Goal: Task Accomplishment & Management: Manage account settings

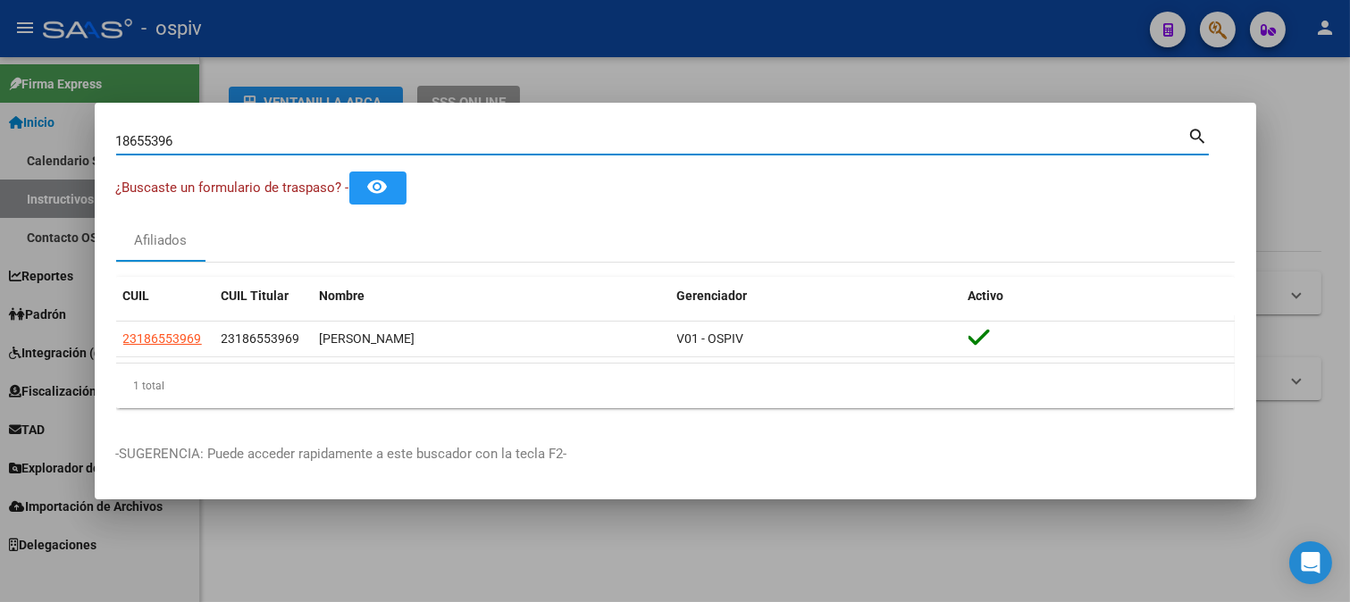
drag, startPoint x: 177, startPoint y: 148, endPoint x: 1, endPoint y: 100, distance: 182.4
click at [0, 104] on div "18655396 Buscar (apellido, dni, cuil, nro traspaso, cuit, obra social) search ¿…" at bounding box center [675, 301] width 1350 height 602
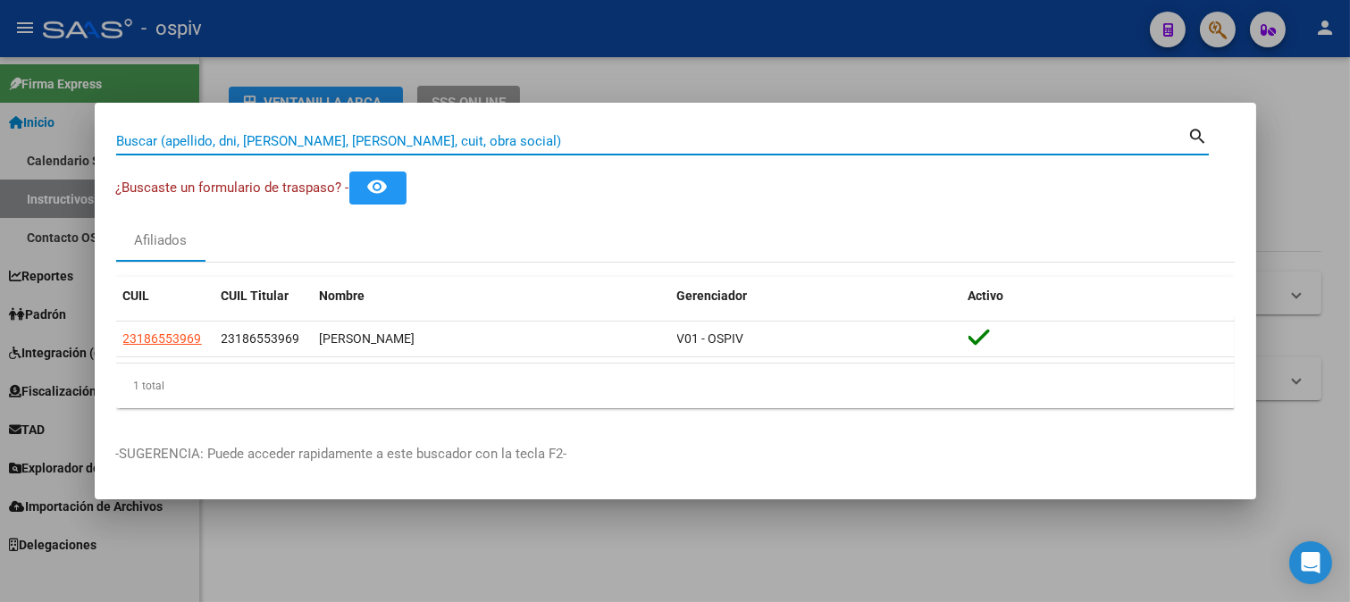
paste input "8004019"
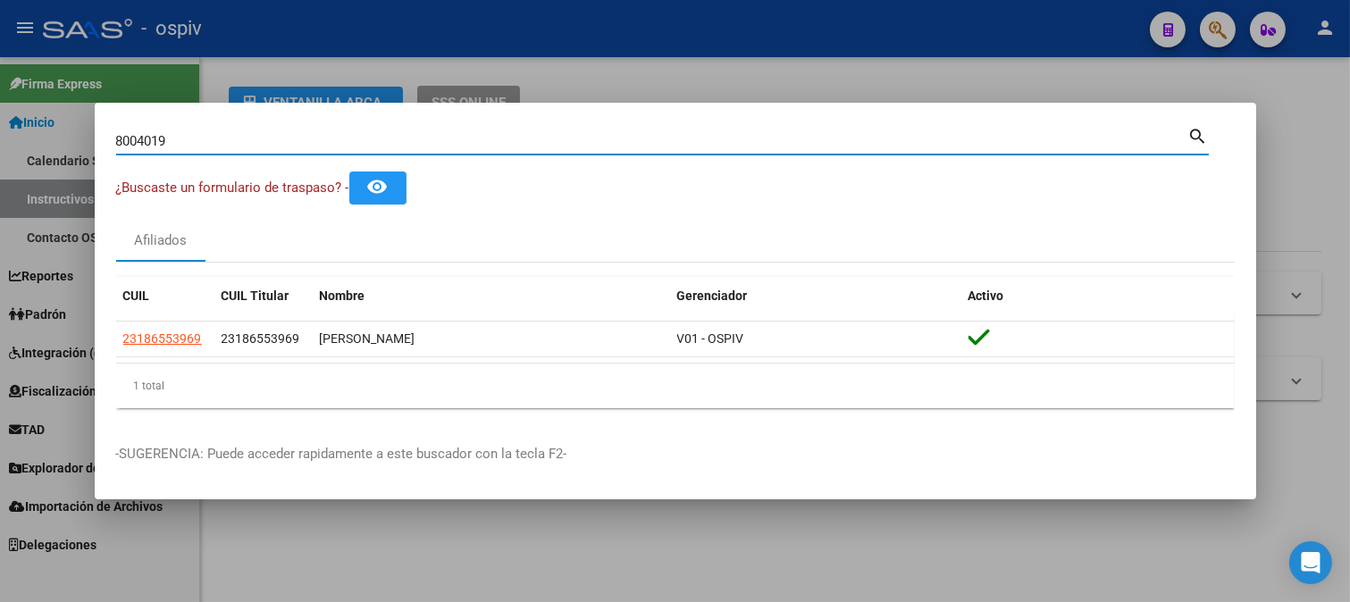
type input "8004019"
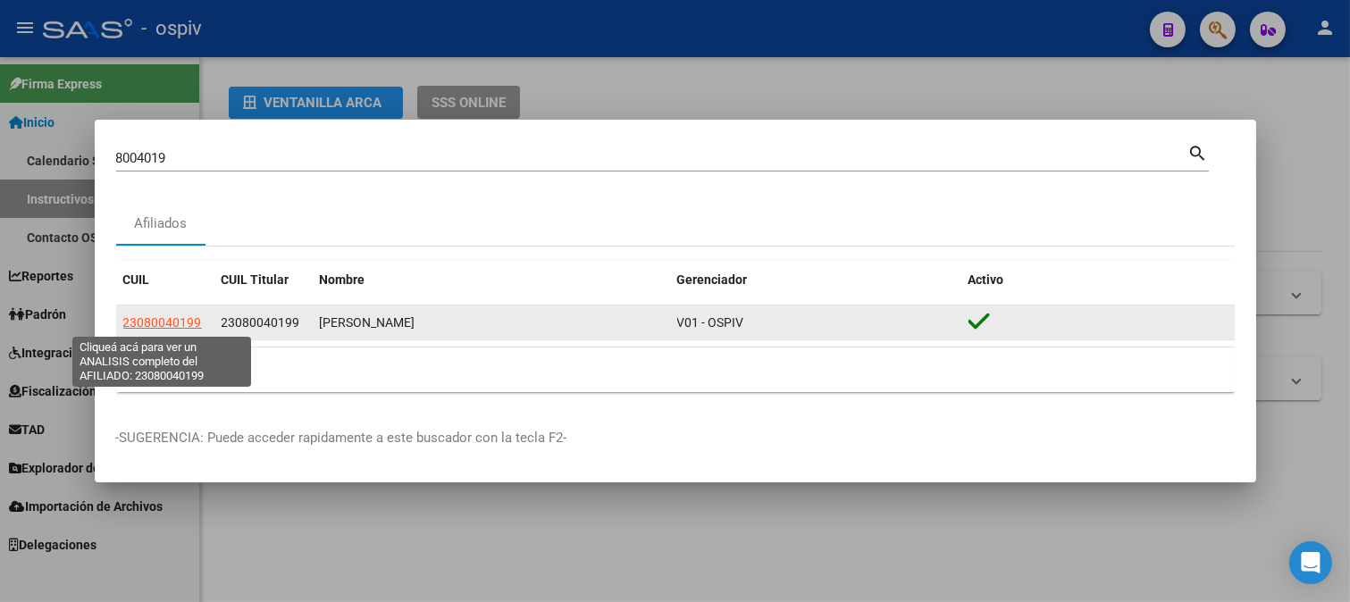
click at [175, 320] on span "23080040199" at bounding box center [162, 322] width 79 height 14
type textarea "23080040199"
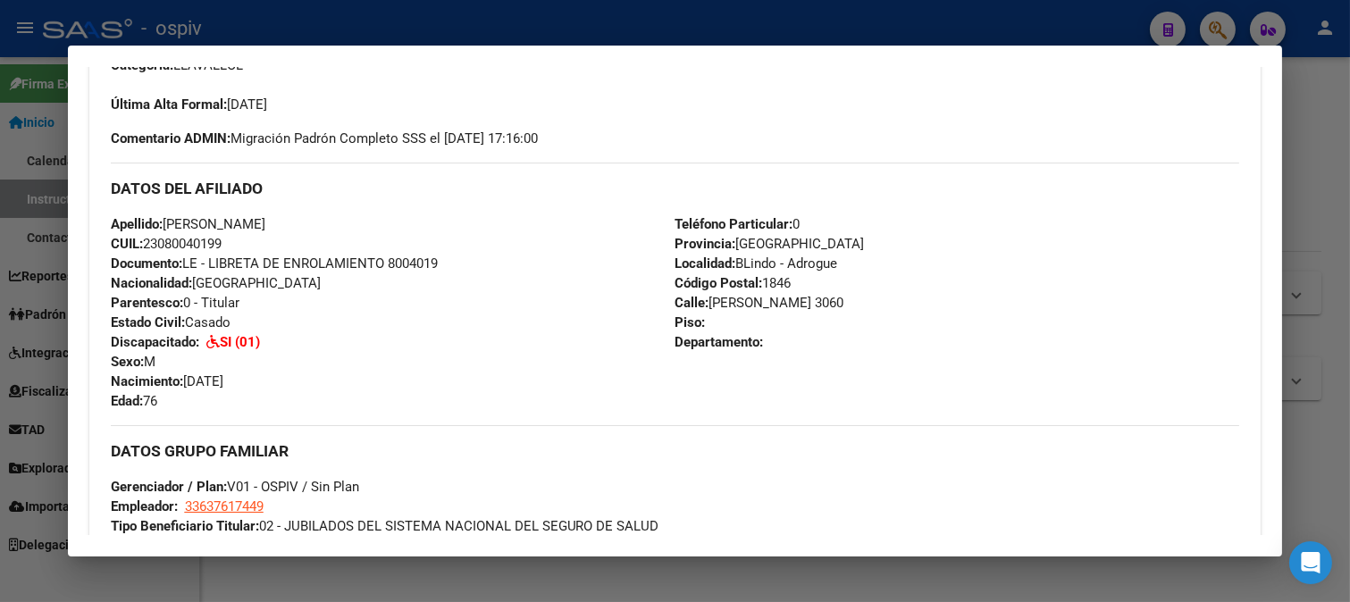
scroll to position [496, 0]
drag, startPoint x: 145, startPoint y: 244, endPoint x: 277, endPoint y: 259, distance: 133.1
click at [277, 259] on div "Apellido: FELICIANO JOSE SANTILLAN CUIL: 23080040199 Documento: LE - LIBRETA DE…" at bounding box center [393, 313] width 564 height 196
click at [320, 242] on div "Apellido: FELICIANO JOSE SANTILLAN CUIL: 23080040199 Documento: LE - LIBRETA DE…" at bounding box center [393, 313] width 564 height 196
drag, startPoint x: 146, startPoint y: 242, endPoint x: 241, endPoint y: 241, distance: 94.7
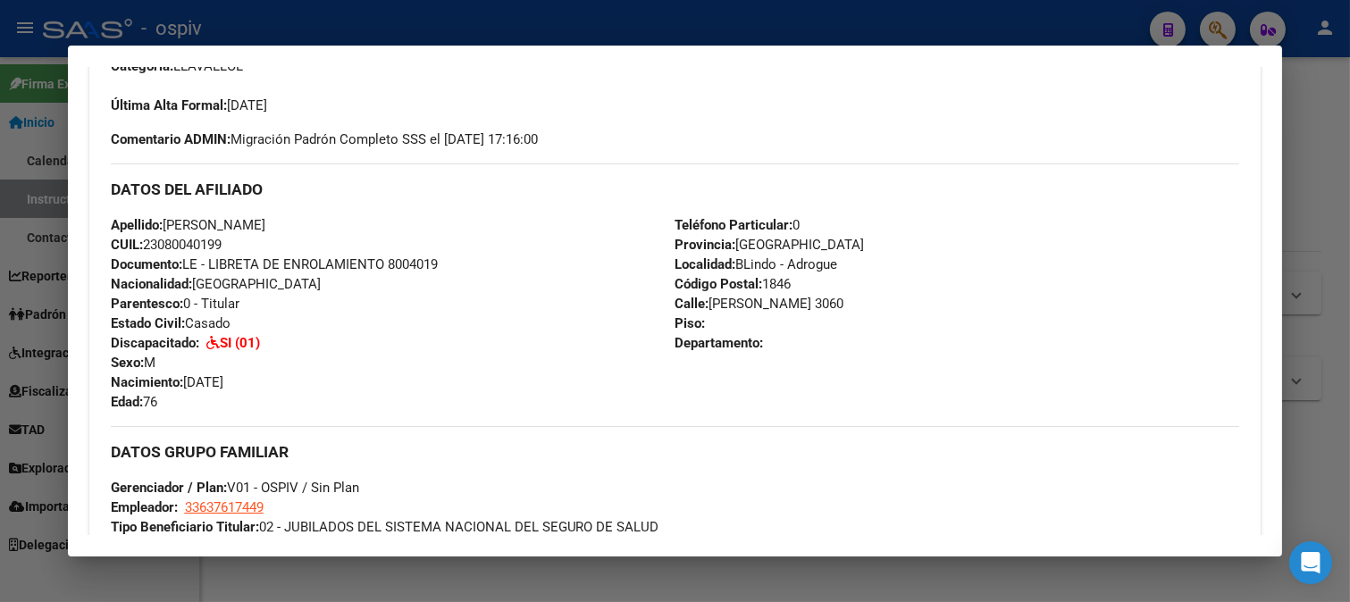
click at [241, 241] on div "Apellido: FELICIANO JOSE SANTILLAN CUIL: 23080040199 Documento: LE - LIBRETA DE…" at bounding box center [393, 313] width 564 height 196
copy span "23080040199"
click at [38, 484] on div at bounding box center [675, 301] width 1350 height 602
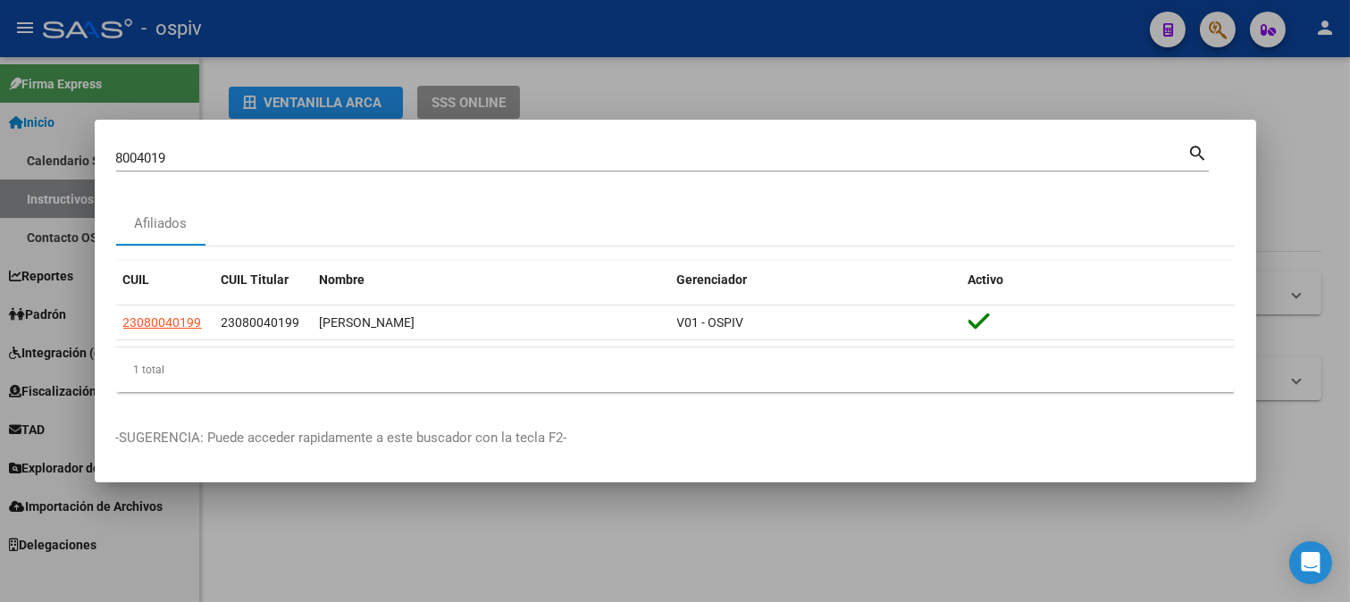
click at [90, 407] on div at bounding box center [675, 301] width 1350 height 602
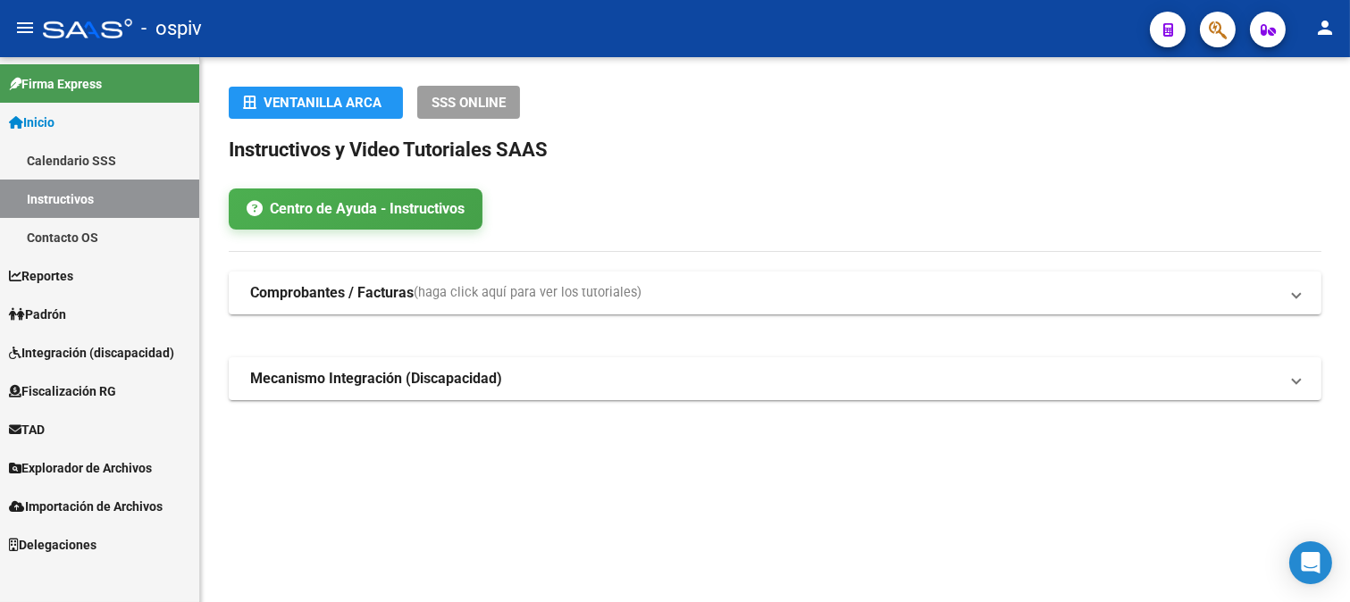
click at [85, 353] on span "Integración (discapacidad)" at bounding box center [91, 353] width 165 height 20
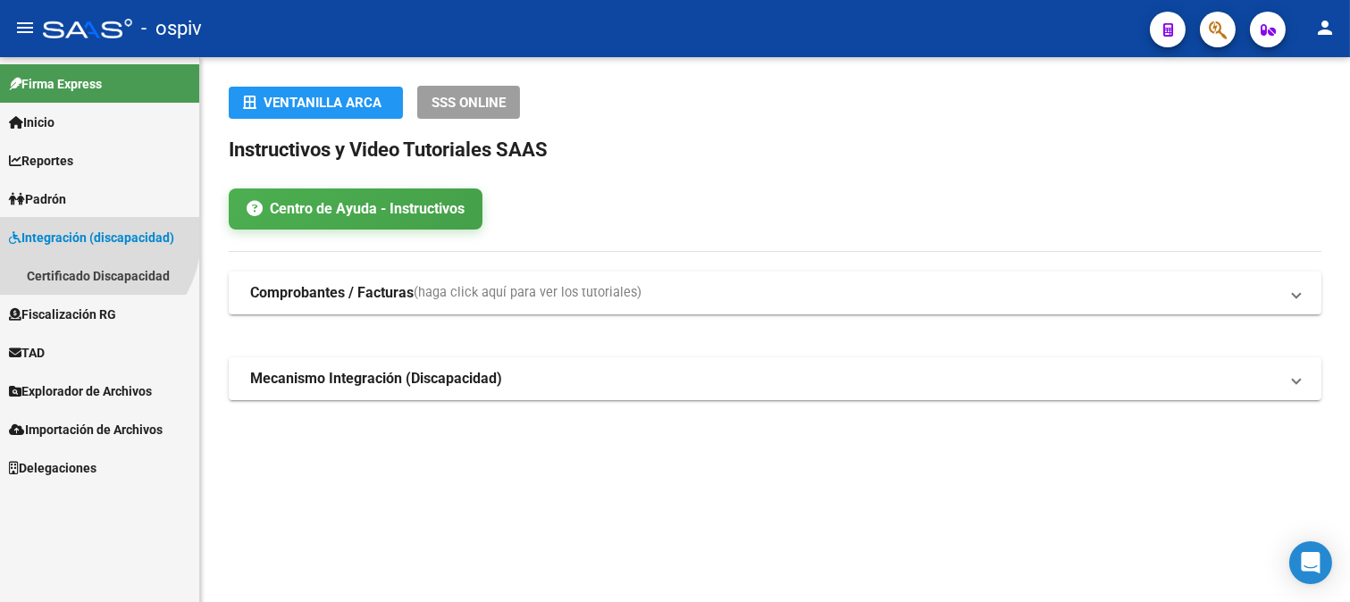
click at [85, 247] on span "Integración (discapacidad)" at bounding box center [91, 238] width 165 height 20
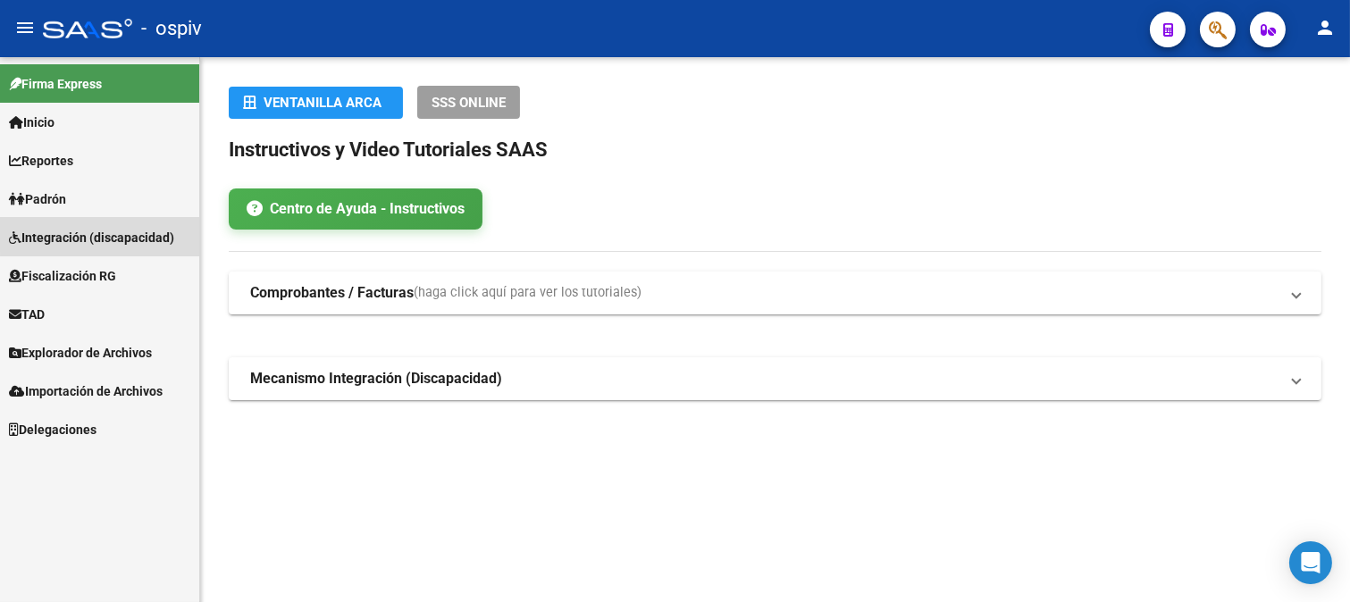
click at [117, 232] on span "Integración (discapacidad)" at bounding box center [91, 238] width 165 height 20
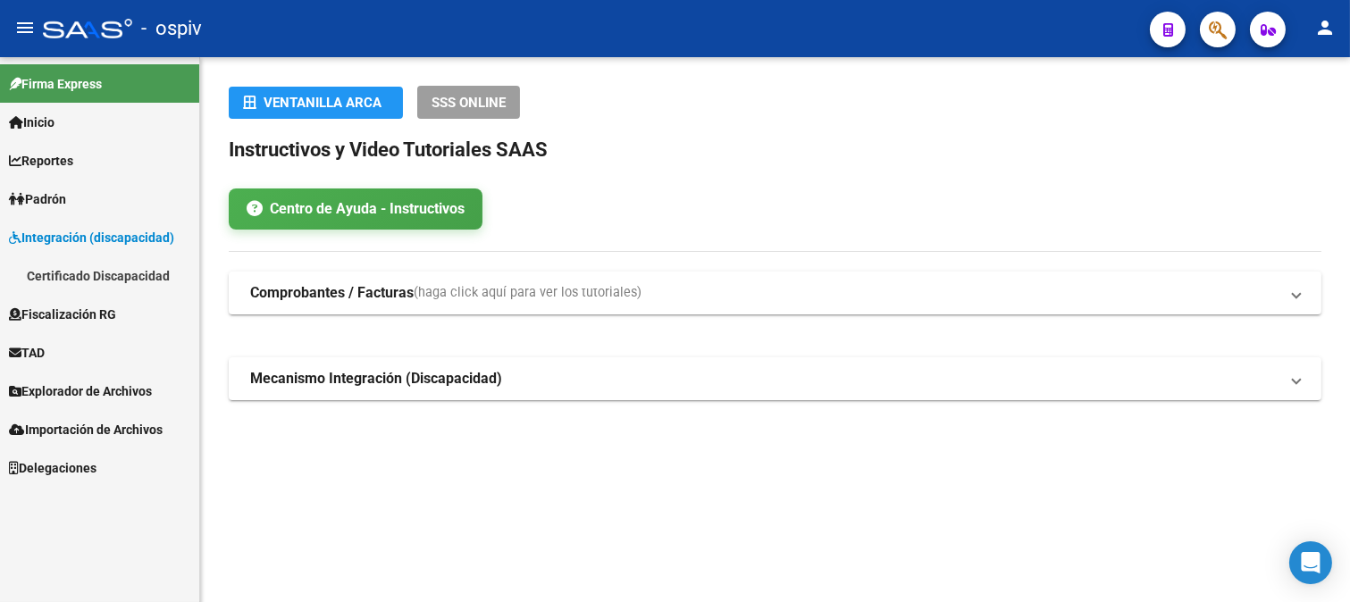
click at [100, 271] on link "Certificado Discapacidad" at bounding box center [99, 275] width 199 height 38
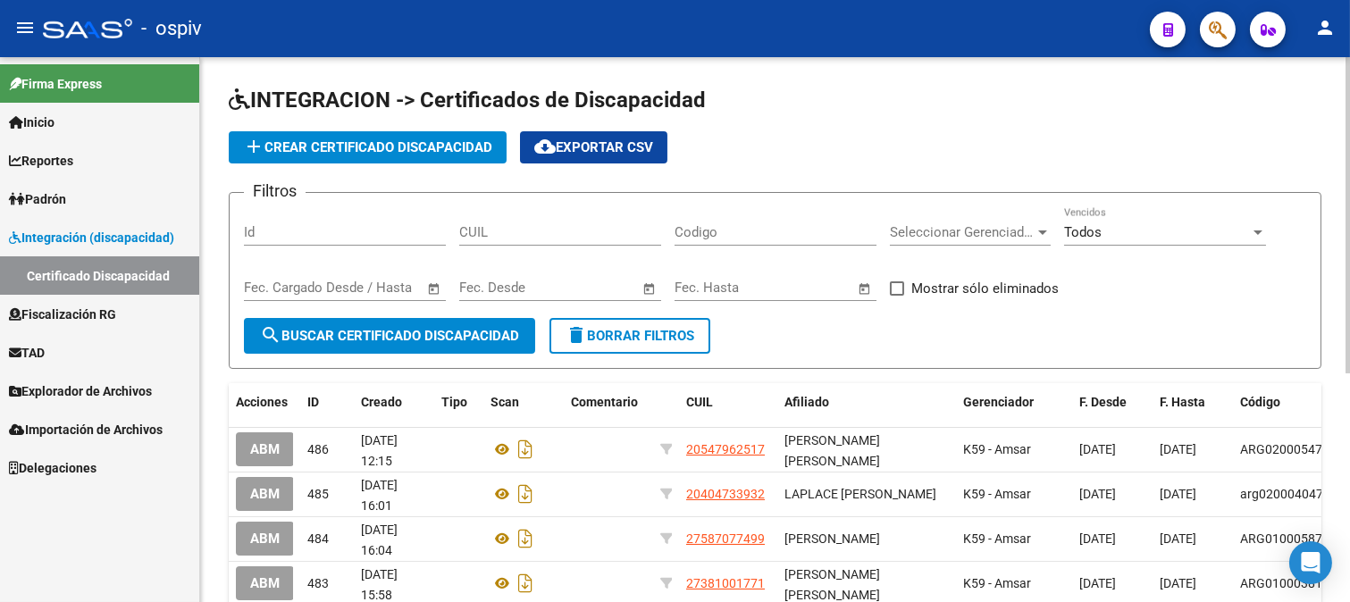
click at [405, 147] on span "add Crear Certificado Discapacidad" at bounding box center [367, 147] width 249 height 16
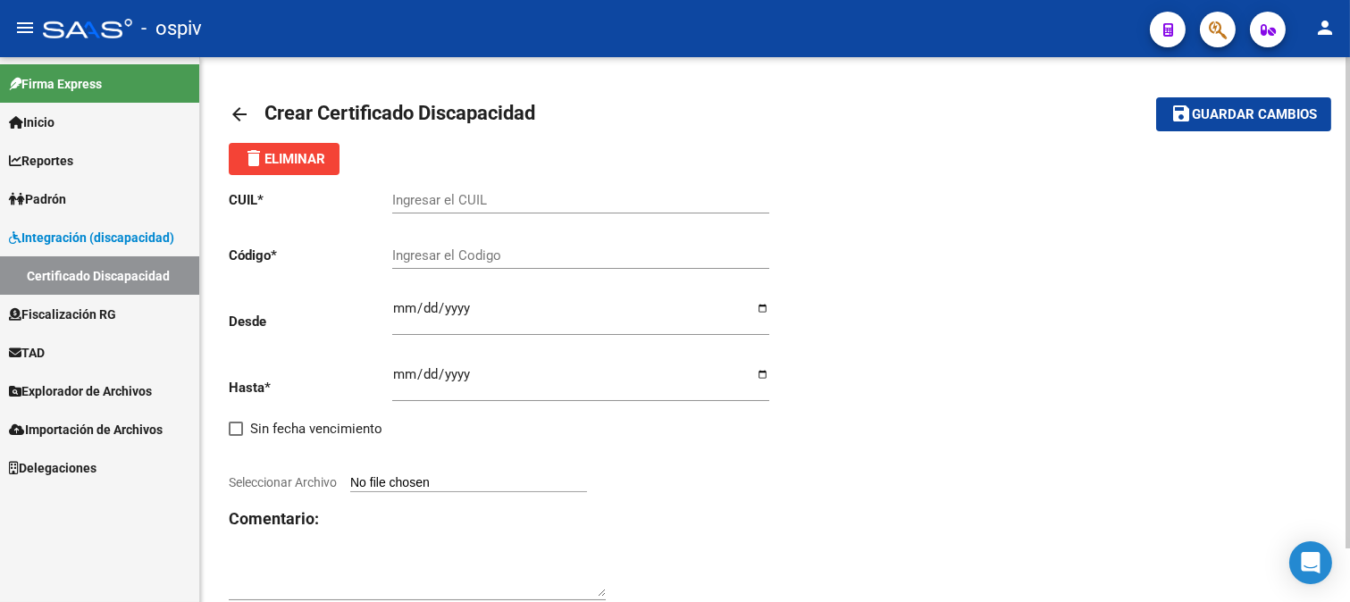
click at [494, 199] on input "Ingresar el CUIL" at bounding box center [580, 200] width 377 height 16
paste input "23-08004019-9"
type input "23-08004019-9"
click at [435, 245] on div "Ingresar el Codigo" at bounding box center [580, 249] width 377 height 38
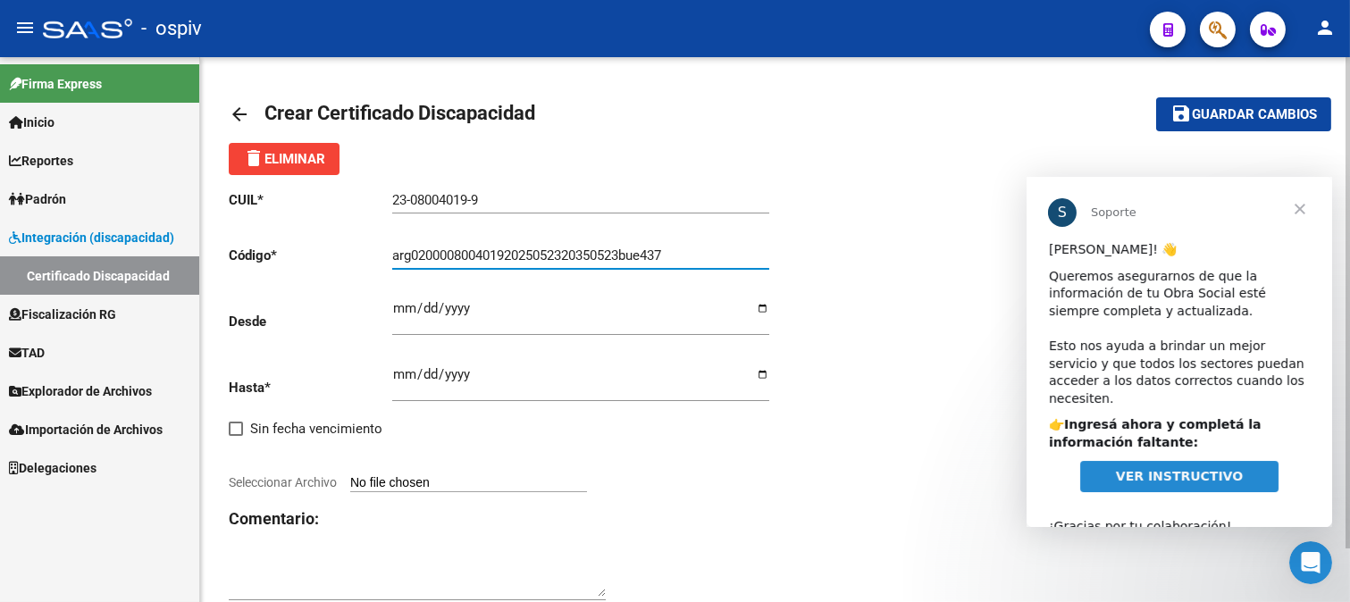
type input "arg02000080040192025052320350523bue437"
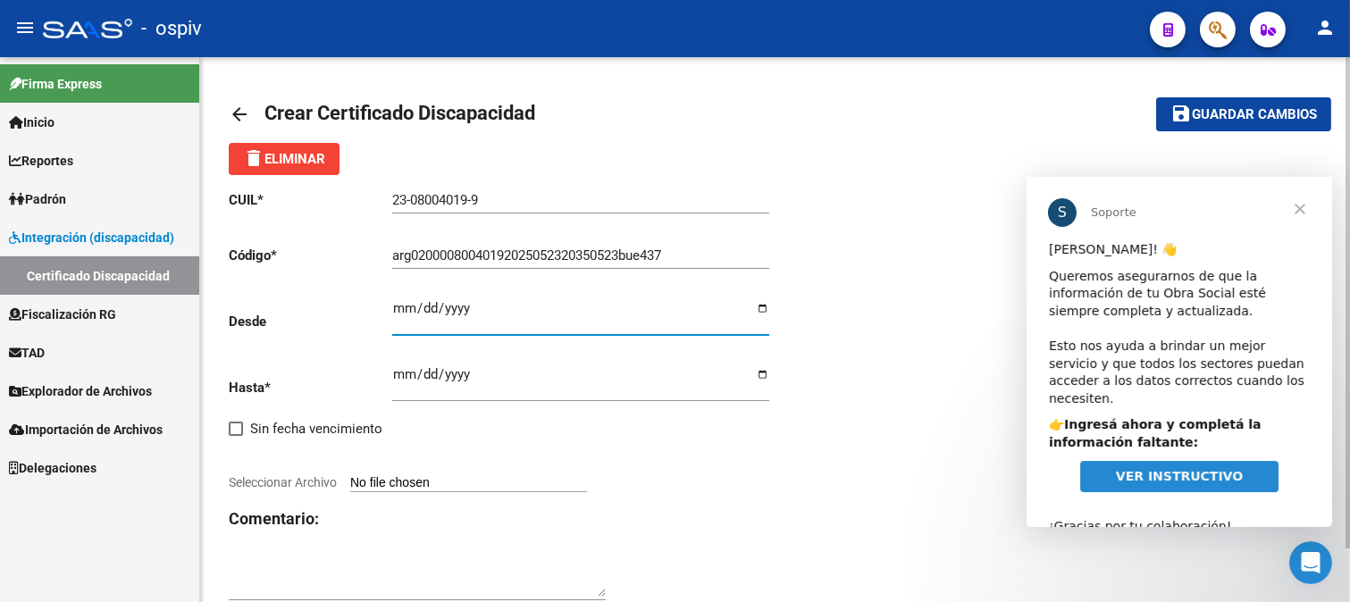
click at [407, 314] on input "Ingresar fec. Desde" at bounding box center [580, 315] width 377 height 29
type input "2025-05-23"
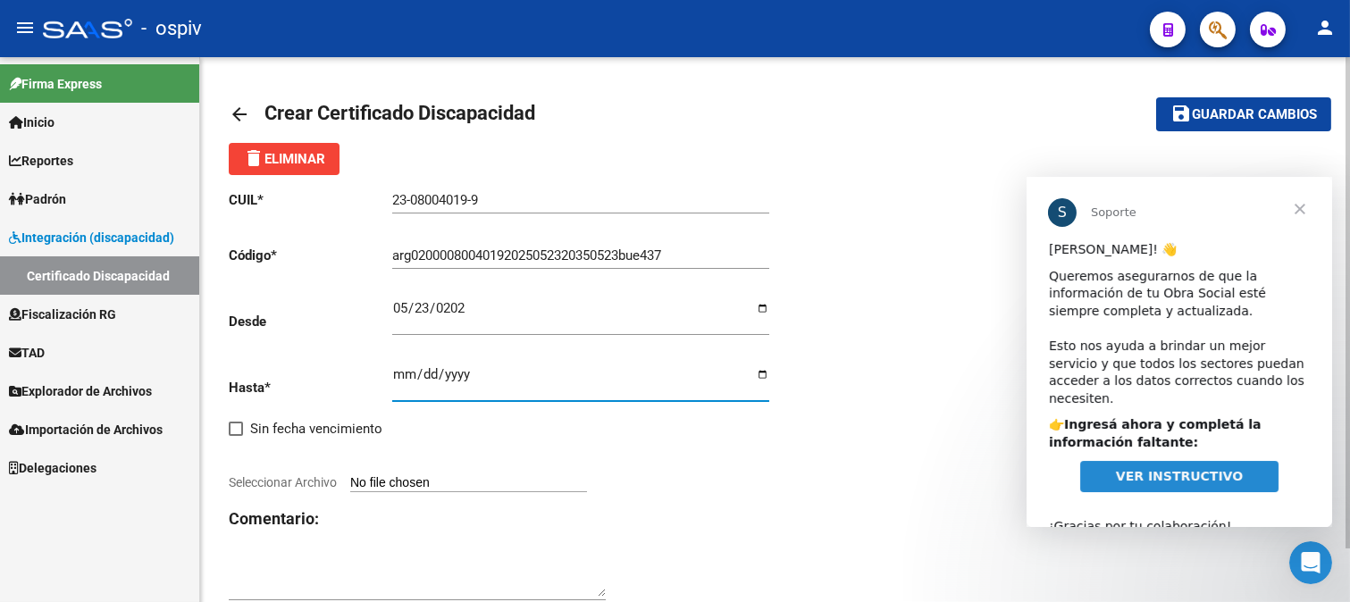
click at [400, 370] on input "Ingresar fec. Hasta" at bounding box center [580, 381] width 377 height 29
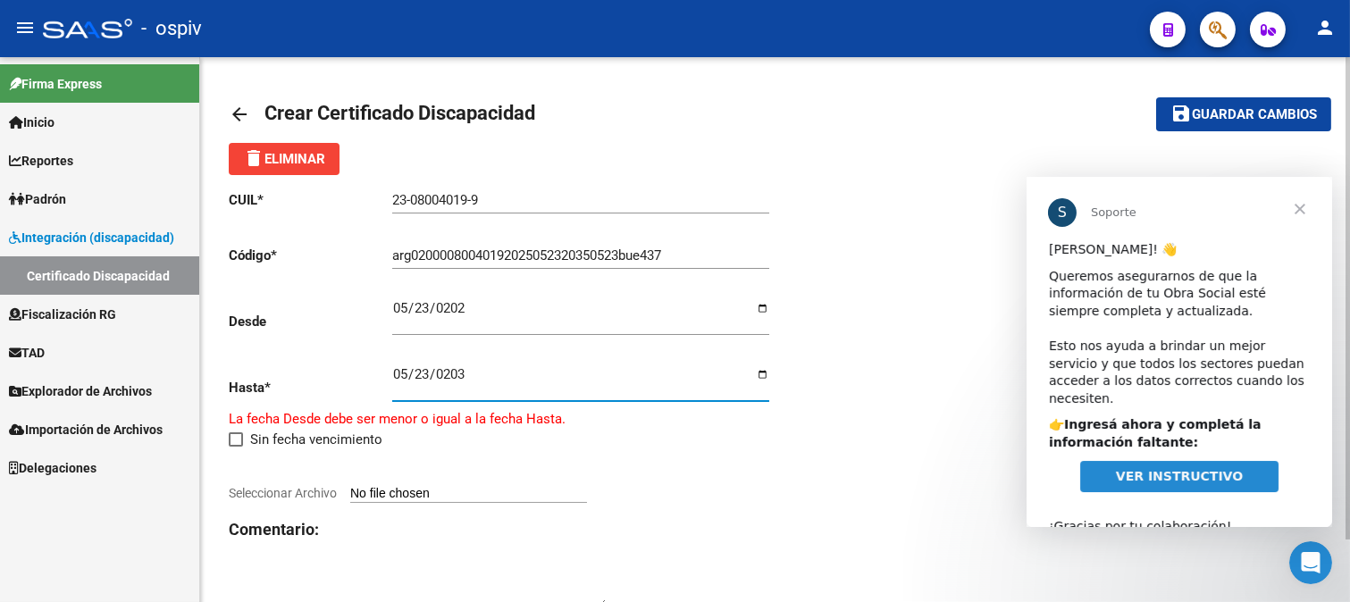
type input "2035-05-23"
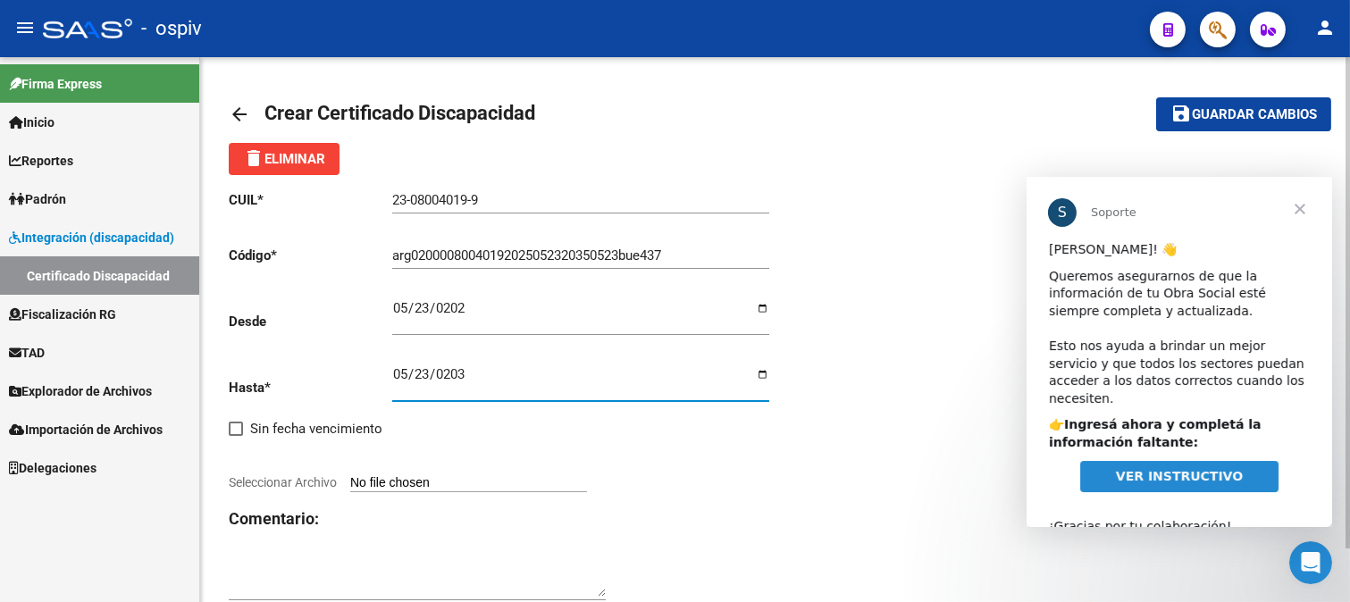
click at [325, 484] on span "Seleccionar Archivo" at bounding box center [283, 482] width 108 height 14
click at [350, 484] on input "Seleccionar Archivo" at bounding box center [468, 483] width 237 height 17
type input "C:\fakepath\certificado_cud Santillan feliciano.pdf"
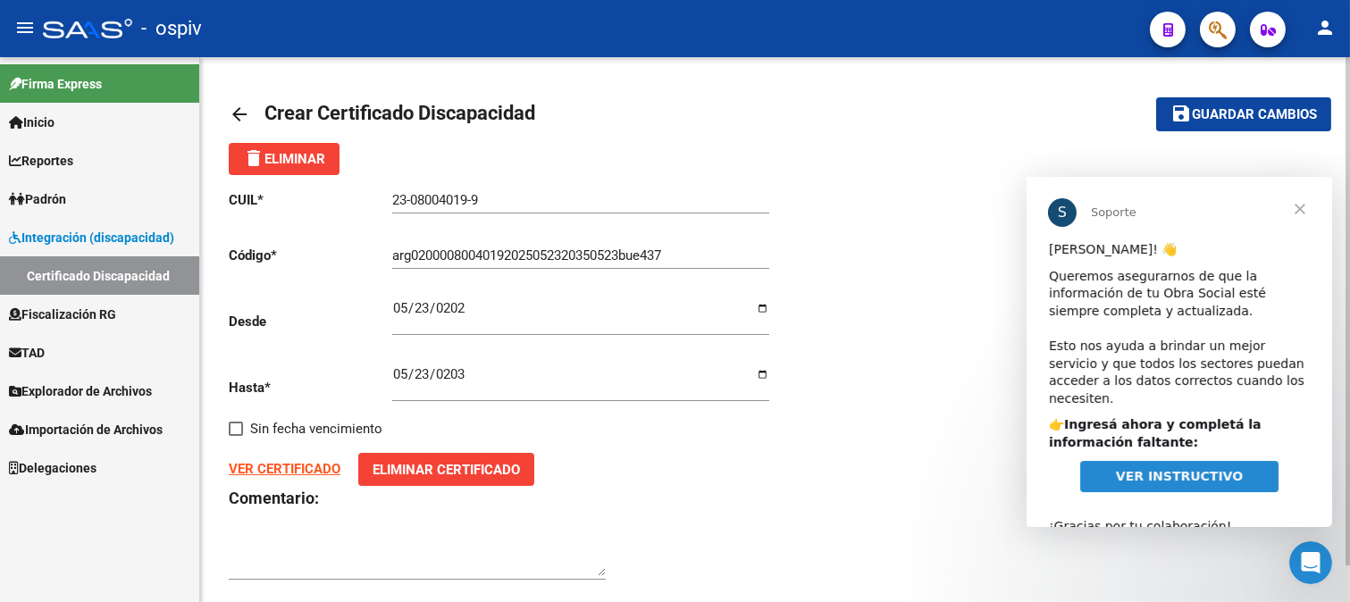
click at [1299, 213] on span "Cerrar" at bounding box center [1298, 209] width 64 height 64
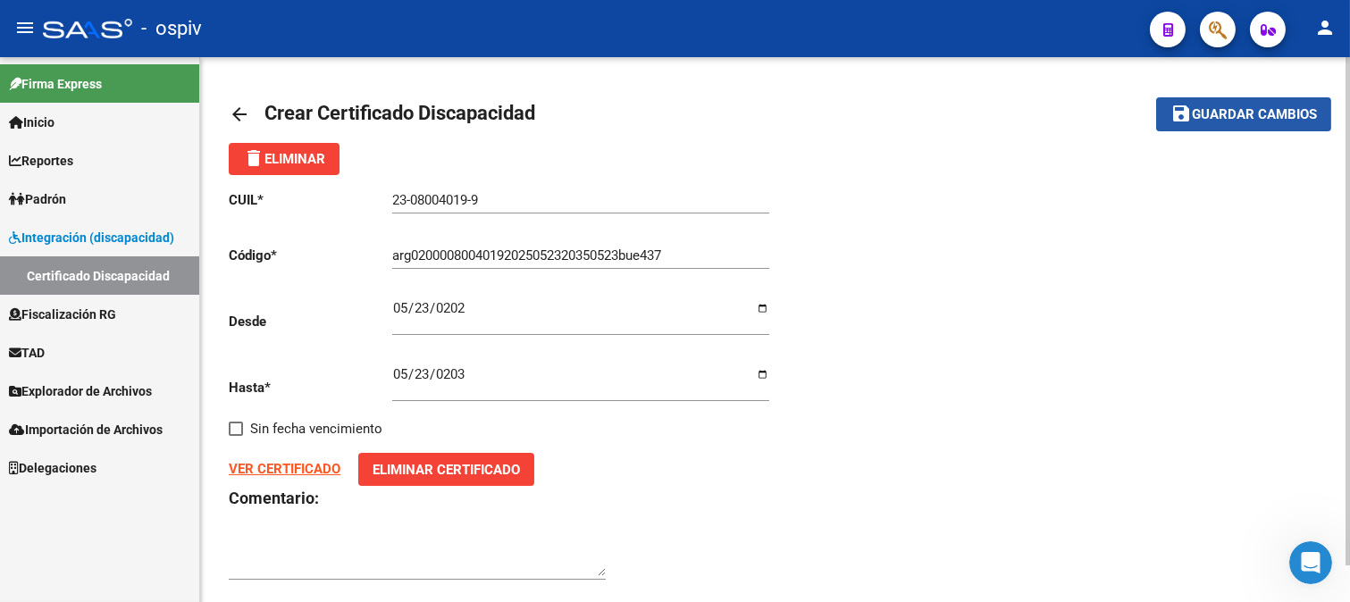
click at [1278, 113] on span "Guardar cambios" at bounding box center [1253, 115] width 125 height 16
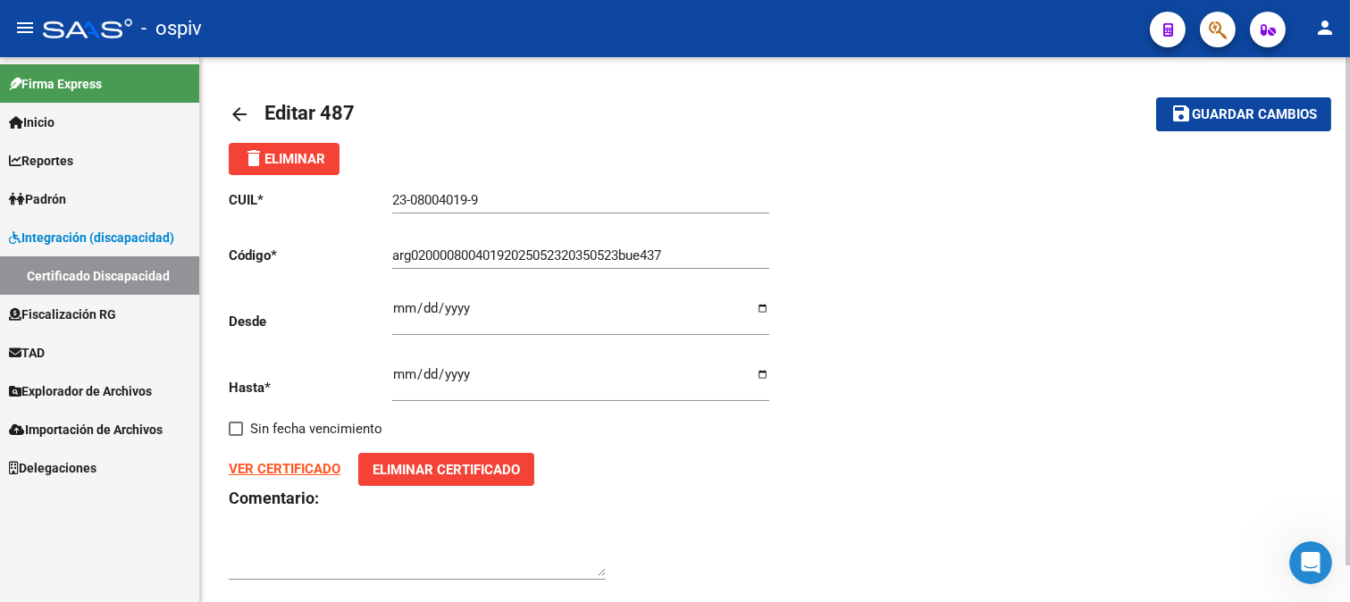
click at [27, 196] on span "Padrón" at bounding box center [37, 199] width 57 height 20
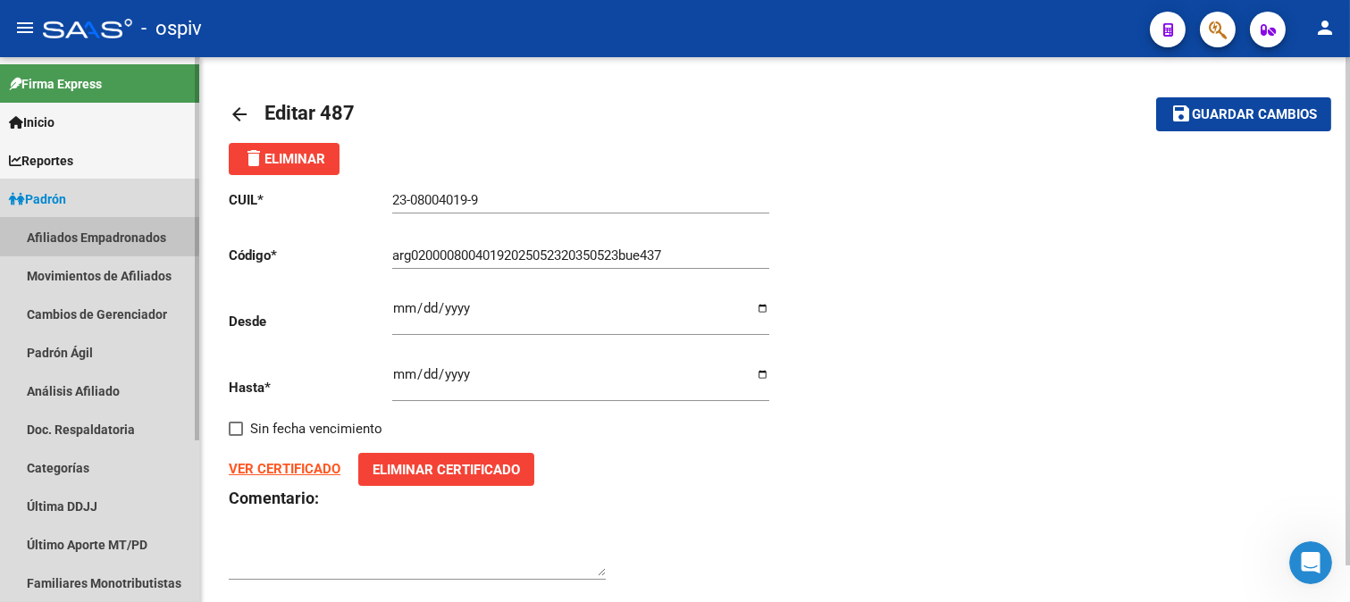
click at [38, 235] on link "Afiliados Empadronados" at bounding box center [99, 237] width 199 height 38
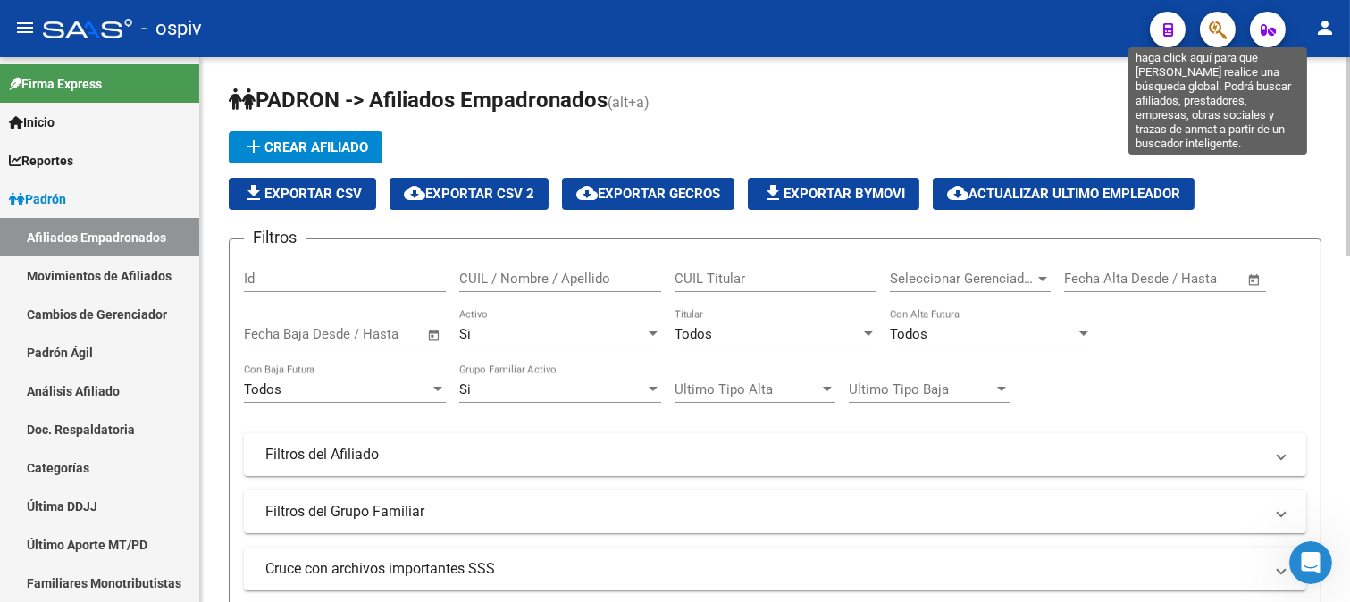
click at [1215, 25] on icon "button" at bounding box center [1217, 30] width 18 height 21
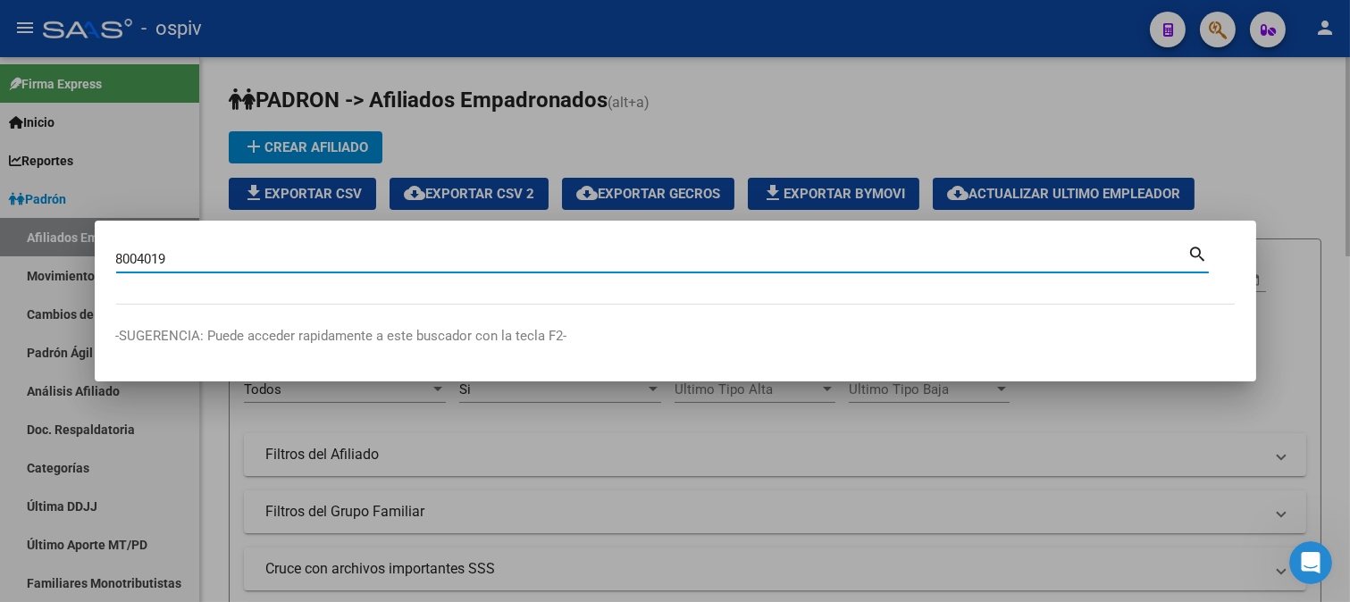
type input "8004019"
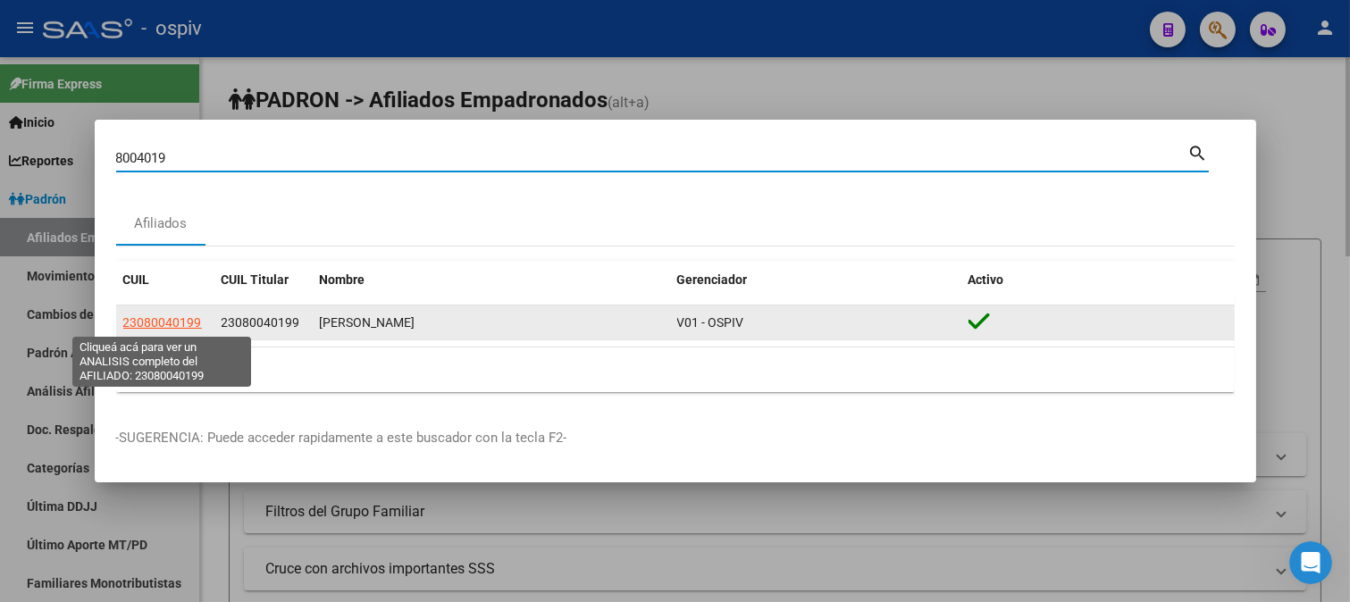
click at [180, 315] on span "23080040199" at bounding box center [162, 322] width 79 height 14
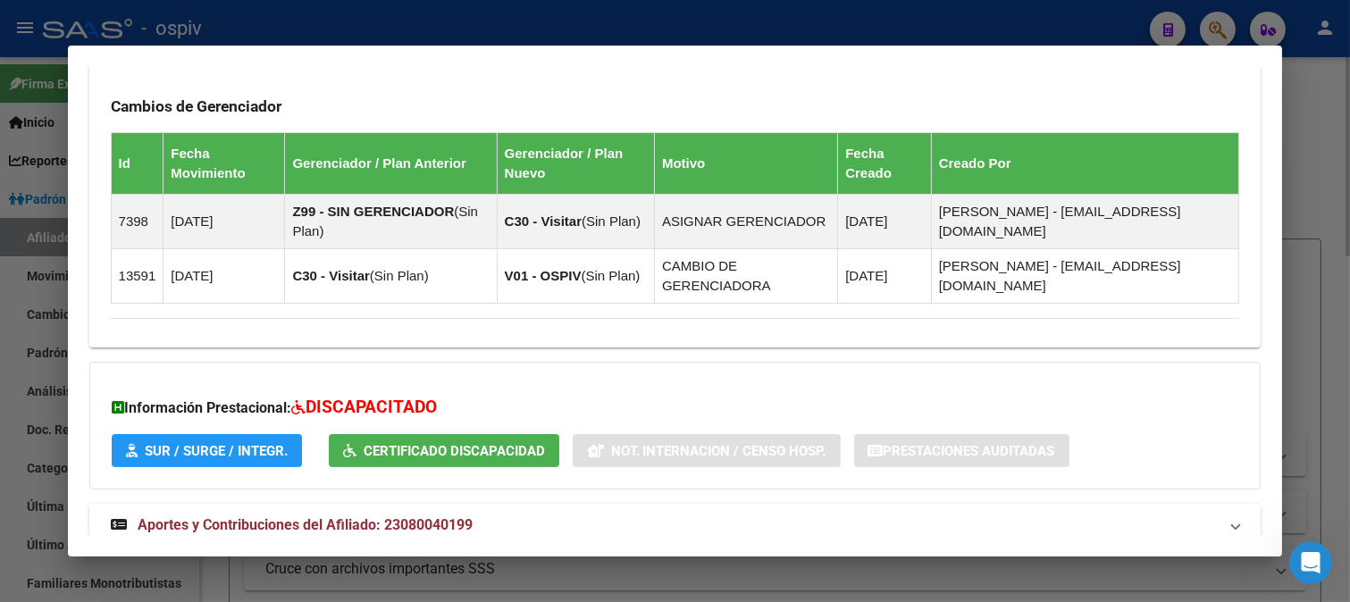
scroll to position [1099, 0]
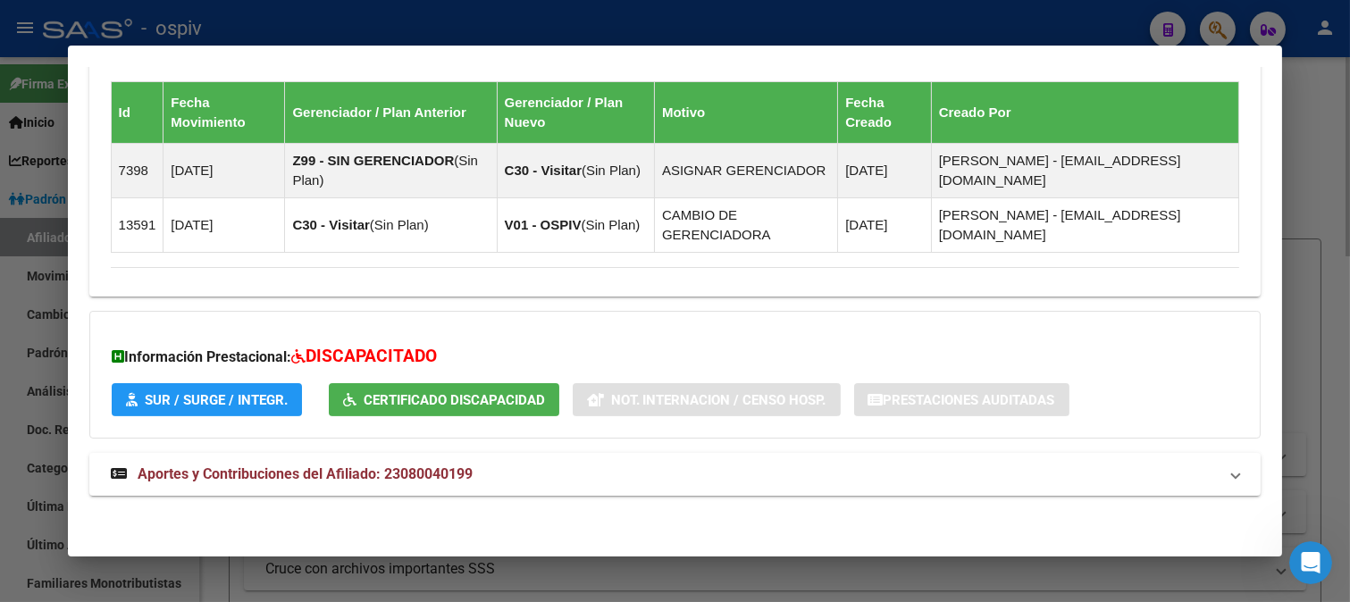
click at [27, 235] on div at bounding box center [675, 301] width 1350 height 602
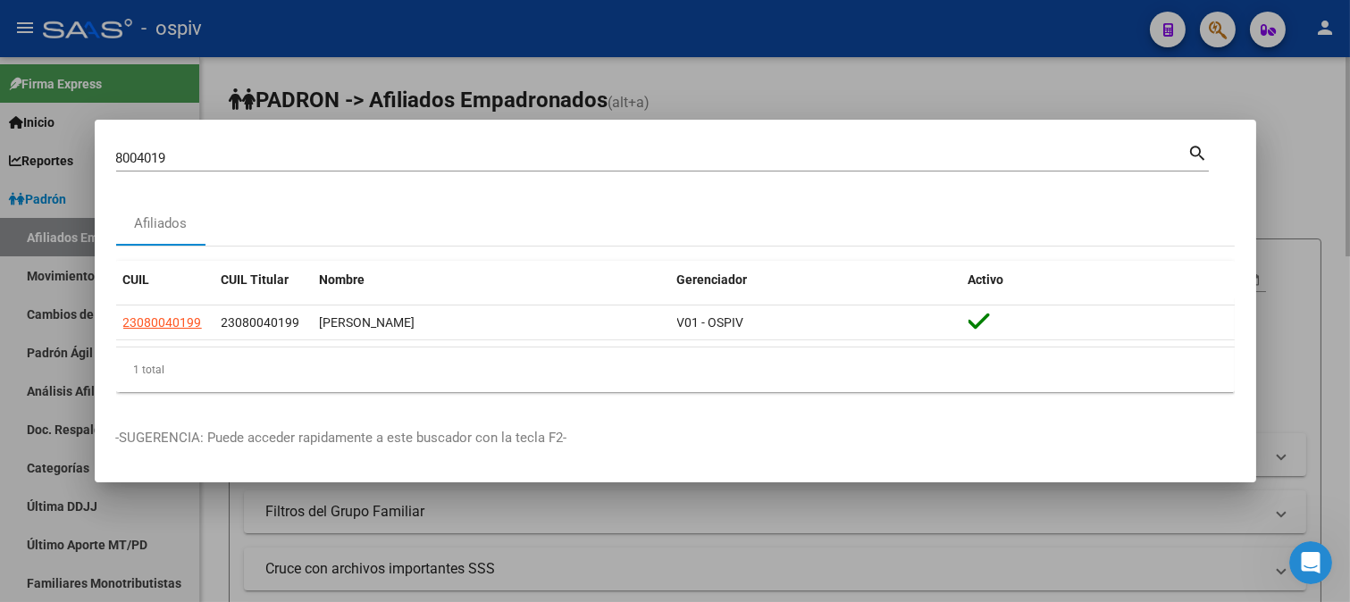
click at [1310, 104] on div at bounding box center [675, 301] width 1350 height 602
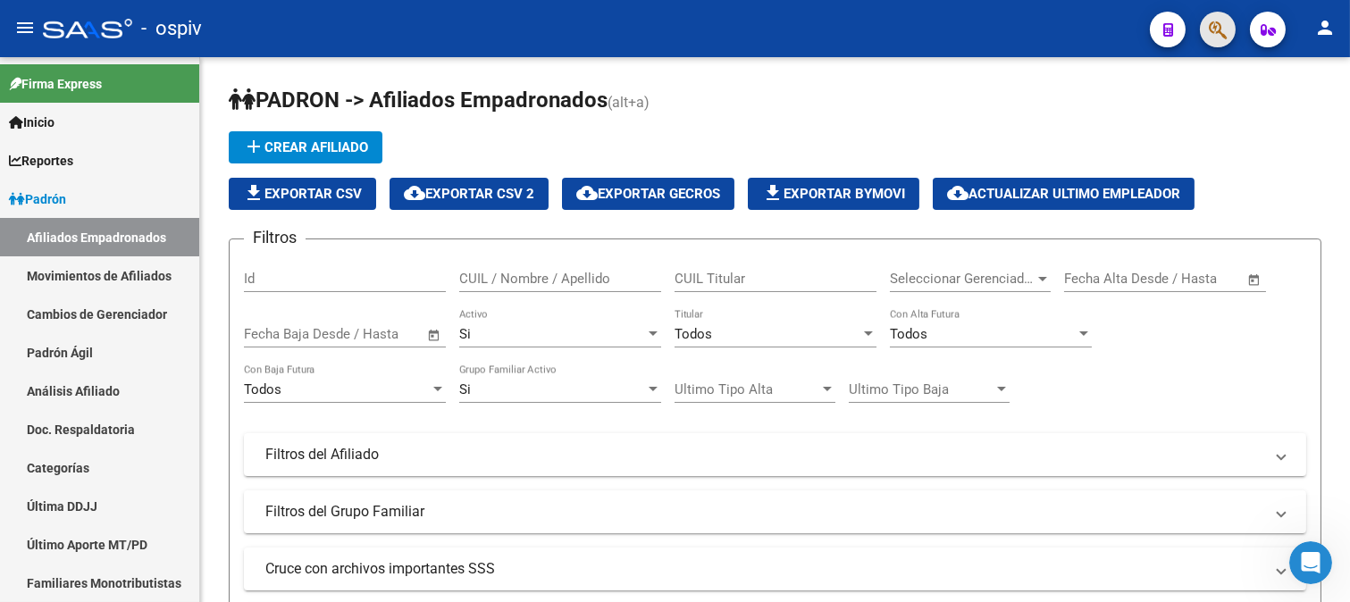
click at [1227, 24] on button "button" at bounding box center [1217, 30] width 36 height 36
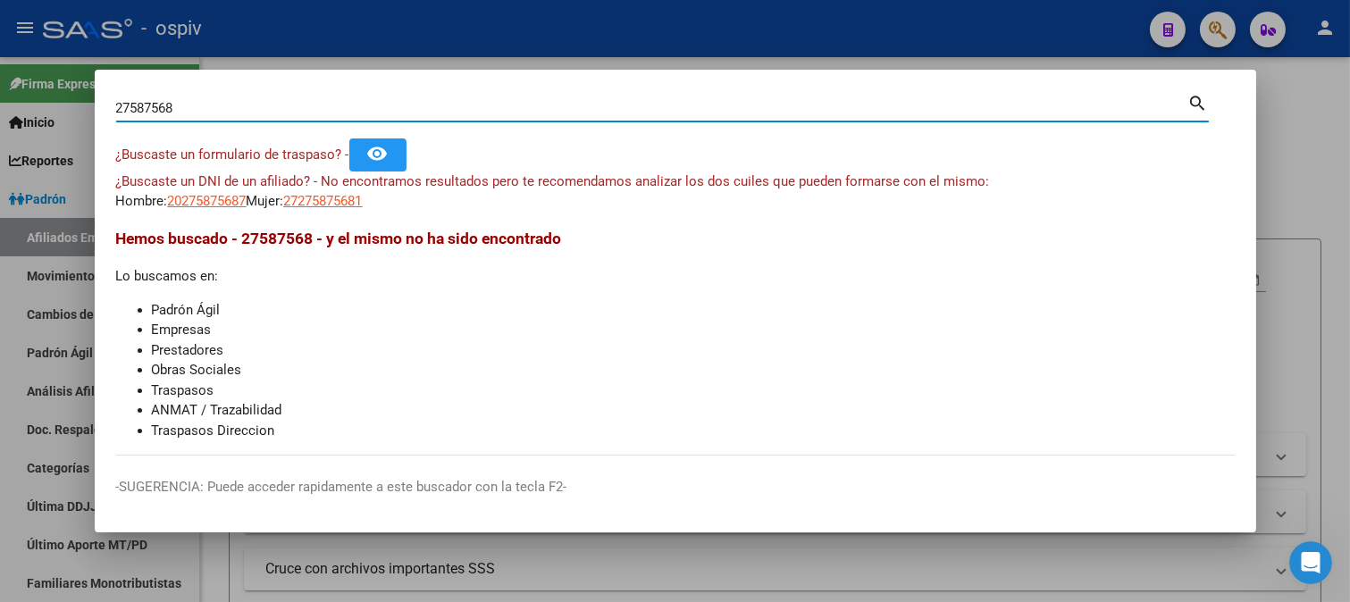
drag, startPoint x: 138, startPoint y: 109, endPoint x: 227, endPoint y: 100, distance: 89.8
click at [227, 100] on input "27587568" at bounding box center [652, 108] width 1072 height 16
drag, startPoint x: 205, startPoint y: 100, endPoint x: 0, endPoint y: 88, distance: 205.8
click at [0, 88] on div "27558956 Buscar (apellido, dni, cuil, nro traspaso, cuit, obra social) search ¿…" at bounding box center [675, 301] width 1350 height 602
drag, startPoint x: 137, startPoint y: 109, endPoint x: 235, endPoint y: 107, distance: 98.3
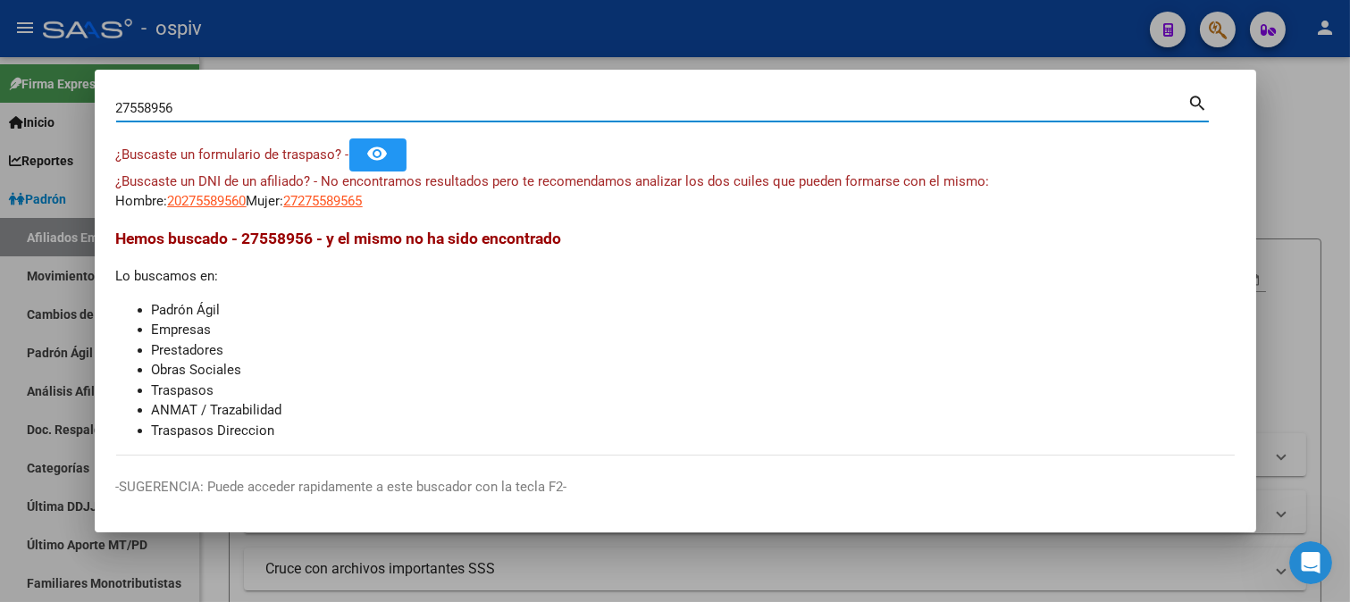
click at [235, 107] on input "27558956" at bounding box center [652, 108] width 1072 height 16
type input "27589568"
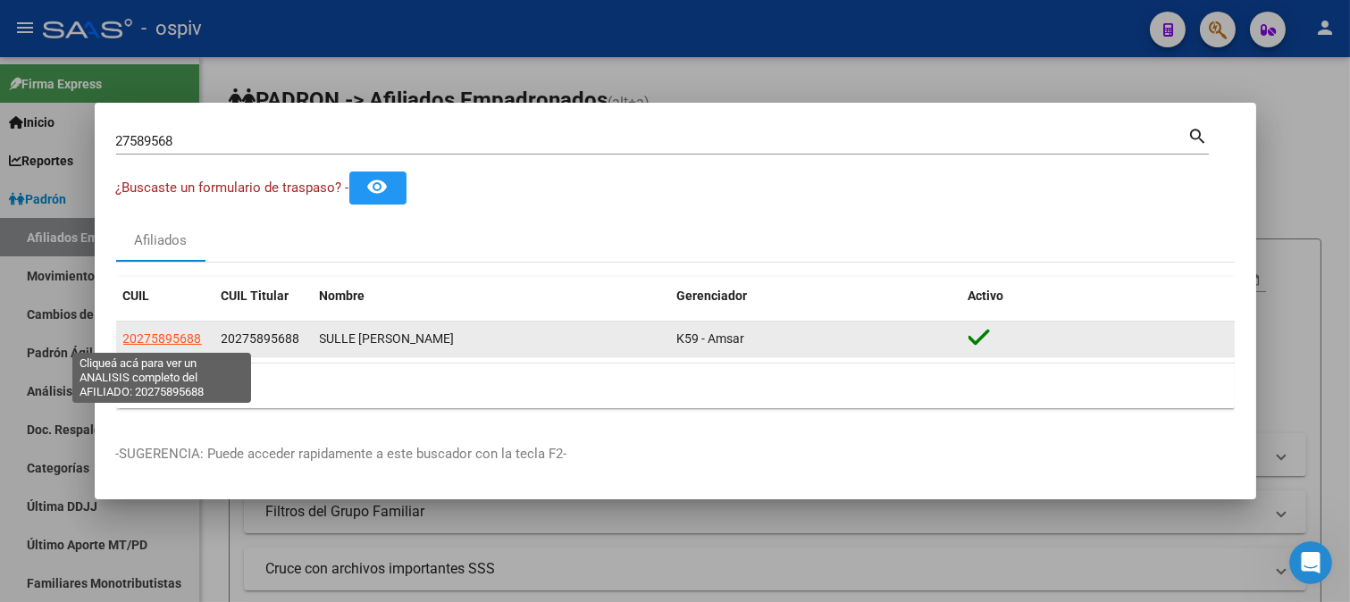
click at [188, 340] on span "20275895688" at bounding box center [162, 338] width 79 height 14
type textarea "20275895688"
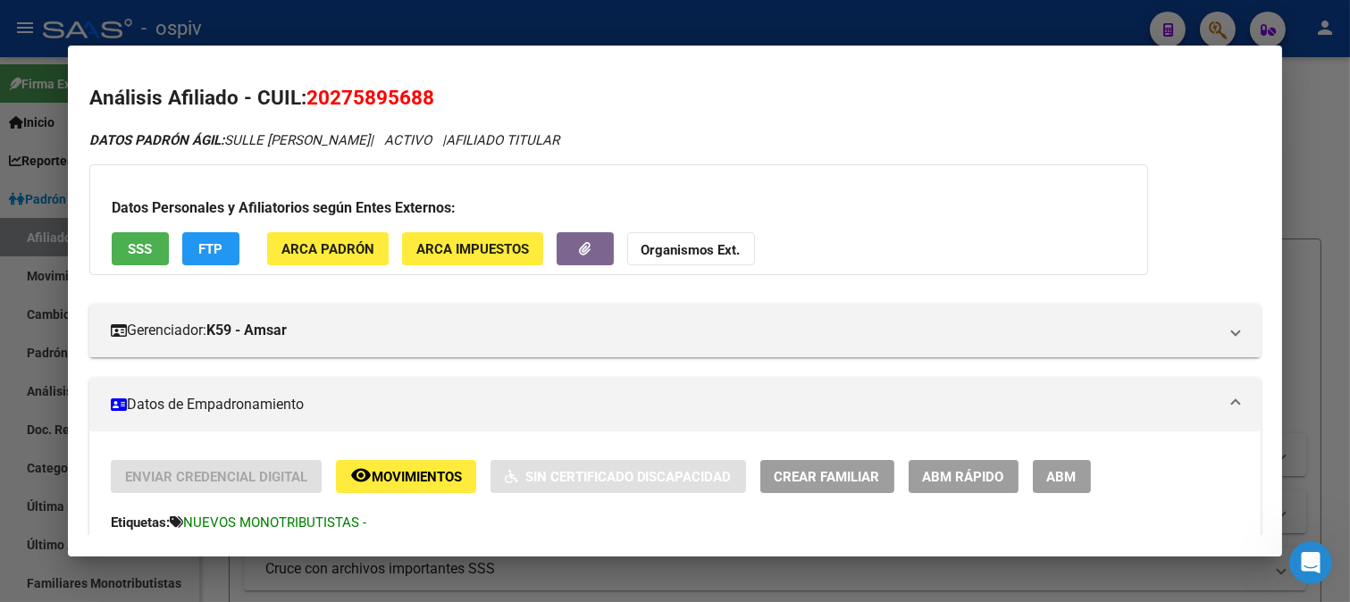
click at [204, 257] on button "FTP" at bounding box center [210, 248] width 57 height 33
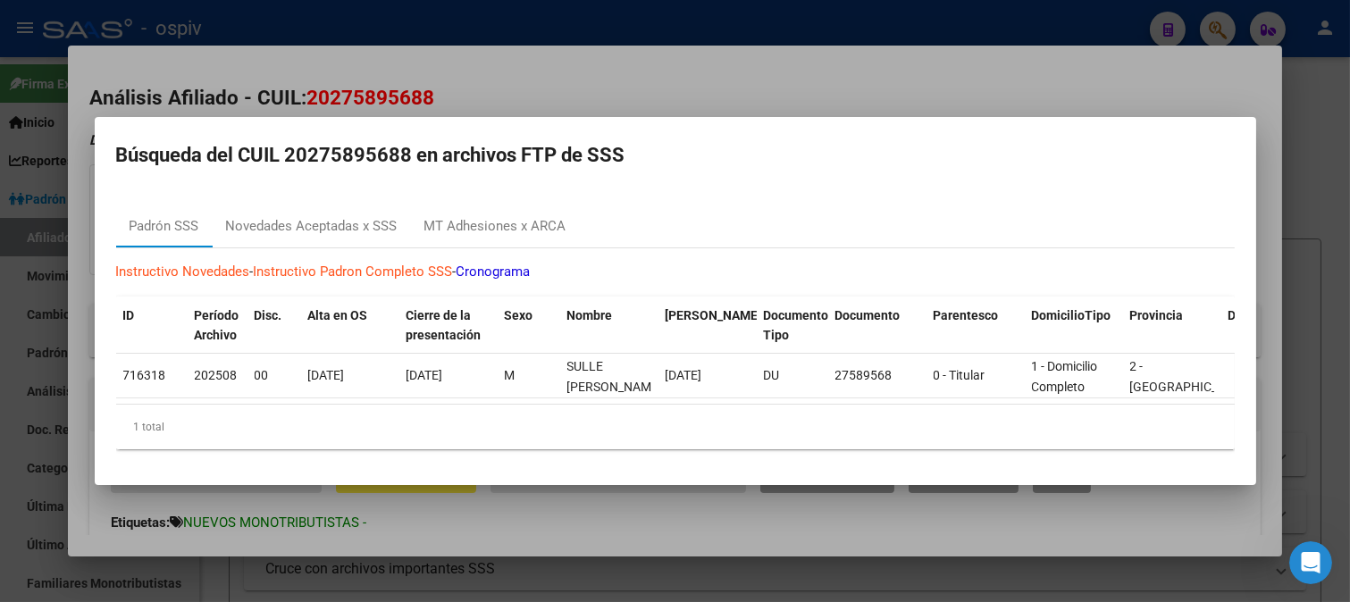
drag, startPoint x: 1219, startPoint y: 22, endPoint x: 971, endPoint y: 67, distance: 252.3
click at [1219, 22] on div at bounding box center [675, 301] width 1350 height 602
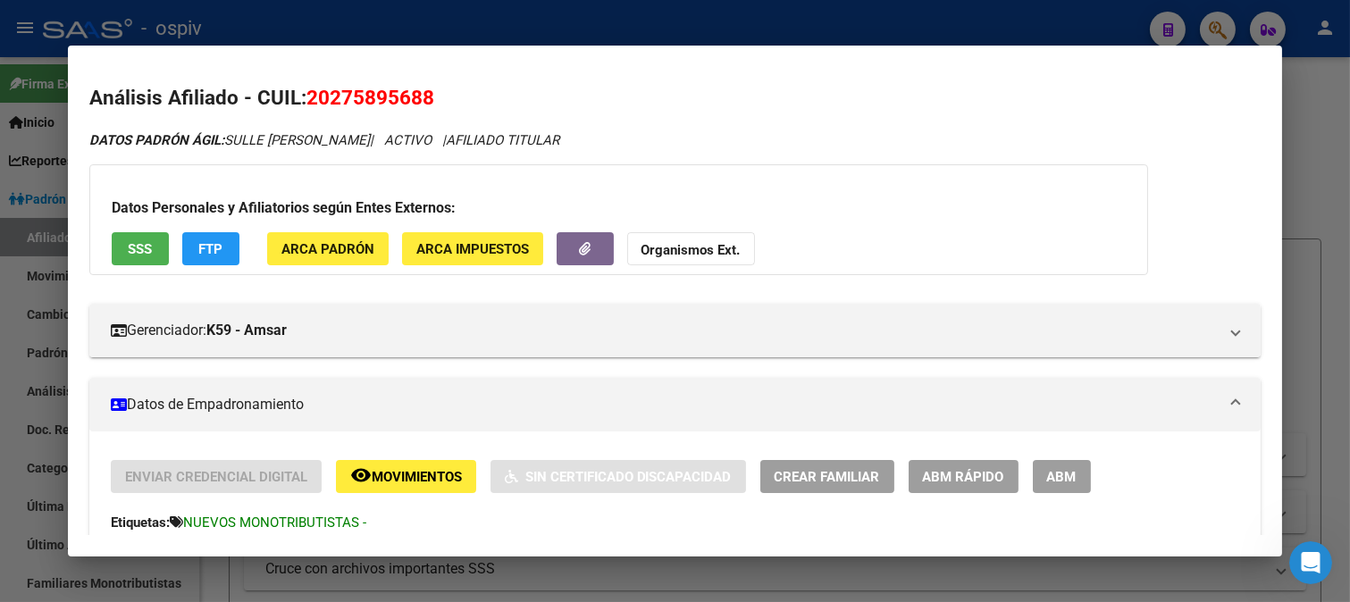
drag, startPoint x: 1209, startPoint y: 23, endPoint x: 214, endPoint y: 43, distance: 995.1
click at [1203, 24] on div at bounding box center [675, 301] width 1350 height 602
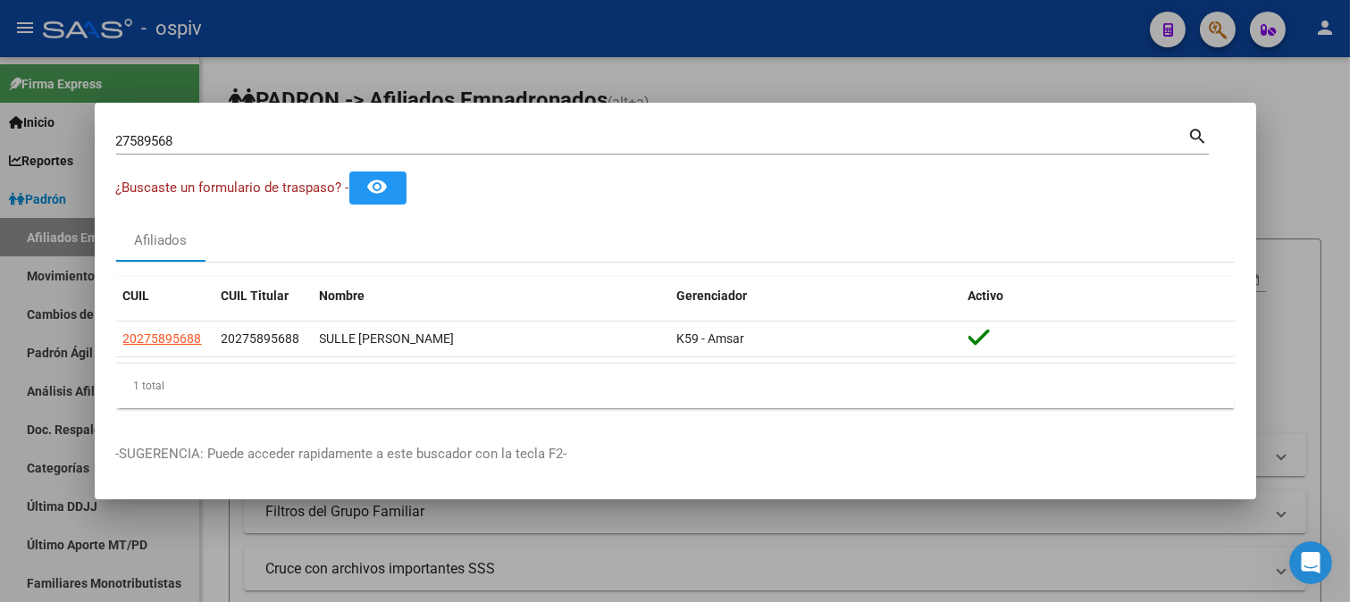
drag, startPoint x: 194, startPoint y: 149, endPoint x: 15, endPoint y: 127, distance: 180.0
click at [15, 127] on div "27589568 Buscar (apellido, dni, cuil, nro traspaso, cuit, obra social) search ¿…" at bounding box center [675, 301] width 1350 height 602
click at [230, 156] on div "27589568 Buscar (apellido, dni, cuil, nro traspaso, cuit, obra social) search" at bounding box center [662, 147] width 1092 height 47
click at [214, 165] on div "27589568 Buscar (apellido, dni, cuil, nro traspaso, cuit, obra social) search" at bounding box center [662, 147] width 1092 height 47
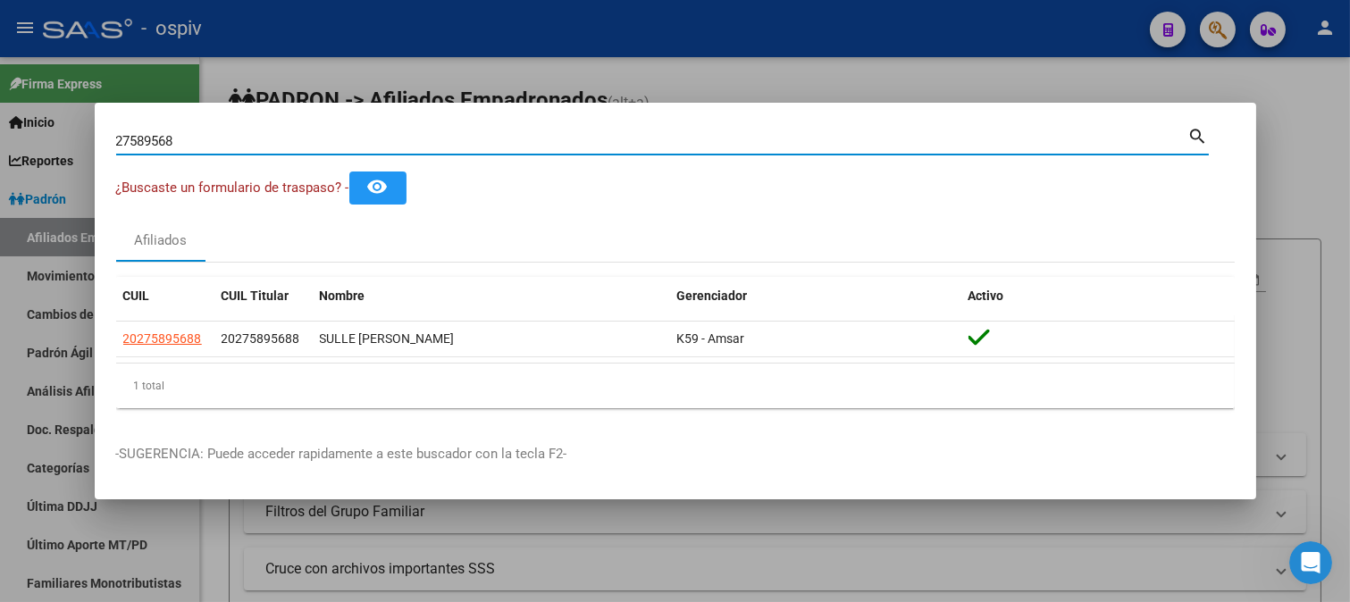
drag, startPoint x: 190, startPoint y: 143, endPoint x: 37, endPoint y: 132, distance: 154.0
click at [37, 132] on div "27589568 Buscar (apellido, dni, cuil, nro traspaso, cuit, obra social) search ¿…" at bounding box center [675, 301] width 1350 height 602
type input "33521254"
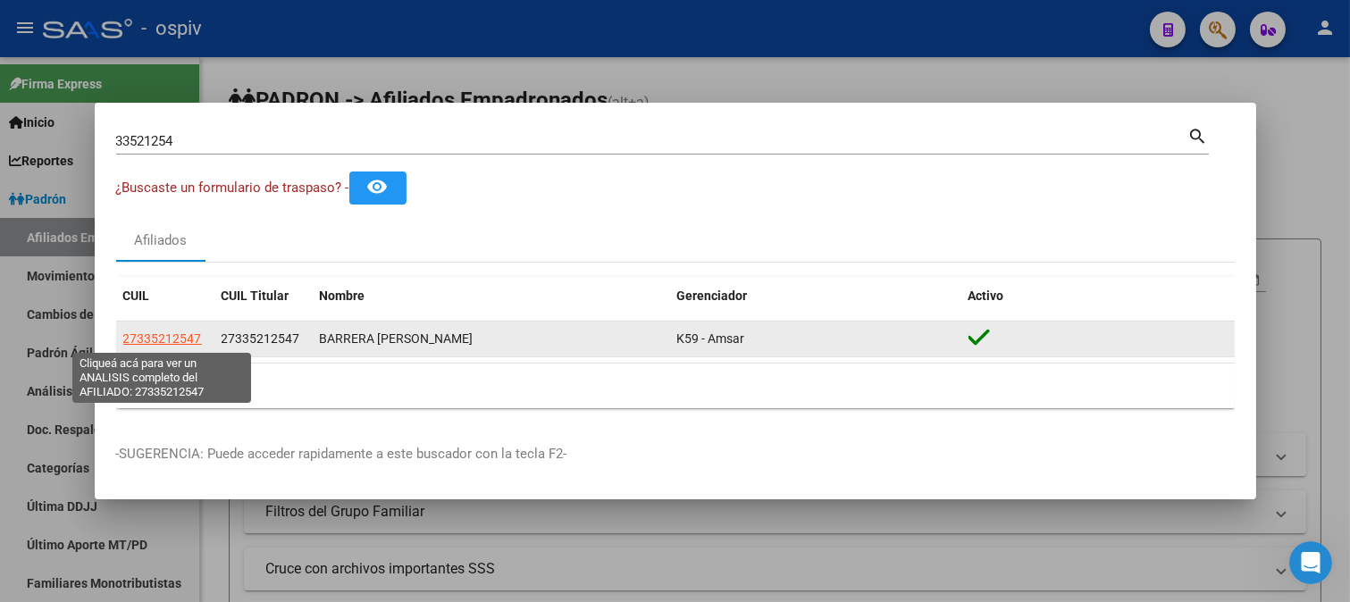
click at [183, 336] on span "27335212547" at bounding box center [162, 338] width 79 height 14
type textarea "27335212547"
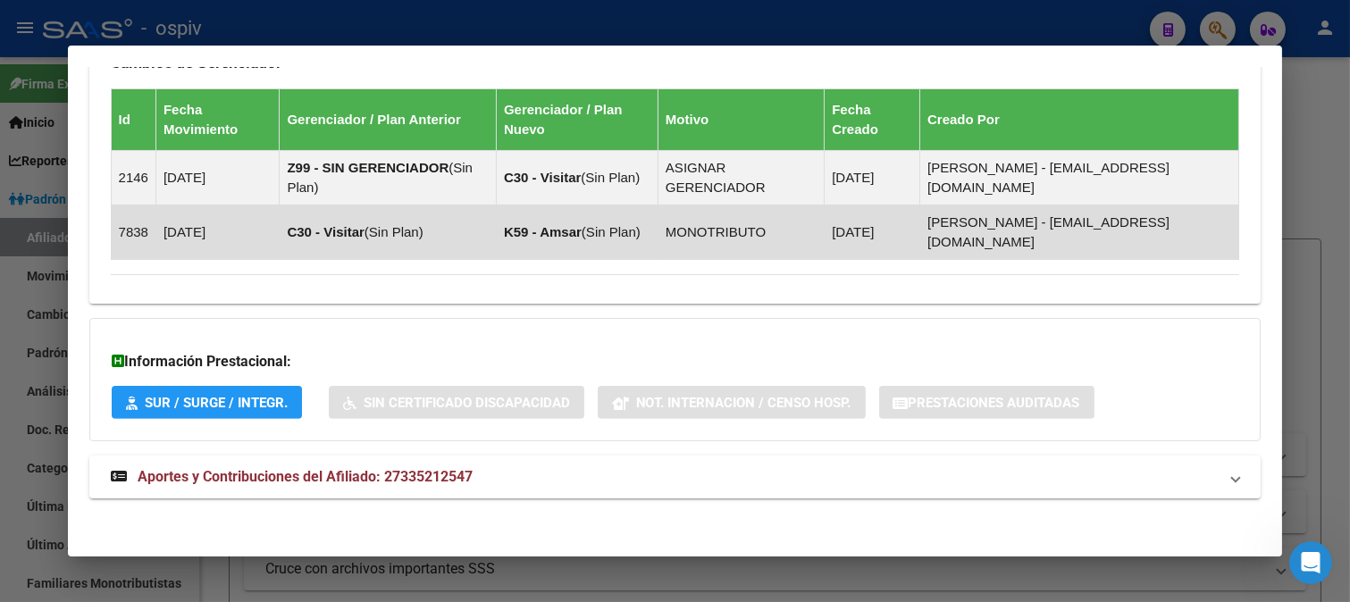
scroll to position [1199, 0]
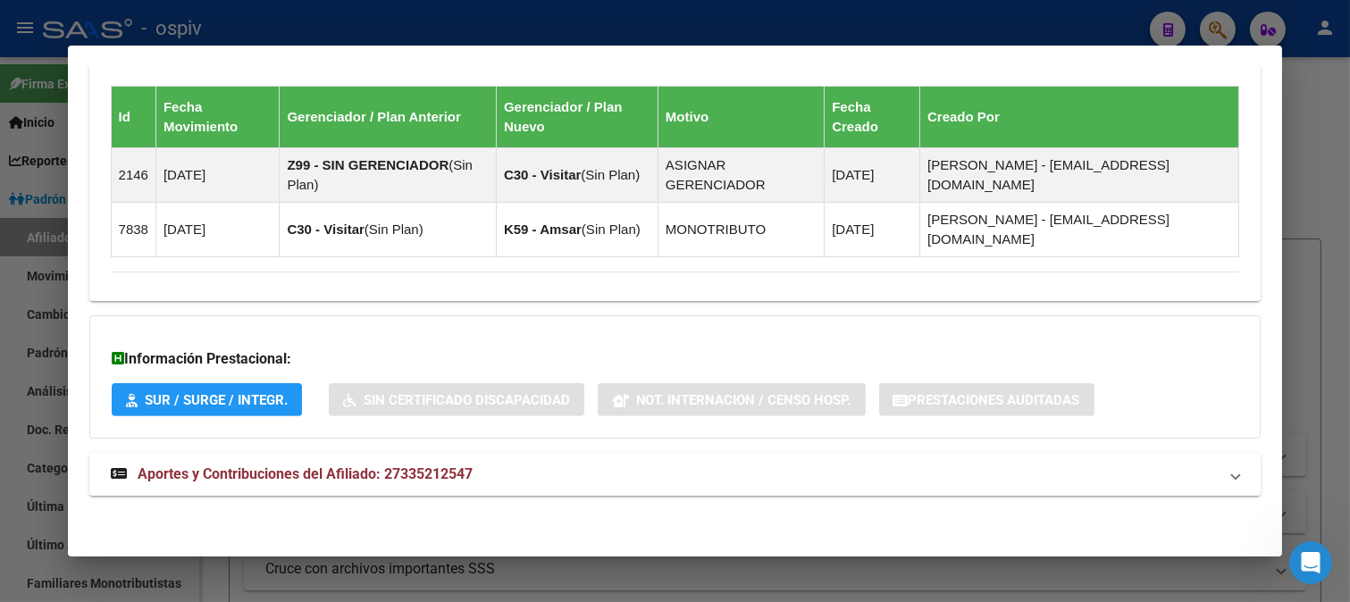
drag, startPoint x: 275, startPoint y: 473, endPoint x: 284, endPoint y: 474, distance: 9.0
click at [275, 474] on span "Aportes y Contribuciones del Afiliado: 27335212547" at bounding box center [305, 473] width 335 height 17
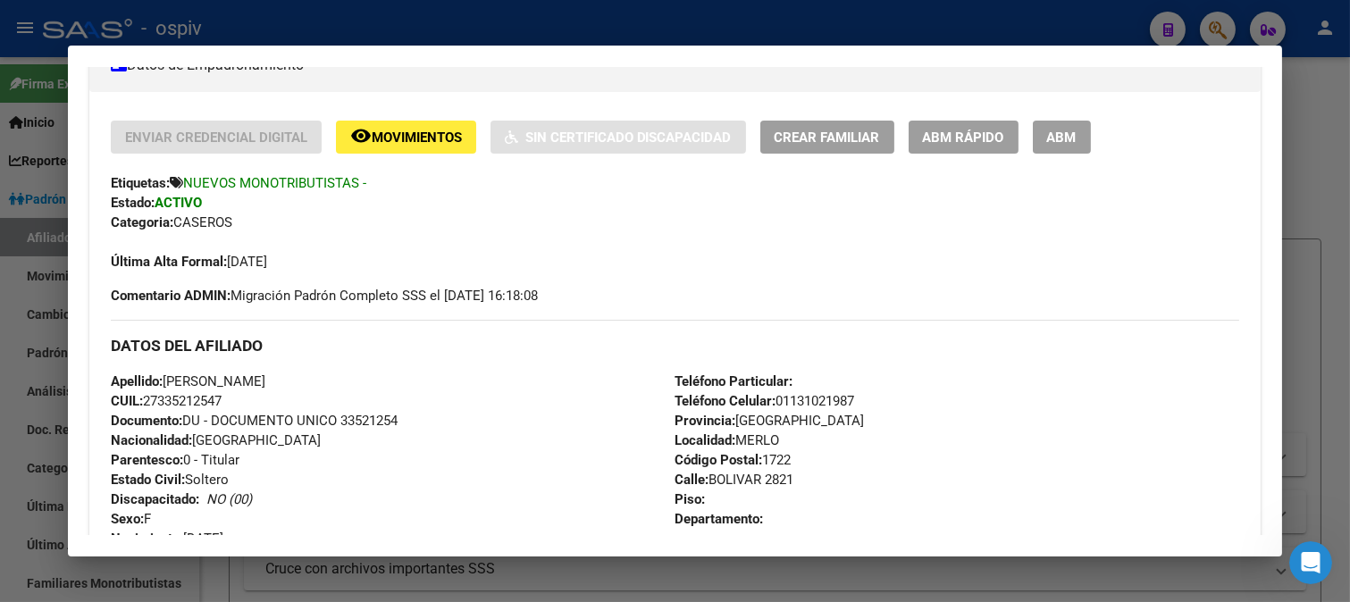
scroll to position [311, 0]
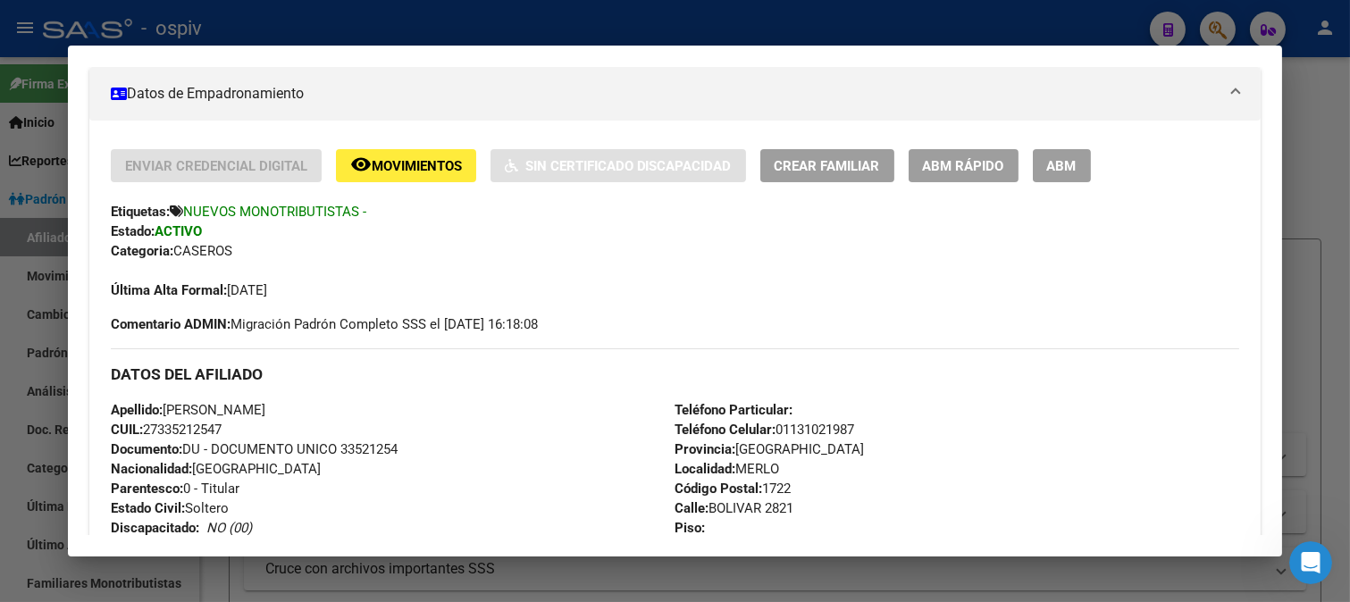
drag, startPoint x: 1216, startPoint y: 21, endPoint x: 1059, endPoint y: 45, distance: 158.9
click at [1199, 28] on div at bounding box center [675, 301] width 1350 height 602
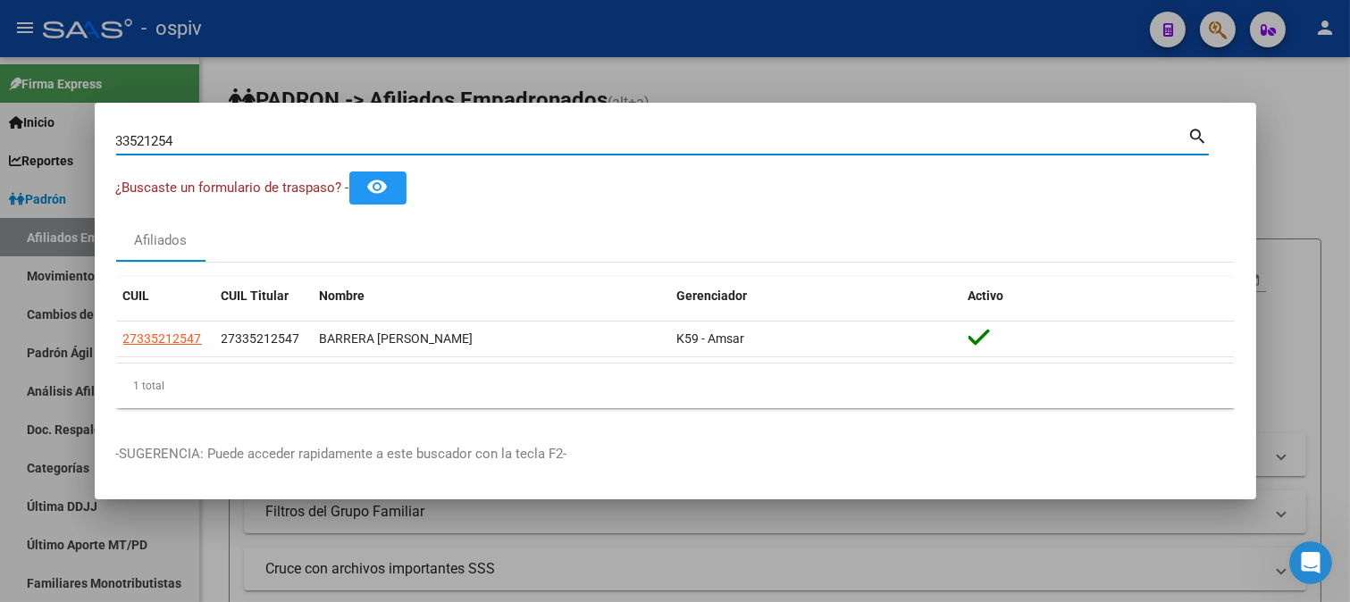
drag, startPoint x: 85, startPoint y: 135, endPoint x: 0, endPoint y: 121, distance: 85.9
click at [0, 121] on div "33521254 Buscar (apellido, dni, cuil, nro traspaso, cuit, obra social) search ¿…" at bounding box center [675, 301] width 1350 height 602
type input "495341512"
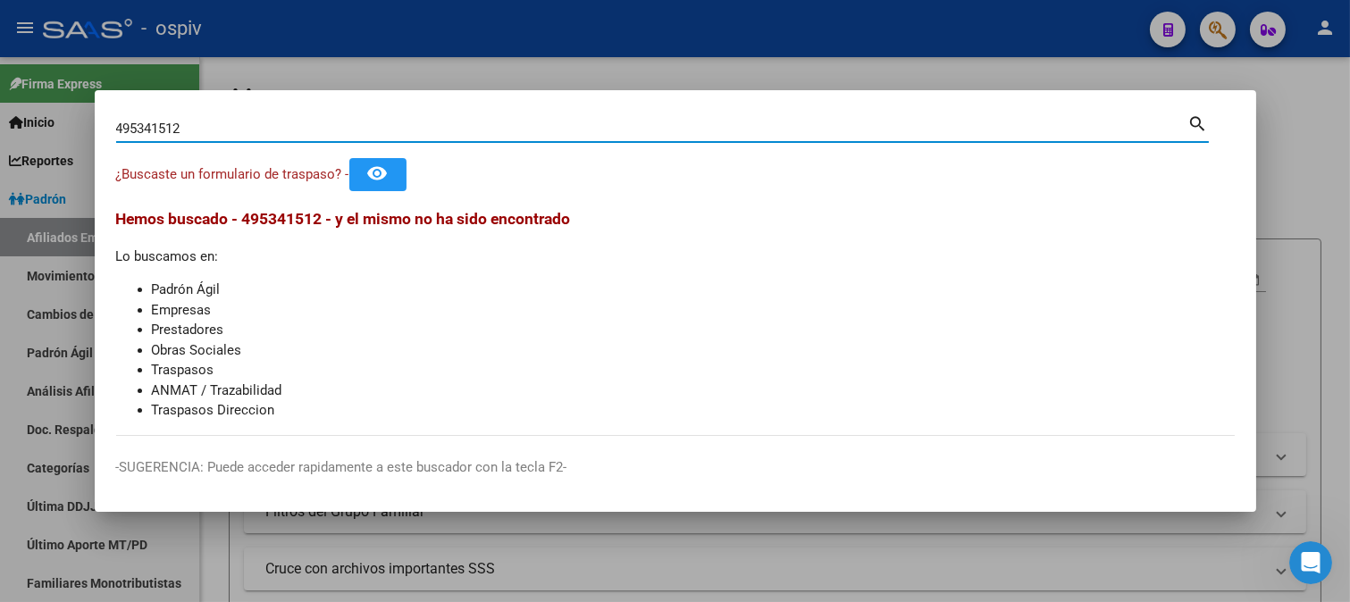
drag, startPoint x: 229, startPoint y: 132, endPoint x: 79, endPoint y: 116, distance: 150.9
click at [79, 116] on div "495341512 Buscar (apellido, dni, cuil, nro traspaso, cuit, obra social) search …" at bounding box center [675, 301] width 1350 height 602
type input "50270304"
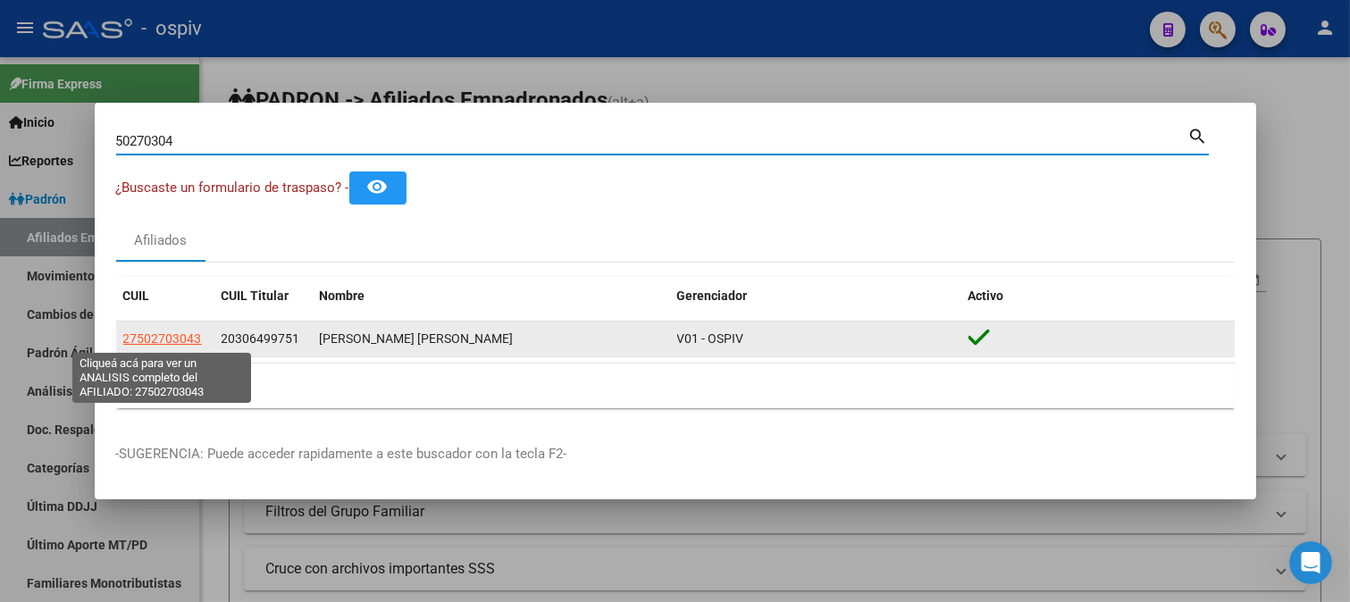
click at [146, 335] on span "27502703043" at bounding box center [162, 338] width 79 height 14
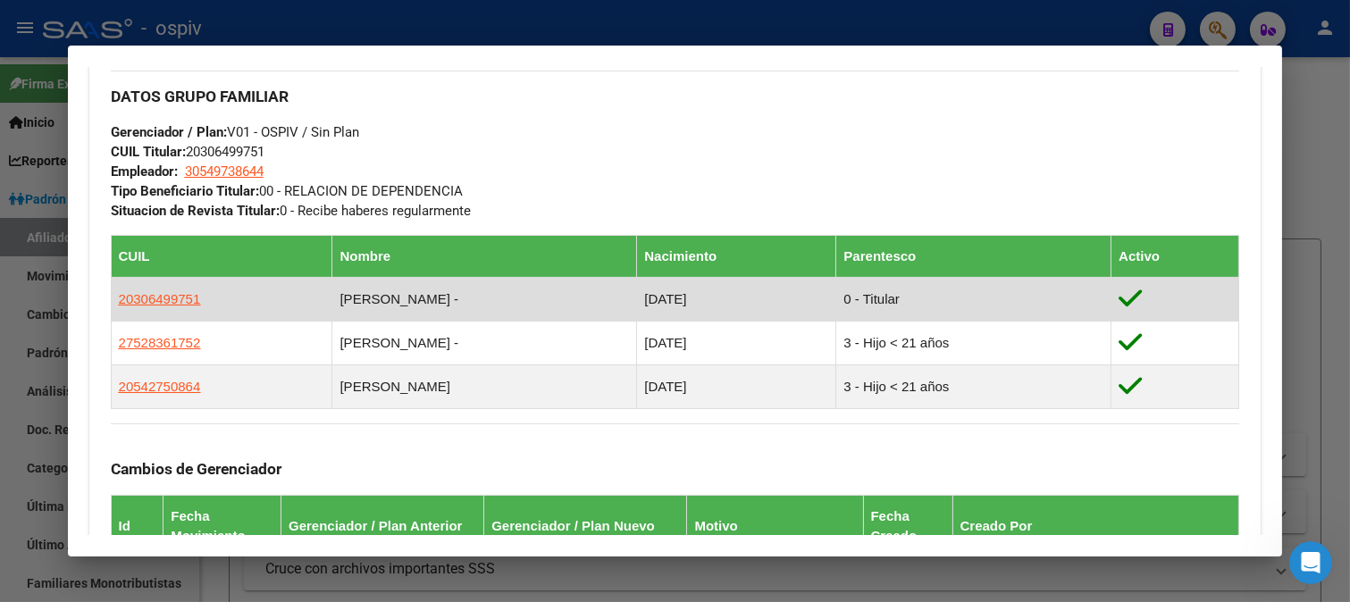
scroll to position [893, 0]
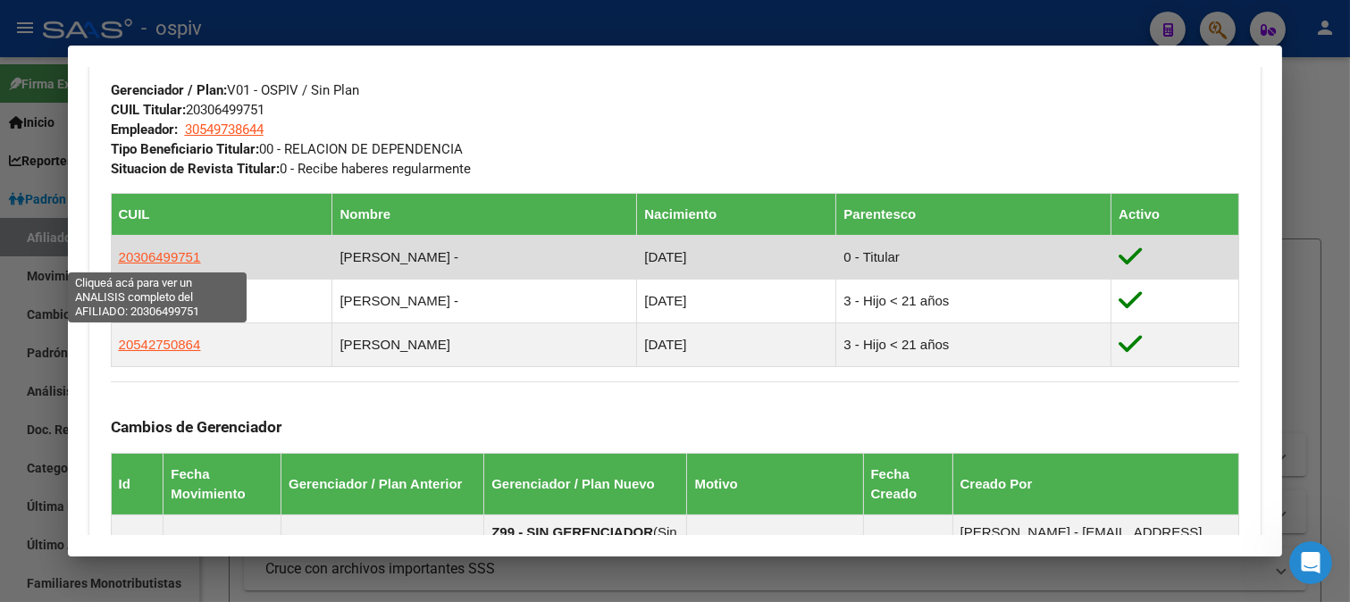
click at [143, 253] on span "20306499751" at bounding box center [160, 256] width 82 height 15
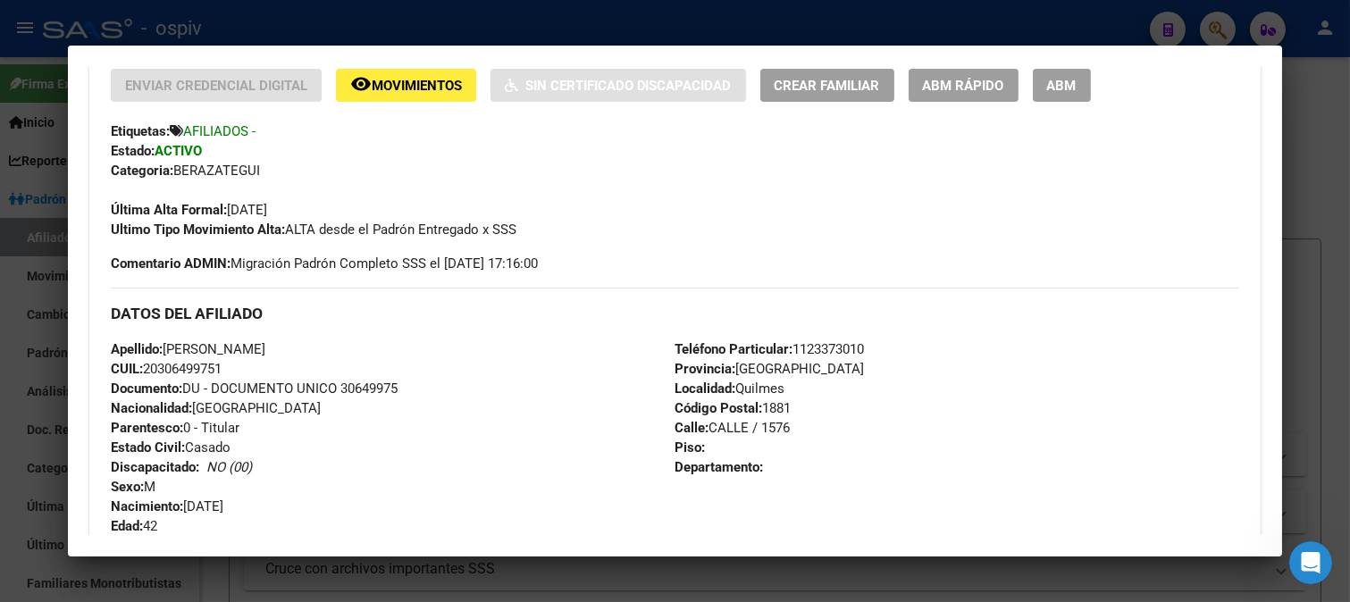
scroll to position [496, 0]
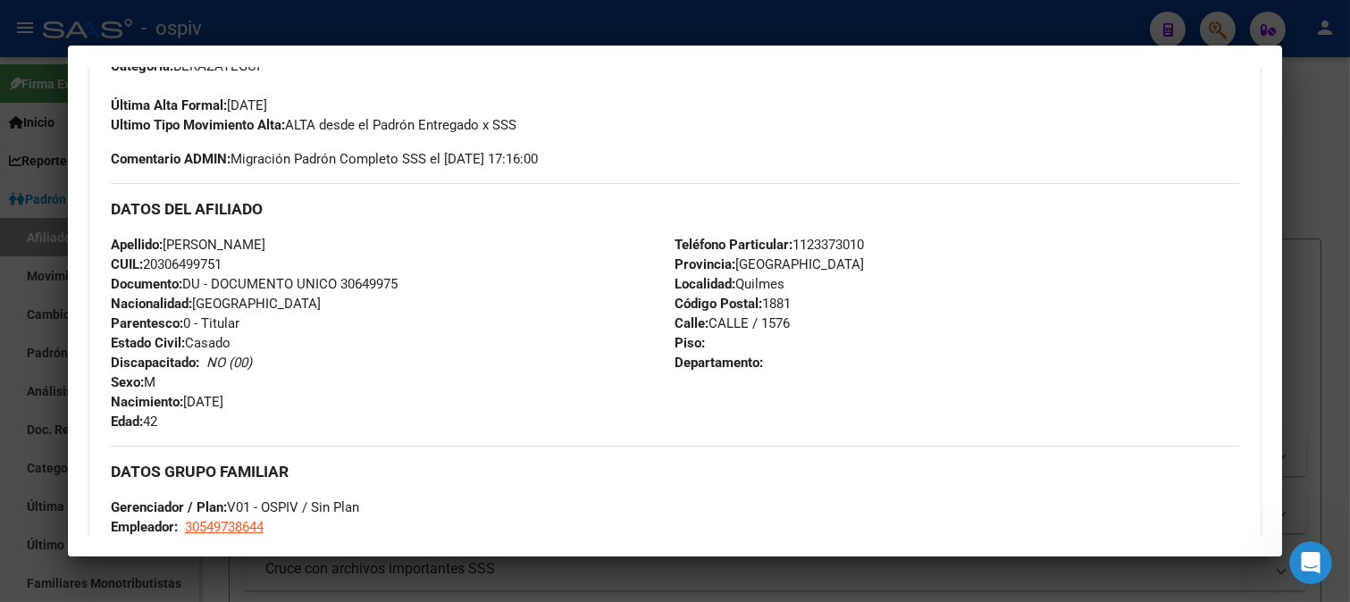
drag, startPoint x: 146, startPoint y: 265, endPoint x: 278, endPoint y: 259, distance: 132.3
click at [278, 259] on div "Apellido: SEGOVIA ALBERTO JAVIER CUIL: 20306499751 Documento: DU - DOCUMENTO UN…" at bounding box center [393, 333] width 564 height 196
copy span "20306499751"
click at [370, 247] on div "Apellido: SEGOVIA ALBERTO JAVIER CUIL: 20306499751 Documento: DU - DOCUMENTO UN…" at bounding box center [393, 333] width 564 height 196
drag, startPoint x: 164, startPoint y: 246, endPoint x: 343, endPoint y: 244, distance: 178.6
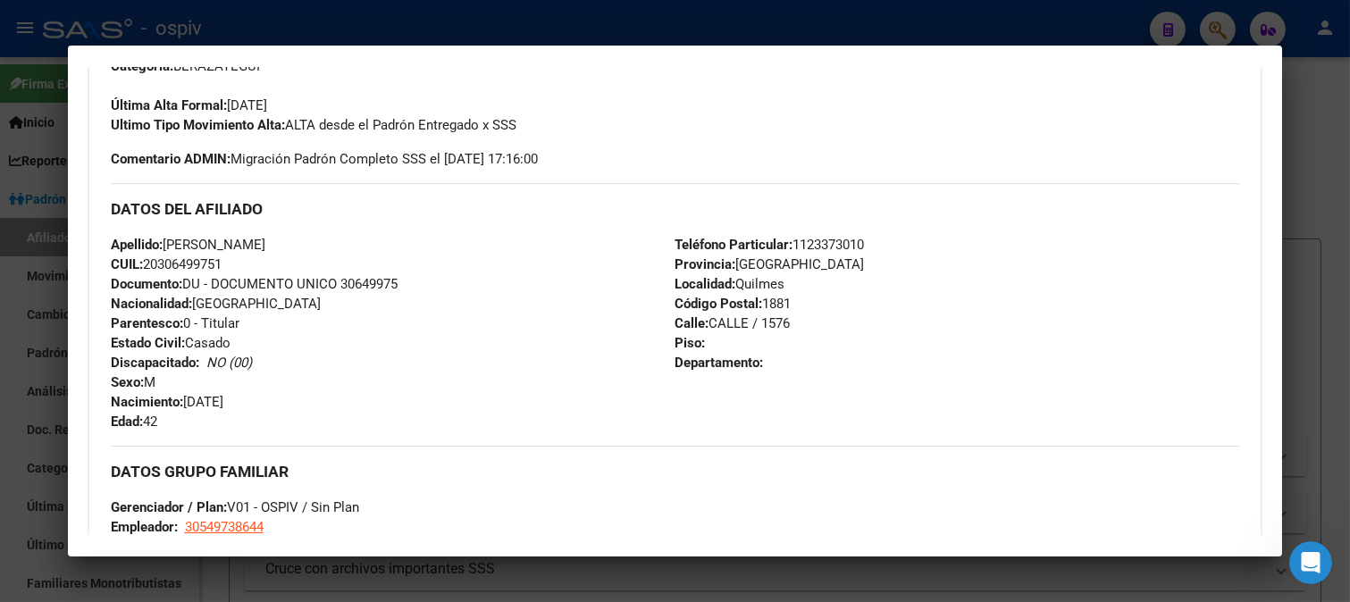
click at [341, 243] on div "Apellido: SEGOVIA ALBERTO JAVIER CUIL: 20306499751 Documento: DU - DOCUMENTO UN…" at bounding box center [393, 333] width 564 height 196
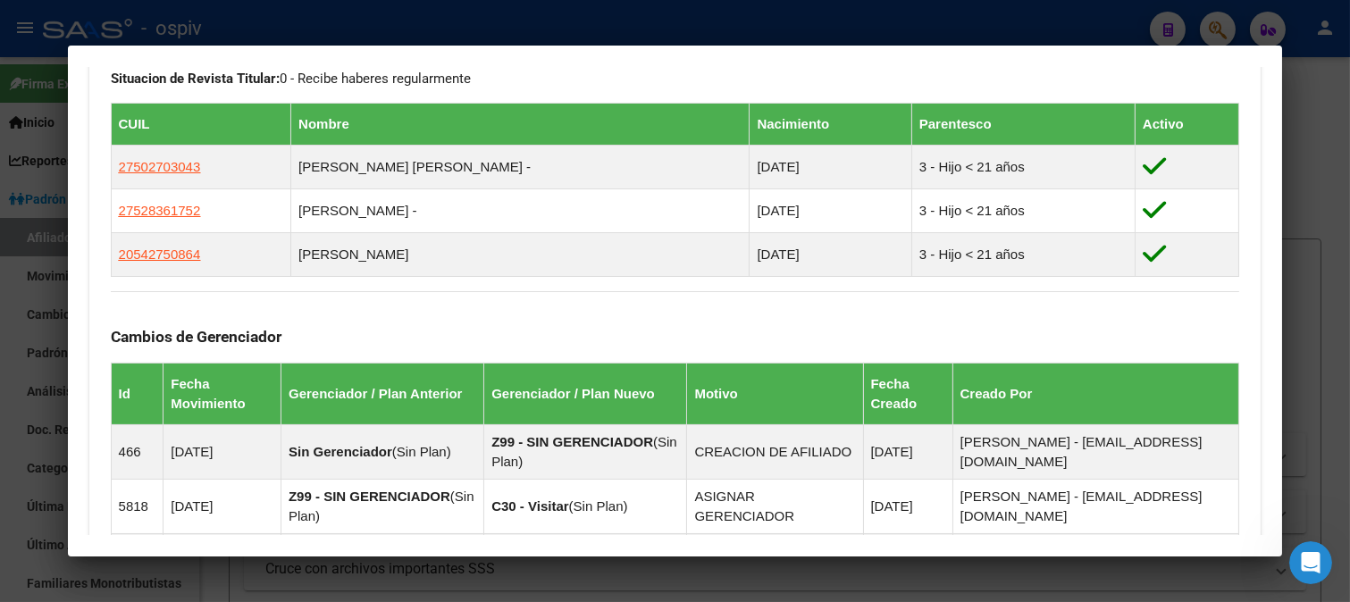
scroll to position [992, 0]
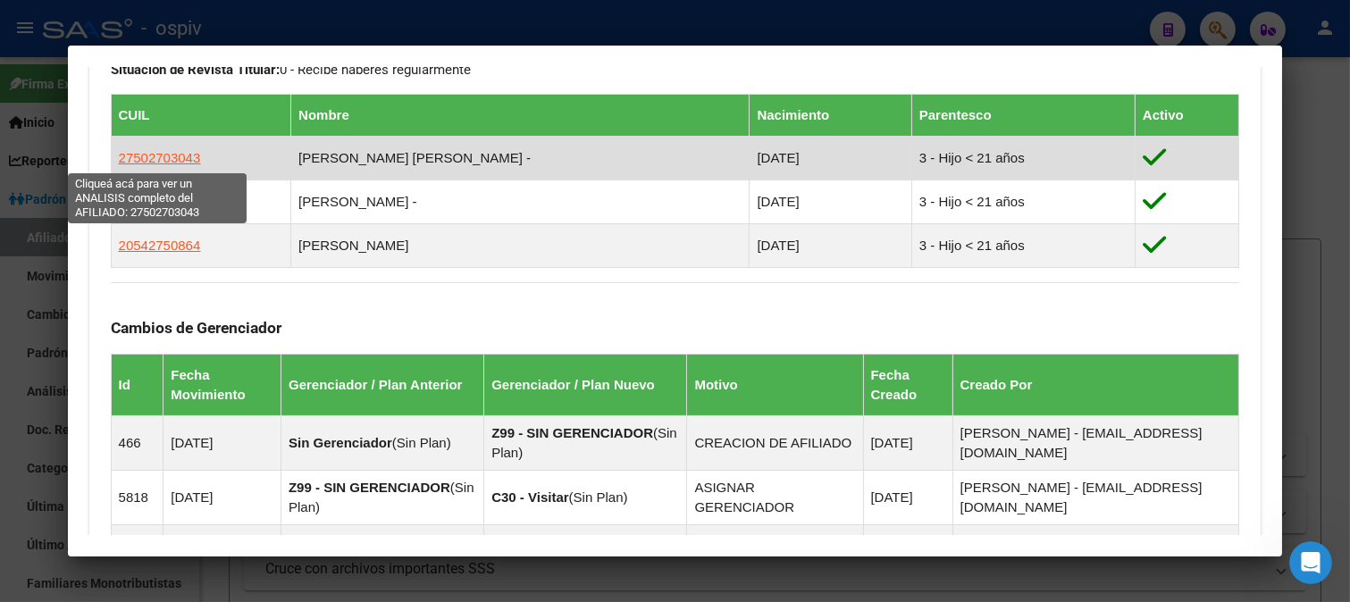
click at [163, 155] on span "27502703043" at bounding box center [160, 157] width 82 height 15
type textarea "27502703043"
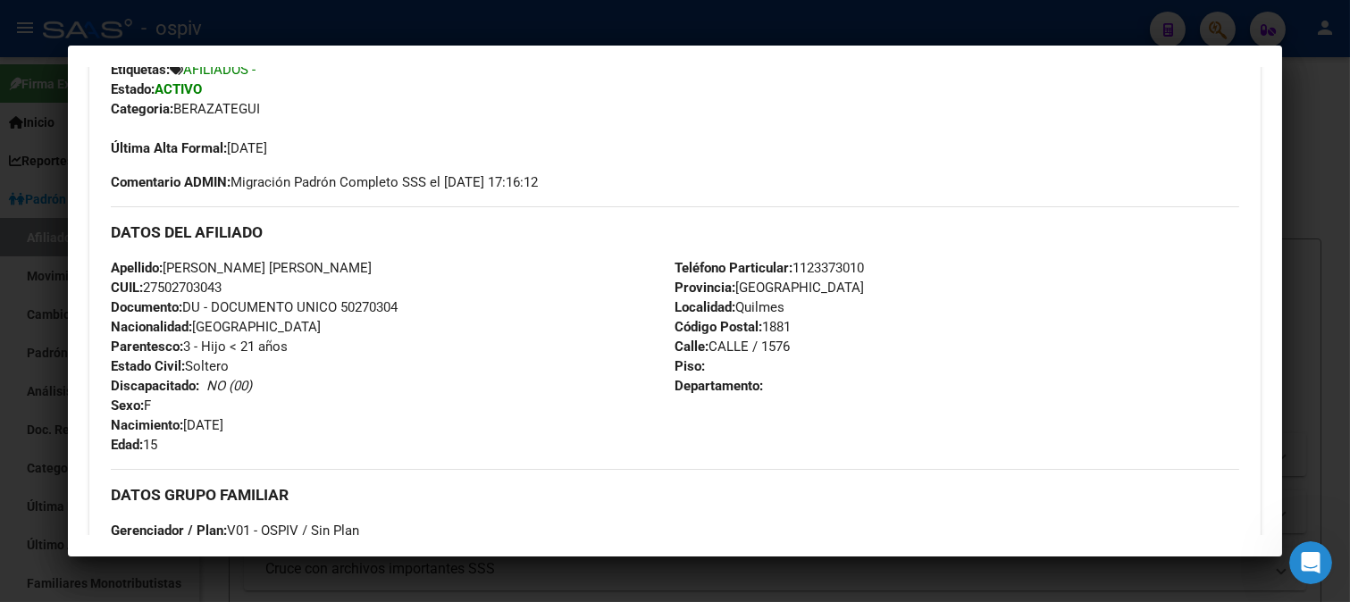
scroll to position [461, 0]
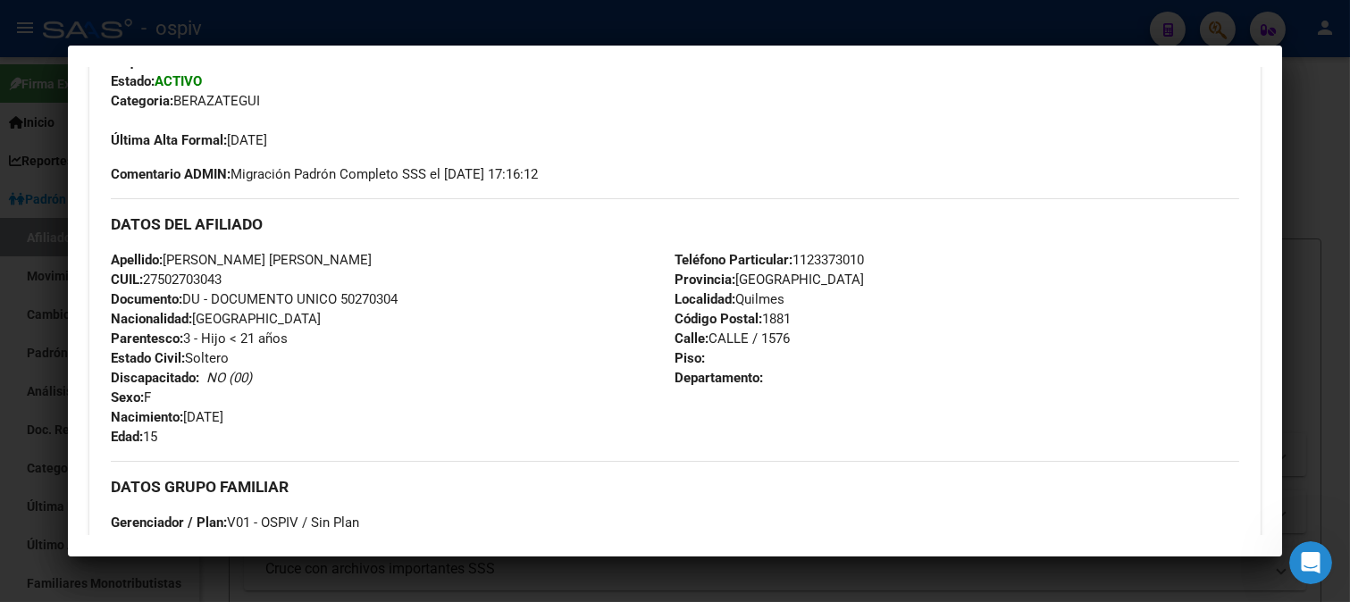
drag, startPoint x: 166, startPoint y: 253, endPoint x: 332, endPoint y: 250, distance: 166.1
click at [332, 250] on div "Apellido: SEGOVIA MIA ABIGAIL CUIL: 27502703043 Documento: DU - DOCUMENTO UNICO…" at bounding box center [393, 348] width 564 height 196
copy span "SEGOVIA MIA ABIGAIL"
drag, startPoint x: 315, startPoint y: 354, endPoint x: 213, endPoint y: 289, distance: 121.2
click at [315, 353] on div "Apellido: SEGOVIA MIA ABIGAIL CUIL: 27502703043 Documento: DU - DOCUMENTO UNICO…" at bounding box center [393, 348] width 564 height 196
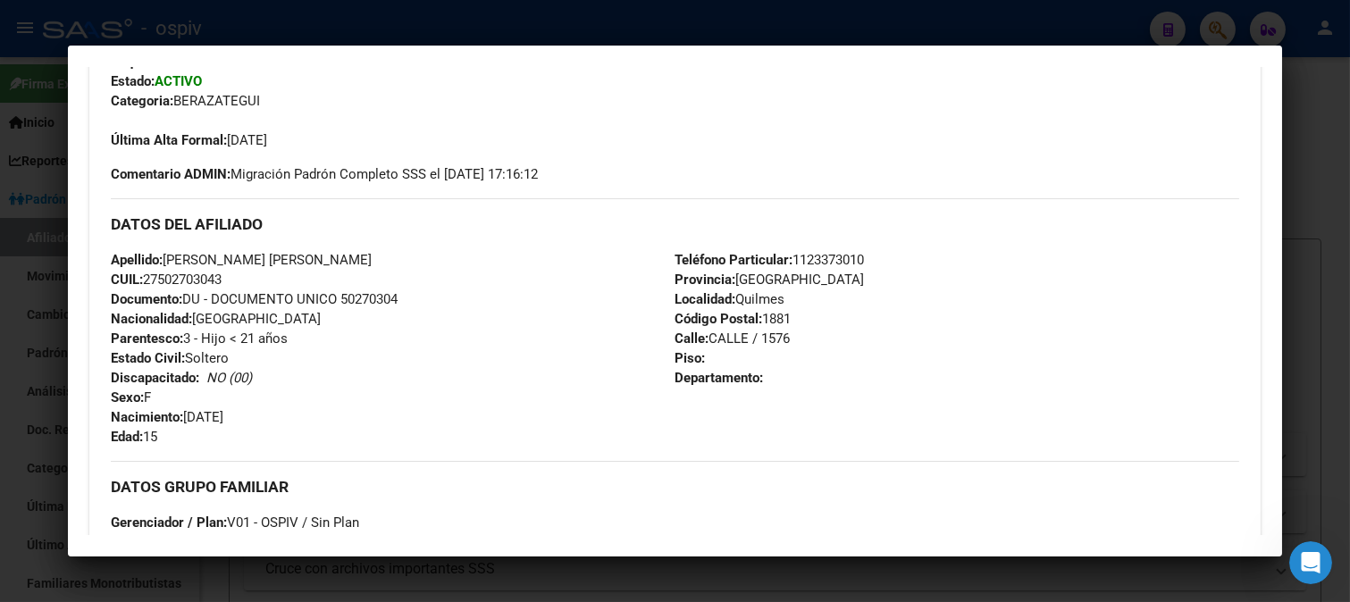
drag, startPoint x: 145, startPoint y: 272, endPoint x: 234, endPoint y: 273, distance: 89.3
click at [234, 273] on div "Apellido: SEGOVIA MIA ABIGAIL CUIL: 27502703043 Documento: DU - DOCUMENTO UNICO…" at bounding box center [393, 348] width 564 height 196
copy span "27502703043"
click at [1199, 28] on div at bounding box center [675, 301] width 1350 height 602
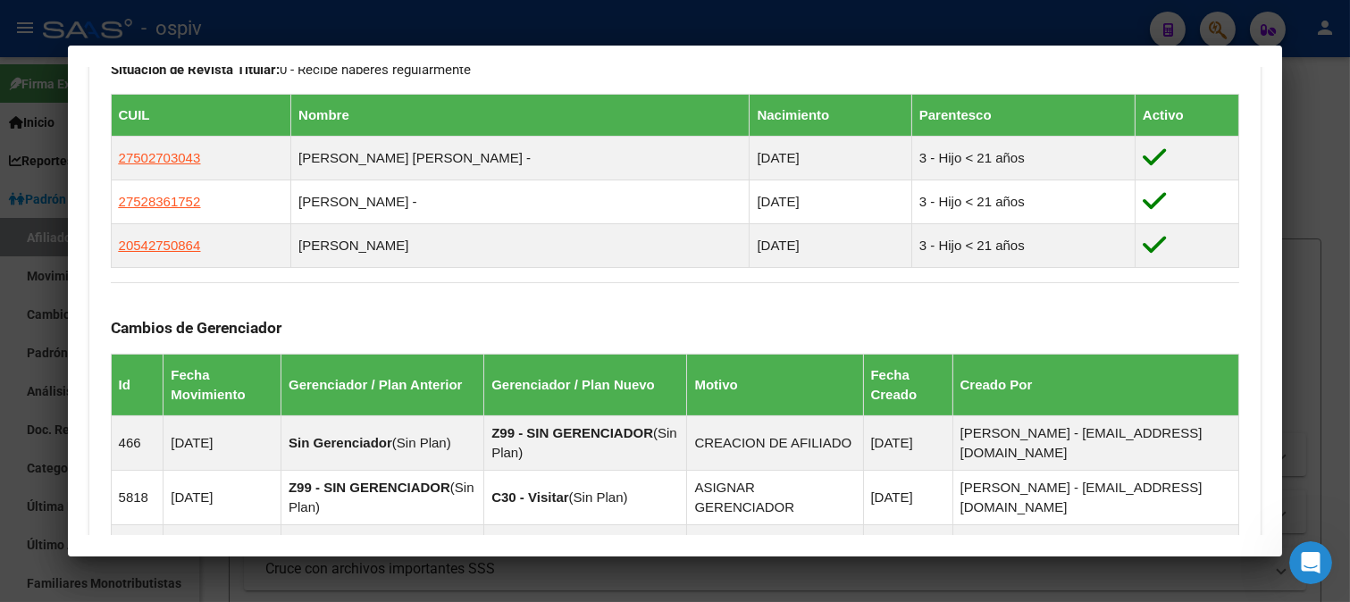
click at [1221, 31] on div at bounding box center [675, 301] width 1350 height 602
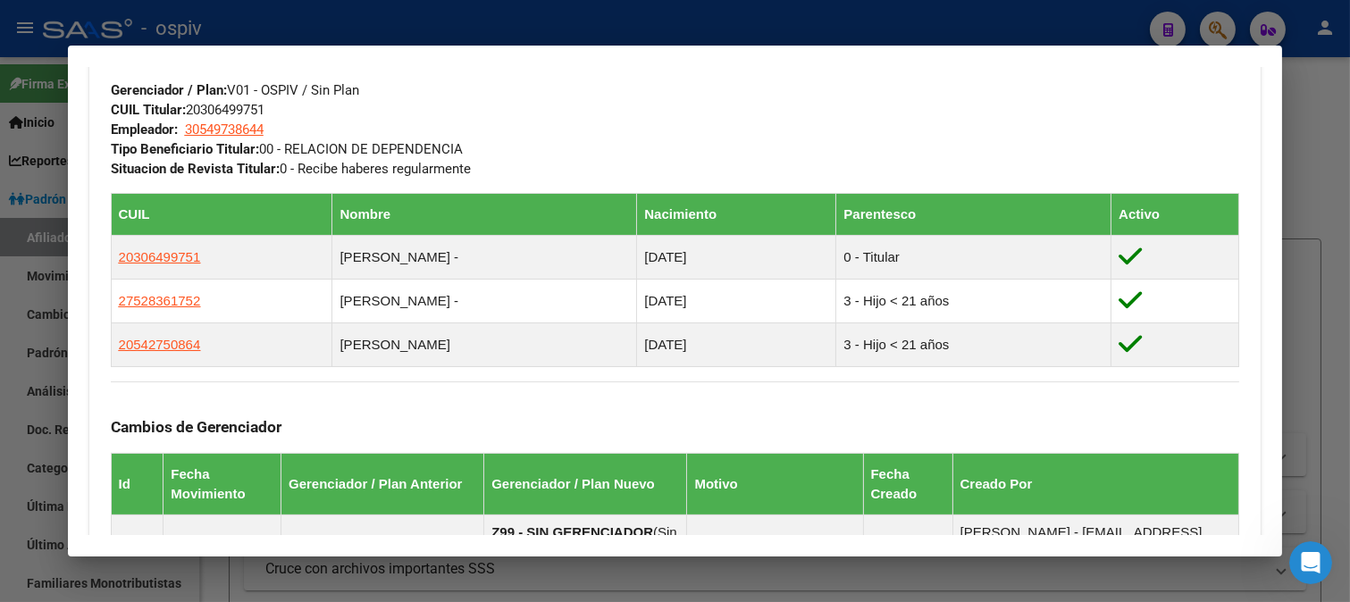
click at [1210, 30] on div at bounding box center [675, 301] width 1350 height 602
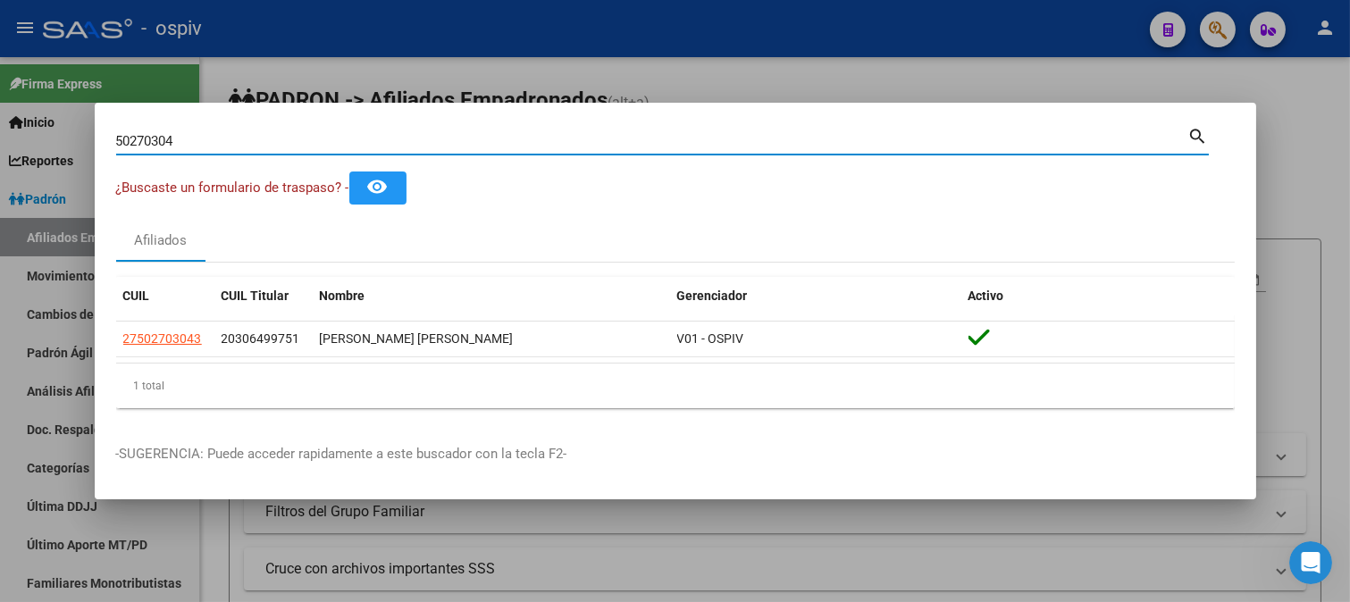
click at [0, 118] on div "50270304 Buscar (apellido, dni, cuil, nro traspaso, cuit, obra social) search ¿…" at bounding box center [675, 301] width 1350 height 602
type input "13140718"
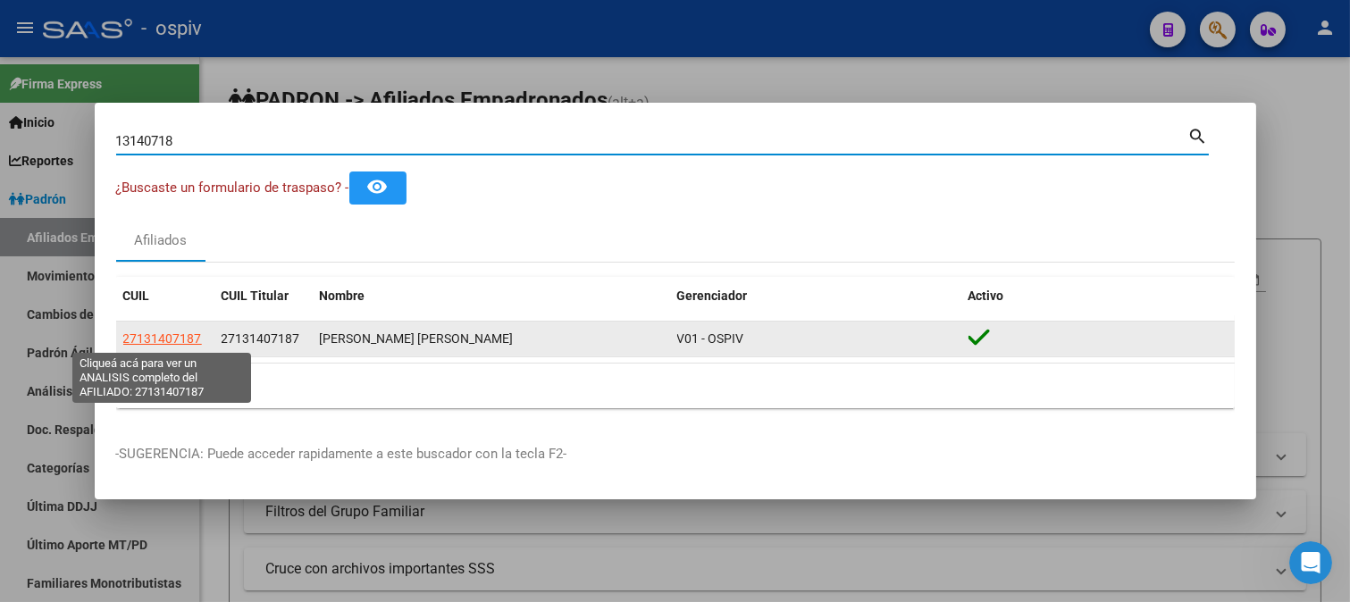
click at [174, 343] on span "27131407187" at bounding box center [162, 338] width 79 height 14
type textarea "27131407187"
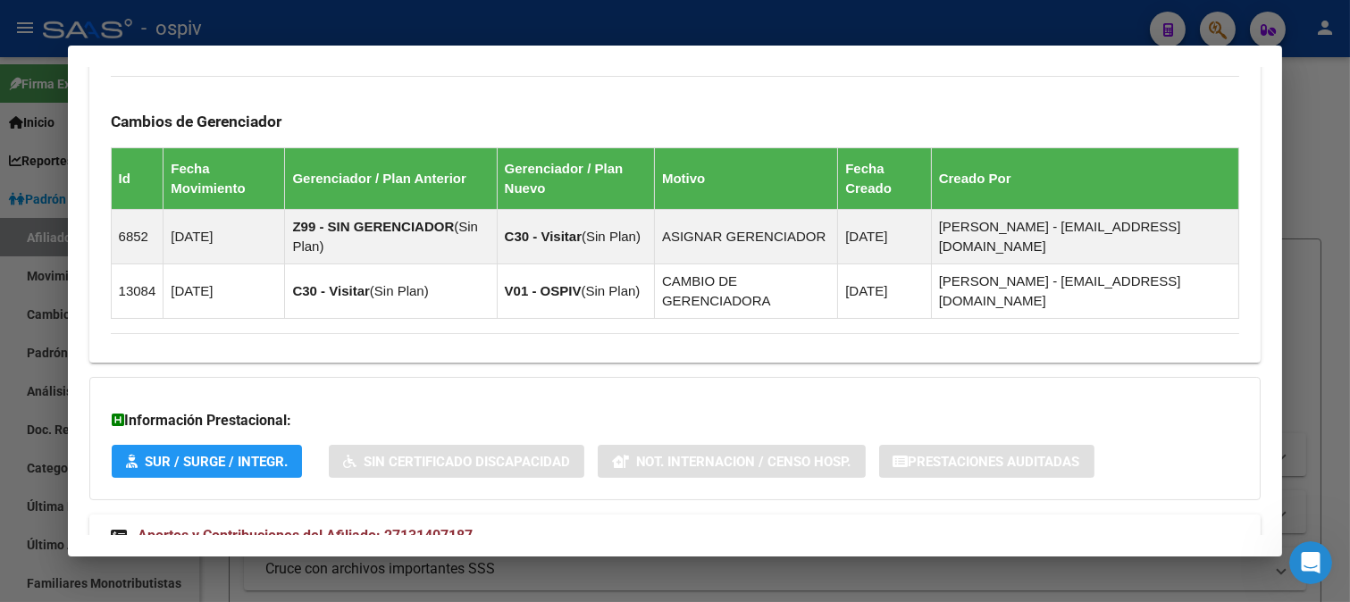
scroll to position [1114, 0]
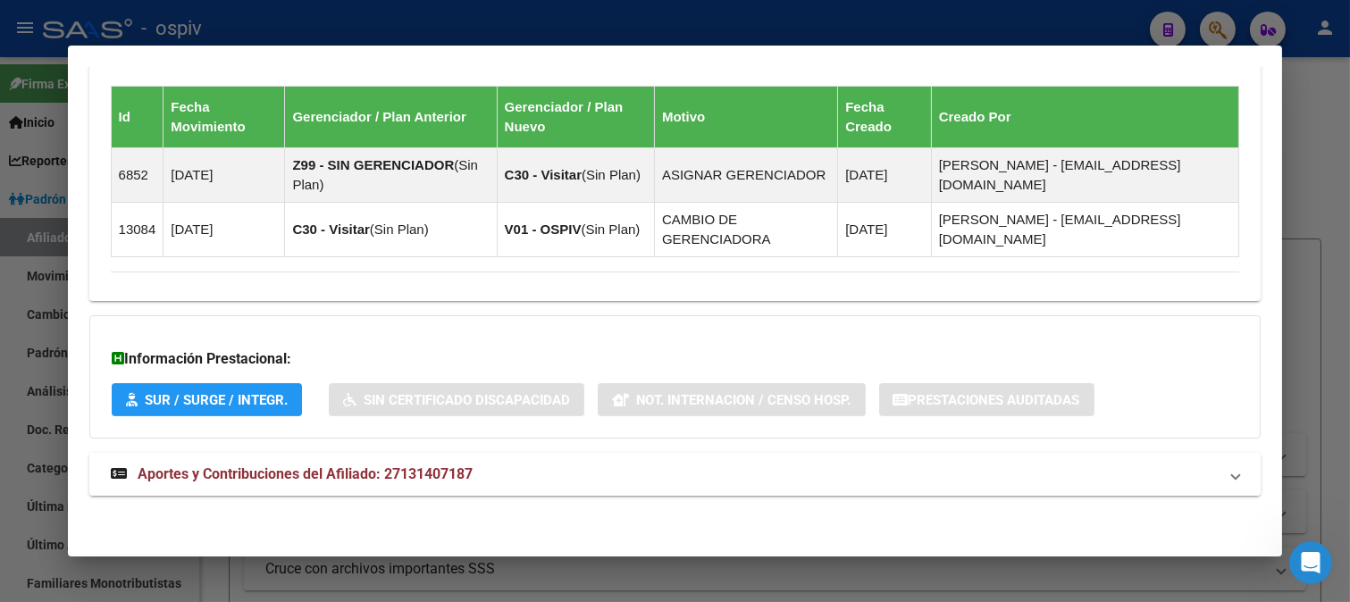
click at [369, 483] on strong "Aportes y Contribuciones del Afiliado: 27131407187" at bounding box center [292, 474] width 362 height 21
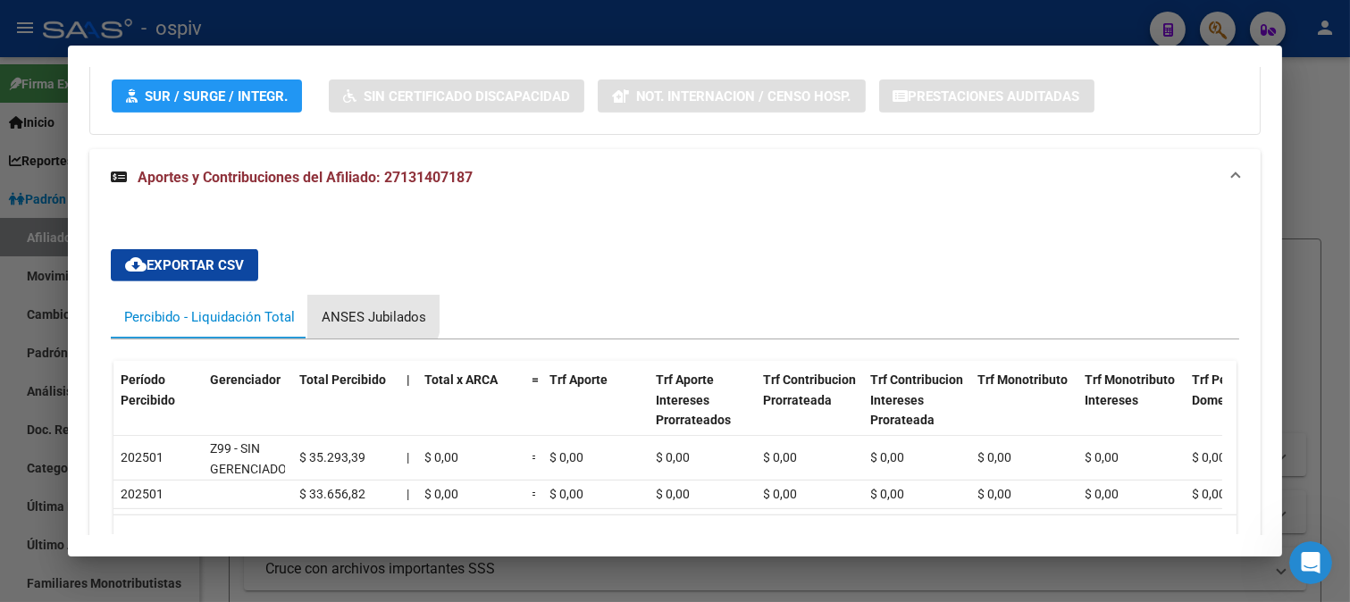
click at [359, 313] on div "ANSES Jubilados" at bounding box center [374, 317] width 104 height 20
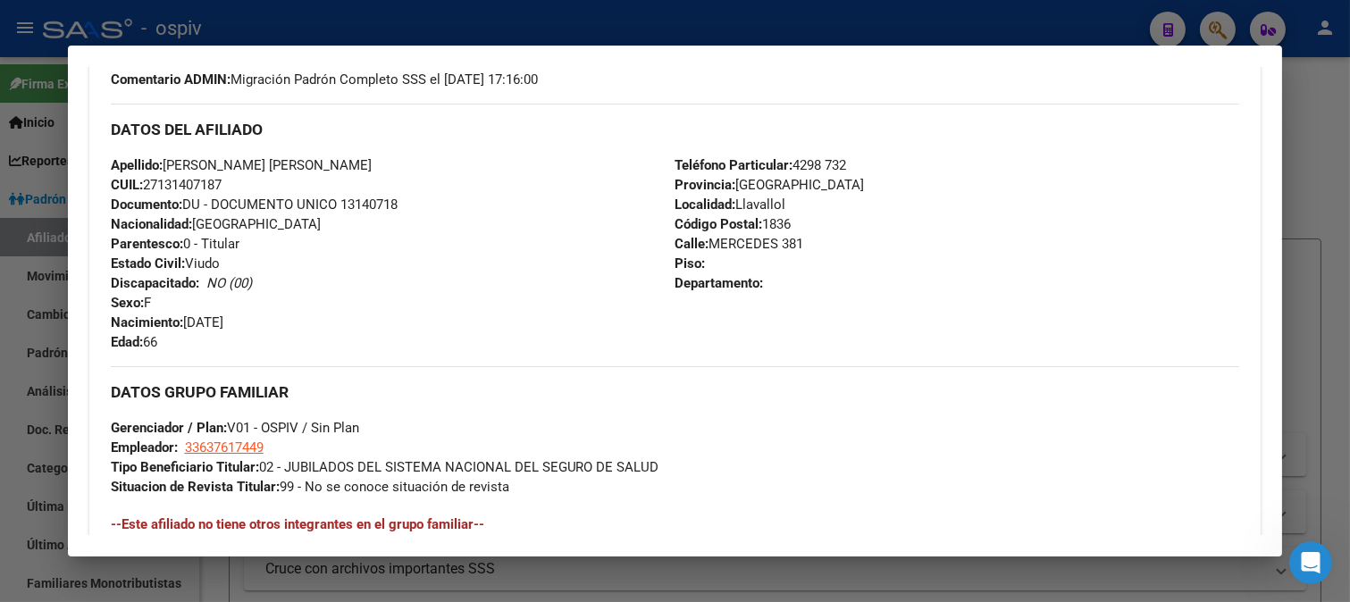
scroll to position [595, 0]
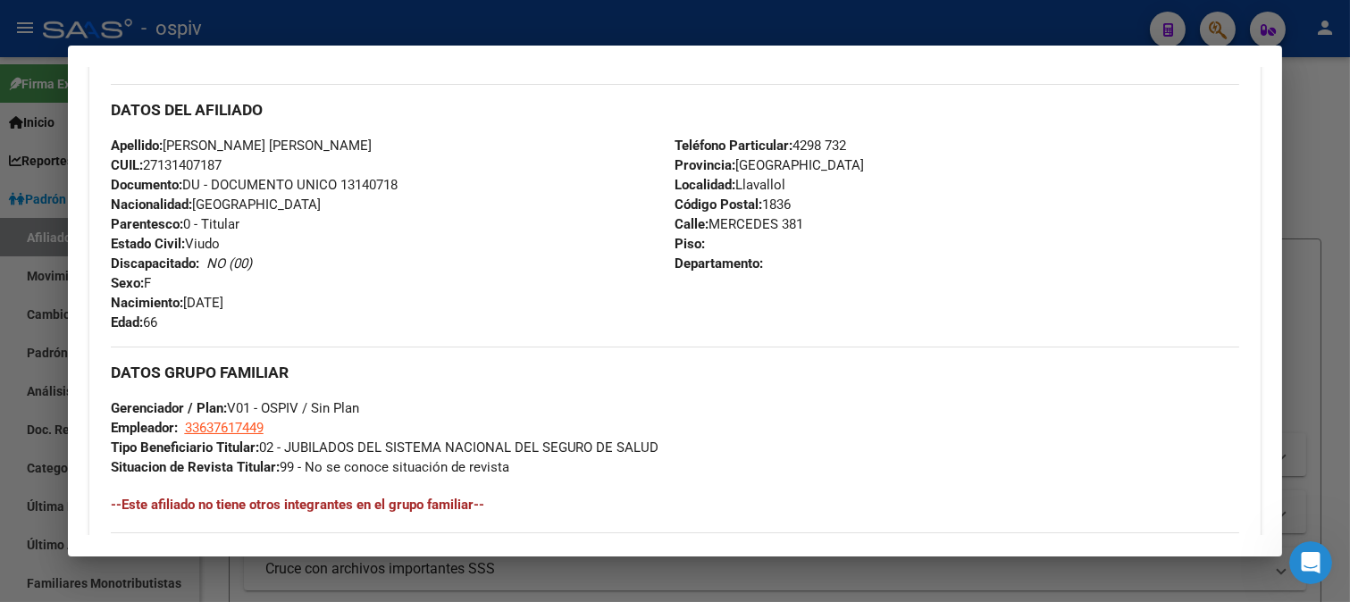
drag, startPoint x: 172, startPoint y: 140, endPoint x: 443, endPoint y: 143, distance: 270.6
click at [443, 143] on div "Apellido: ALBARRACIN MARIA DEL CARMEN CUIL: 27131407187 Documento: DU - DOCUMEN…" at bounding box center [393, 234] width 564 height 196
copy span "ALBARRACIN MARIA DEL CARMEN"
click at [646, 341] on div "Enviar Credencial Digital remove_red_eye Movimientos Sin Certificado Discapacid…" at bounding box center [675, 327] width 1129 height 925
click at [0, 319] on div at bounding box center [675, 301] width 1350 height 602
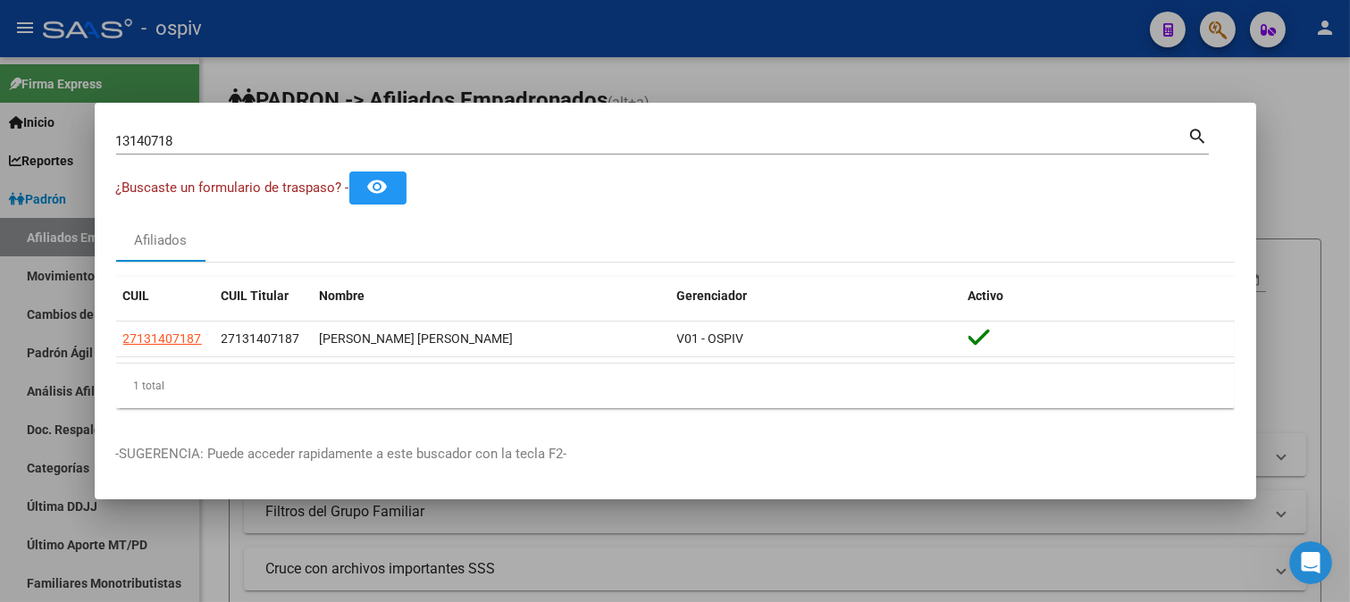
click at [0, 317] on div at bounding box center [675, 301] width 1350 height 602
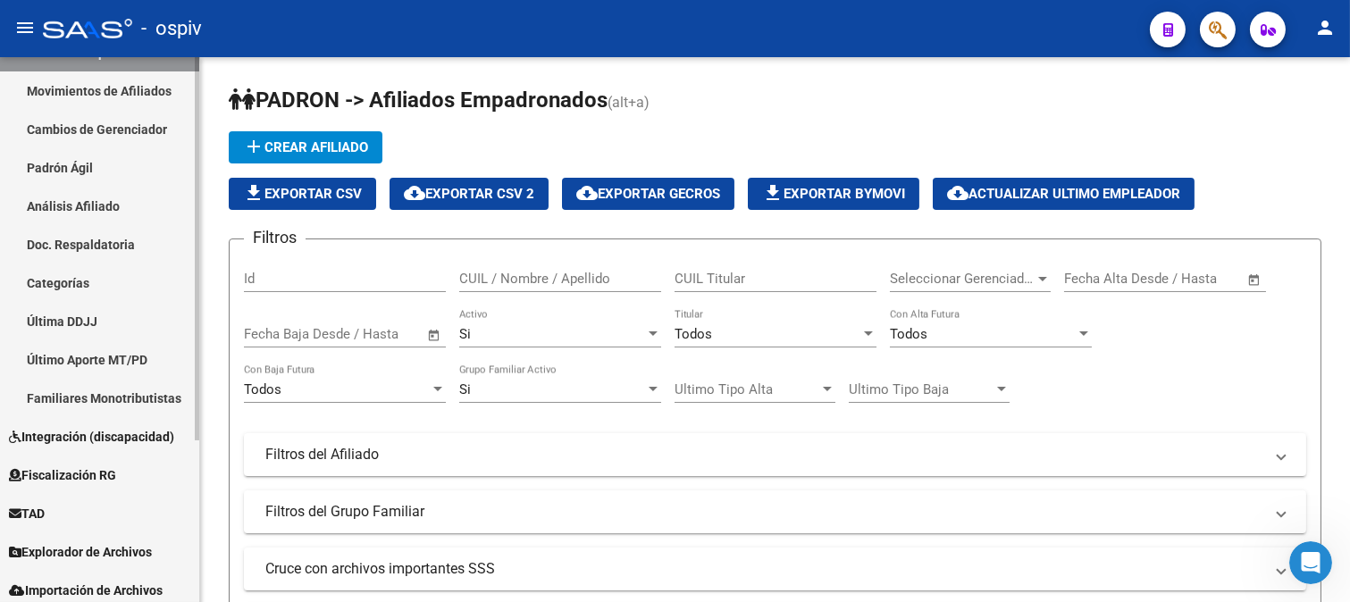
scroll to position [230, 0]
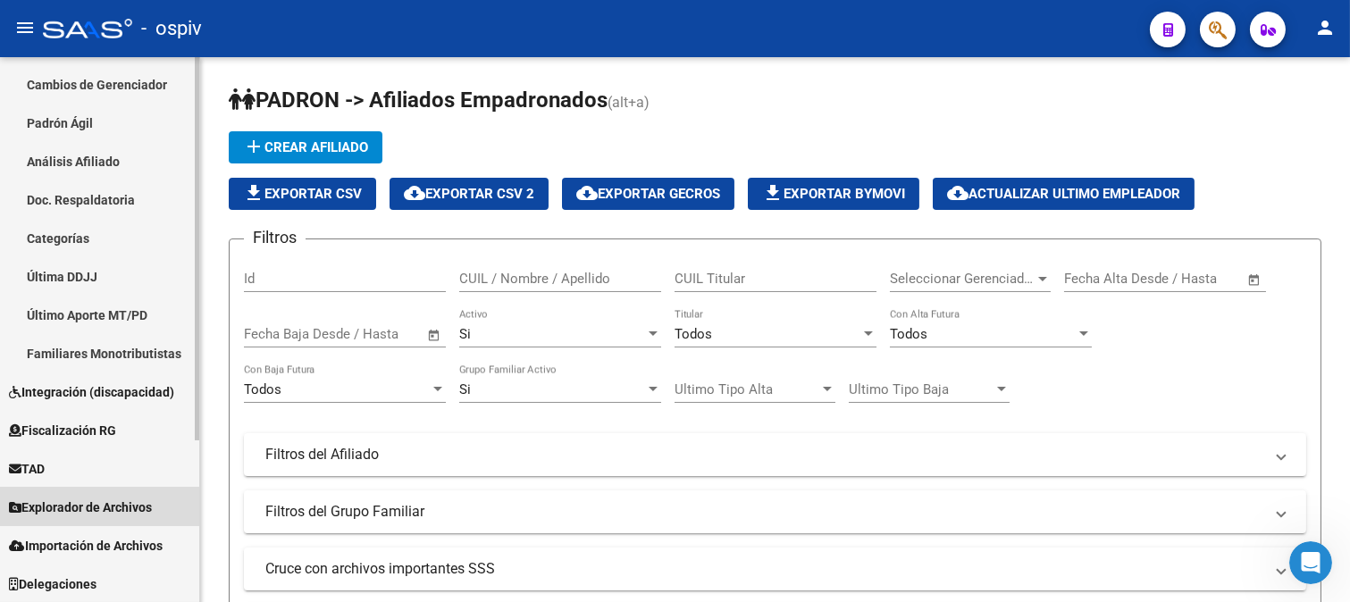
click at [96, 498] on span "Explorador de Archivos" at bounding box center [80, 507] width 143 height 20
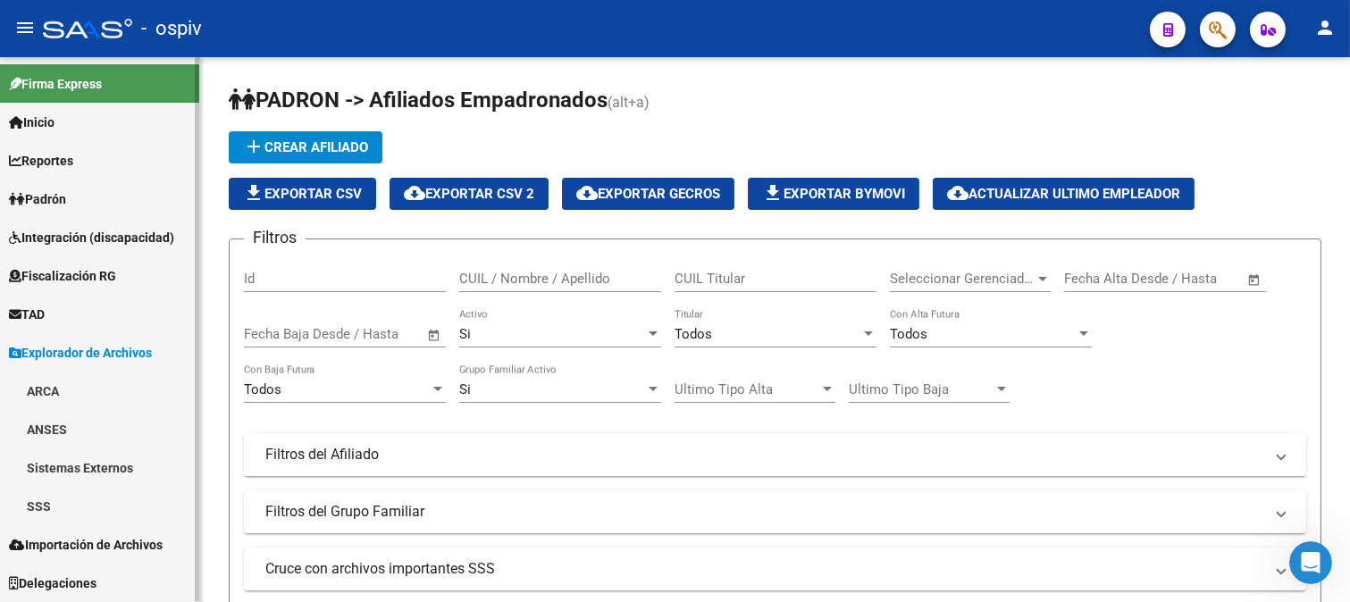
scroll to position [0, 0]
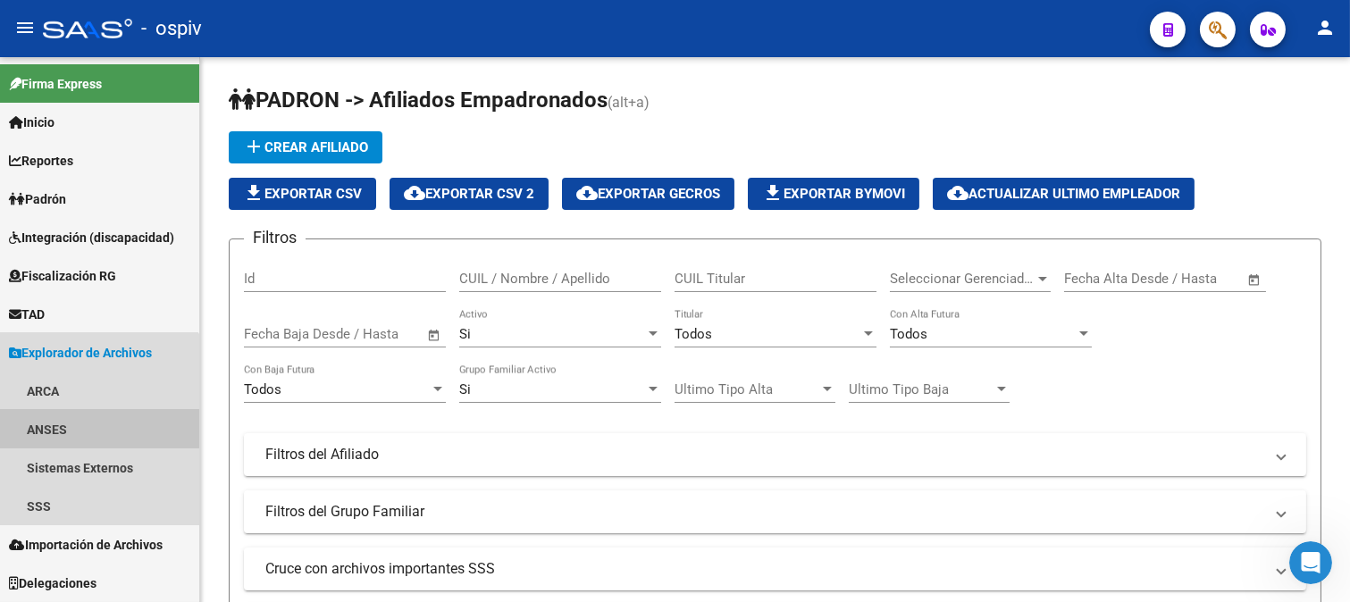
click at [55, 430] on link "ANSES" at bounding box center [99, 429] width 199 height 38
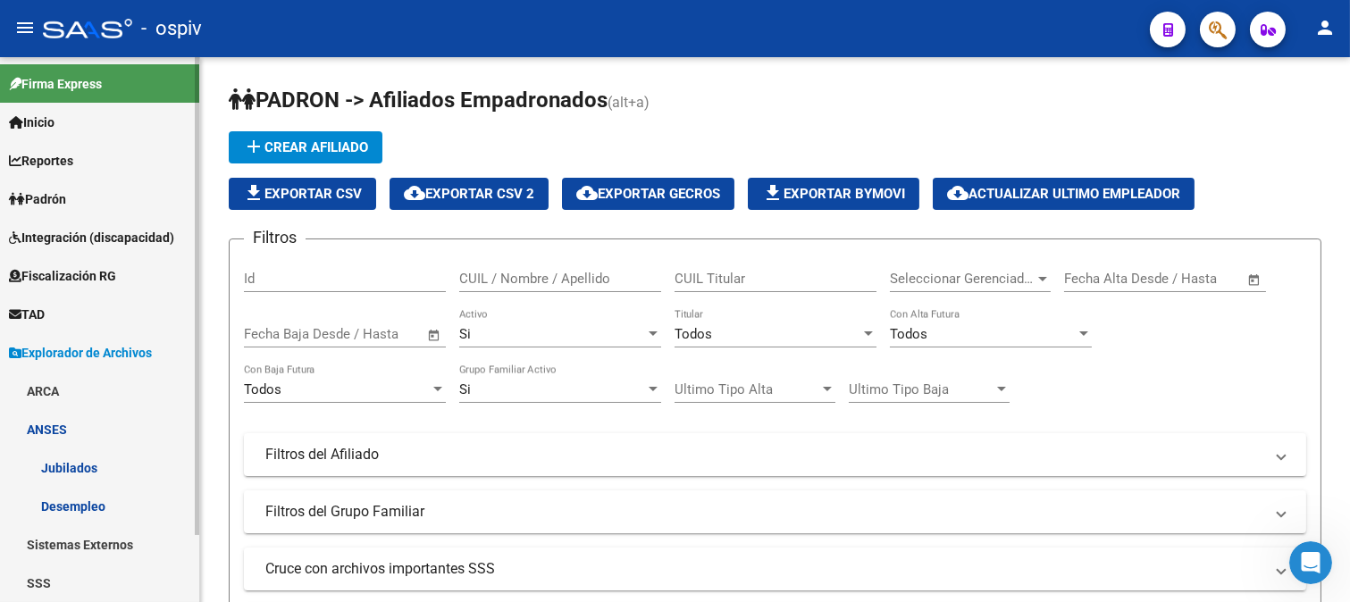
click at [92, 471] on link "Jubilados" at bounding box center [99, 467] width 199 height 38
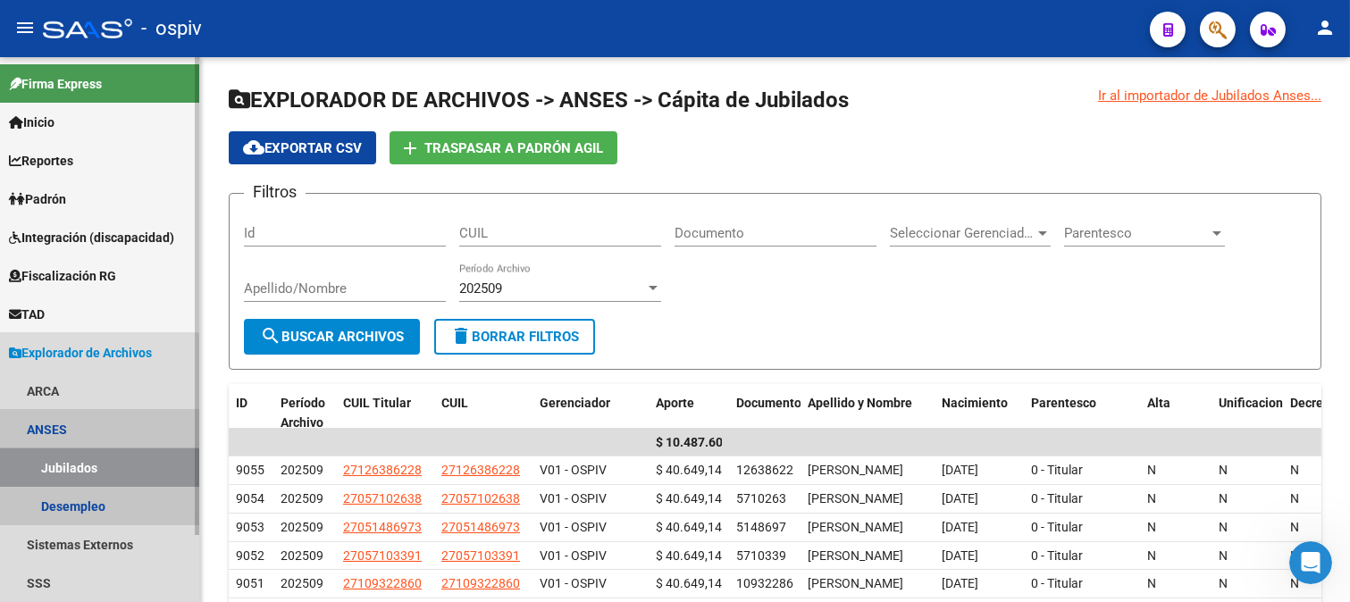
click at [85, 471] on link "Jubilados" at bounding box center [99, 467] width 199 height 38
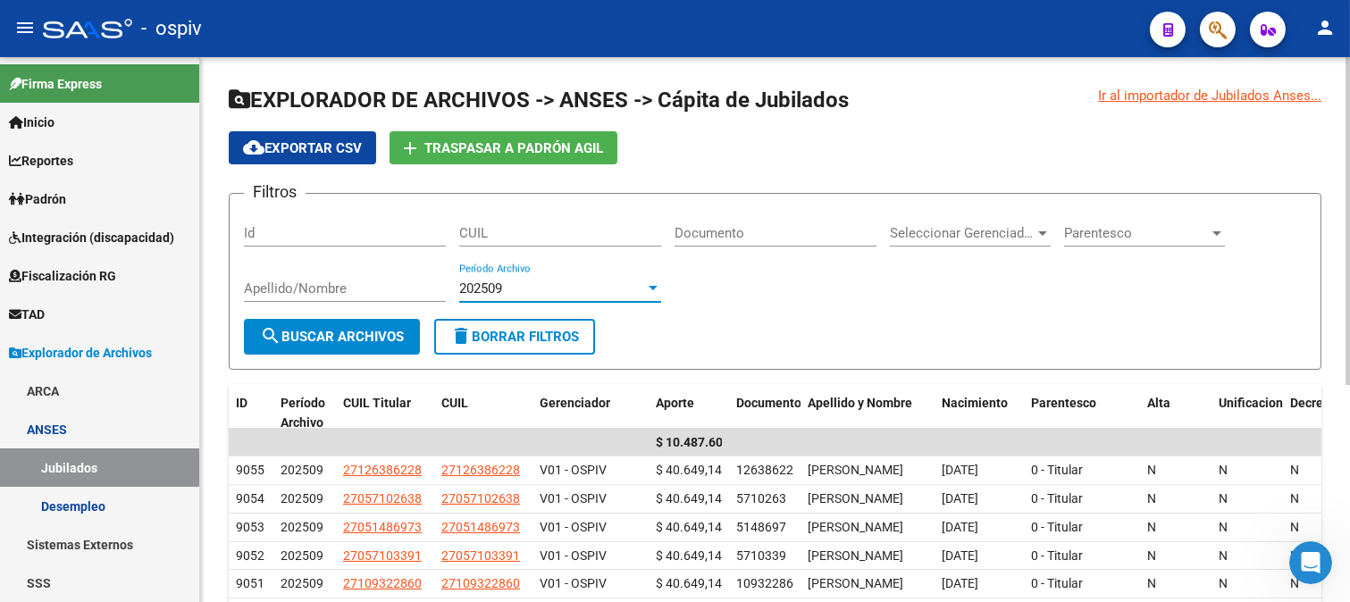
click at [542, 284] on div "202509" at bounding box center [552, 288] width 186 height 16
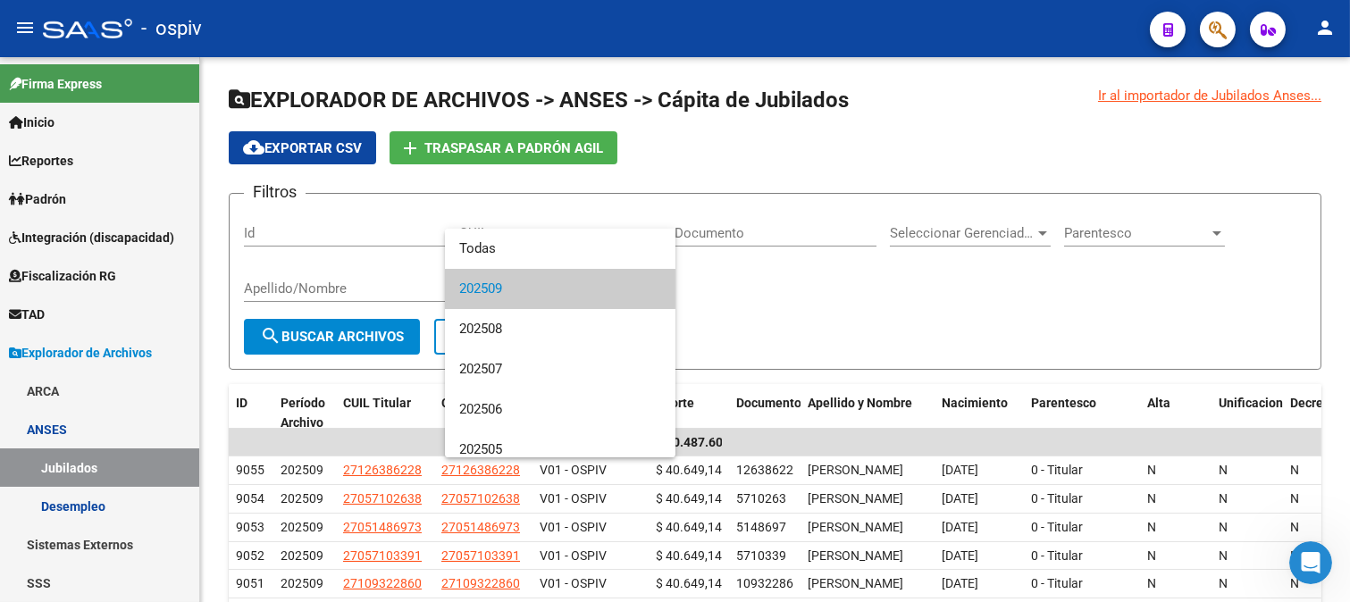
click at [541, 291] on span "202509" at bounding box center [560, 289] width 202 height 40
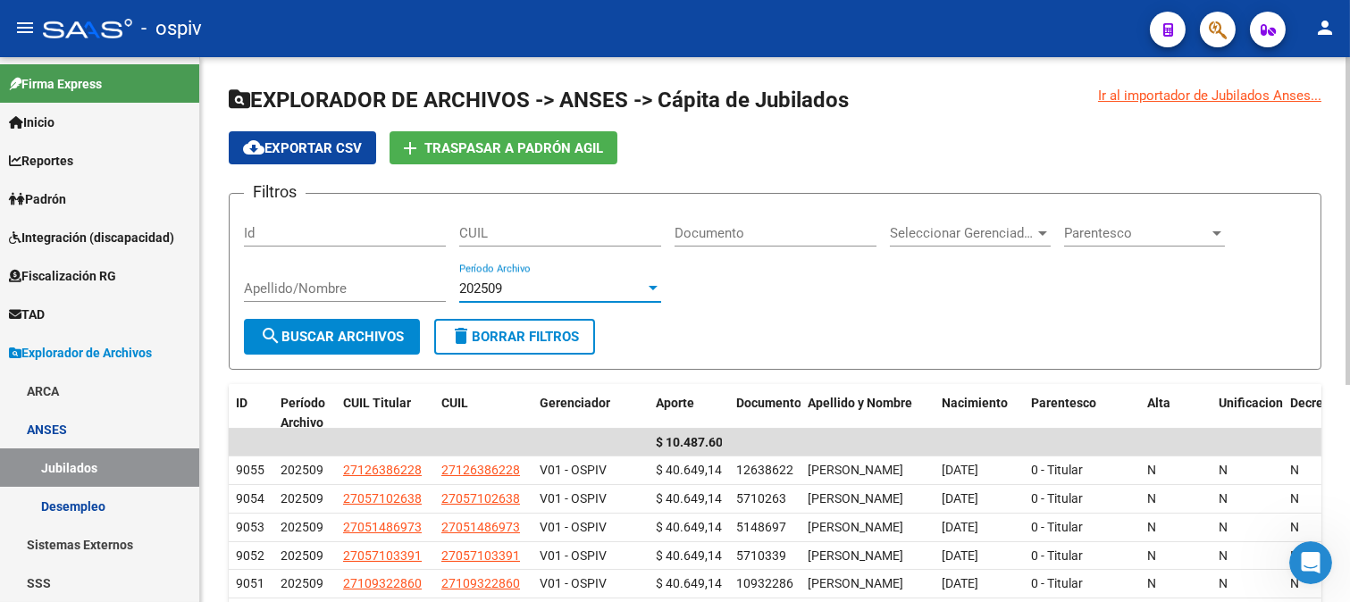
click at [516, 289] on div "202509" at bounding box center [552, 288] width 186 height 16
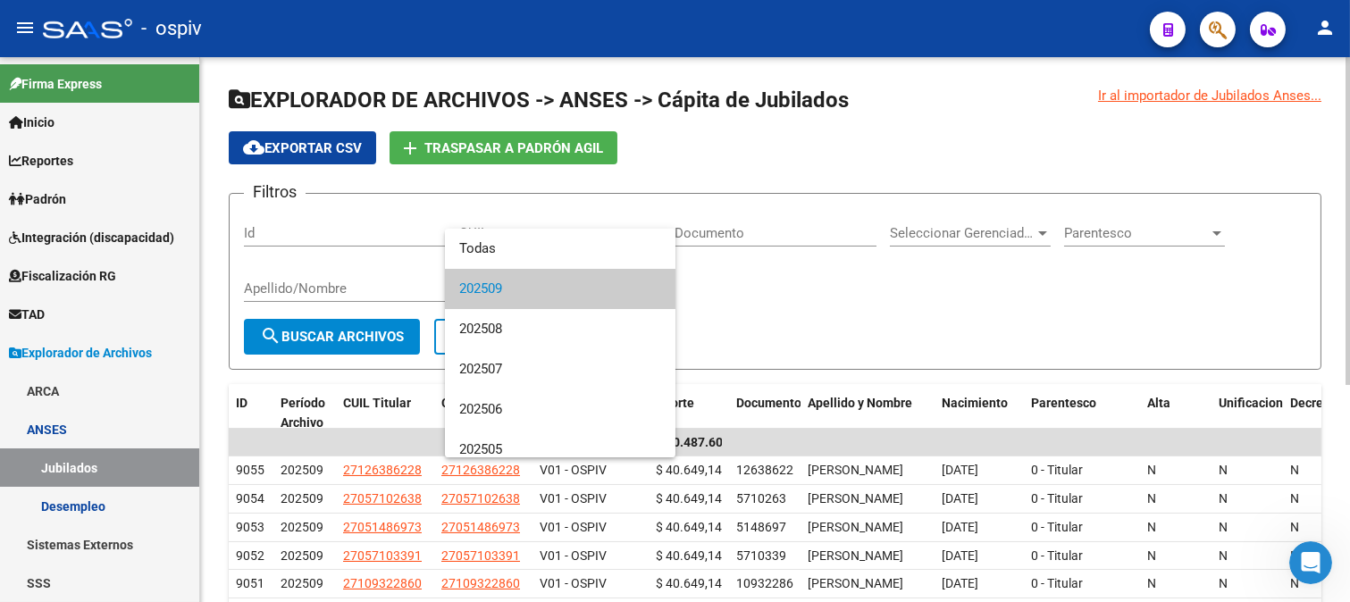
click at [516, 289] on span "202509" at bounding box center [560, 289] width 202 height 40
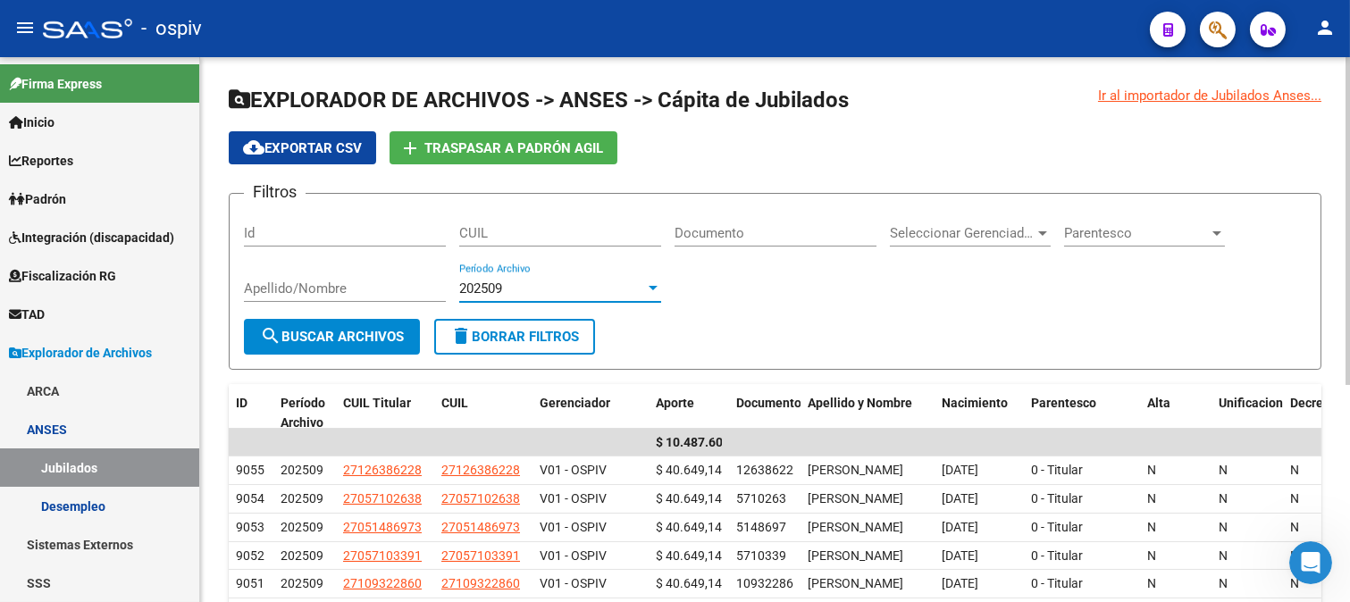
click at [650, 290] on div at bounding box center [652, 288] width 9 height 4
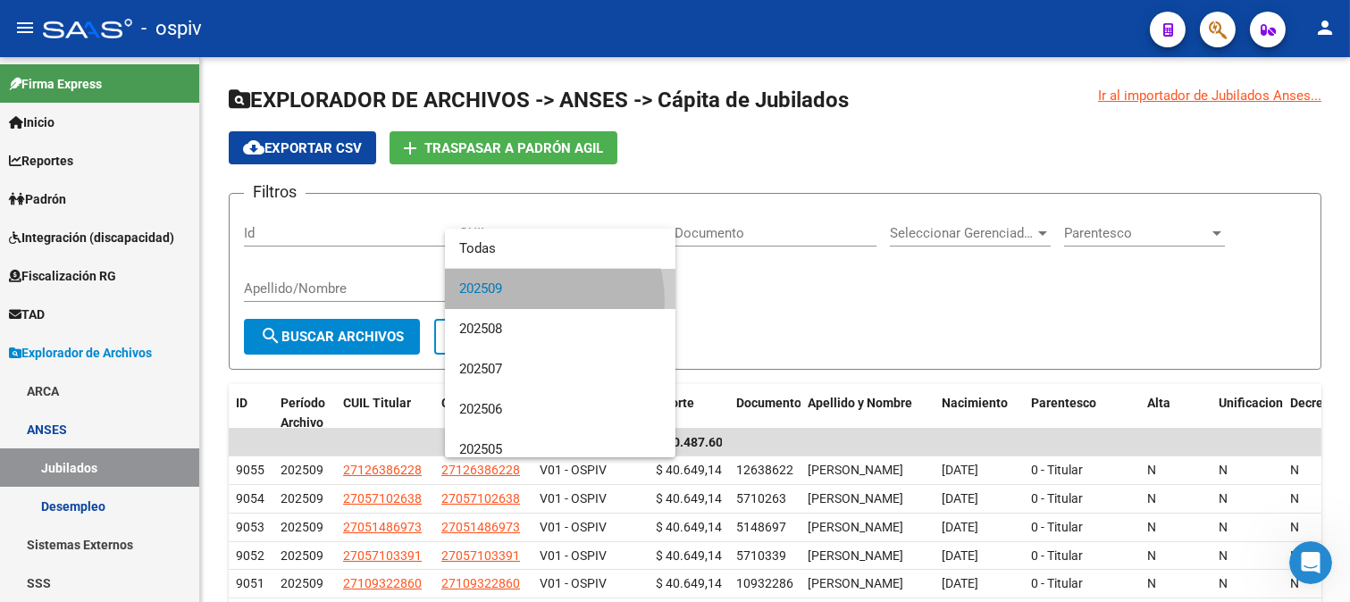
click at [529, 301] on span "202509" at bounding box center [560, 289] width 202 height 40
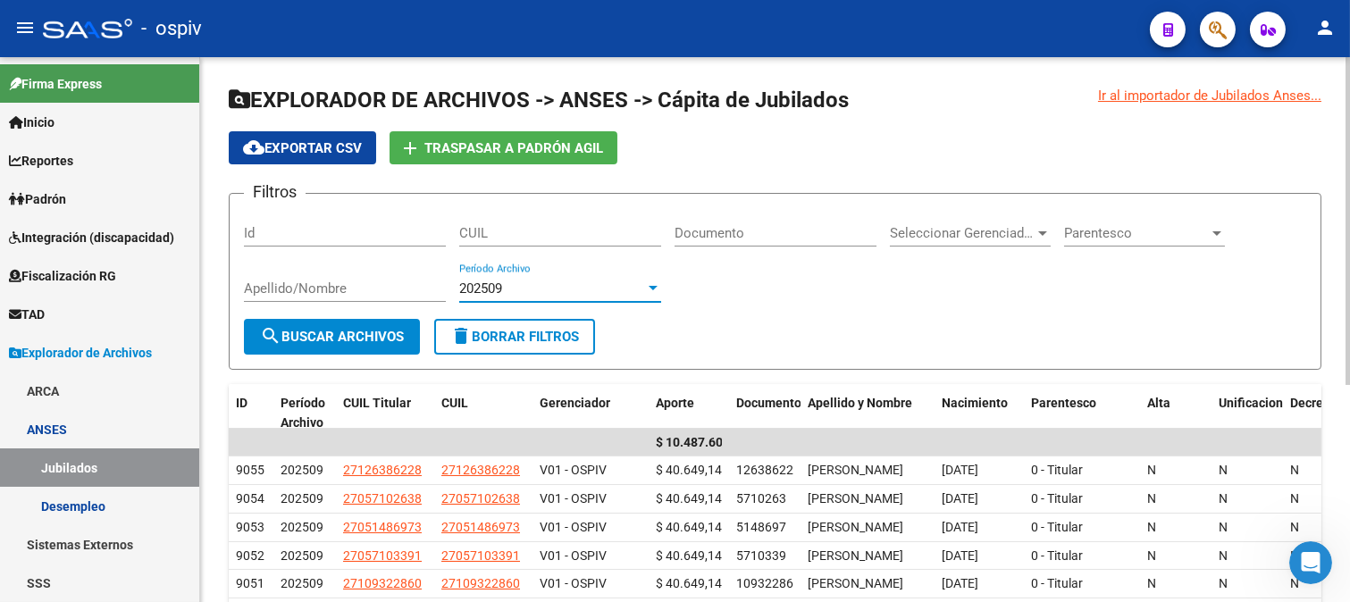
click at [506, 287] on div "202509" at bounding box center [552, 288] width 186 height 16
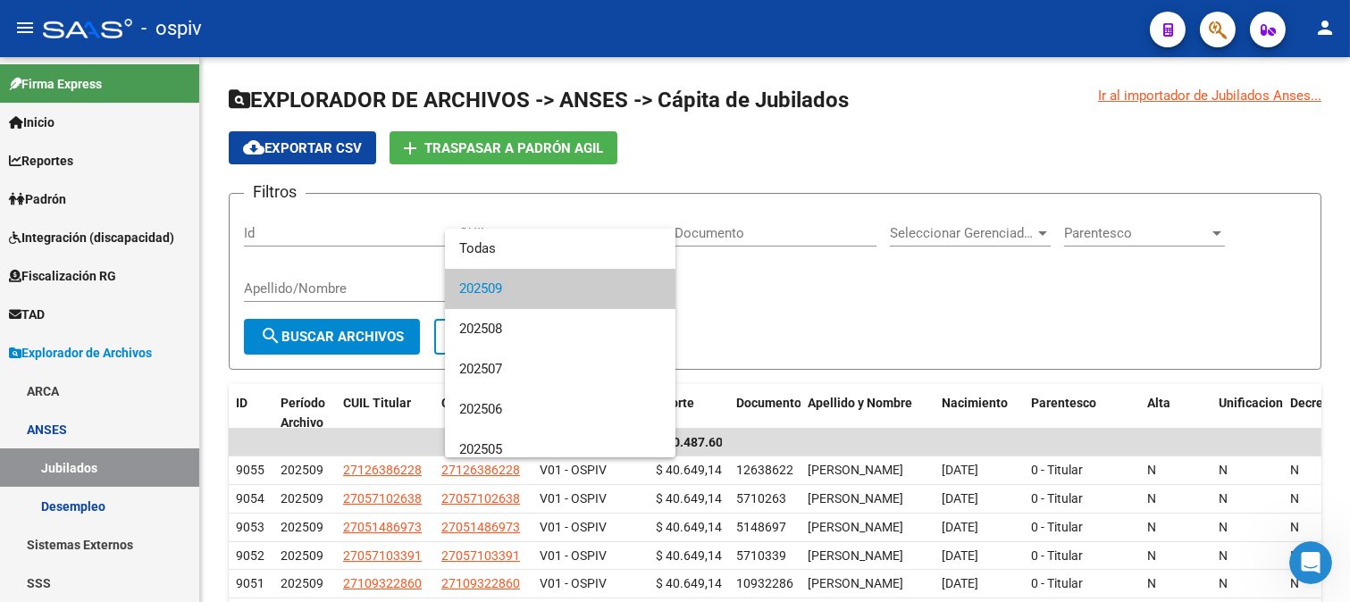
click at [715, 325] on div at bounding box center [675, 301] width 1350 height 602
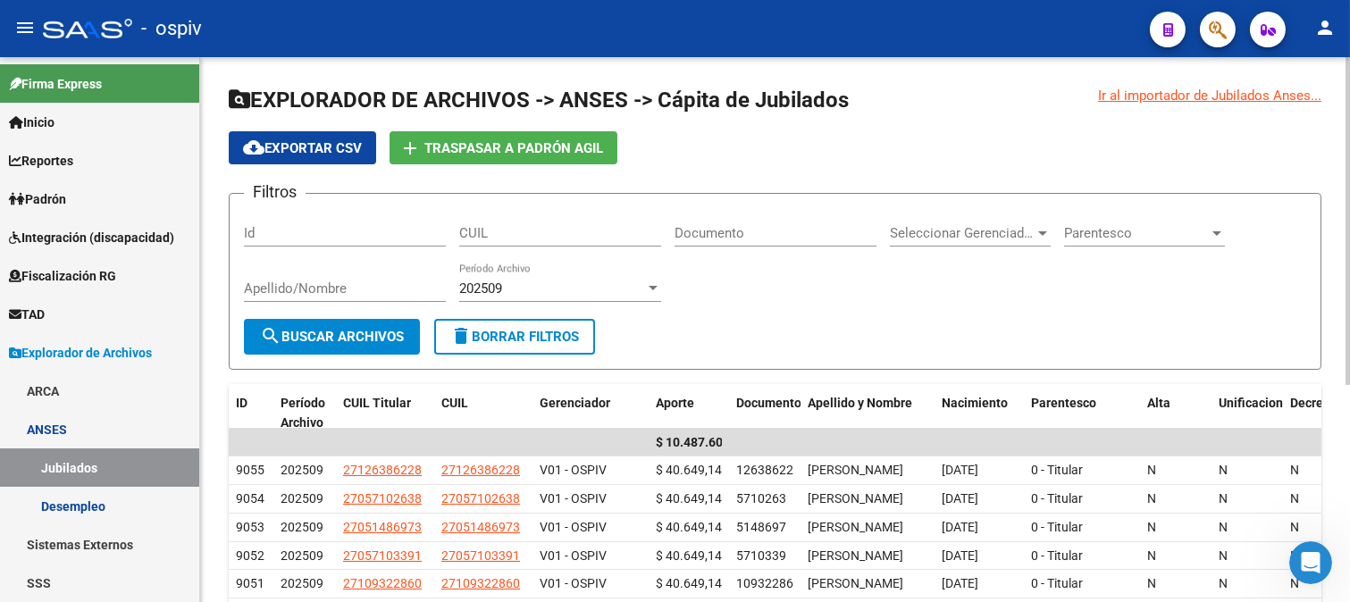
click at [337, 333] on span "search Buscar Archivos" at bounding box center [332, 337] width 144 height 16
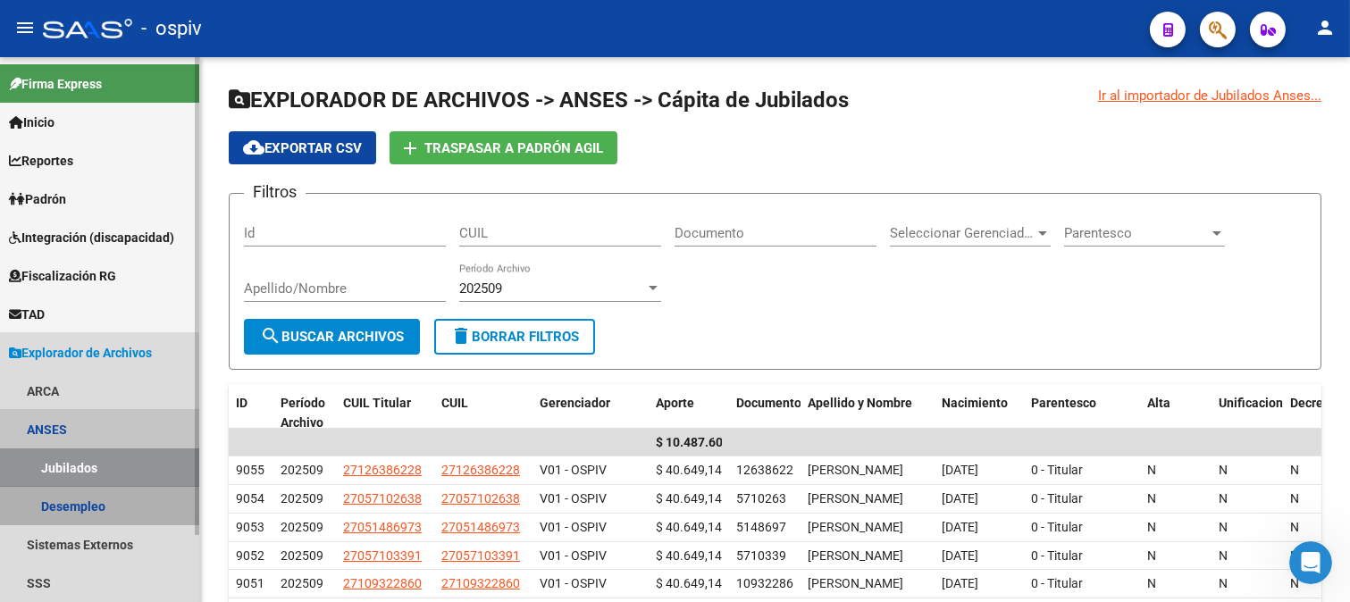
click at [41, 515] on link "Desempleo" at bounding box center [99, 506] width 199 height 38
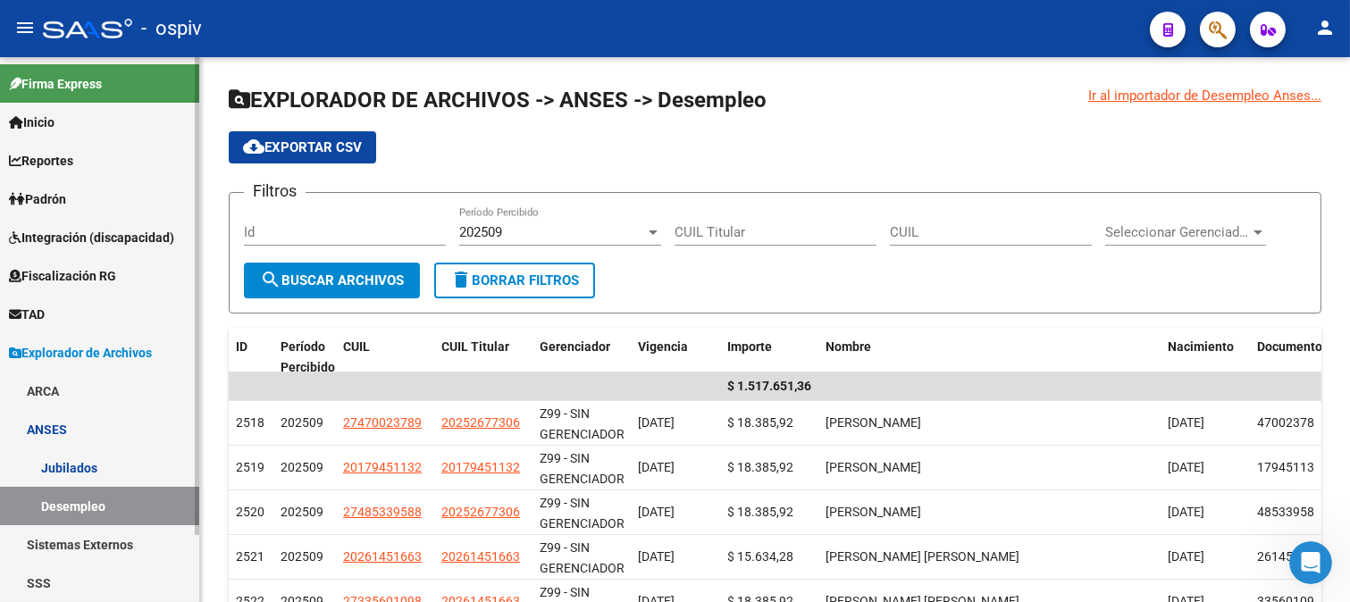
click at [64, 466] on link "Jubilados" at bounding box center [99, 467] width 199 height 38
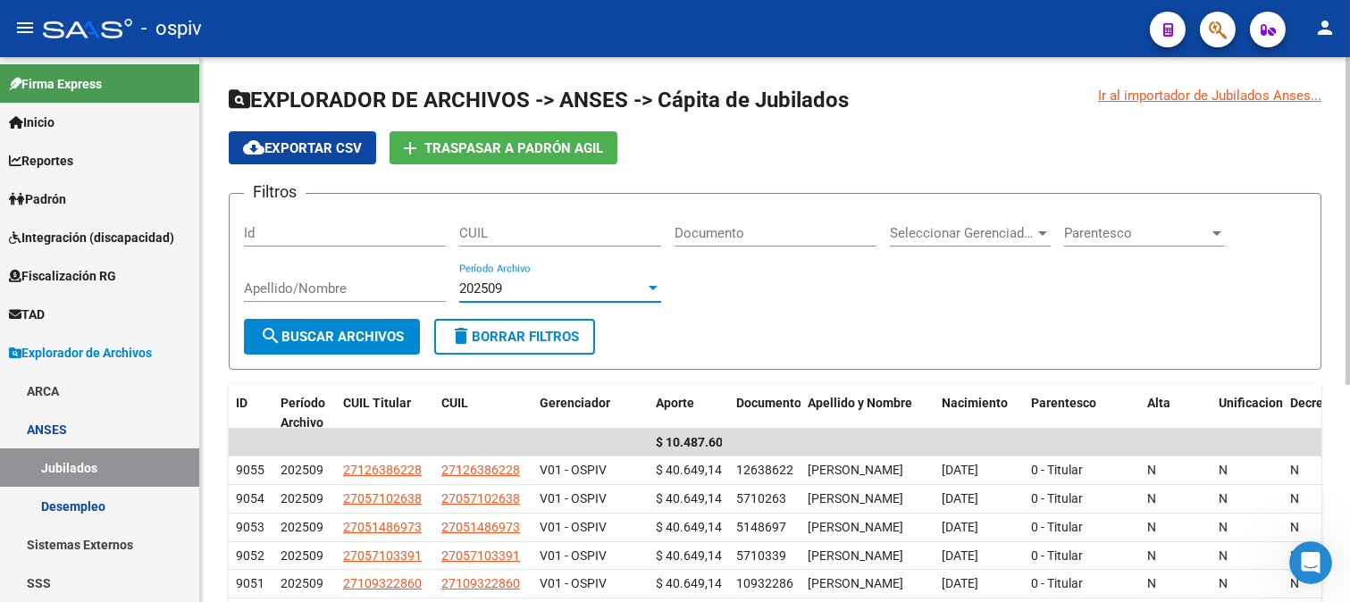
click at [494, 291] on span "202509" at bounding box center [480, 288] width 43 height 16
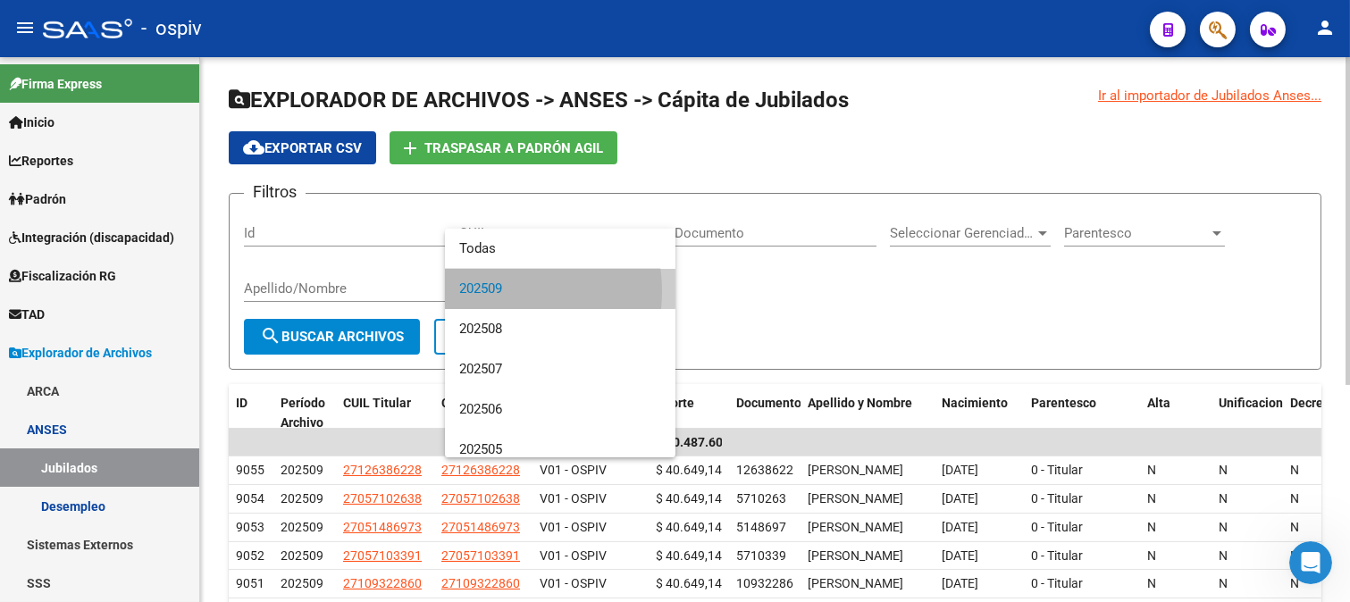
click at [494, 291] on span "202509" at bounding box center [560, 289] width 202 height 40
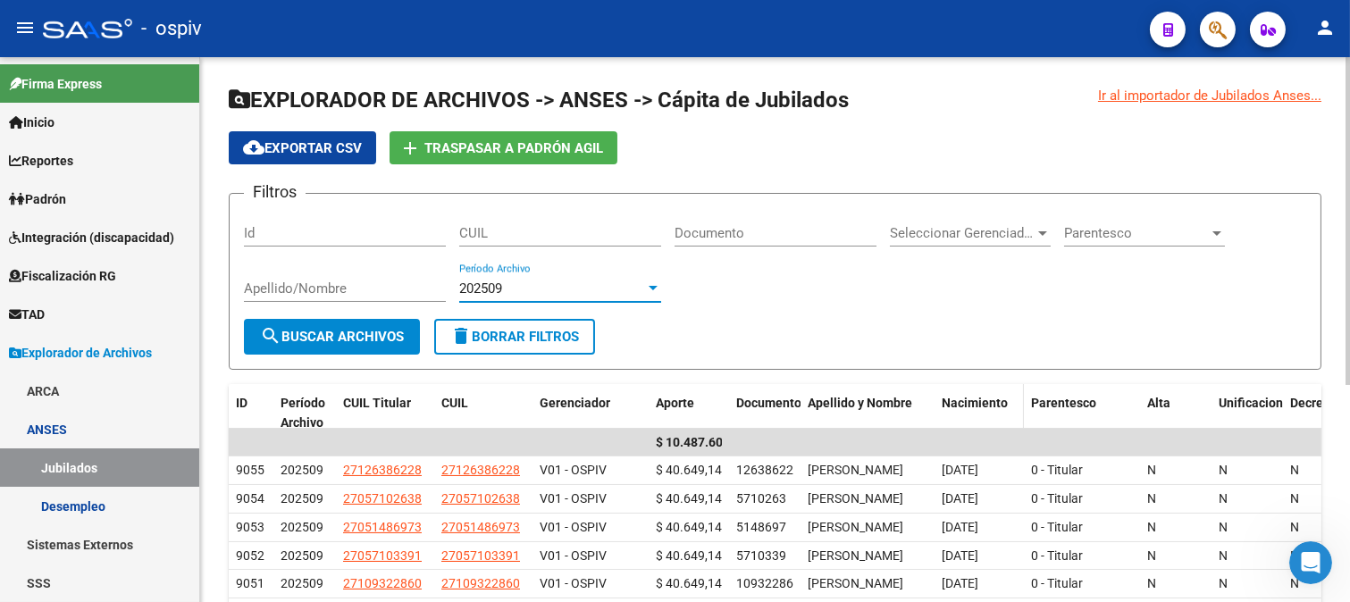
scroll to position [359, 0]
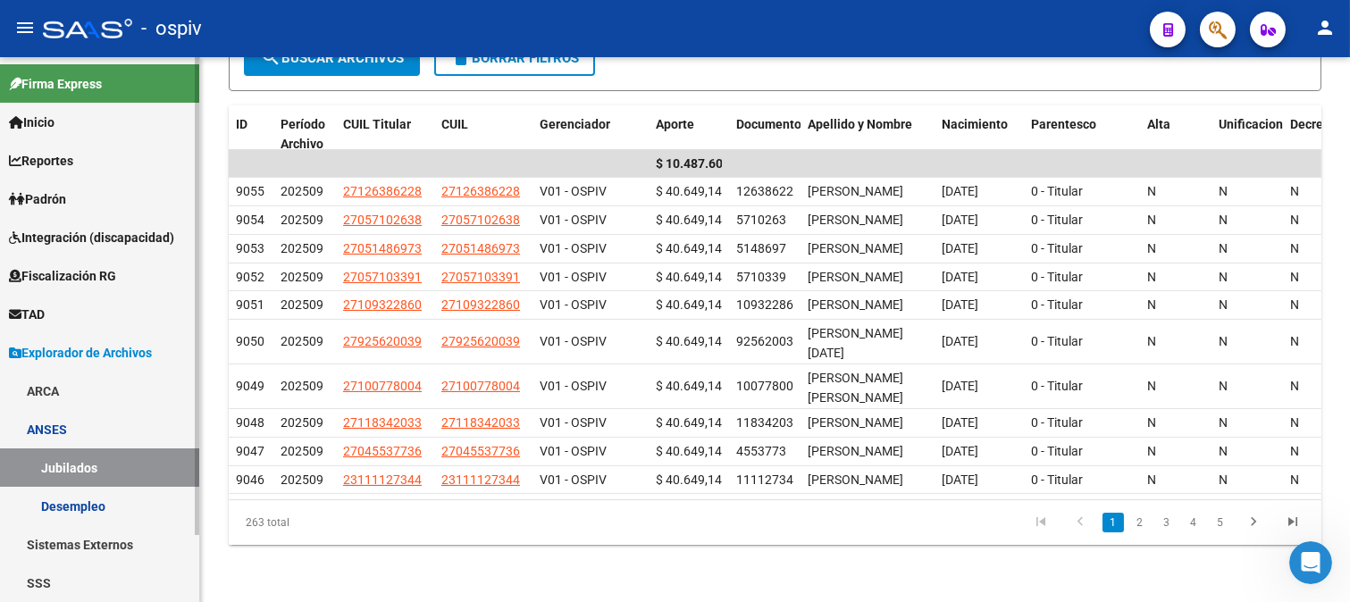
click at [98, 458] on link "Jubilados" at bounding box center [99, 467] width 199 height 38
click at [1308, 557] on icon "Abrir Intercom Messenger" at bounding box center [1307, 560] width 13 height 14
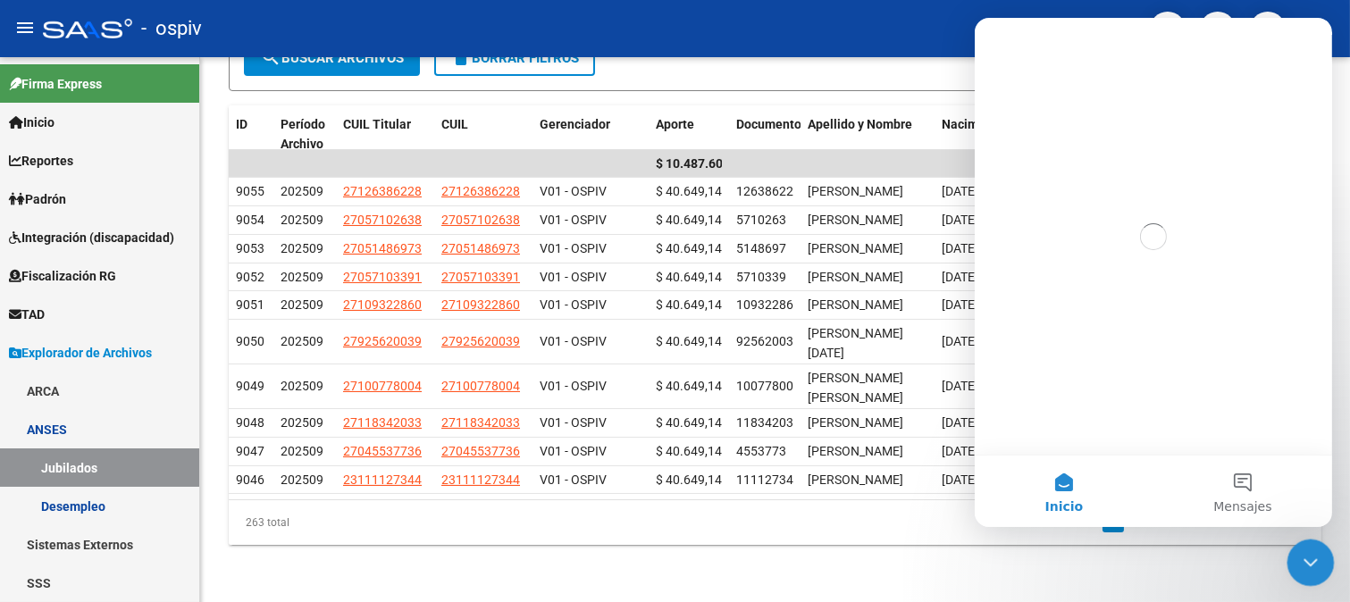
scroll to position [0, 0]
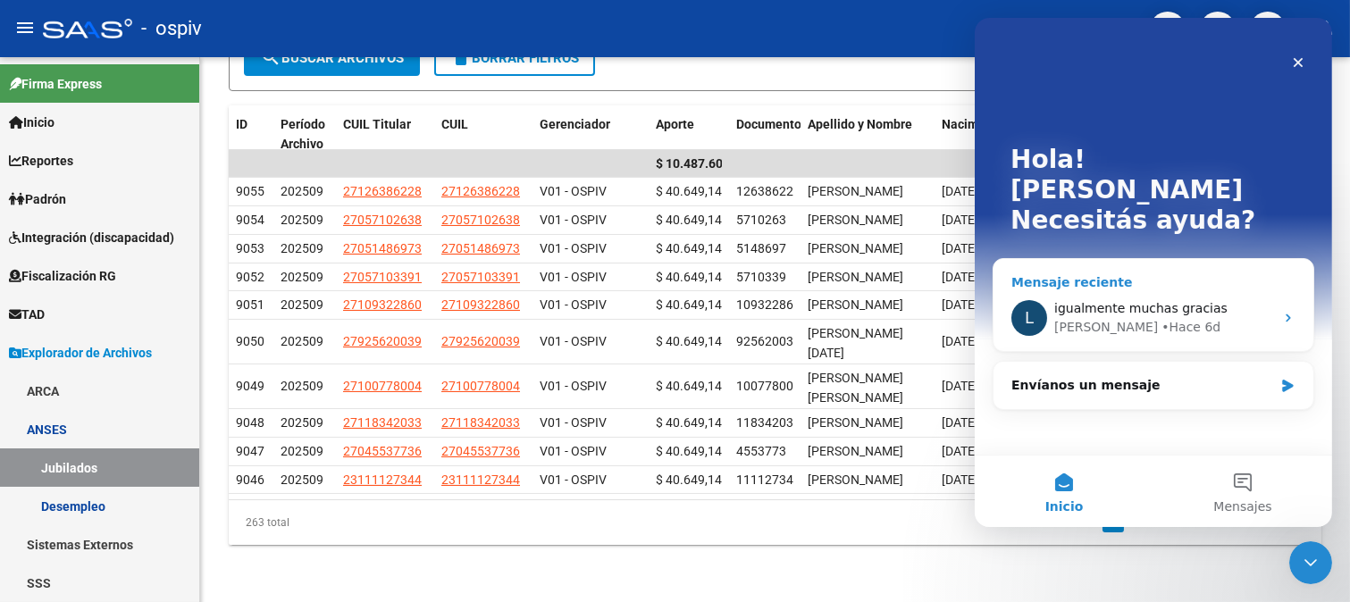
click at [1094, 318] on div "Ludmila" at bounding box center [1105, 327] width 104 height 19
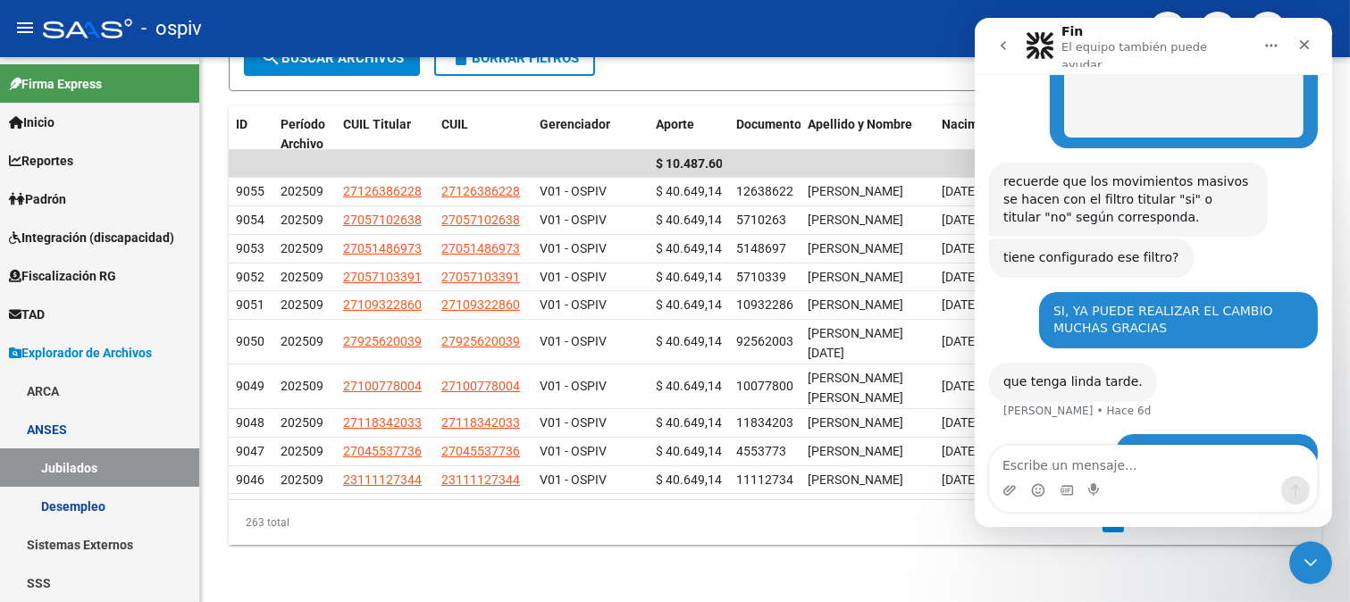
scroll to position [570, 0]
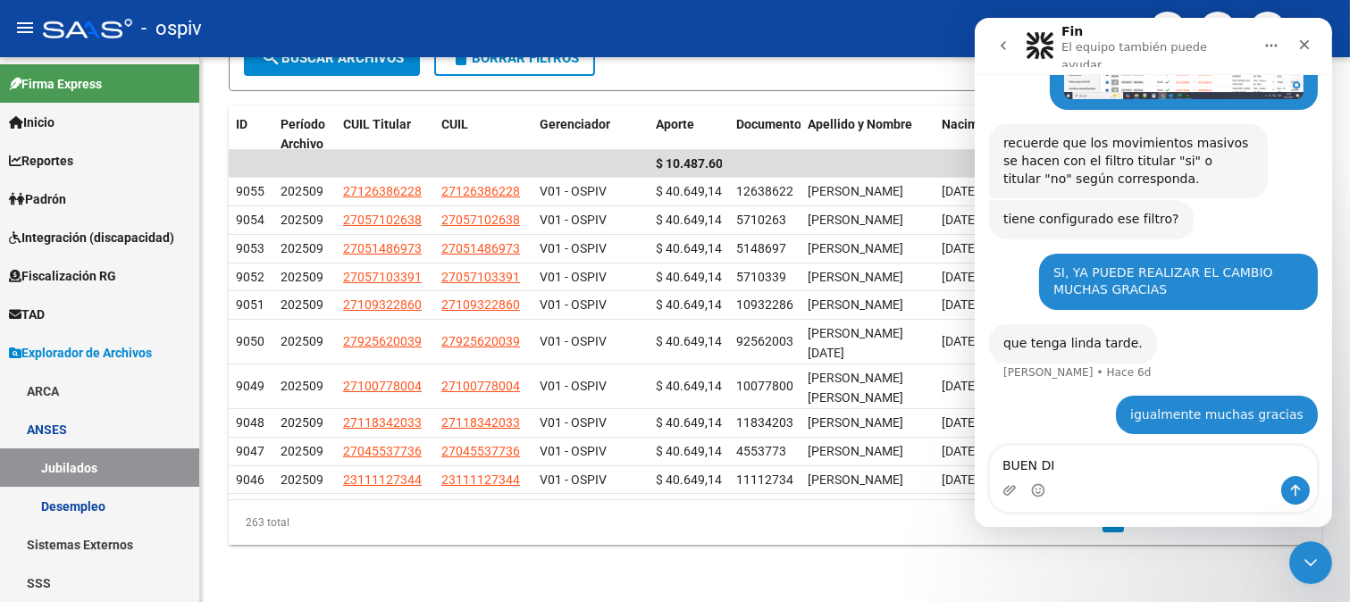
type textarea "BUEN DIA"
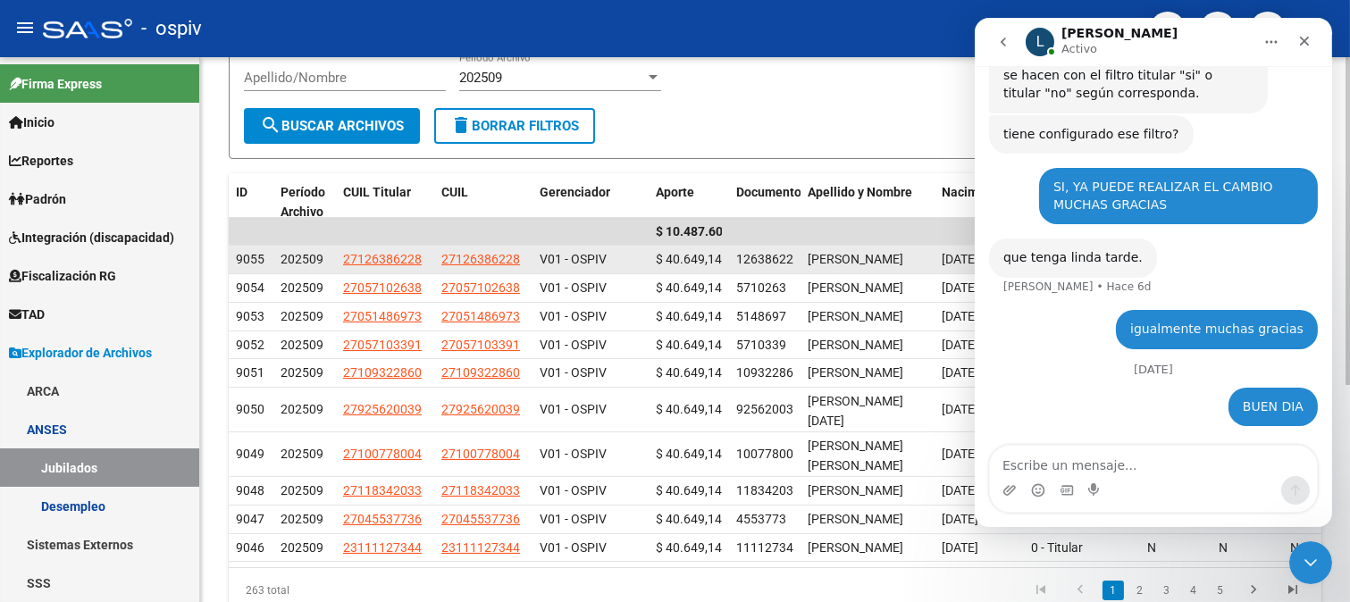
scroll to position [0, 0]
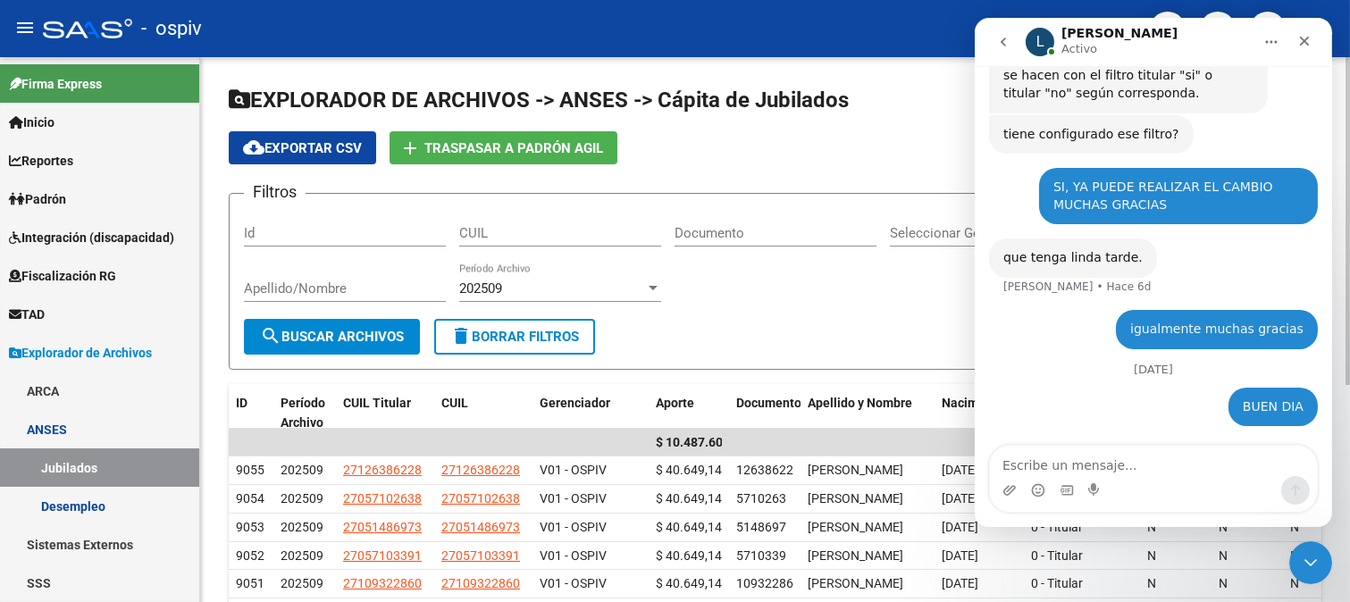
click at [806, 282] on div "Filtros Id CUIL Documento Seleccionar Gerenciador Seleccionar Gerenciador Paren…" at bounding box center [775, 263] width 1062 height 111
click at [627, 286] on div "202509" at bounding box center [552, 288] width 186 height 16
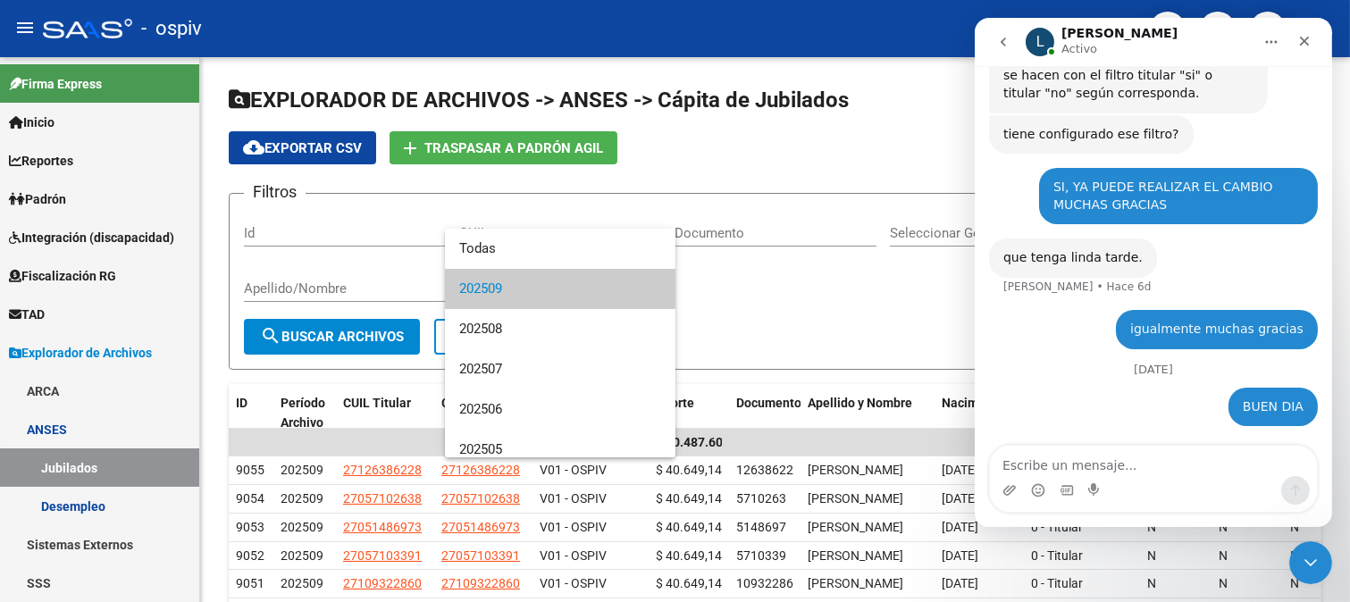
click at [478, 289] on span "202509" at bounding box center [560, 289] width 202 height 40
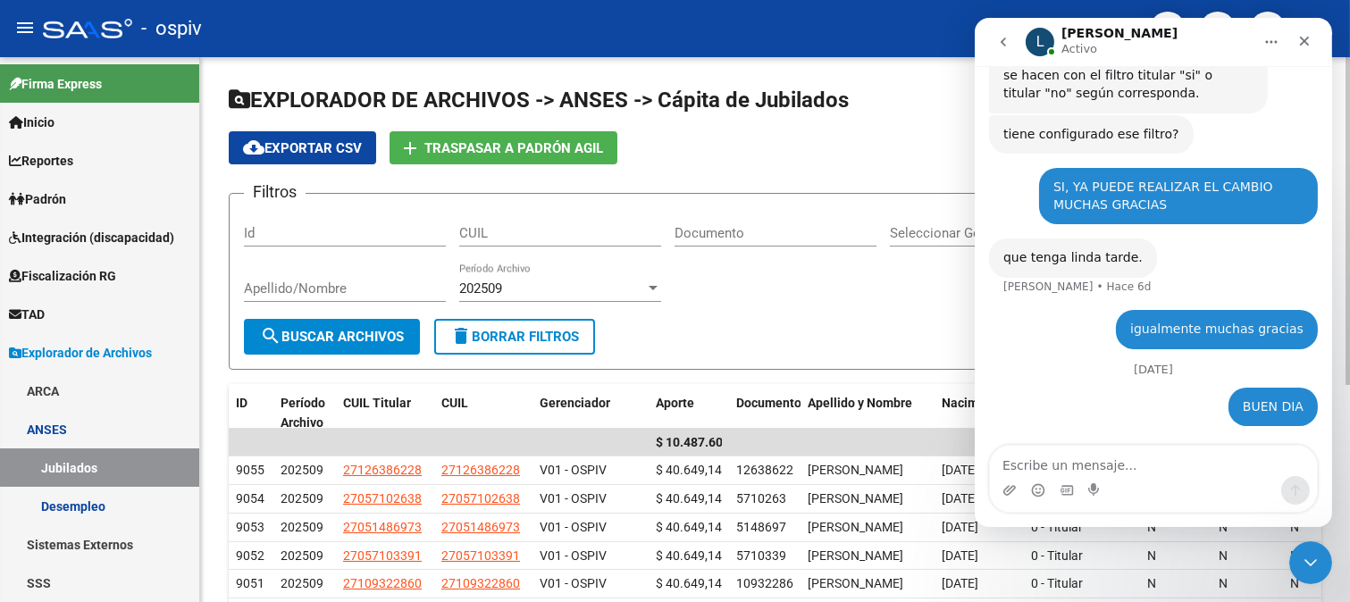
drag, startPoint x: 895, startPoint y: 309, endPoint x: 219, endPoint y: 86, distance: 712.0
click at [895, 309] on div "Filtros Id CUIL Documento Seleccionar Gerenciador Seleccionar Gerenciador Paren…" at bounding box center [775, 263] width 1062 height 111
click at [1304, 32] on div "Cerrar" at bounding box center [1303, 41] width 32 height 32
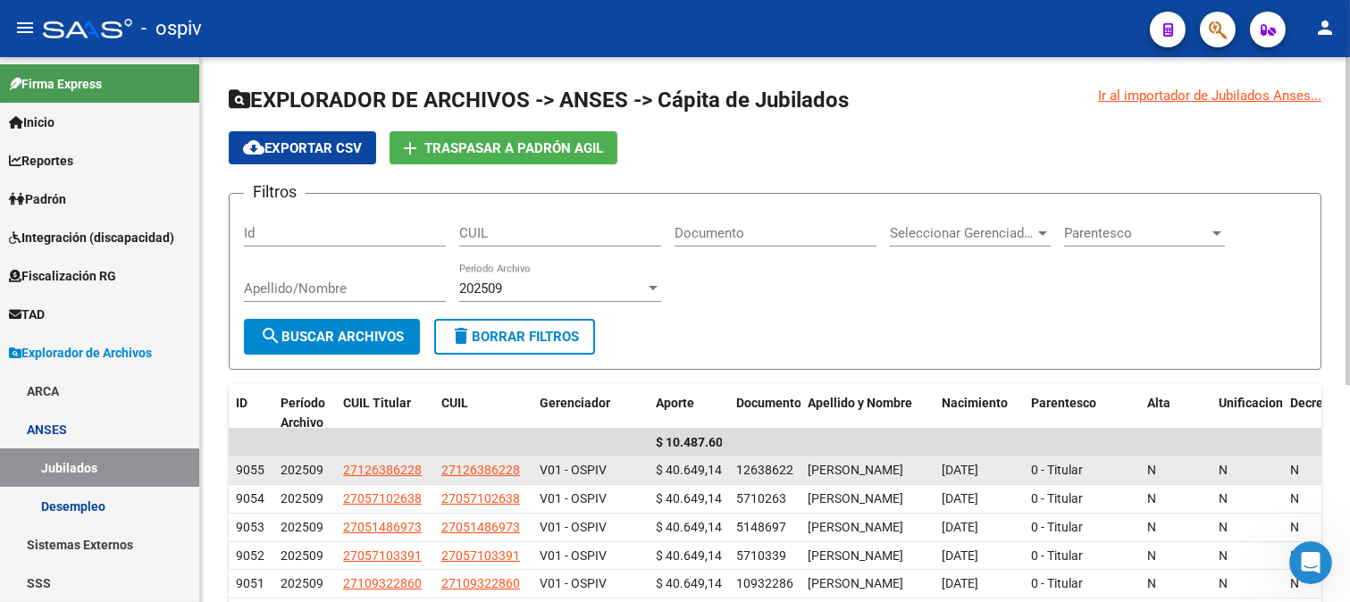
scroll to position [672, 0]
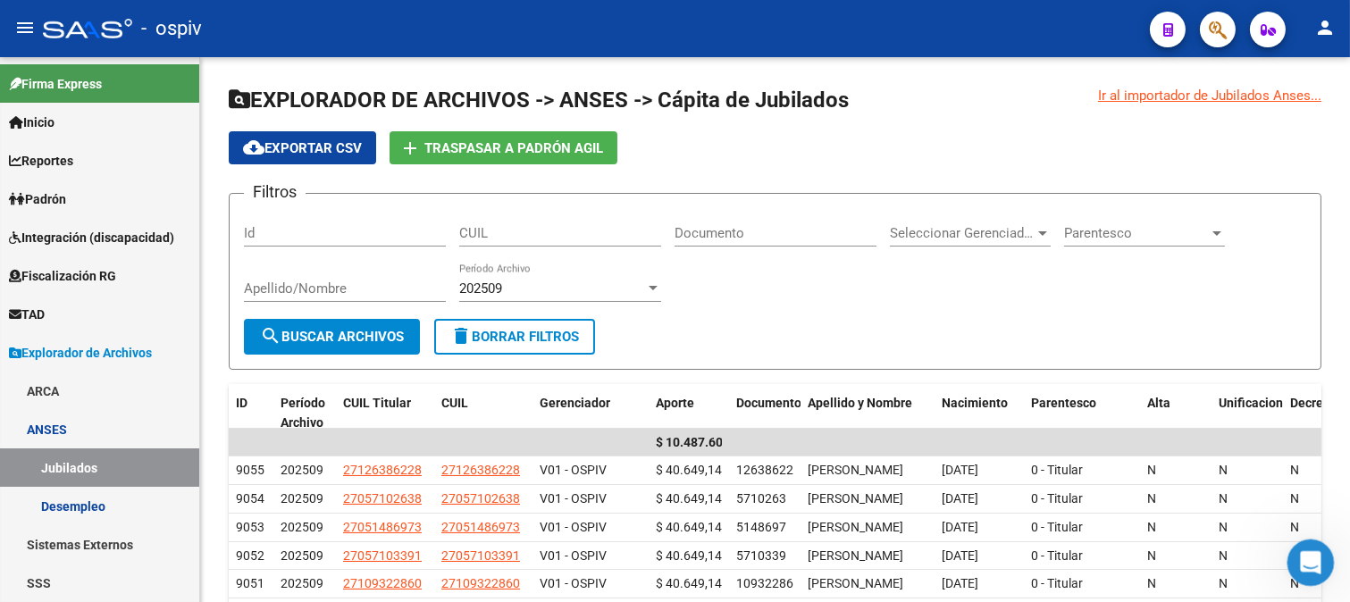
click at [1306, 562] on icon "Abrir Intercom Messenger" at bounding box center [1307, 560] width 29 height 29
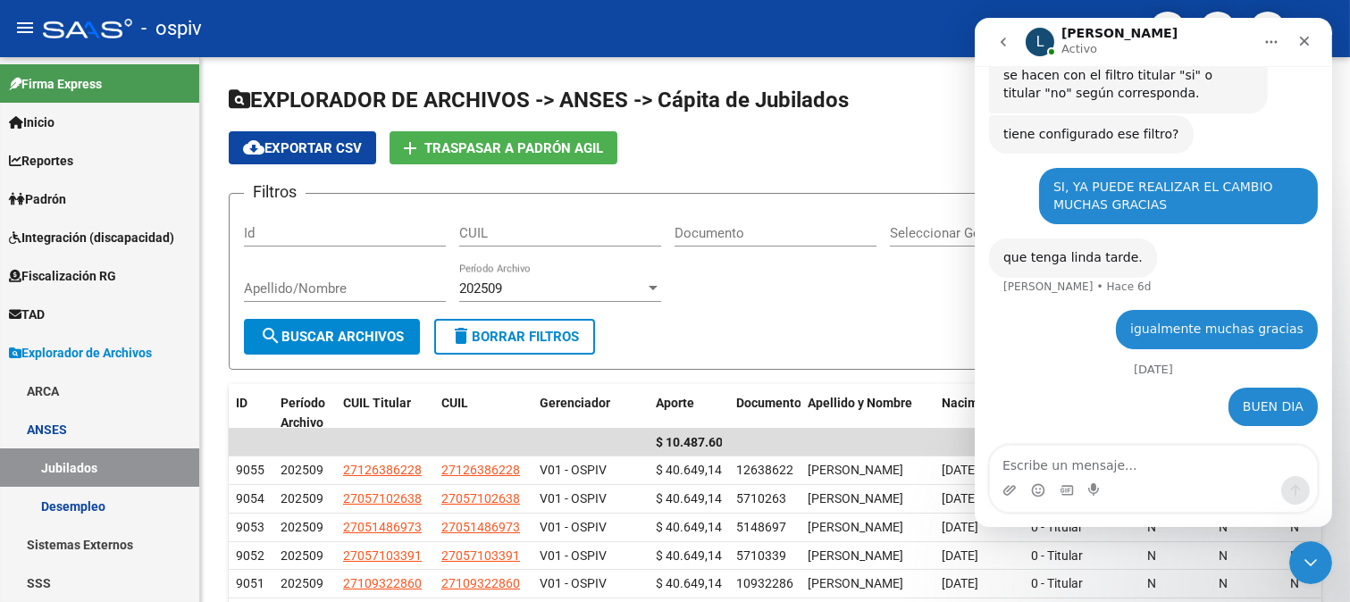
click at [1051, 465] on textarea "Escribe un mensaje..." at bounding box center [1152, 461] width 327 height 30
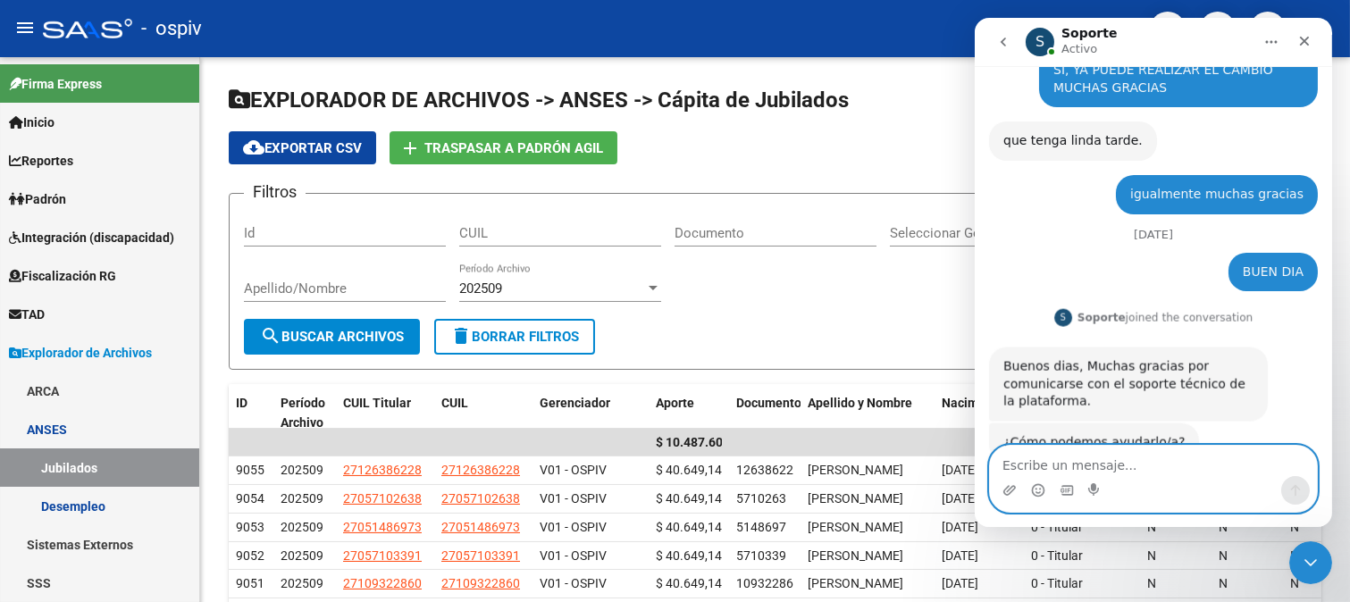
scroll to position [841, 0]
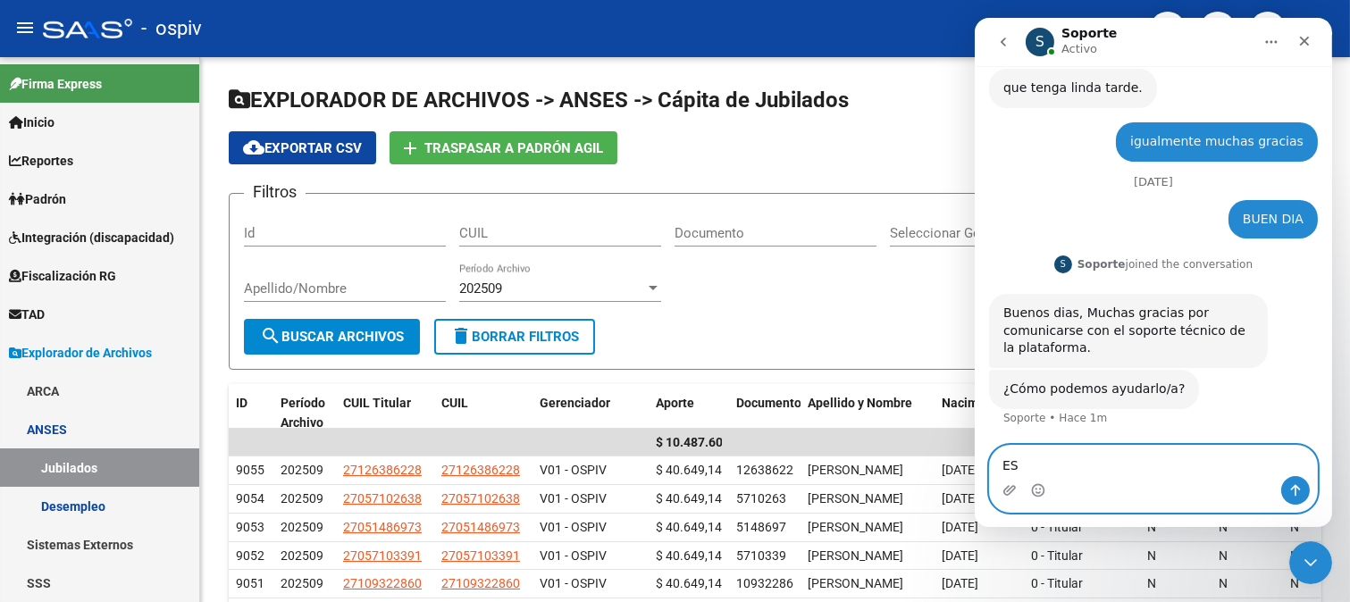
type textarea "E"
type textarea "e"
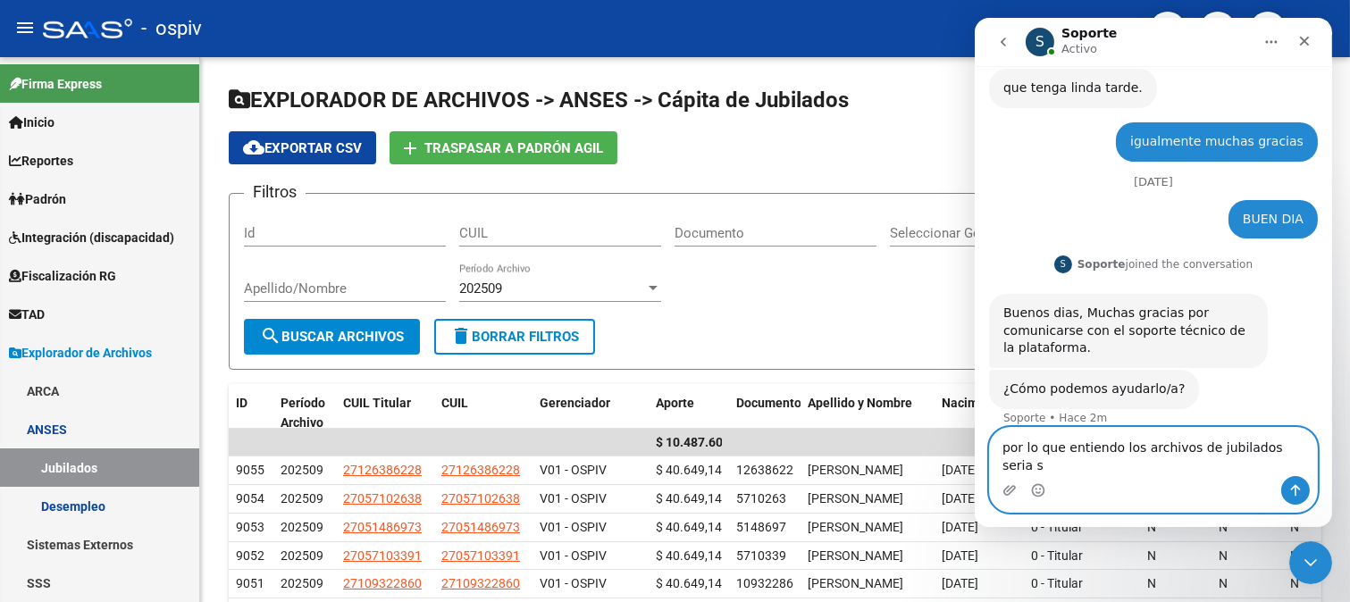
drag, startPoint x: 1254, startPoint y: 467, endPoint x: 1275, endPoint y: 463, distance: 21.0
click at [1275, 463] on textarea "por lo que entiendo los archivos de jubilados seria s" at bounding box center [1152, 452] width 327 height 48
click at [1182, 467] on textarea "por lo que entiendo los archivos de jubilados seria s" at bounding box center [1152, 452] width 327 height 48
click at [1115, 467] on textarea "por lo que entiendo los archivos de jubilados seria s" at bounding box center [1152, 452] width 327 height 48
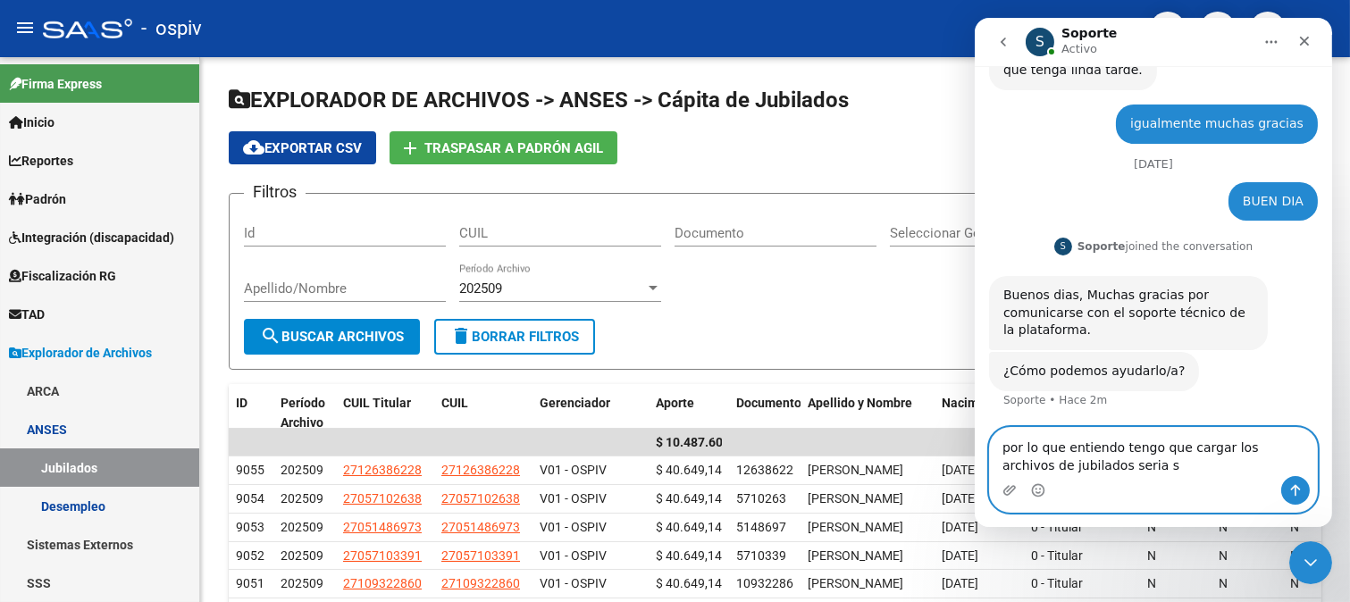
drag, startPoint x: 1057, startPoint y: 469, endPoint x: 1105, endPoint y: 468, distance: 48.2
click at [1105, 468] on textarea "por lo que entiendo tengo que cargar los archivos de jubilados seria s" at bounding box center [1152, 452] width 327 height 48
click at [1100, 467] on textarea "por lo que entiendo tengo que cargar los archivos de jubilados del mes 010 y" at bounding box center [1152, 452] width 327 height 48
click at [1134, 469] on textarea "por lo que entiendo tengo que cargar los archivos de jubilados del mes 10 y" at bounding box center [1152, 452] width 327 height 48
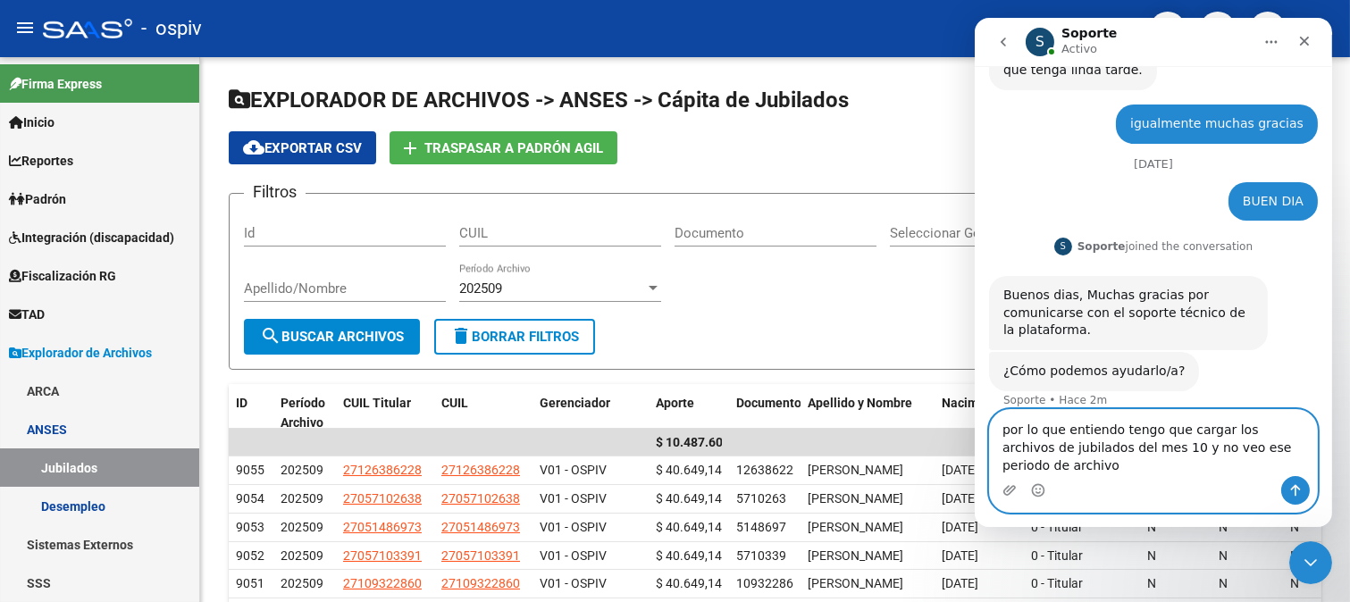
type textarea "por lo que entiendo tengo que cargar los archivos de jubilados del mes 10 y no …"
click at [1306, 488] on button "Enviar un mensaje…" at bounding box center [1294, 490] width 29 height 29
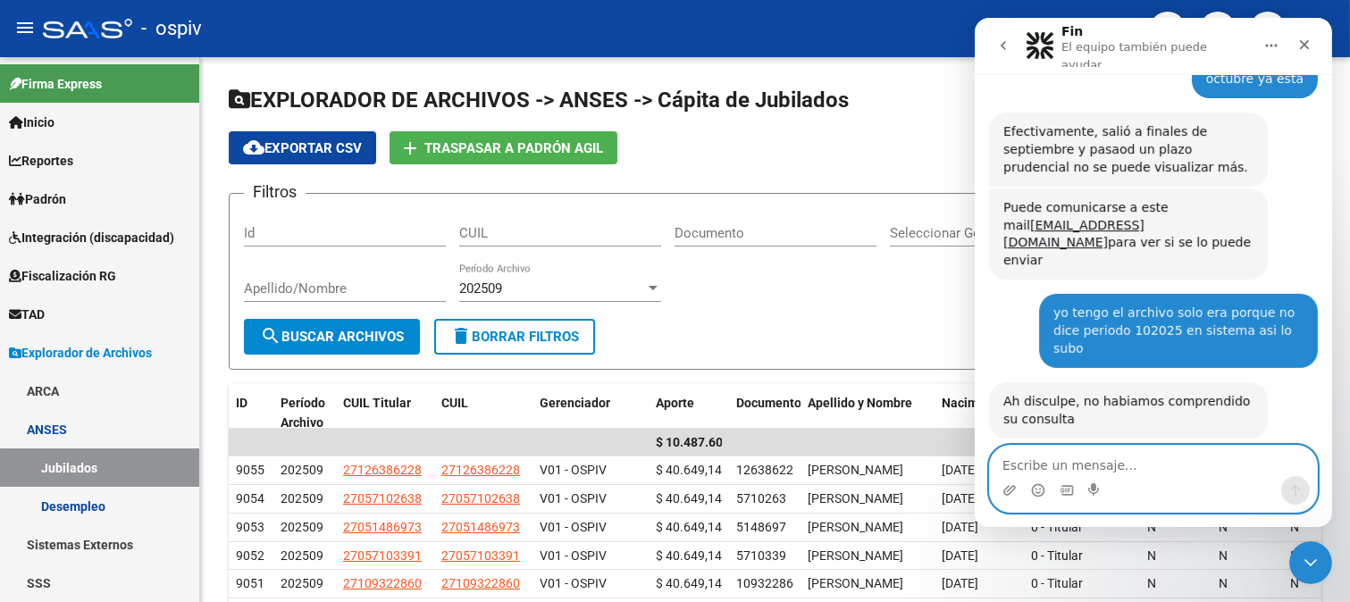
scroll to position [1500, 0]
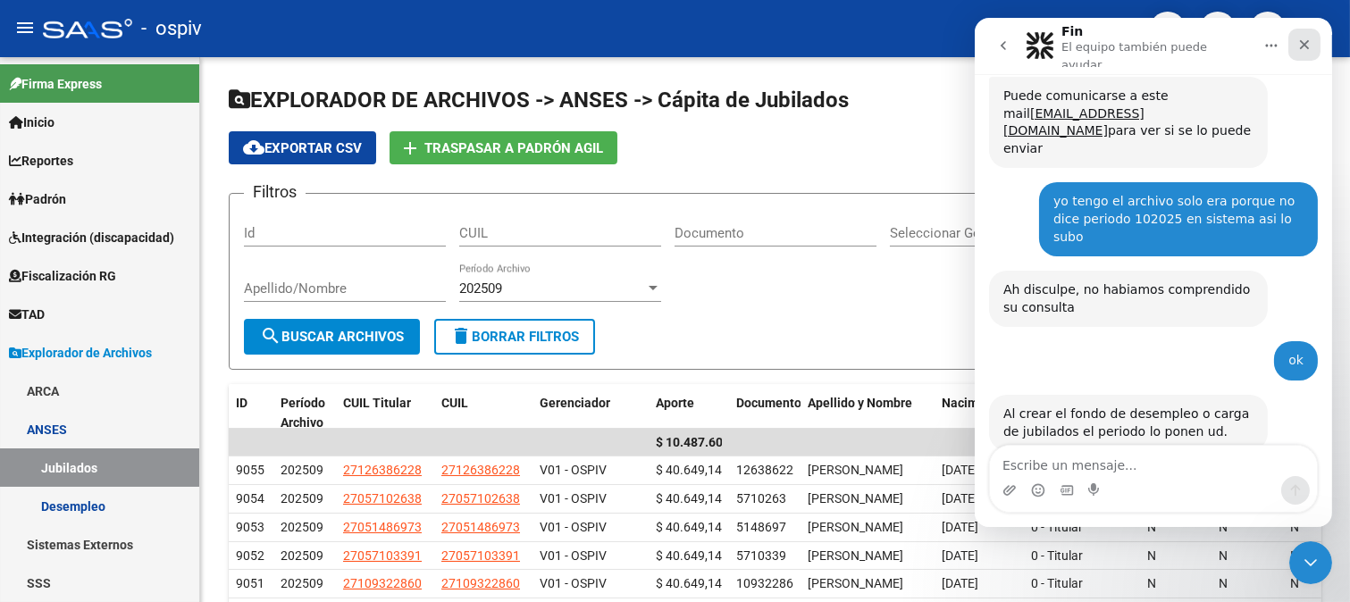
drag, startPoint x: 1301, startPoint y: 44, endPoint x: 2277, endPoint y: 96, distance: 977.6
click at [1301, 44] on icon "Cerrar" at bounding box center [1303, 45] width 14 height 14
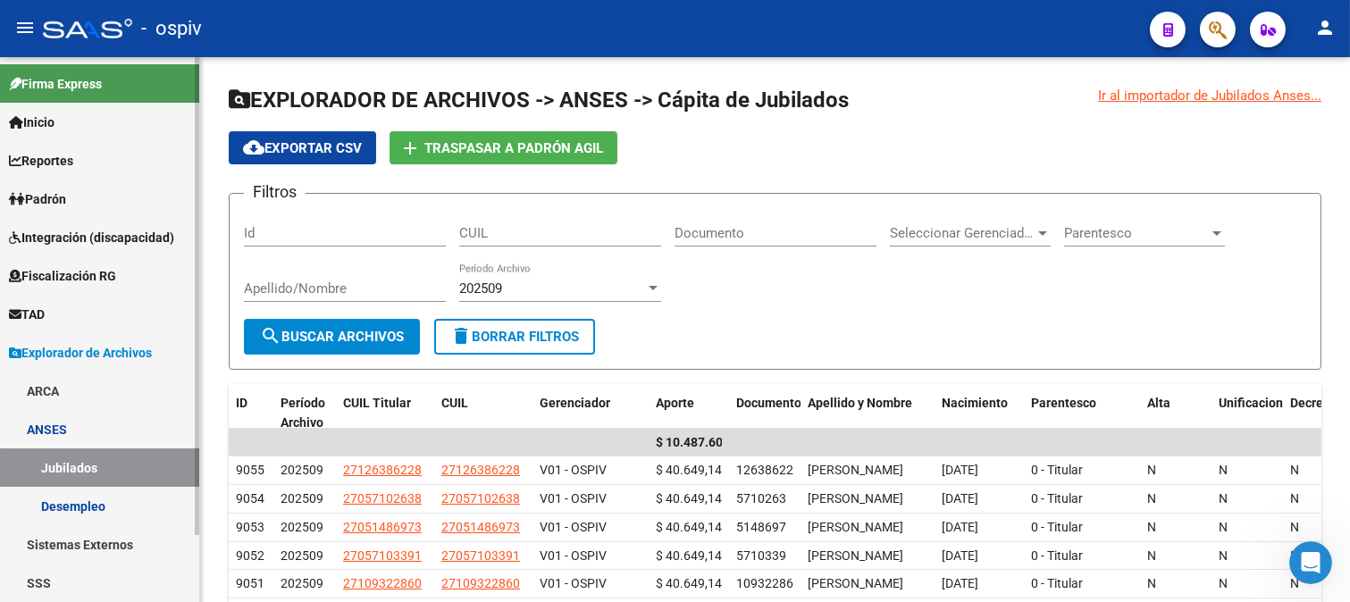
click at [58, 193] on span "Padrón" at bounding box center [37, 199] width 57 height 20
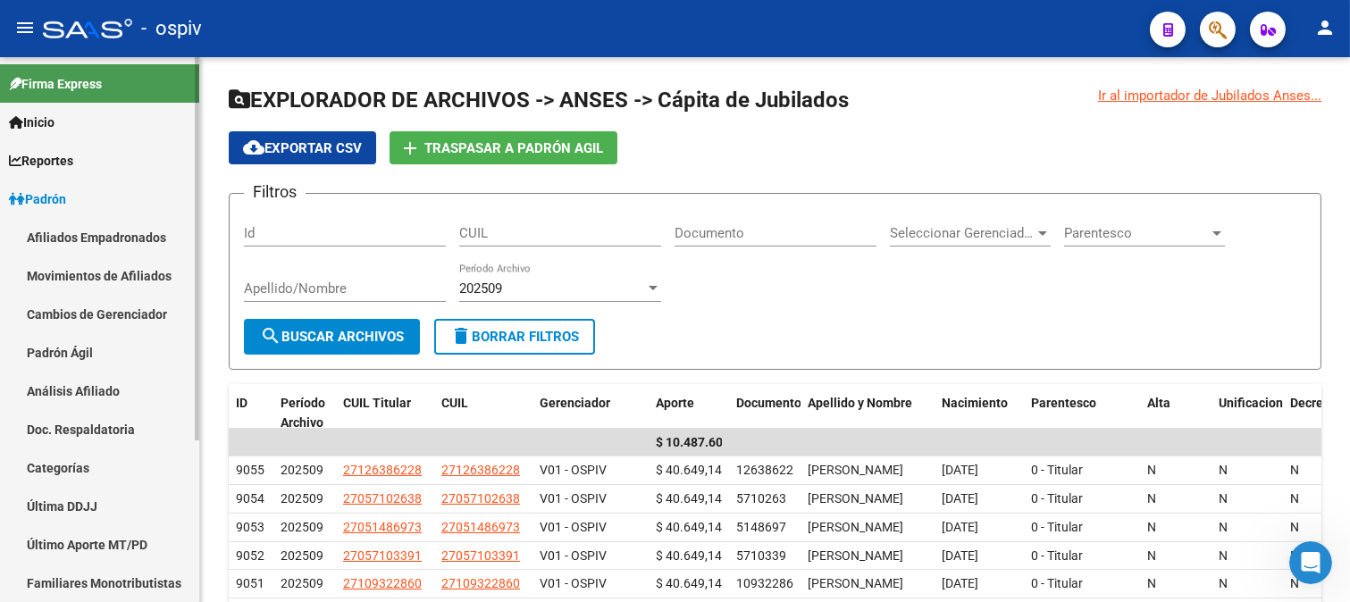
click at [66, 238] on link "Afiliados Empadronados" at bounding box center [99, 237] width 199 height 38
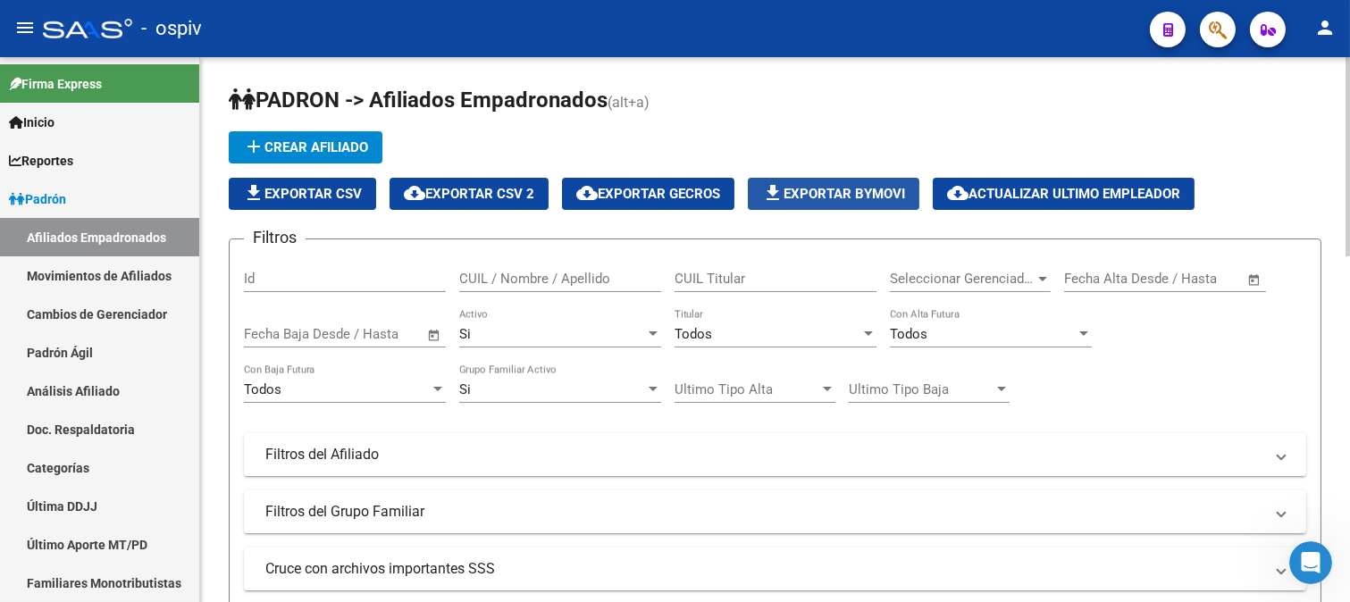
click at [810, 195] on span "file_download Exportar Bymovi" at bounding box center [833, 194] width 143 height 16
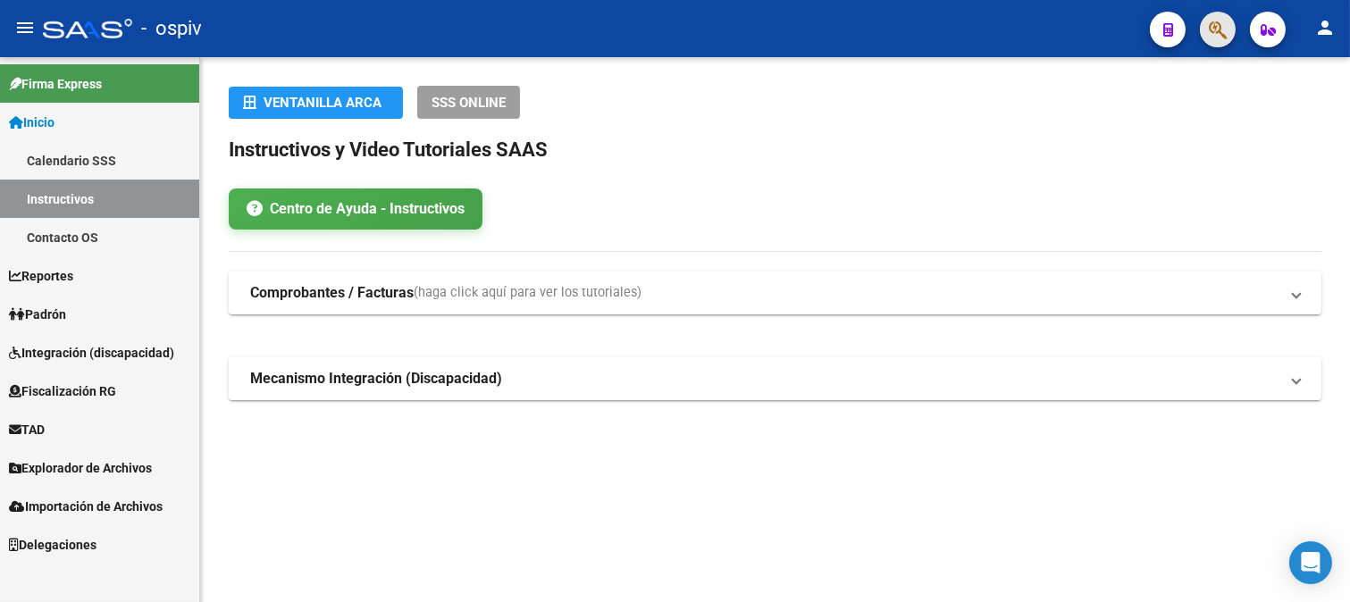
click at [1221, 40] on span "button" at bounding box center [1217, 30] width 18 height 37
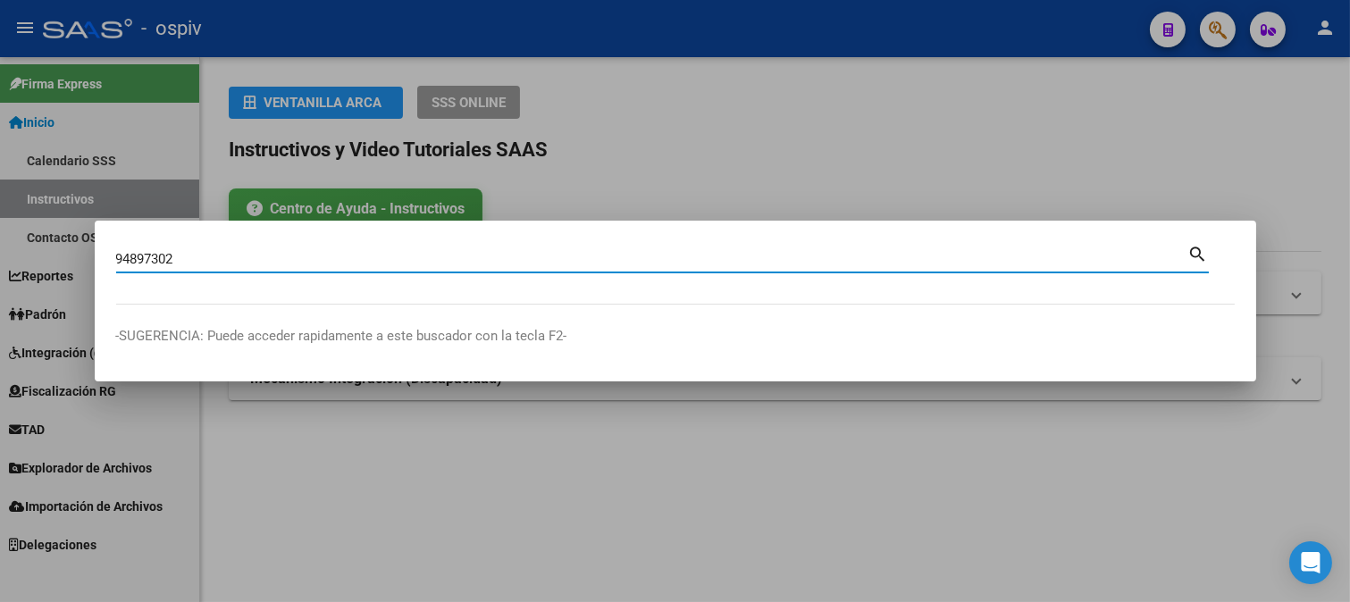
type input "94897302"
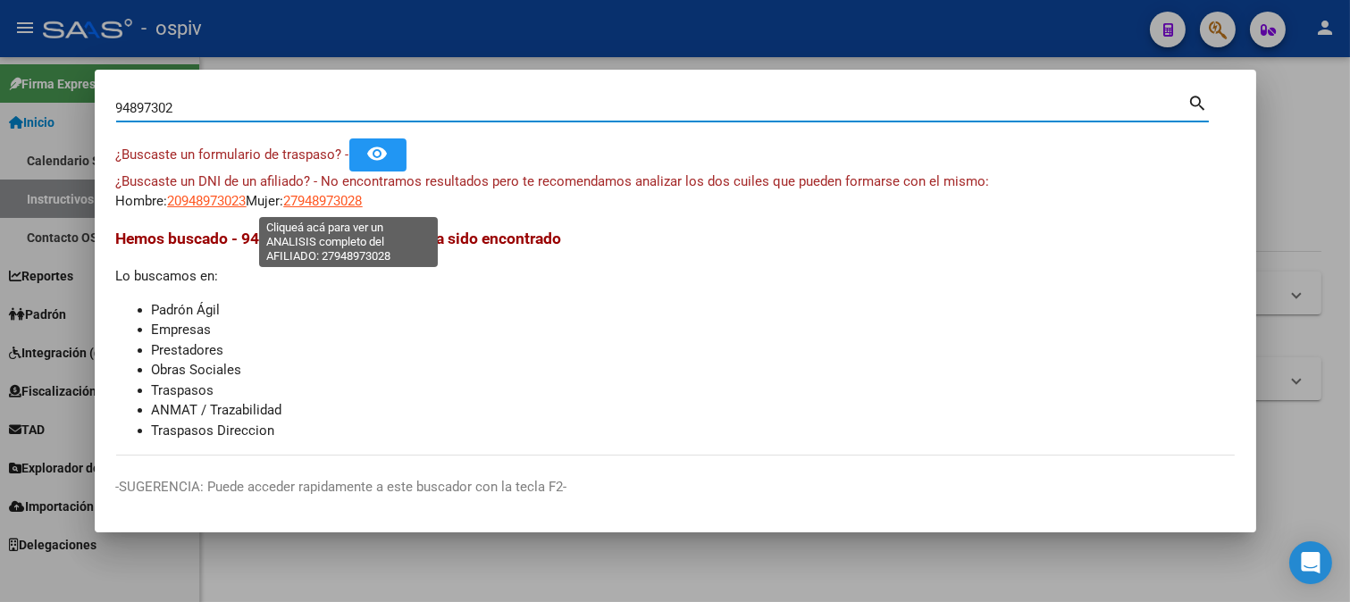
click at [363, 205] on span "27948973028" at bounding box center [323, 201] width 79 height 16
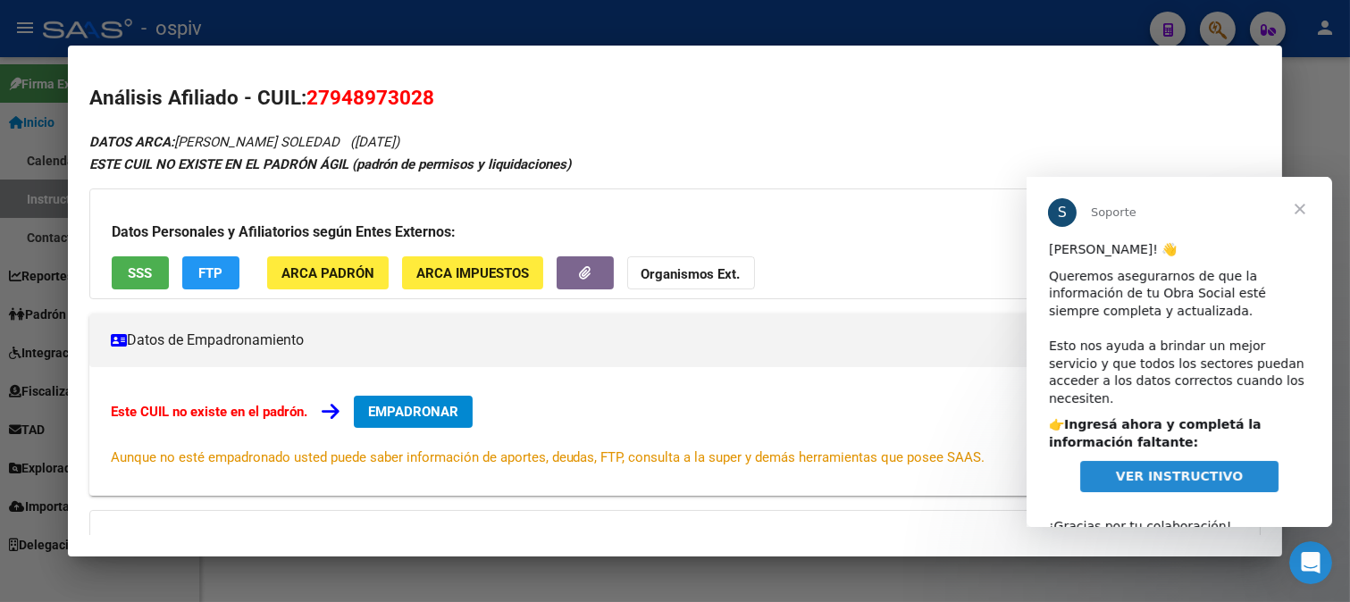
click at [202, 275] on span "FTP" at bounding box center [210, 273] width 24 height 16
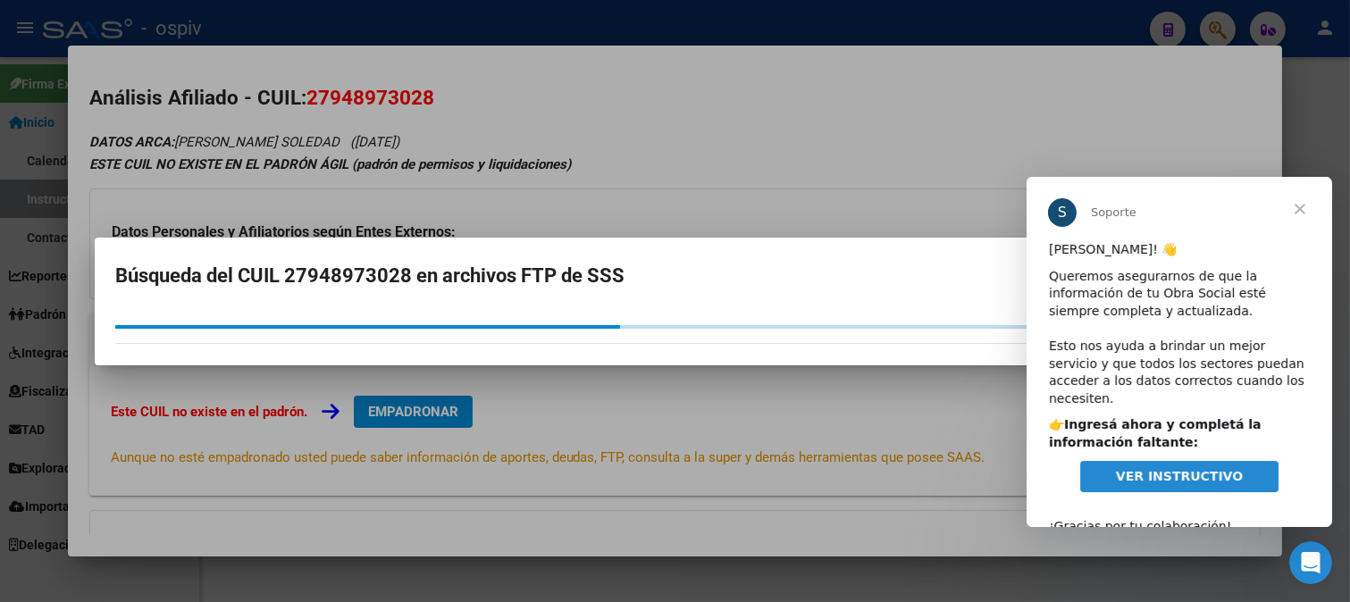
click at [1166, 138] on div at bounding box center [675, 301] width 1350 height 602
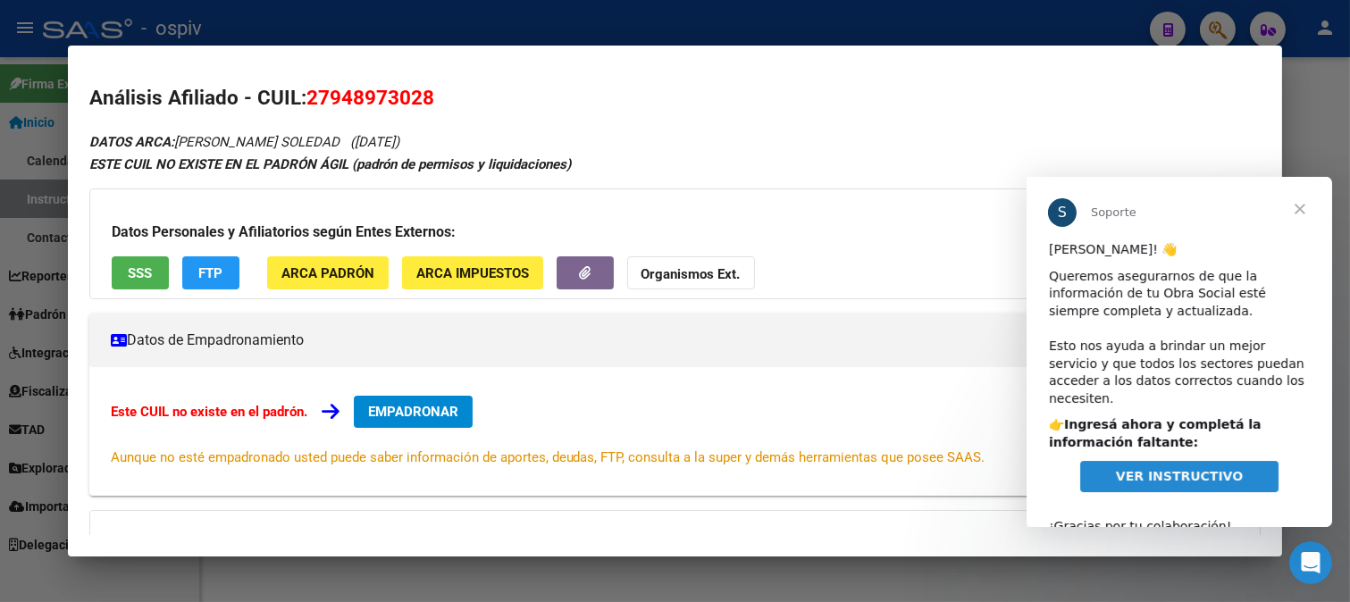
click at [1208, 28] on div at bounding box center [675, 301] width 1350 height 602
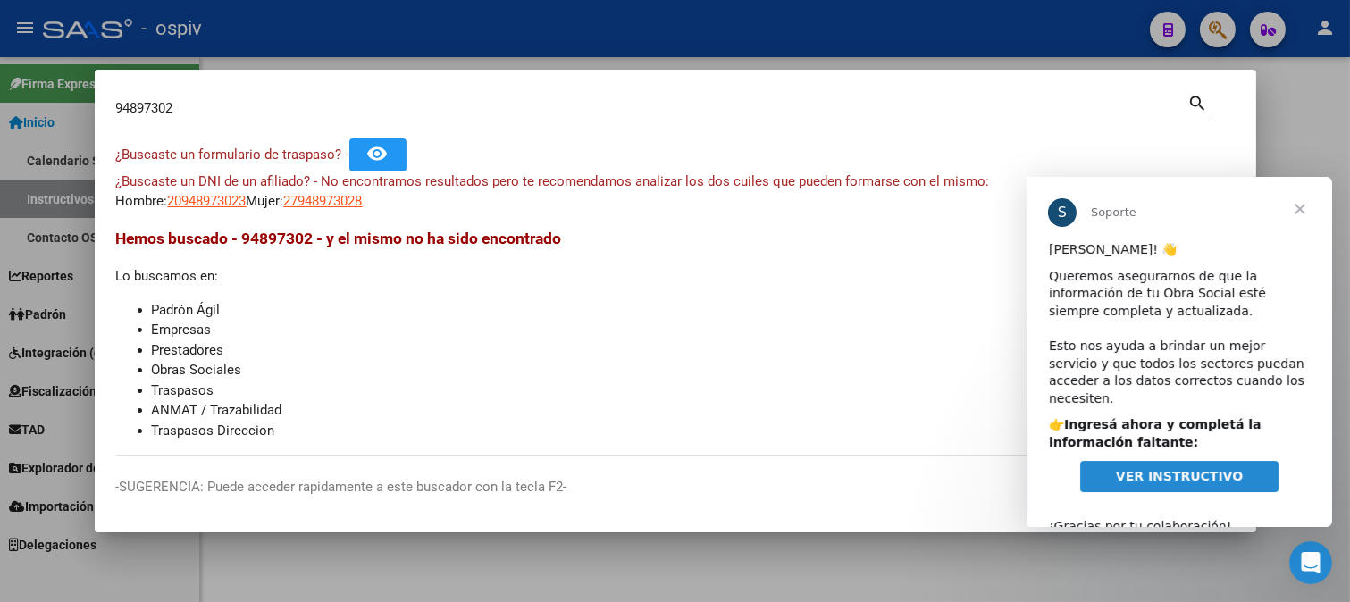
drag, startPoint x: 232, startPoint y: 122, endPoint x: 0, endPoint y: 72, distance: 237.5
click at [0, 72] on div "94897302 Buscar (apellido, dni, cuil, nro traspaso, cuit, obra social) search ¿…" at bounding box center [675, 301] width 1350 height 602
click at [254, 127] on div "94897302 Buscar (apellido, dni, cuil, [PERSON_NAME], cuit, obra social) search" at bounding box center [662, 114] width 1092 height 47
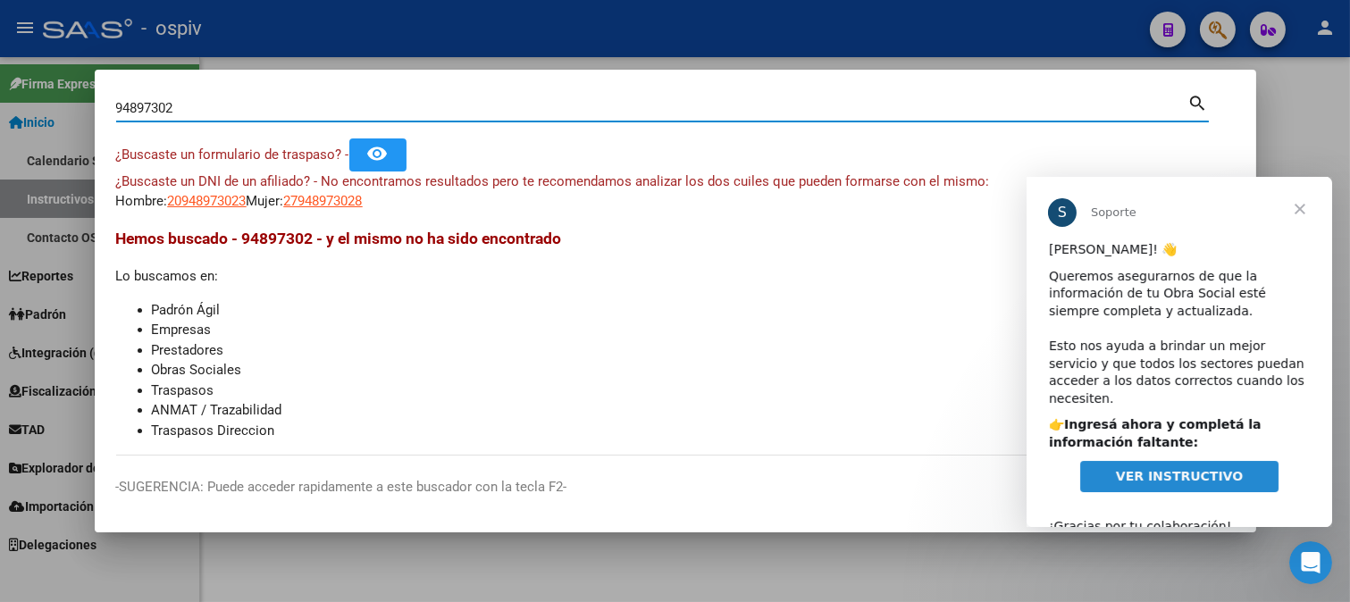
click at [245, 111] on input "94897302" at bounding box center [652, 108] width 1072 height 16
click at [69, 110] on div "94897302 Buscar (apellido, dni, cuil, nro traspaso, cuit, obra social) search ¿…" at bounding box center [675, 301] width 1350 height 602
type input "53198183"
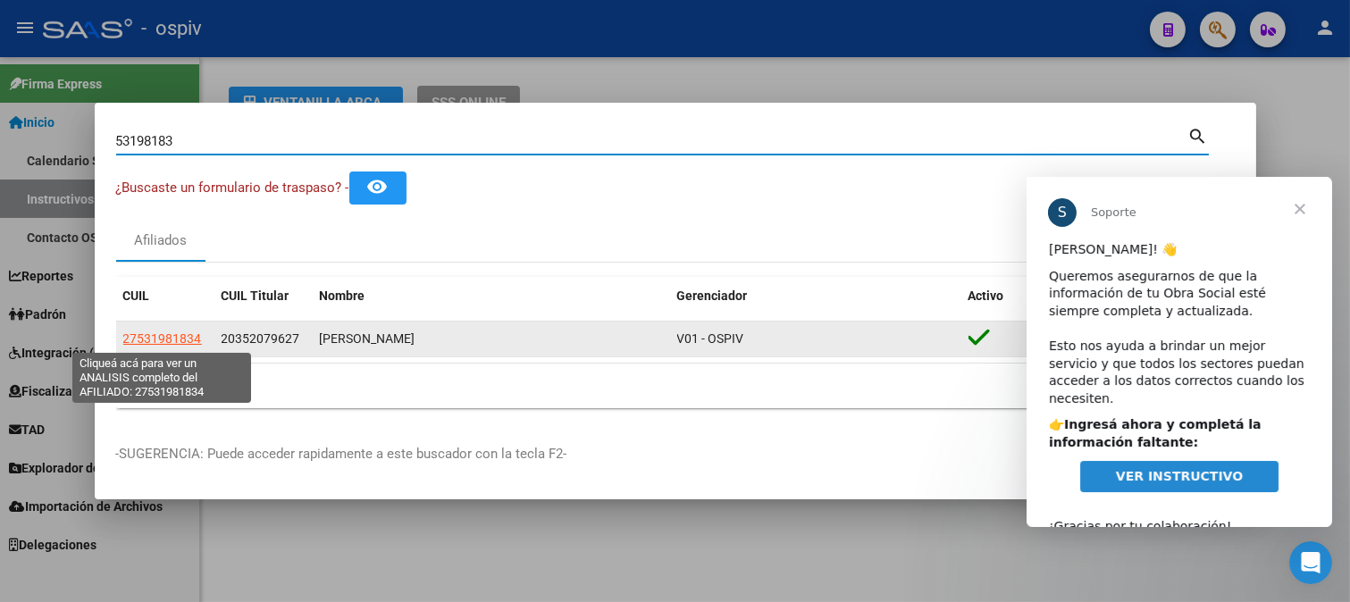
click at [198, 344] on span "27531981834" at bounding box center [162, 338] width 79 height 14
type textarea "27531981834"
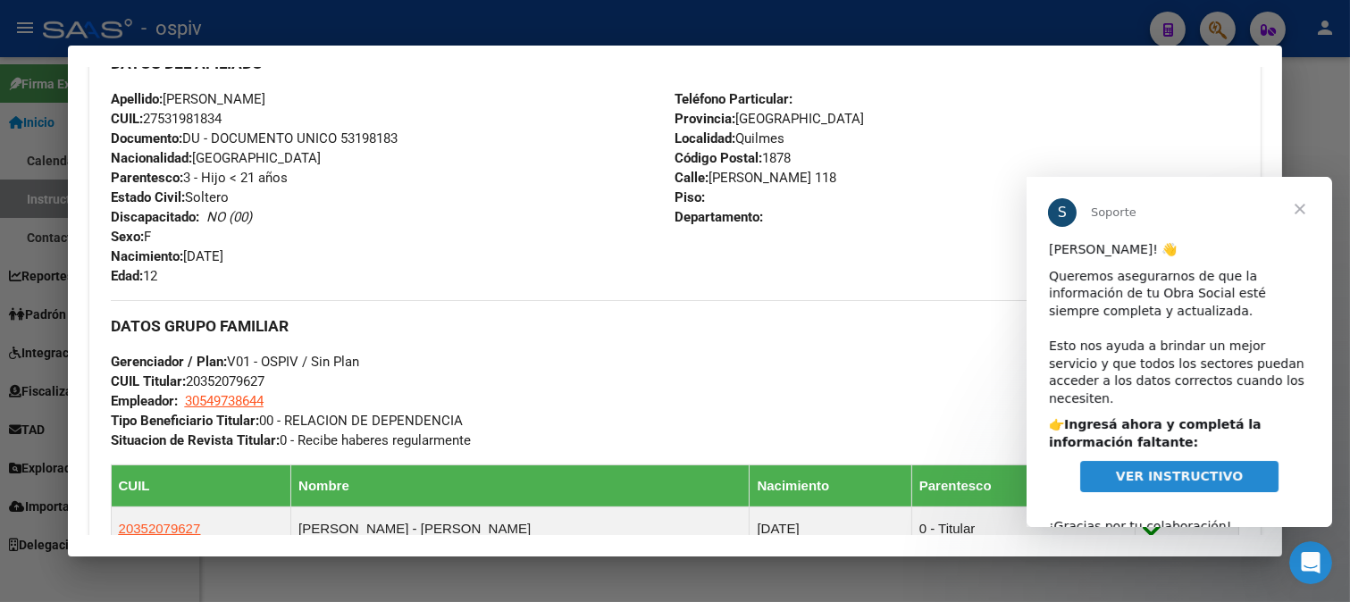
scroll to position [595, 0]
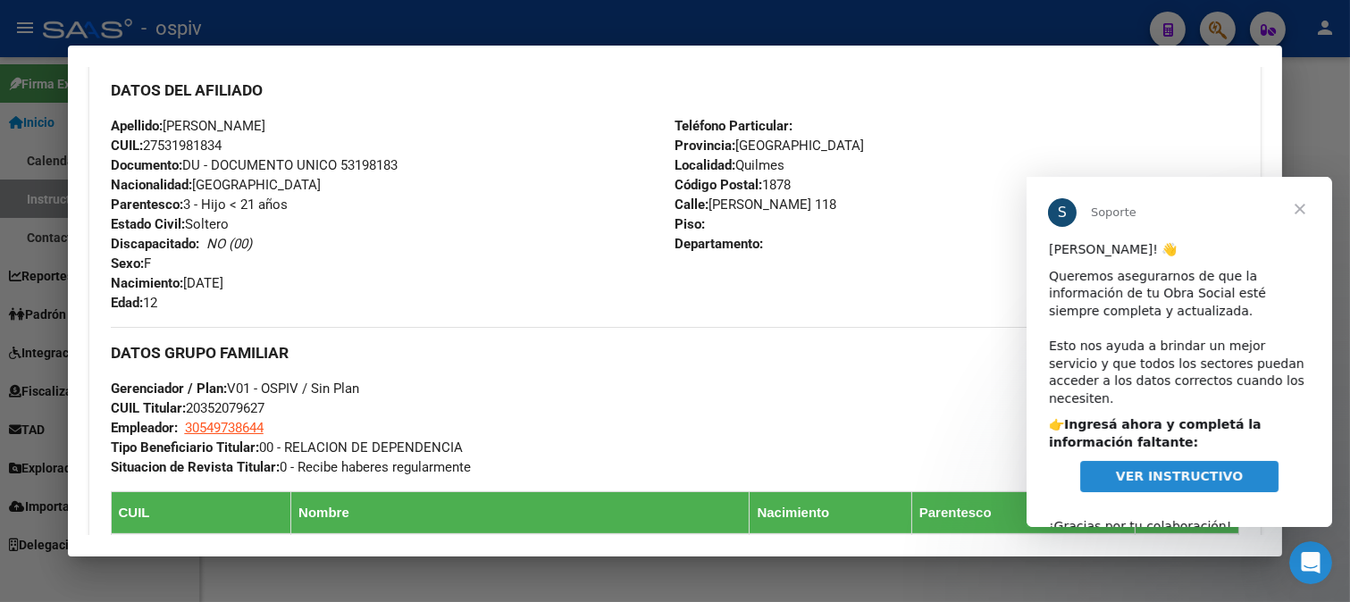
drag, startPoint x: 166, startPoint y: 123, endPoint x: 342, endPoint y: 123, distance: 175.9
click at [342, 123] on div "Apellido: ISABELLA MARQUEZ CUIL: 27531981834 Documento: DU - DOCUMENTO UNICO 53…" at bounding box center [393, 214] width 564 height 196
copy span "ISABELLA MARQUEZ"
click at [444, 315] on div "Enviar Credencial Digital remove_red_eye Movimientos Sin Certificado Discapacid…" at bounding box center [675, 447] width 1129 height 1164
drag, startPoint x: 146, startPoint y: 144, endPoint x: 247, endPoint y: 144, distance: 101.8
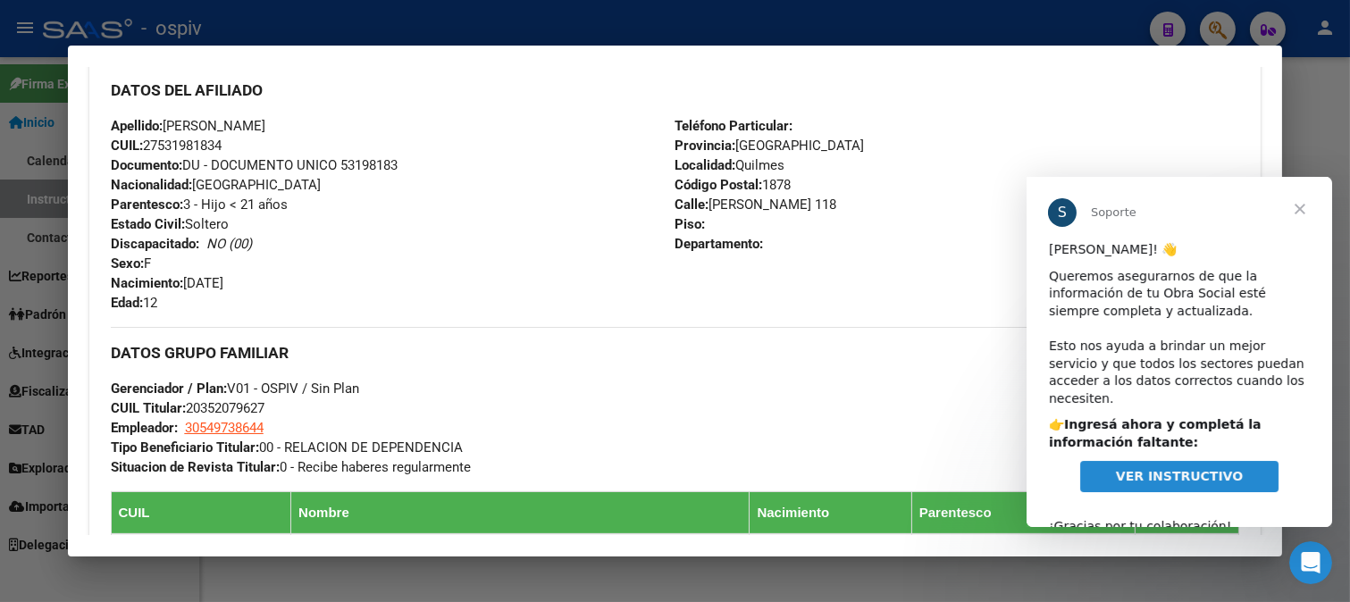
click at [247, 144] on div "Apellido: ISABELLA MARQUEZ CUIL: 27531981834 Documento: DU - DOCUMENTO UNICO 53…" at bounding box center [393, 214] width 564 height 196
copy span "27531981834"
click at [1178, 469] on span "VER INSTRUCTIVO" at bounding box center [1178, 476] width 127 height 14
click at [1209, 21] on div at bounding box center [675, 301] width 1350 height 602
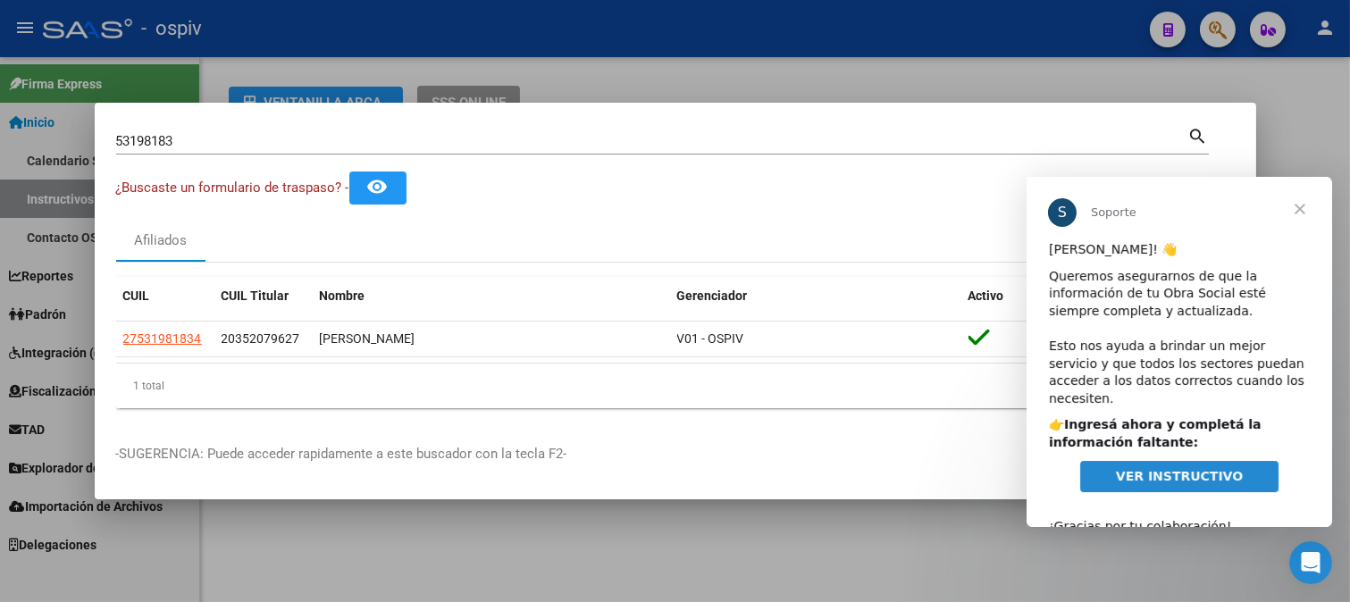
drag, startPoint x: 77, startPoint y: 118, endPoint x: 144, endPoint y: 117, distance: 67.0
click at [54, 114] on div "53198183 Buscar (apellido, dni, cuil, nro traspaso, cuit, obra social) search ¿…" at bounding box center [675, 301] width 1350 height 602
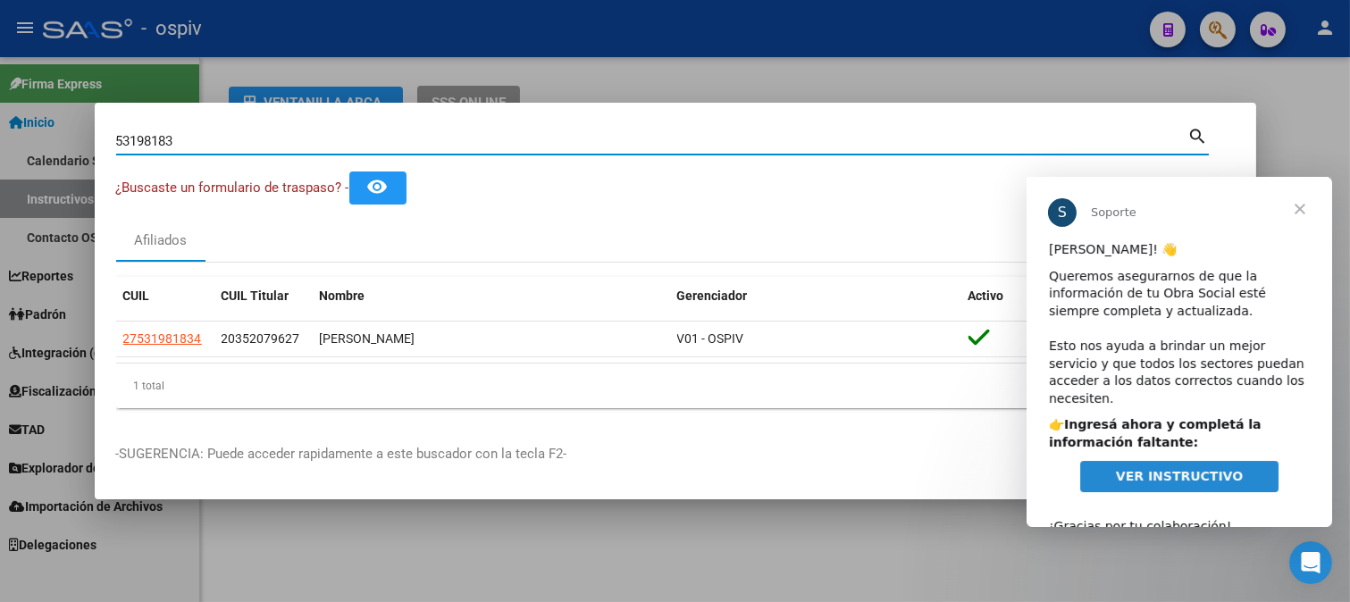
drag, startPoint x: 177, startPoint y: 140, endPoint x: 36, endPoint y: 123, distance: 142.1
click at [36, 123] on div "53198183 Buscar (apellido, dni, cuil, nro traspaso, cuit, obra social) search ¿…" at bounding box center [675, 301] width 1350 height 602
type input "33521254"
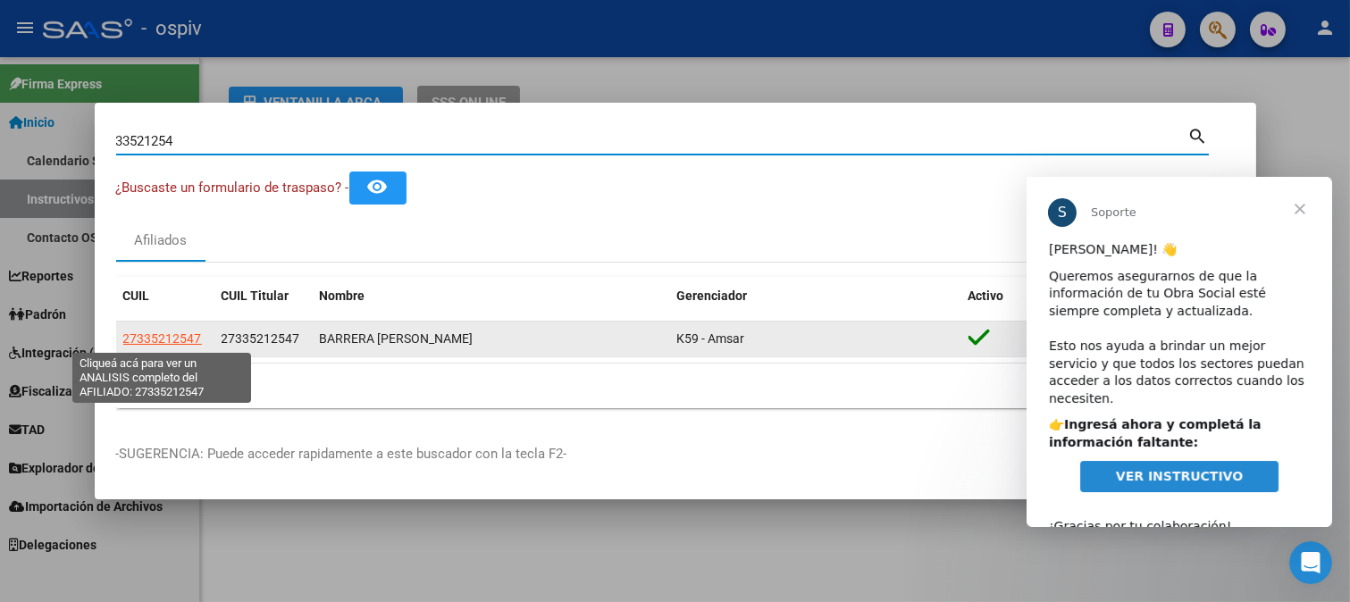
click at [141, 342] on span "27335212547" at bounding box center [162, 338] width 79 height 14
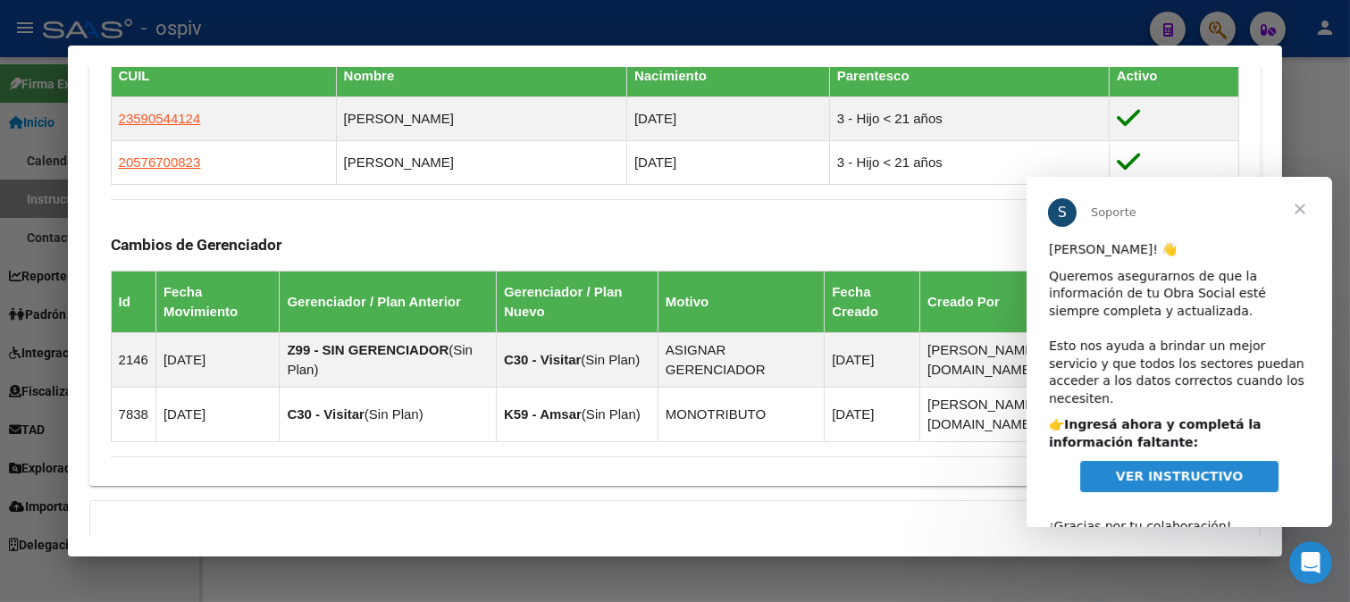
scroll to position [1014, 0]
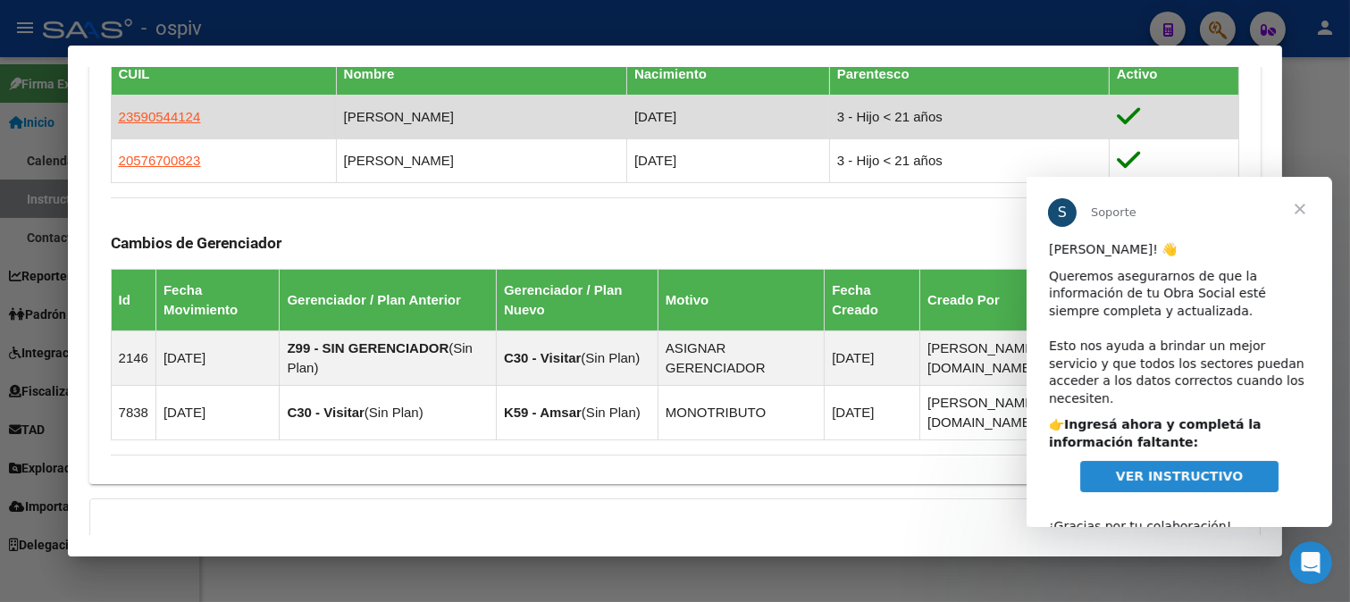
click at [190, 128] on td "23590544124" at bounding box center [223, 117] width 225 height 44
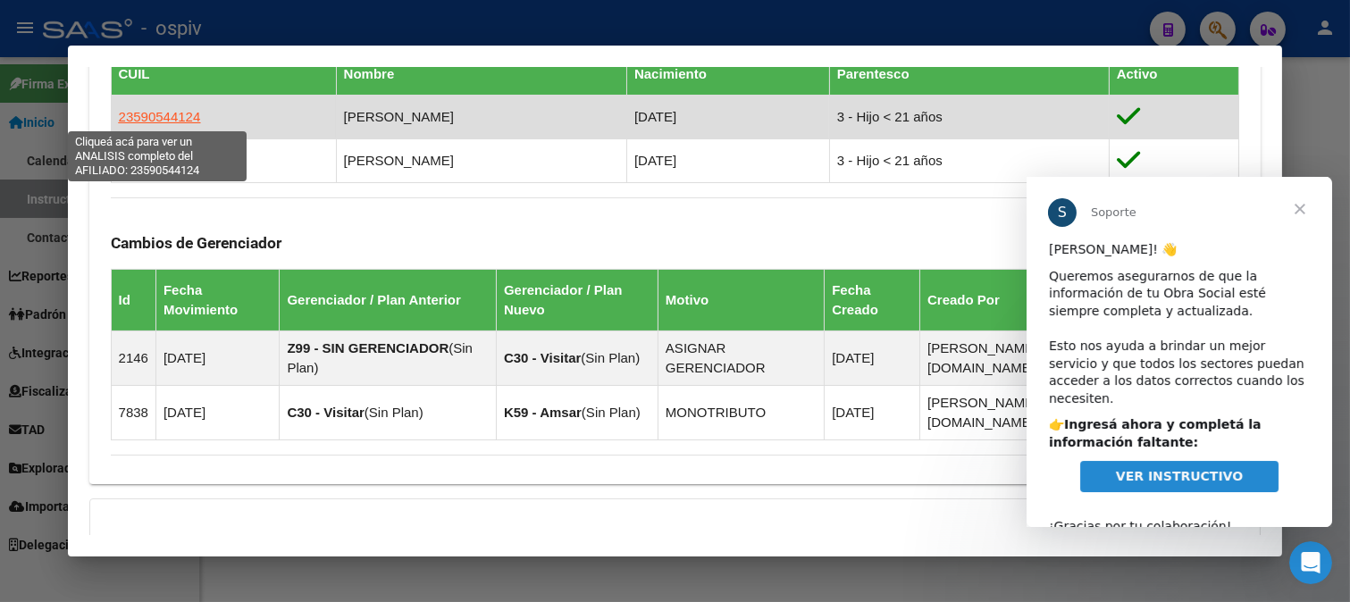
click at [173, 114] on span "23590544124" at bounding box center [160, 116] width 82 height 15
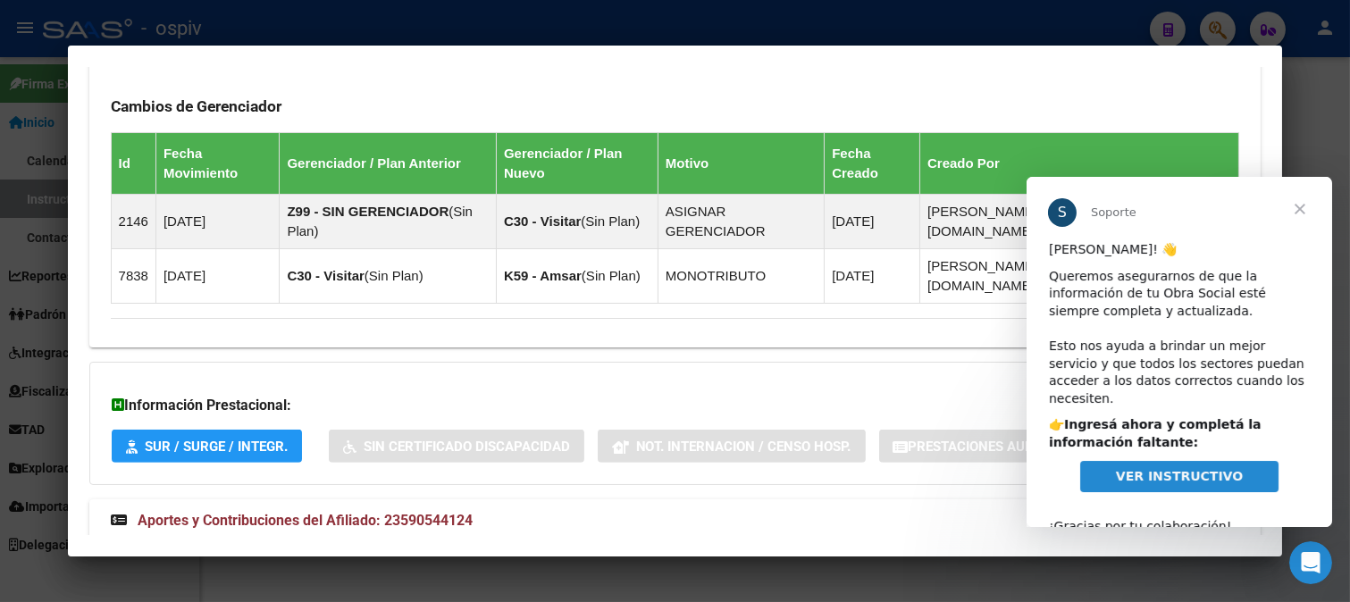
scroll to position [957, 0]
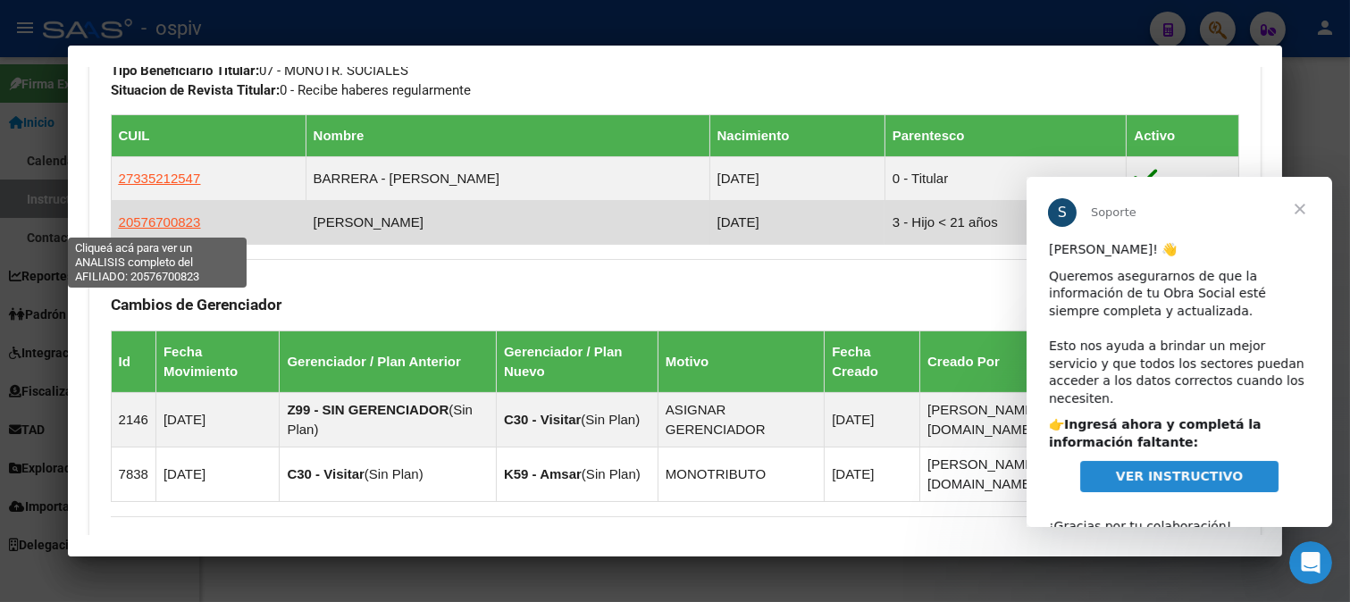
click at [184, 221] on span "20576700823" at bounding box center [160, 221] width 82 height 15
type textarea "20576700823"
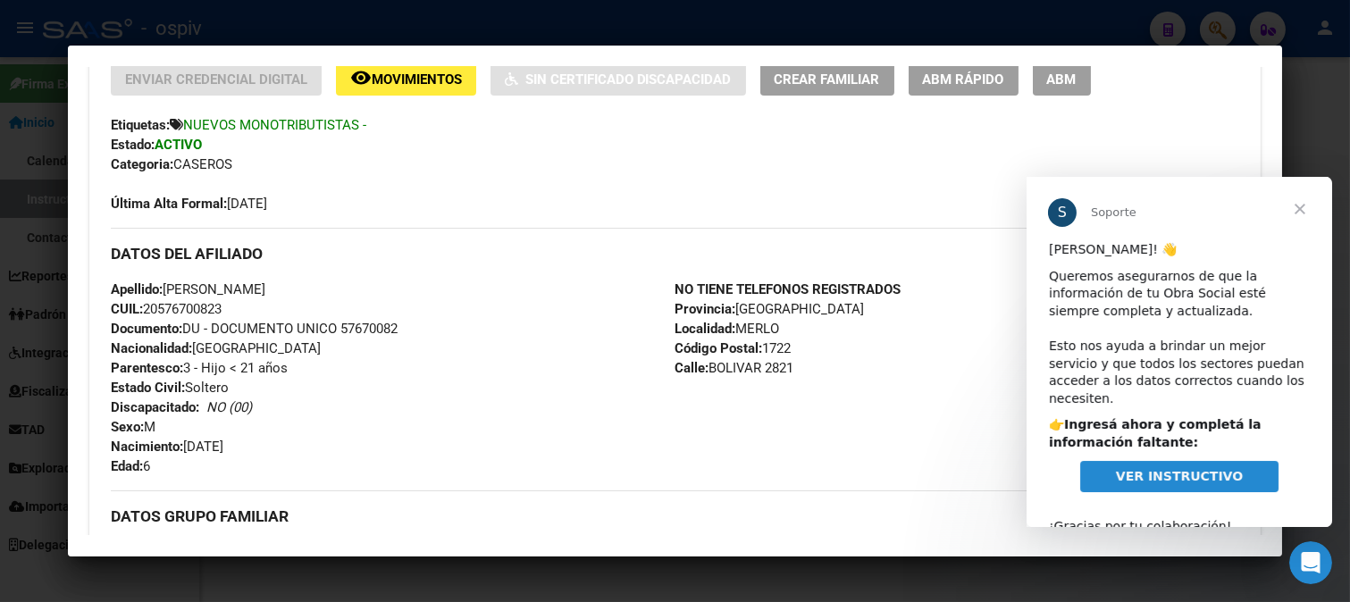
scroll to position [759, 0]
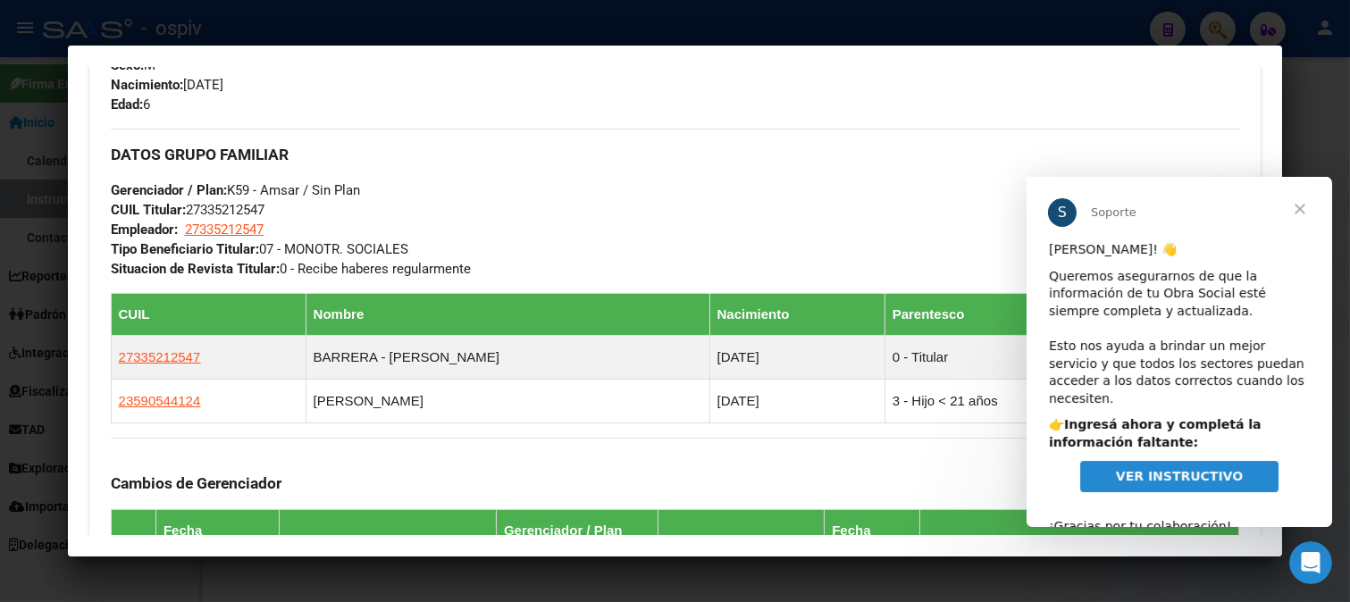
click at [0, 314] on div at bounding box center [675, 301] width 1350 height 602
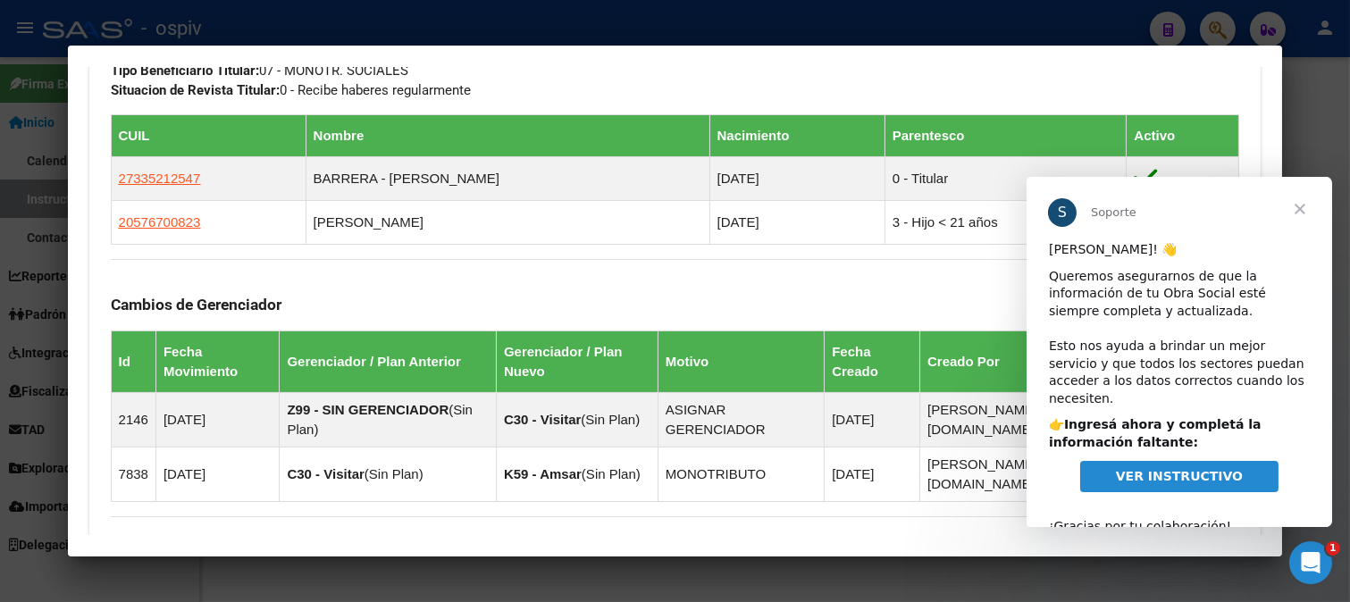
click at [1305, 206] on span "Cerrar" at bounding box center [1298, 209] width 64 height 64
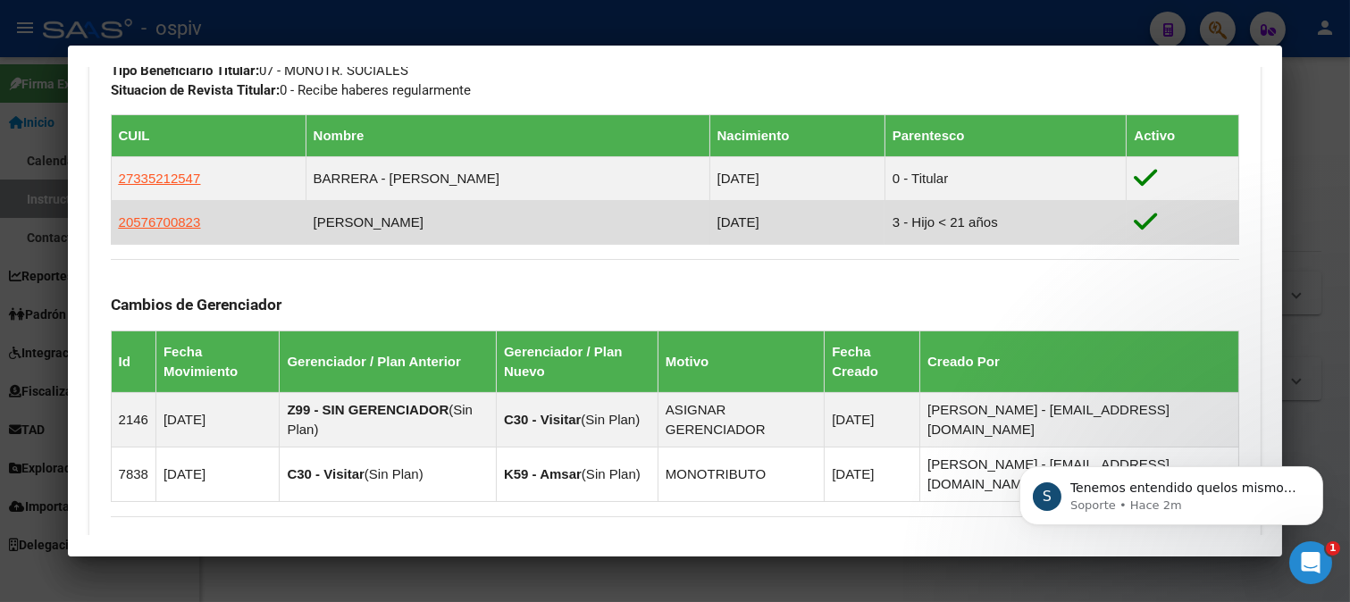
scroll to position [0, 0]
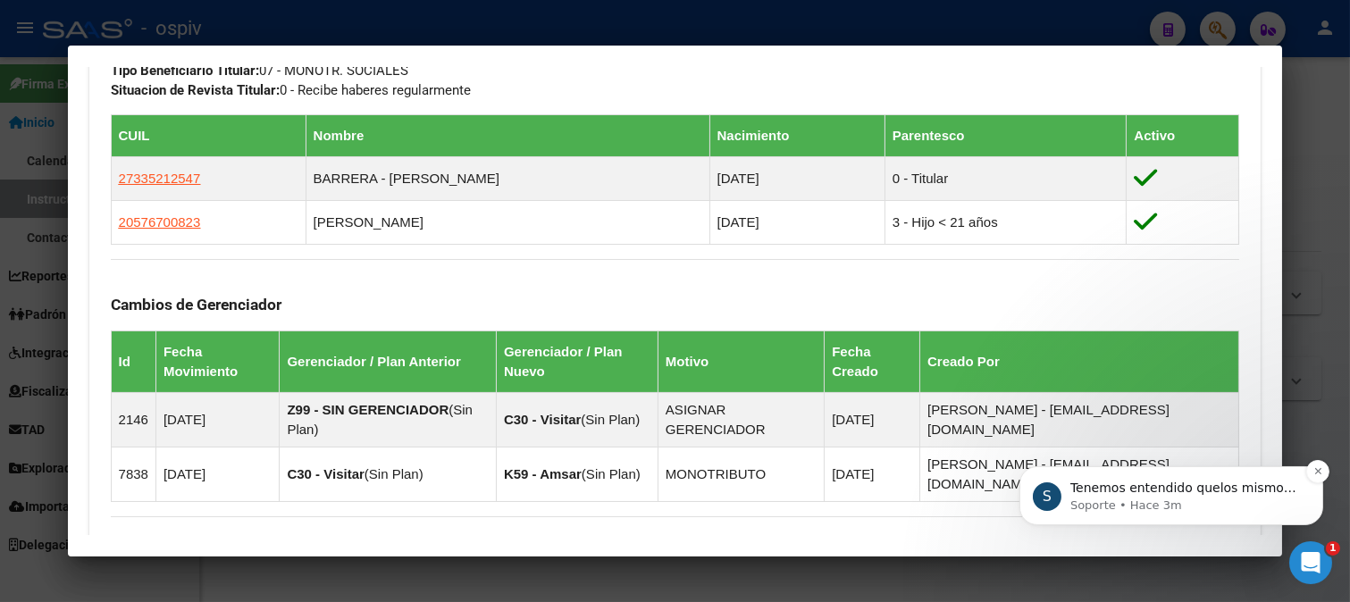
click at [1115, 484] on span "Tenemos entendido quelos mismos salen publicados a fin de mes, pero aguardeme q…" at bounding box center [1182, 505] width 226 height 50
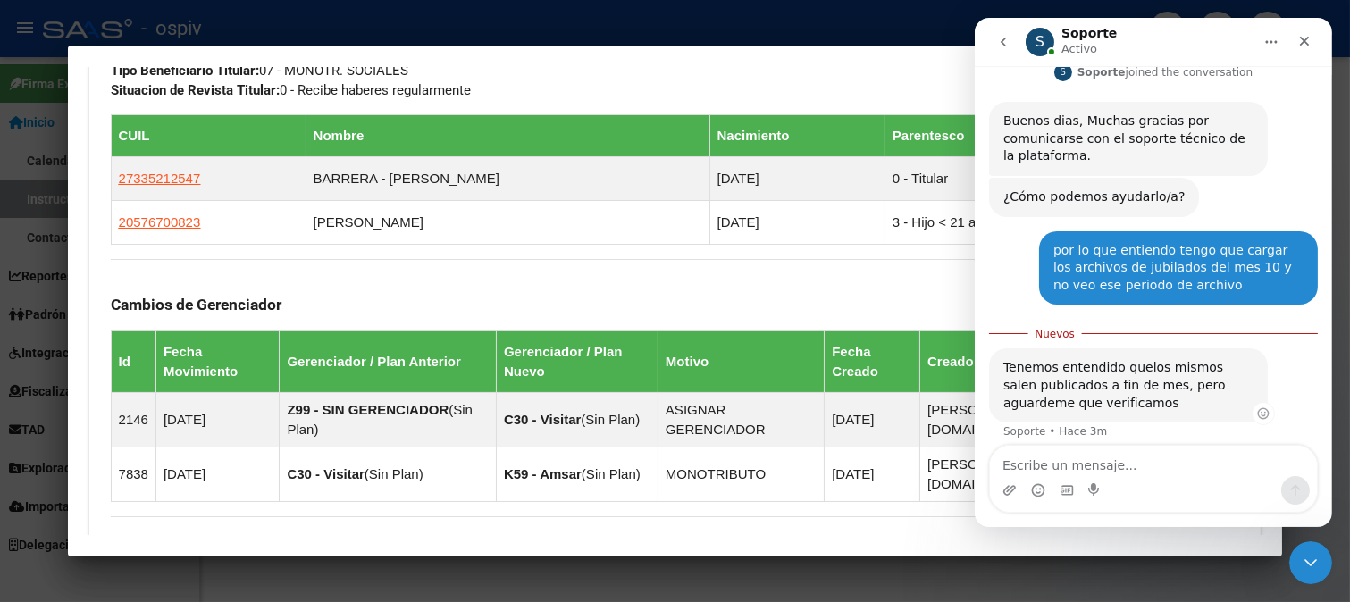
scroll to position [1048, 0]
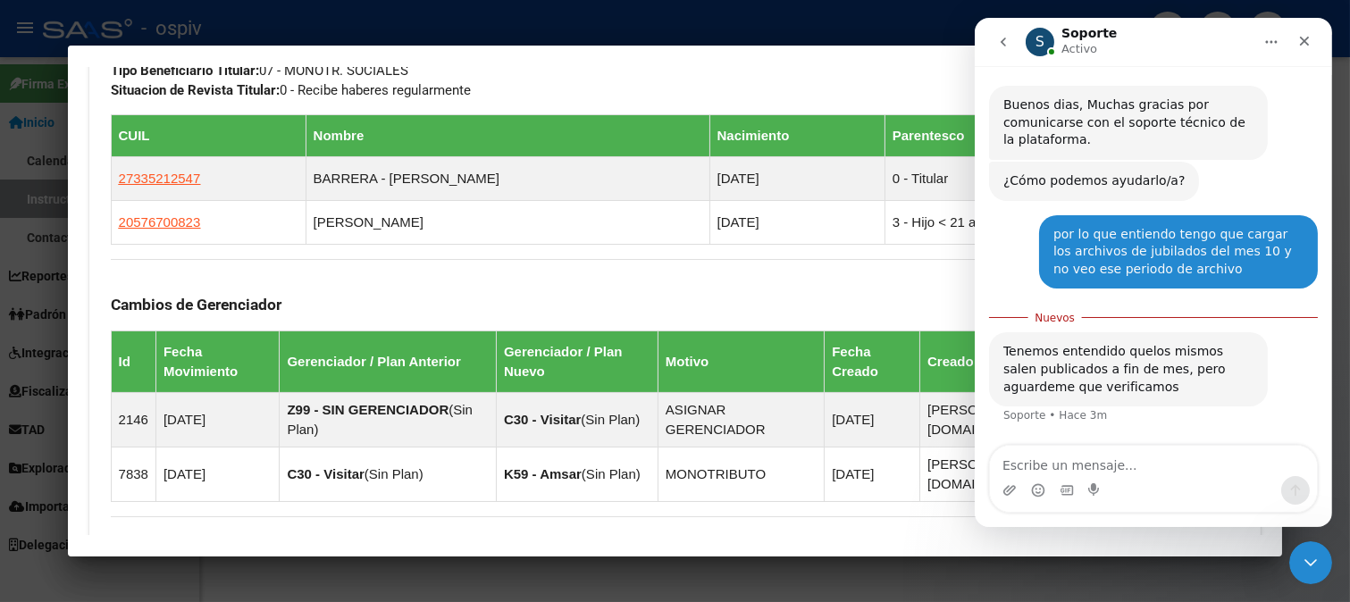
click at [1060, 462] on textarea "Escribe un mensaje..." at bounding box center [1152, 461] width 327 height 30
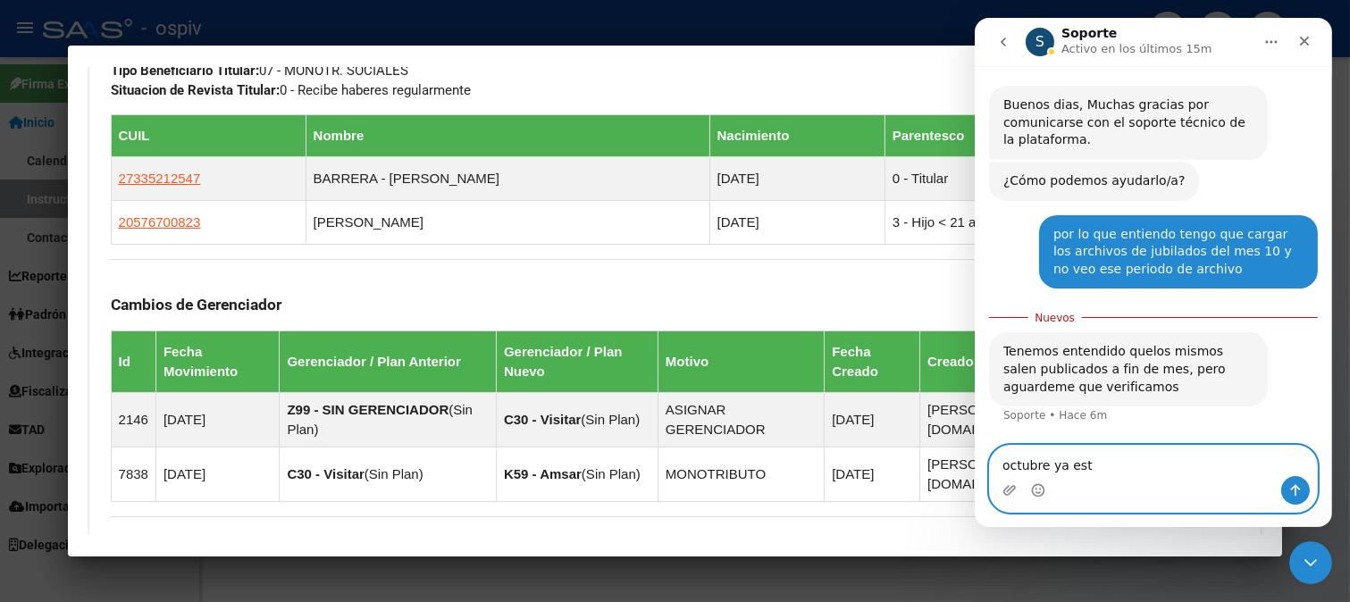
type textarea "octubre ya esta"
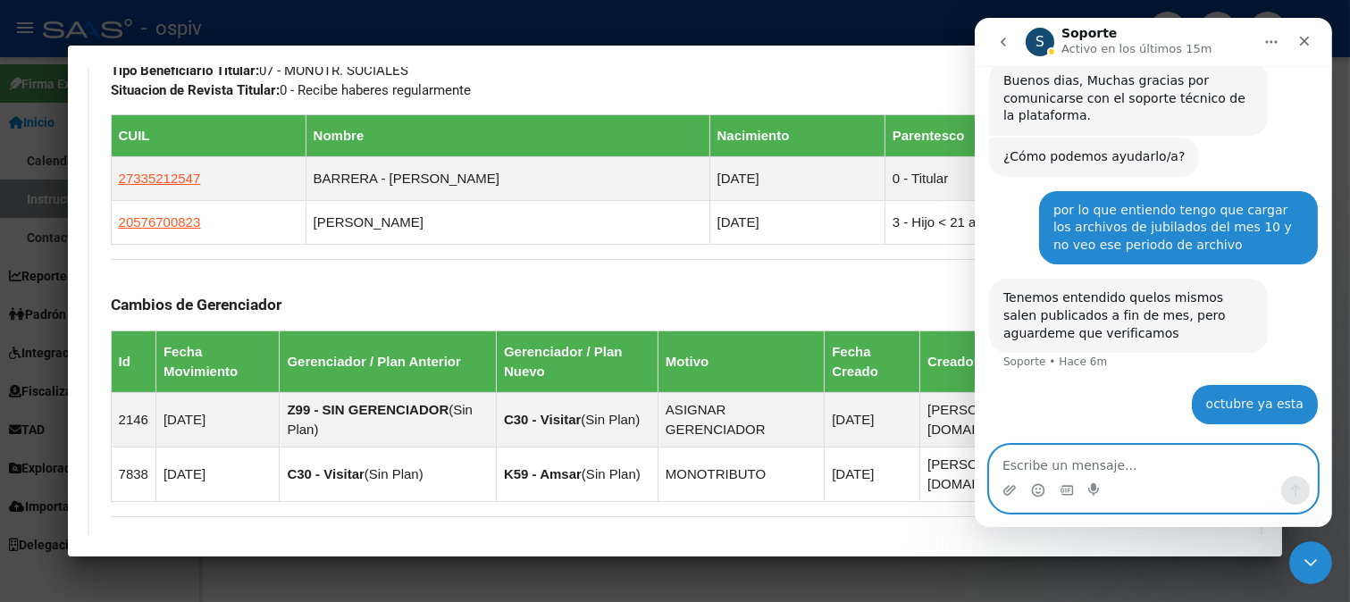
scroll to position [1070, 0]
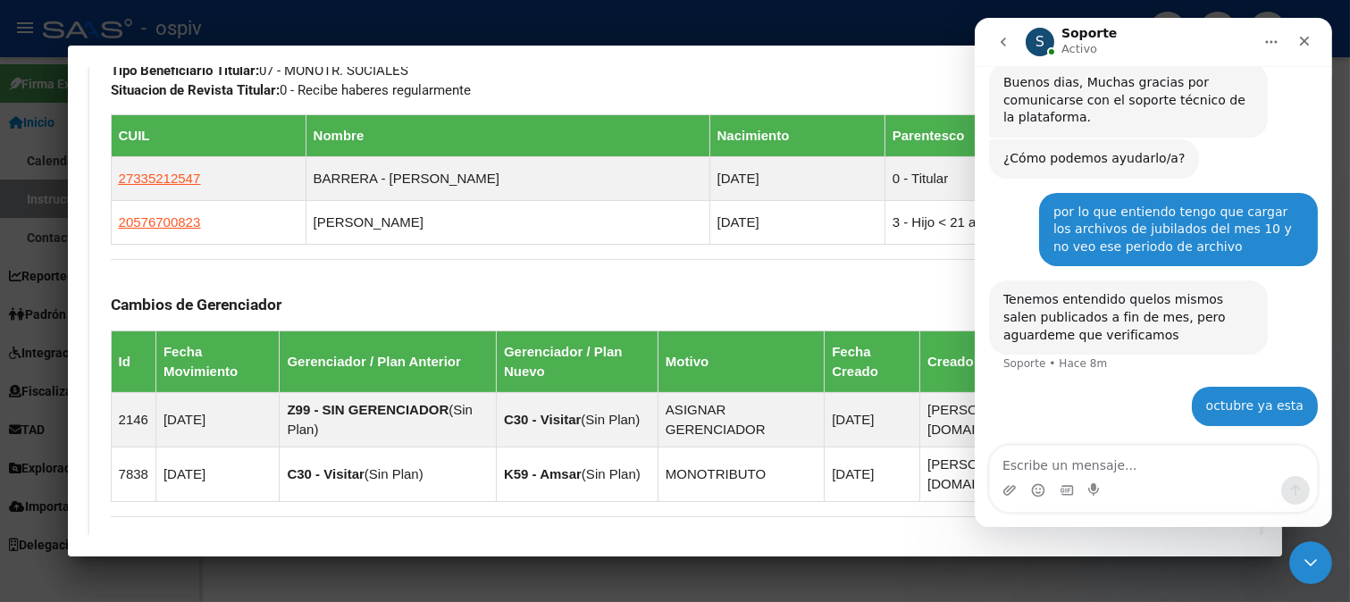
click at [786, 82] on div "DATOS GRUPO FAMILIAR Gerenciador / Plan: K59 - Amsar / Sin Plan CUIL Titular: 2…" at bounding box center [675, 25] width 1129 height 150
click at [784, 77] on div "DATOS GRUPO FAMILIAR Gerenciador / Plan: K59 - Amsar / Sin Plan CUIL Titular: 2…" at bounding box center [675, 25] width 1129 height 150
click at [1066, 592] on div at bounding box center [675, 301] width 1350 height 602
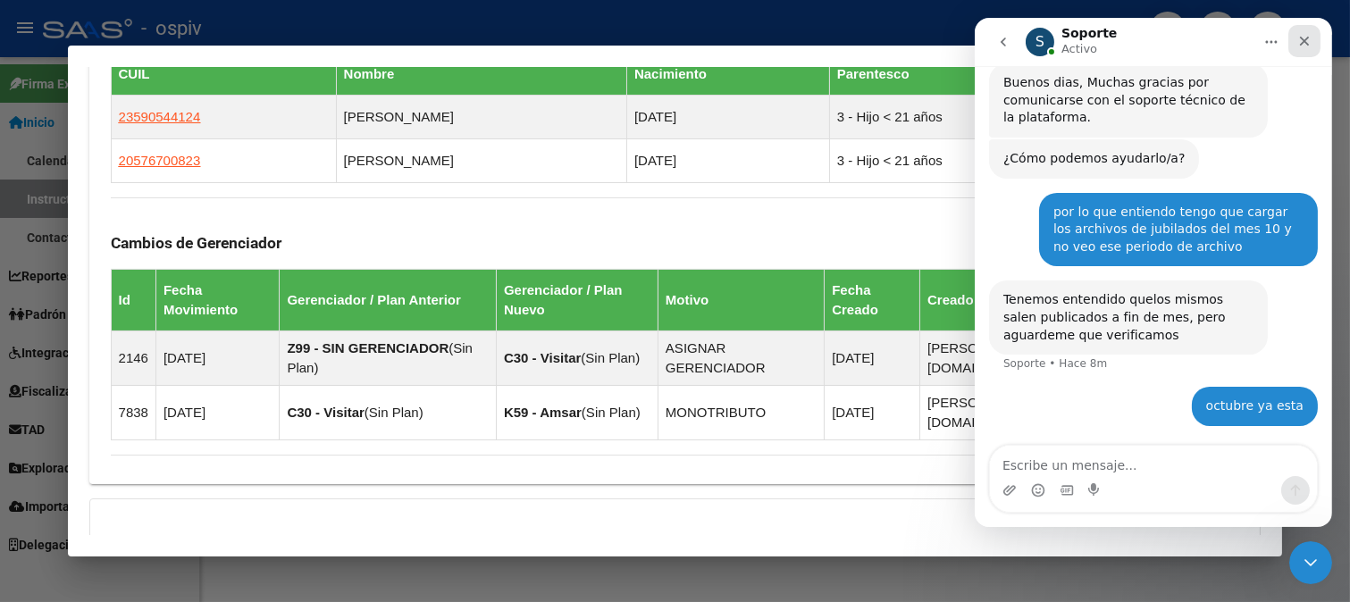
click at [1310, 38] on div "Cerrar" at bounding box center [1303, 41] width 32 height 32
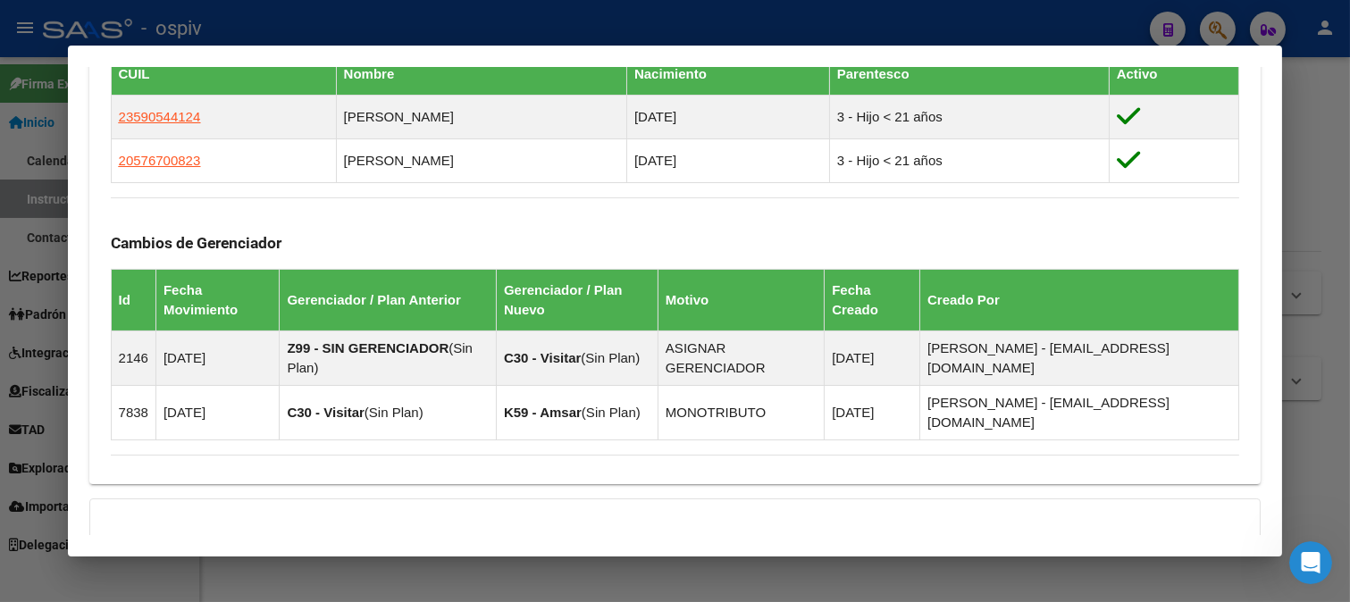
click at [1217, 25] on div at bounding box center [675, 301] width 1350 height 602
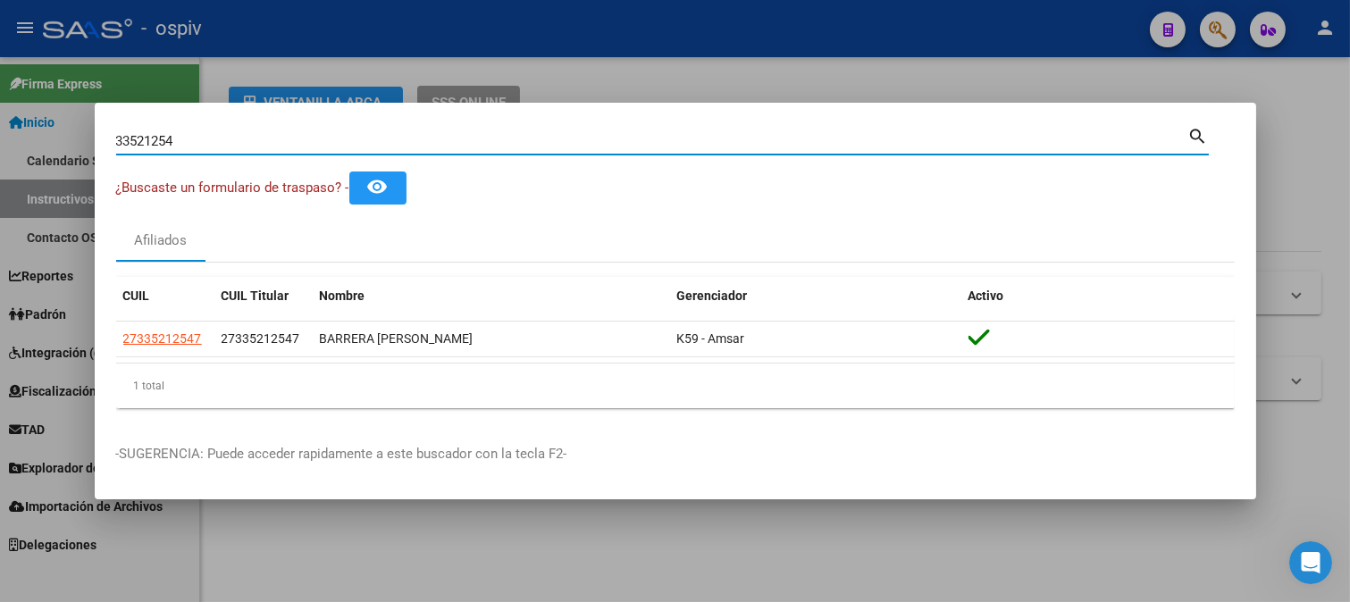
drag, startPoint x: 200, startPoint y: 146, endPoint x: 0, endPoint y: 145, distance: 200.1
click at [0, 145] on div "33521254 Buscar (apellido, dni, cuil, nro traspaso, cuit, obra social) search ¿…" at bounding box center [675, 301] width 1350 height 602
type input "17463709"
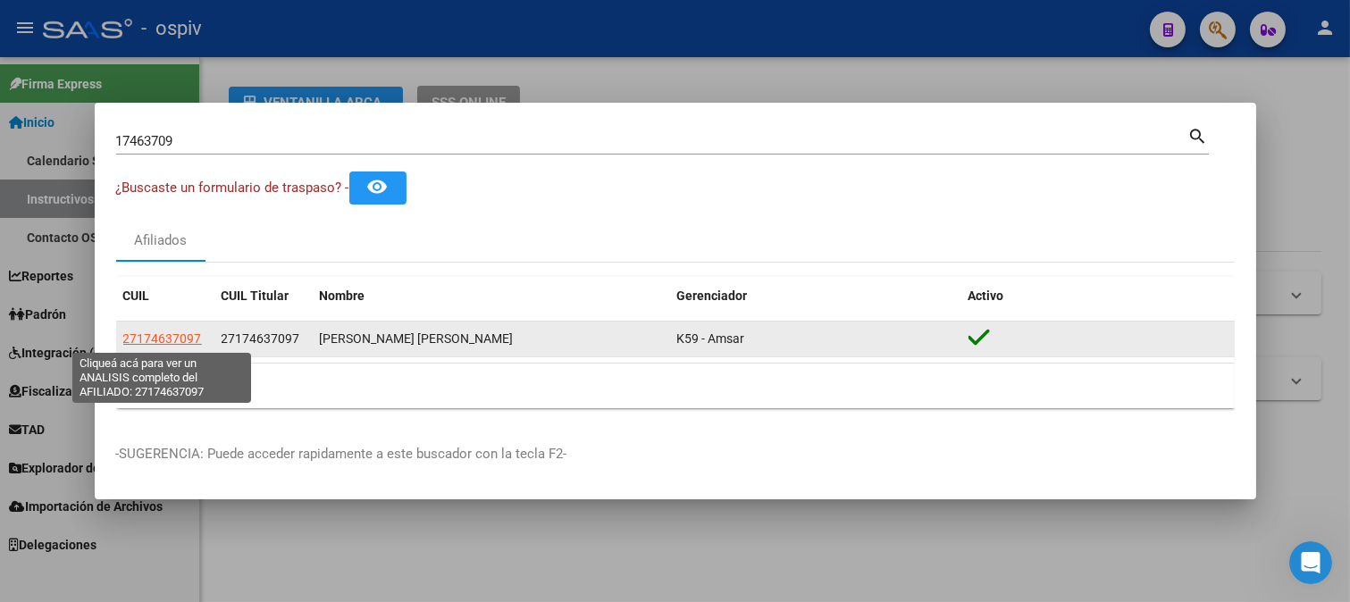
click at [171, 333] on span "27174637097" at bounding box center [162, 338] width 79 height 14
type textarea "27174637097"
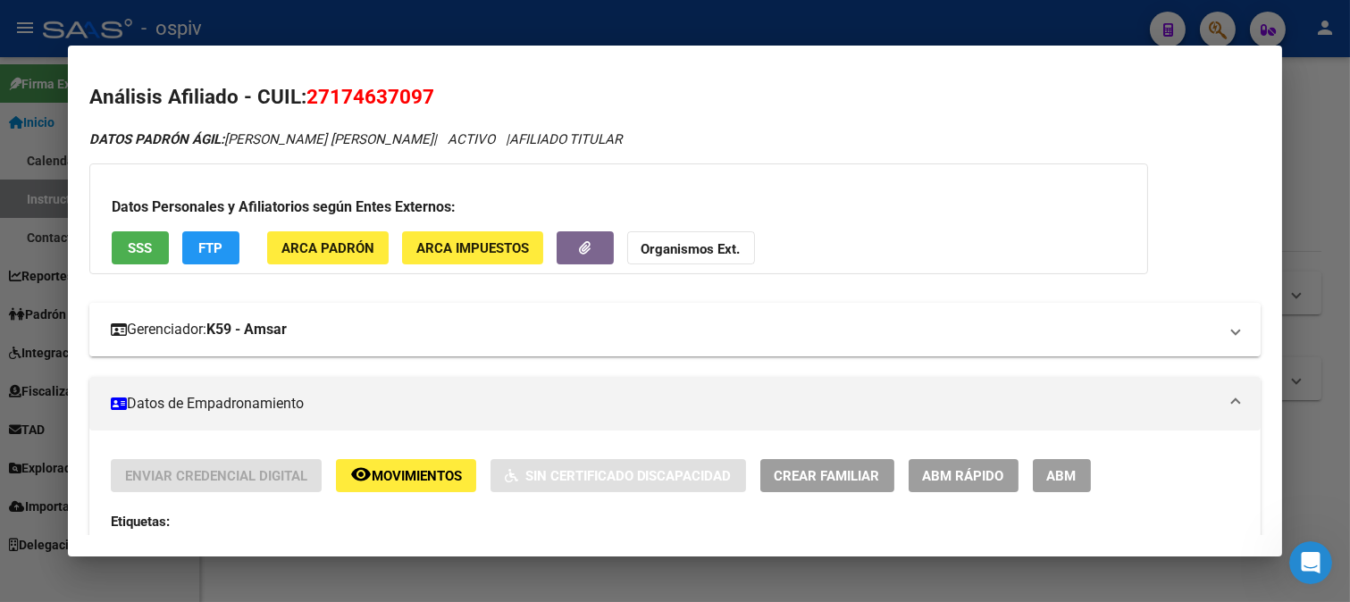
scroll to position [0, 0]
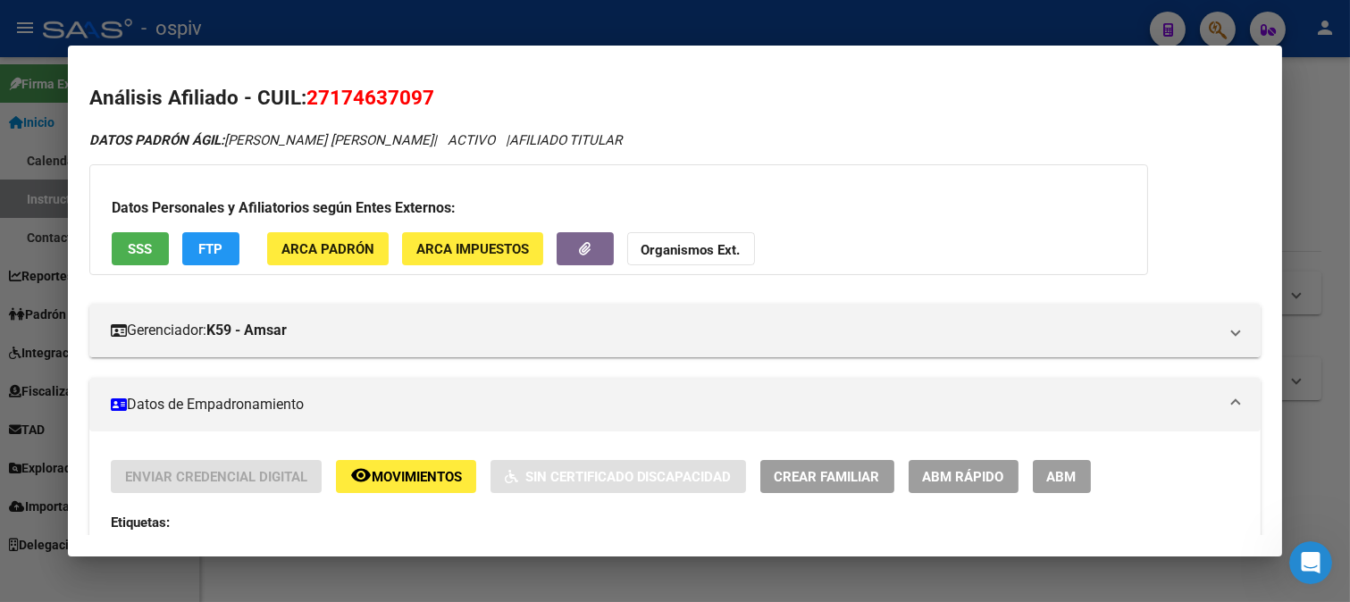
click at [1219, 21] on div at bounding box center [675, 301] width 1350 height 602
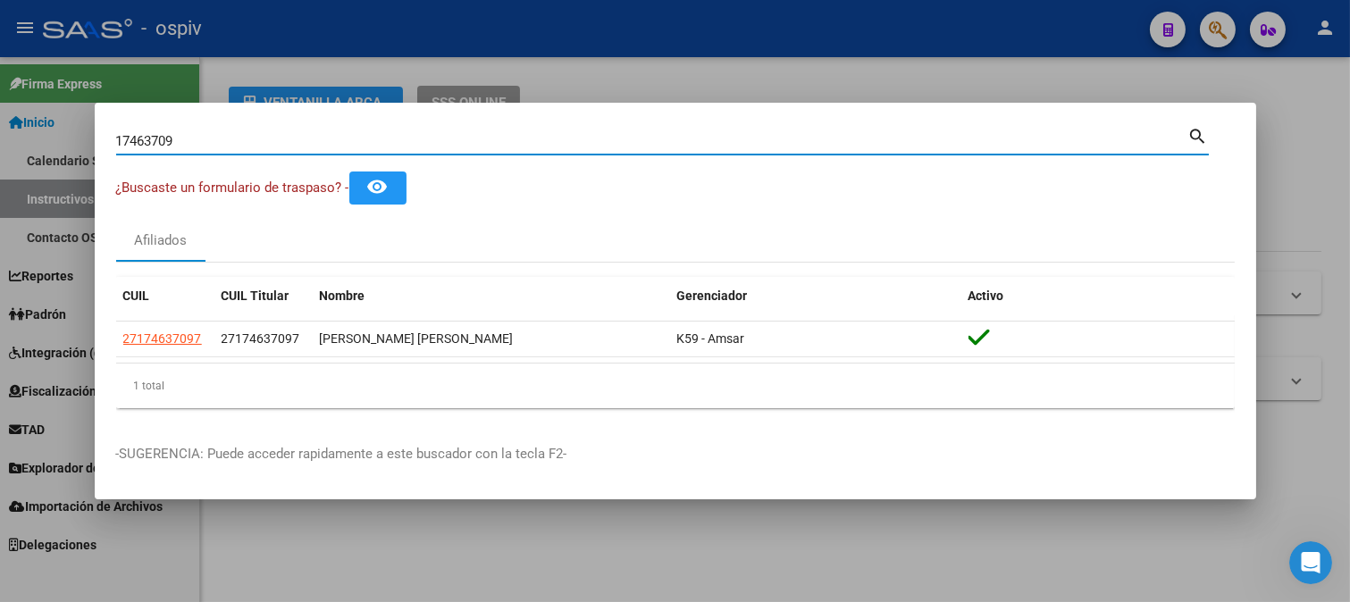
drag, startPoint x: 108, startPoint y: 141, endPoint x: 0, endPoint y: 125, distance: 109.3
click at [0, 125] on div "17463709 Buscar (apellido, dni, cuil, nro traspaso, cuit, obra social) search ¿…" at bounding box center [675, 301] width 1350 height 602
type input "44419179"
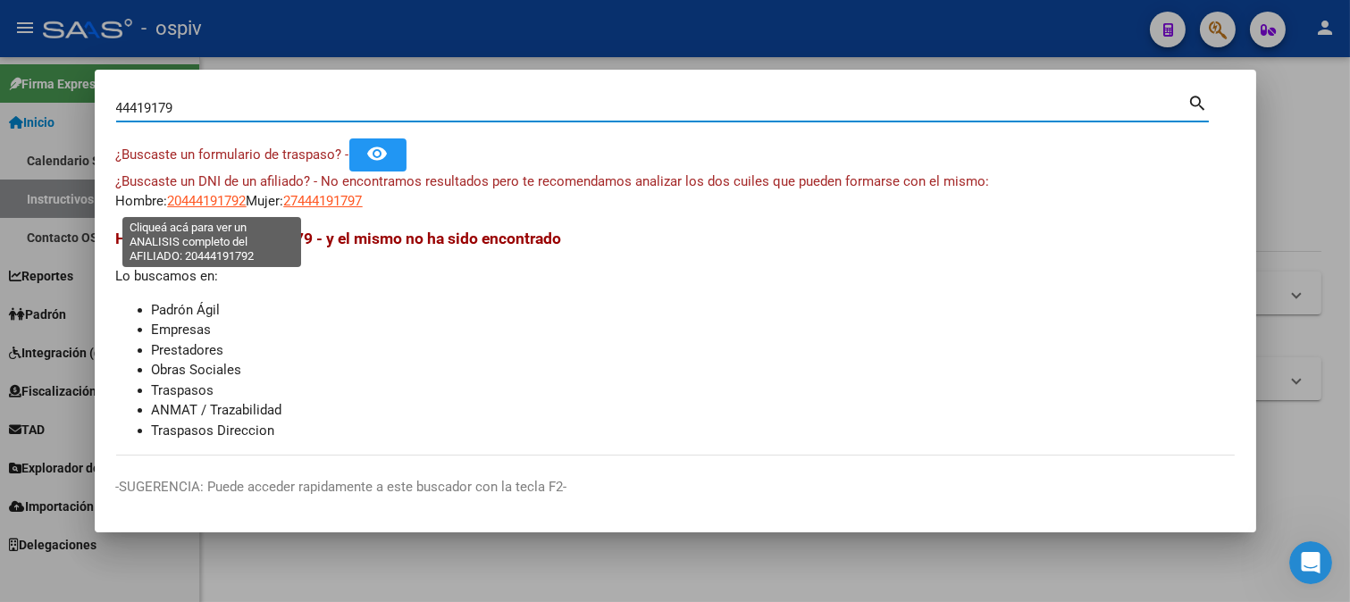
click at [205, 201] on span "20444191792" at bounding box center [207, 201] width 79 height 16
type textarea "20444191792"
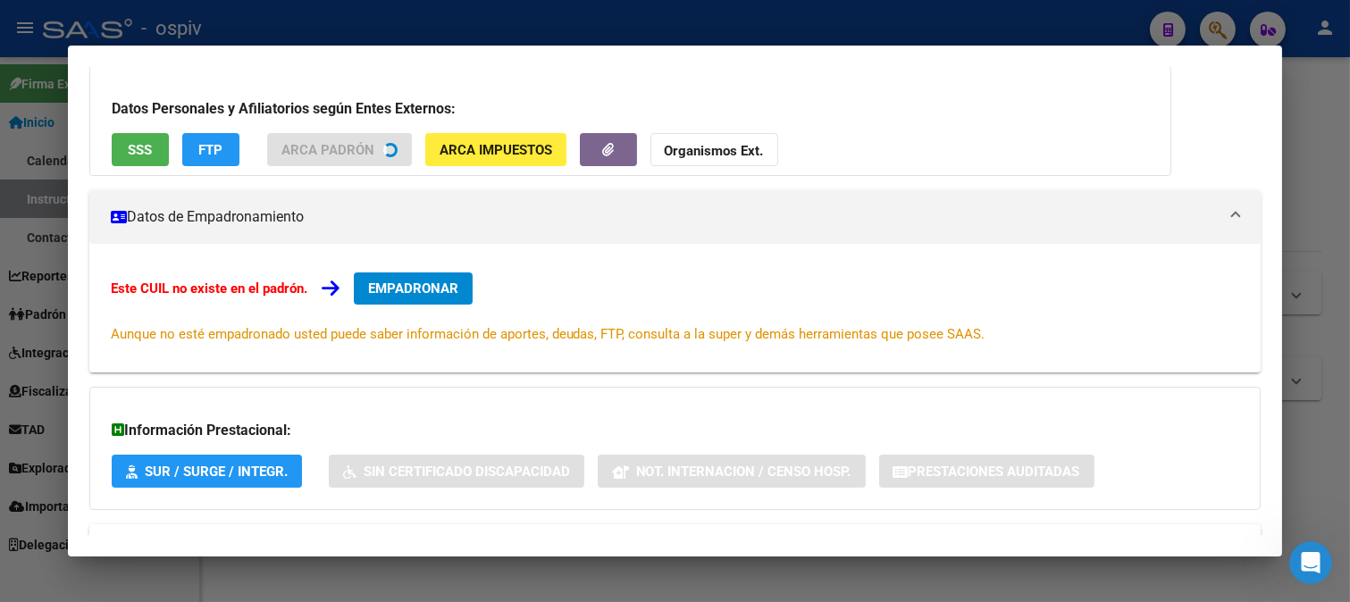
scroll to position [122, 0]
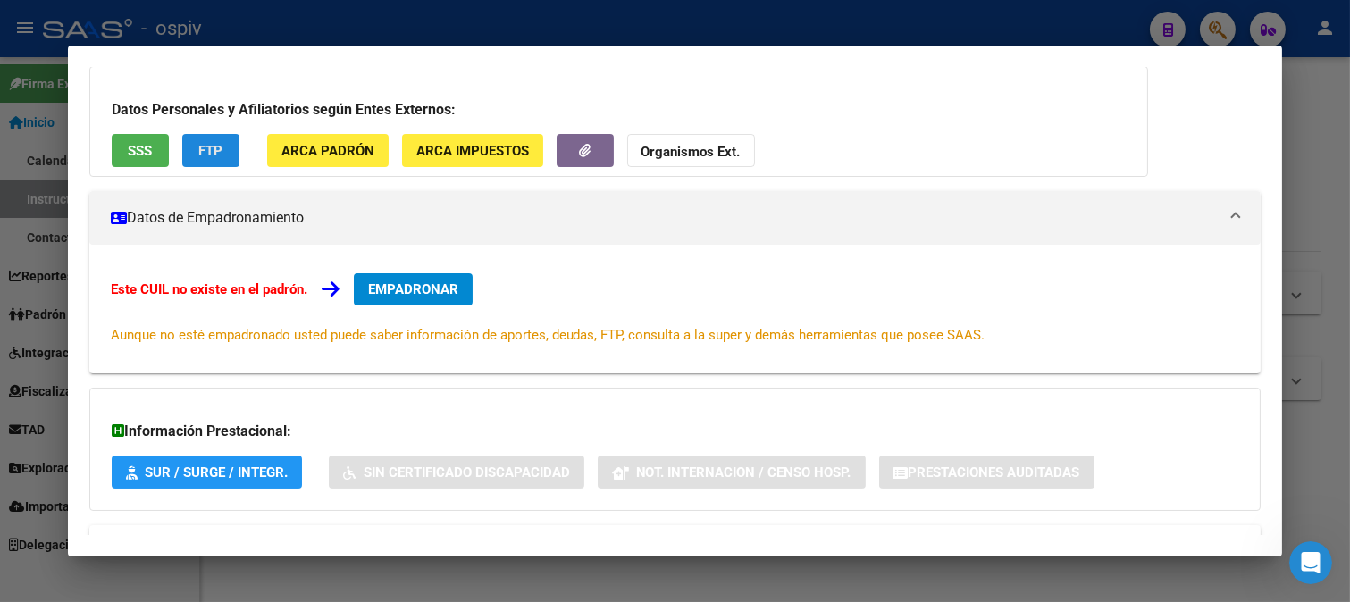
click at [216, 148] on span "FTP" at bounding box center [210, 151] width 24 height 16
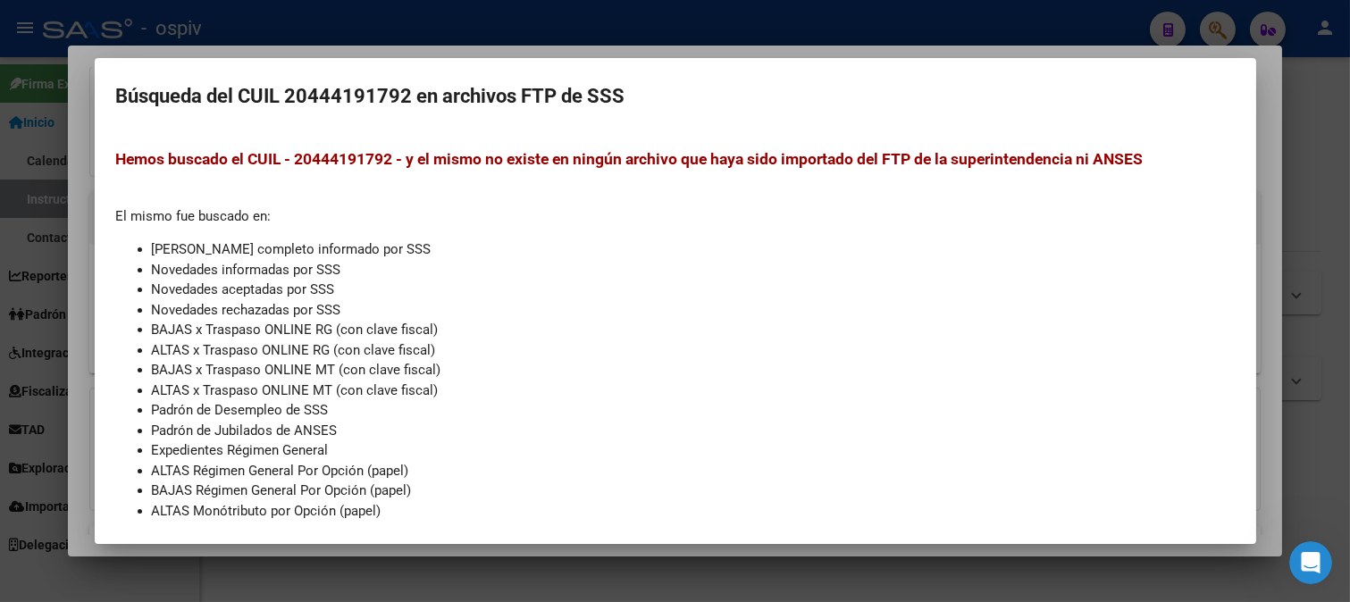
drag, startPoint x: 69, startPoint y: 213, endPoint x: 87, endPoint y: 211, distance: 18.0
click at [70, 213] on div at bounding box center [675, 301] width 1350 height 602
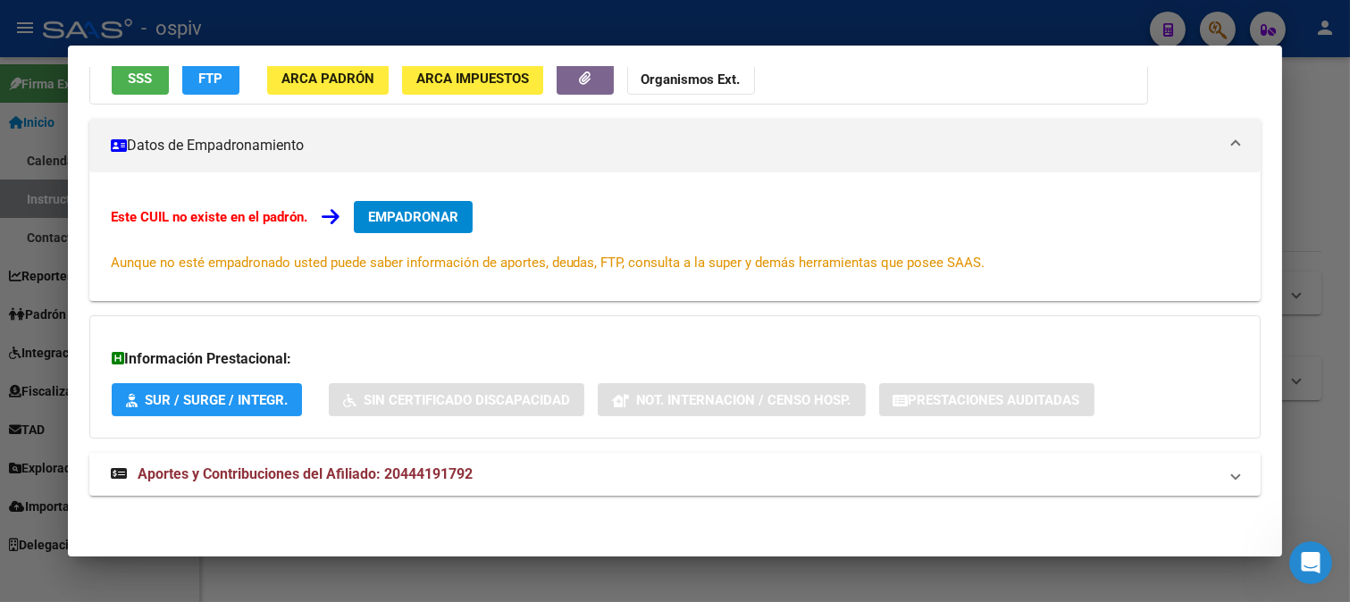
scroll to position [0, 0]
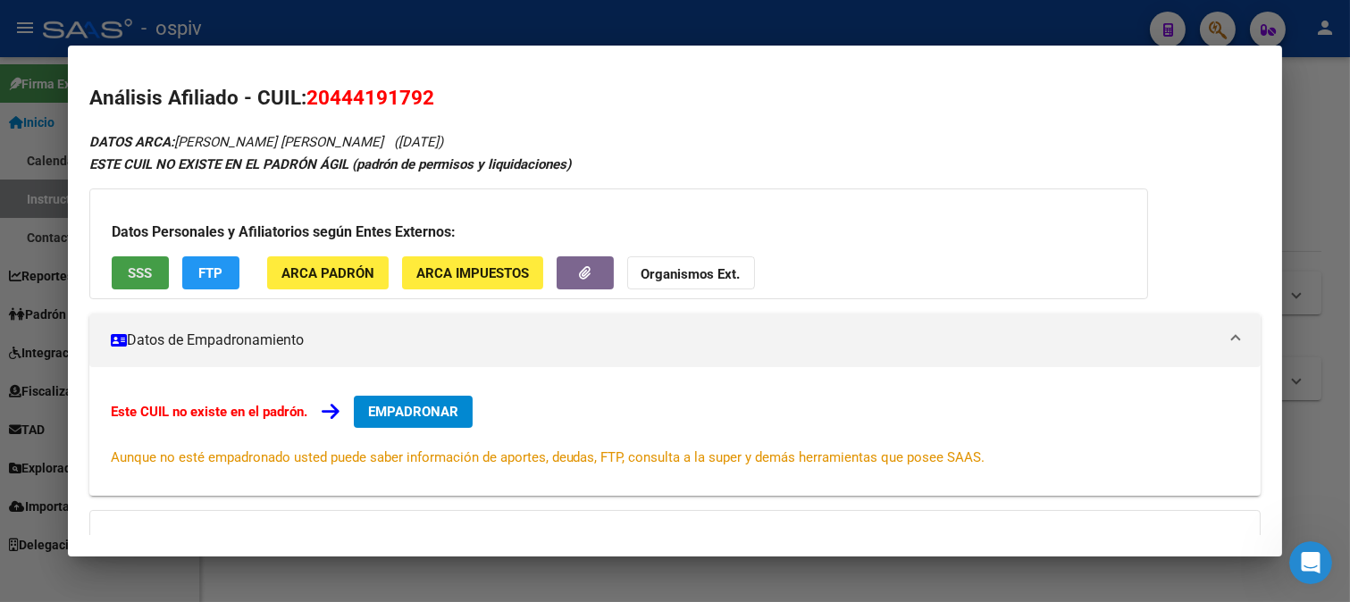
click at [121, 272] on button "SSS" at bounding box center [140, 272] width 57 height 33
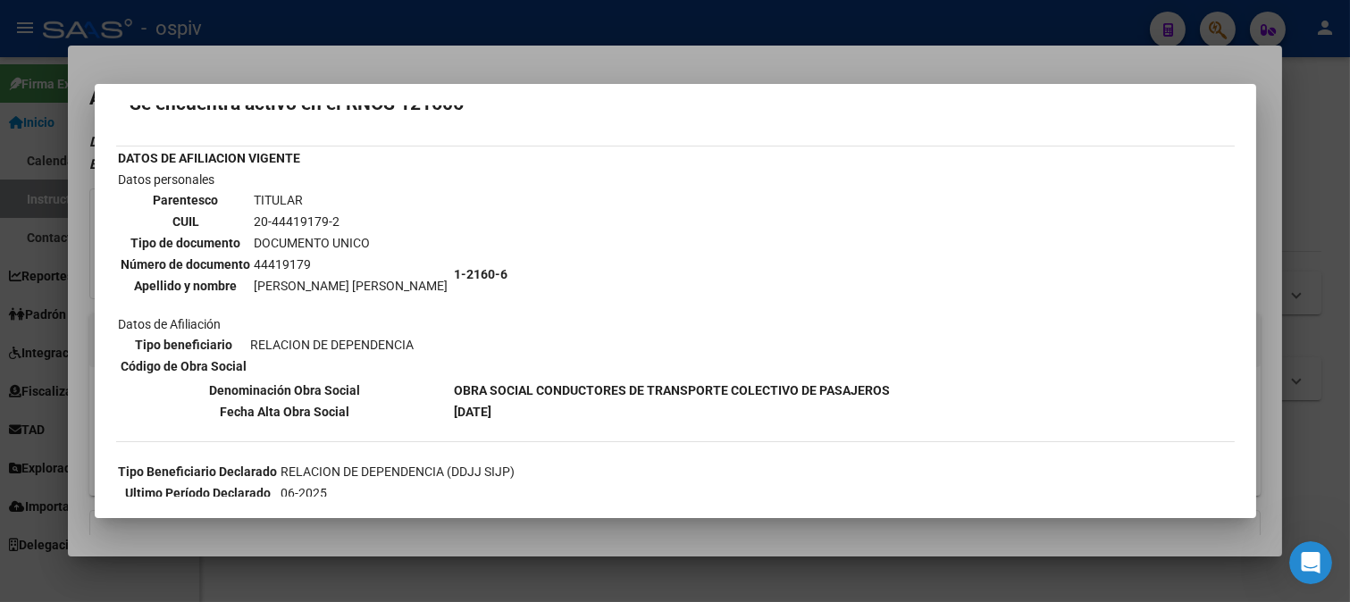
scroll to position [190, 0]
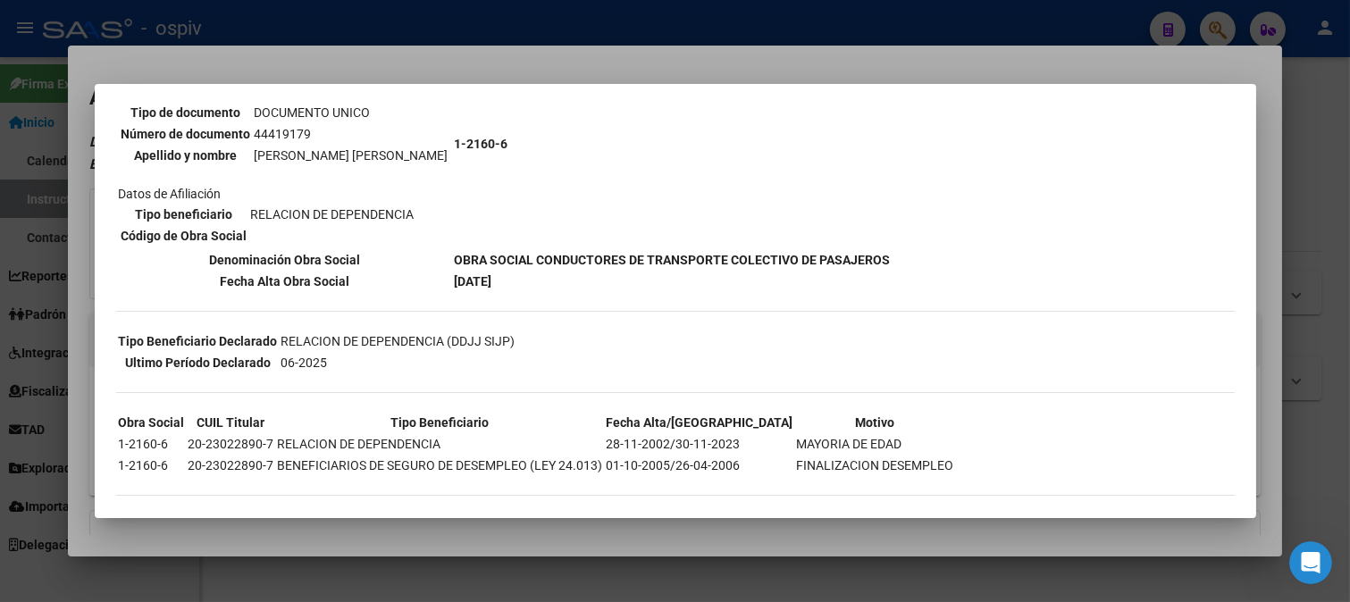
click at [79, 250] on div at bounding box center [675, 301] width 1350 height 602
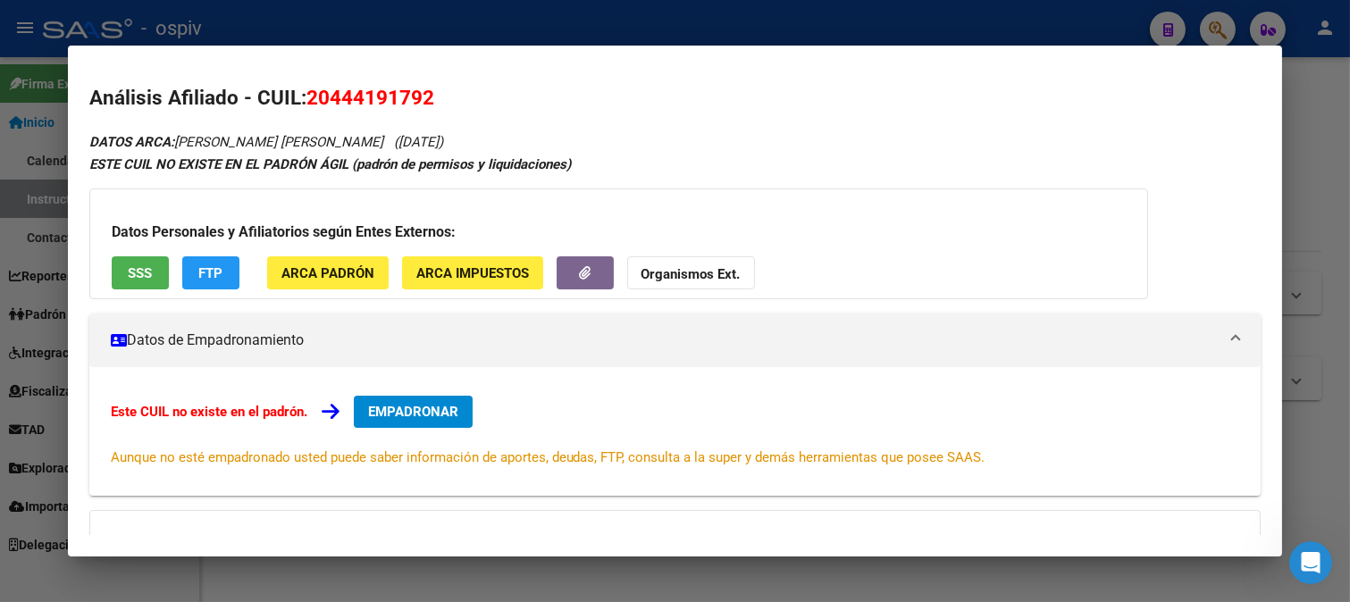
click at [1215, 22] on div at bounding box center [675, 301] width 1350 height 602
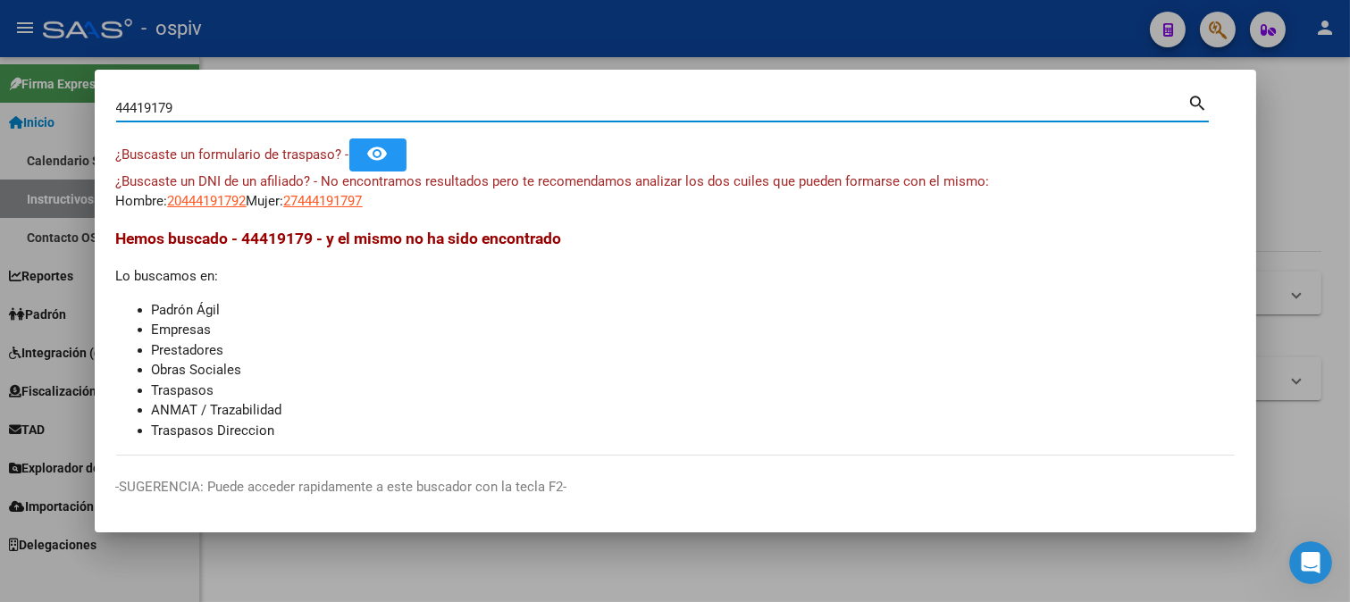
drag, startPoint x: 199, startPoint y: 100, endPoint x: 23, endPoint y: 90, distance: 176.2
click at [23, 90] on div "44419179 Buscar (apellido, dni, cuil, nro traspaso, cuit, obra social) search ¿…" at bounding box center [675, 301] width 1350 height 602
type input "17463709"
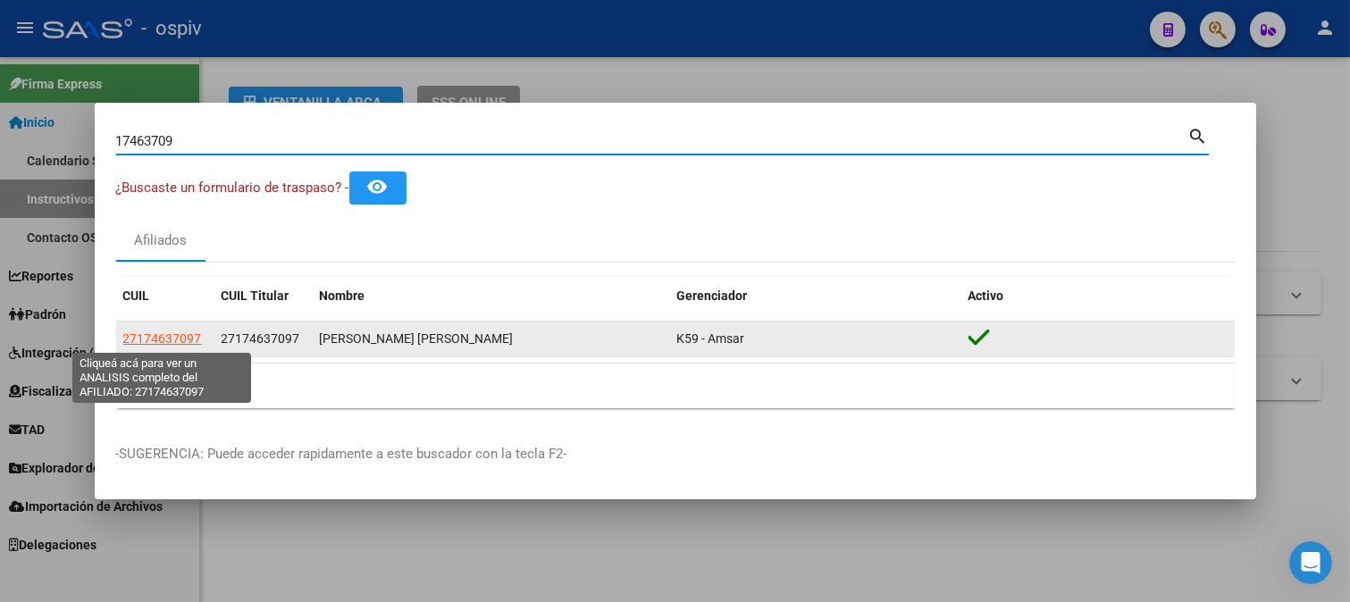
click at [193, 339] on span "27174637097" at bounding box center [162, 338] width 79 height 14
type textarea "27174637097"
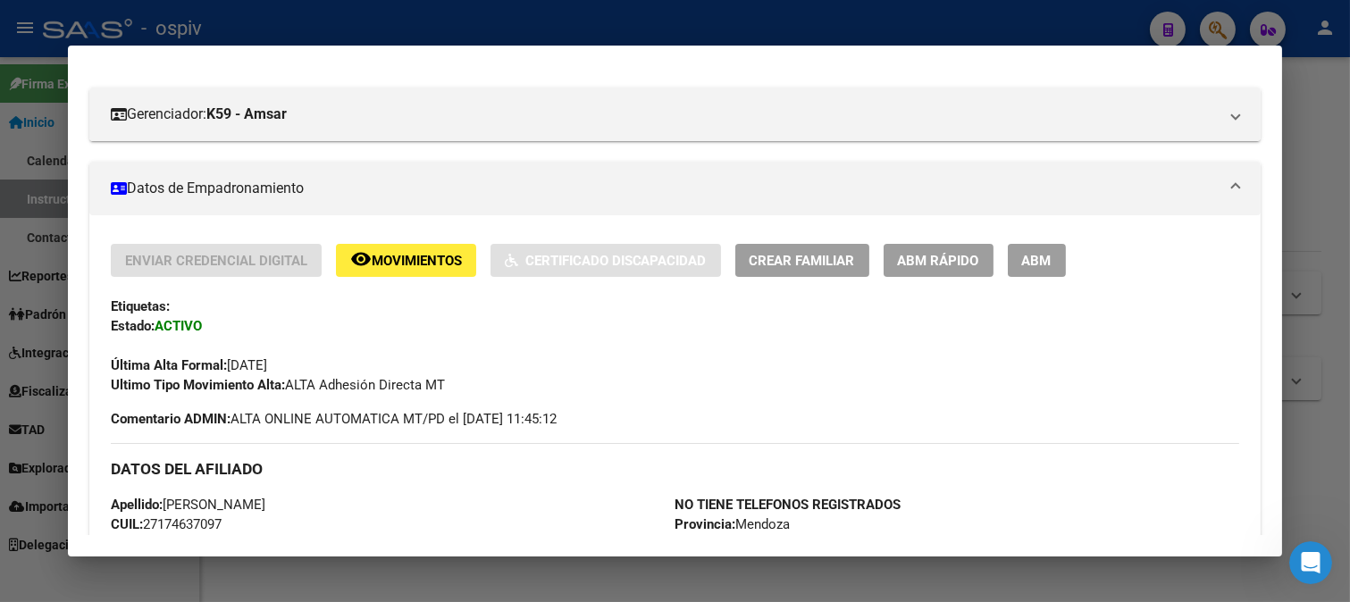
scroll to position [220, 0]
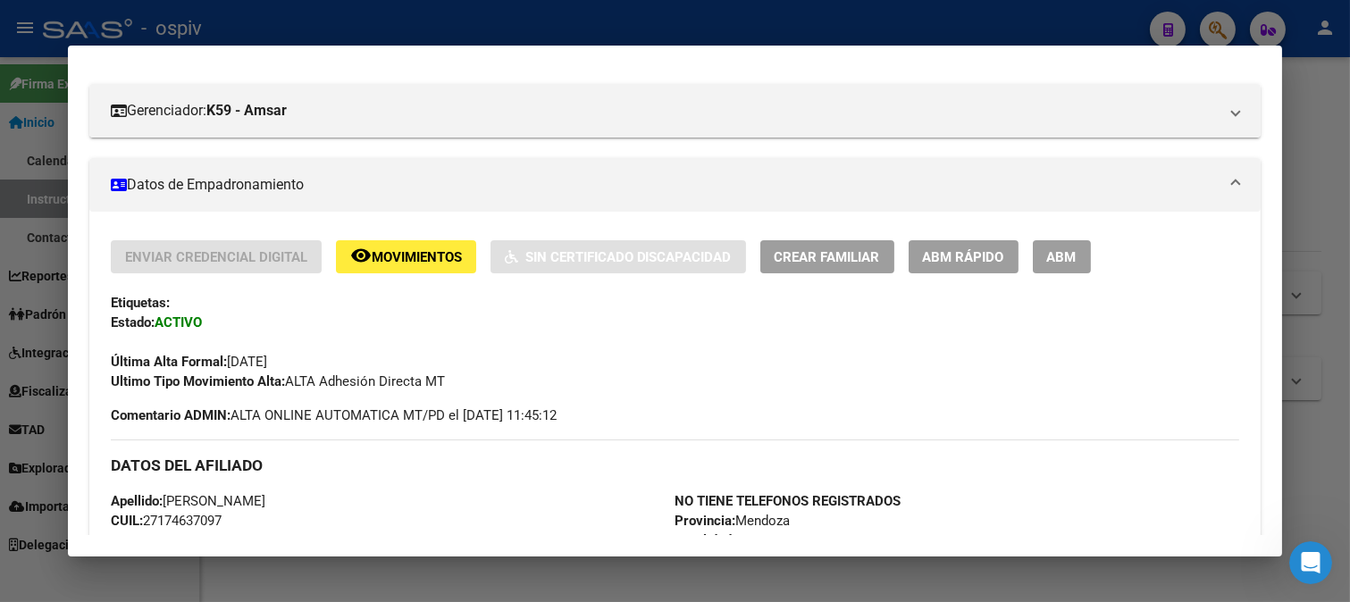
click at [1086, 254] on button "ABM" at bounding box center [1061, 256] width 58 height 33
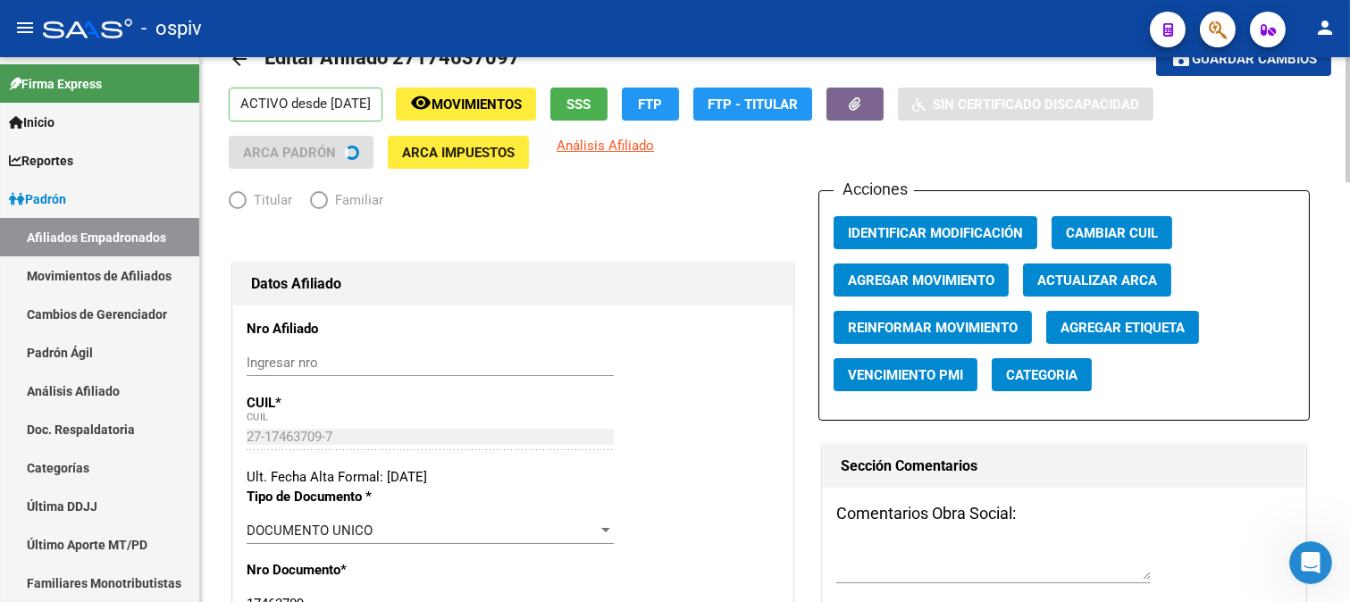
radio input "true"
type input "27-17463709-7"
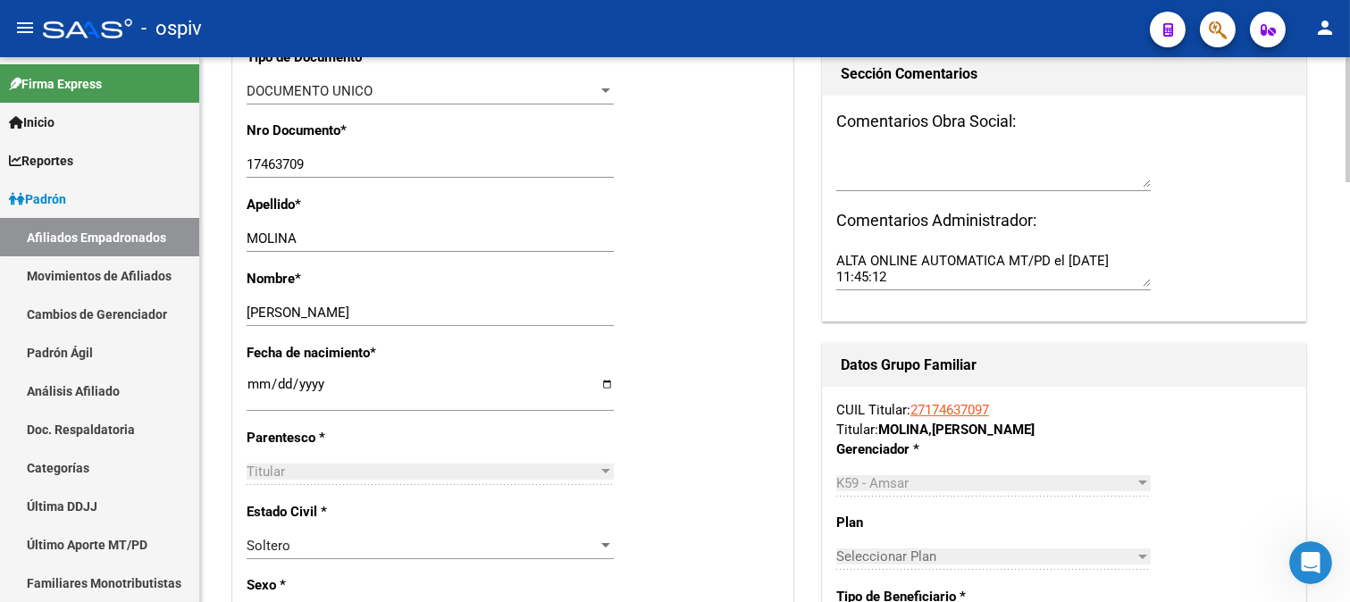
scroll to position [595, 0]
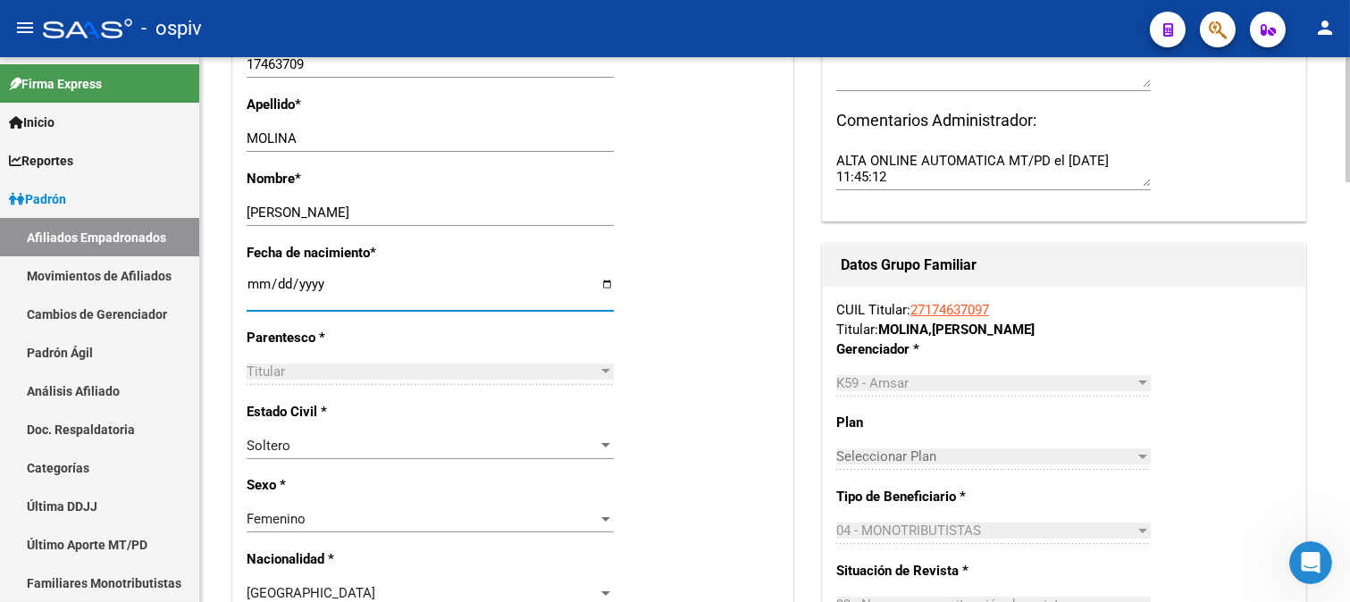
click at [320, 283] on input "1965-04-10" at bounding box center [430, 291] width 367 height 29
type input "1966-04-10"
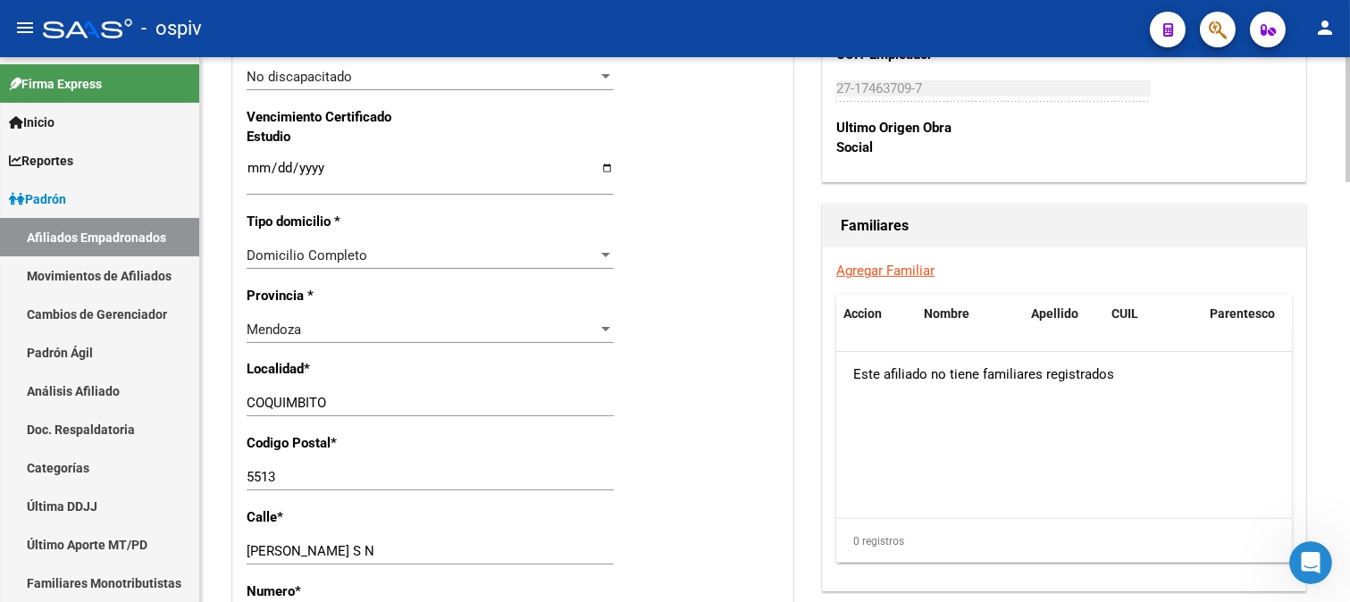
scroll to position [1191, 0]
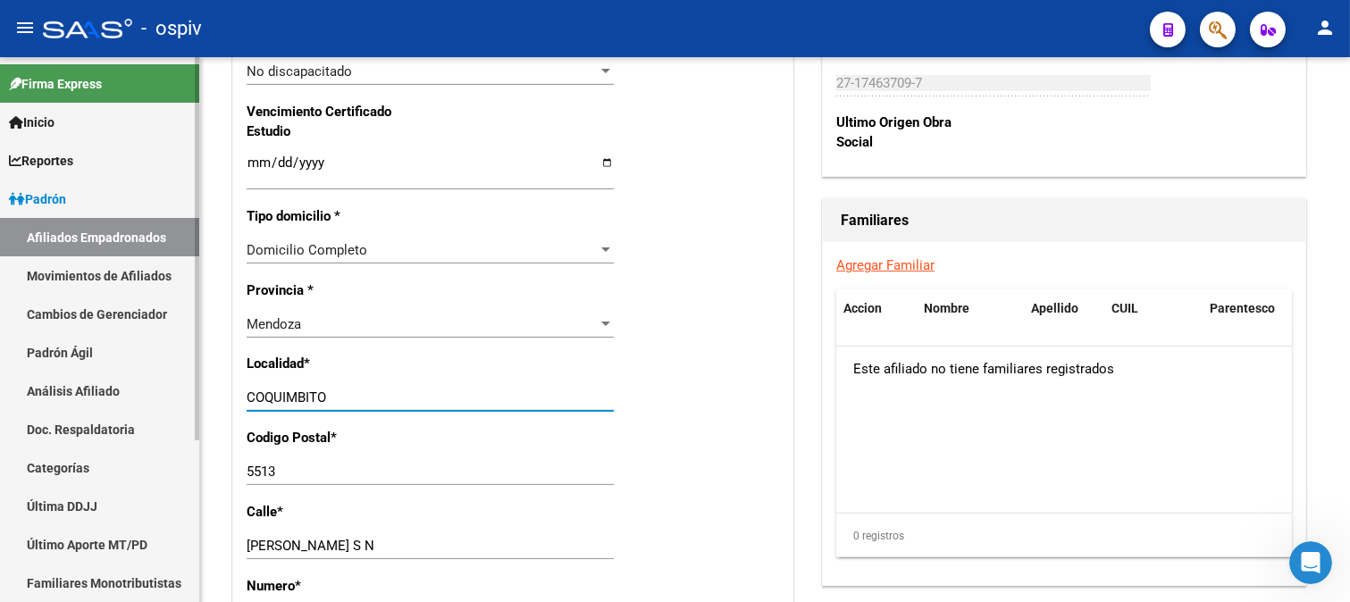
drag, startPoint x: 338, startPoint y: 400, endPoint x: 186, endPoint y: 376, distance: 153.7
click at [186, 376] on mat-sidenav-container "Firma Express Inicio Calendario SSS Instructivos Contacto OS Reportes Padrón Tr…" at bounding box center [675, 329] width 1350 height 545
type input "m"
type input "MAIPU"
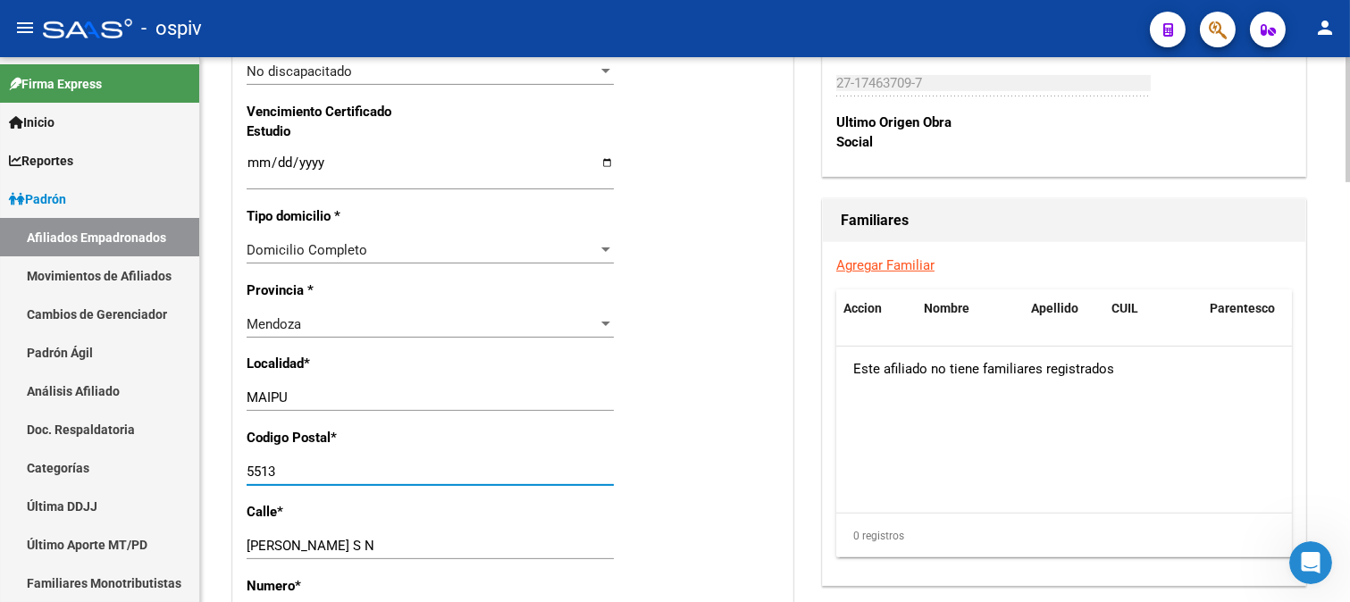
drag, startPoint x: 283, startPoint y: 469, endPoint x: 272, endPoint y: 471, distance: 10.9
click at [272, 471] on input "5513" at bounding box center [430, 472] width 367 height 16
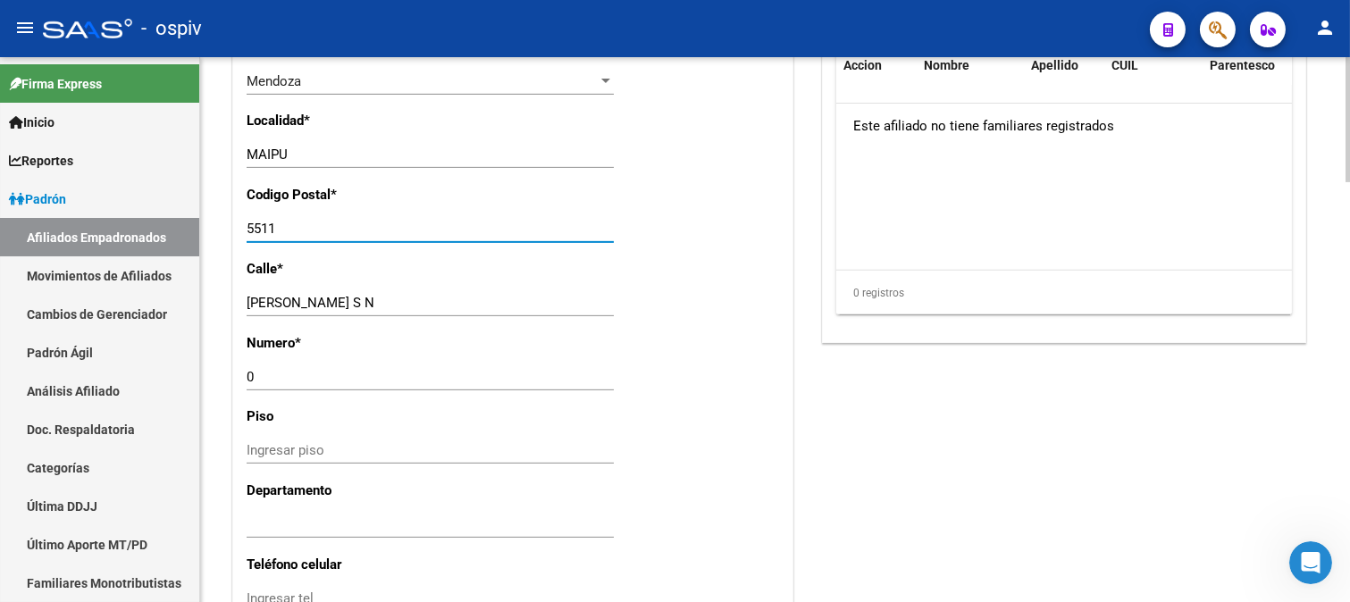
scroll to position [1488, 0]
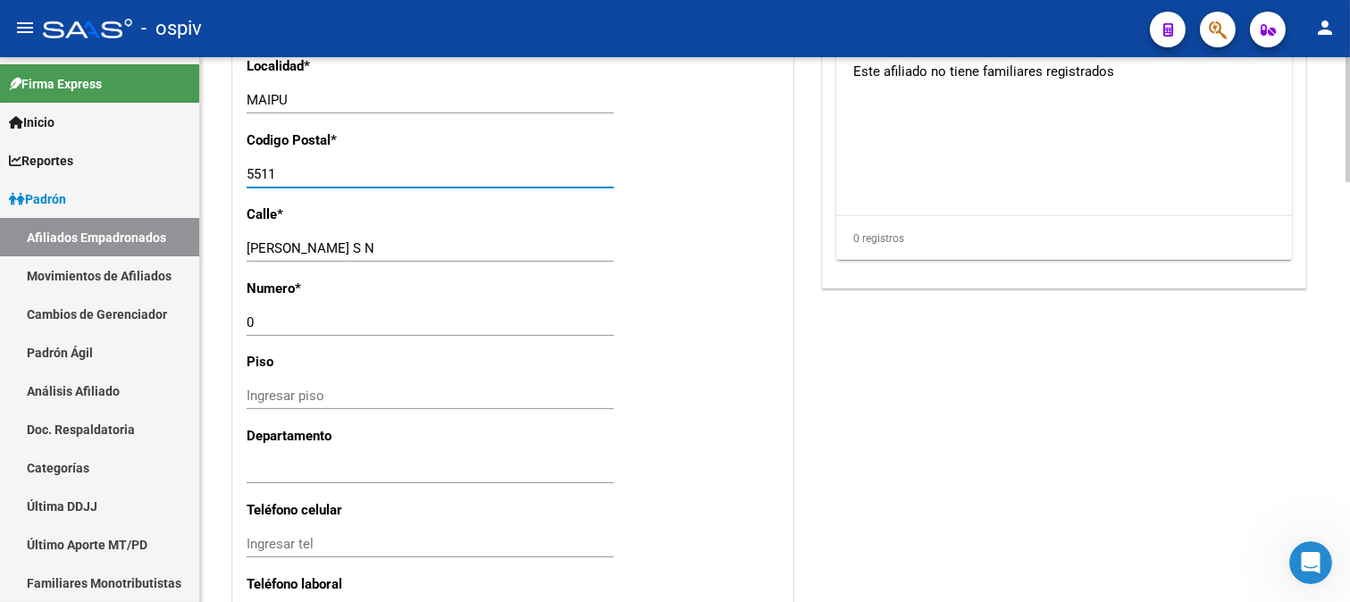
type input "5511"
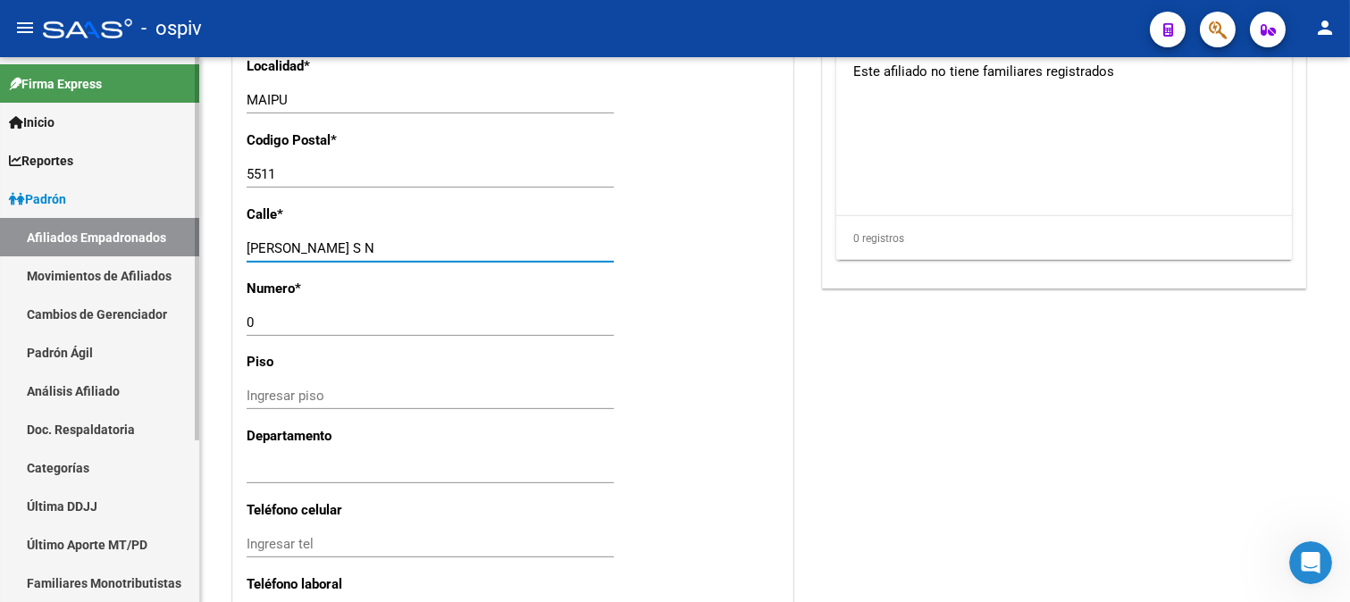
drag, startPoint x: 380, startPoint y: 243, endPoint x: 157, endPoint y: 230, distance: 222.8
click at [157, 230] on mat-sidenav-container "Firma Express Inicio Calendario SSS Instructivos Contacto OS Reportes Padrón Tr…" at bounding box center [675, 329] width 1350 height 545
type input "J.B. PALACIO"
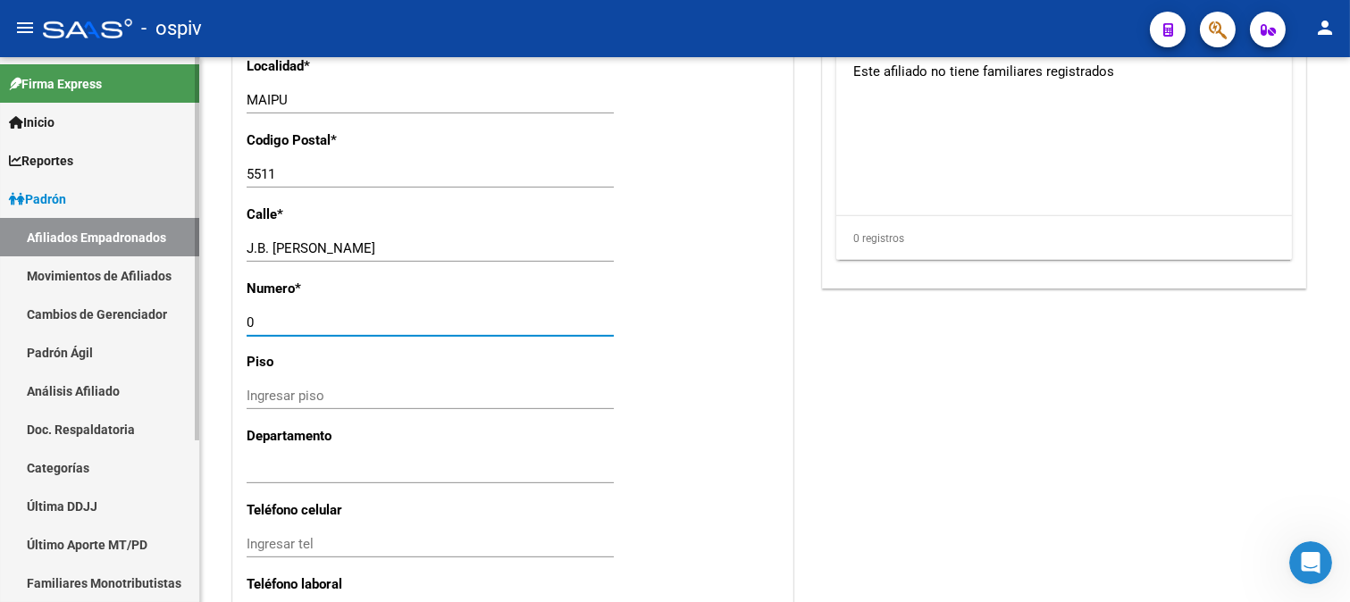
drag, startPoint x: 277, startPoint y: 315, endPoint x: 143, endPoint y: 299, distance: 134.9
click at [143, 299] on mat-sidenav-container "Firma Express Inicio Calendario SSS Instructivos Contacto OS Reportes Padrón Tr…" at bounding box center [675, 329] width 1350 height 545
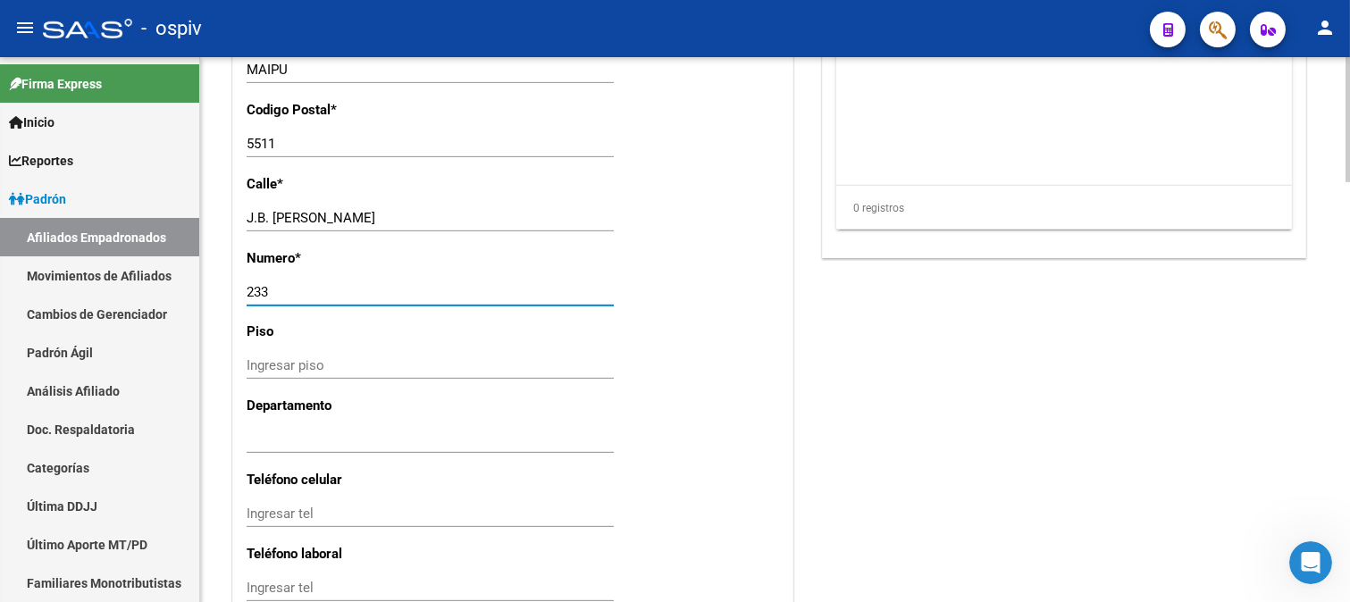
scroll to position [1786, 0]
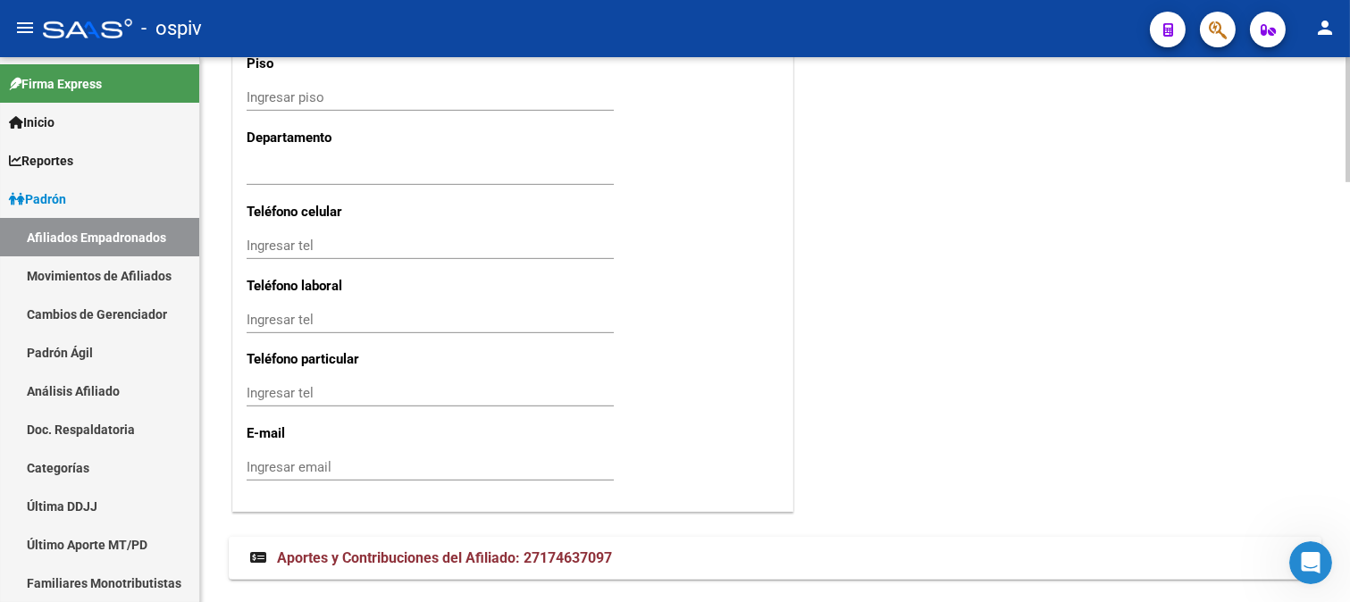
type input "233"
click at [343, 238] on input "Ingresar tel" at bounding box center [430, 246] width 367 height 16
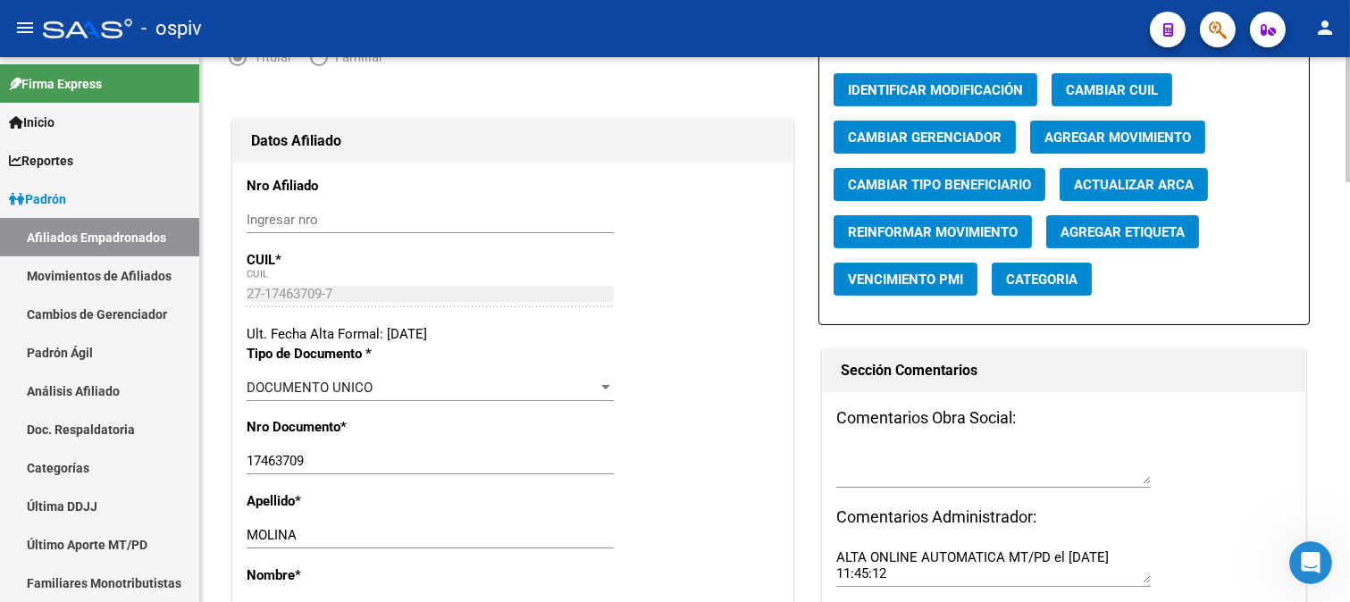
scroll to position [0, 0]
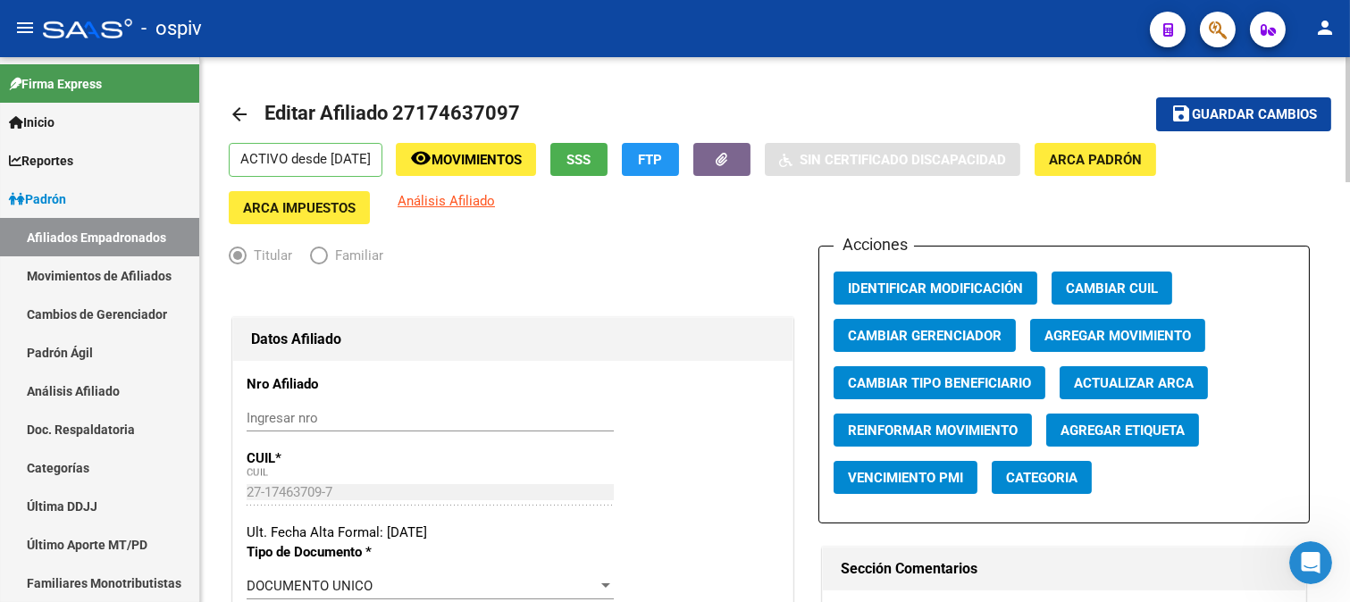
type input "261-2616444492"
click at [1282, 105] on span "save Guardar cambios" at bounding box center [1243, 113] width 146 height 16
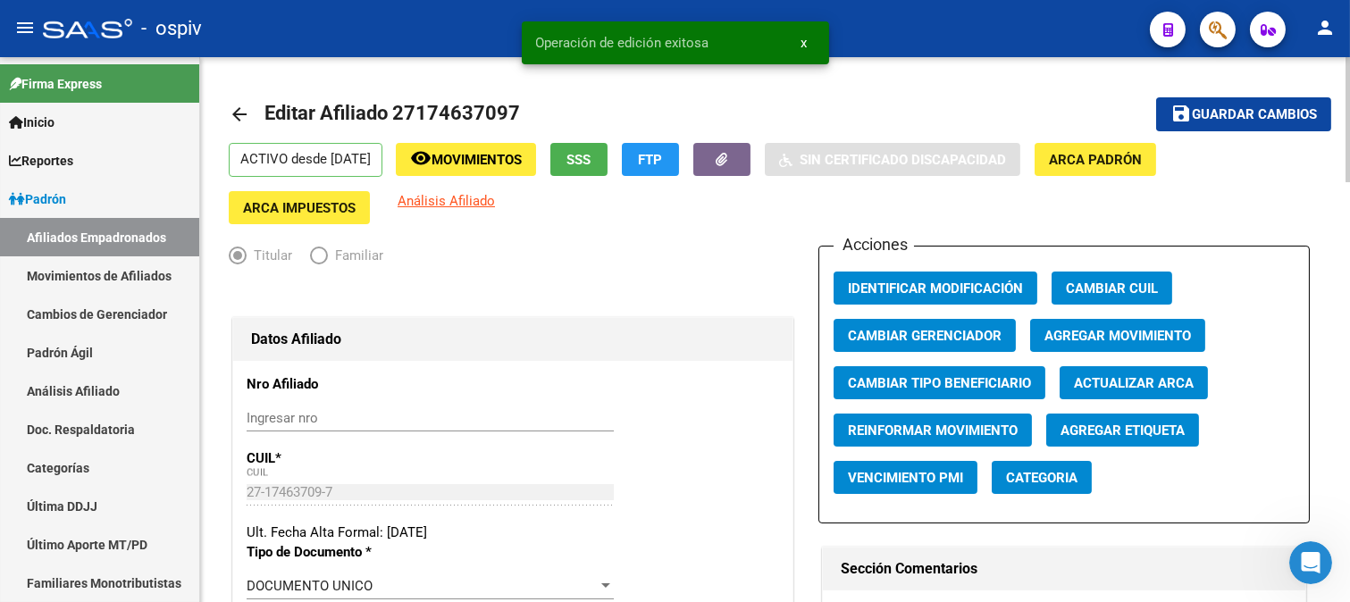
click at [1055, 475] on span "Categoria" at bounding box center [1041, 478] width 71 height 16
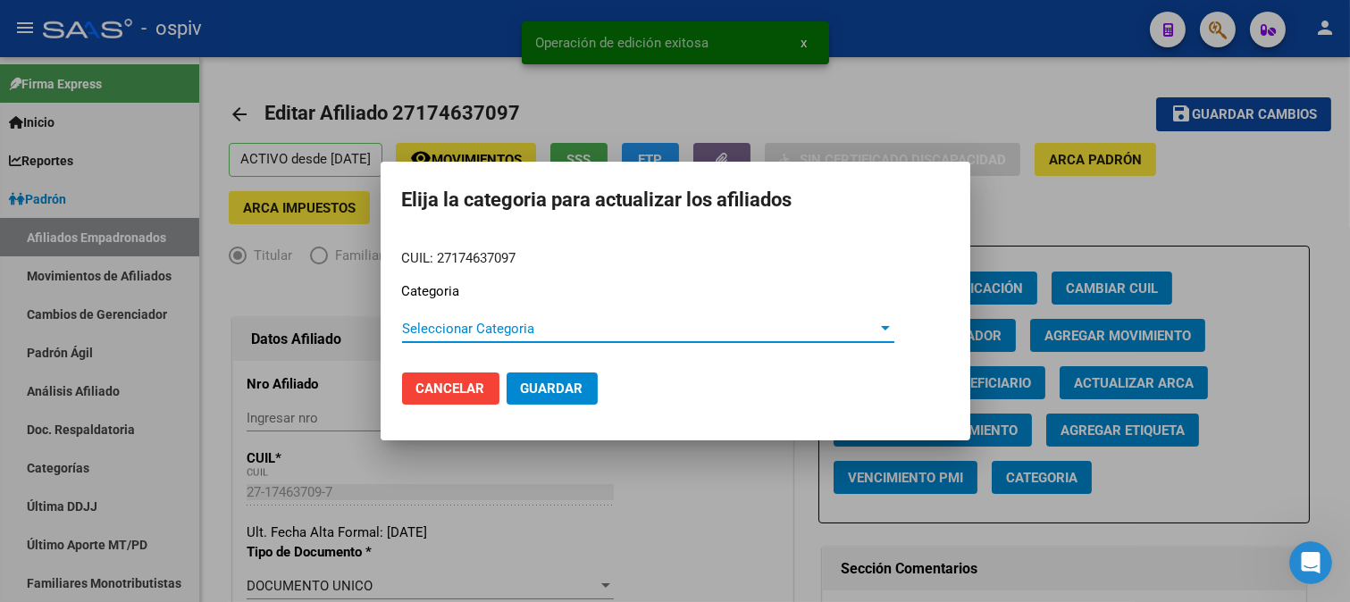
click at [433, 327] on span "Seleccionar Categoria" at bounding box center [640, 329] width 476 height 16
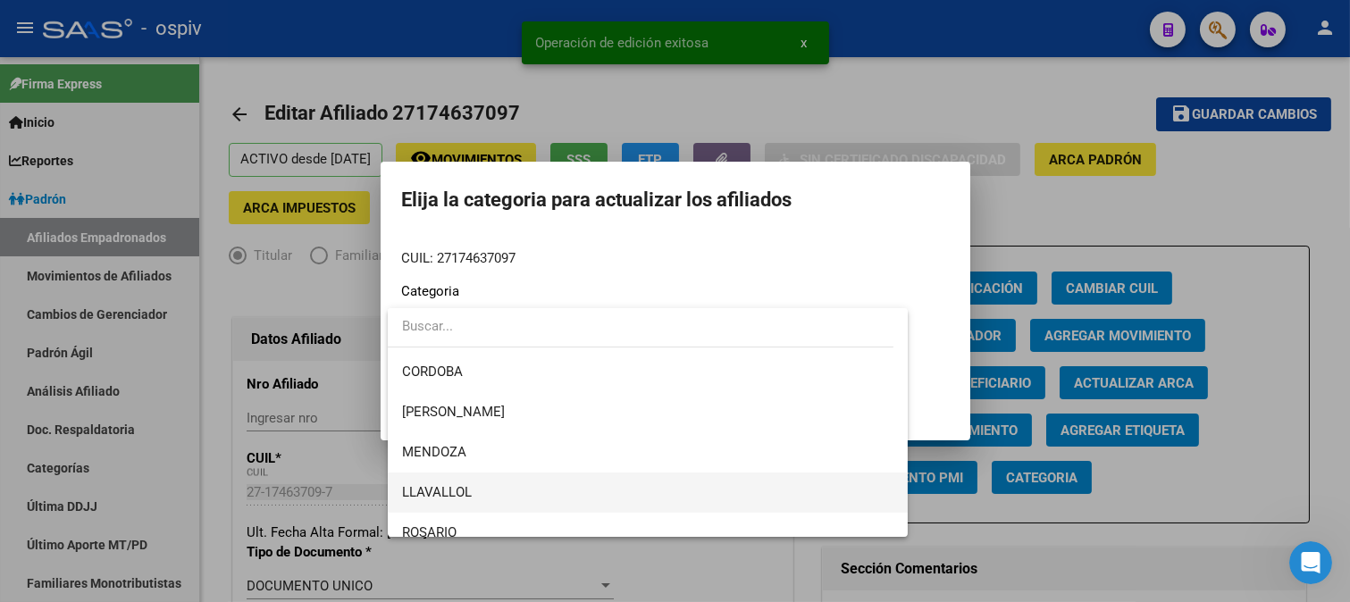
scroll to position [198, 0]
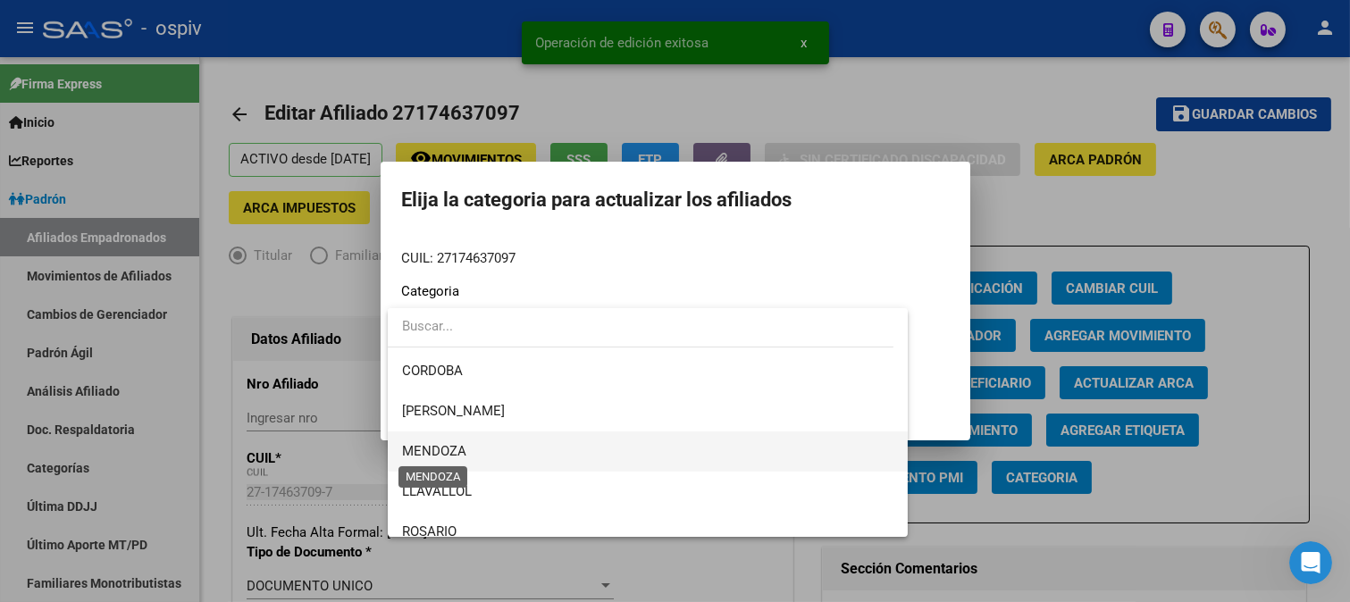
click at [439, 443] on span "MENDOZA" at bounding box center [434, 451] width 64 height 16
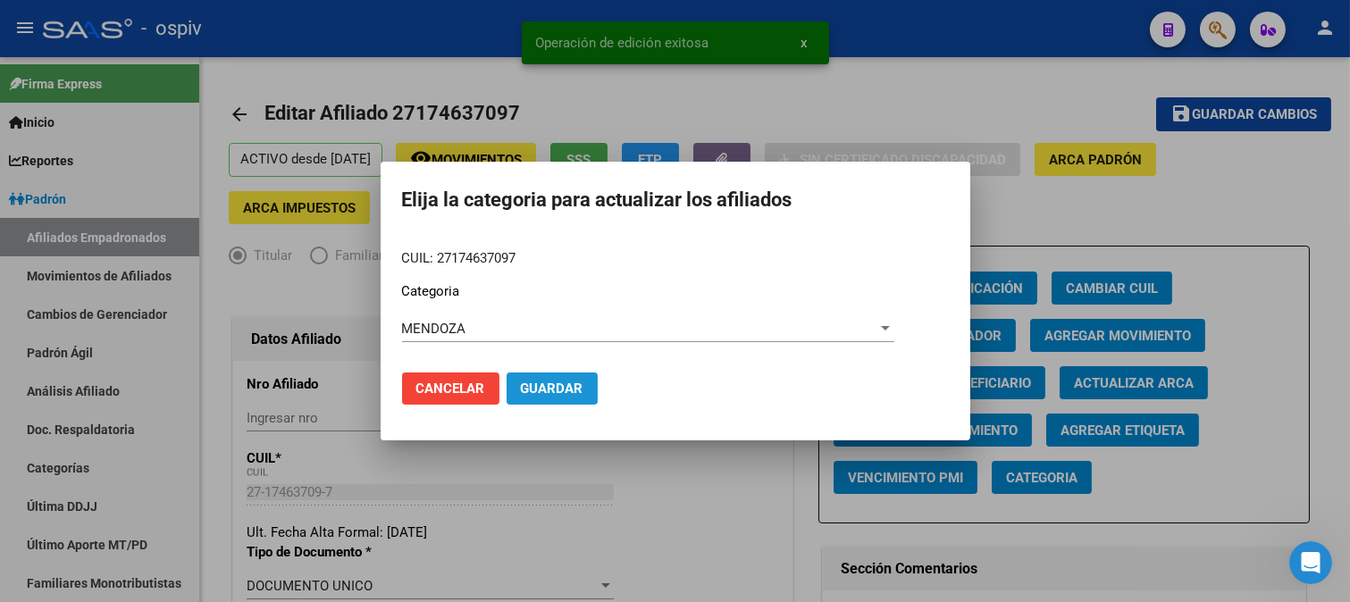
click at [557, 389] on span "Guardar" at bounding box center [552, 388] width 63 height 16
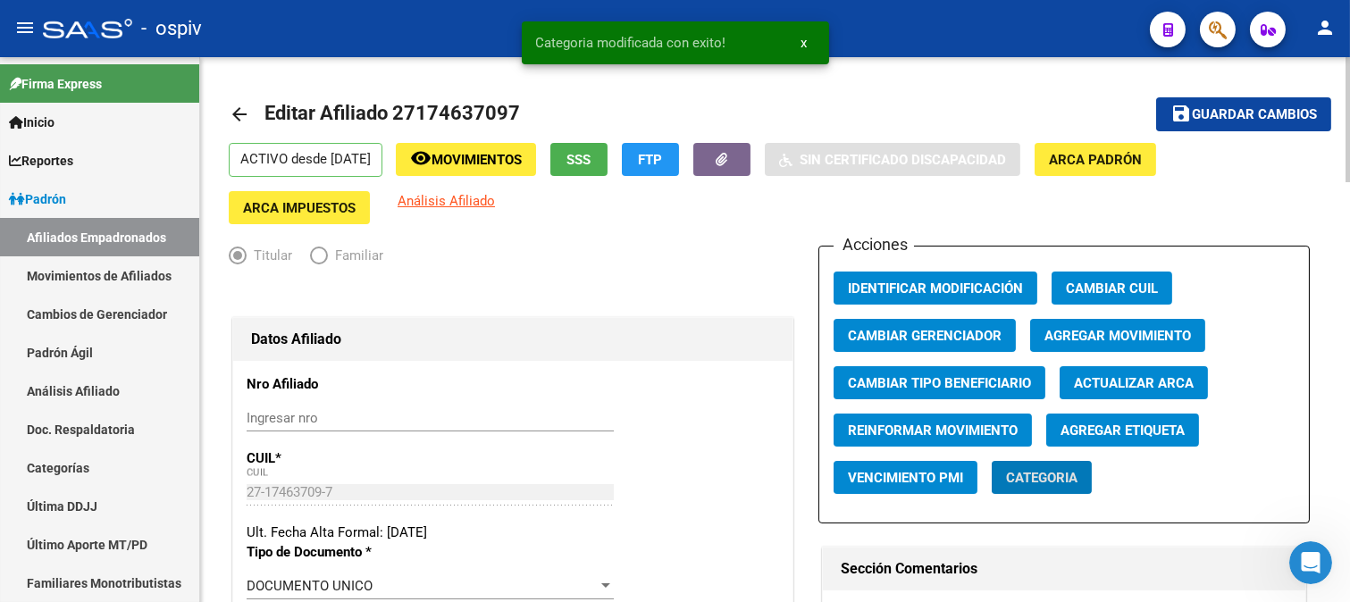
click at [1121, 417] on button "Agregar Etiqueta" at bounding box center [1122, 430] width 153 height 33
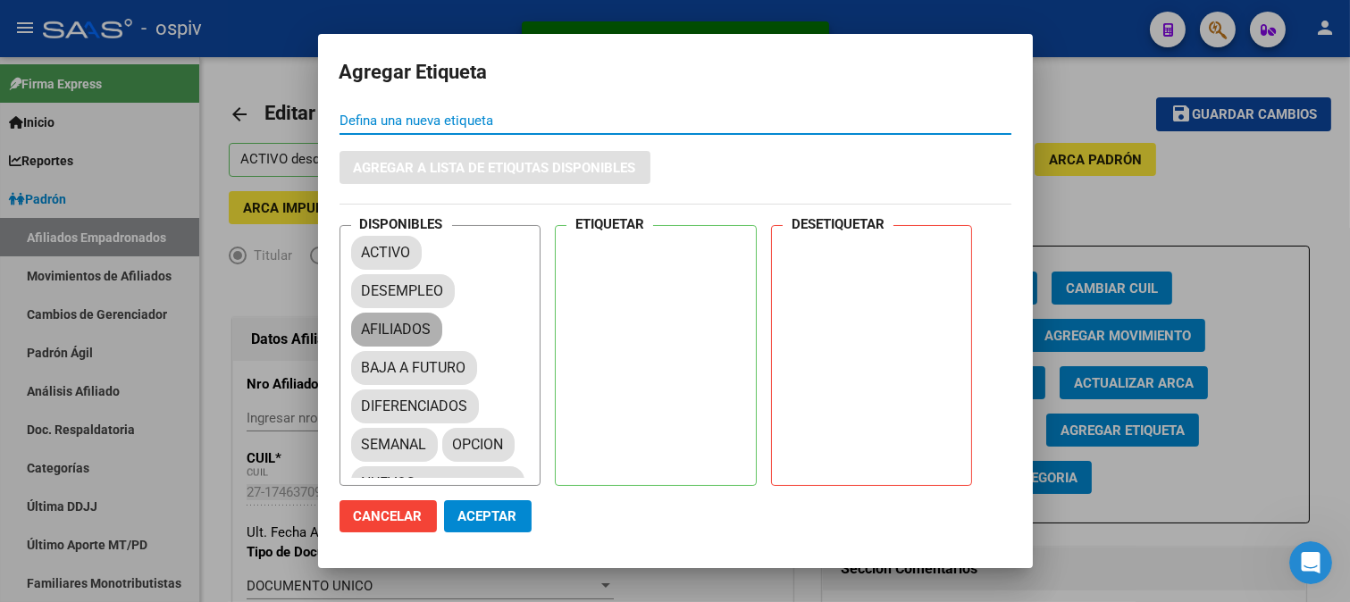
click at [379, 329] on mat-chip "AFILIADOS" at bounding box center [396, 330] width 91 height 34
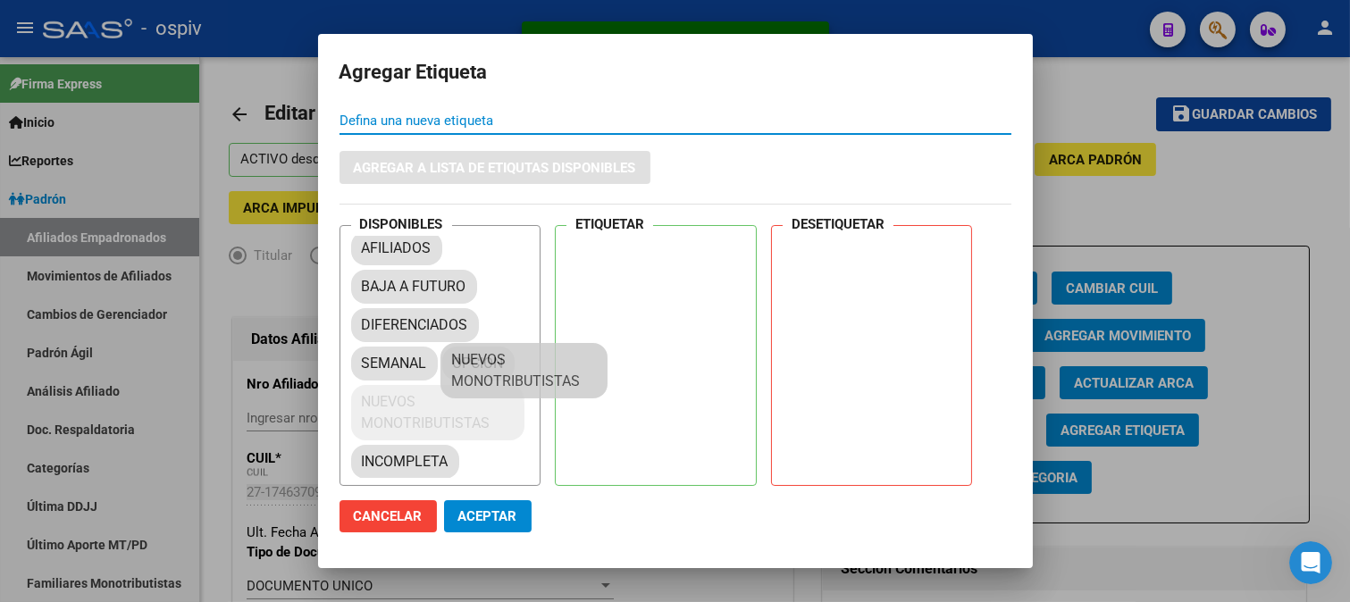
scroll to position [21, 0]
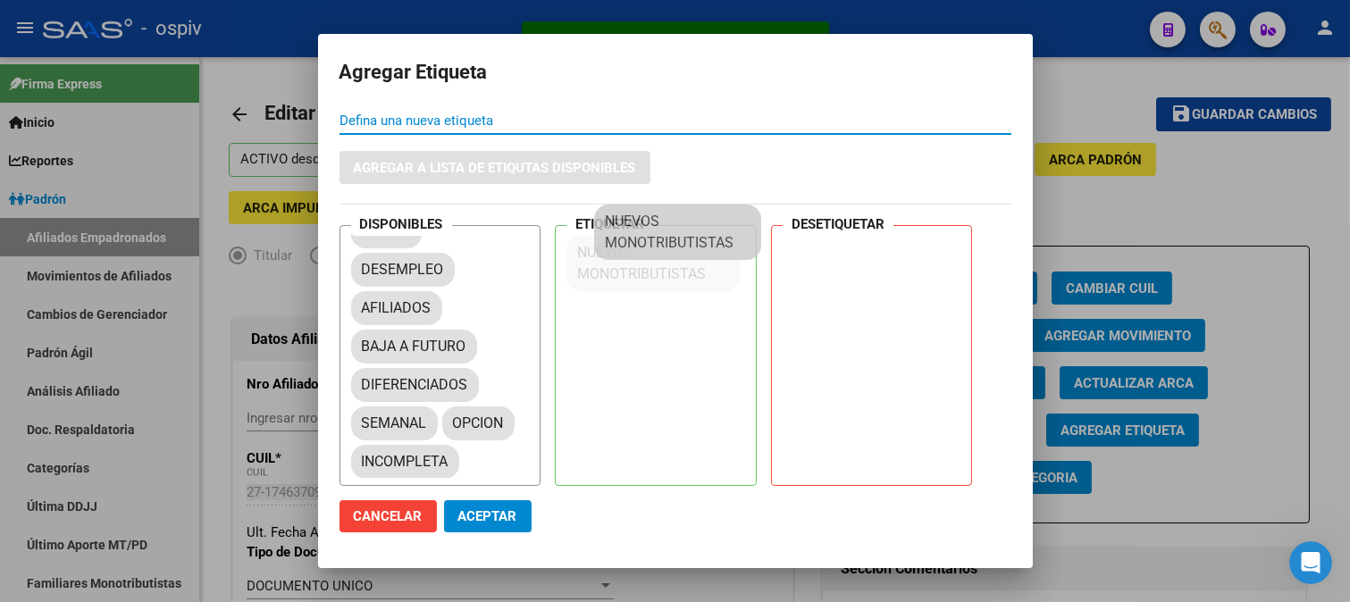
drag, startPoint x: 507, startPoint y: 381, endPoint x: 661, endPoint y: 243, distance: 206.8
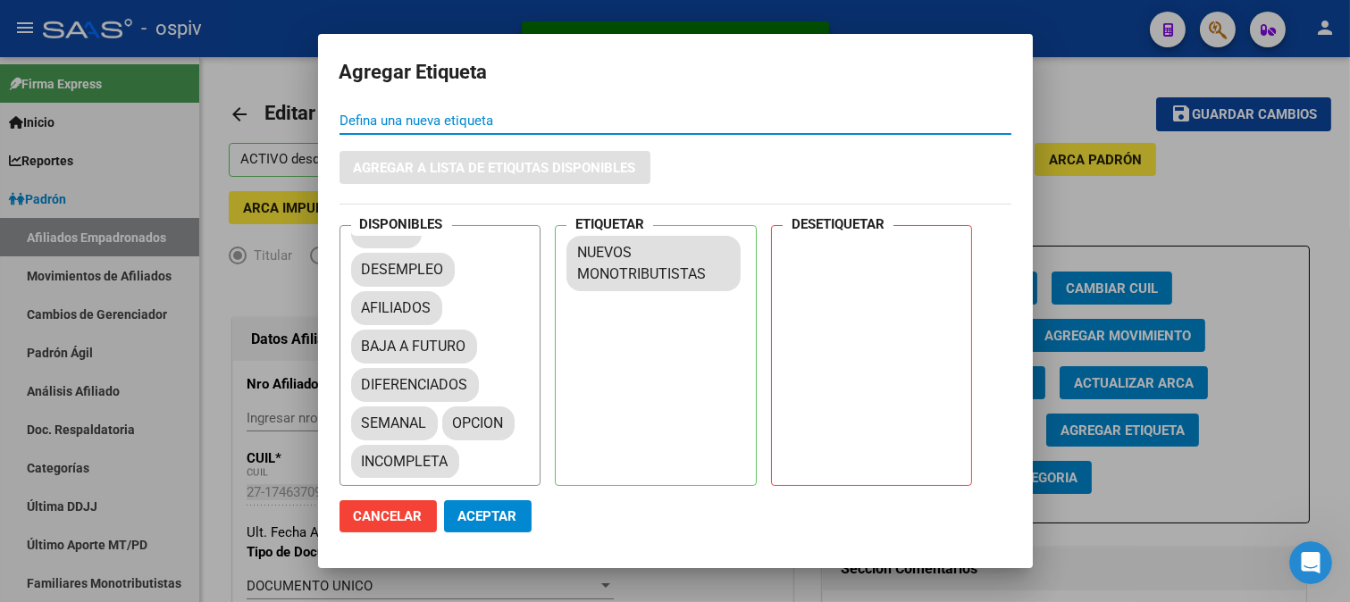
click at [489, 516] on span "Aceptar" at bounding box center [487, 516] width 59 height 16
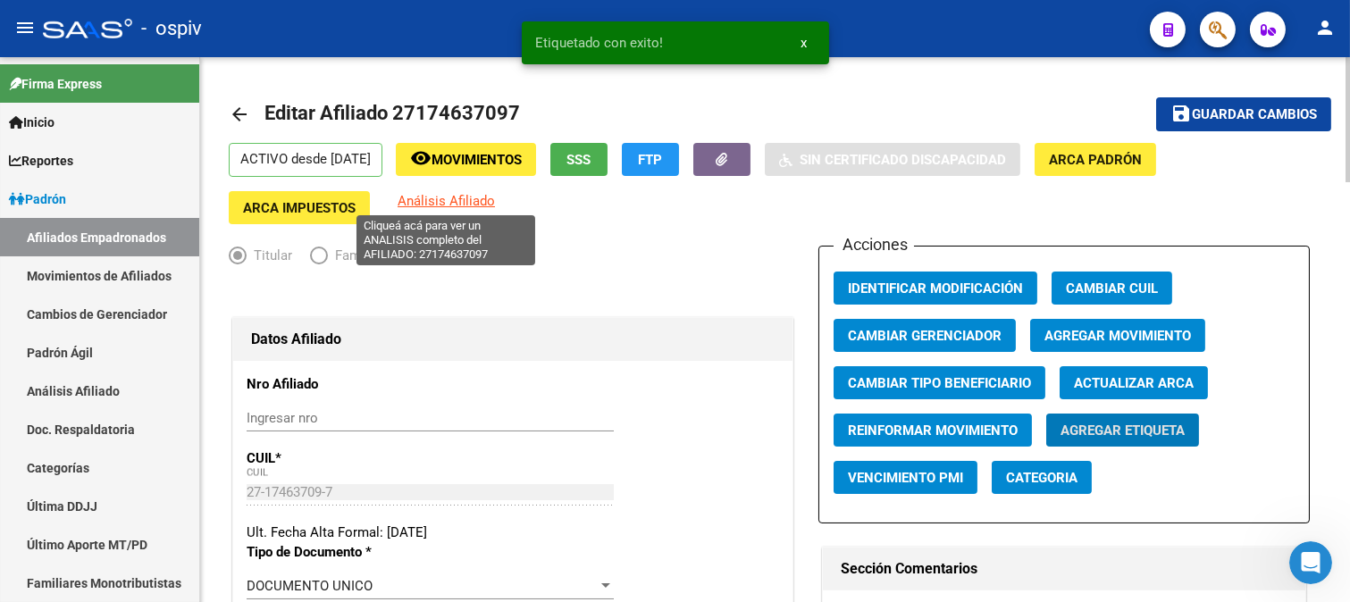
click at [488, 206] on span "Análisis Afiliado" at bounding box center [445, 201] width 97 height 16
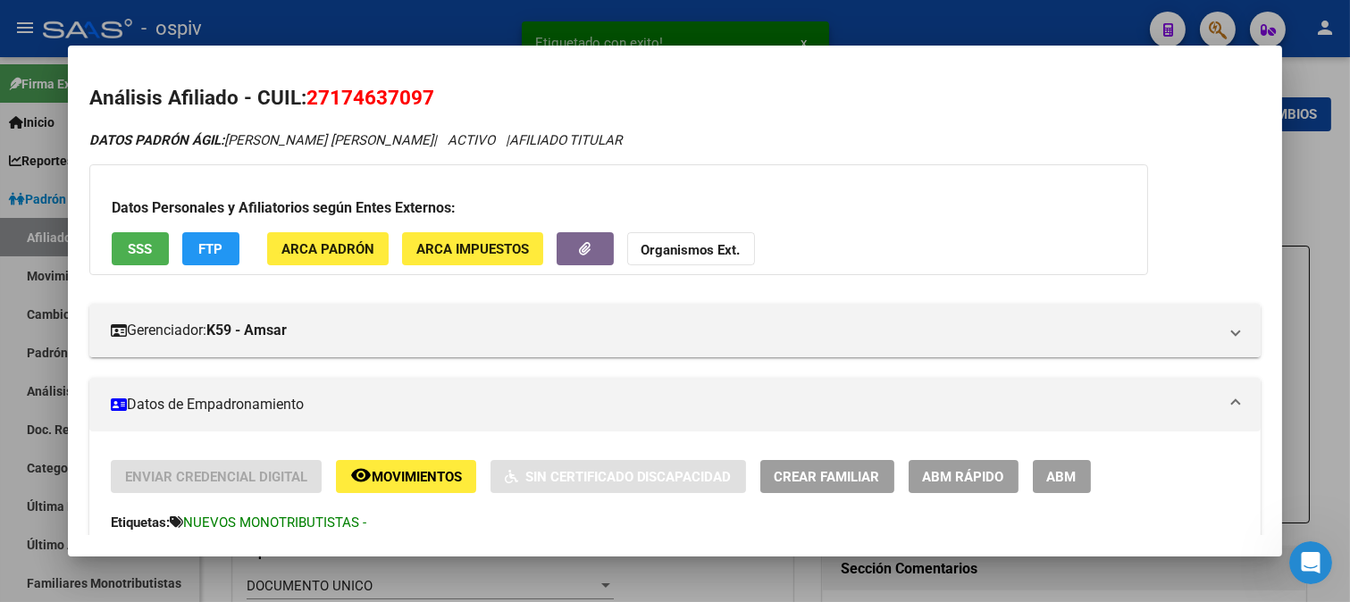
click at [198, 245] on span "FTP" at bounding box center [210, 249] width 24 height 16
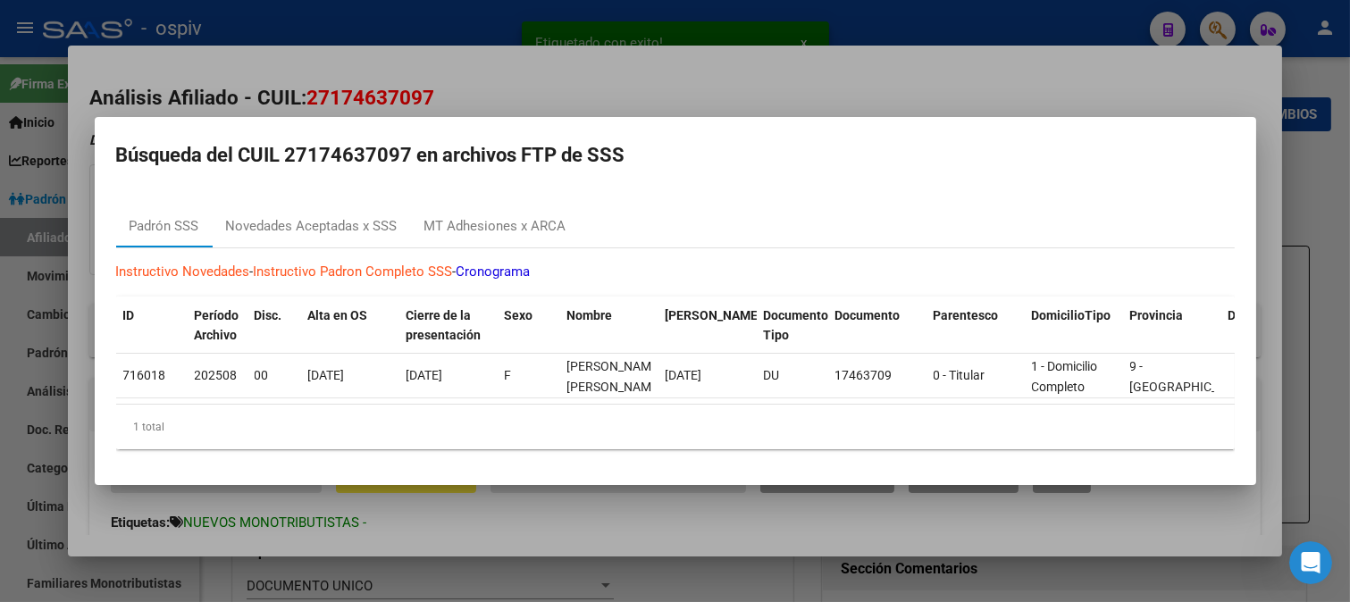
scroll to position [22, 0]
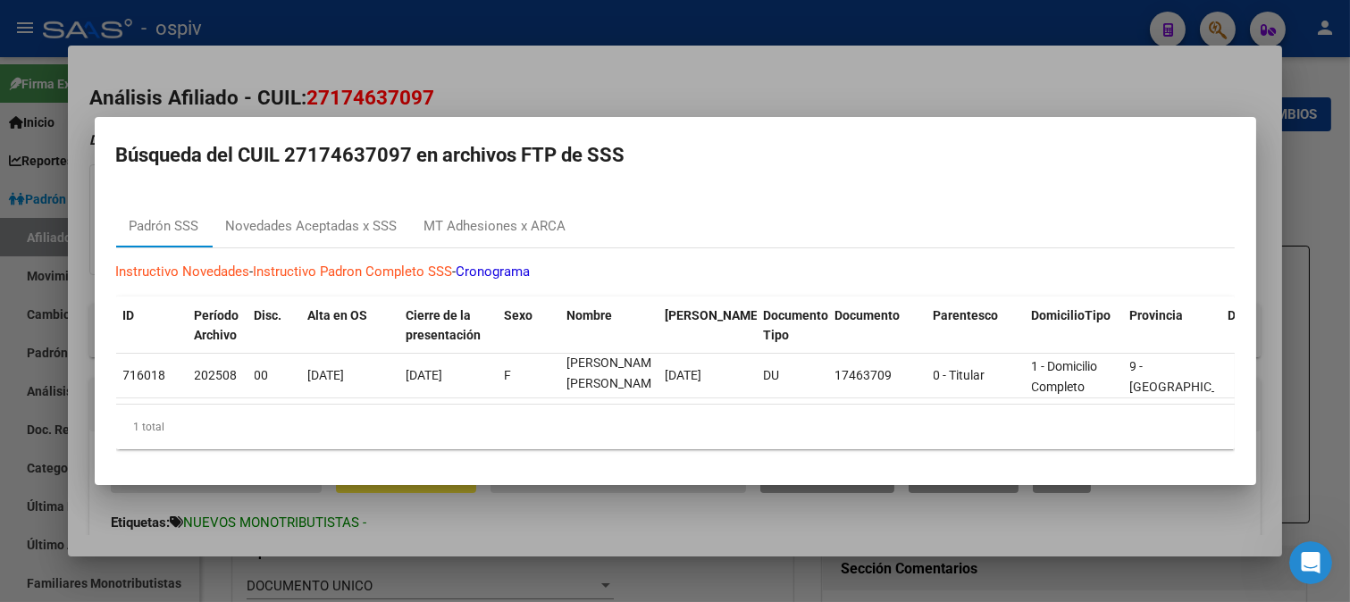
drag, startPoint x: 1216, startPoint y: 15, endPoint x: 1159, endPoint y: 15, distance: 57.2
click at [1206, 15] on div at bounding box center [675, 301] width 1350 height 602
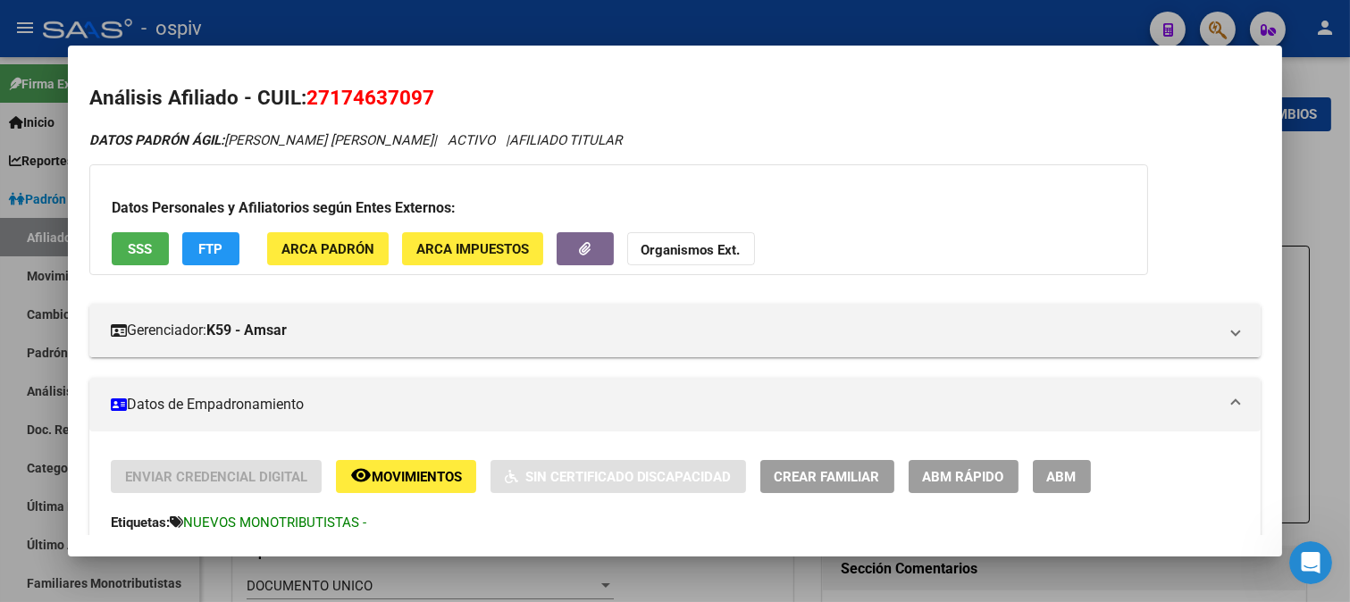
drag, startPoint x: 1231, startPoint y: 24, endPoint x: 118, endPoint y: 117, distance: 1116.7
click at [1228, 24] on div at bounding box center [675, 301] width 1350 height 602
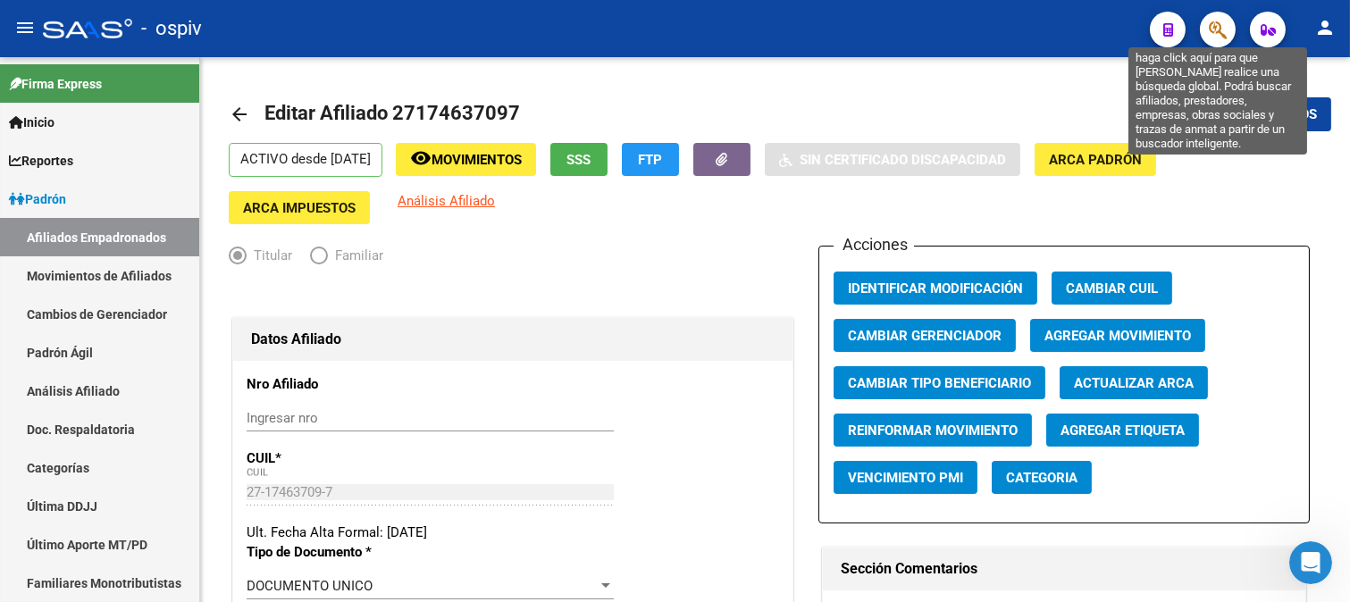
click at [1224, 24] on icon "button" at bounding box center [1217, 30] width 18 height 21
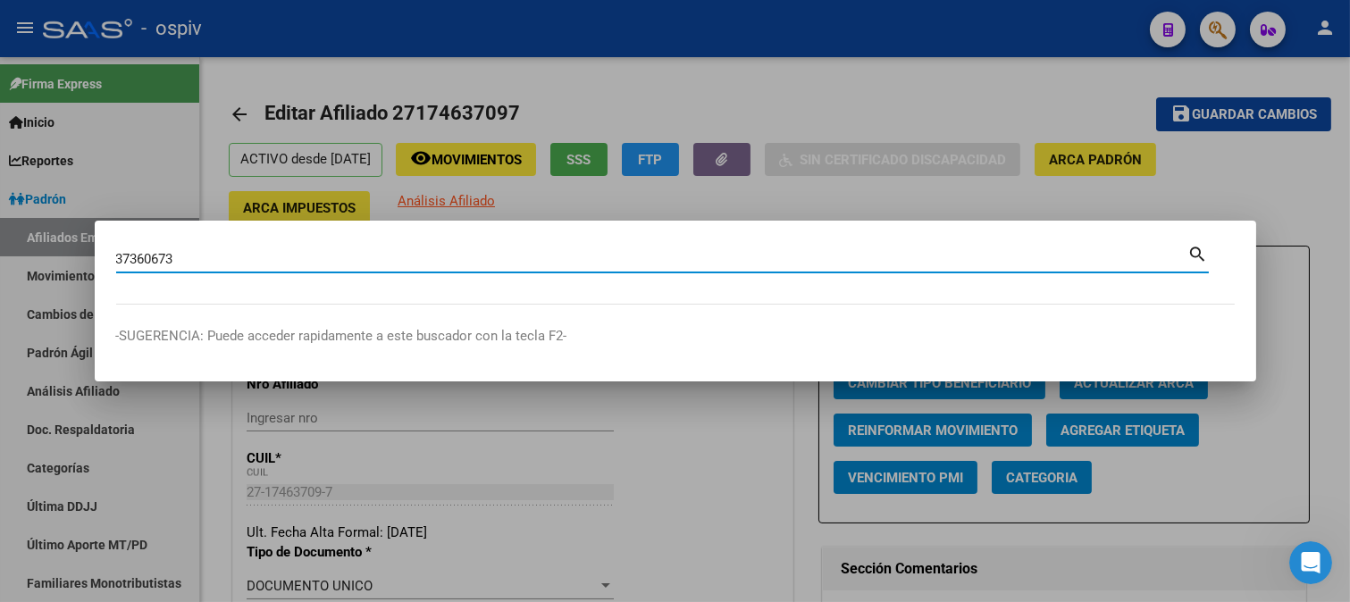
type input "37360673"
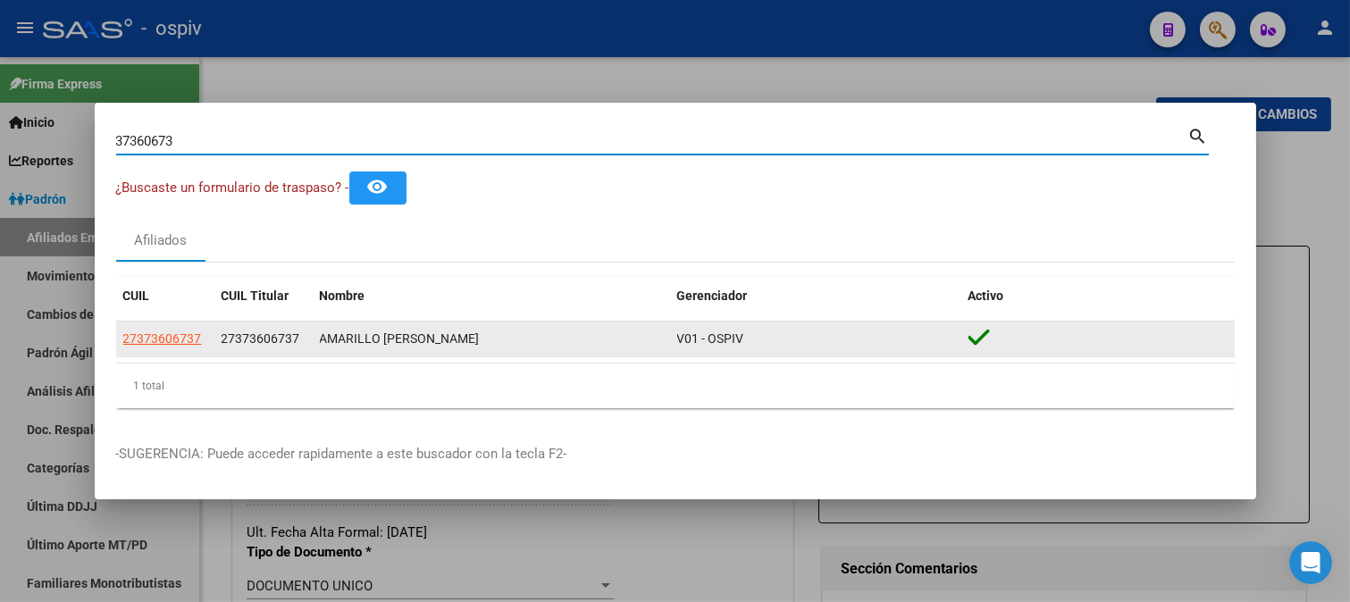
click at [167, 351] on datatable-body-cell "27373606737" at bounding box center [165, 339] width 98 height 35
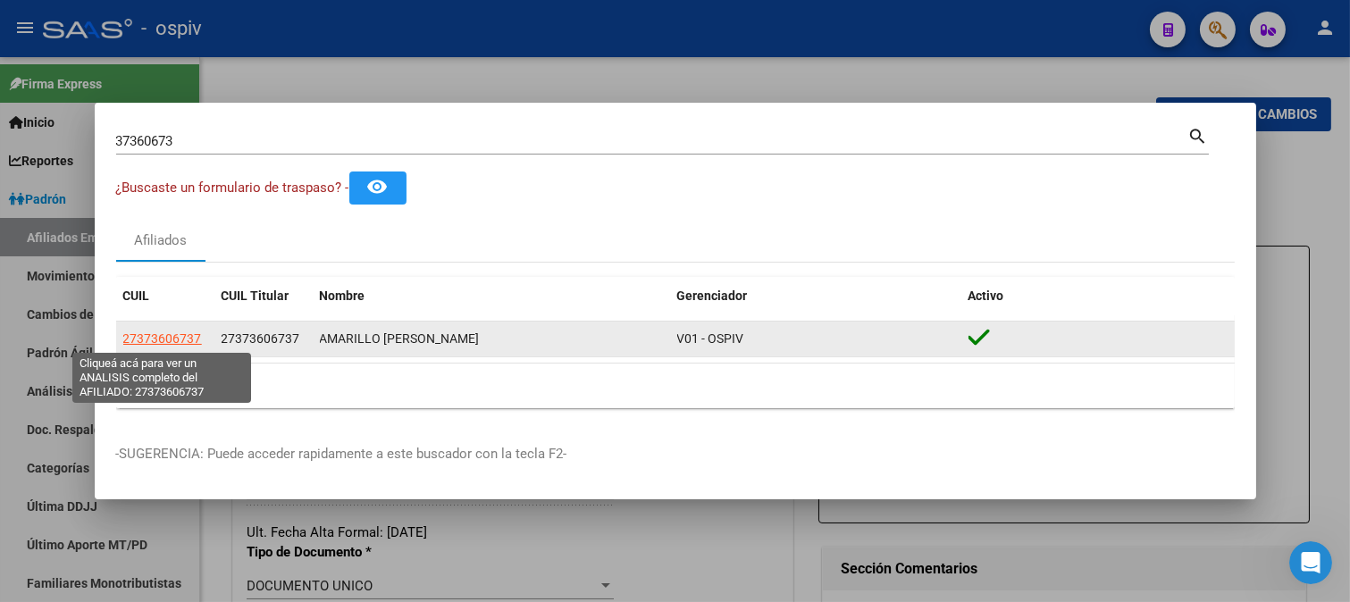
click at [167, 331] on span "27373606737" at bounding box center [162, 338] width 79 height 14
type textarea "27373606737"
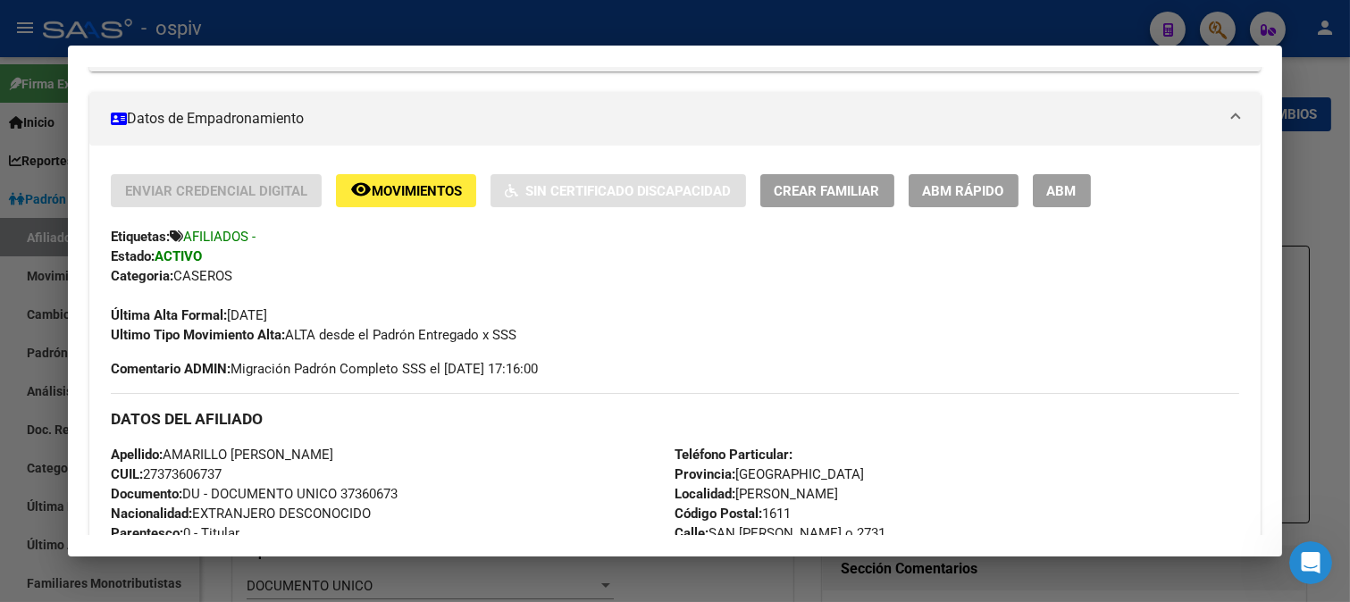
scroll to position [297, 0]
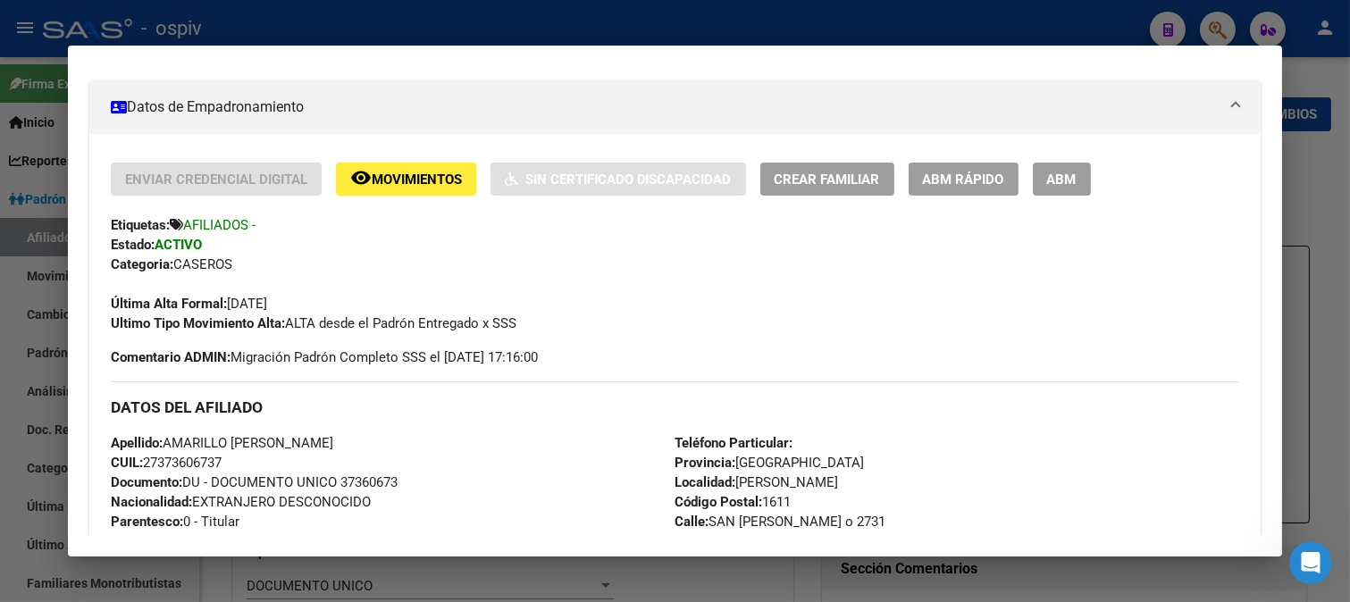
click at [1224, 21] on div at bounding box center [675, 301] width 1350 height 602
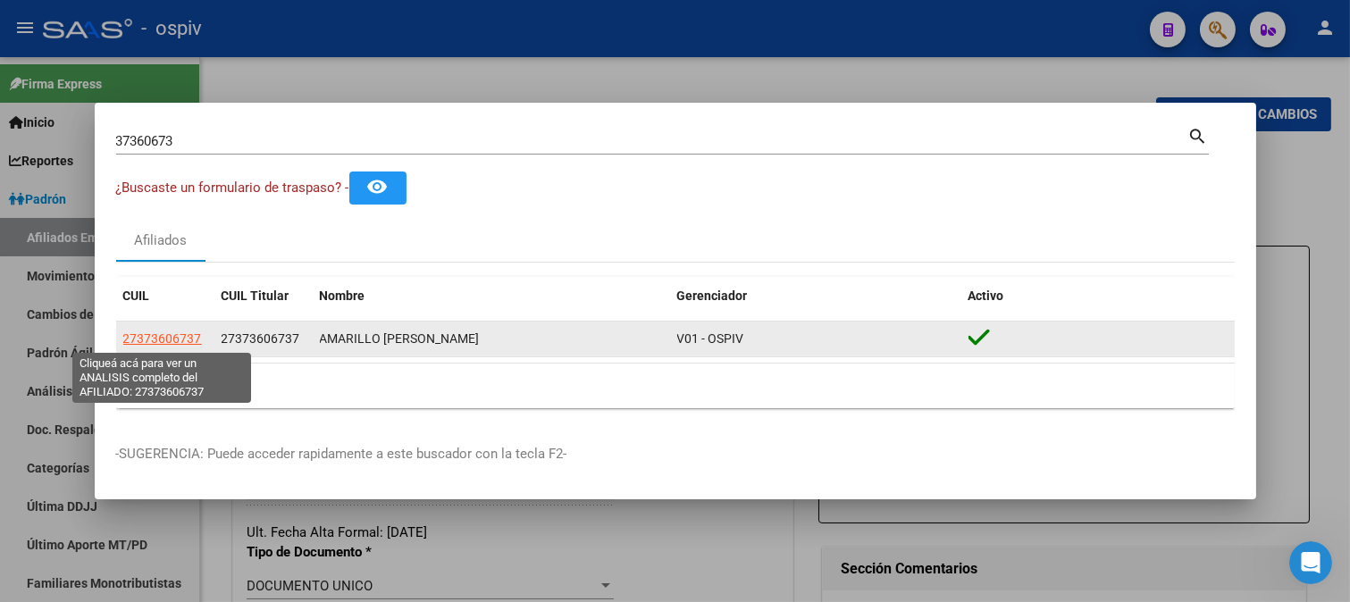
click at [154, 339] on span "27373606737" at bounding box center [162, 338] width 79 height 14
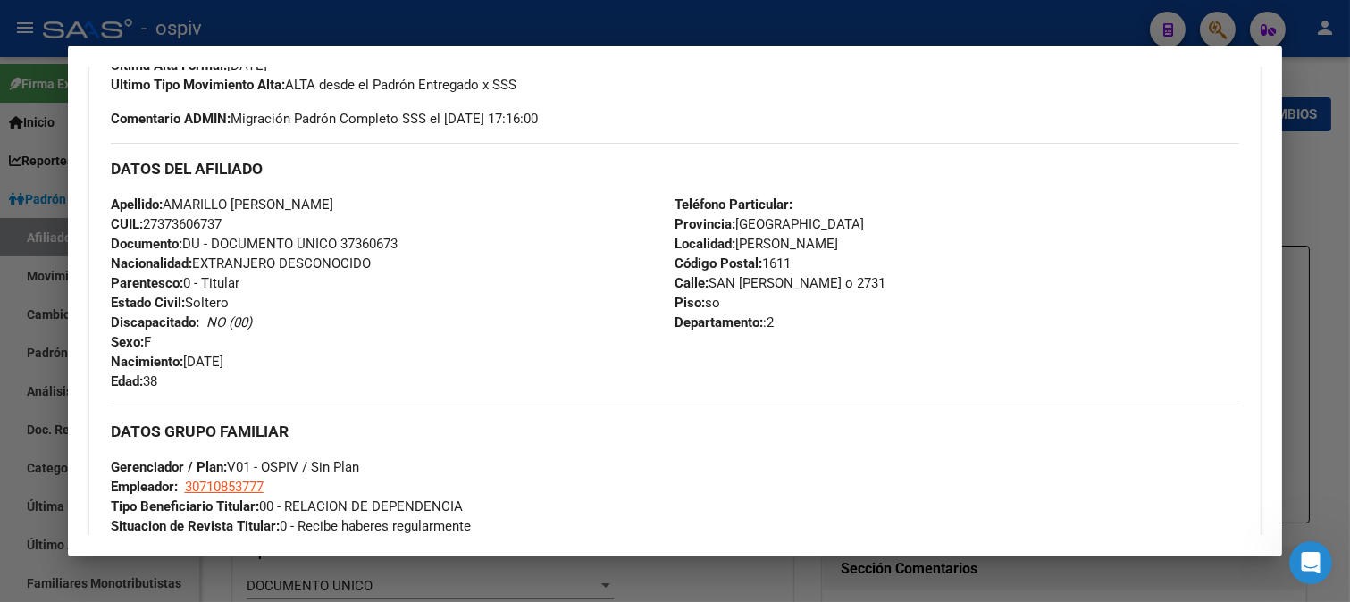
scroll to position [320, 0]
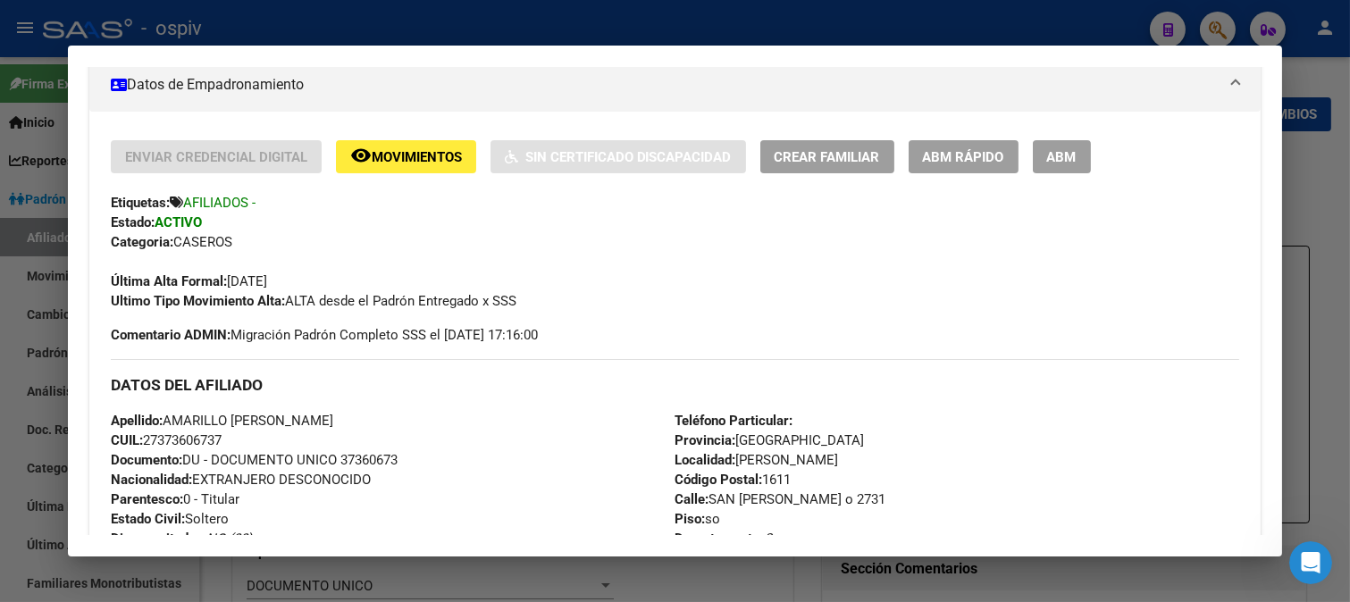
drag, startPoint x: 146, startPoint y: 443, endPoint x: 230, endPoint y: 436, distance: 85.1
click at [230, 436] on div "Apellido: AMARILLO GISELE ALEJANDRA CUIL: 27373606737 Documento: DU - DOCUMENTO…" at bounding box center [393, 509] width 564 height 196
copy span "27373606737"
click at [807, 177] on div "Enviar Credencial Digital remove_red_eye Movimientos Sin Certificado Discapacid…" at bounding box center [675, 225] width 1129 height 171
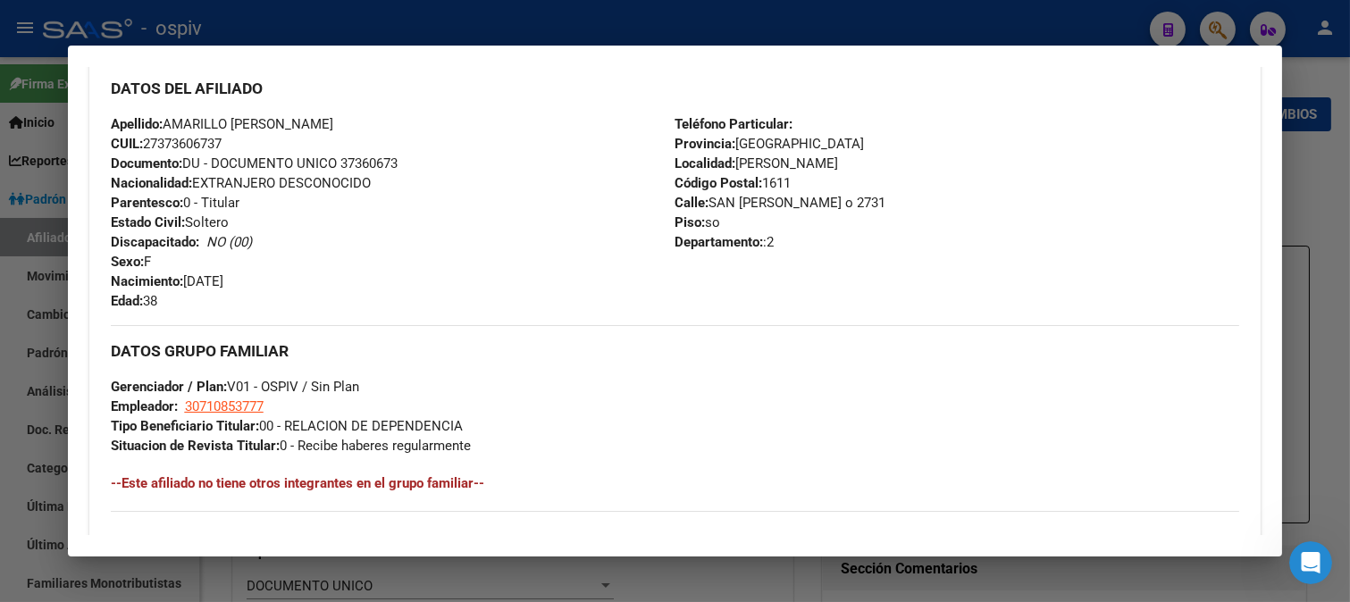
scroll to position [618, 0]
drag, startPoint x: 163, startPoint y: 121, endPoint x: 425, endPoint y: 148, distance: 263.1
click at [418, 134] on div "Apellido: AMARILLO GISELE ALEJANDRA CUIL: 27373606737 Documento: DU - DOCUMENTO…" at bounding box center [393, 211] width 564 height 196
click at [456, 225] on div "Apellido: AMARILLO GISELE ALEJANDRA CUIL: 27373606737 Documento: DU - DOCUMENTO…" at bounding box center [393, 211] width 564 height 196
drag, startPoint x: 164, startPoint y: 118, endPoint x: 389, endPoint y: 116, distance: 224.2
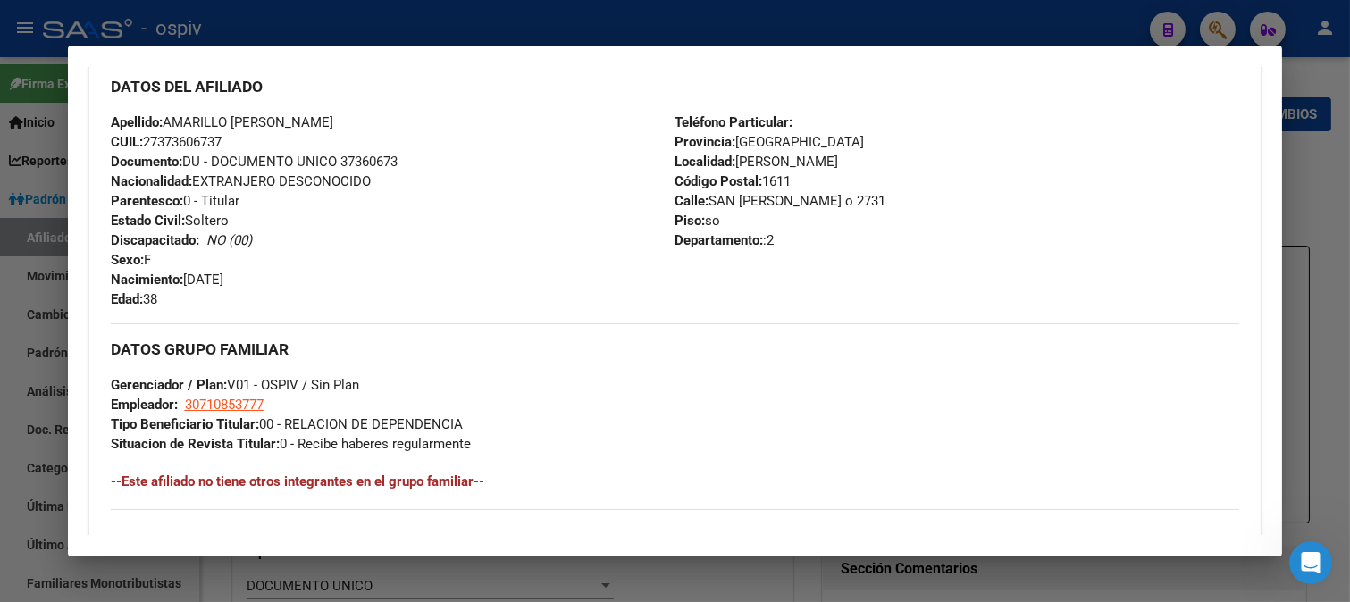
click at [389, 116] on div "Apellido: AMARILLO GISELE ALEJANDRA CUIL: 27373606737 Documento: DU - DOCUMENTO…" at bounding box center [393, 211] width 564 height 196
copy span "AMARILLO GISELE ALEJANDRA"
click at [364, 310] on div "Enviar Credencial Digital remove_red_eye Movimientos Sin Certificado Discapacid…" at bounding box center [675, 304] width 1129 height 925
drag, startPoint x: 145, startPoint y: 138, endPoint x: 238, endPoint y: 139, distance: 93.8
click at [238, 139] on div "Apellido: AMARILLO GISELE ALEJANDRA CUIL: 27373606737 Documento: DU - DOCUMENTO…" at bounding box center [393, 211] width 564 height 196
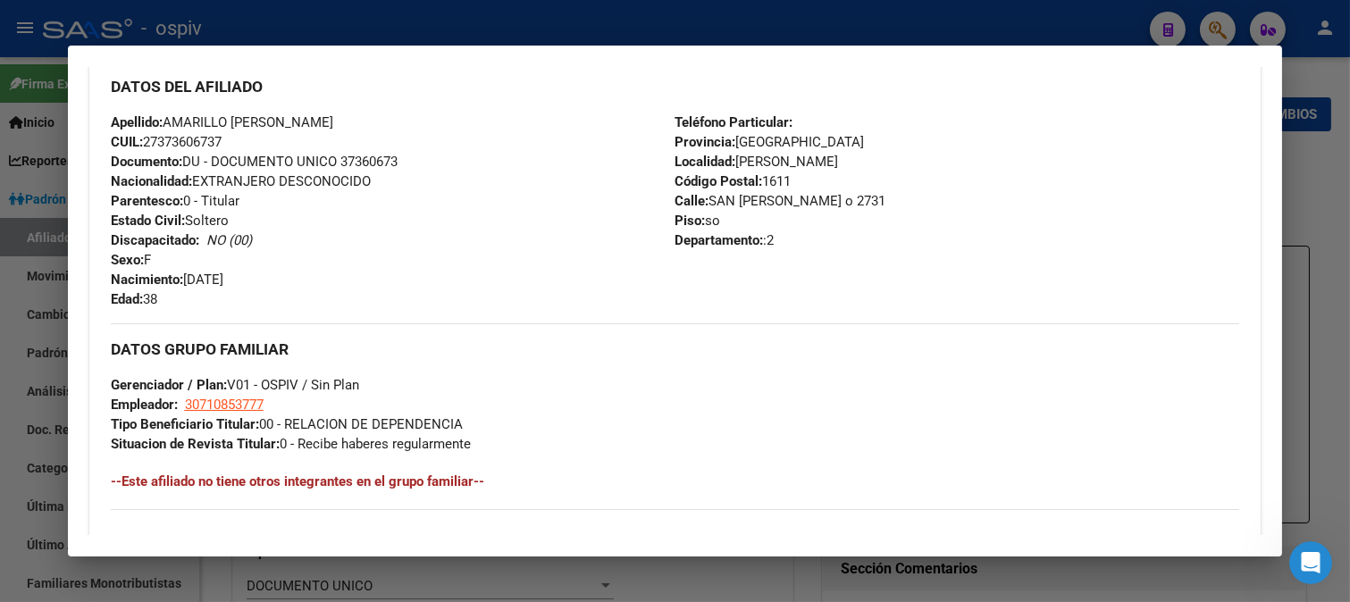
copy span "27373606737"
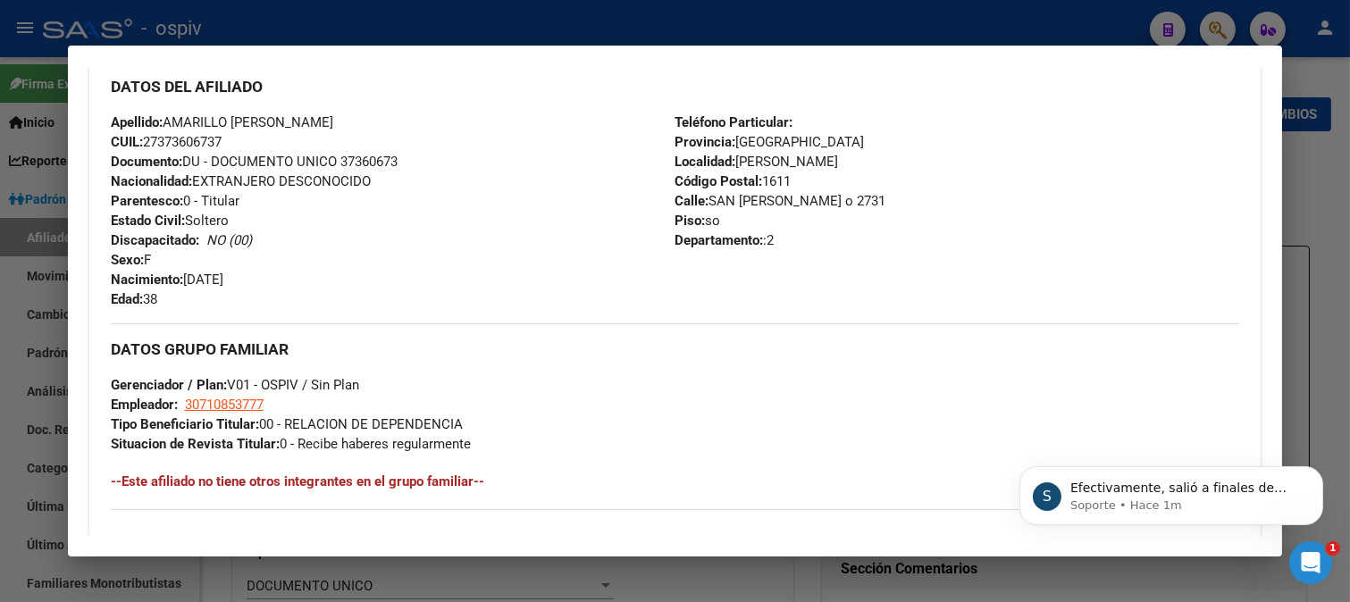
scroll to position [1158, 0]
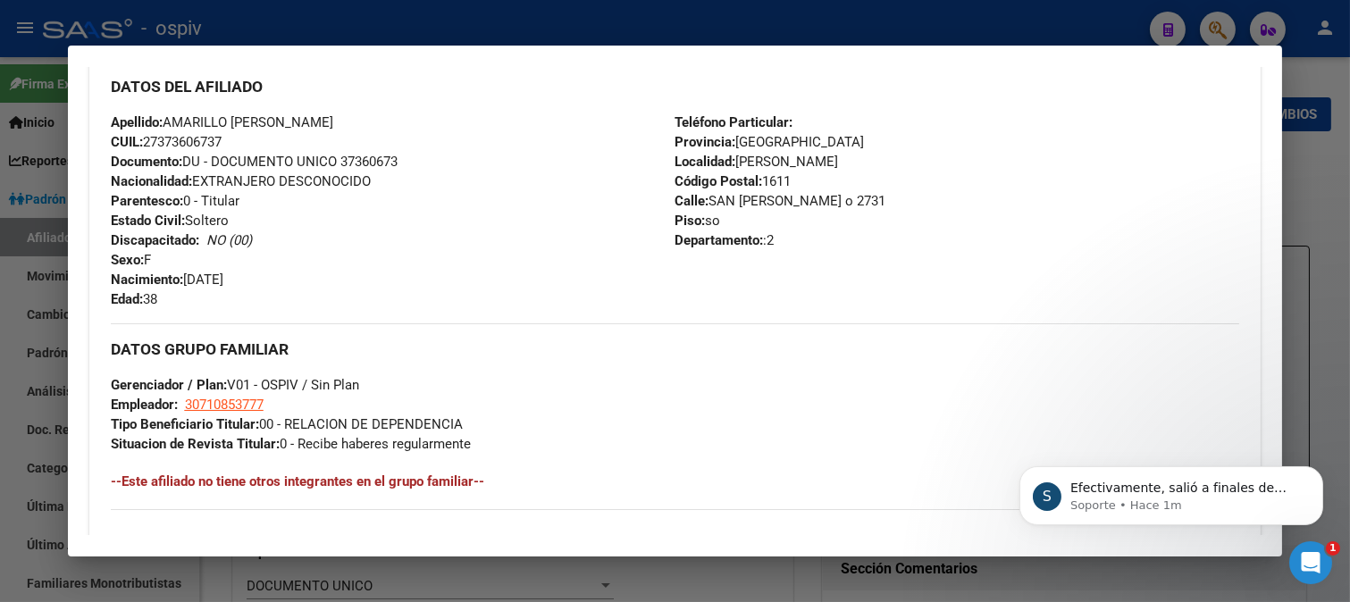
click at [1230, 24] on div at bounding box center [675, 301] width 1350 height 602
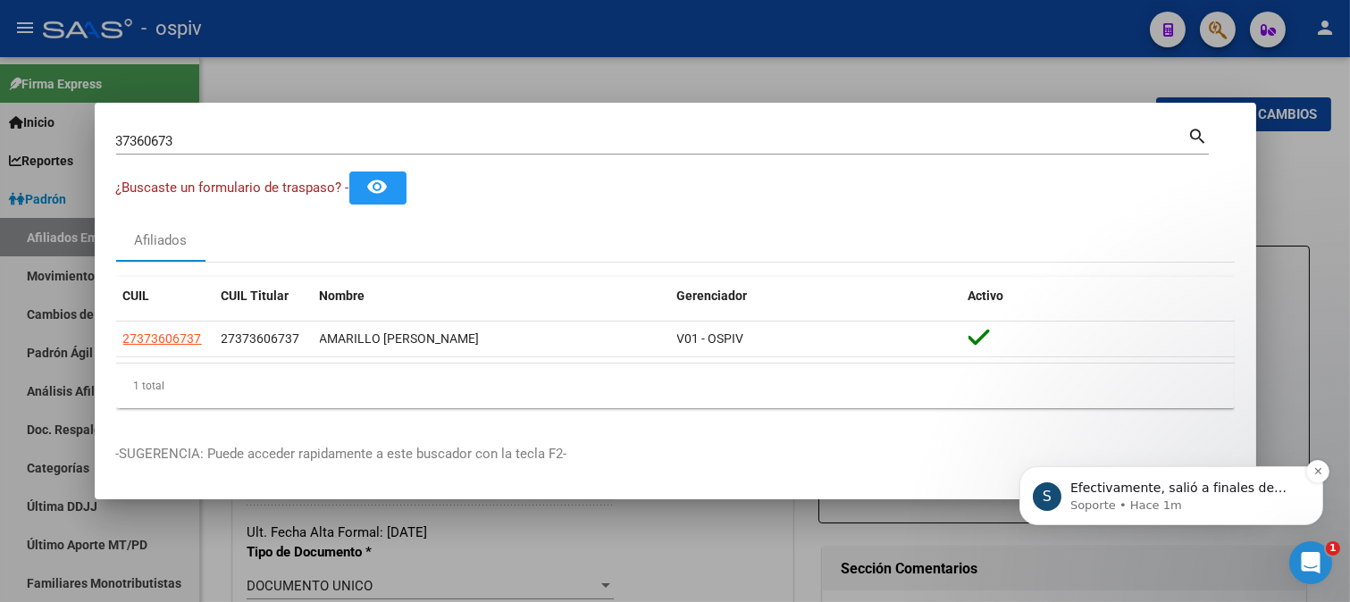
click at [1105, 498] on p "Soporte • Hace 1m" at bounding box center [1184, 505] width 230 height 16
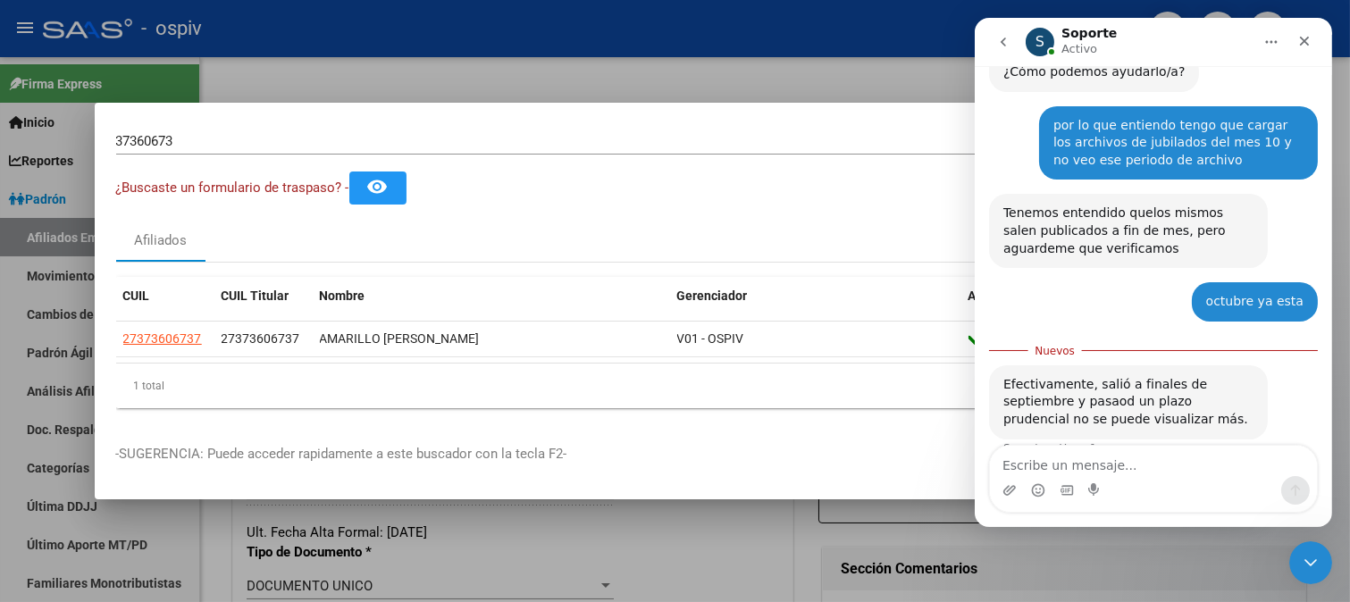
scroll to position [1189, 0]
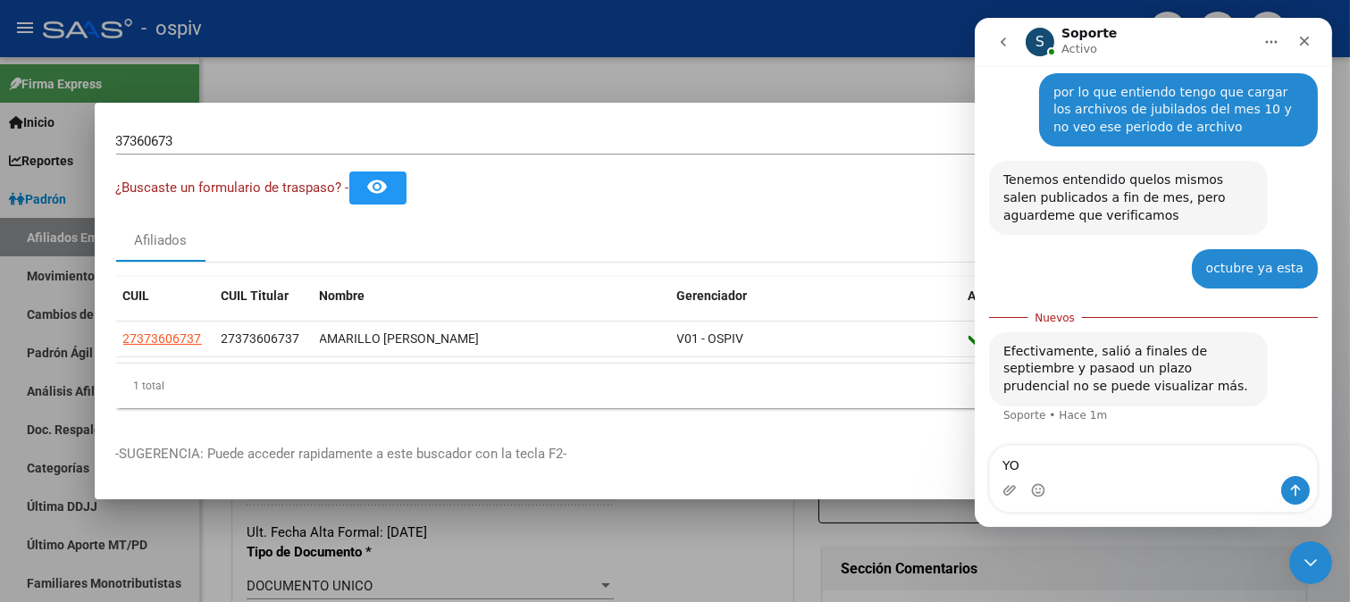
type textarea "Y"
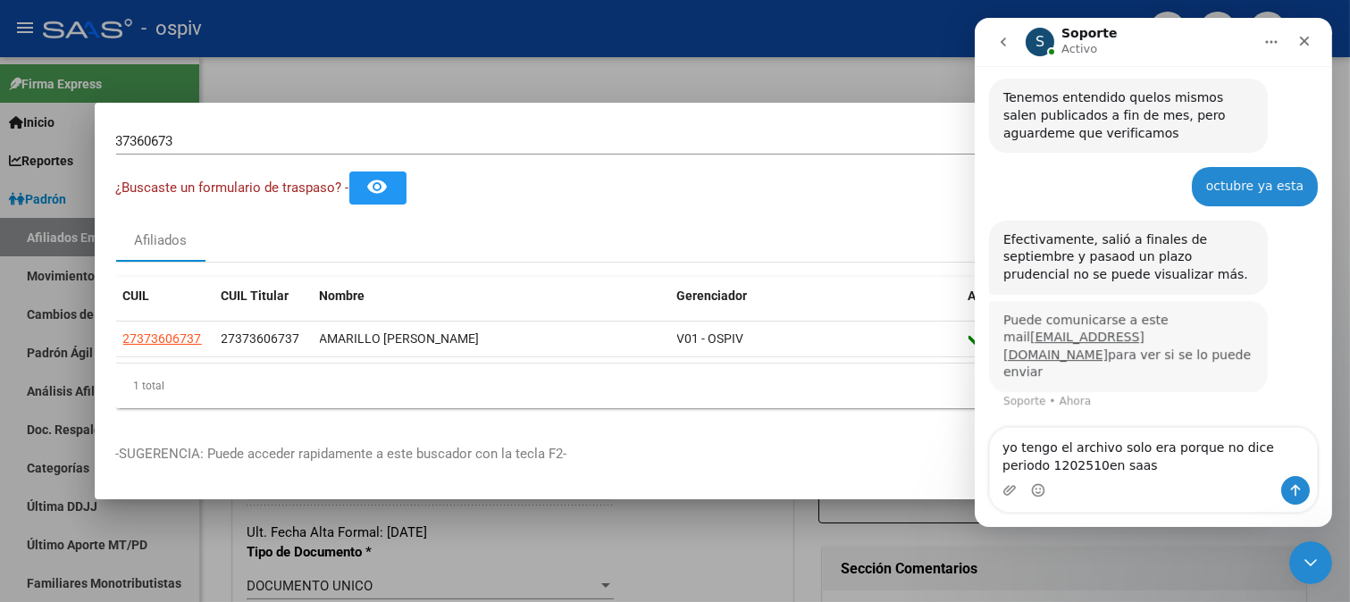
scroll to position [1253, 0]
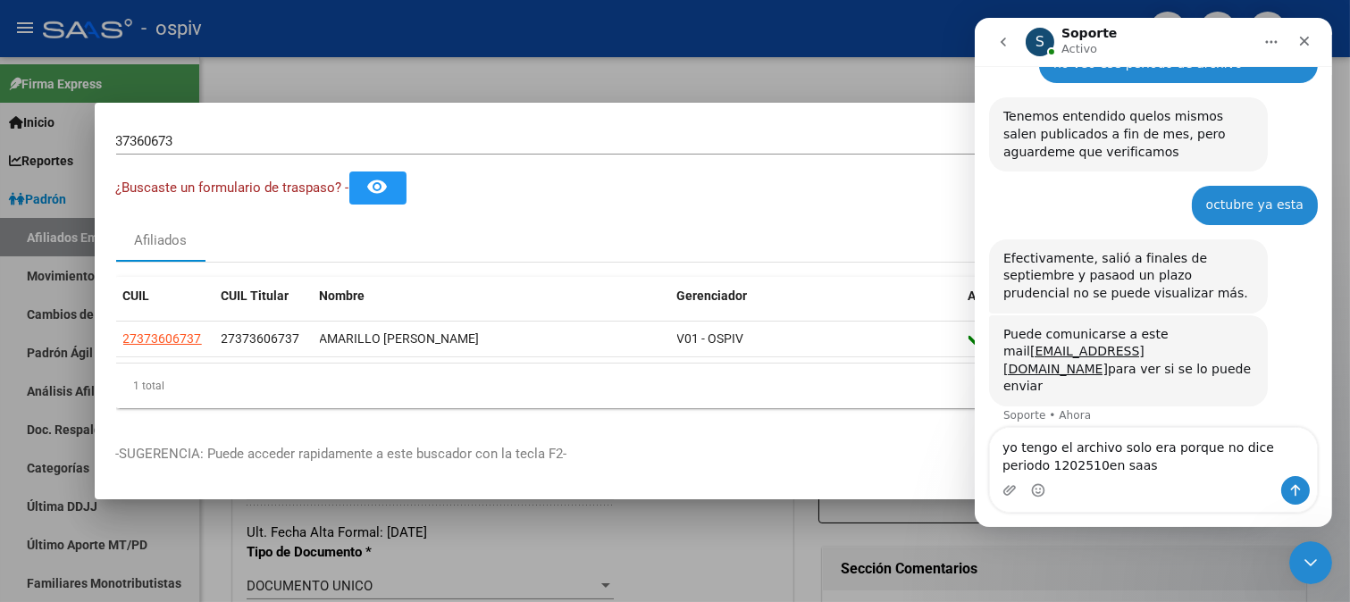
click at [1009, 467] on textarea "yo tengo el archivo solo era porque no dice periodo 1202510en saas" at bounding box center [1152, 452] width 327 height 48
click at [1012, 467] on textarea "yo tengo el archivo solo era porque no dice periodo 1202510en saas" at bounding box center [1152, 452] width 327 height 48
drag, startPoint x: 1087, startPoint y: 466, endPoint x: 1004, endPoint y: 466, distance: 83.1
click at [1004, 466] on textarea "yo tengo el archivo solo era porque no dice periodo 1202510en saas" at bounding box center [1152, 452] width 327 height 48
type textarea "yo tengo el archivo solo era porque no dice periodo 102025 en sistema asi lo su…"
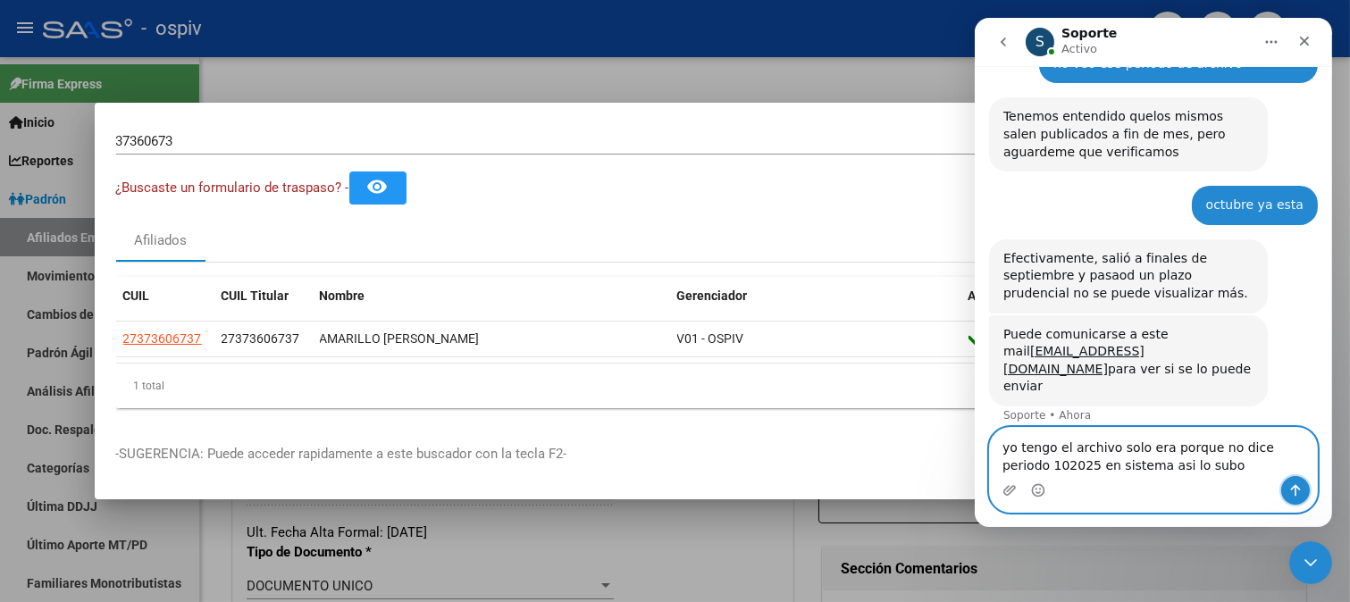
click at [1295, 486] on icon "Enviar un mensaje…" at bounding box center [1295, 491] width 10 height 12
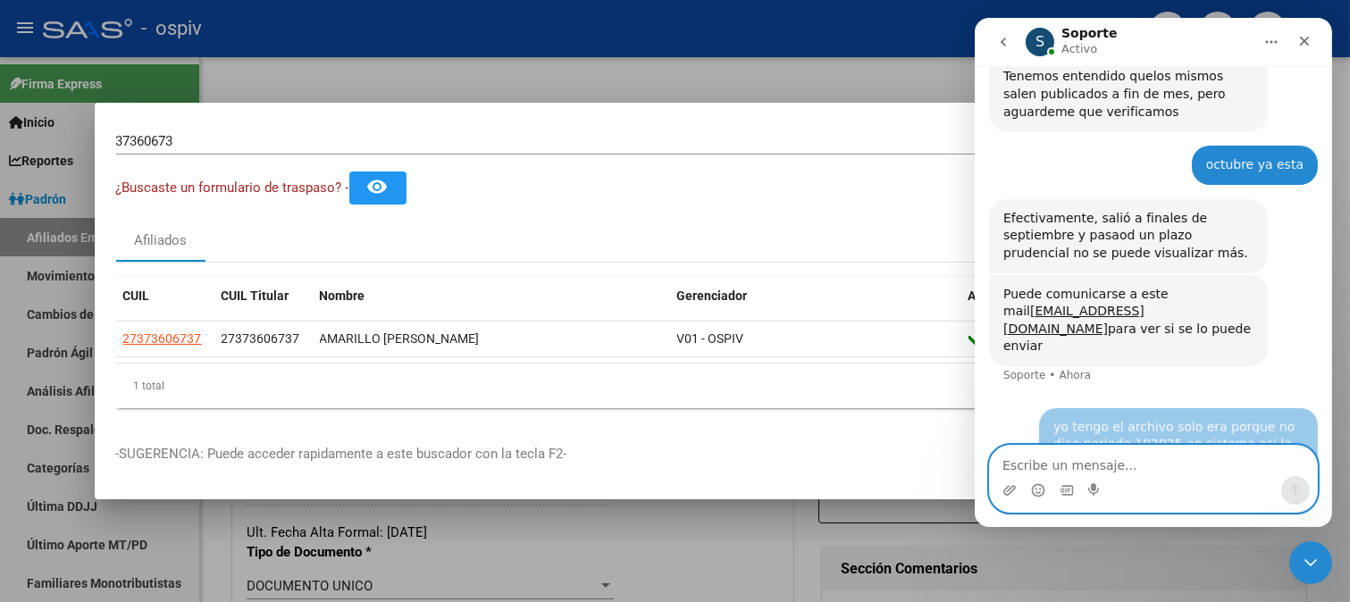
scroll to position [1306, 0]
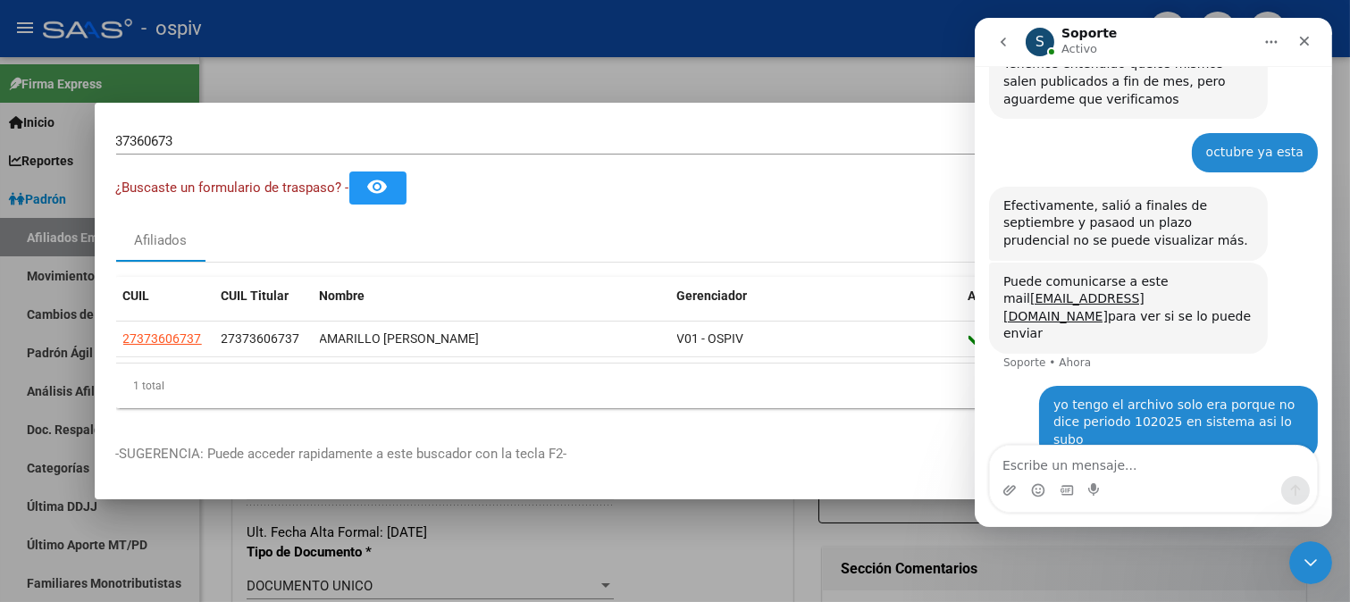
click at [623, 96] on div at bounding box center [675, 301] width 1350 height 602
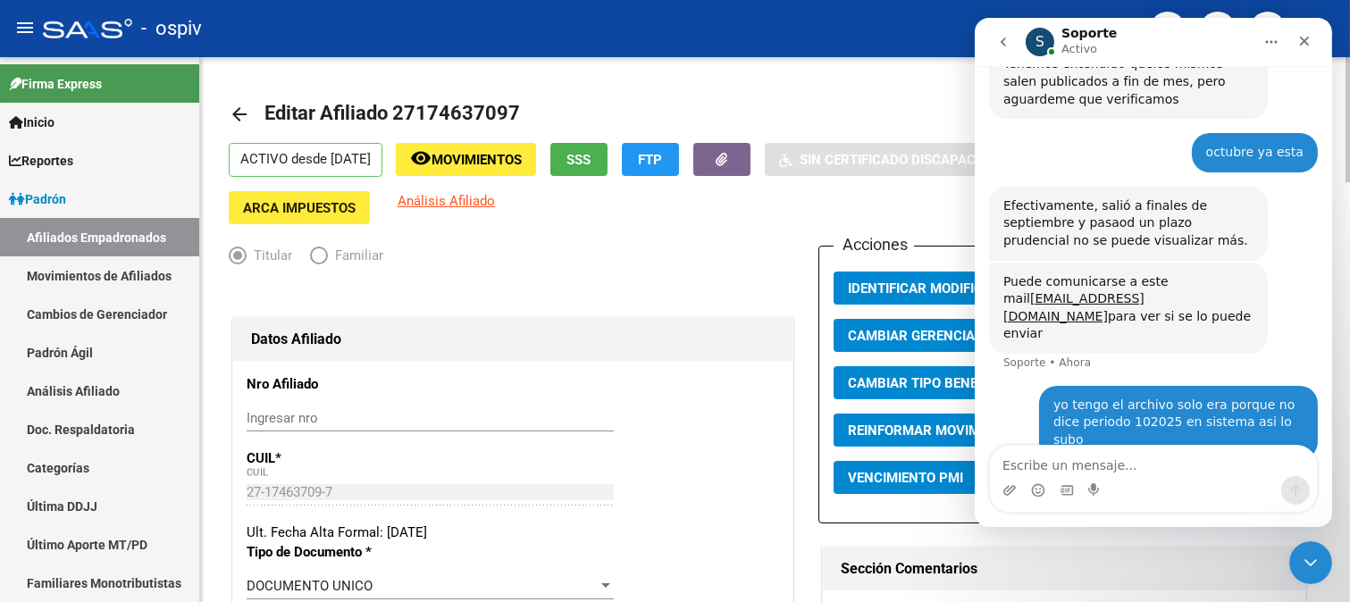
click at [672, 93] on mat-toolbar-row "arrow_back Editar Afiliado 27174637097" at bounding box center [655, 114] width 852 height 57
click at [1299, 37] on icon "Cerrar" at bounding box center [1303, 41] width 14 height 14
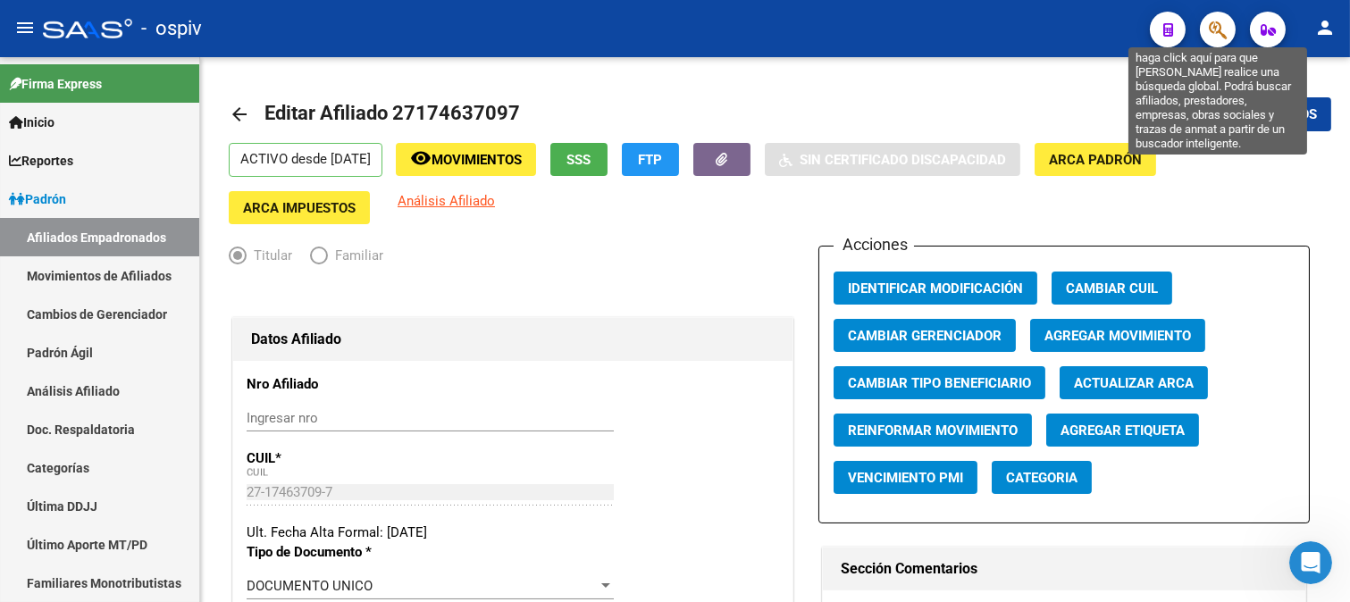
click at [1213, 27] on icon "button" at bounding box center [1217, 30] width 18 height 21
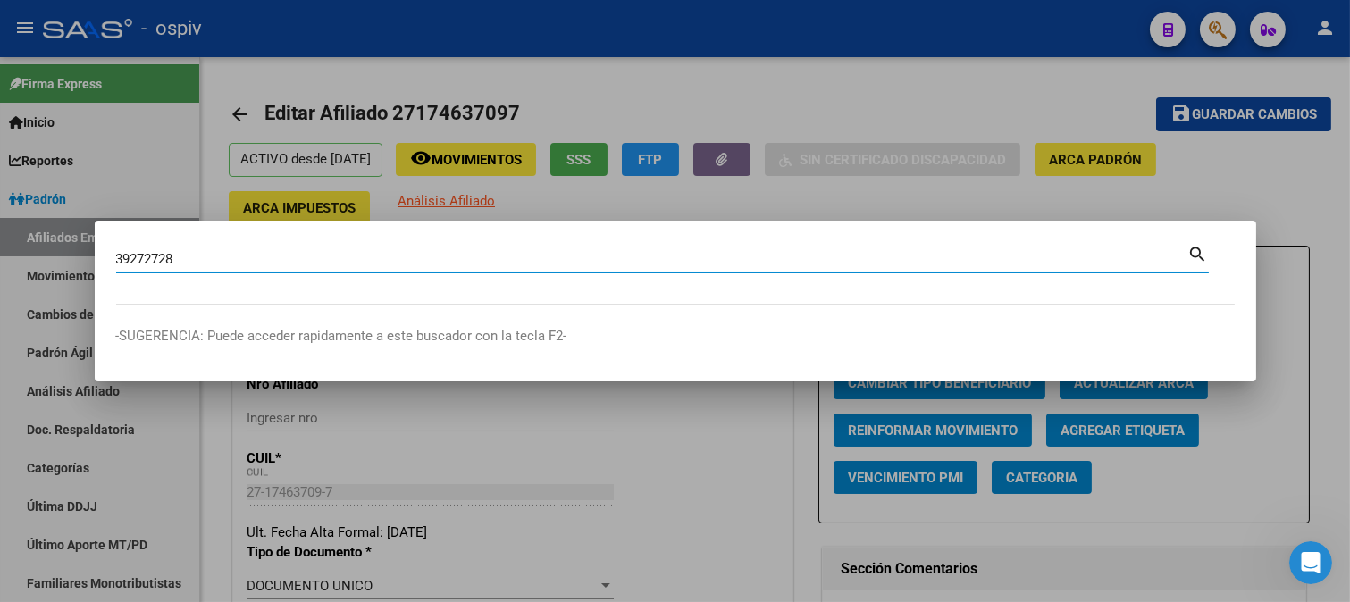
type input "39272728"
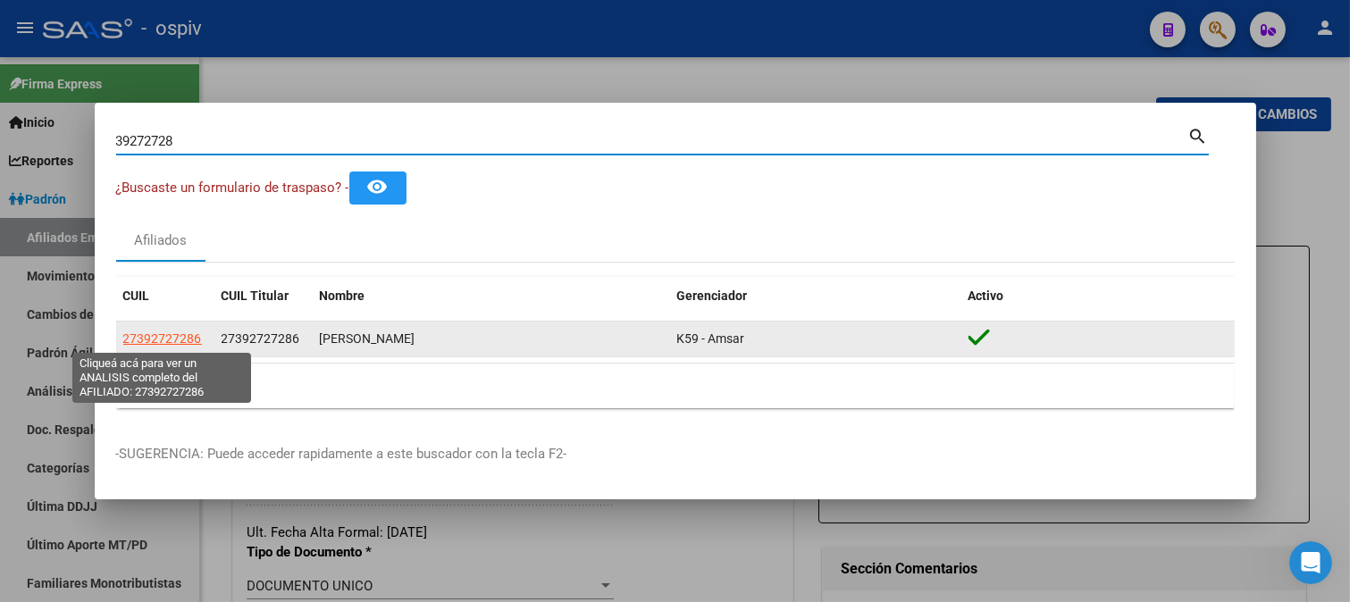
click at [180, 333] on span "27392727286" at bounding box center [162, 338] width 79 height 14
type textarea "27392727286"
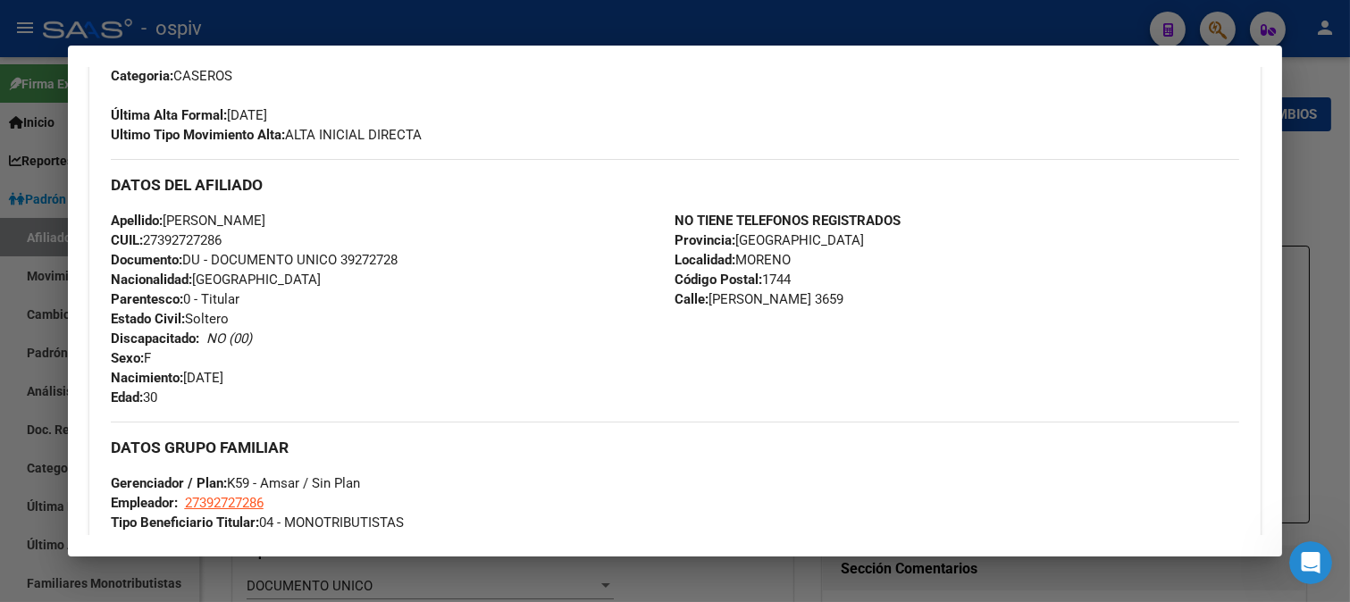
scroll to position [331, 0]
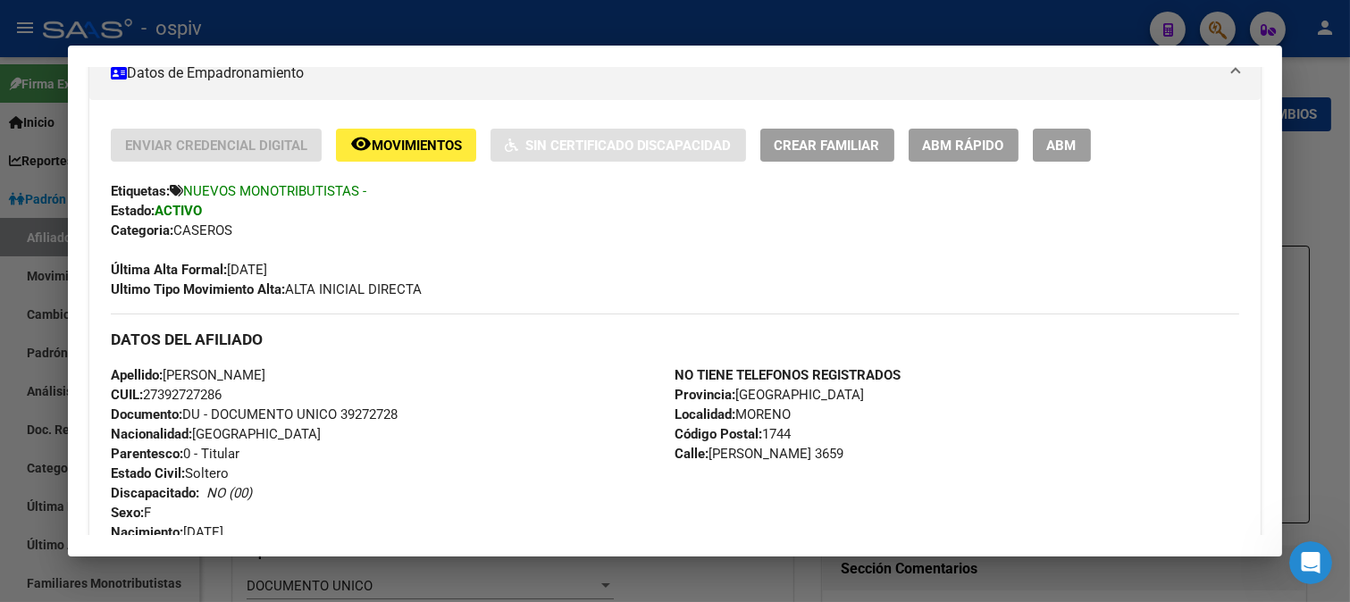
click at [429, 149] on span "Movimientos" at bounding box center [417, 146] width 90 height 16
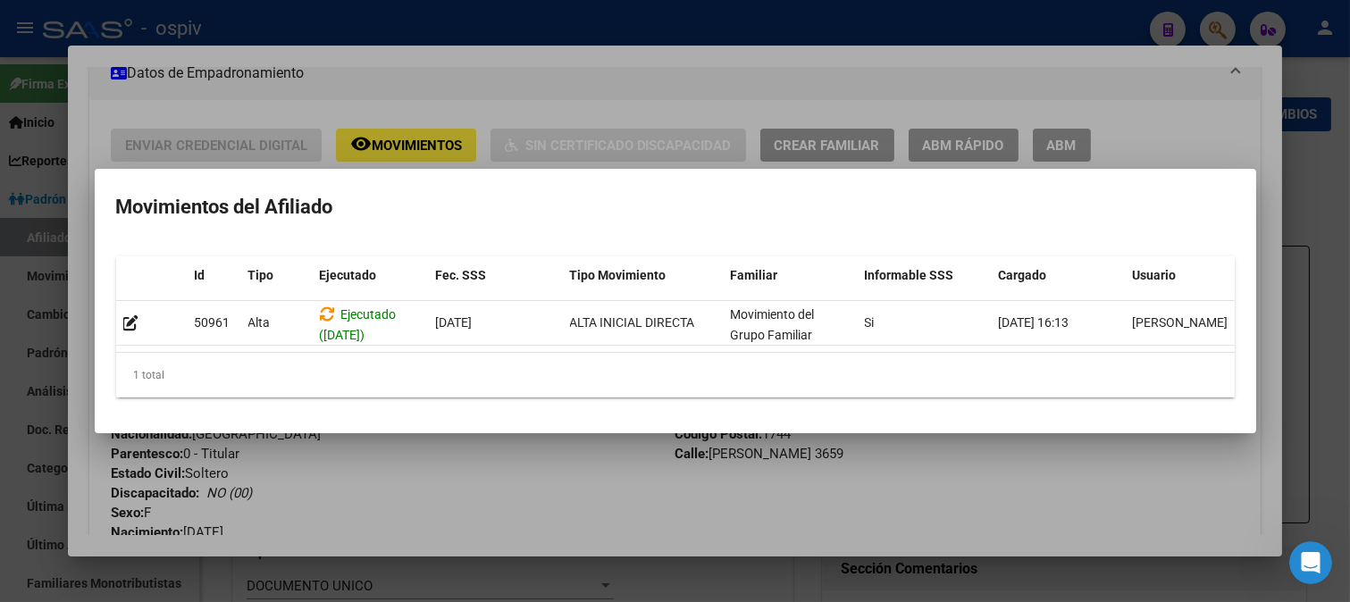
click at [0, 252] on div at bounding box center [675, 301] width 1350 height 602
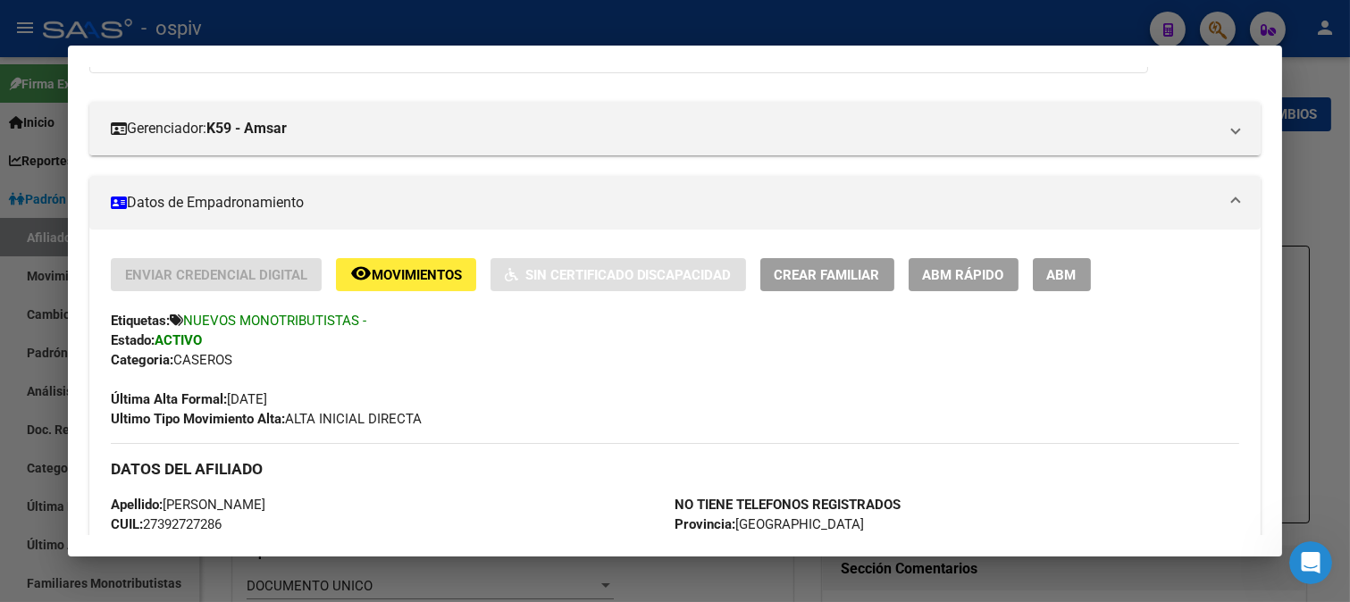
scroll to position [33, 0]
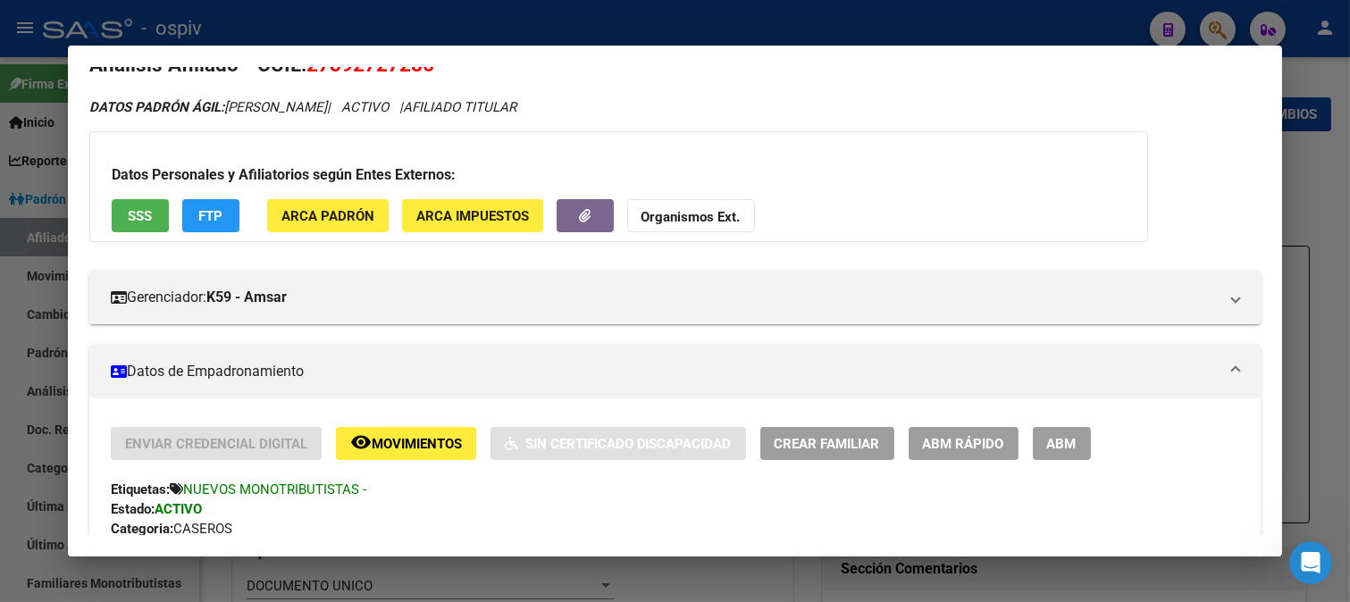
click at [206, 208] on span "FTP" at bounding box center [210, 216] width 24 height 16
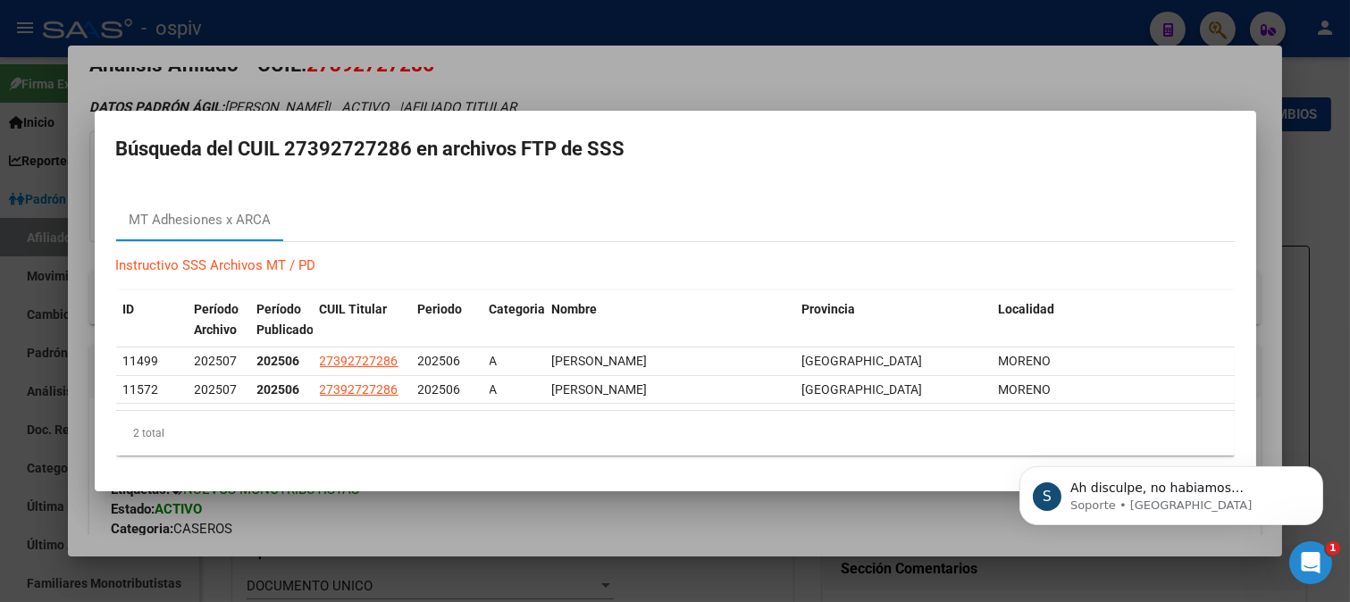
scroll to position [1376, 0]
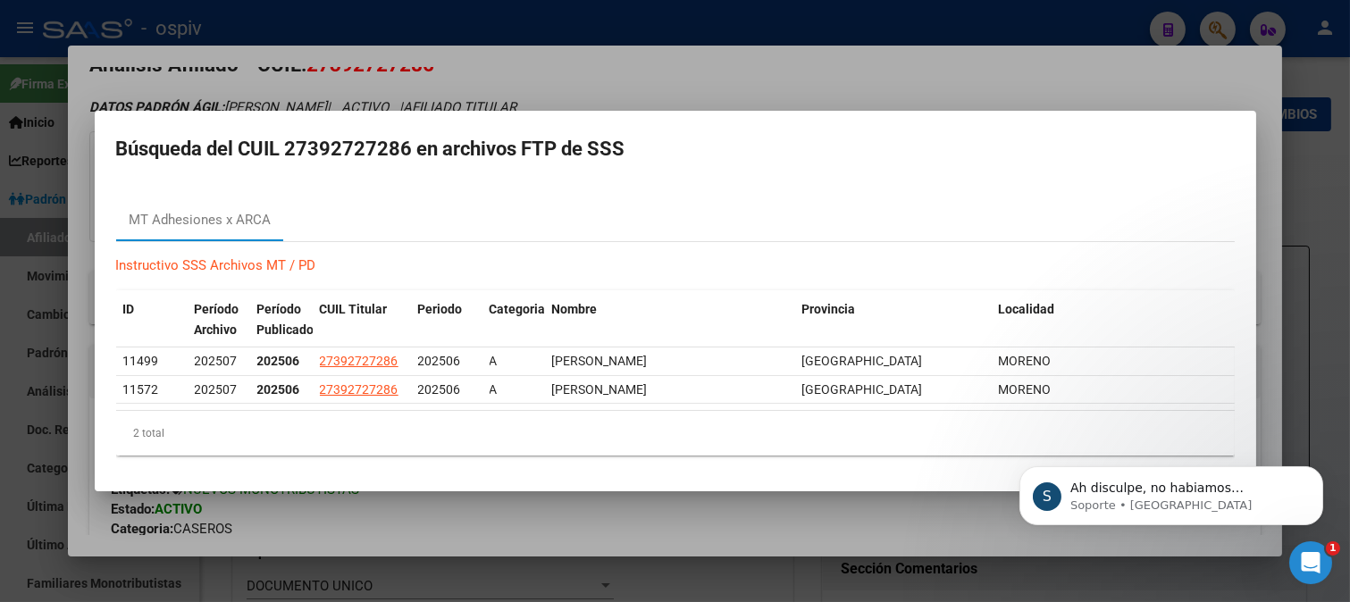
click at [1216, 4] on div at bounding box center [675, 301] width 1350 height 602
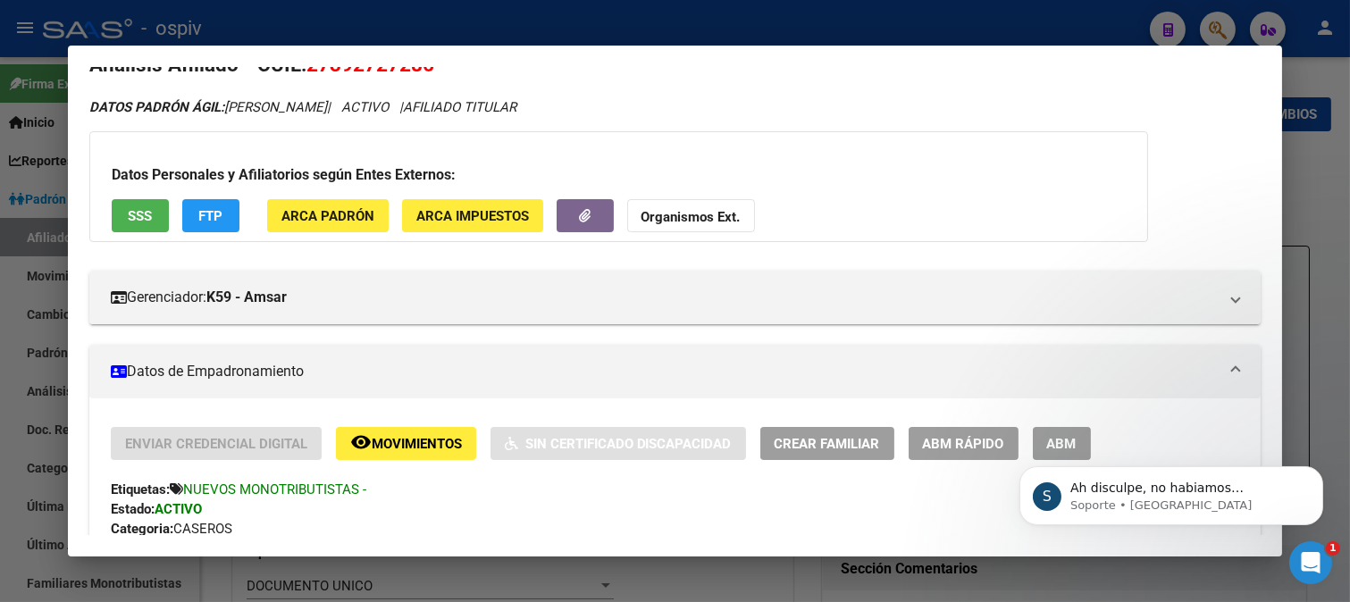
click at [1212, 30] on div at bounding box center [675, 301] width 1350 height 602
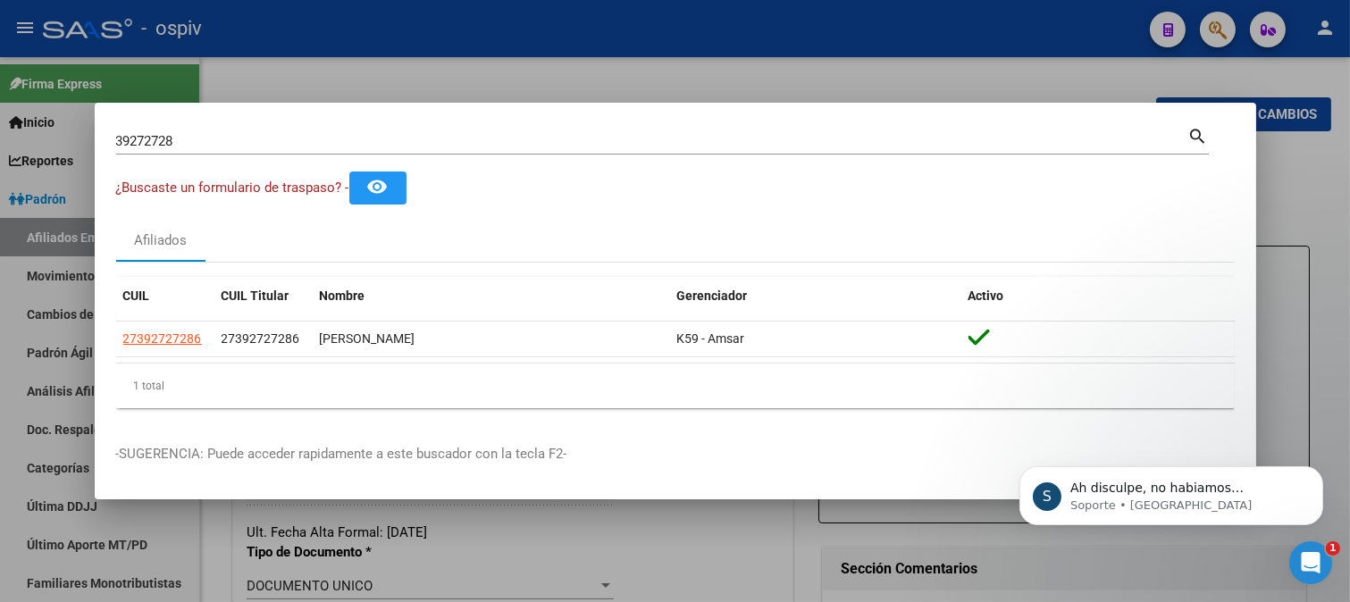
drag, startPoint x: 221, startPoint y: 153, endPoint x: 81, endPoint y: 132, distance: 140.8
click at [90, 132] on div "39272728 Buscar (apellido, dni, cuil, nro traspaso, cuit, obra social) search ¿…" at bounding box center [675, 301] width 1350 height 602
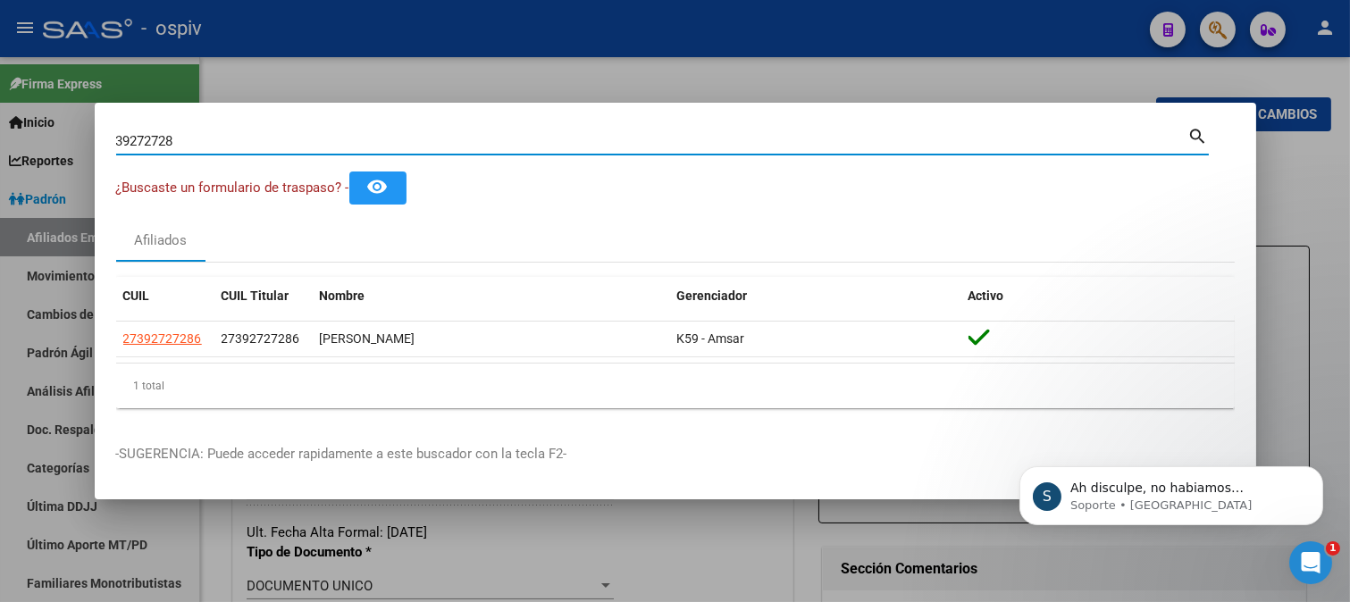
click at [227, 146] on input "39272728" at bounding box center [652, 141] width 1072 height 16
type input "16972886"
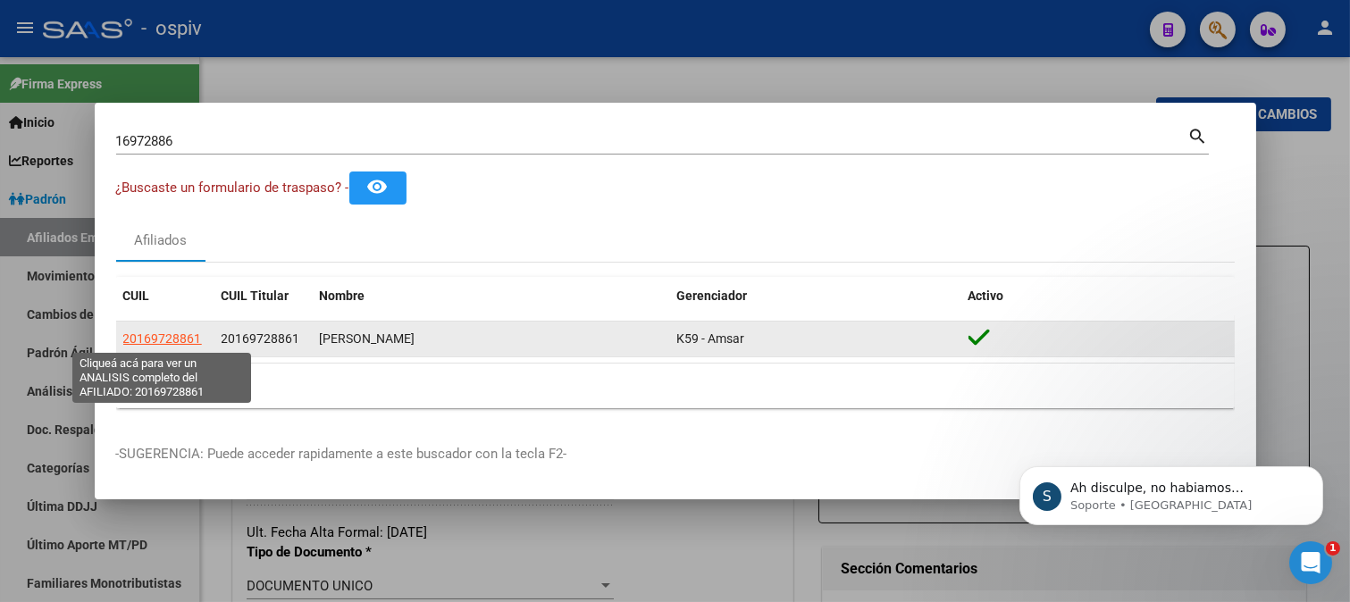
click at [156, 334] on span "20169728861" at bounding box center [162, 338] width 79 height 14
type textarea "20169728861"
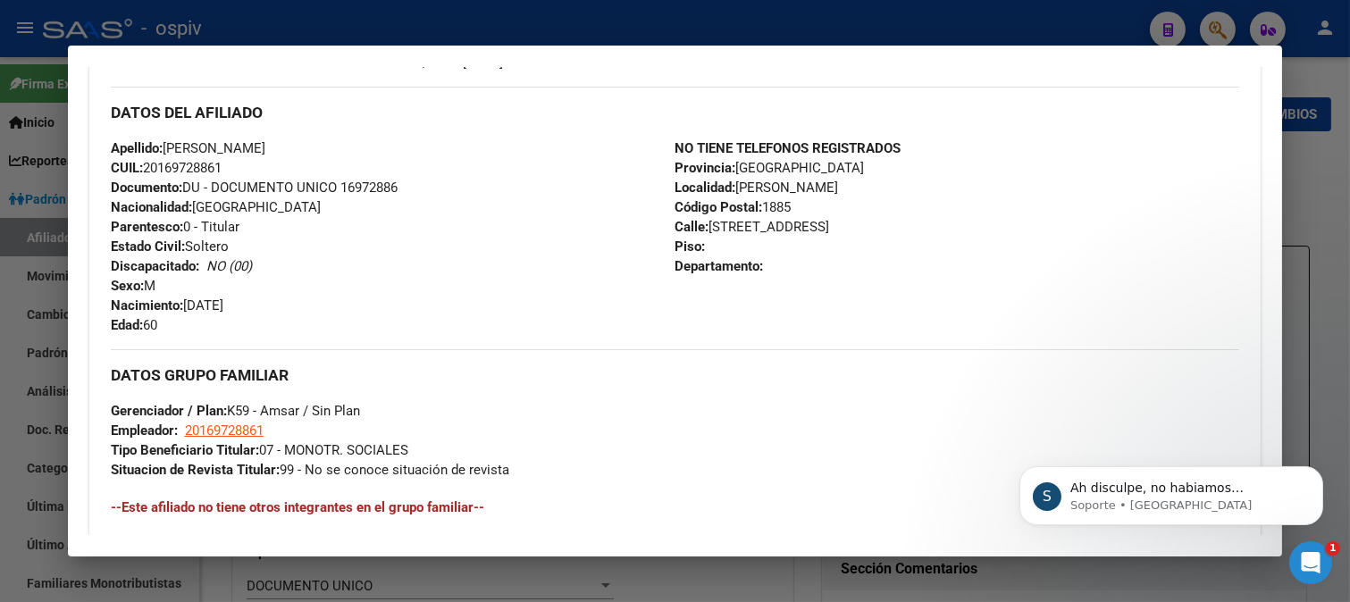
scroll to position [694, 0]
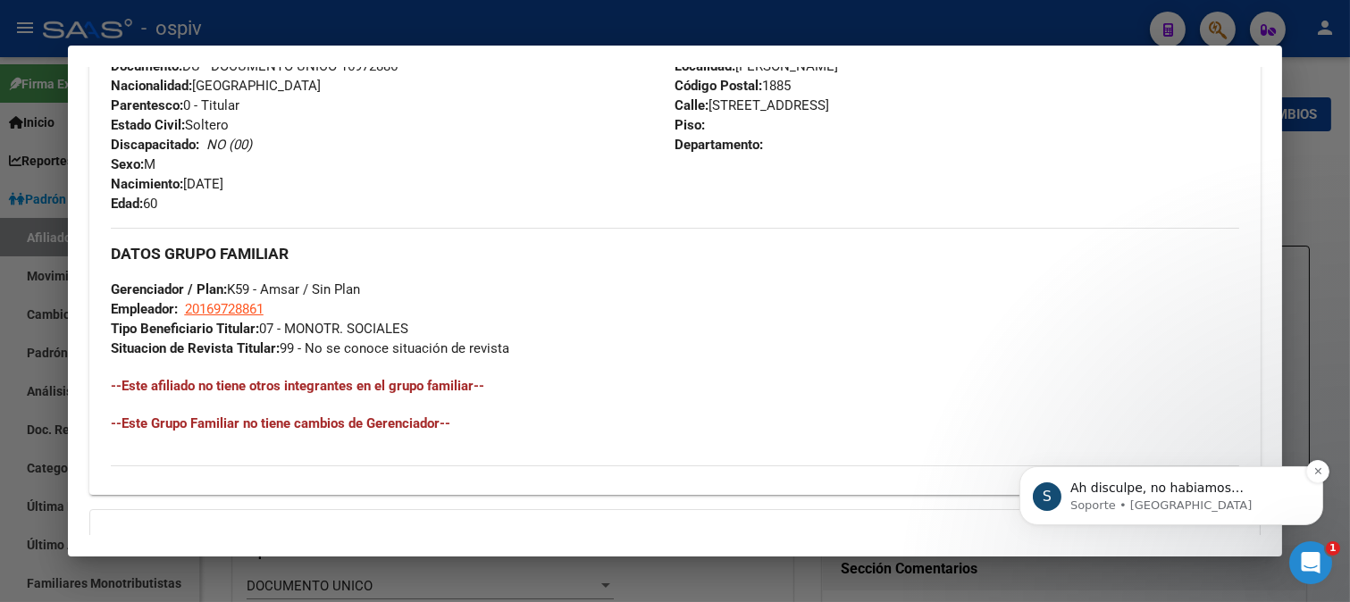
click at [1127, 481] on span "Ah disculpe, no habiamos comprendido su consulta" at bounding box center [1155, 496] width 173 height 32
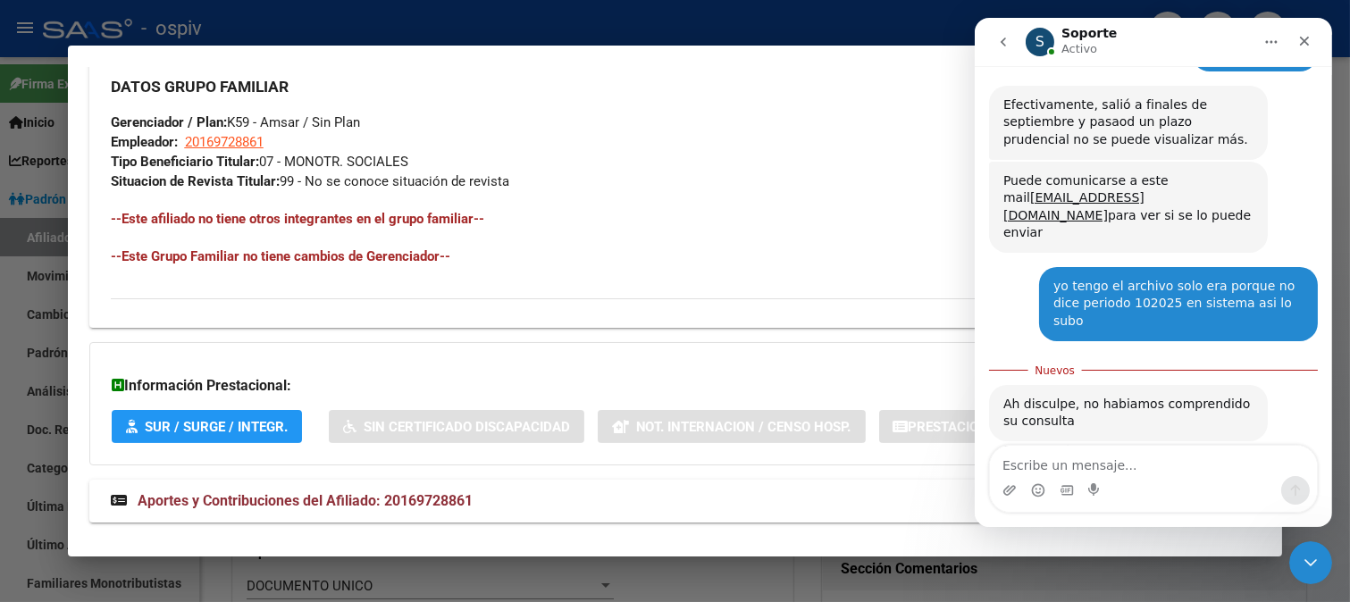
scroll to position [889, 0]
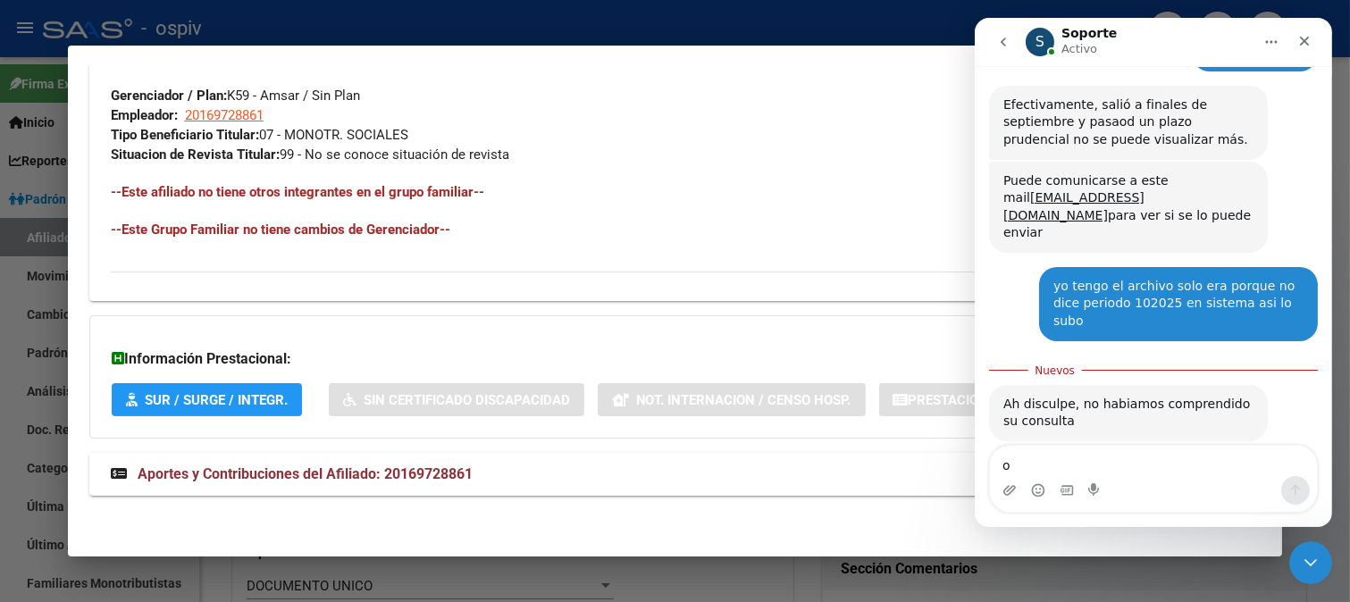
type textarea "ok"
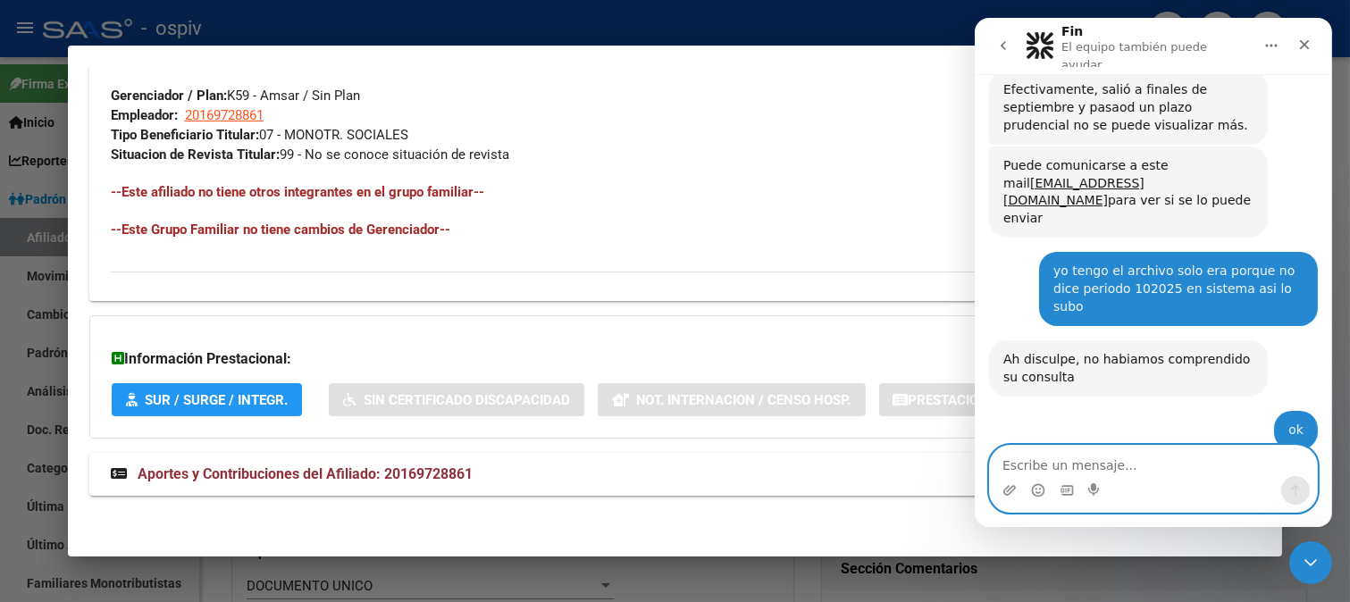
scroll to position [1500, 0]
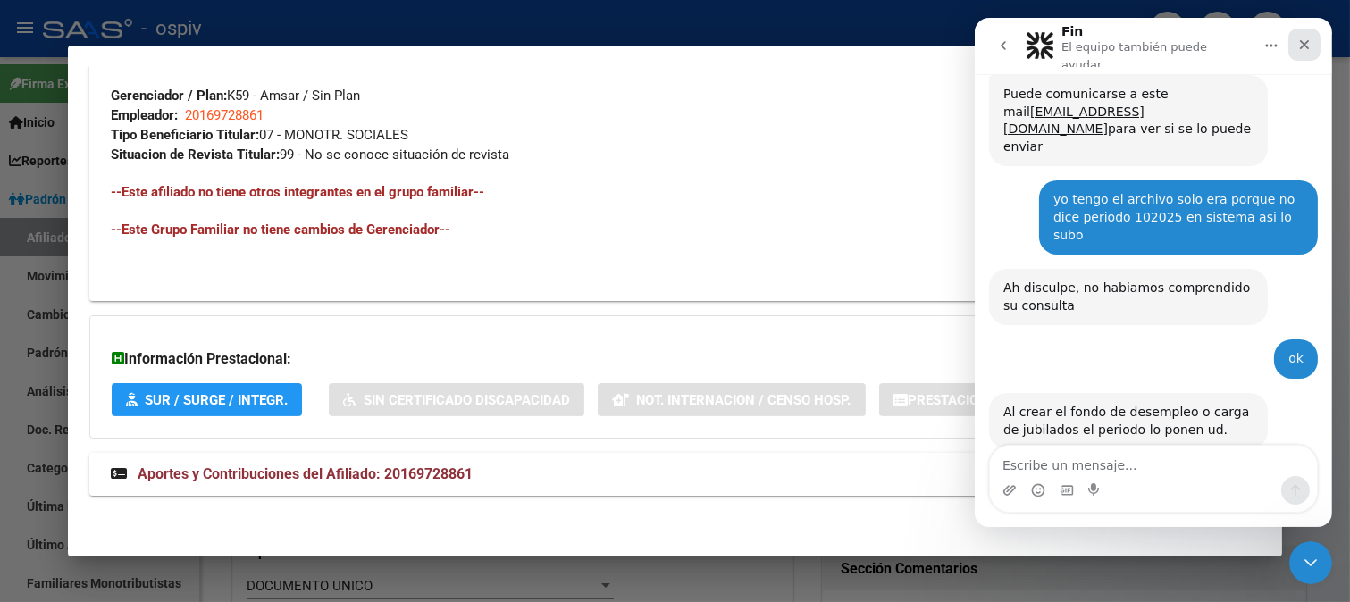
click at [1306, 42] on icon "Cerrar" at bounding box center [1303, 45] width 14 height 14
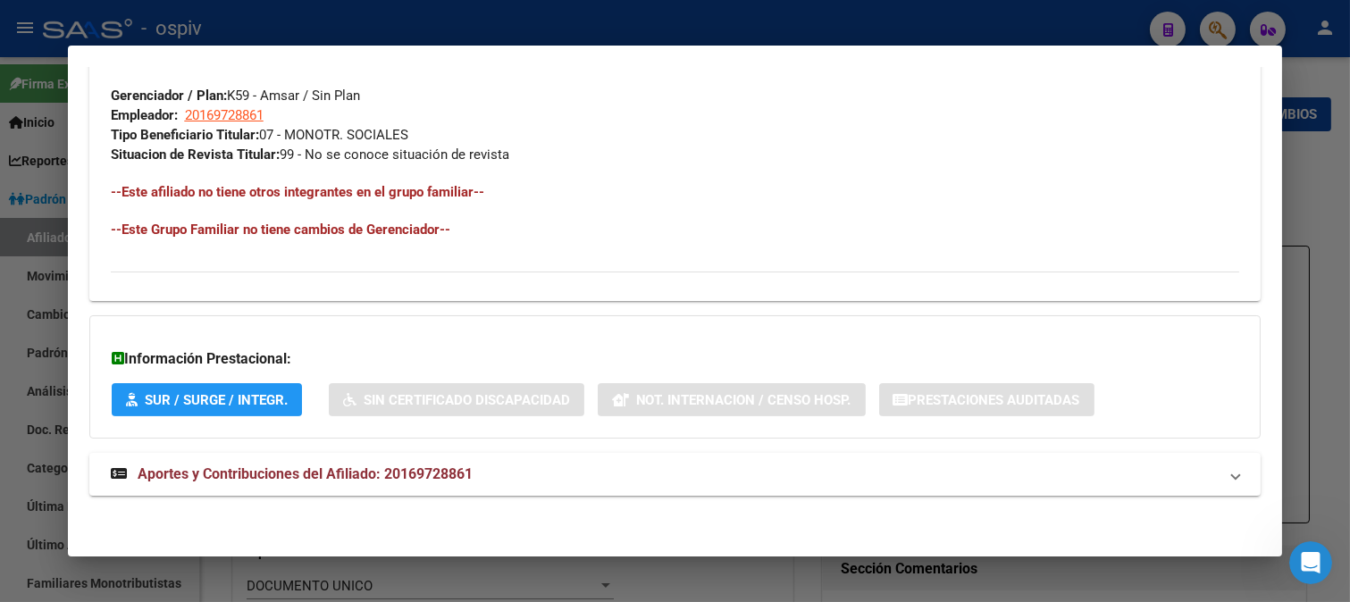
click at [1349, 77] on div at bounding box center [675, 301] width 1350 height 602
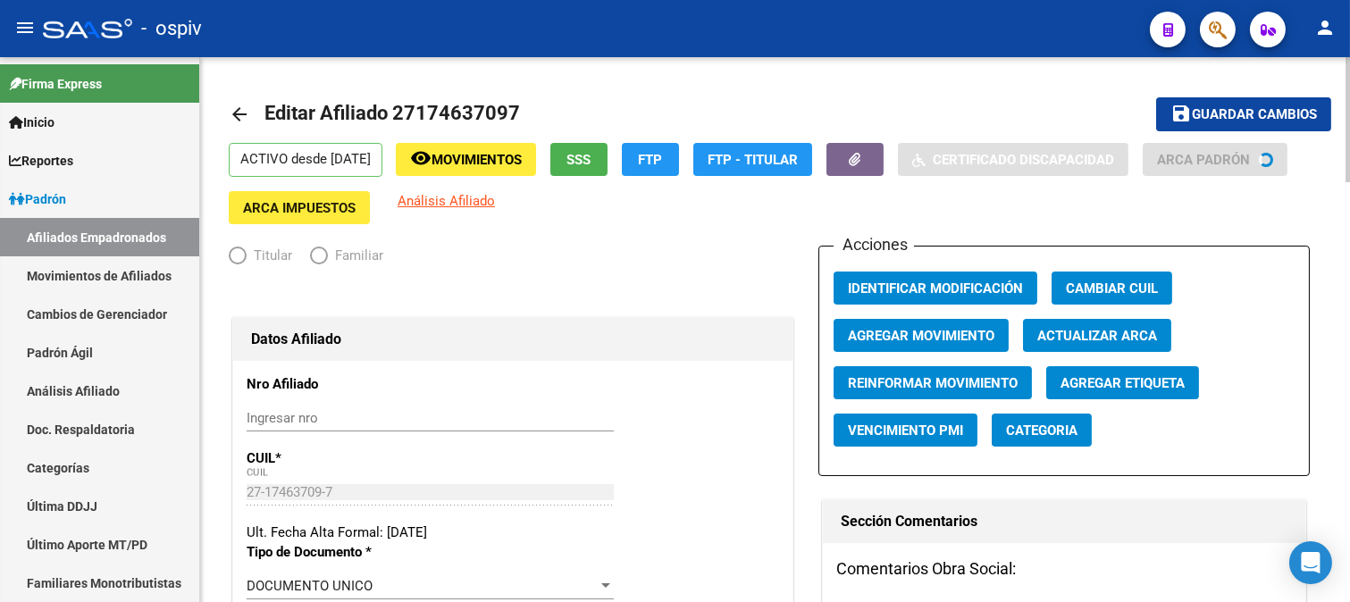
radio input "true"
type input "27-17463709-7"
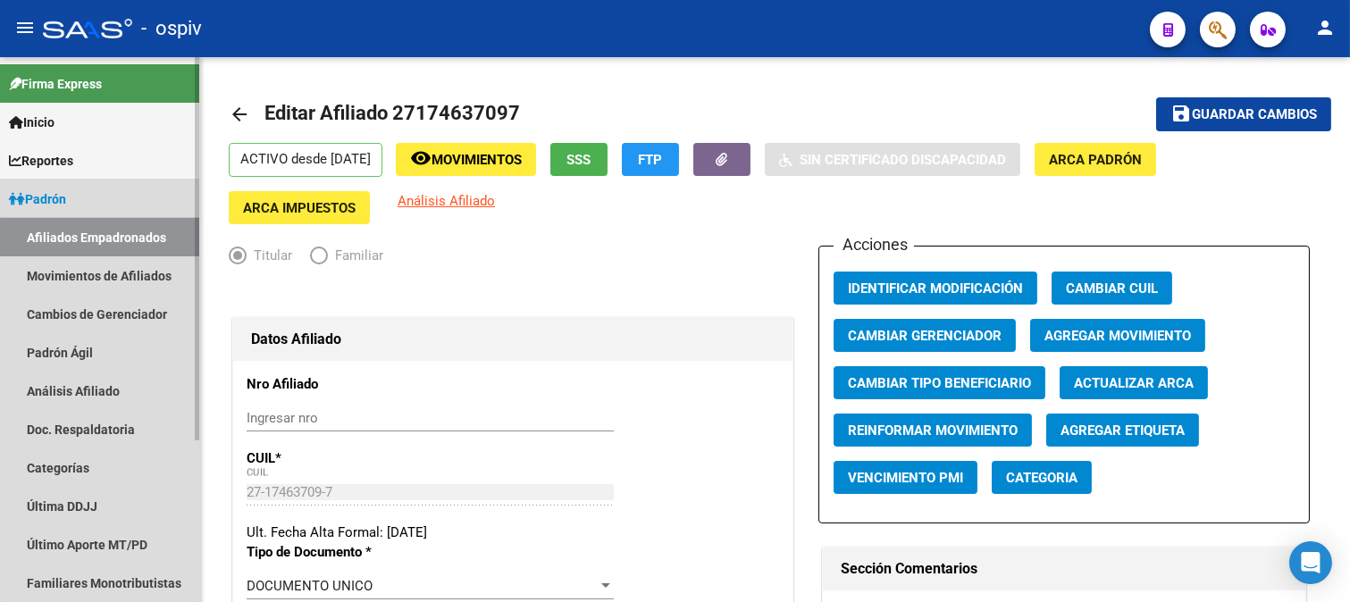
click at [77, 228] on link "Afiliados Empadronados" at bounding box center [99, 237] width 199 height 38
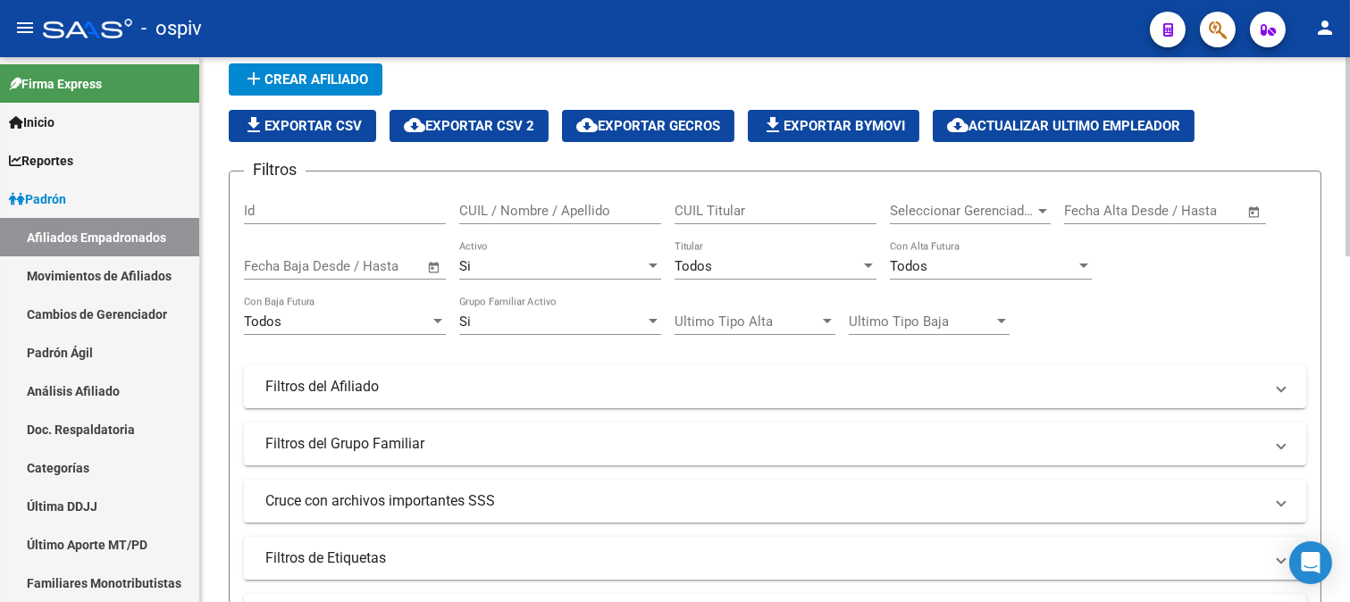
scroll to position [397, 0]
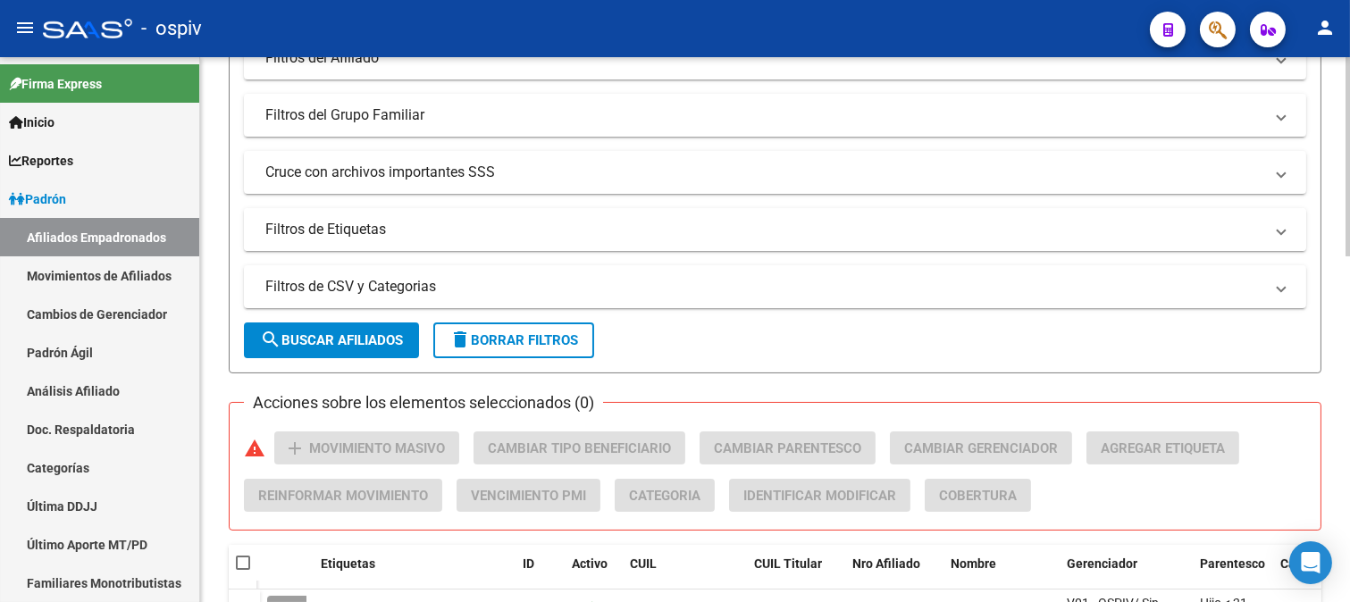
click at [369, 237] on mat-panel-title "Filtros de Etiquetas" at bounding box center [764, 230] width 998 height 20
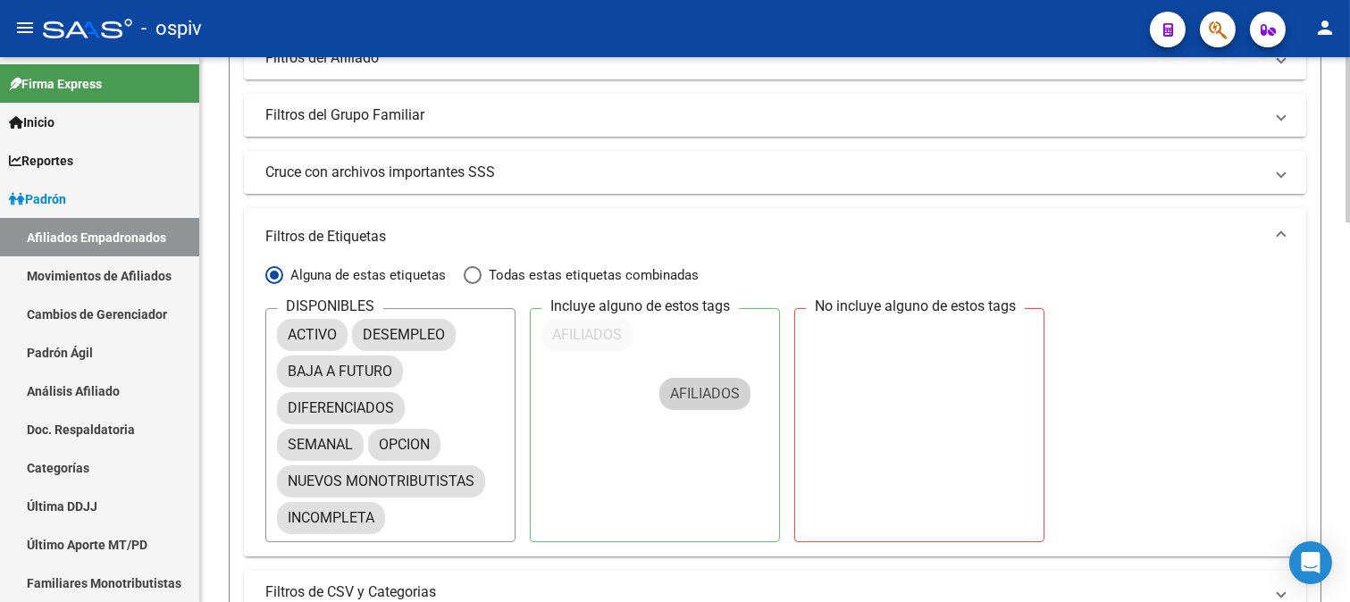
drag, startPoint x: 343, startPoint y: 367, endPoint x: 679, endPoint y: 340, distance: 336.9
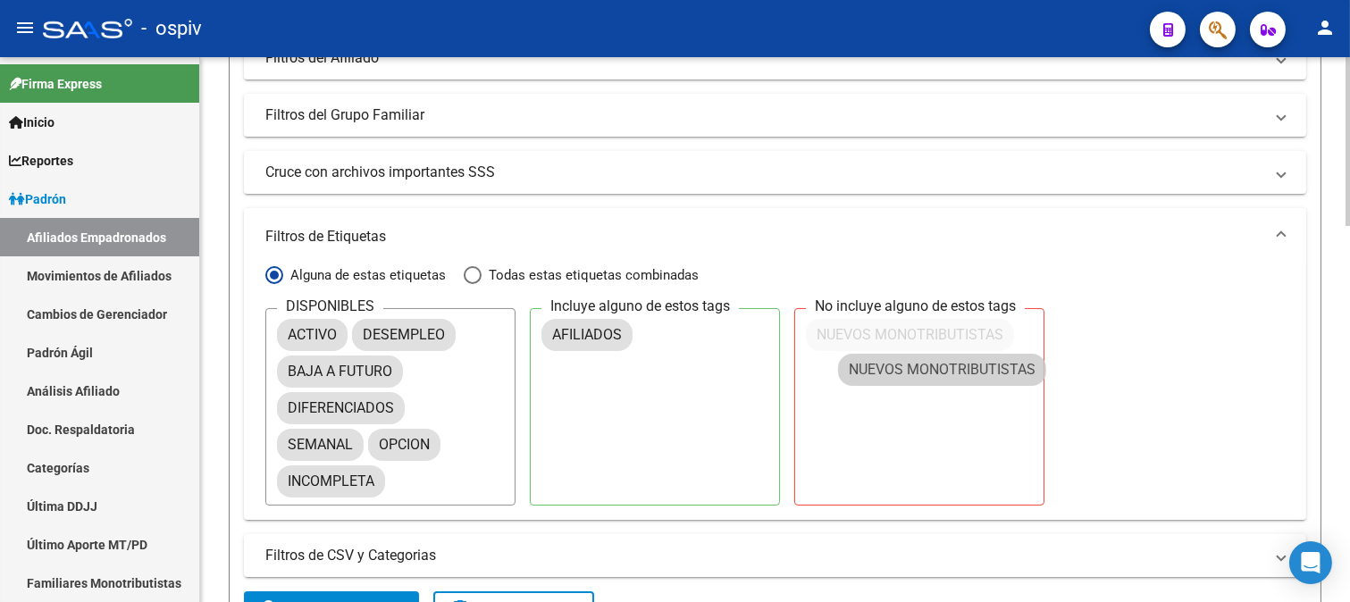
drag, startPoint x: 354, startPoint y: 477, endPoint x: 908, endPoint y: 314, distance: 578.0
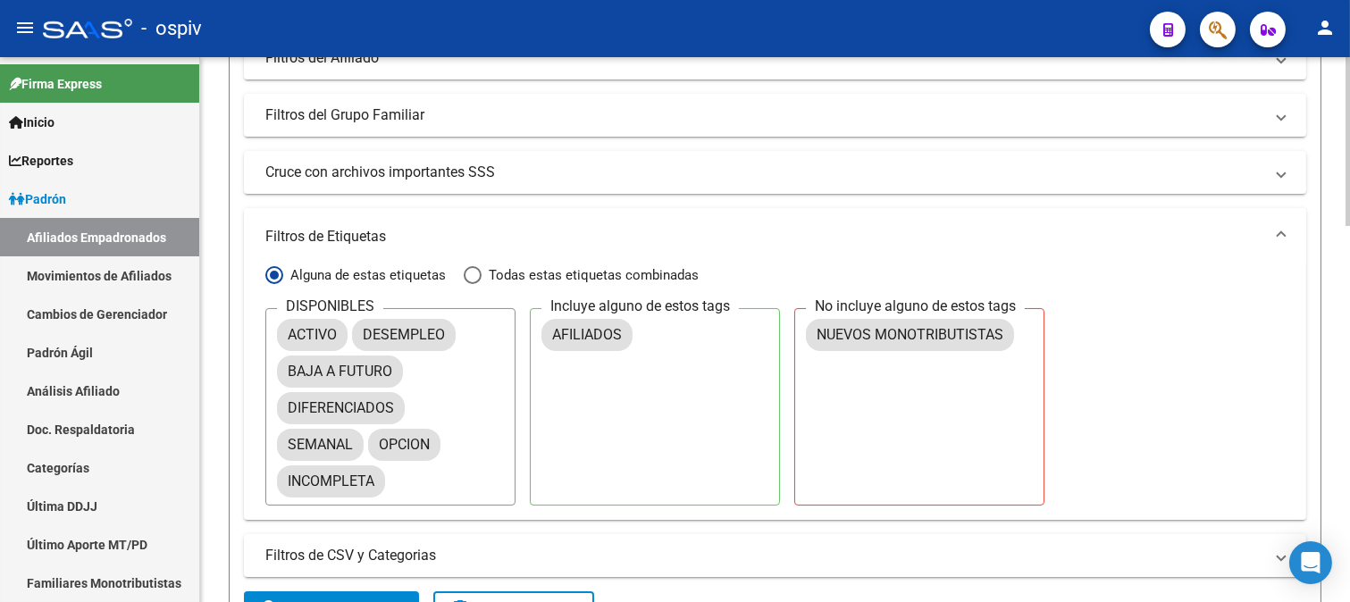
scroll to position [595, 0]
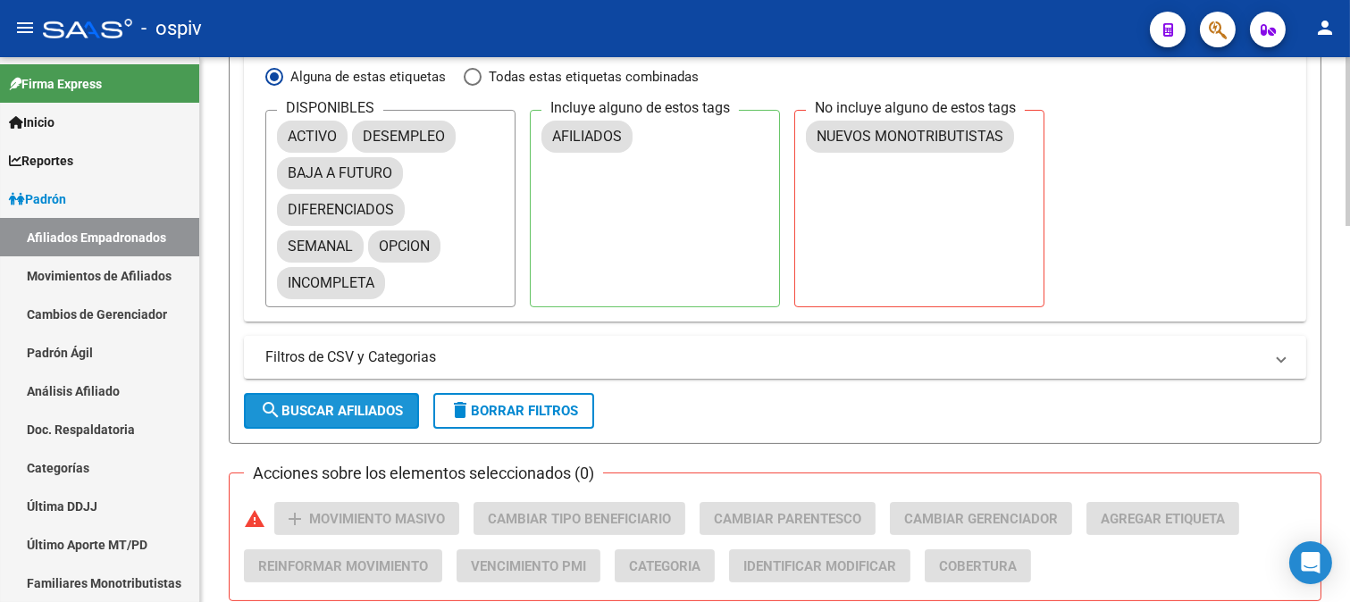
click at [343, 414] on span "search Buscar Afiliados" at bounding box center [331, 411] width 143 height 16
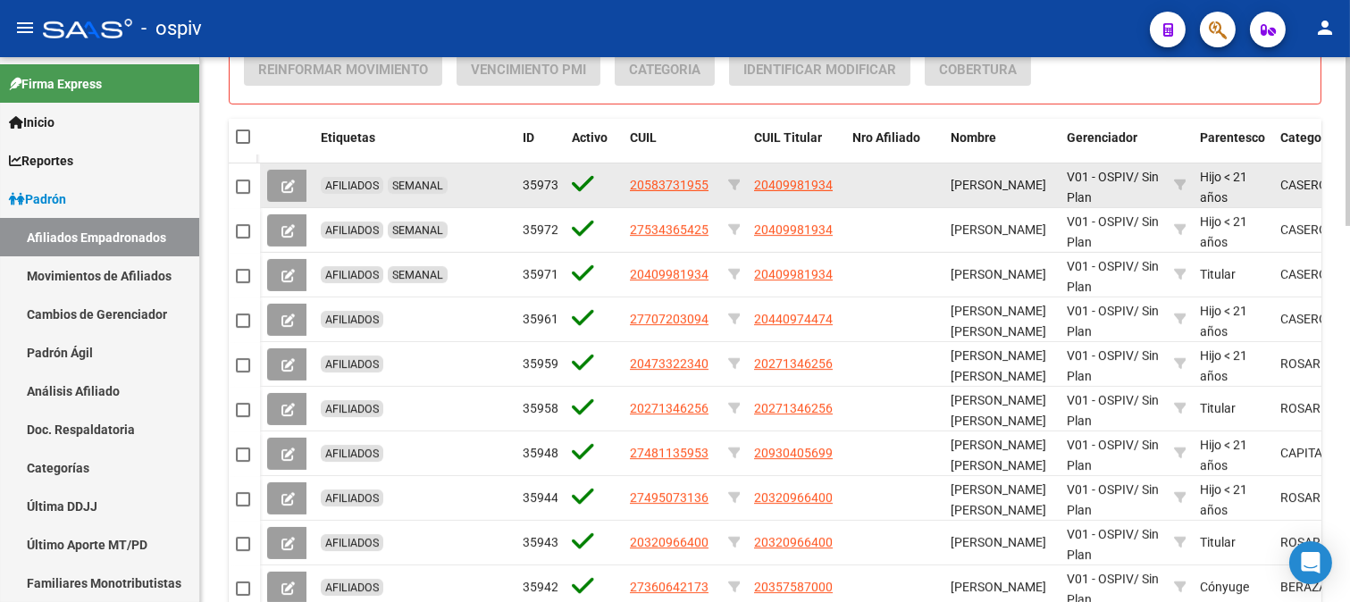
drag, startPoint x: 242, startPoint y: 135, endPoint x: 639, endPoint y: 207, distance: 404.0
click at [242, 137] on span at bounding box center [243, 137] width 14 height 14
click at [242, 144] on input "checkbox" at bounding box center [242, 144] width 1 height 1
checkbox input "true"
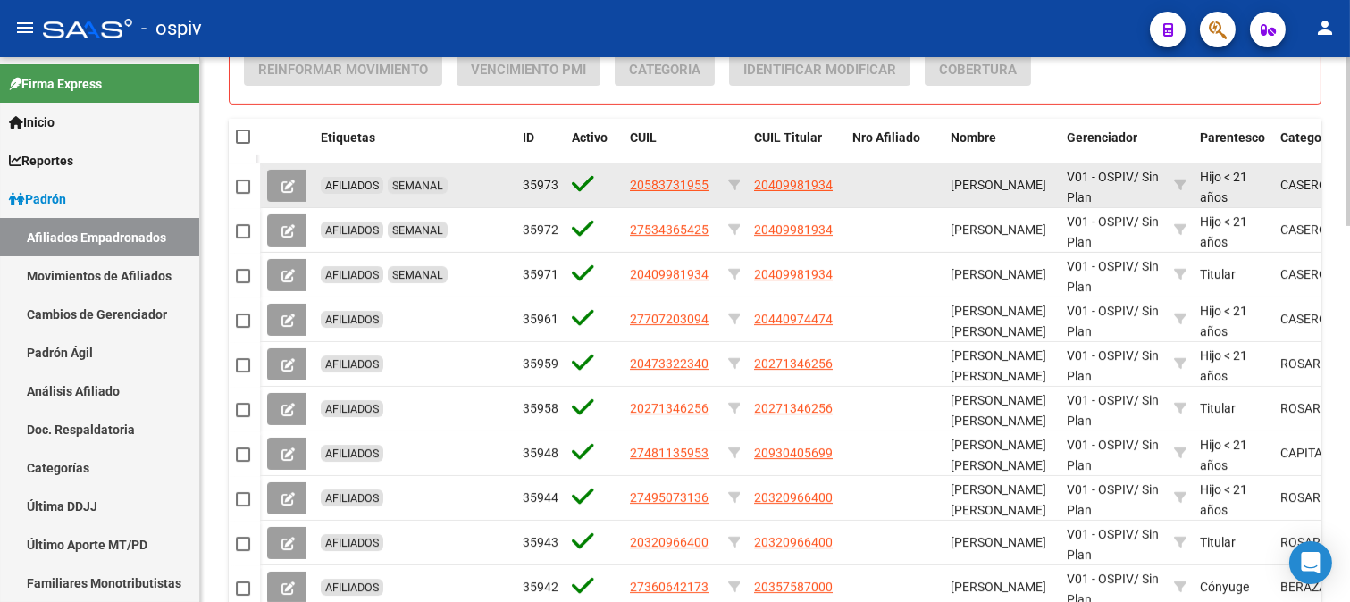
checkbox input "true"
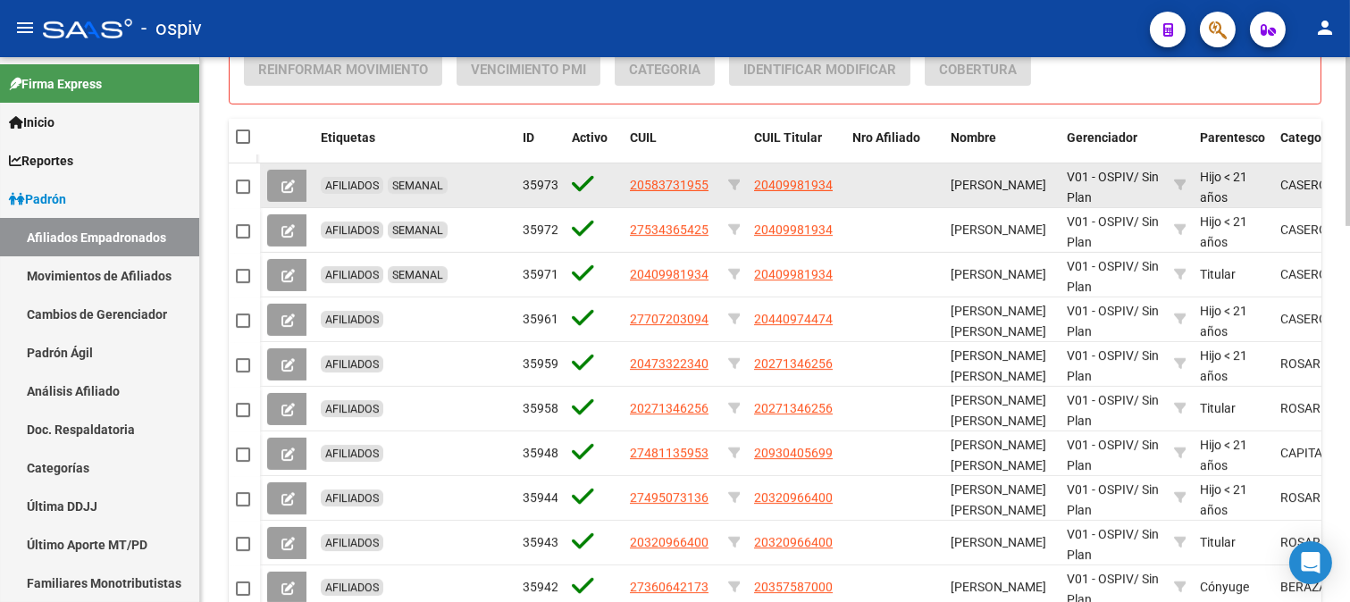
checkbox input "true"
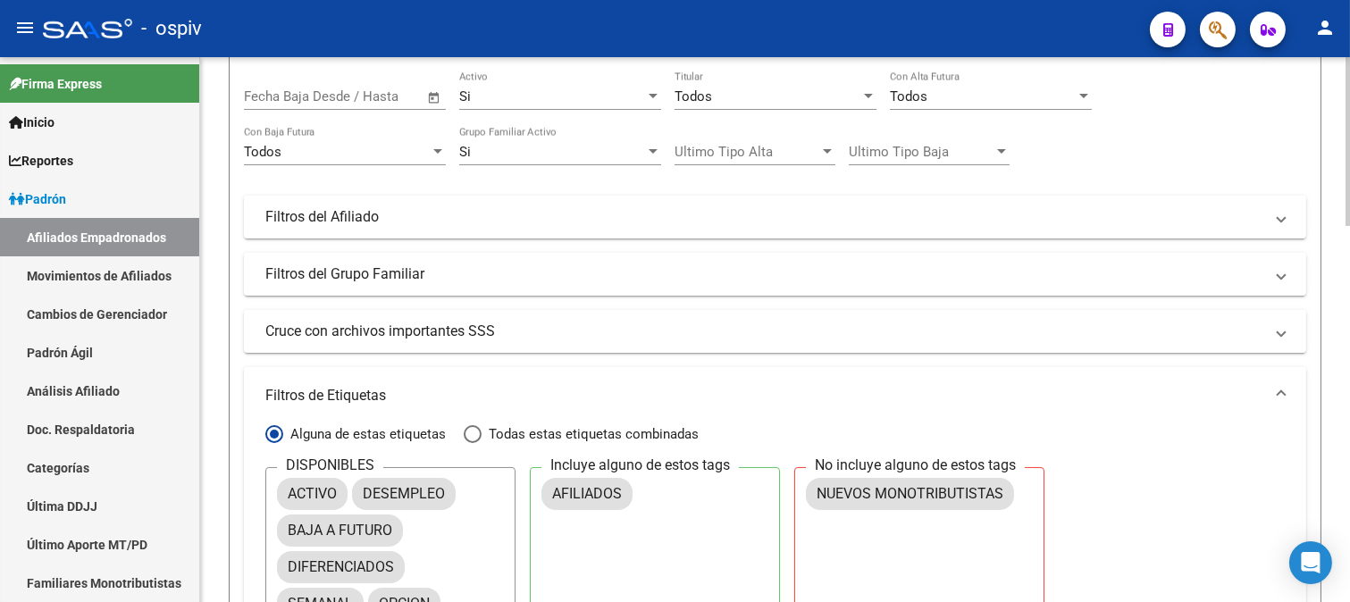
scroll to position [0, 0]
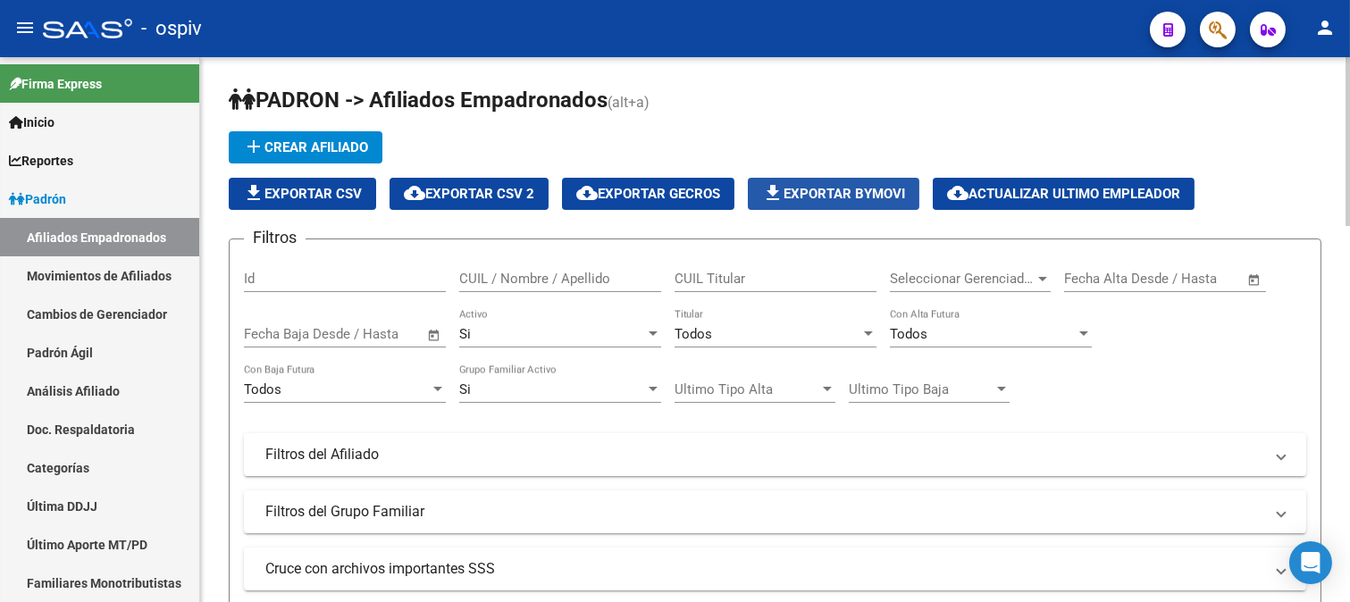
click at [888, 189] on span "file_download Exportar Bymovi" at bounding box center [833, 194] width 143 height 16
click at [491, 190] on span "cloud_download Exportar CSV 2" at bounding box center [469, 194] width 130 height 16
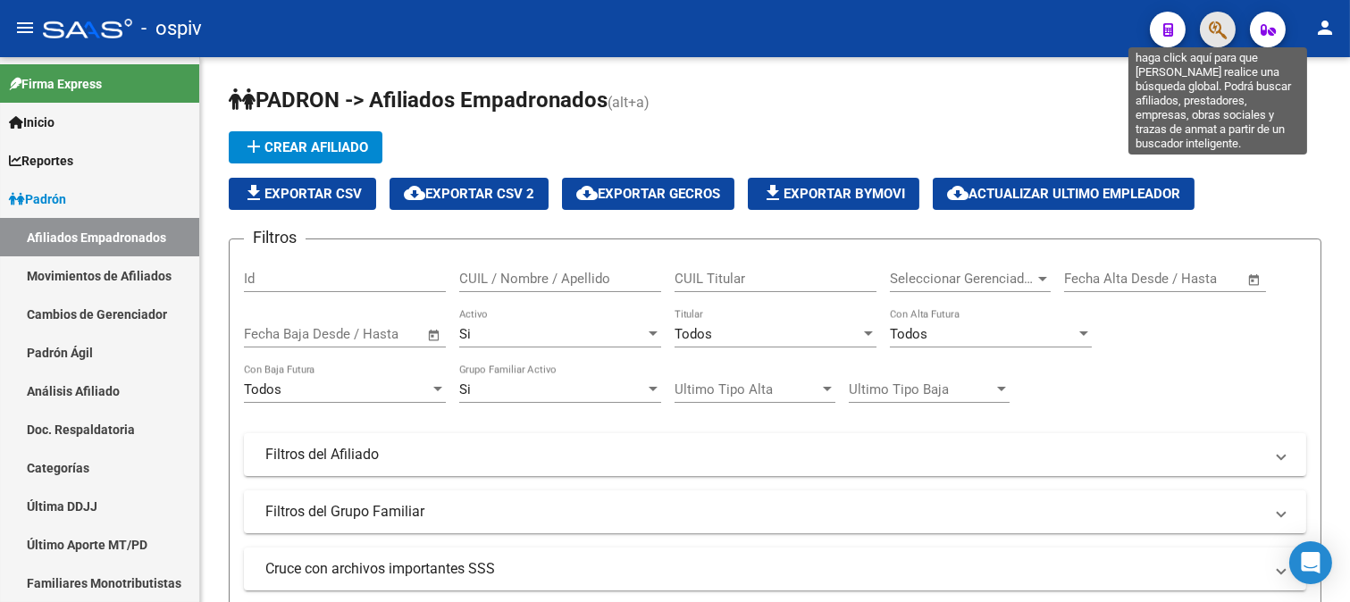
click at [1219, 28] on icon "button" at bounding box center [1217, 30] width 18 height 21
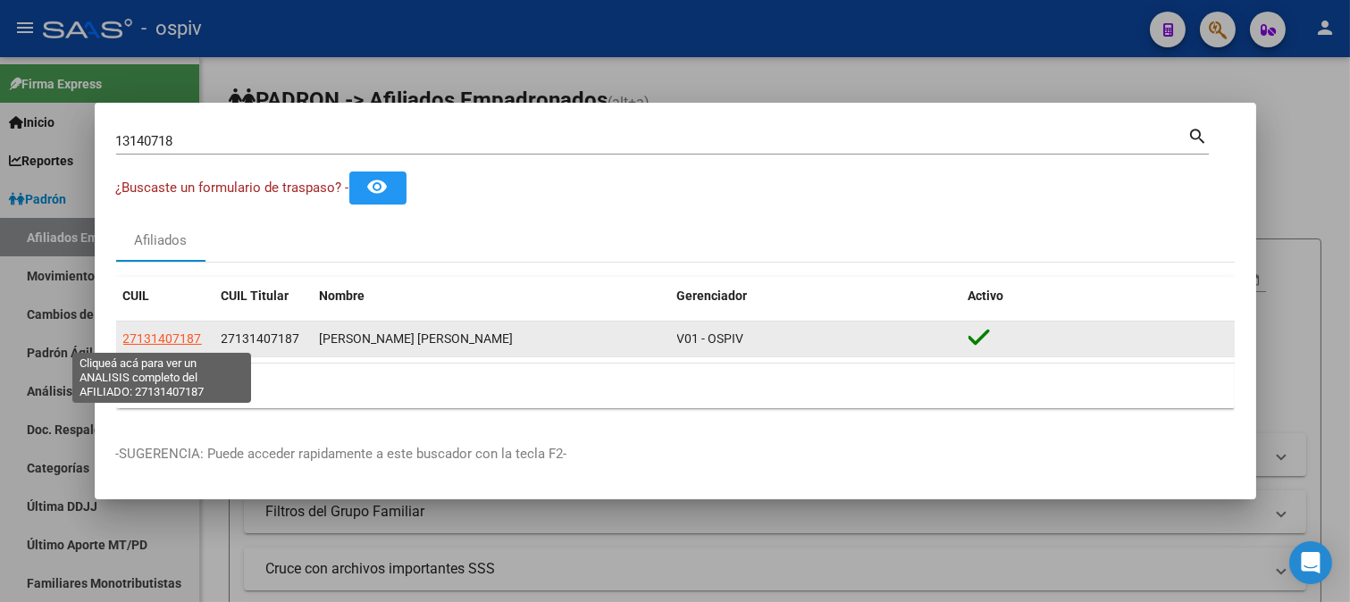
click at [158, 339] on span "27131407187" at bounding box center [162, 338] width 79 height 14
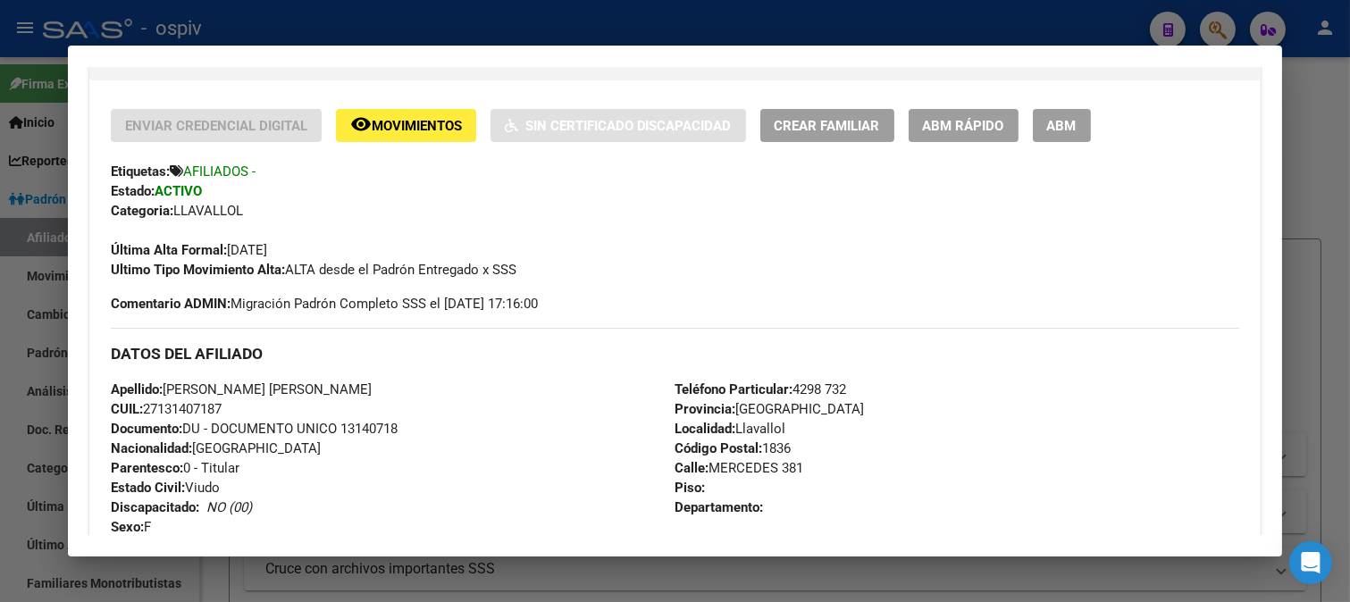
scroll to position [397, 0]
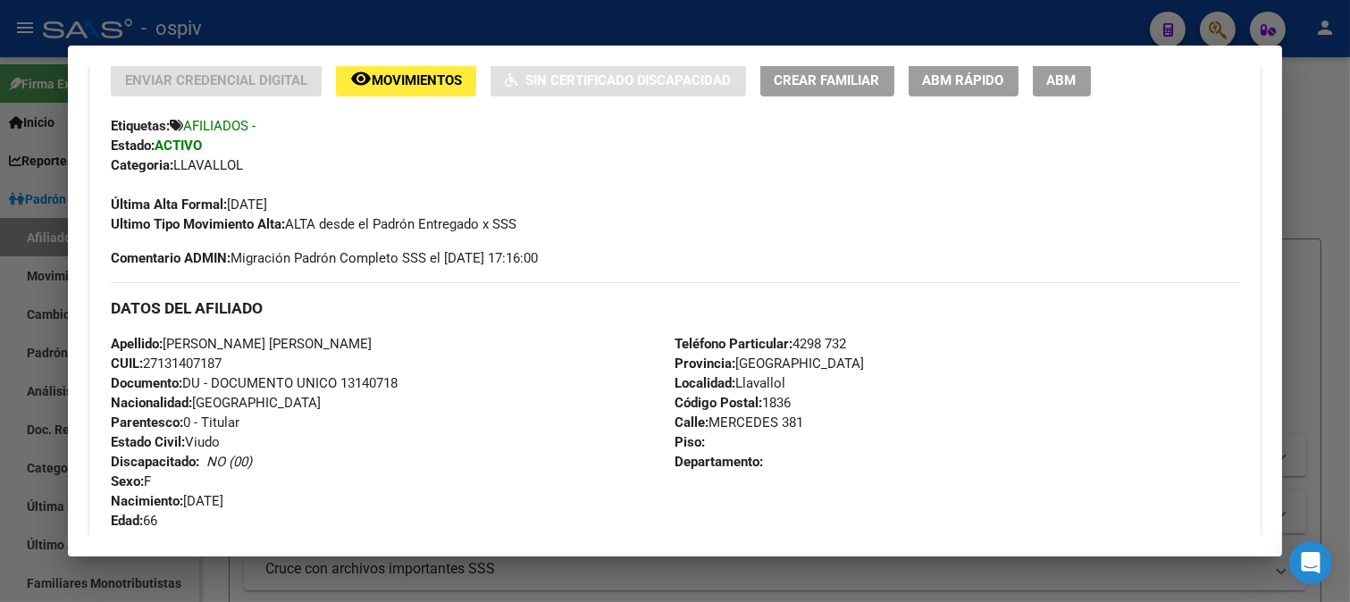
drag, startPoint x: 146, startPoint y: 360, endPoint x: 290, endPoint y: 364, distance: 144.8
click at [290, 364] on div "Apellido: [PERSON_NAME] [PERSON_NAME] CUIL: 27131407187 Documento: DU - DOCUMEN…" at bounding box center [393, 432] width 564 height 196
copy span "27131407187"
click at [1209, 32] on div at bounding box center [675, 301] width 1350 height 602
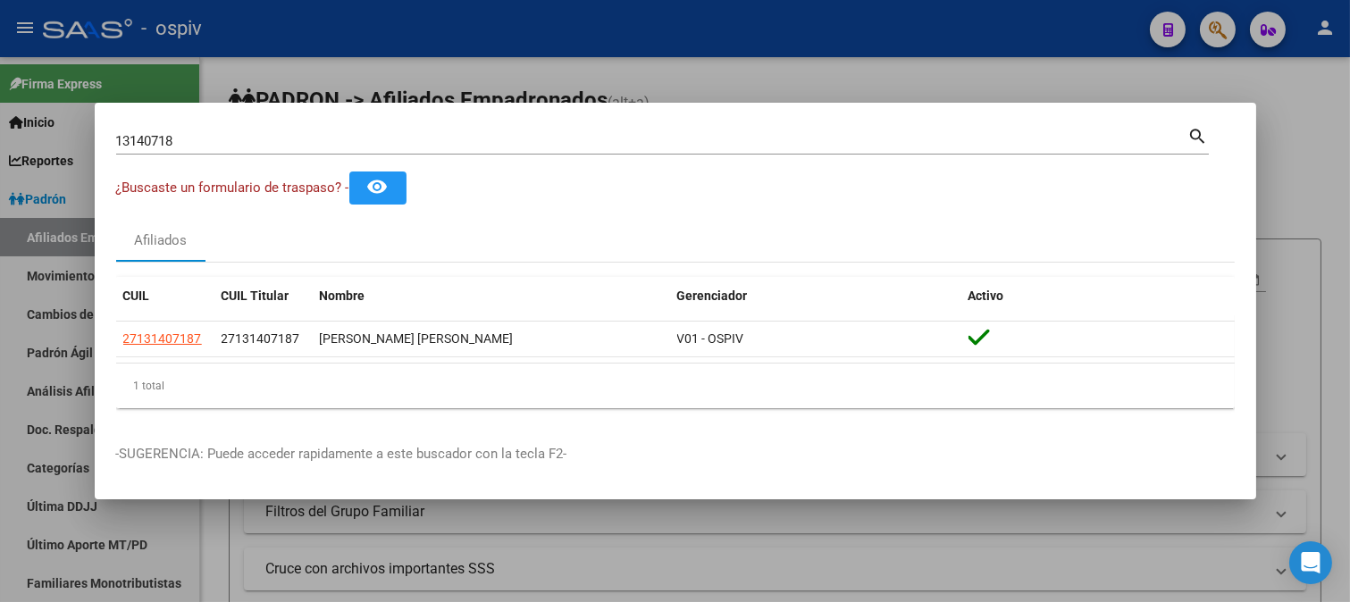
drag, startPoint x: 185, startPoint y: 130, endPoint x: 74, endPoint y: 130, distance: 110.7
click at [74, 130] on div "13140718 Buscar (apellido, dni, cuil, nro traspaso, cuit, obra social) search ¿…" at bounding box center [675, 301] width 1350 height 602
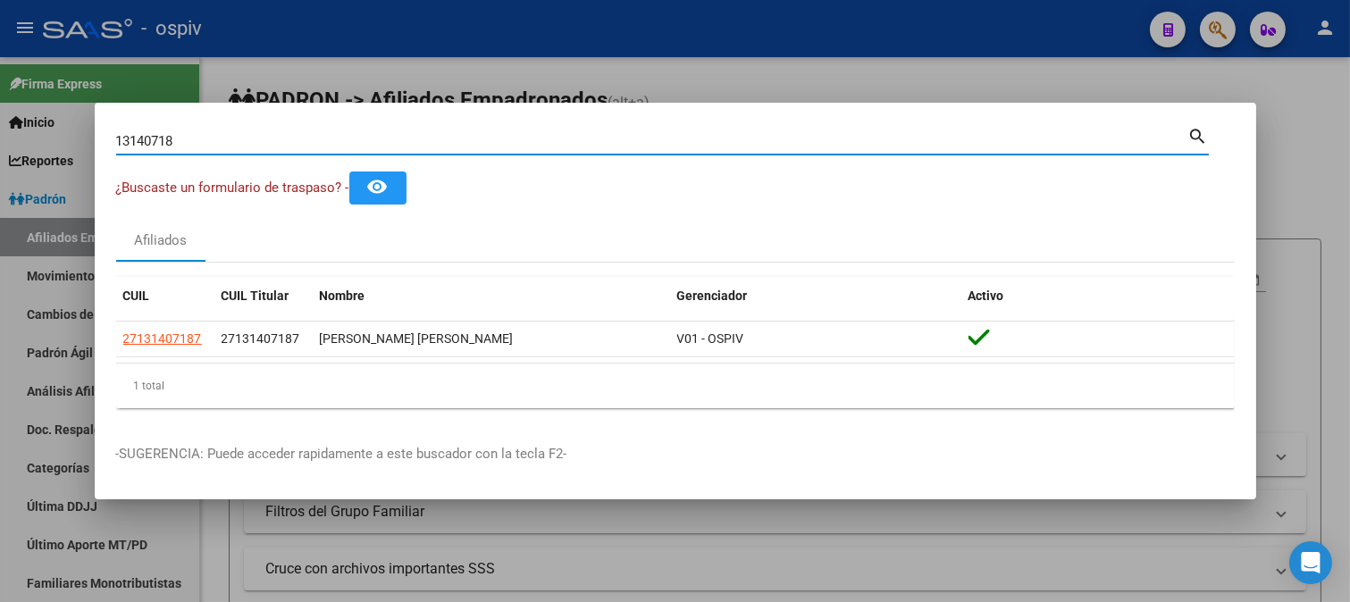
drag, startPoint x: 198, startPoint y: 146, endPoint x: 55, endPoint y: 109, distance: 147.5
click at [55, 109] on div "13140718 Buscar (apellido, dni, cuil, nro traspaso, cuit, obra social) search ¿…" at bounding box center [675, 301] width 1350 height 602
type input "8"
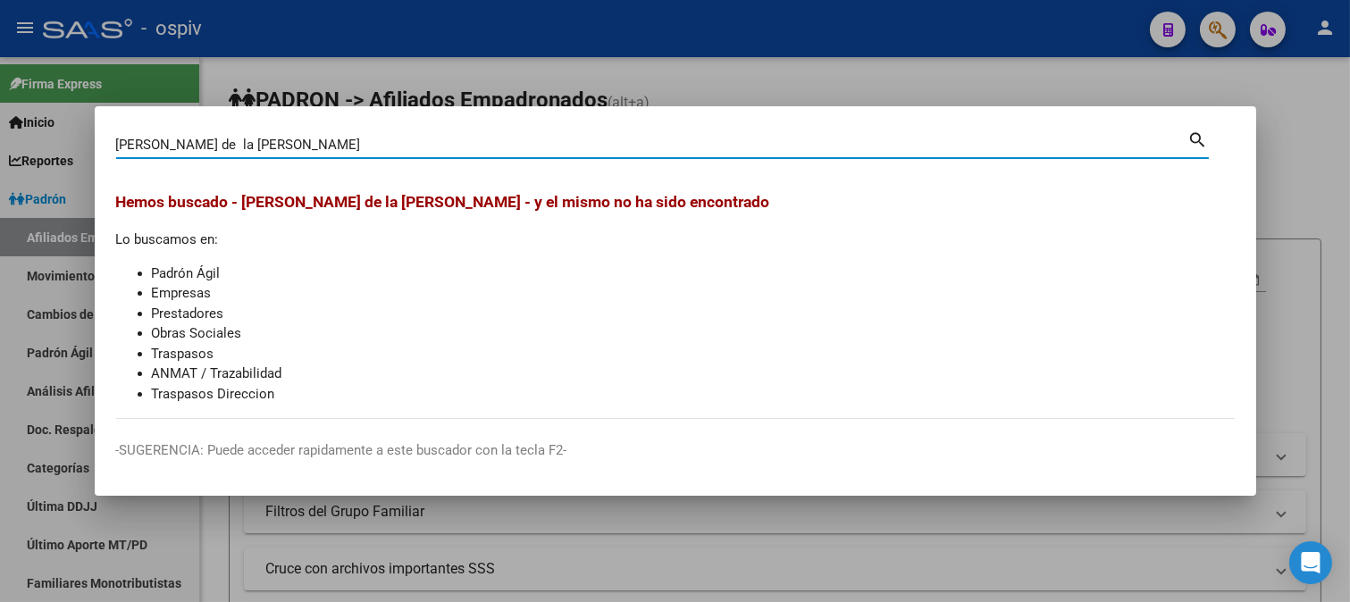
drag, startPoint x: 220, startPoint y: 141, endPoint x: 71, endPoint y: 141, distance: 148.3
click at [71, 141] on div "[PERSON_NAME] de la [PERSON_NAME] Buscar (apellido, dni, cuil, nro traspaso, cu…" at bounding box center [675, 301] width 1350 height 602
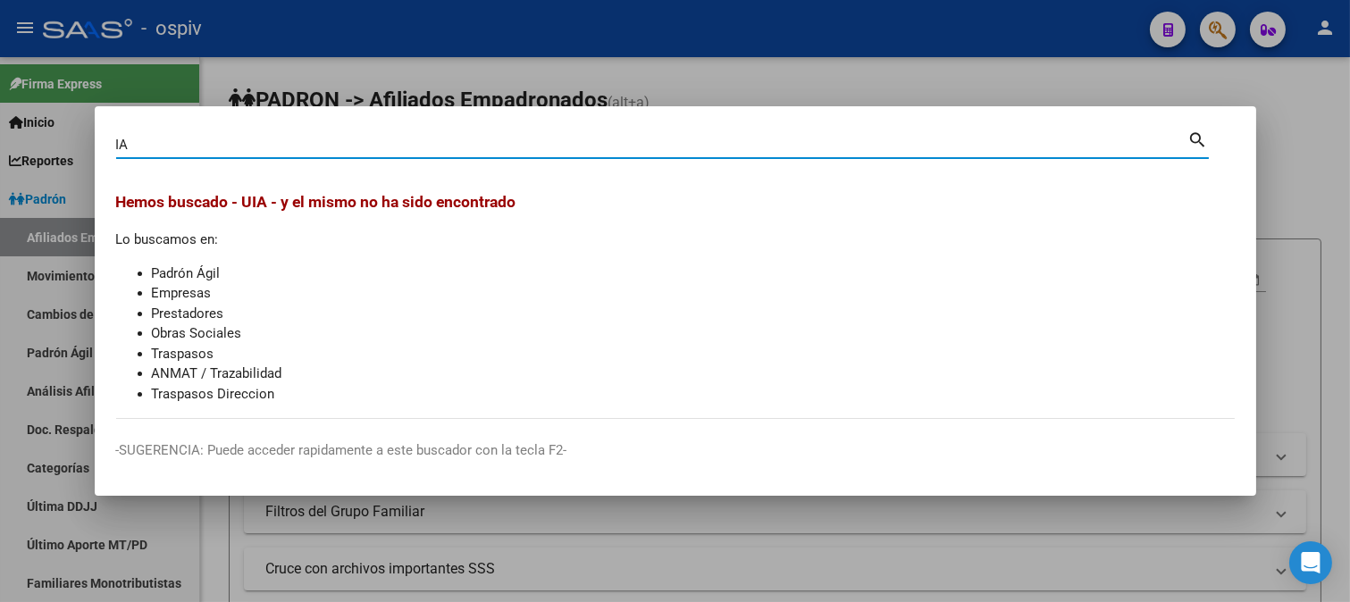
type input "A"
type input "[PERSON_NAME] DE"
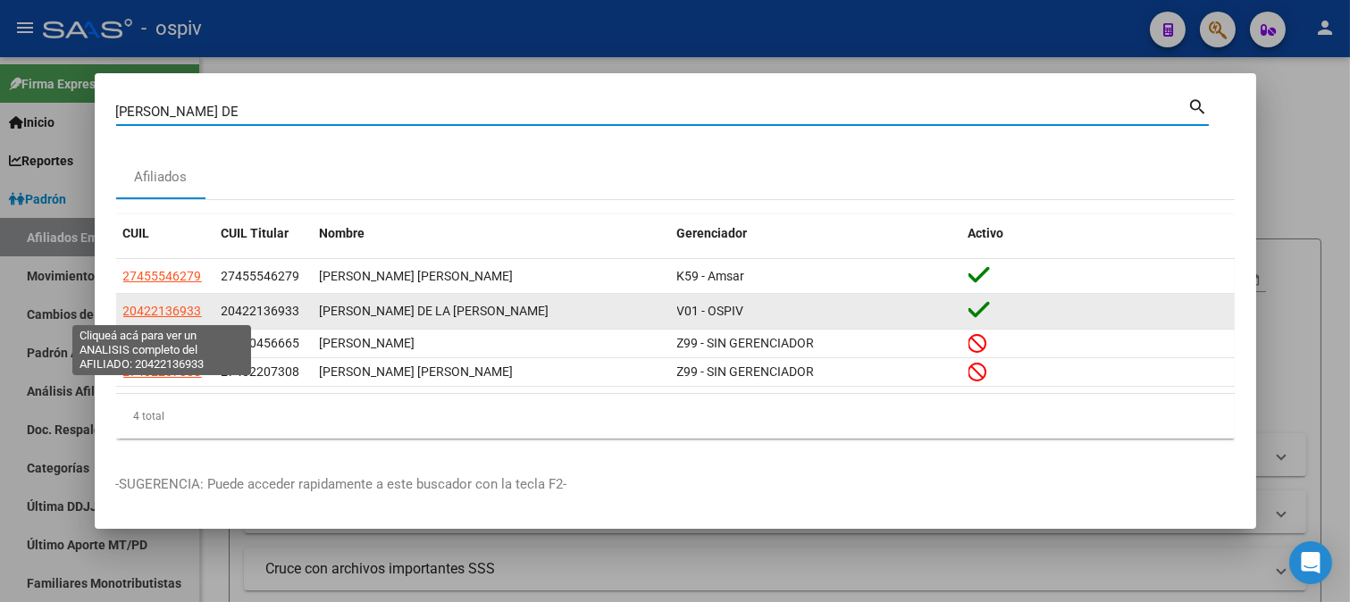
click at [146, 308] on span "20422136933" at bounding box center [162, 311] width 79 height 14
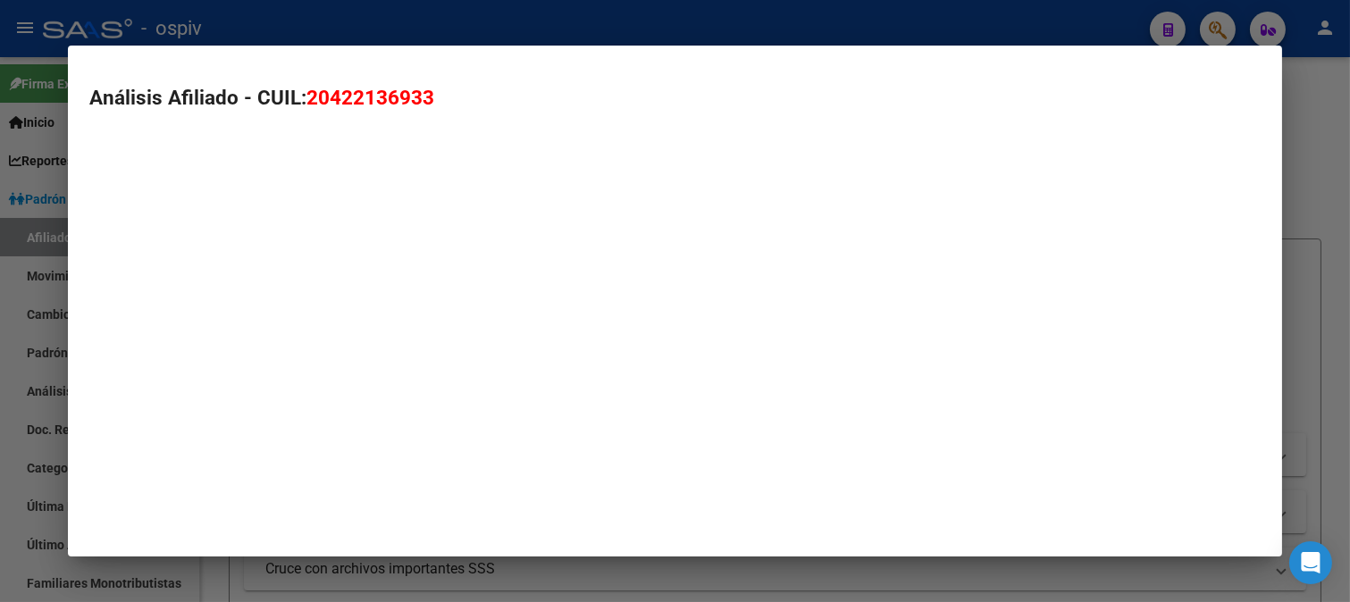
type textarea "20422136933"
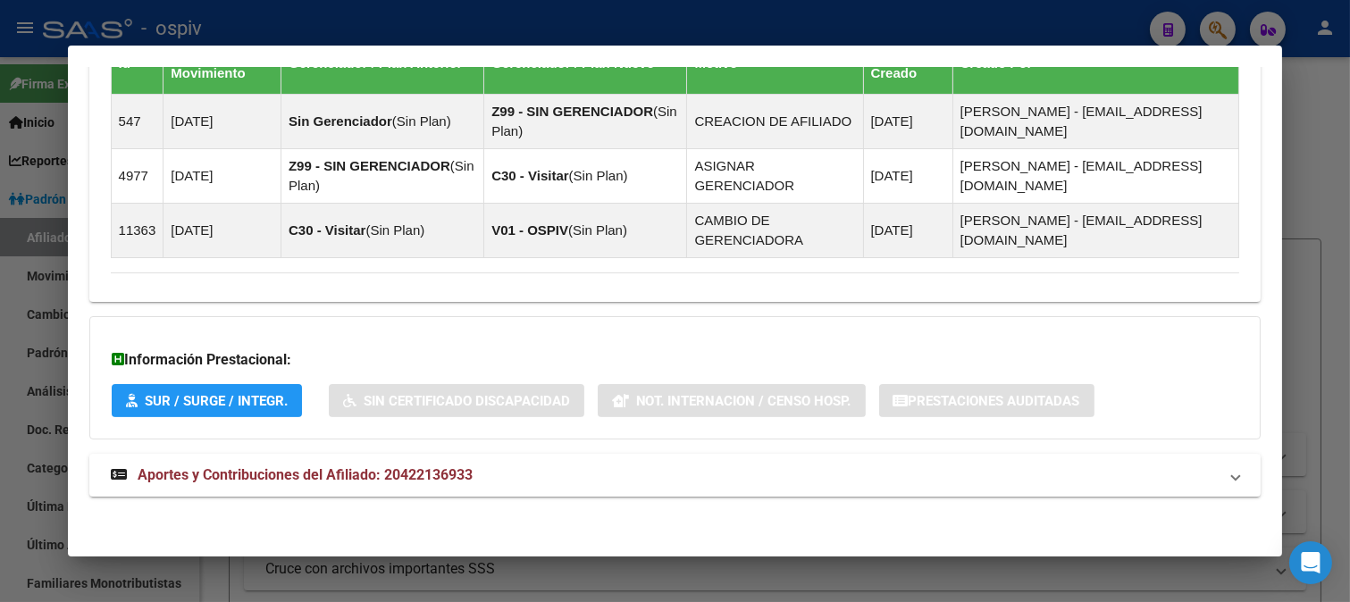
scroll to position [1135, 0]
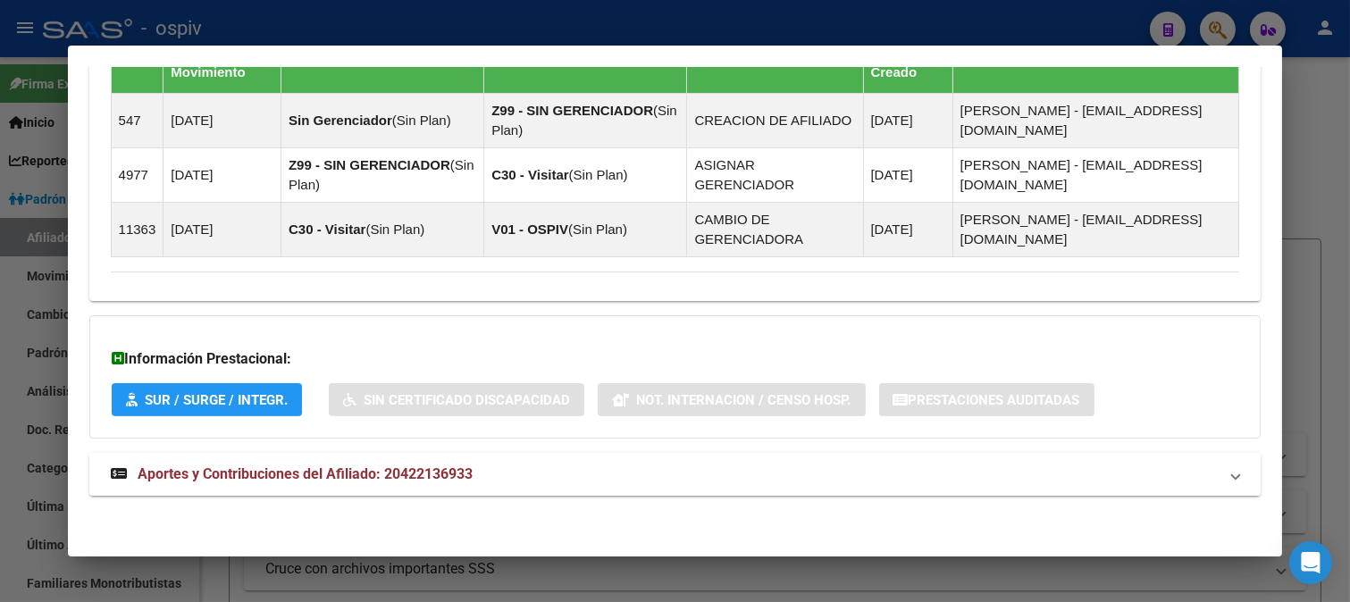
click at [429, 476] on span "Aportes y Contribuciones del Afiliado: 20422136933" at bounding box center [305, 473] width 335 height 17
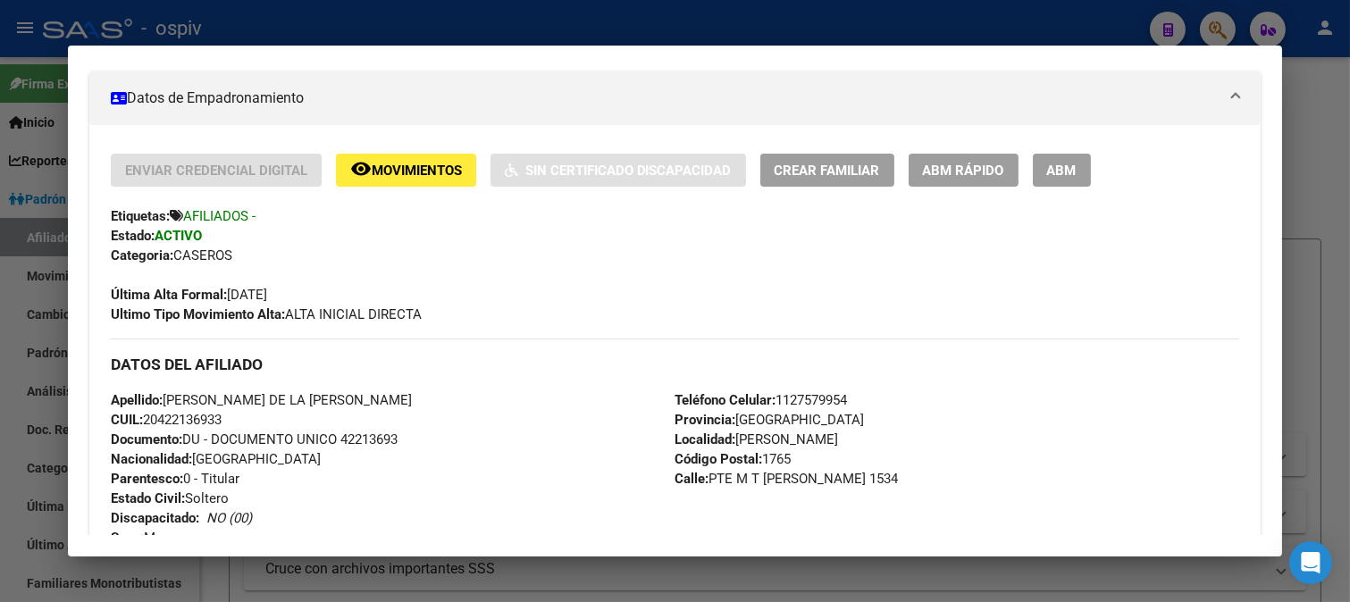
scroll to position [247, 0]
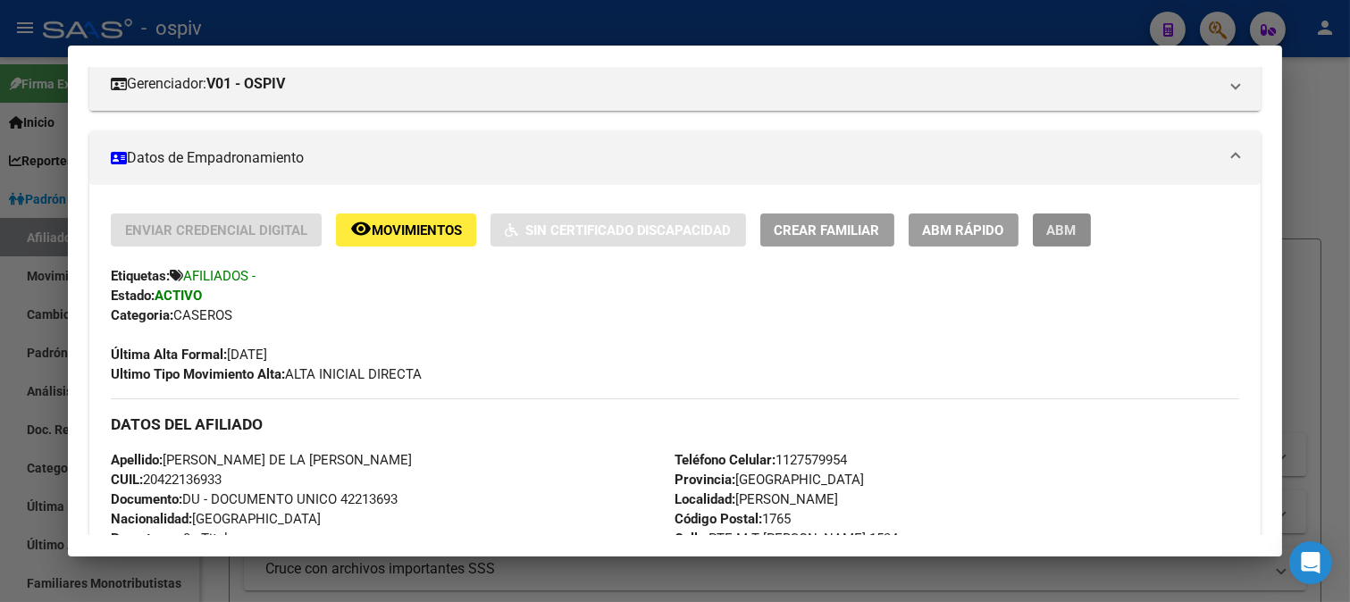
click at [1060, 222] on span "ABM" at bounding box center [1061, 230] width 29 height 16
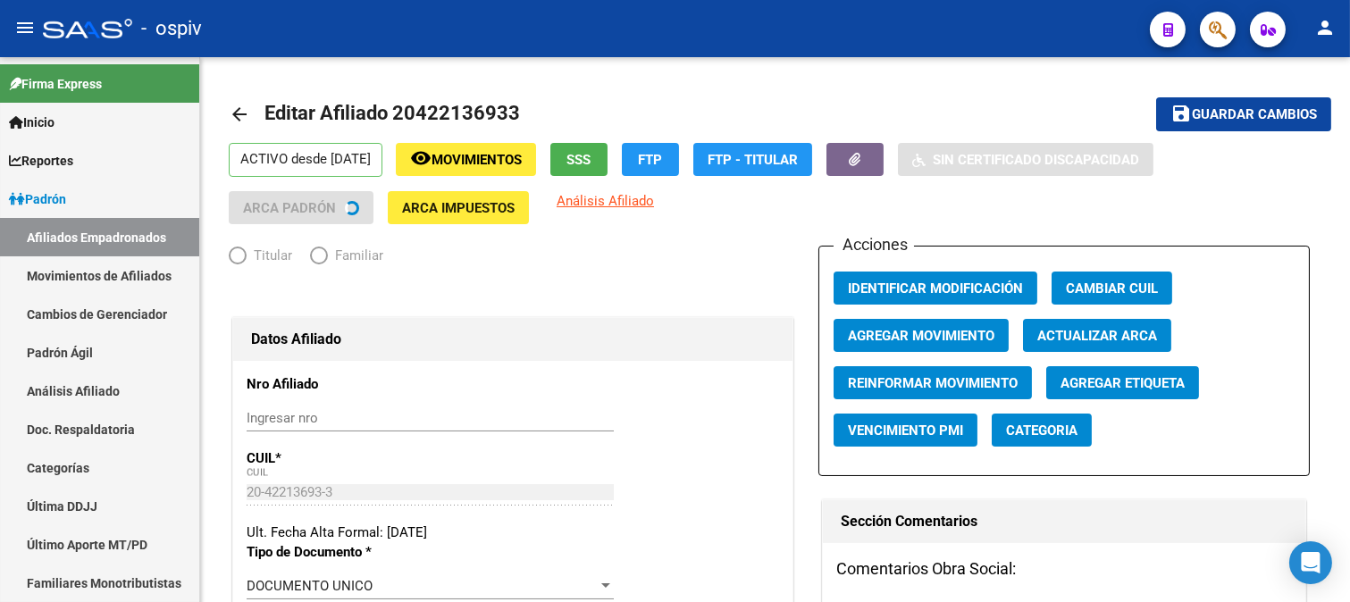
radio input "true"
type input "30-60895138-1"
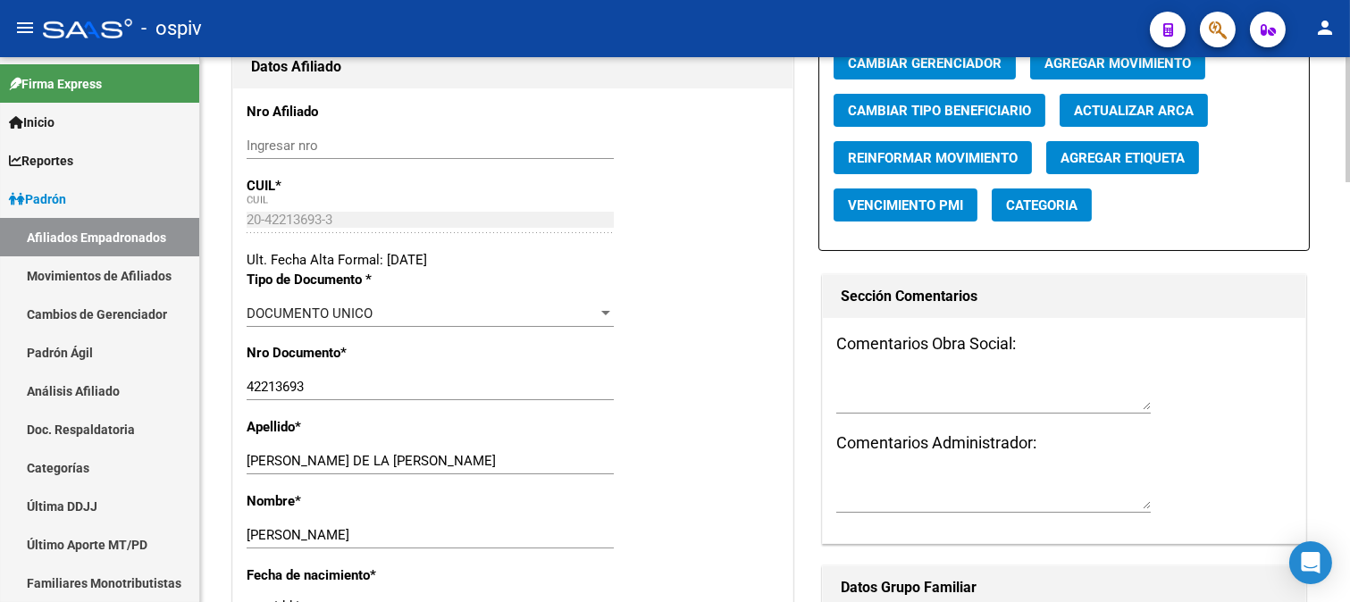
scroll to position [397, 0]
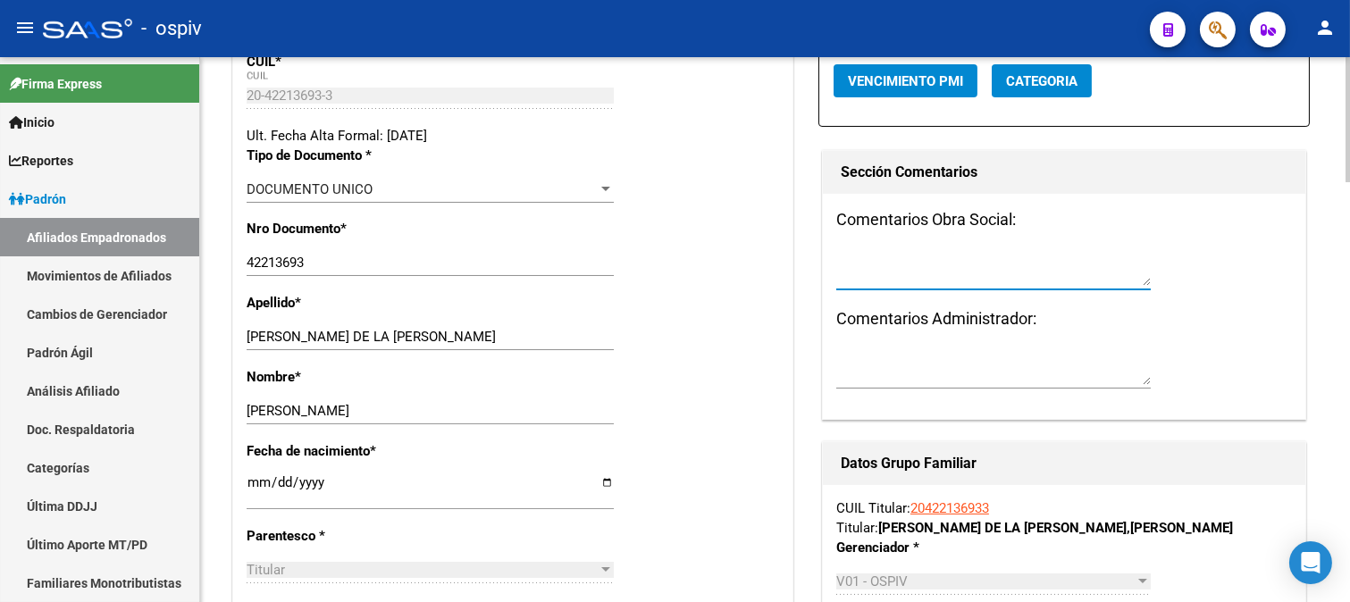
click at [1006, 277] on textarea at bounding box center [993, 268] width 314 height 36
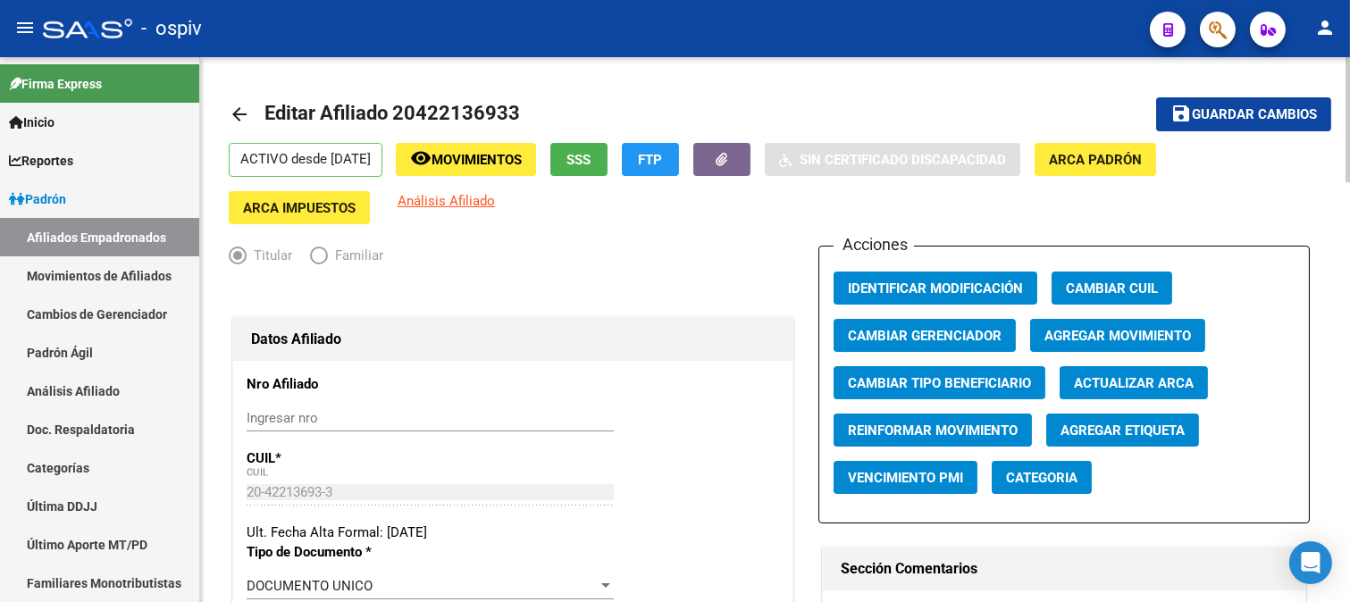
type textarea "RESERVA DE PUESTO DESDE EL 07102025"
click at [1236, 109] on span "Guardar cambios" at bounding box center [1253, 115] width 125 height 16
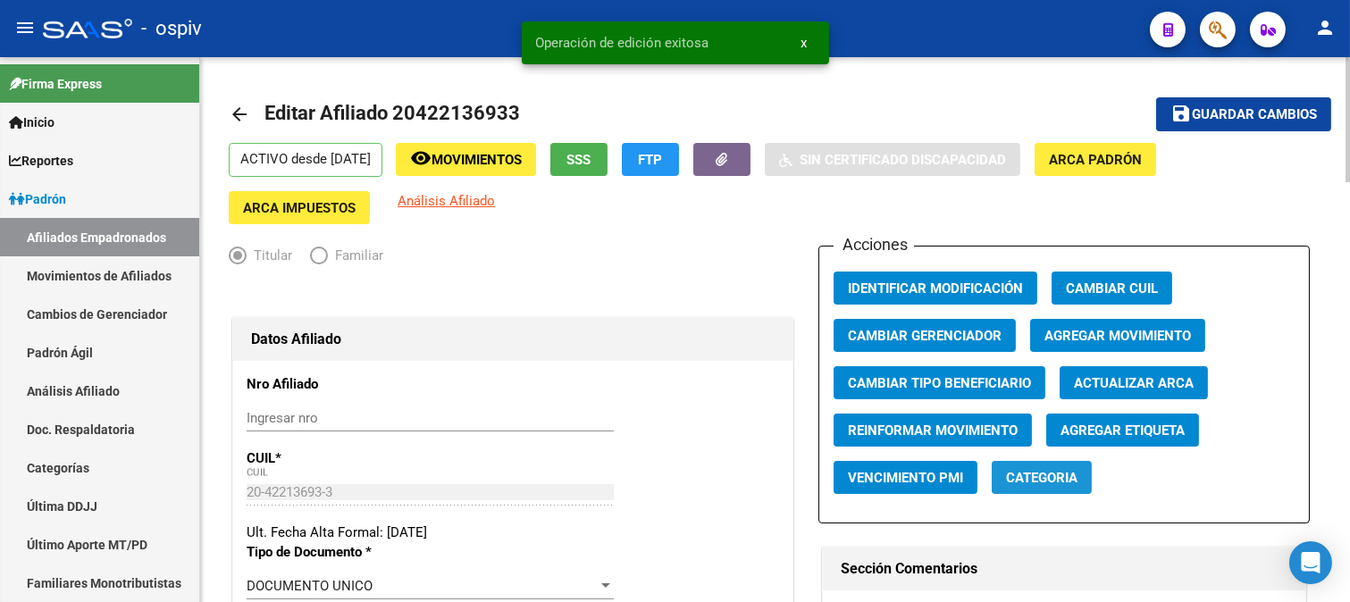
click at [1041, 476] on span "Categoria" at bounding box center [1041, 478] width 71 height 16
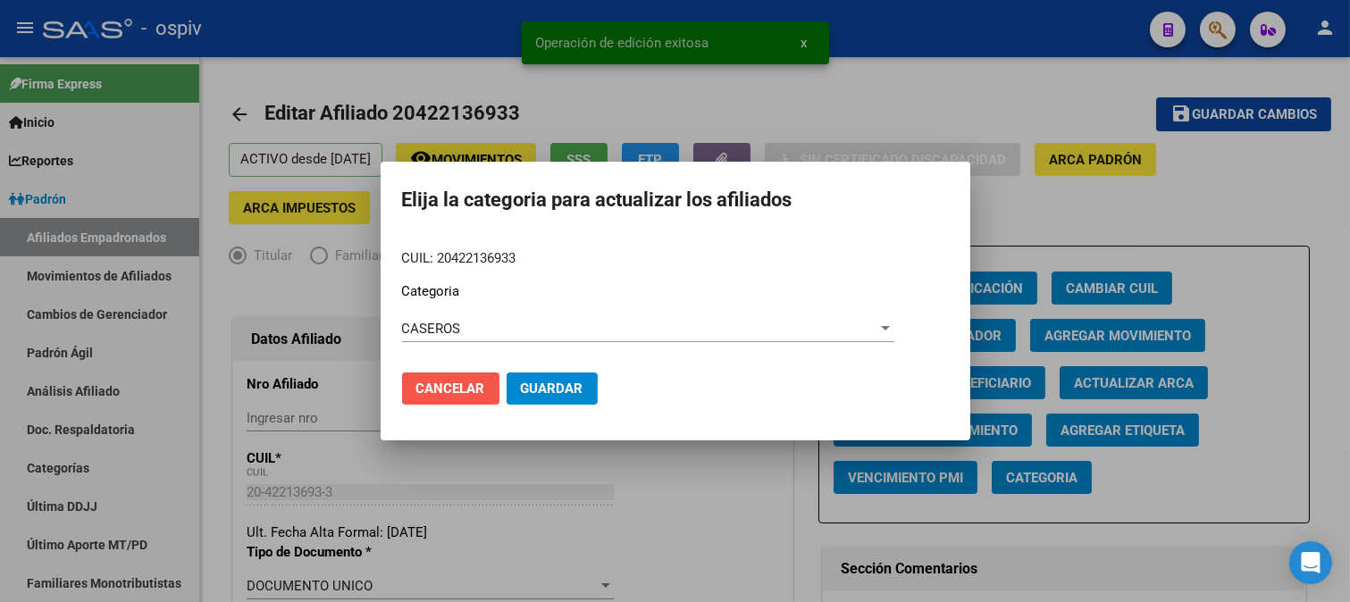
drag, startPoint x: 495, startPoint y: 377, endPoint x: 539, endPoint y: 385, distance: 44.5
click at [496, 377] on button "Cancelar" at bounding box center [450, 388] width 97 height 32
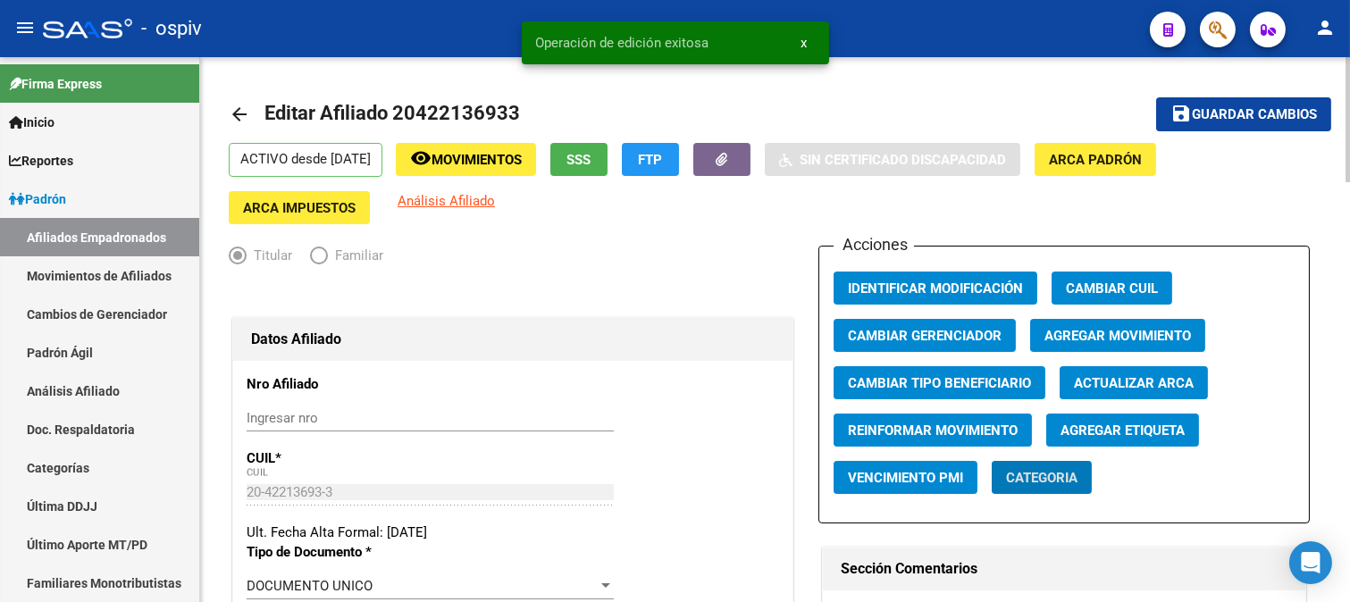
click at [1032, 483] on span "Categoria" at bounding box center [1041, 478] width 71 height 16
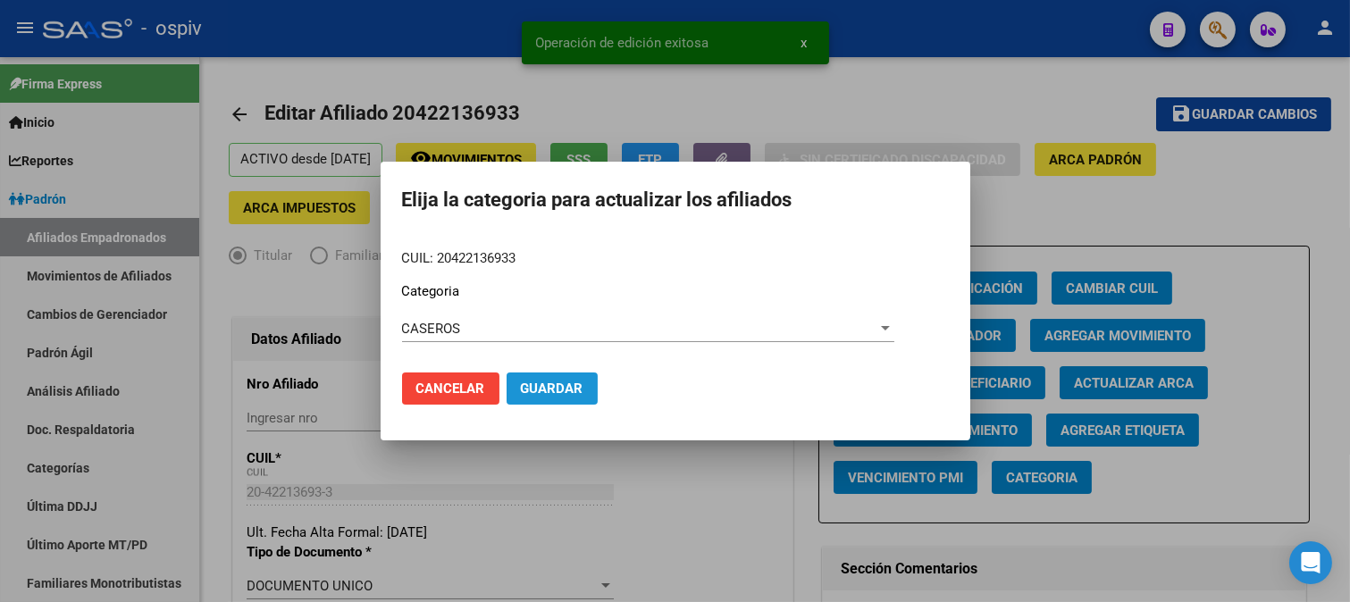
click at [565, 391] on span "Guardar" at bounding box center [552, 388] width 63 height 16
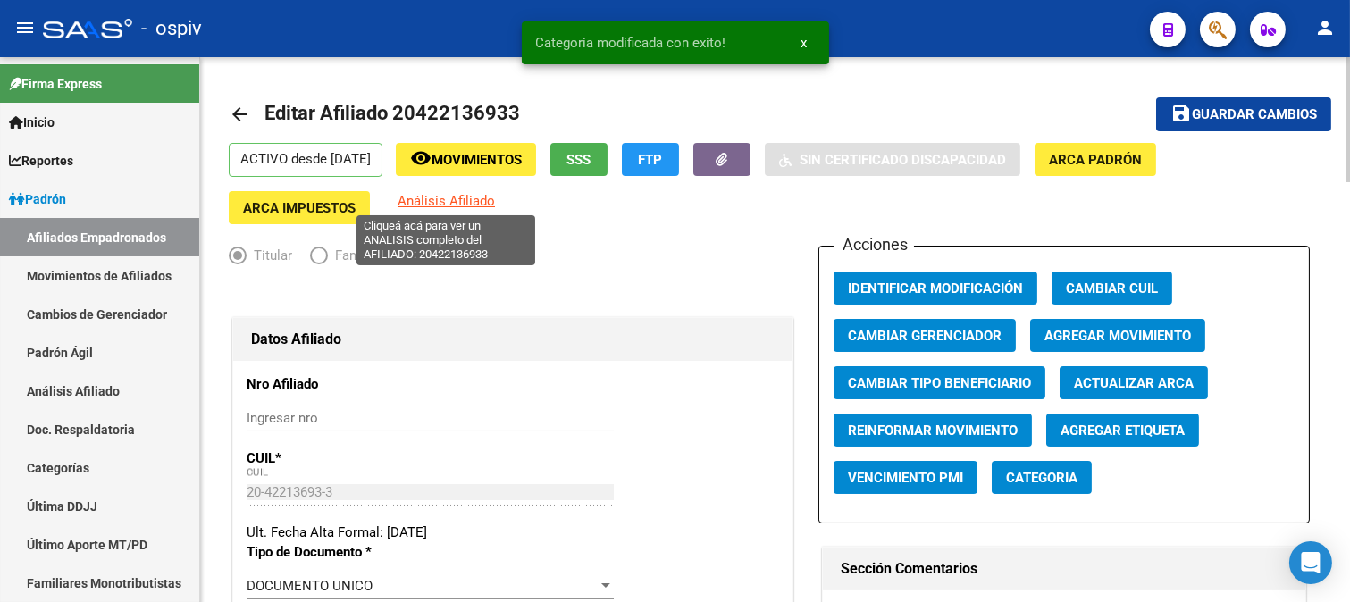
click at [480, 203] on span "Análisis Afiliado" at bounding box center [445, 201] width 97 height 16
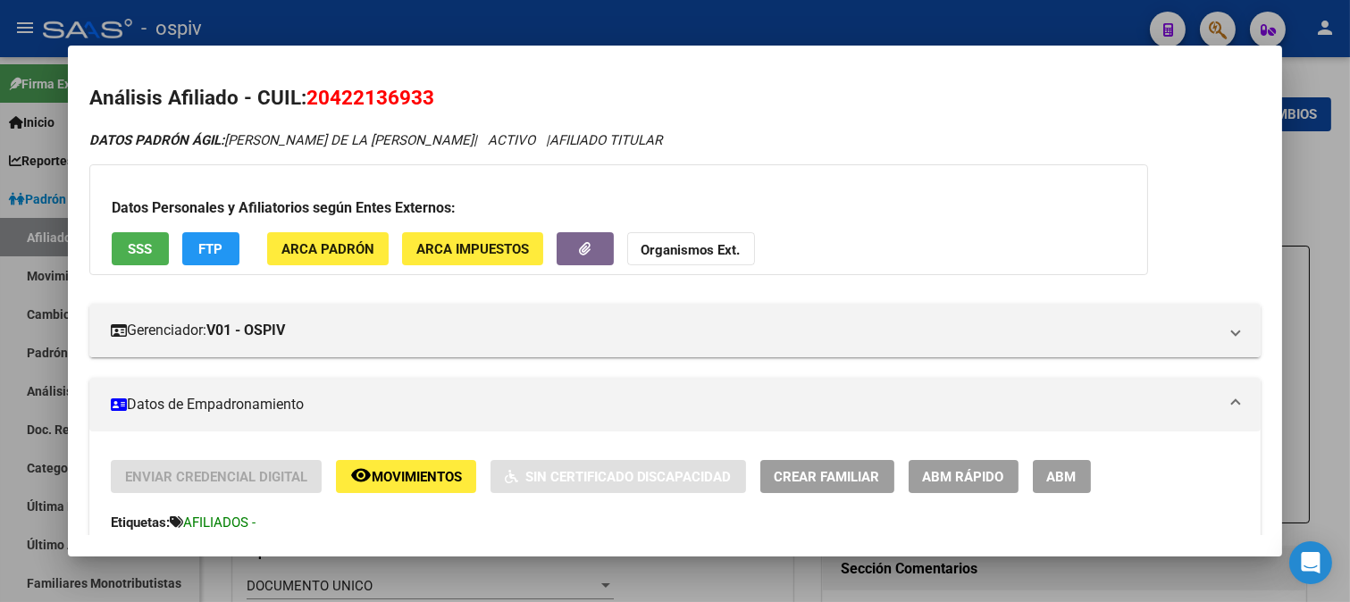
click at [1212, 16] on div at bounding box center [675, 301] width 1350 height 602
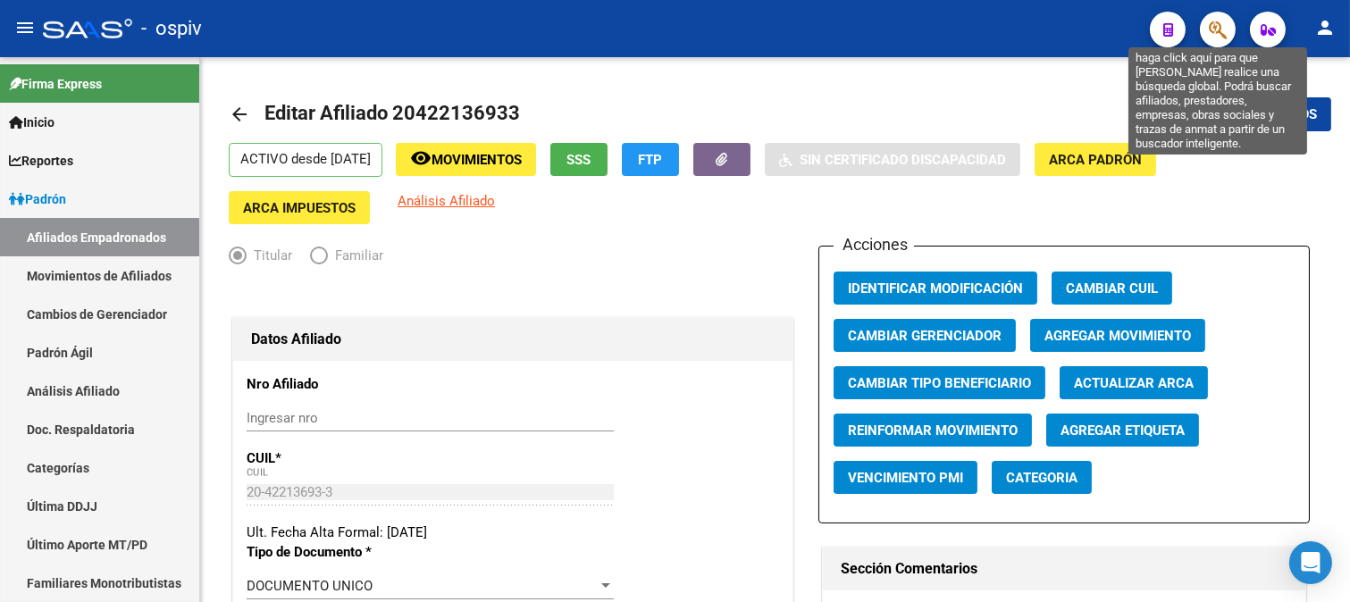
click at [1213, 29] on icon "button" at bounding box center [1217, 30] width 18 height 21
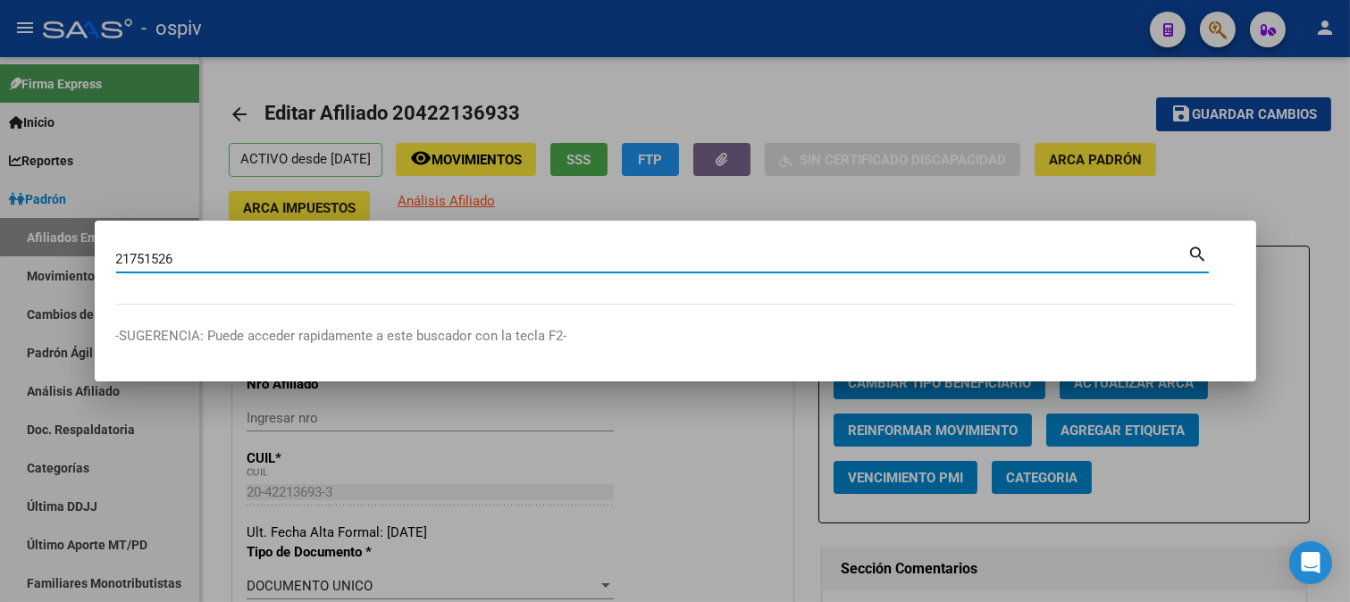
type input "21751526"
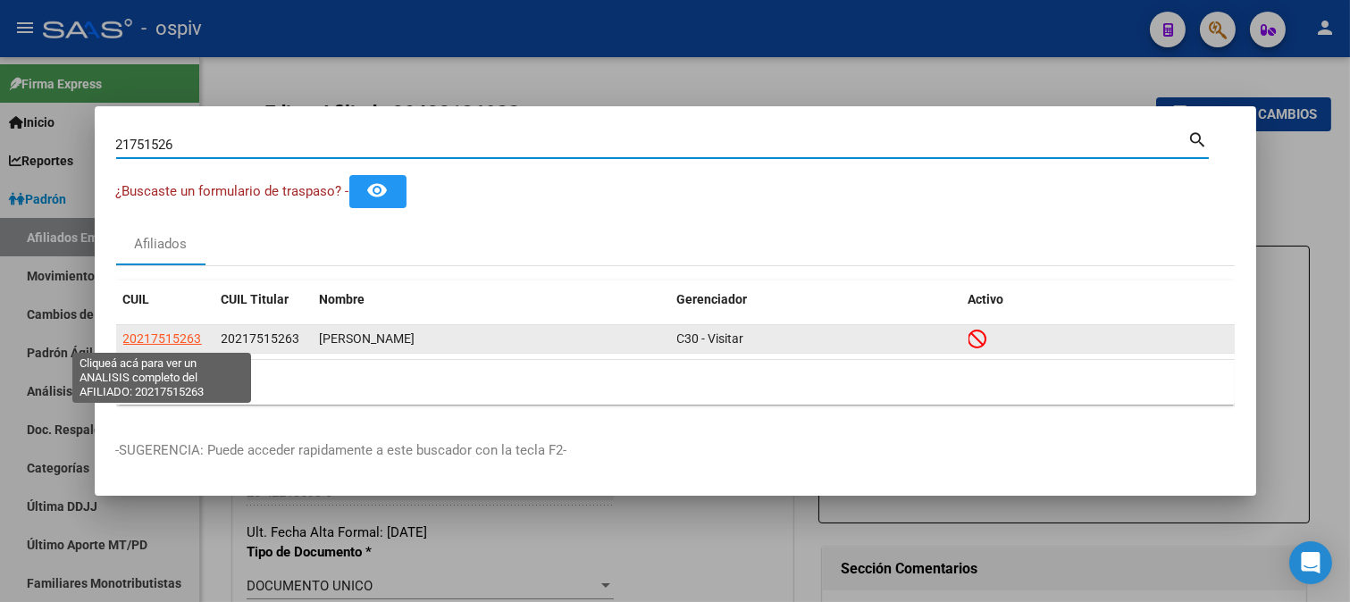
click at [184, 341] on span "20217515263" at bounding box center [162, 338] width 79 height 14
type textarea "20217515263"
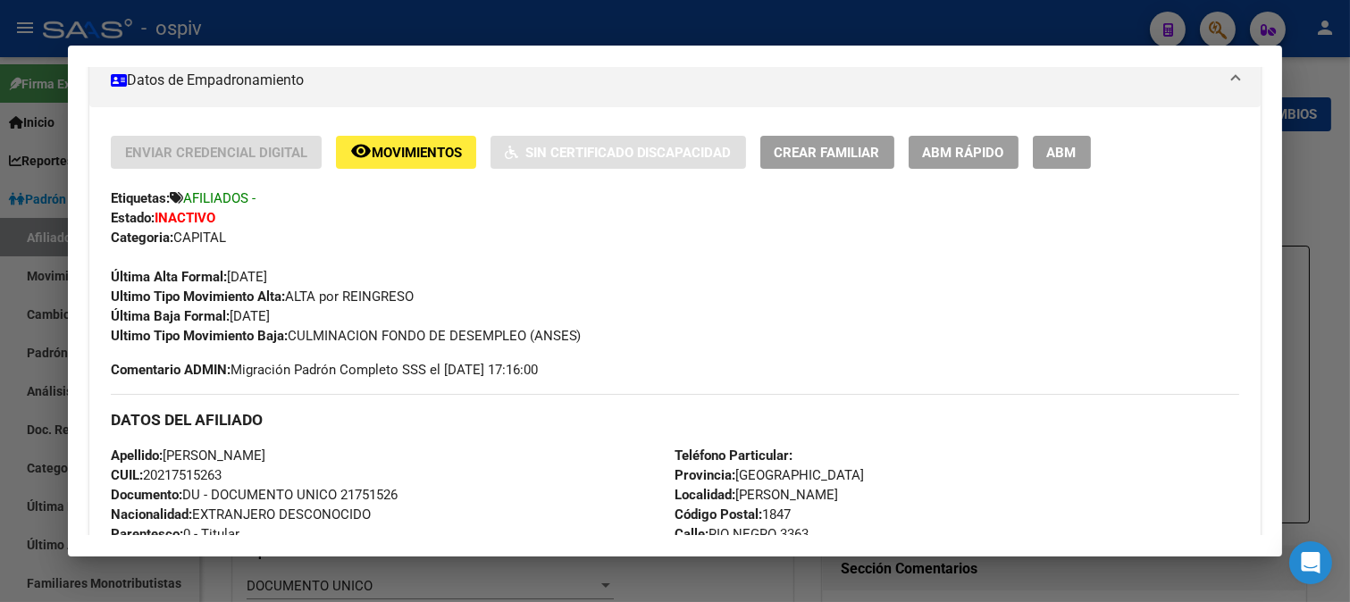
scroll to position [397, 0]
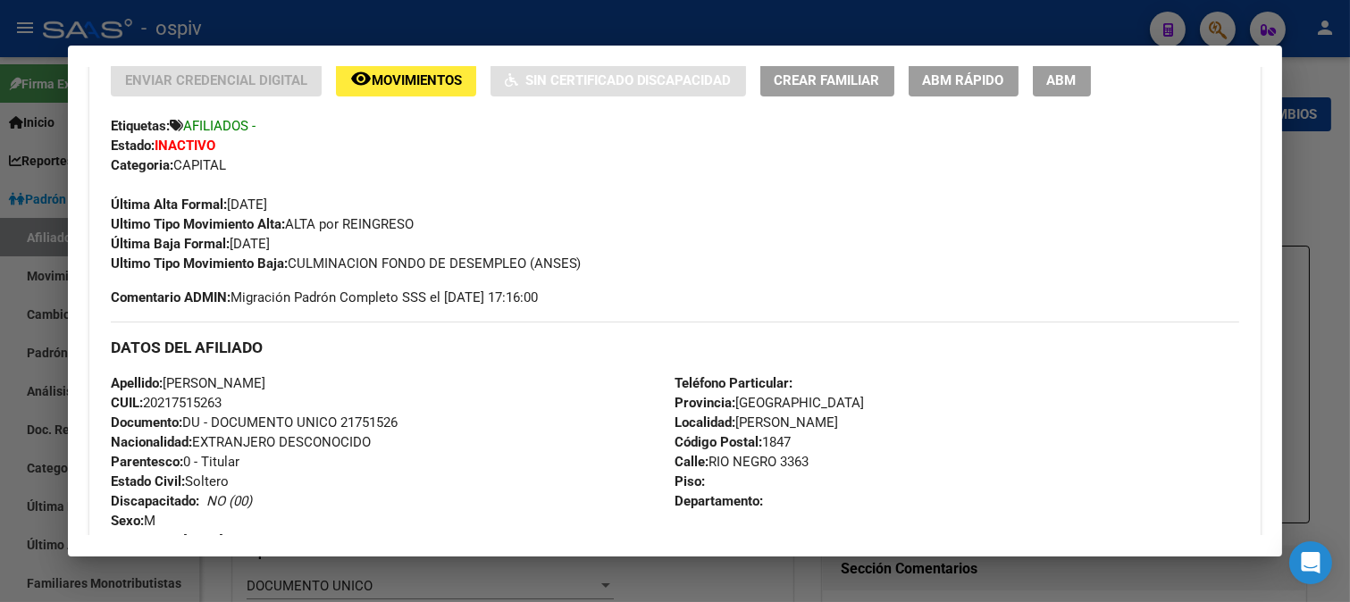
click at [1206, 18] on div at bounding box center [675, 301] width 1350 height 602
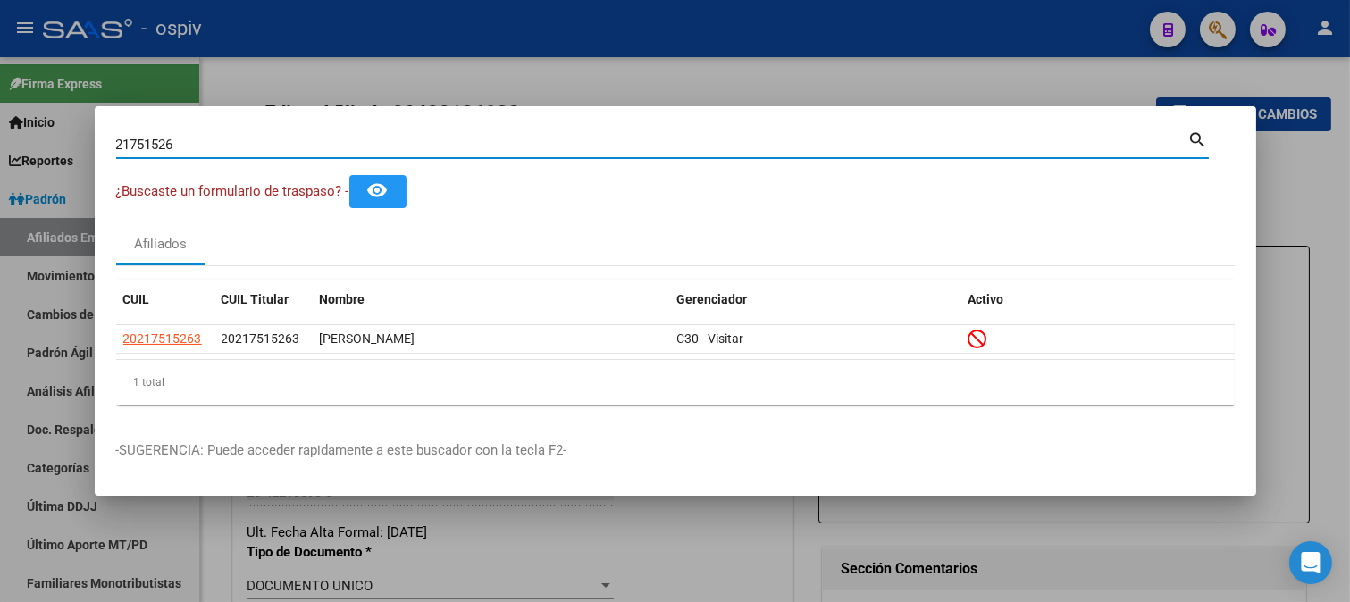
drag, startPoint x: 195, startPoint y: 138, endPoint x: 0, endPoint y: 127, distance: 195.0
click at [0, 127] on div "21751526 Buscar (apellido, dni, cuil, nro traspaso, cuit, obra social) search ¿…" at bounding box center [675, 301] width 1350 height 602
type input "41604177"
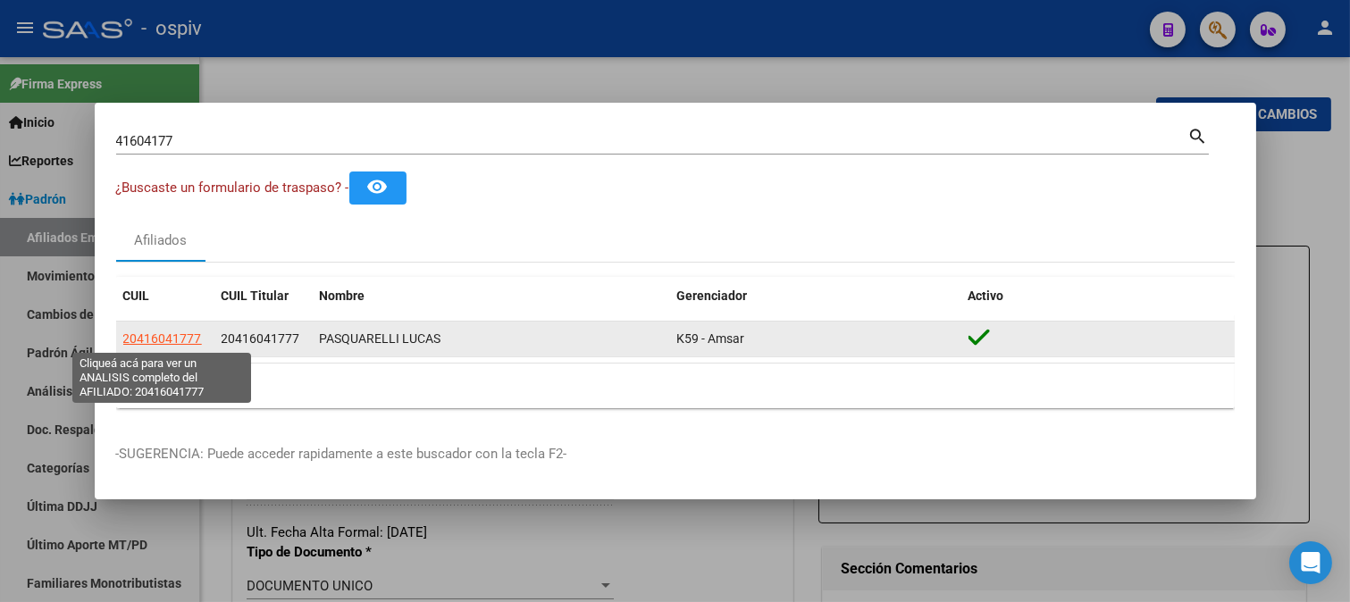
click at [164, 340] on span "20416041777" at bounding box center [162, 338] width 79 height 14
type textarea "20416041777"
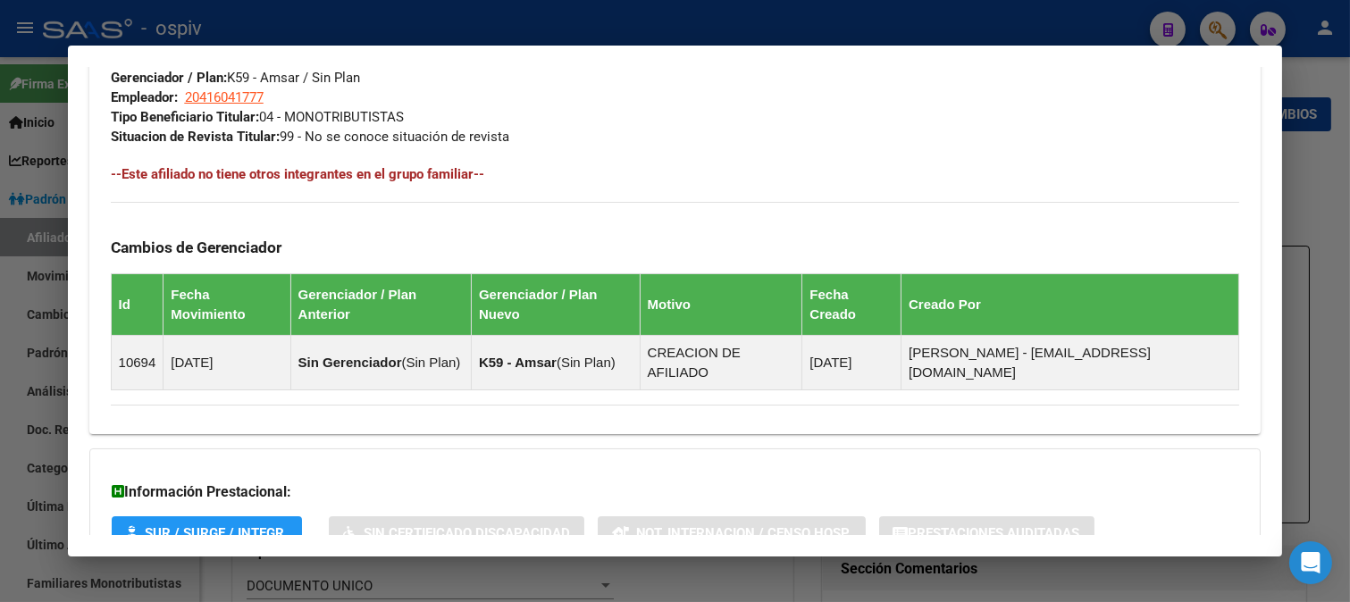
scroll to position [1025, 0]
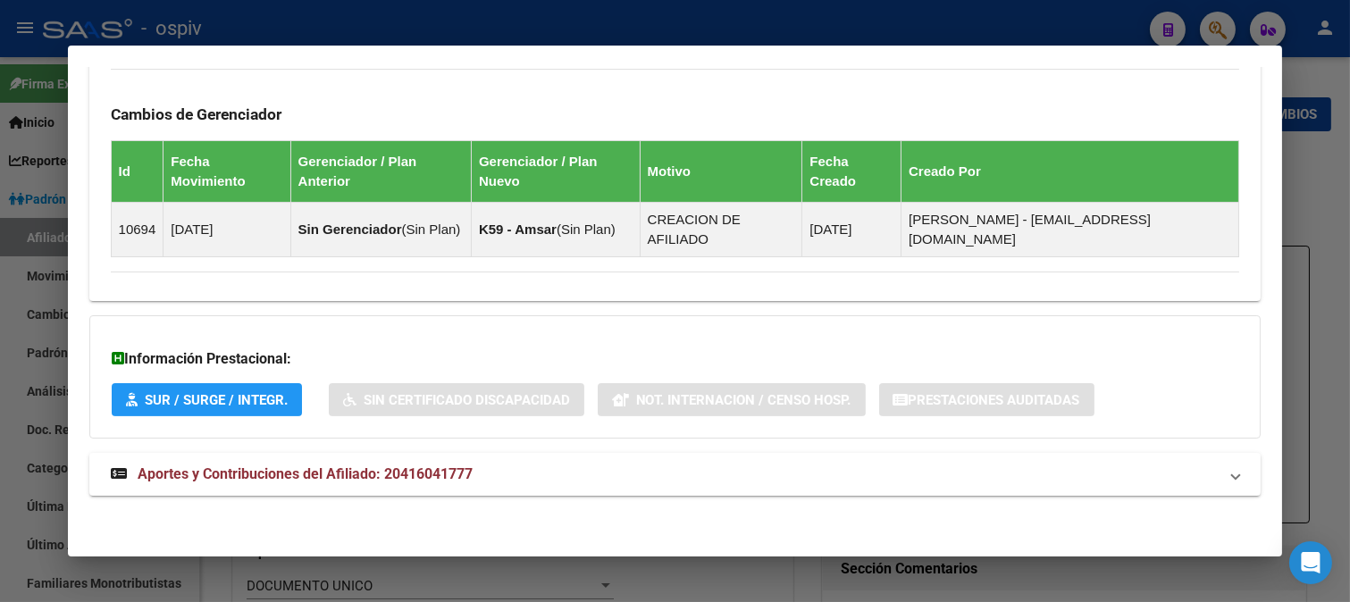
click at [1233, 29] on div at bounding box center [675, 301] width 1350 height 602
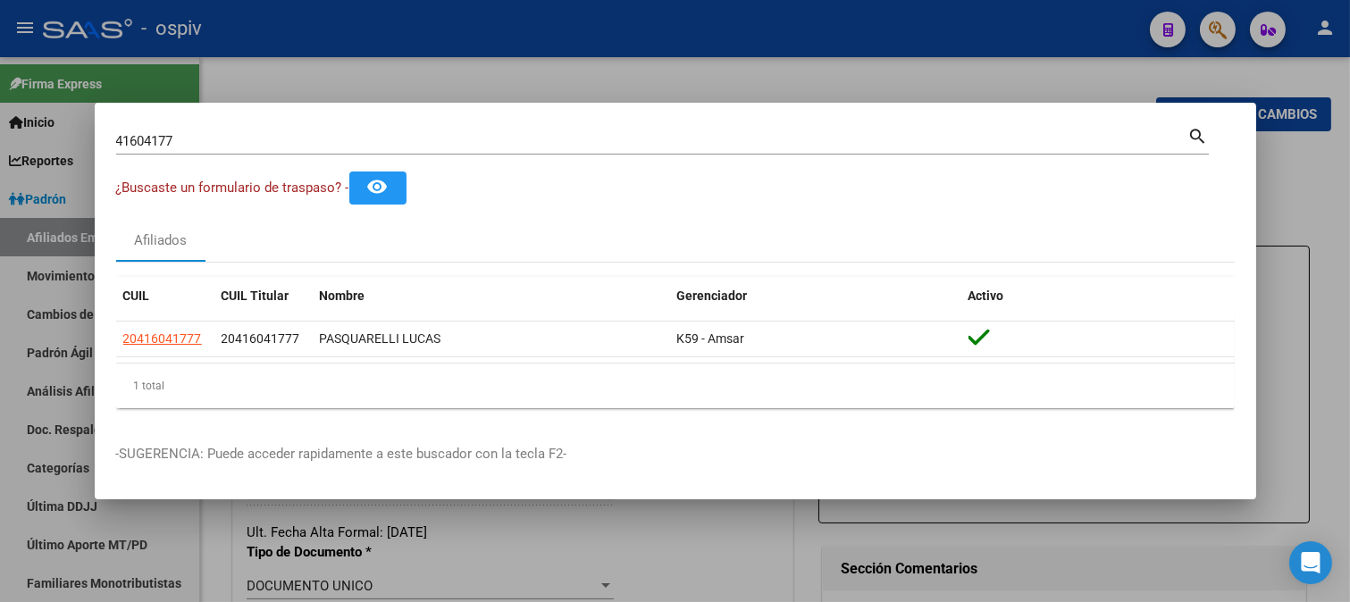
drag, startPoint x: 221, startPoint y: 155, endPoint x: 59, endPoint y: 130, distance: 163.6
click at [59, 130] on div "41604177 Buscar (apellido, dni, cuil, nro traspaso, cuit, obra social) search ¿…" at bounding box center [675, 301] width 1350 height 602
click at [109, 139] on mat-dialog-content "41604177 Buscar (apellido, dni, cuil, nro traspaso, cuit, obra social) search ¿…" at bounding box center [675, 273] width 1161 height 298
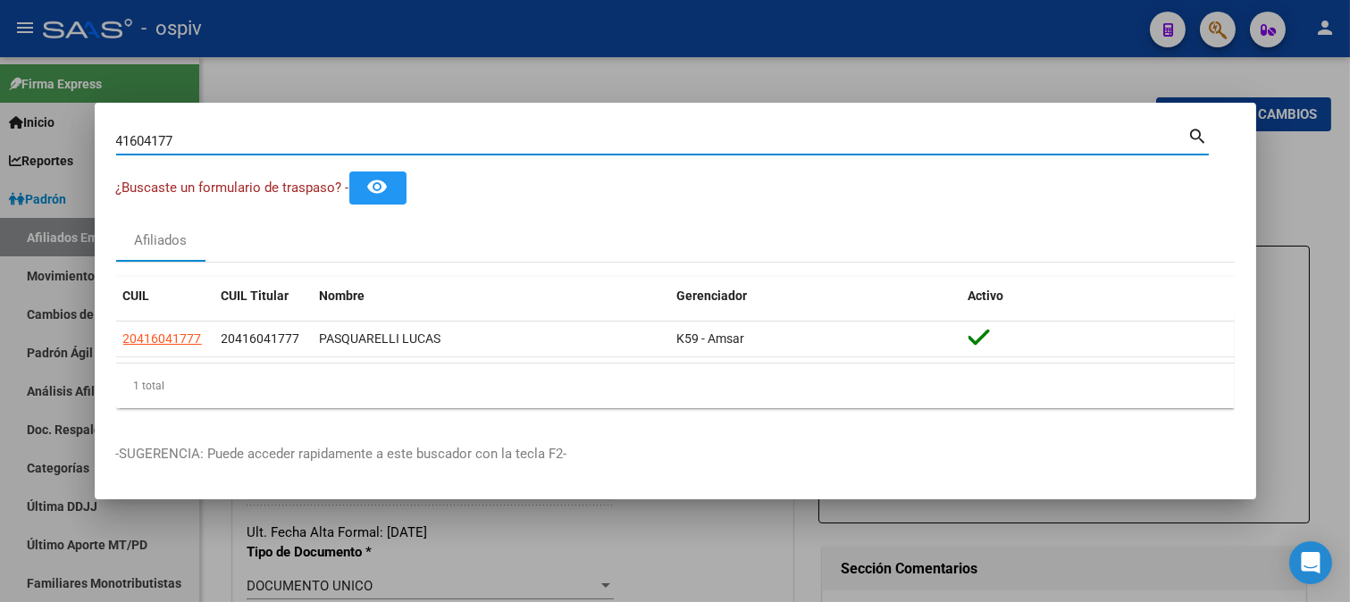
drag, startPoint x: 237, startPoint y: 144, endPoint x: 0, endPoint y: 140, distance: 236.7
click at [0, 140] on div "41604177 Buscar (apellido, dni, cuil, nro traspaso, cuit, obra social) search ¿…" at bounding box center [675, 301] width 1350 height 602
type input "32132204"
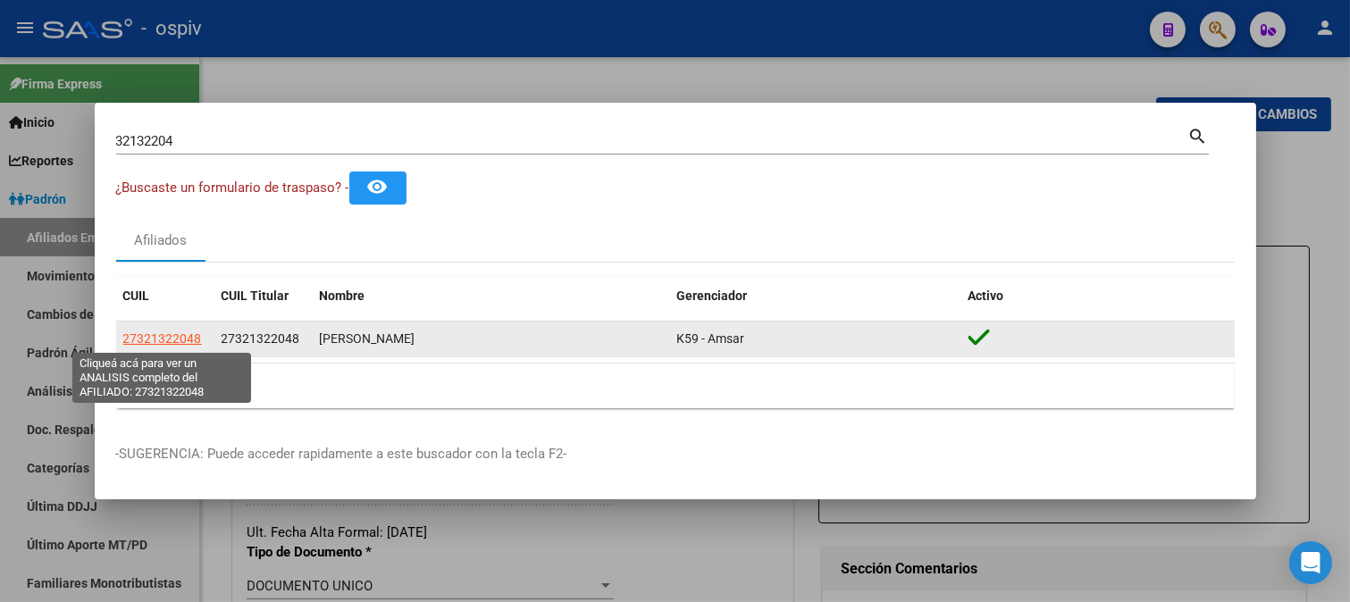
click at [180, 343] on span "27321322048" at bounding box center [162, 338] width 79 height 14
type textarea "27321322048"
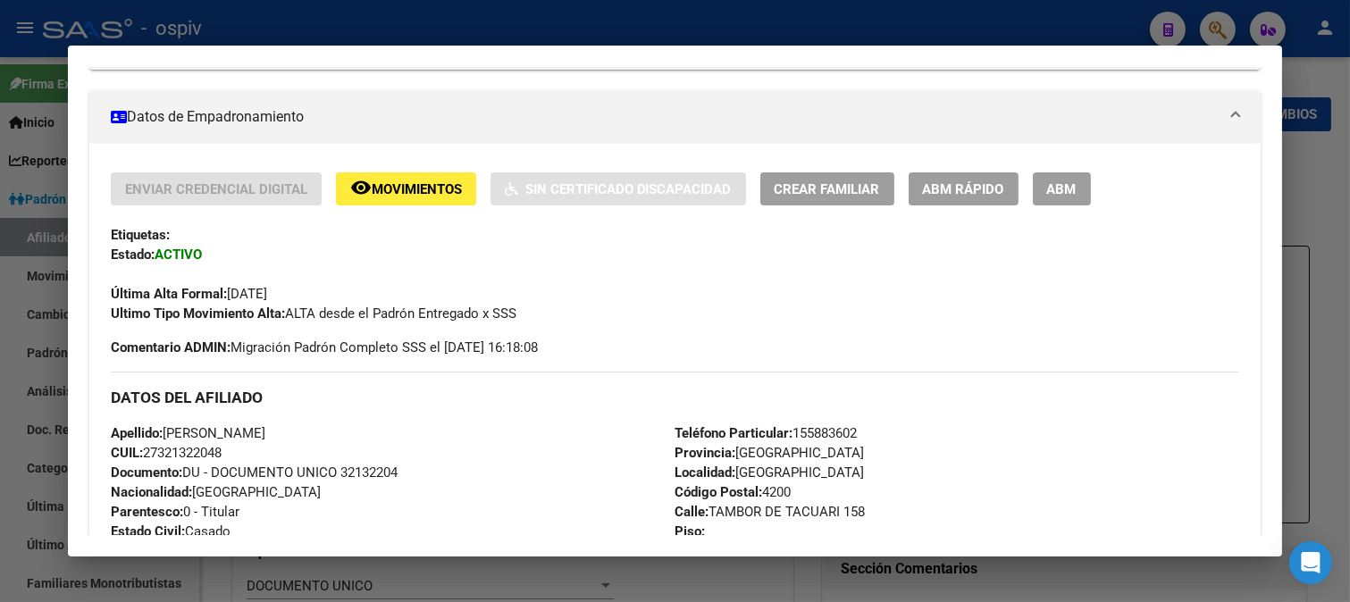
scroll to position [297, 0]
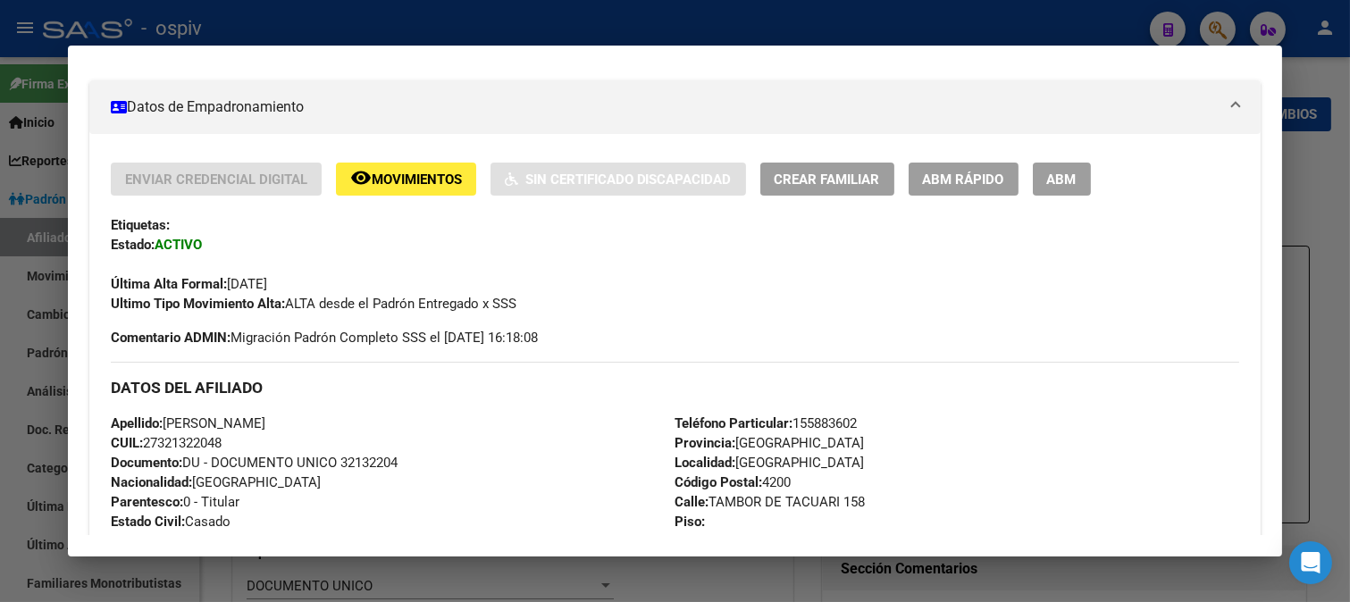
click at [1216, 12] on div at bounding box center [675, 301] width 1350 height 602
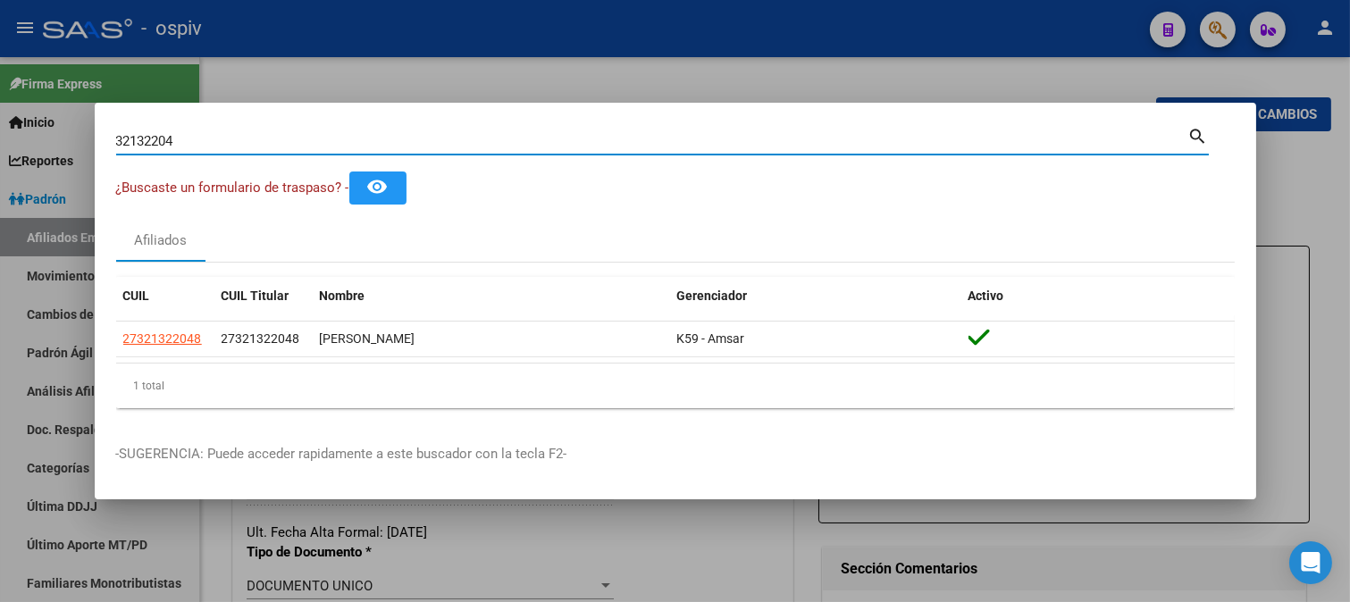
drag, startPoint x: 215, startPoint y: 145, endPoint x: 100, endPoint y: 139, distance: 115.3
click at [100, 139] on mat-dialog-content "32132204 Buscar (apellido, dni, cuil, nro traspaso, cuit, obra social) search ¿…" at bounding box center [675, 273] width 1161 height 298
type input "33545977"
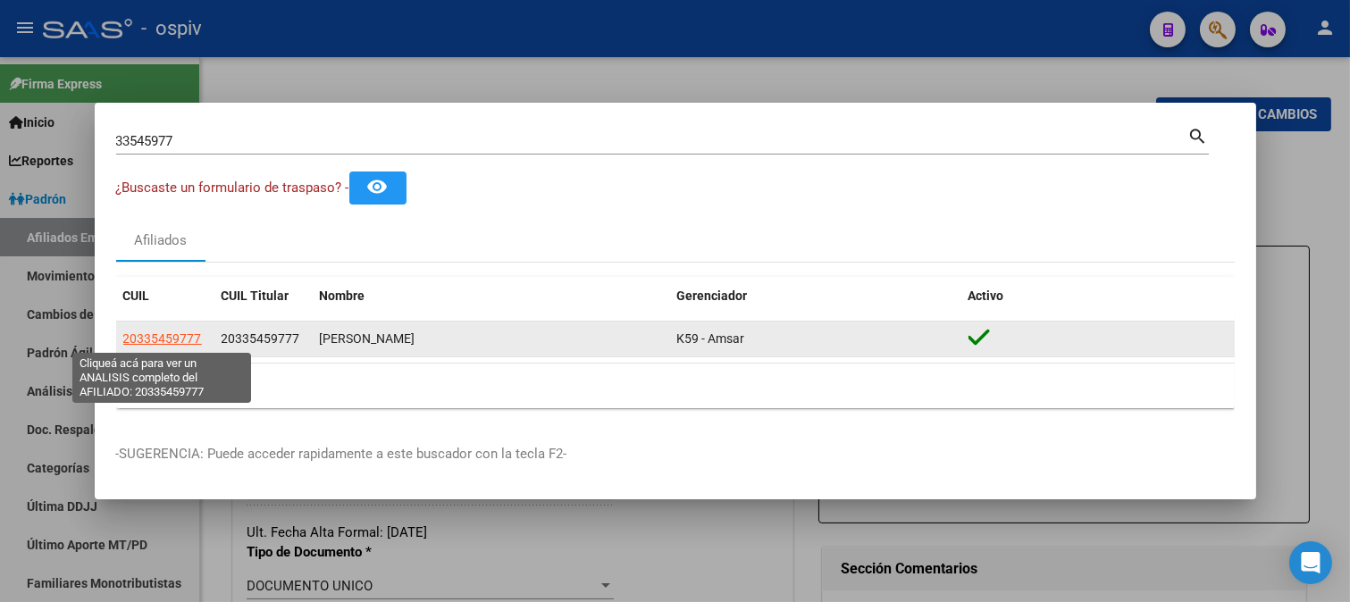
click at [170, 340] on span "20335459777" at bounding box center [162, 338] width 79 height 14
type textarea "20335459777"
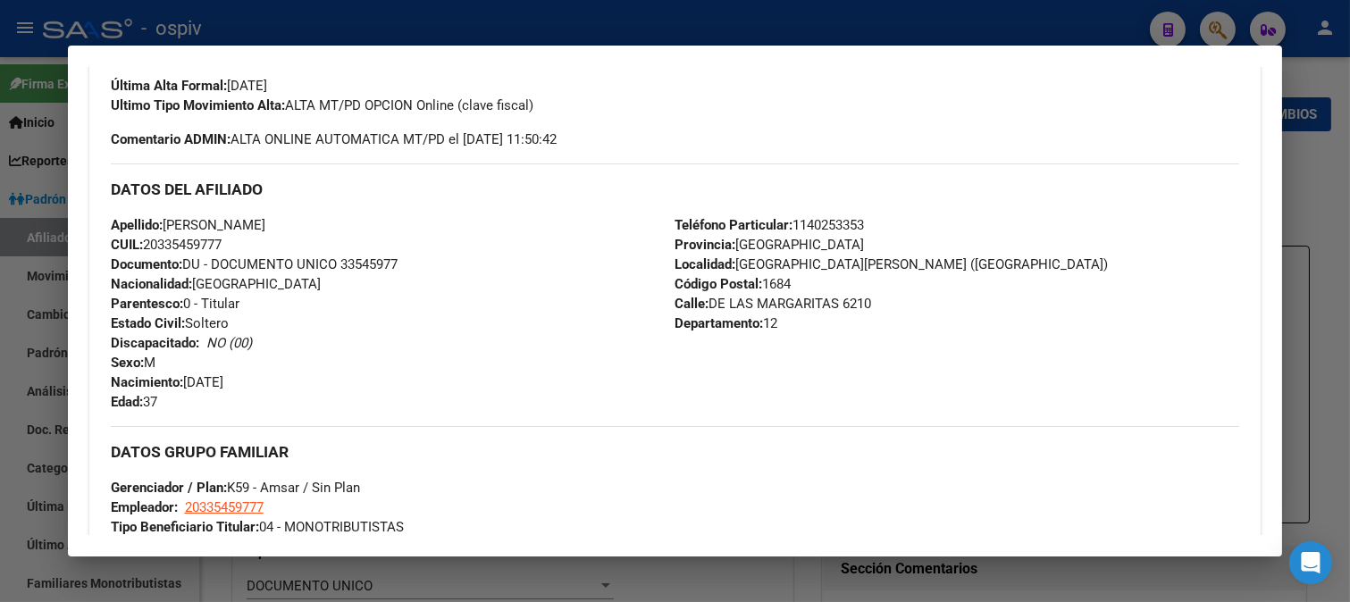
scroll to position [397, 0]
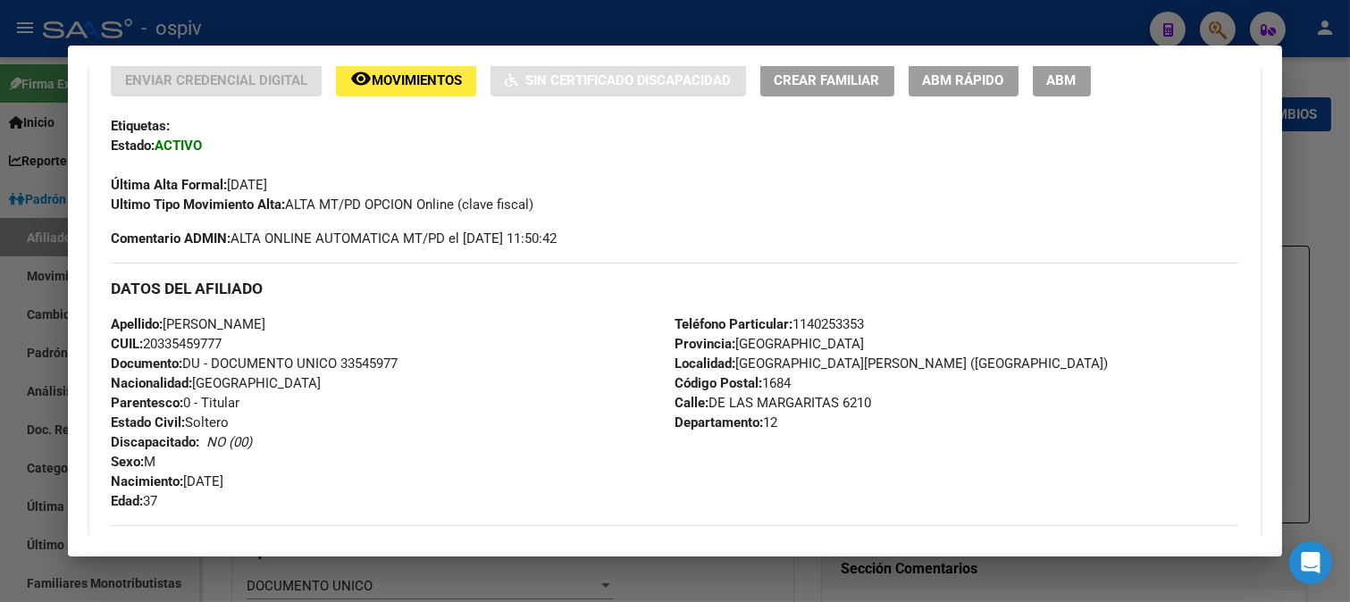
click at [1225, 32] on div at bounding box center [675, 301] width 1350 height 602
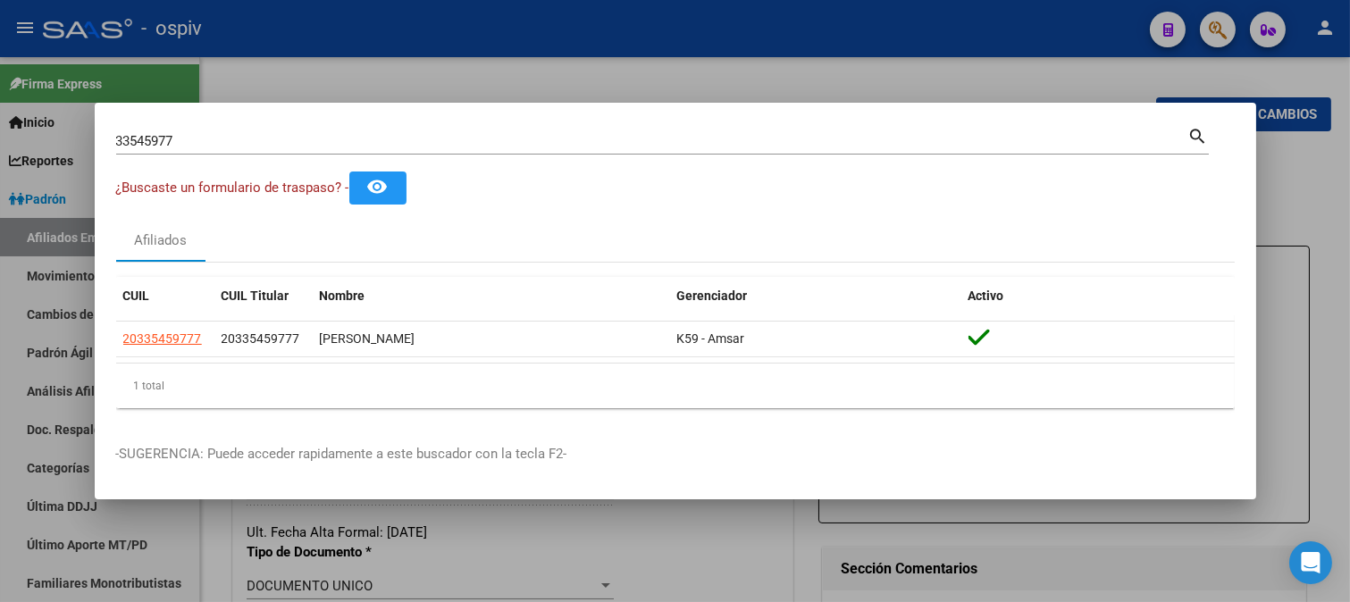
drag, startPoint x: 210, startPoint y: 158, endPoint x: 0, endPoint y: 102, distance: 217.3
click at [0, 102] on div "33545977 Buscar (apellido, dni, cuil, nro traspaso, cuit, obra social) search ¿…" at bounding box center [675, 301] width 1350 height 602
click at [164, 155] on div "33545977 Buscar (apellido, dni, cuil, nro traspaso, cuit, obra social) search" at bounding box center [662, 147] width 1092 height 47
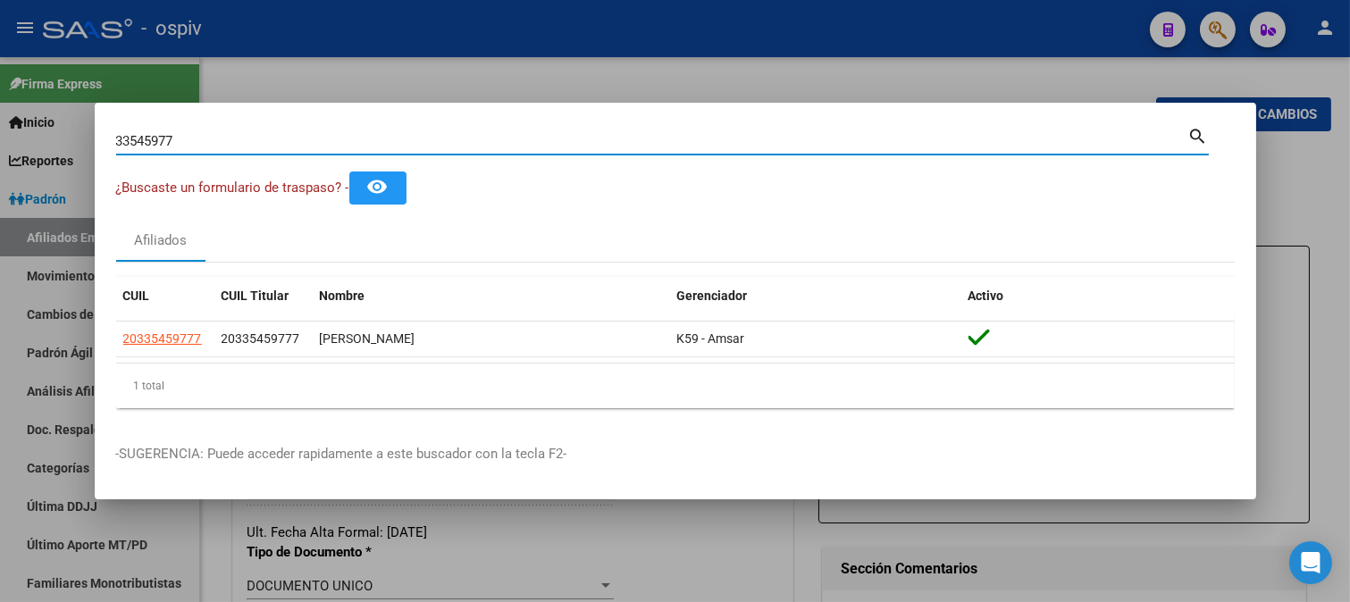
drag, startPoint x: 180, startPoint y: 146, endPoint x: 101, endPoint y: 139, distance: 79.8
click at [101, 139] on mat-dialog-content "33545977 Buscar (apellido, dni, cuil, nro traspaso, cuit, obra social) search ¿…" at bounding box center [675, 273] width 1161 height 298
type input "22215640"
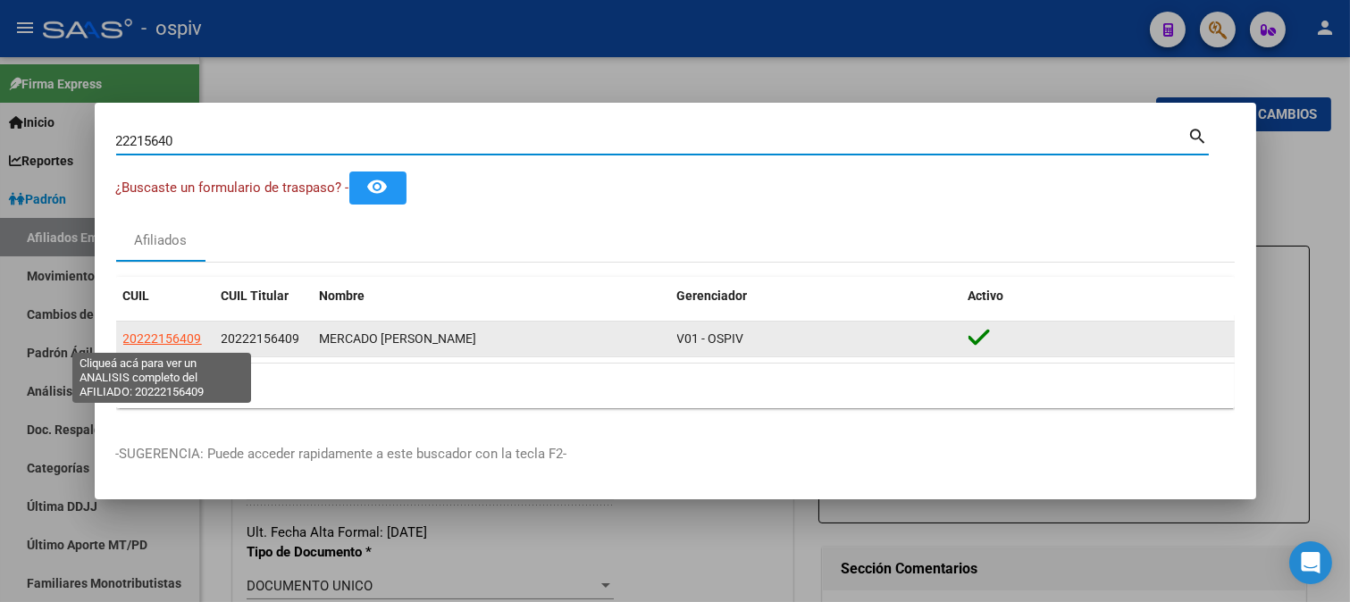
click at [155, 341] on span "20222156409" at bounding box center [162, 338] width 79 height 14
type textarea "20222156409"
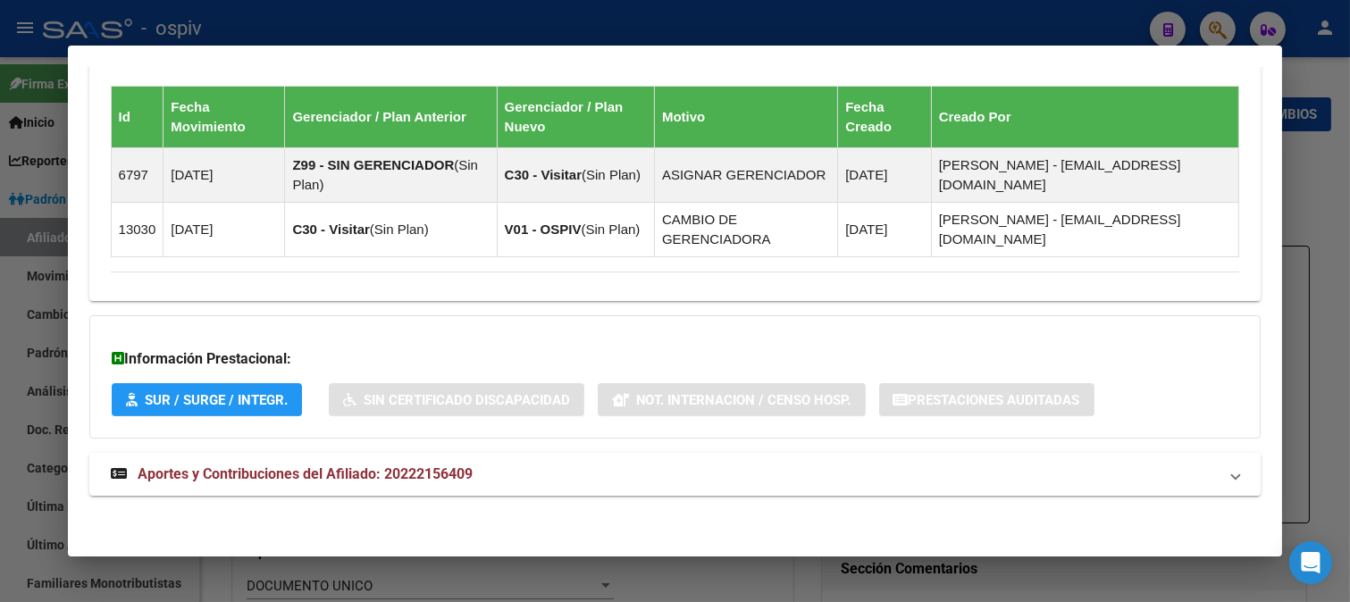
scroll to position [1114, 0]
click at [362, 475] on span "Aportes y Contribuciones del Afiliado: 20222156409" at bounding box center [305, 473] width 335 height 17
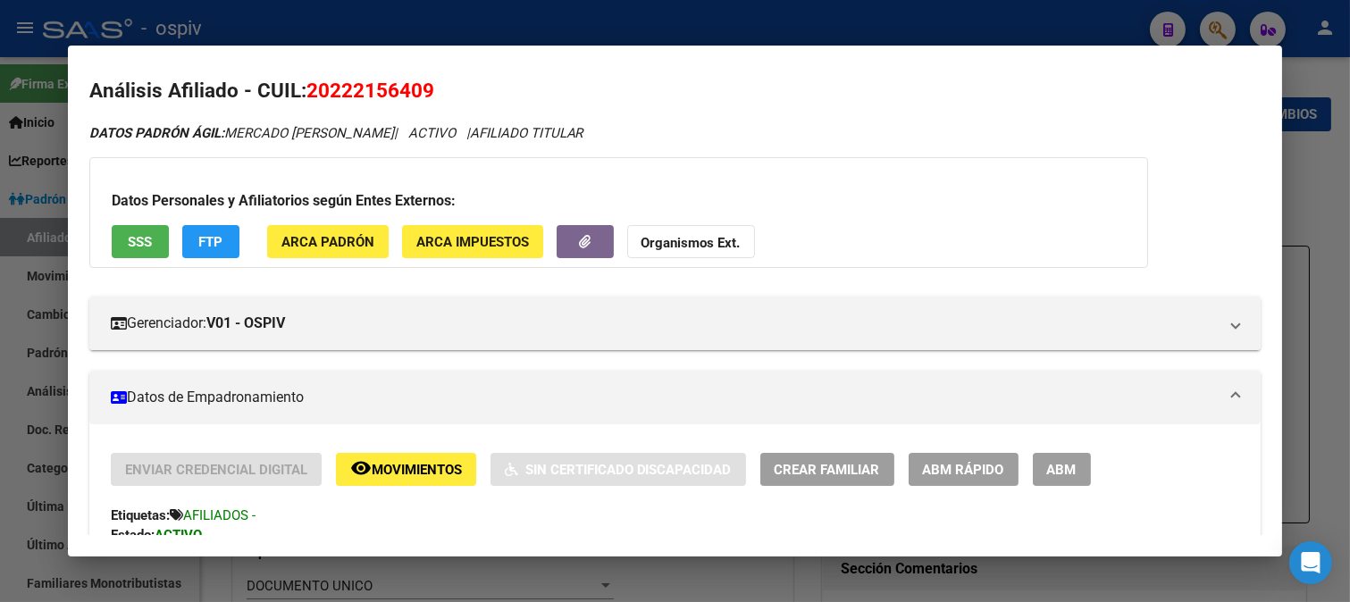
scroll to position [0, 0]
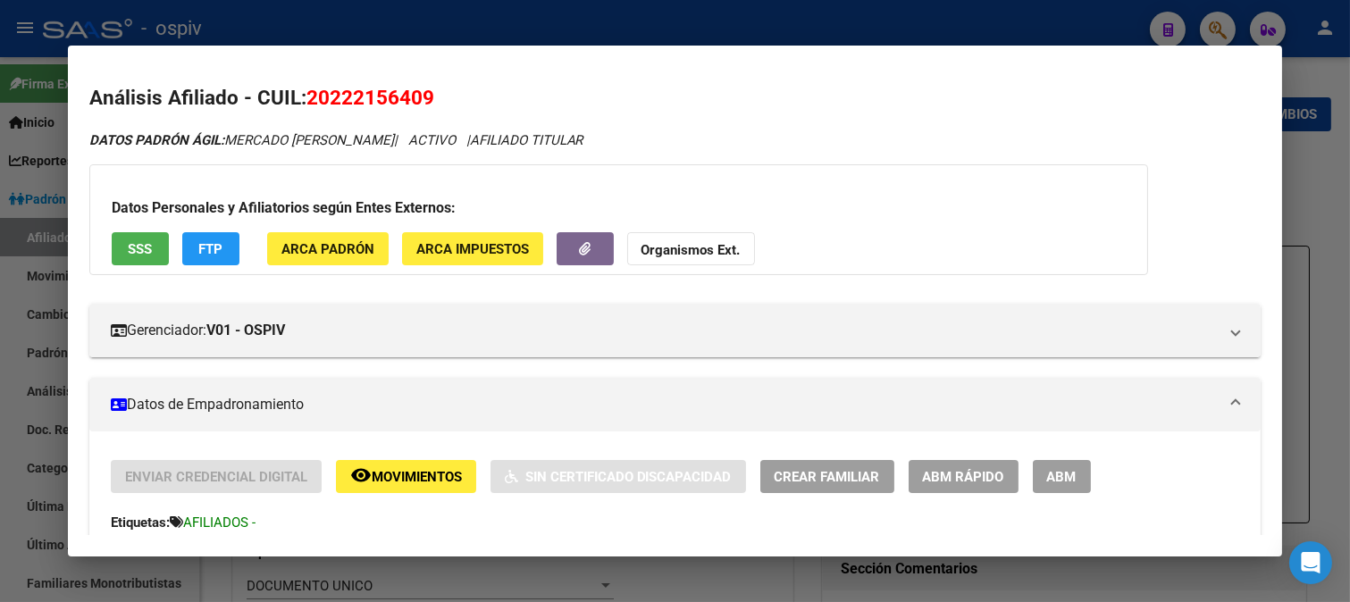
drag, startPoint x: 306, startPoint y: 89, endPoint x: 458, endPoint y: 96, distance: 152.0
click at [458, 96] on h2 "Análisis Afiliado - CUIL: 20222156409" at bounding box center [675, 98] width 1172 height 30
copy span "20222156409"
click at [589, 101] on h2 "Análisis Afiliado - CUIL: 20222156409" at bounding box center [675, 98] width 1172 height 30
drag, startPoint x: 309, startPoint y: 99, endPoint x: 432, endPoint y: 101, distance: 123.3
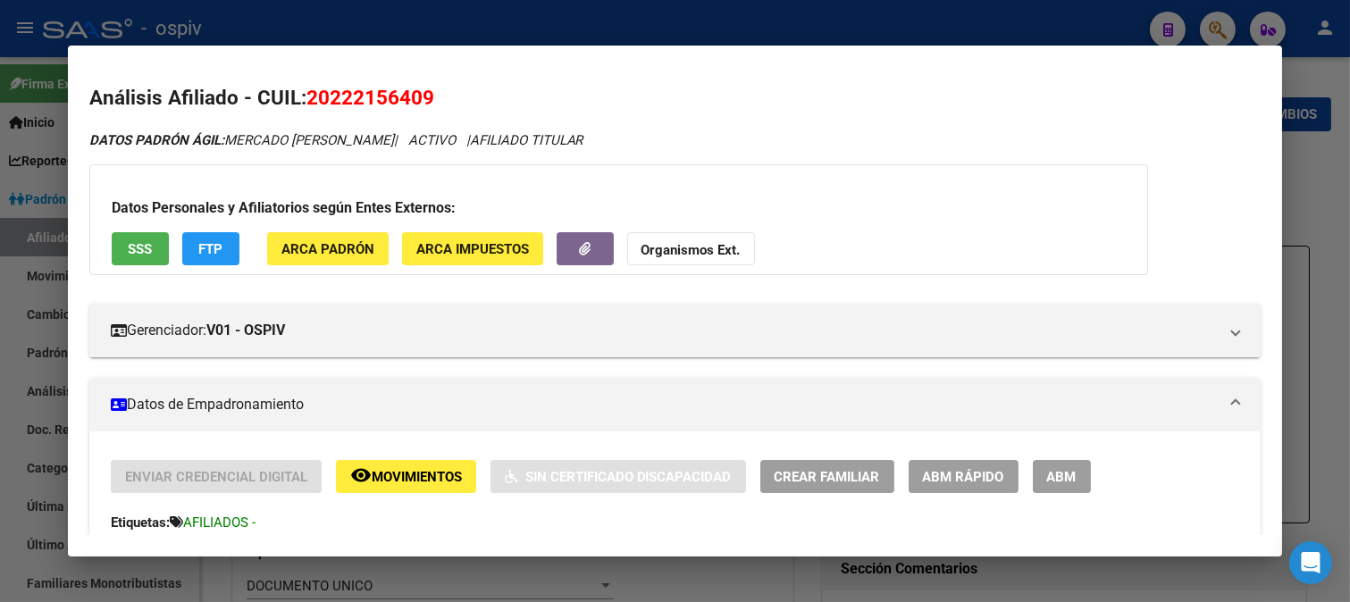
click at [432, 101] on span "20222156409" at bounding box center [370, 97] width 128 height 23
copy span "20222156409"
drag, startPoint x: 904, startPoint y: 135, endPoint x: 882, endPoint y: 149, distance: 25.8
click at [905, 135] on div "DATOS PADRÓN ÁGIL: MERCADO ARNALDO AMADEO | ACTIVO | AFILIADO TITULAR" at bounding box center [675, 140] width 1172 height 21
click at [841, 471] on span "Crear Familiar" at bounding box center [826, 477] width 105 height 16
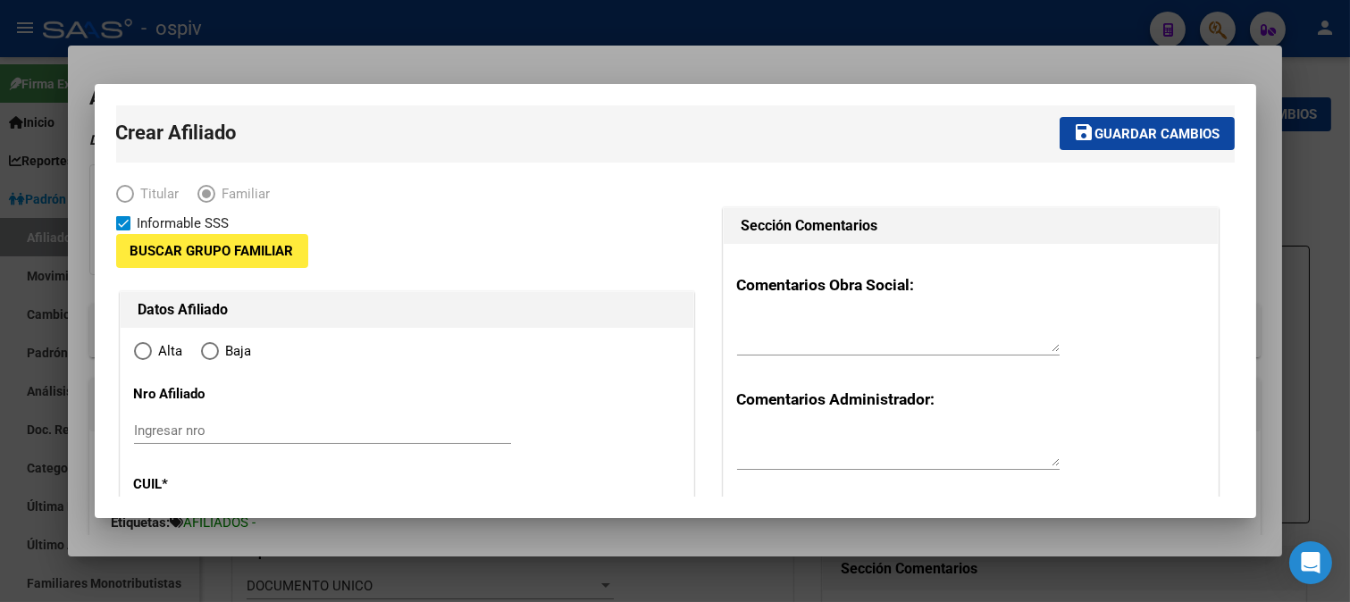
type input "30-54173905-6"
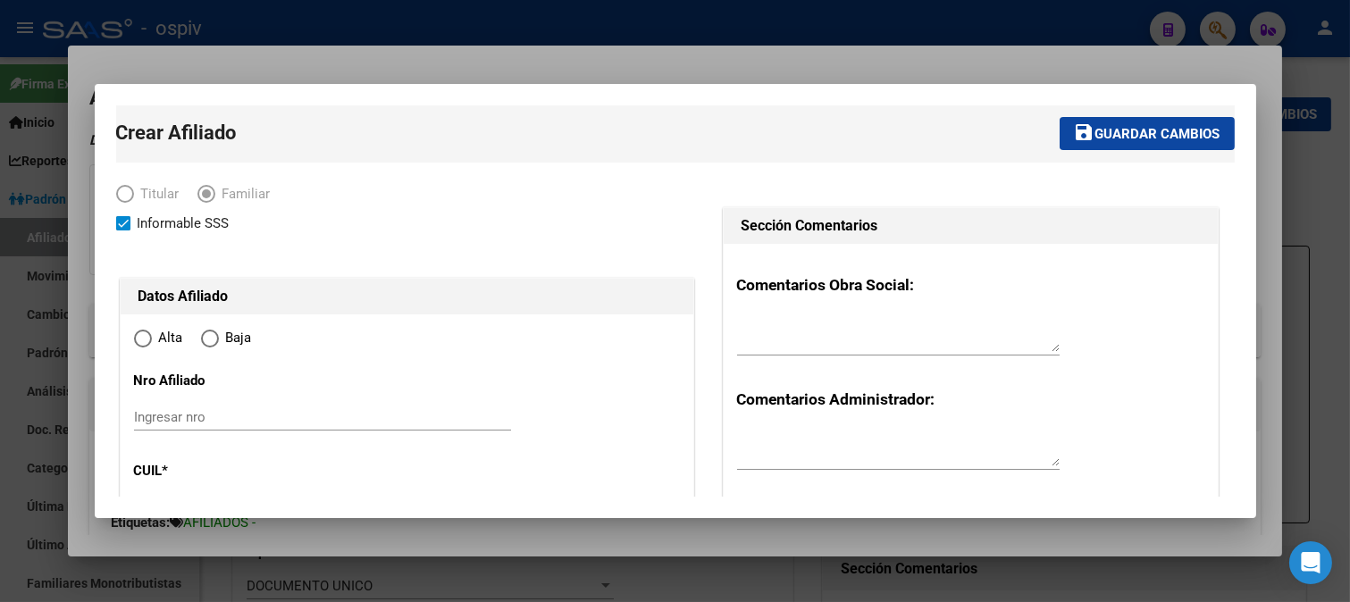
type input "Quilmes Oeste"
type input "1879"
type input "CALLE ? /"
radio input "true"
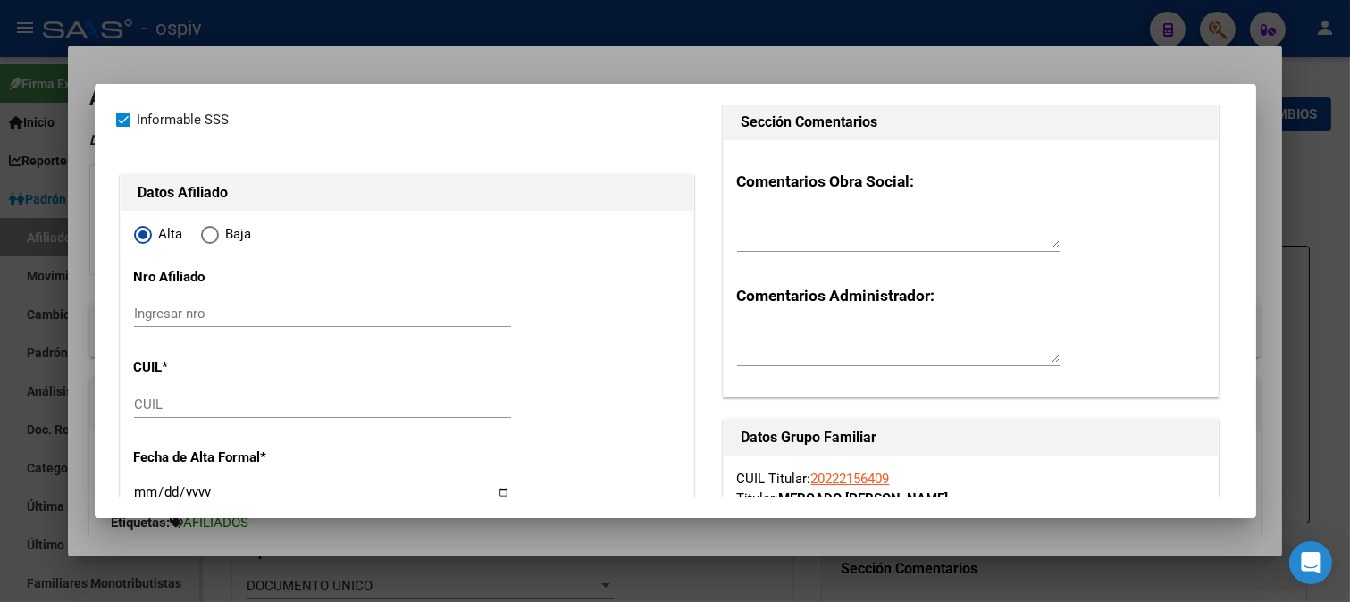
scroll to position [198, 0]
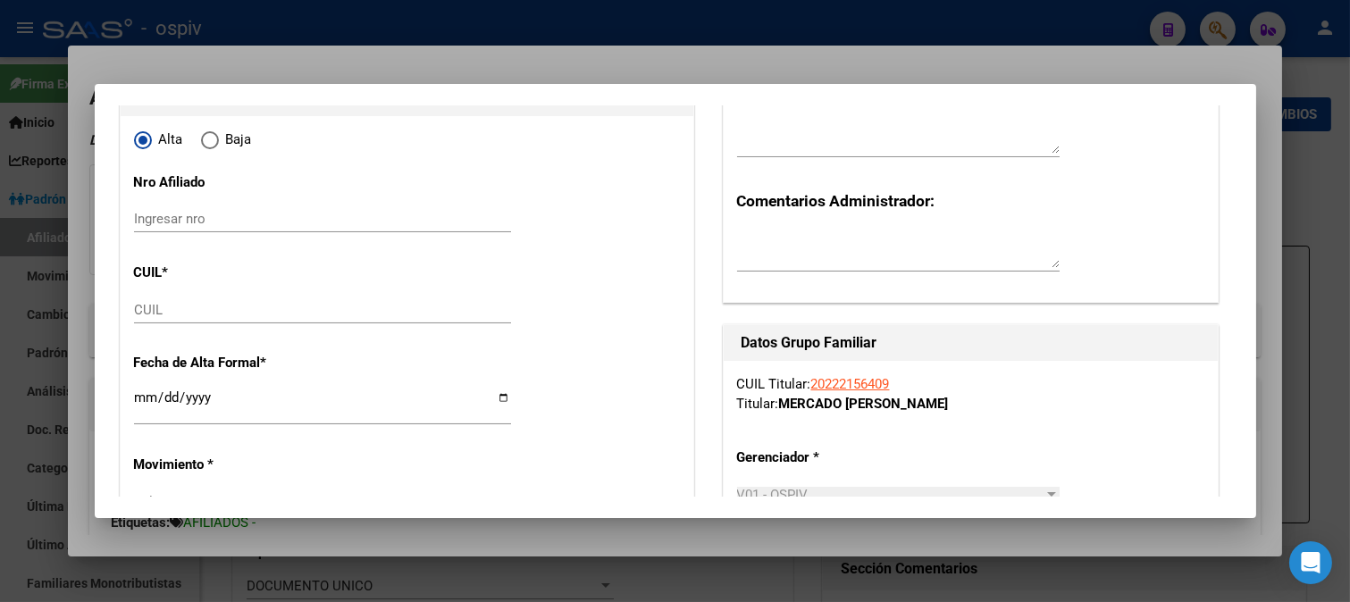
type input "30-54173905-6"
click at [192, 306] on input "CUIL" at bounding box center [322, 310] width 377 height 16
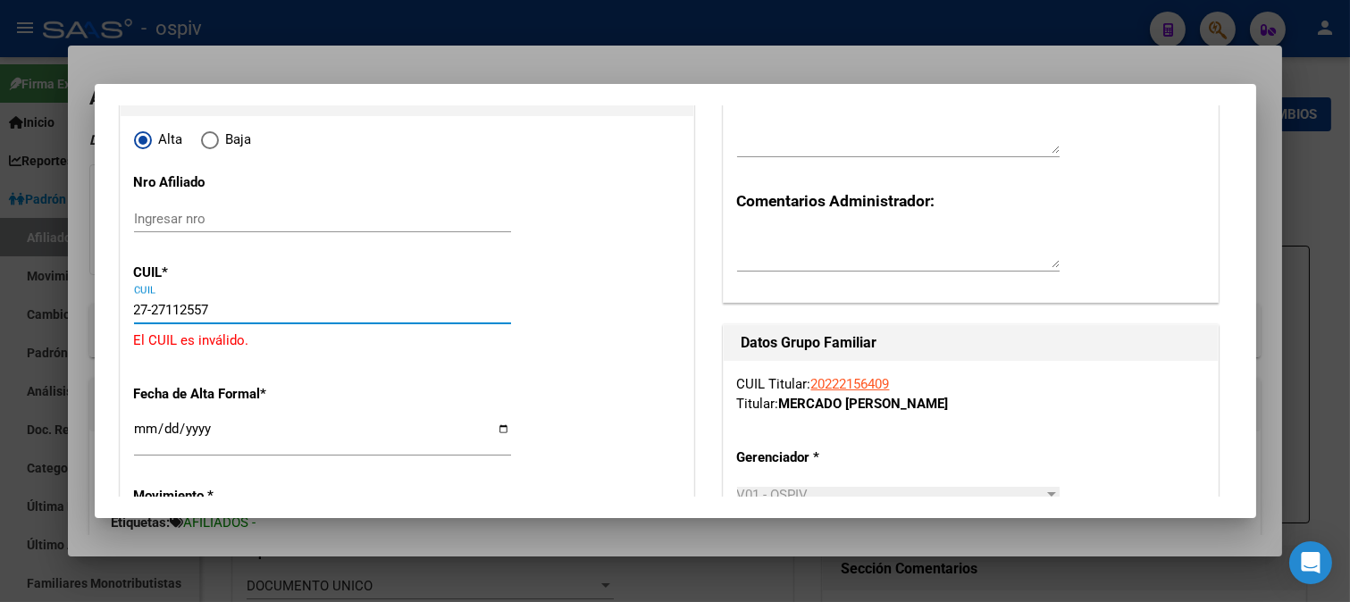
type input "27-27112557-2"
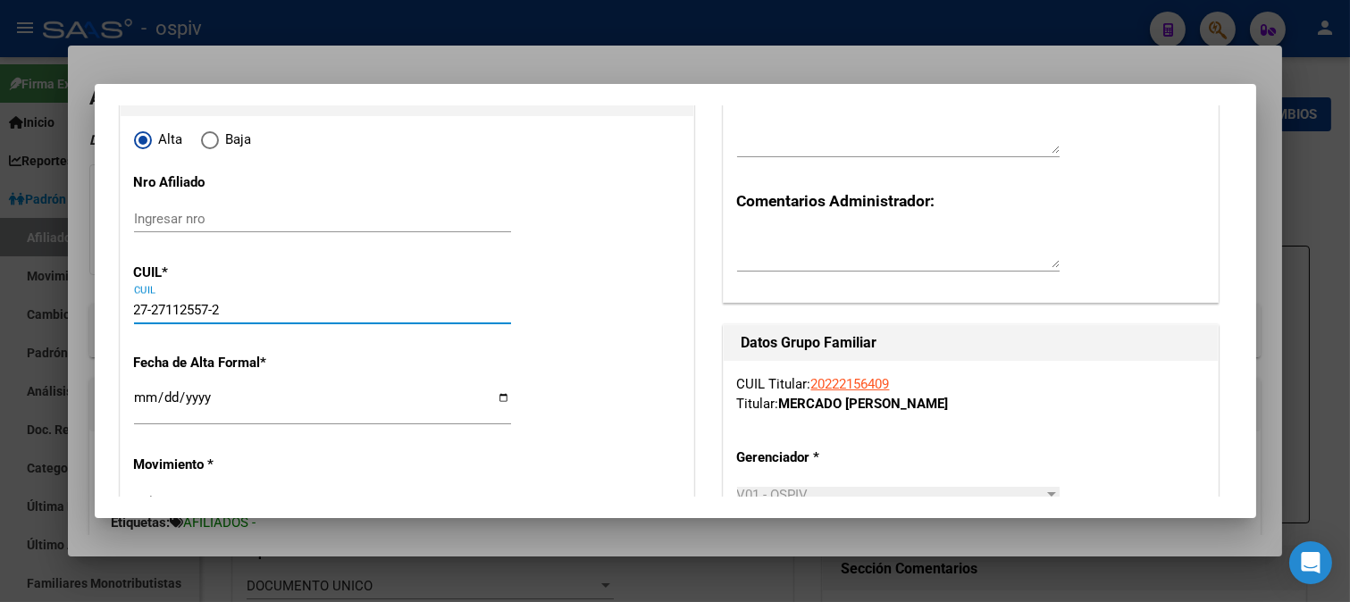
type input "27112557"
type input "GONZALEZ"
type input "ROMINA VANESA"
type input "1978-12-30"
type input "SAN FRANCISCO S"
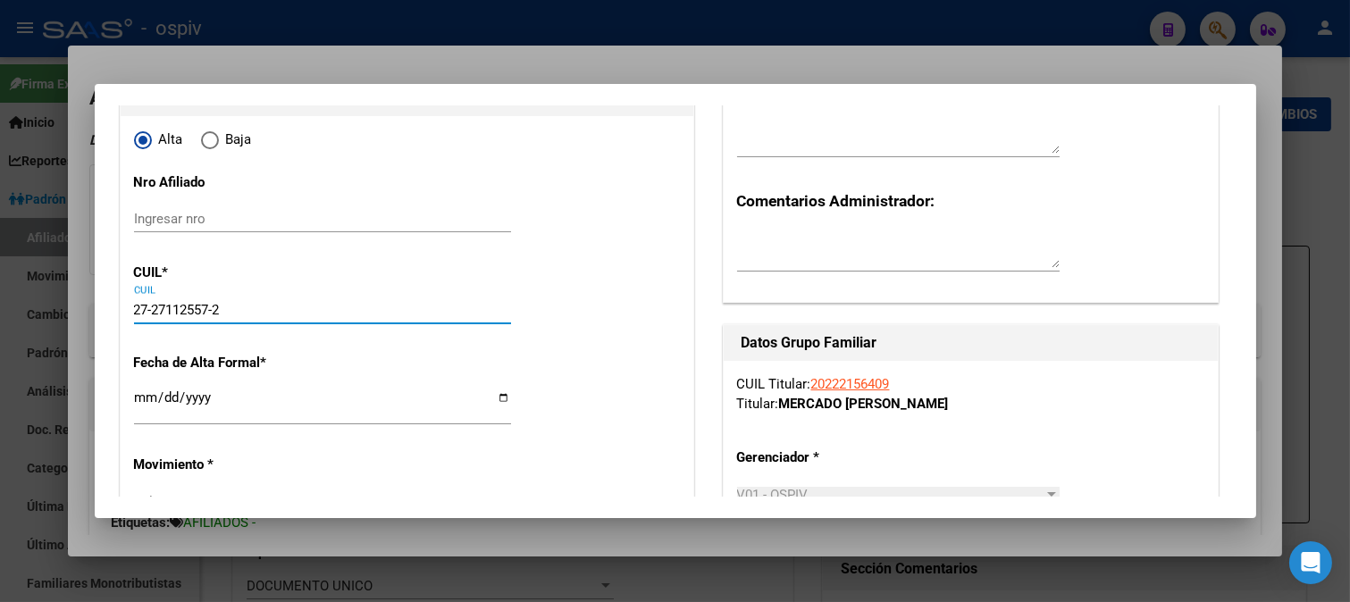
type input "1881"
type input "[GEOGRAPHIC_DATA]"
type input "2868"
type input "27-27112557-2"
click at [146, 403] on input "Ingresar fecha" at bounding box center [322, 404] width 377 height 29
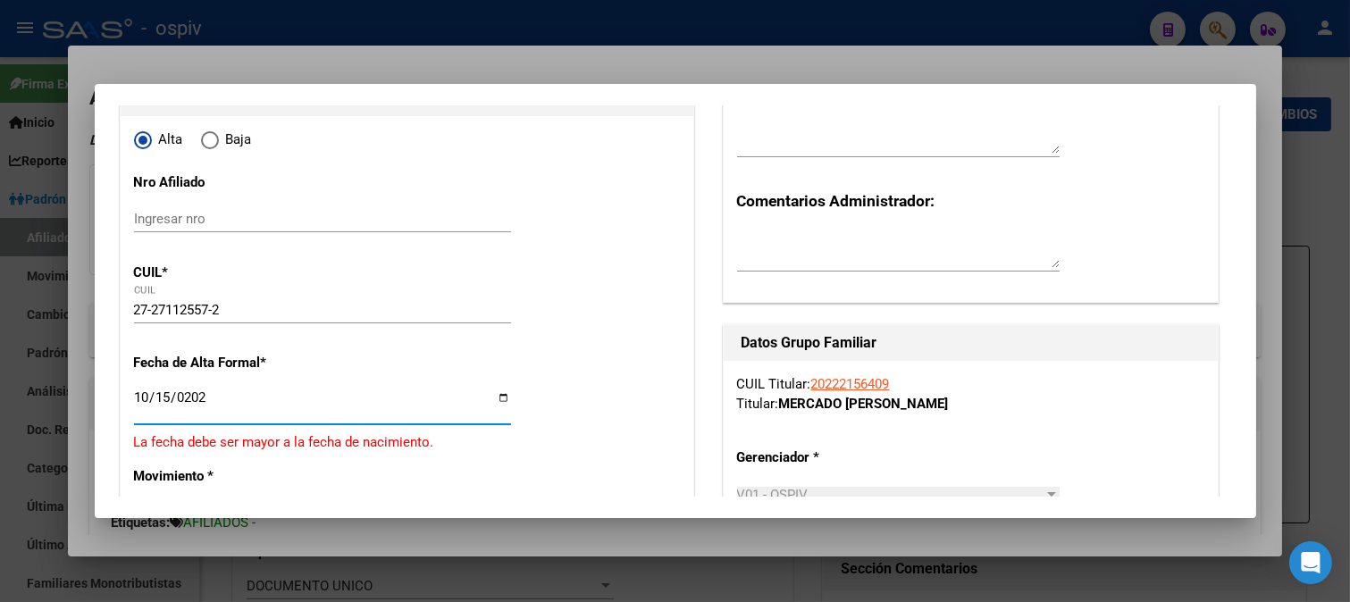
type input "2025-10-15"
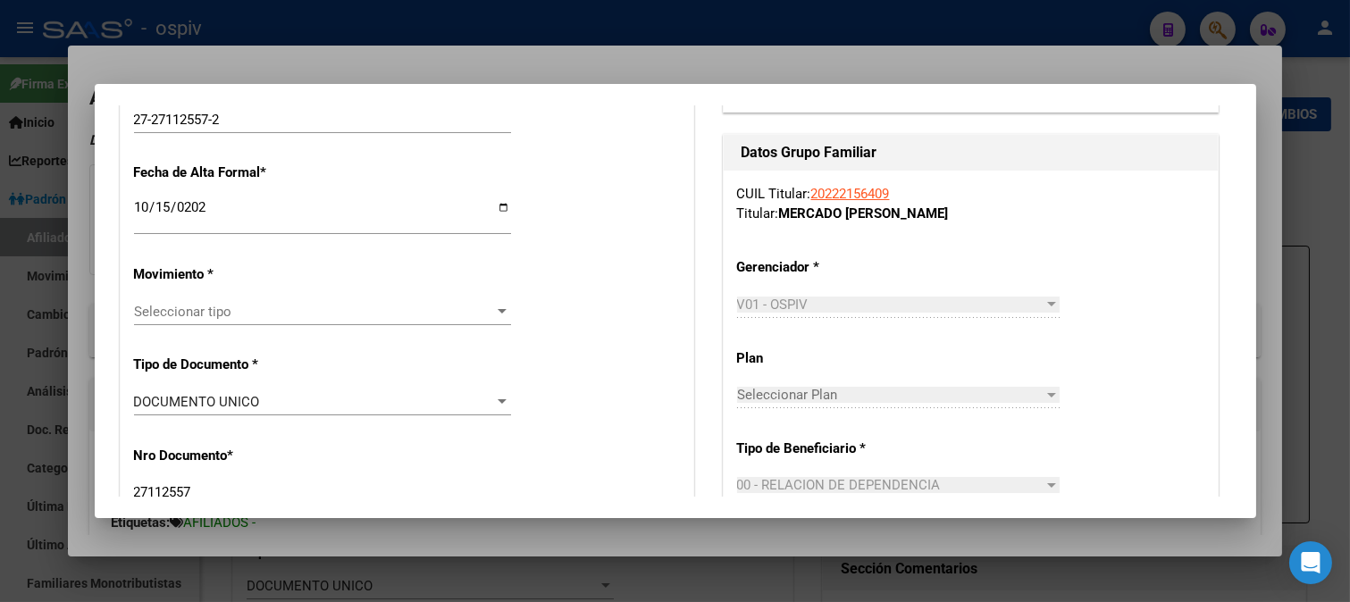
scroll to position [397, 0]
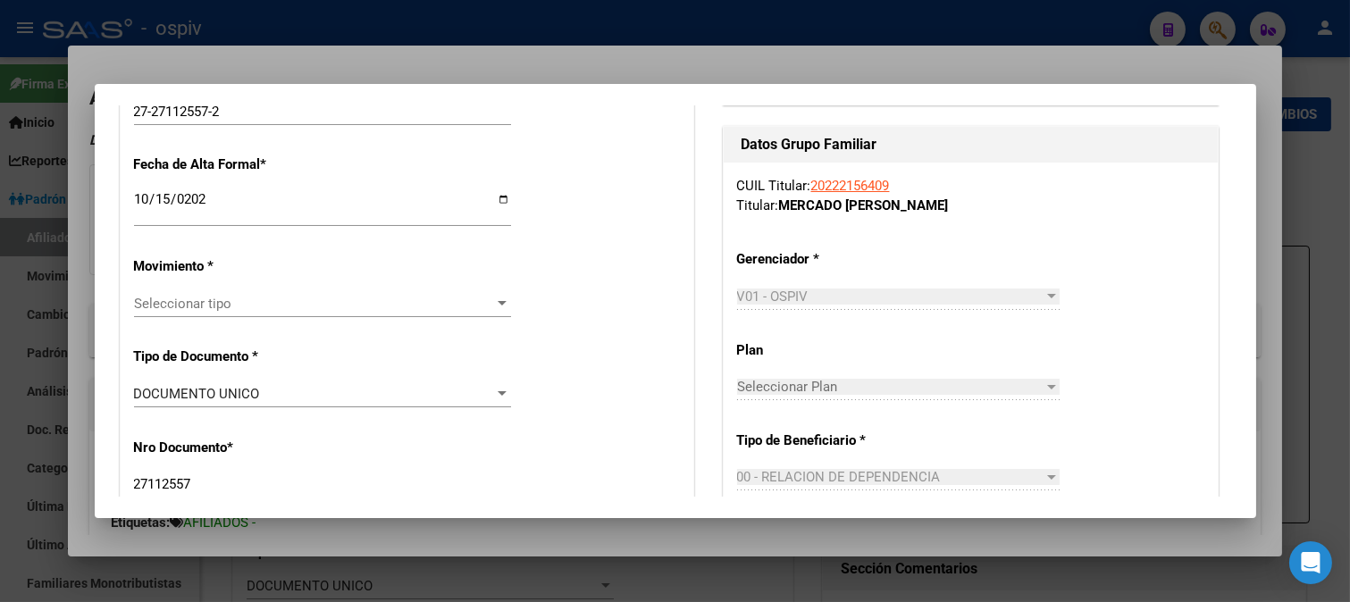
click at [209, 311] on span "Seleccionar tipo" at bounding box center [314, 304] width 361 height 16
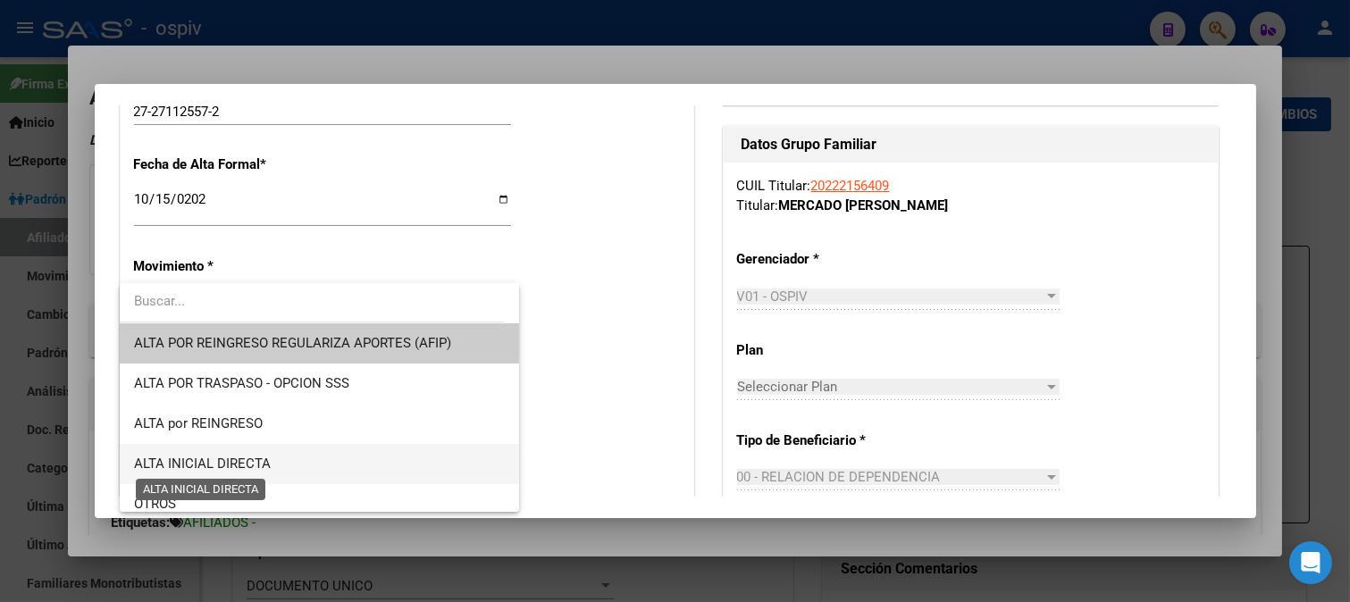
click at [229, 460] on span "ALTA INICIAL DIRECTA" at bounding box center [202, 463] width 137 height 16
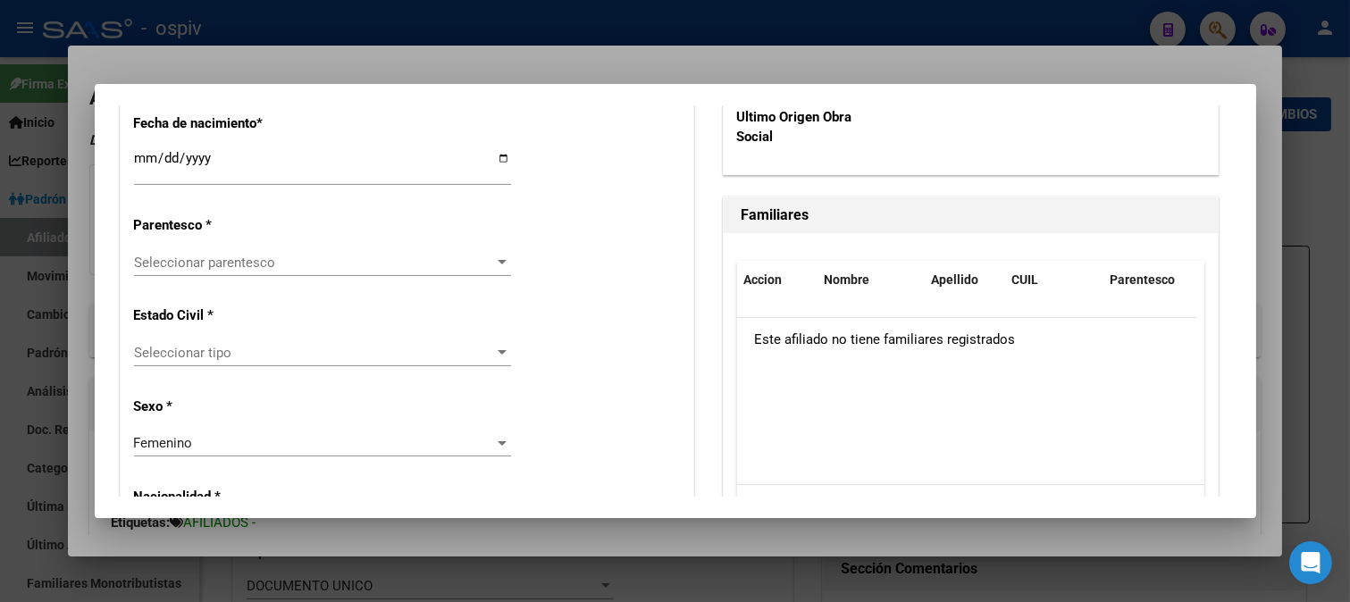
scroll to position [992, 0]
click at [173, 256] on span "Seleccionar parentesco" at bounding box center [314, 262] width 361 height 16
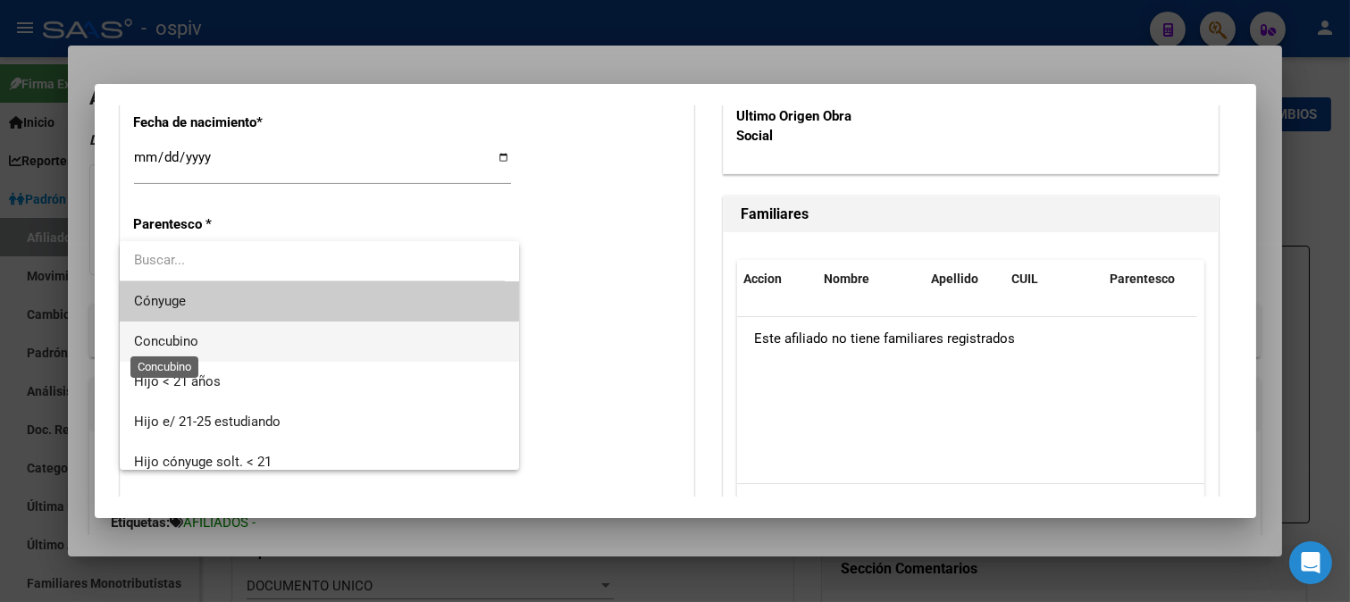
click at [163, 345] on span "Concubino" at bounding box center [166, 341] width 64 height 16
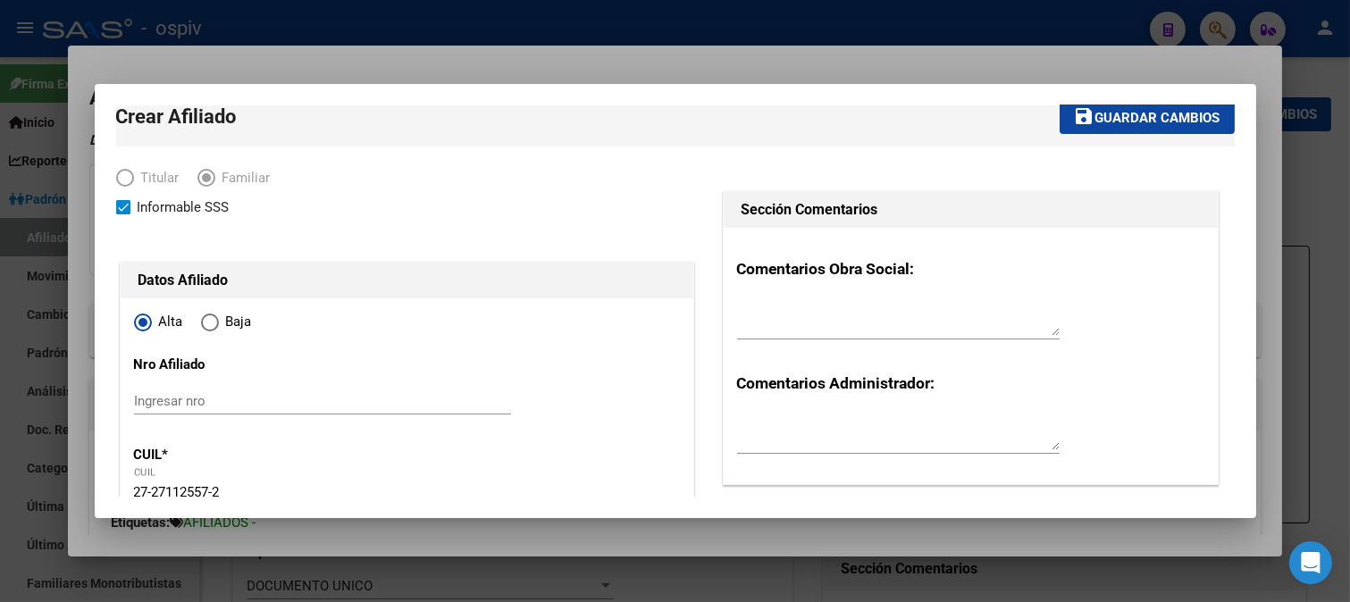
scroll to position [0, 0]
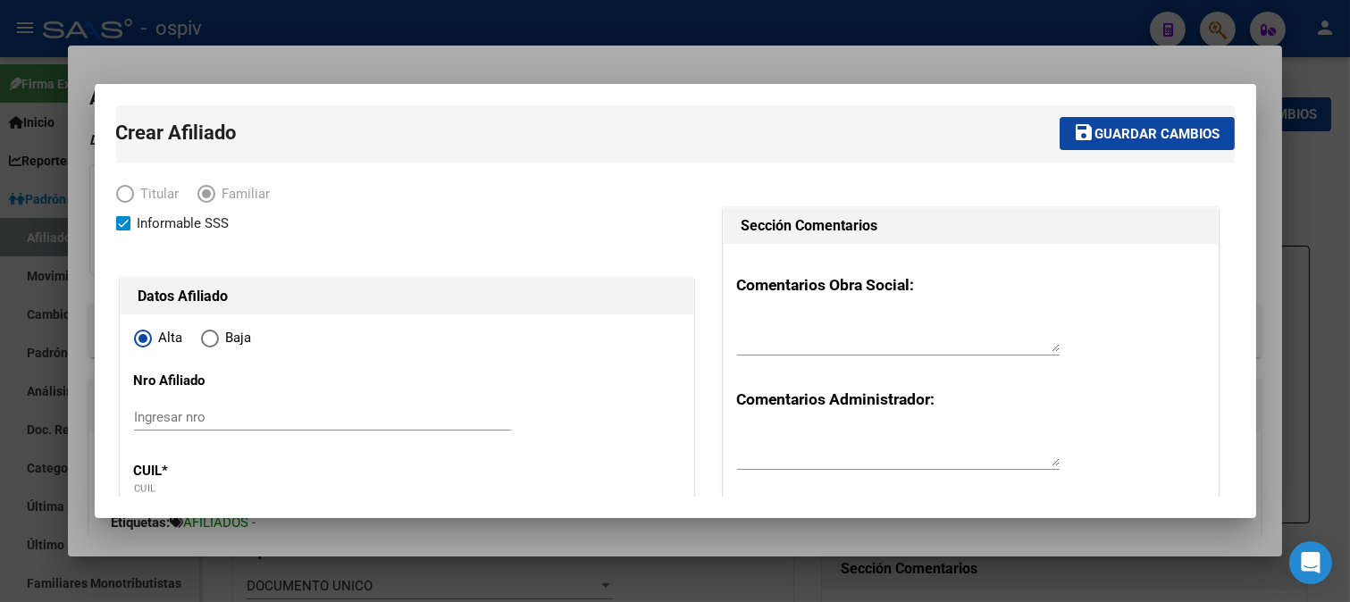
click at [1163, 128] on span "Guardar cambios" at bounding box center [1157, 134] width 125 height 16
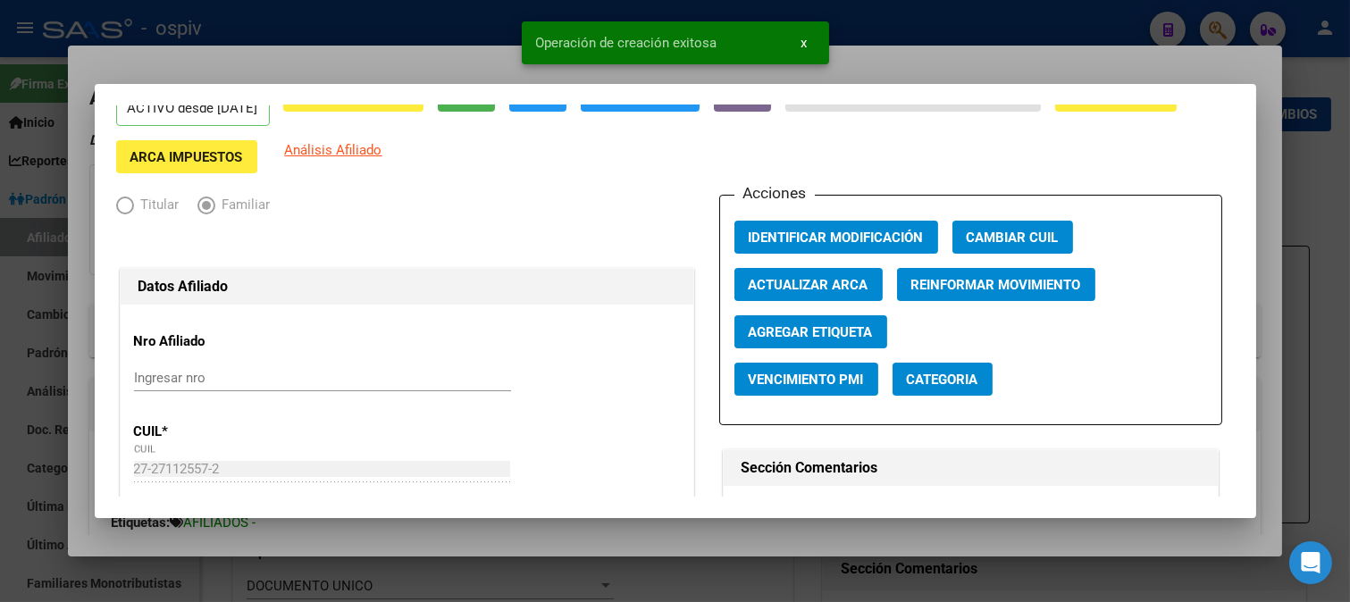
scroll to position [198, 0]
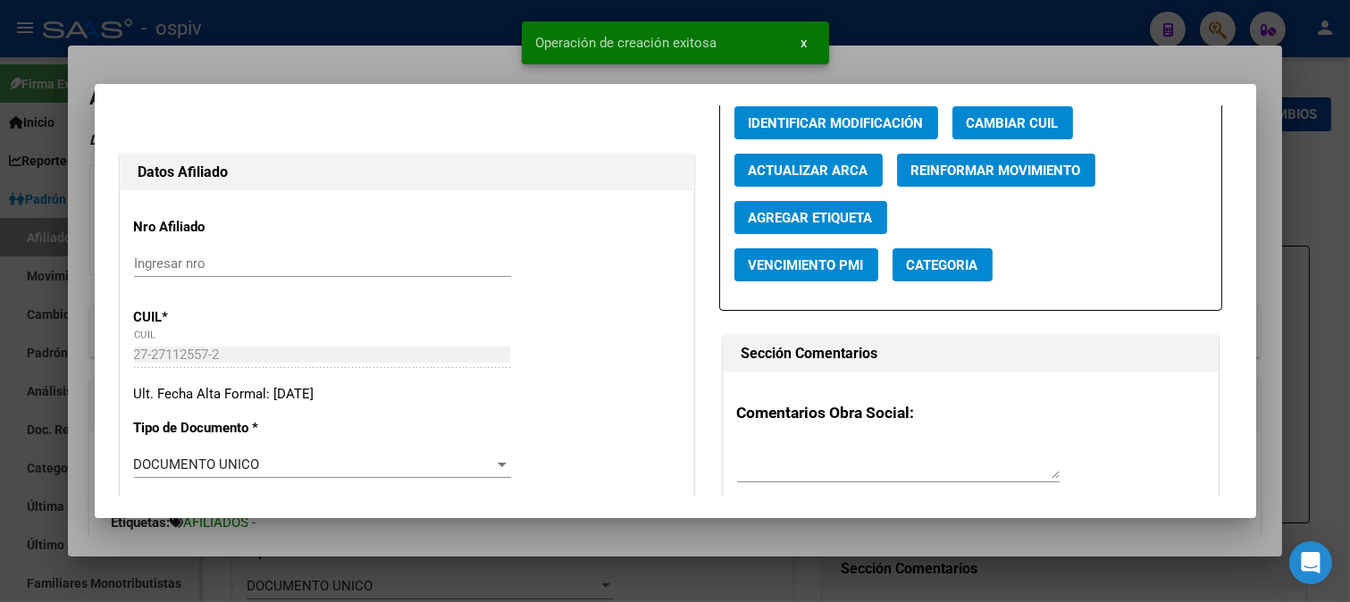
click at [944, 272] on span "Categoria" at bounding box center [942, 265] width 71 height 16
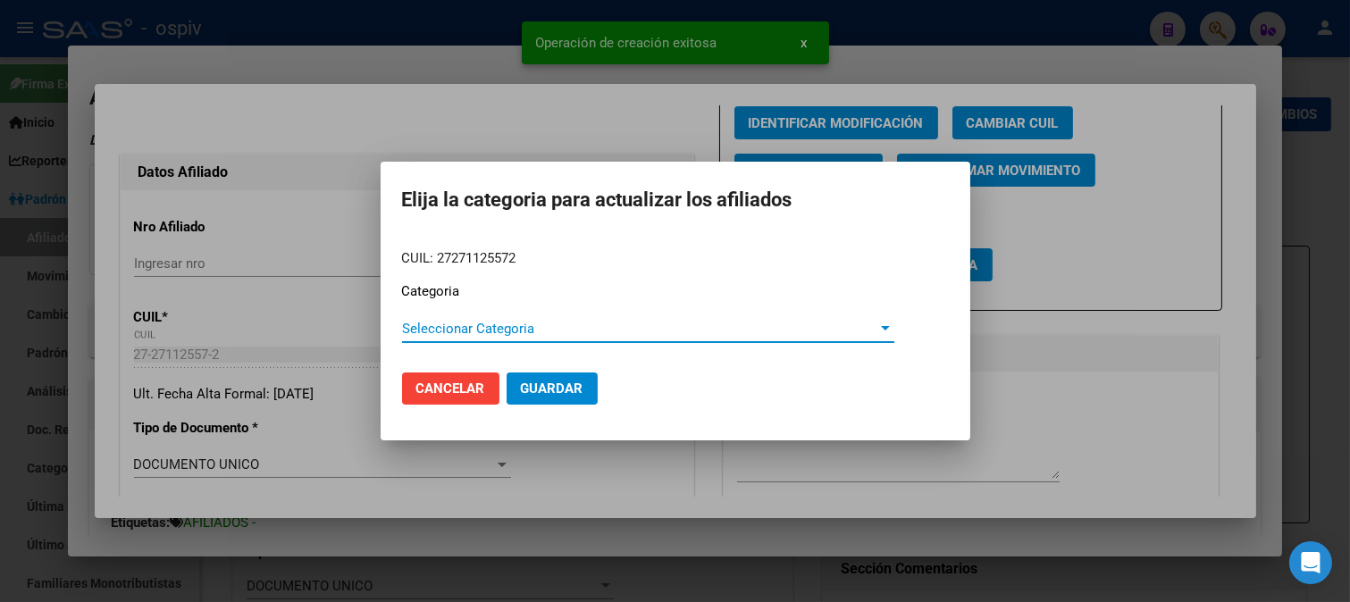
click at [475, 328] on span "Seleccionar Categoria" at bounding box center [640, 329] width 476 height 16
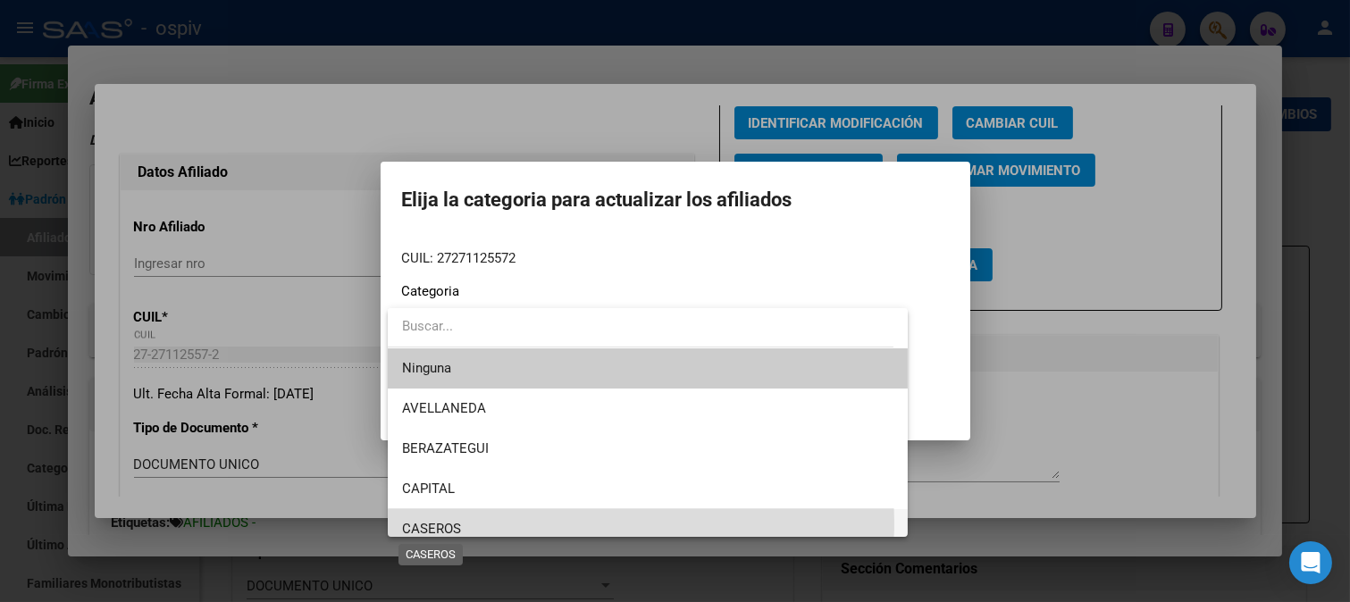
click at [447, 522] on span "CASEROS" at bounding box center [431, 529] width 59 height 16
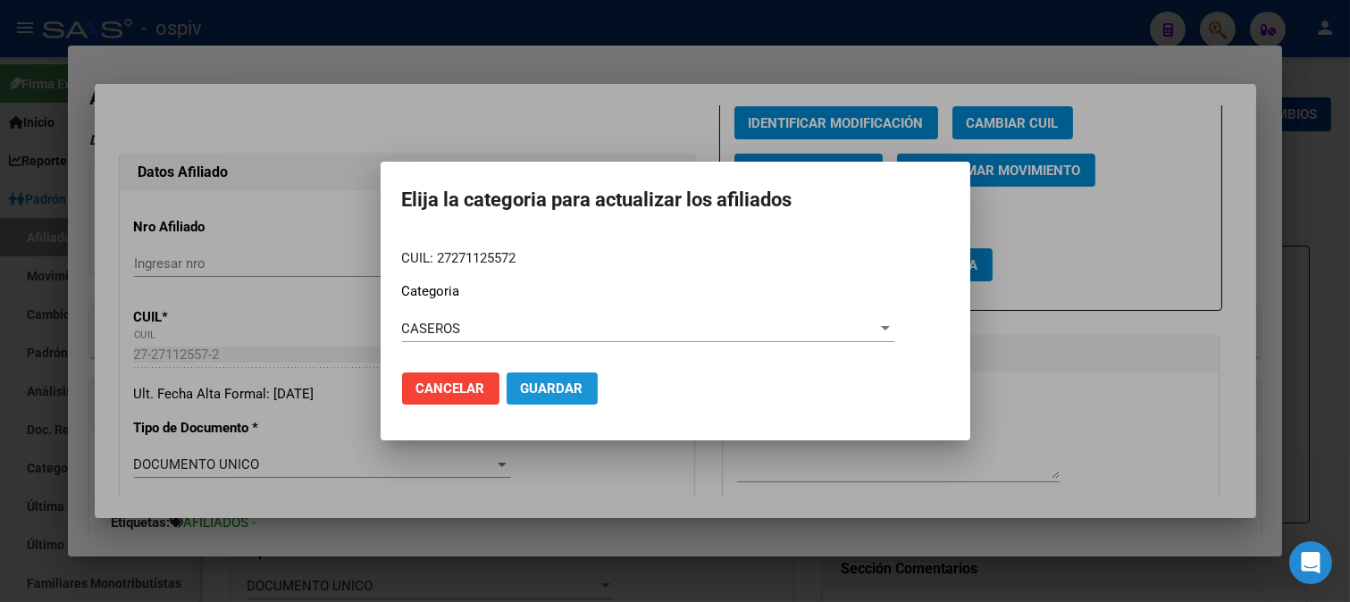
click at [533, 389] on span "Guardar" at bounding box center [552, 388] width 63 height 16
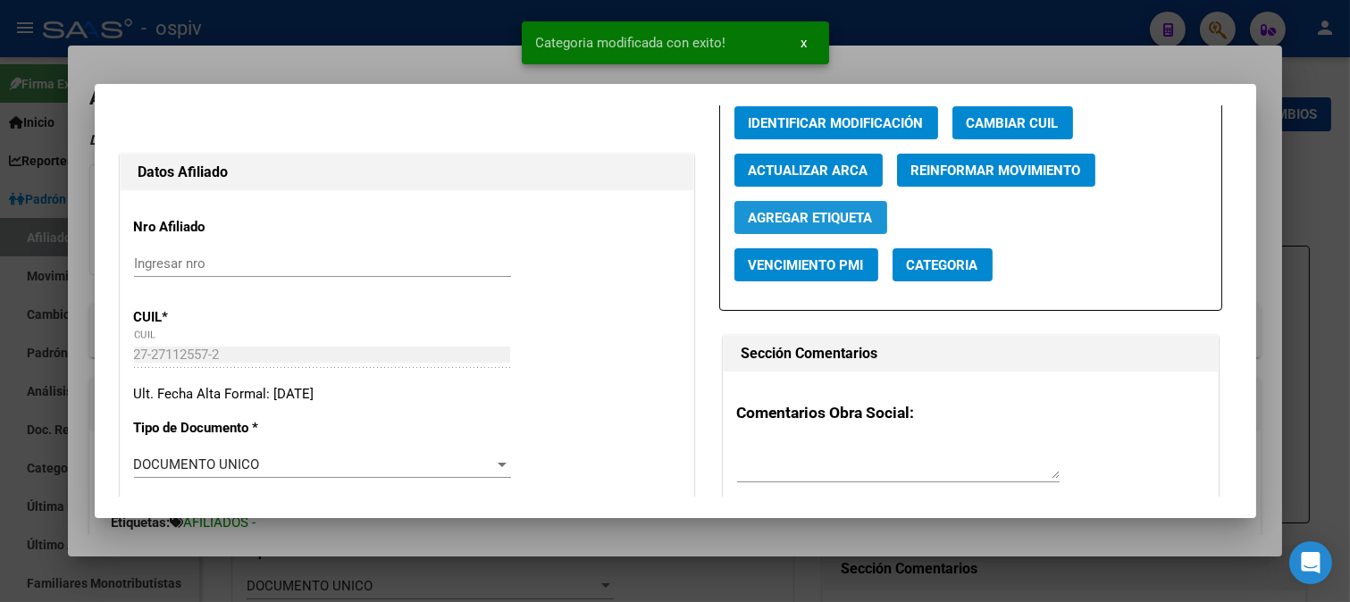
click at [842, 220] on span "Agregar Etiqueta" at bounding box center [810, 218] width 124 height 16
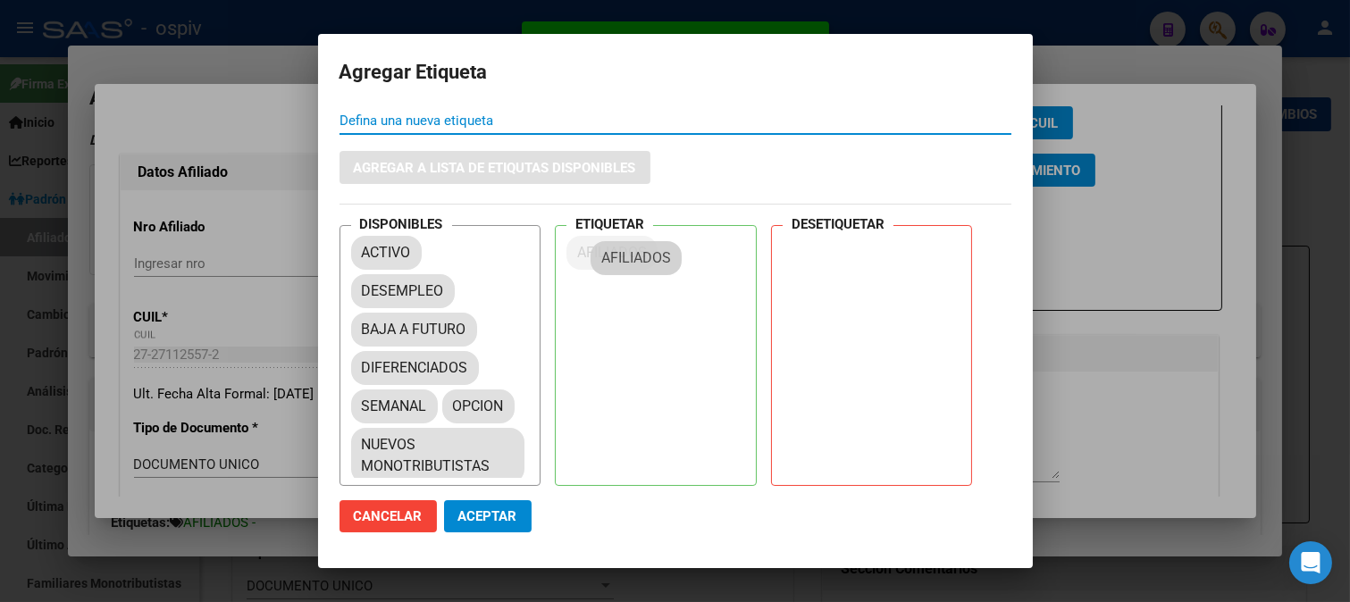
drag, startPoint x: 406, startPoint y: 333, endPoint x: 620, endPoint y: 253, distance: 228.1
drag, startPoint x: 398, startPoint y: 395, endPoint x: 681, endPoint y: 266, distance: 310.2
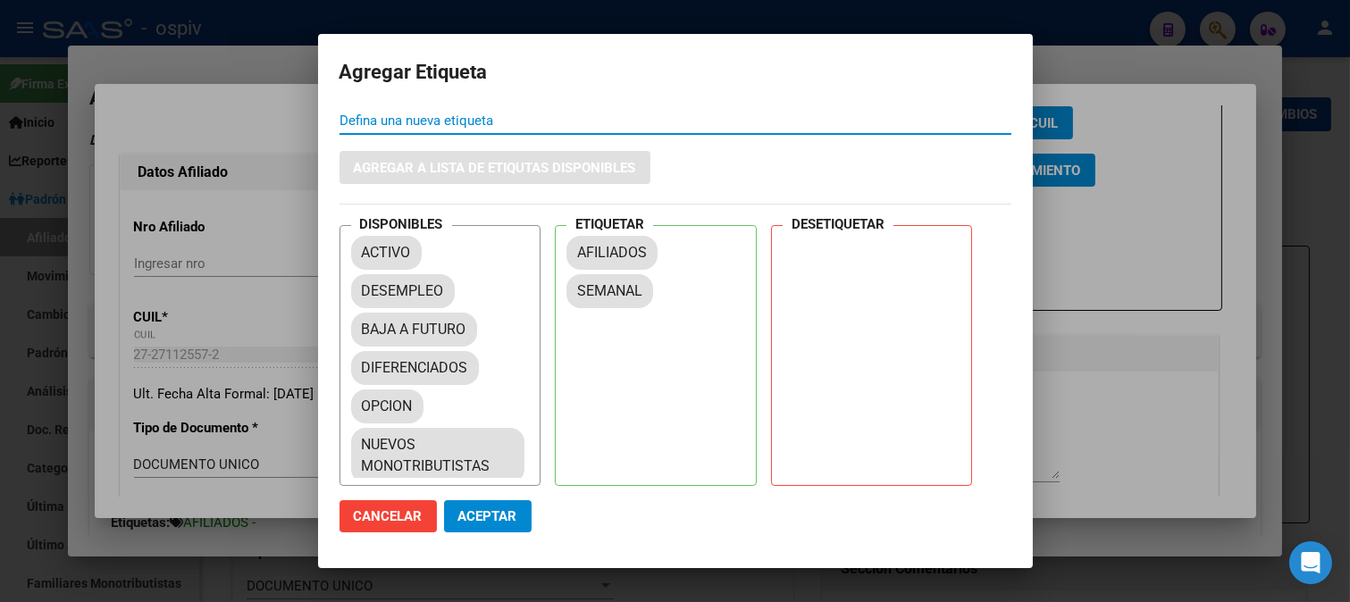
click at [475, 520] on span "Aceptar" at bounding box center [487, 516] width 59 height 16
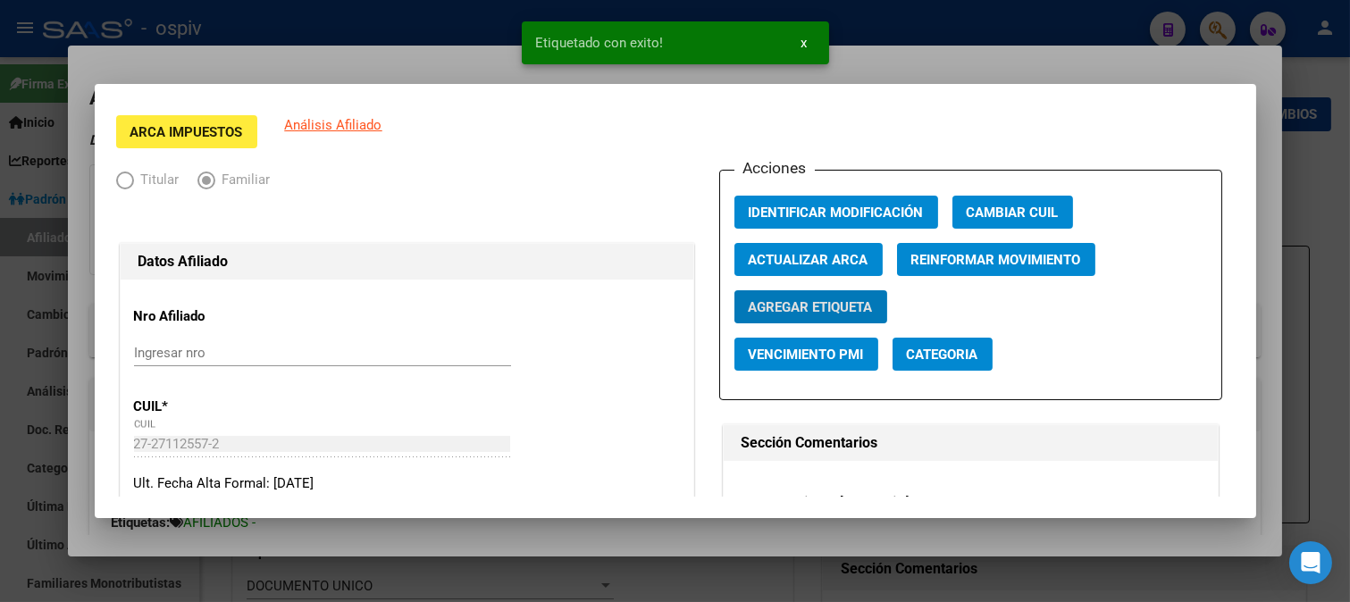
scroll to position [0, 0]
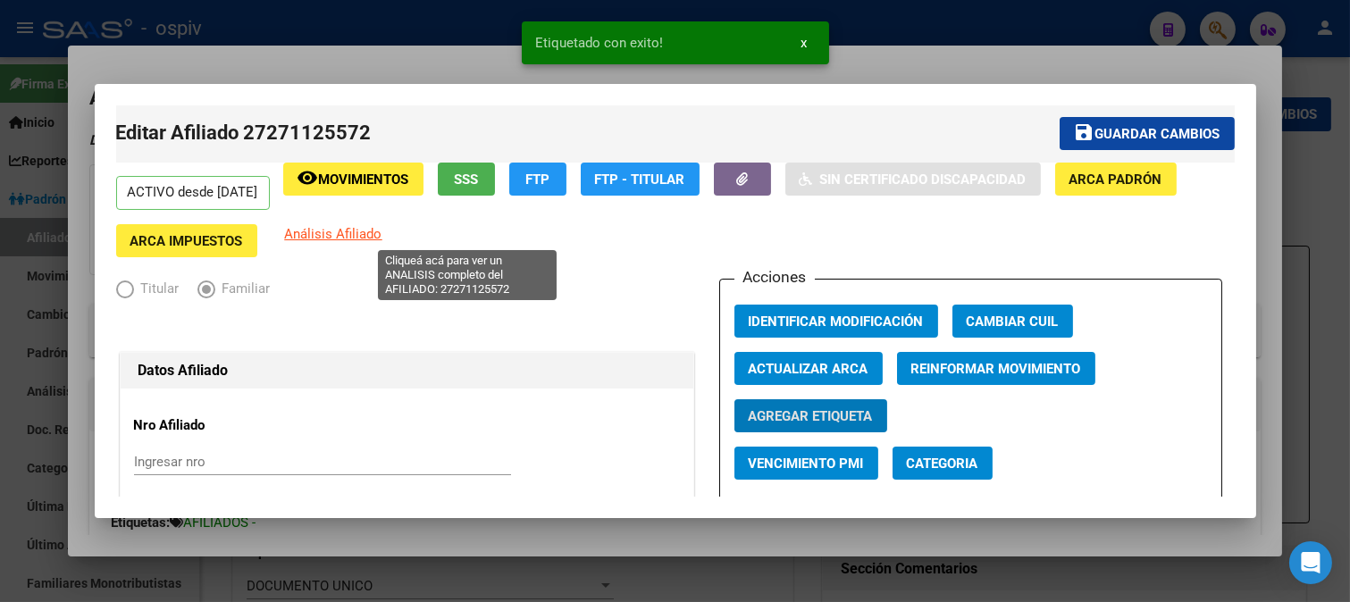
click at [382, 234] on span "Análisis Afiliado" at bounding box center [333, 234] width 97 height 16
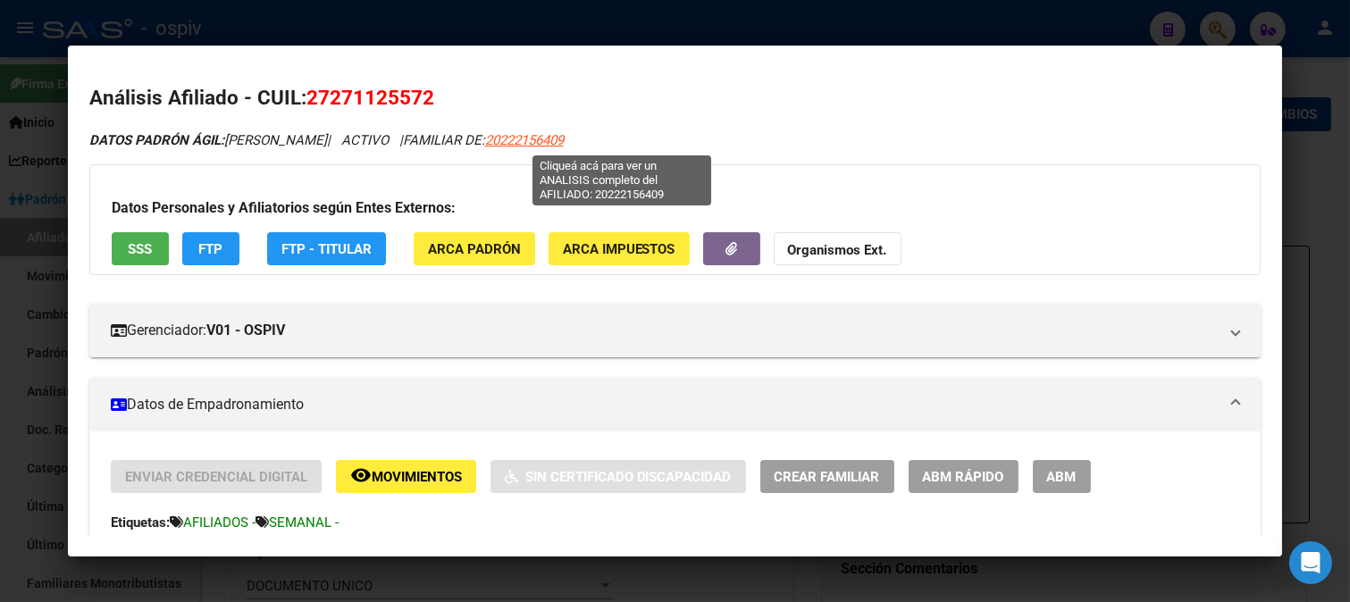
click at [564, 144] on span "20222156409" at bounding box center [524, 140] width 79 height 16
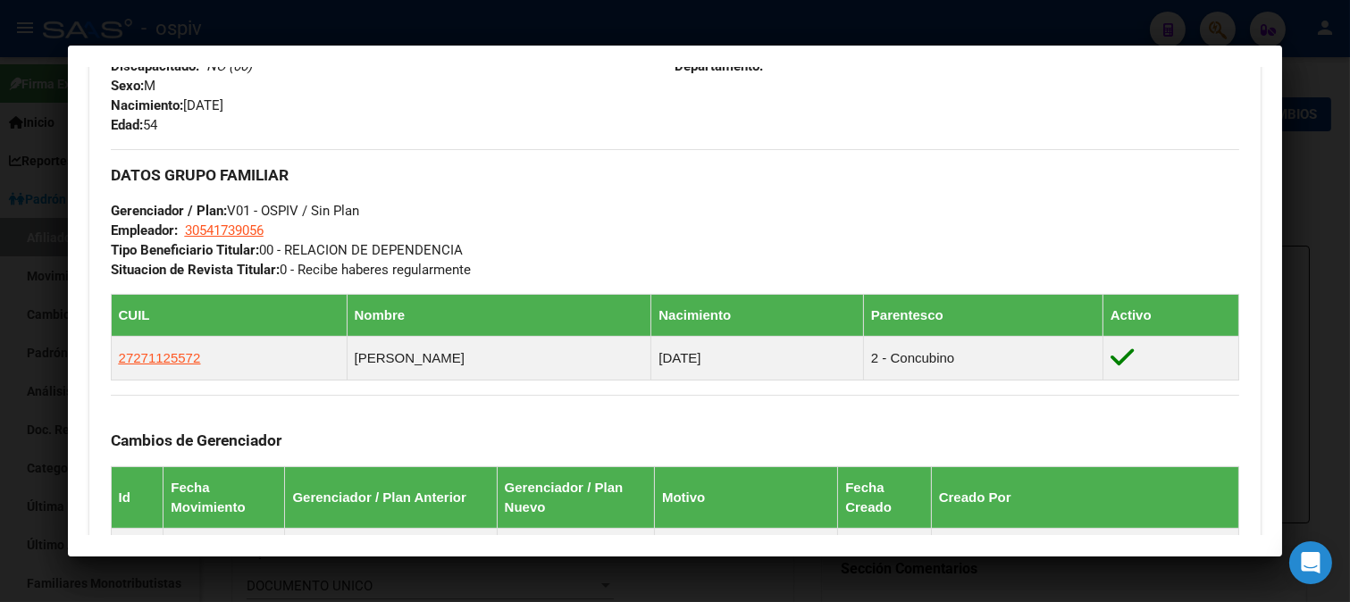
scroll to position [893, 0]
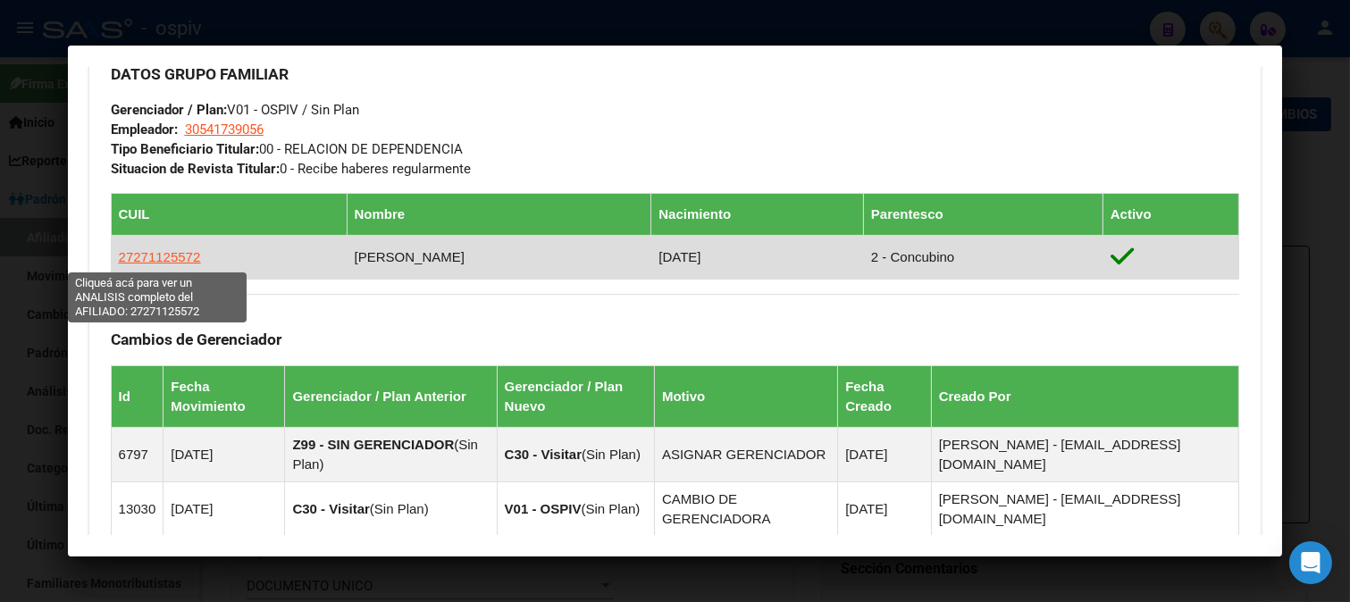
click at [180, 253] on span "27271125572" at bounding box center [160, 256] width 82 height 15
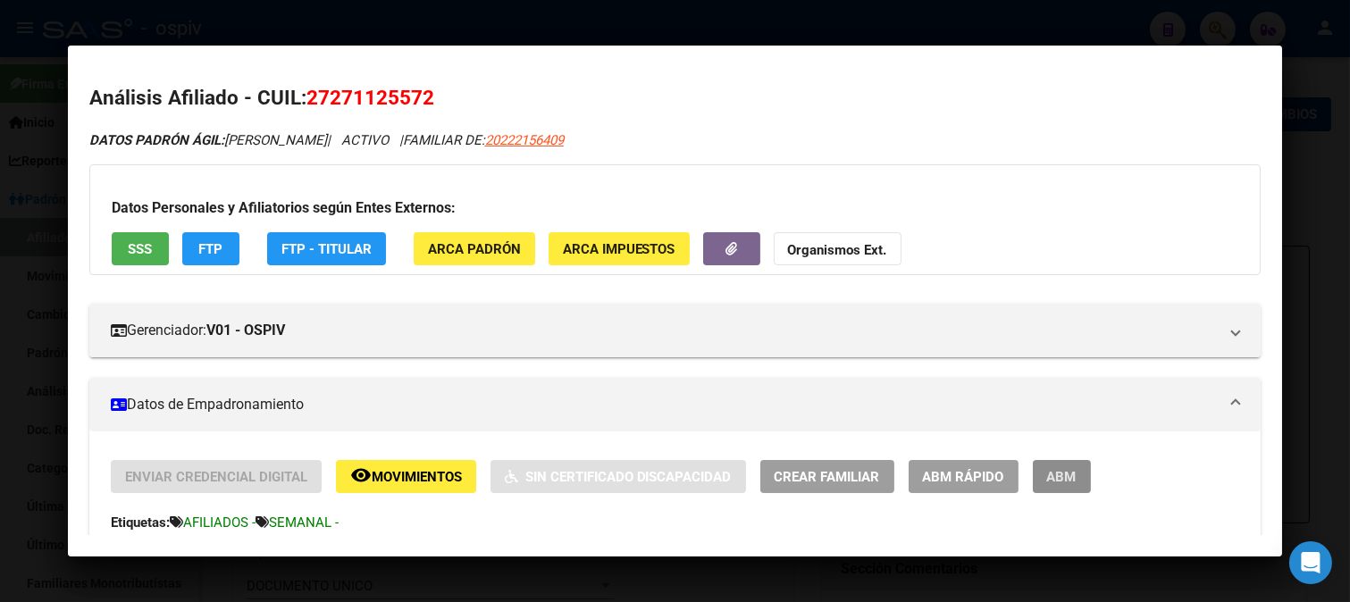
click at [1057, 475] on span "ABM" at bounding box center [1061, 477] width 29 height 16
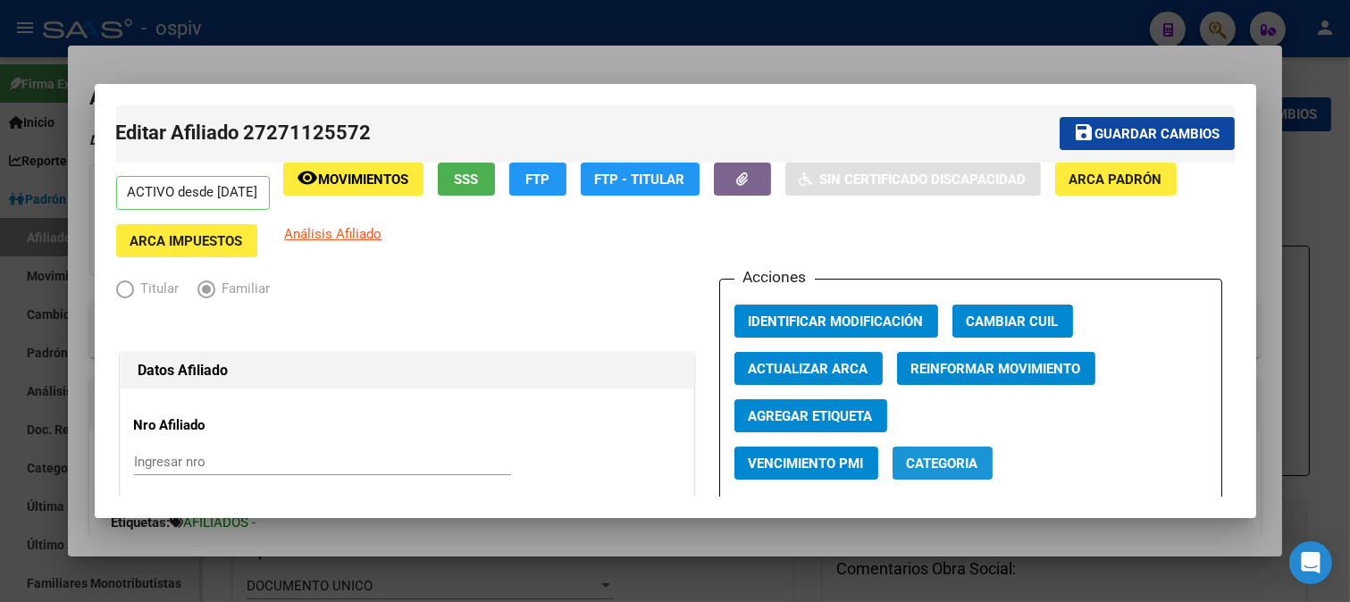
click at [918, 464] on span "Categoria" at bounding box center [942, 463] width 71 height 16
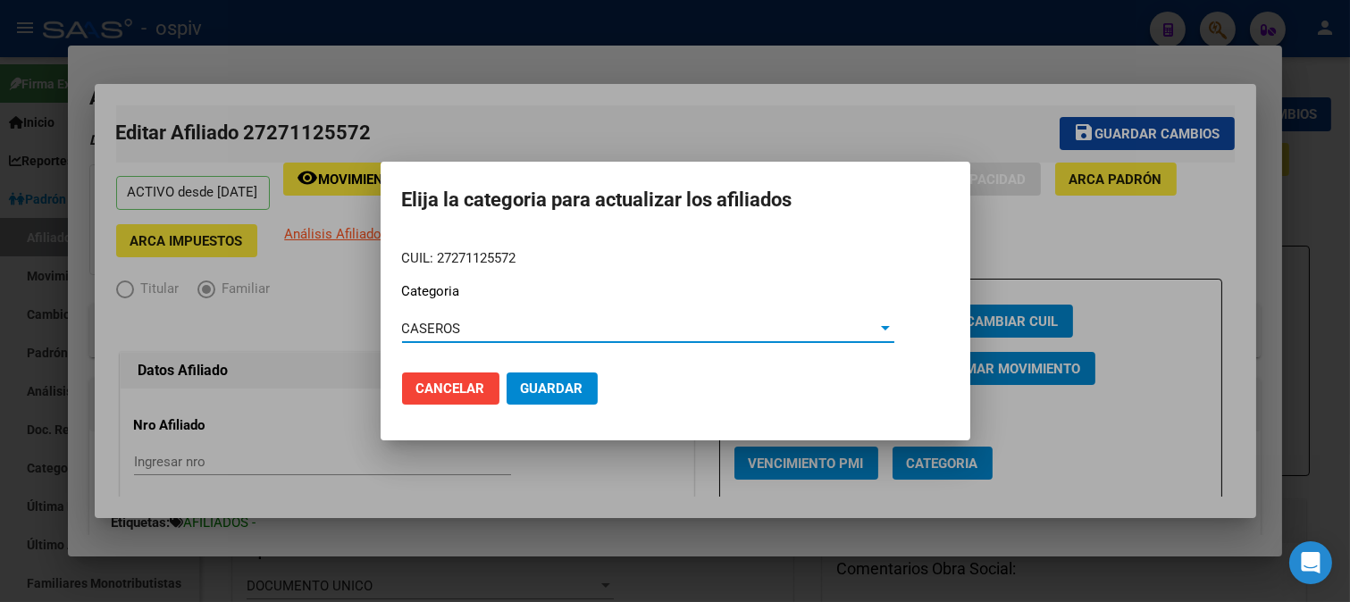
click at [450, 330] on span "CASEROS" at bounding box center [431, 329] width 59 height 16
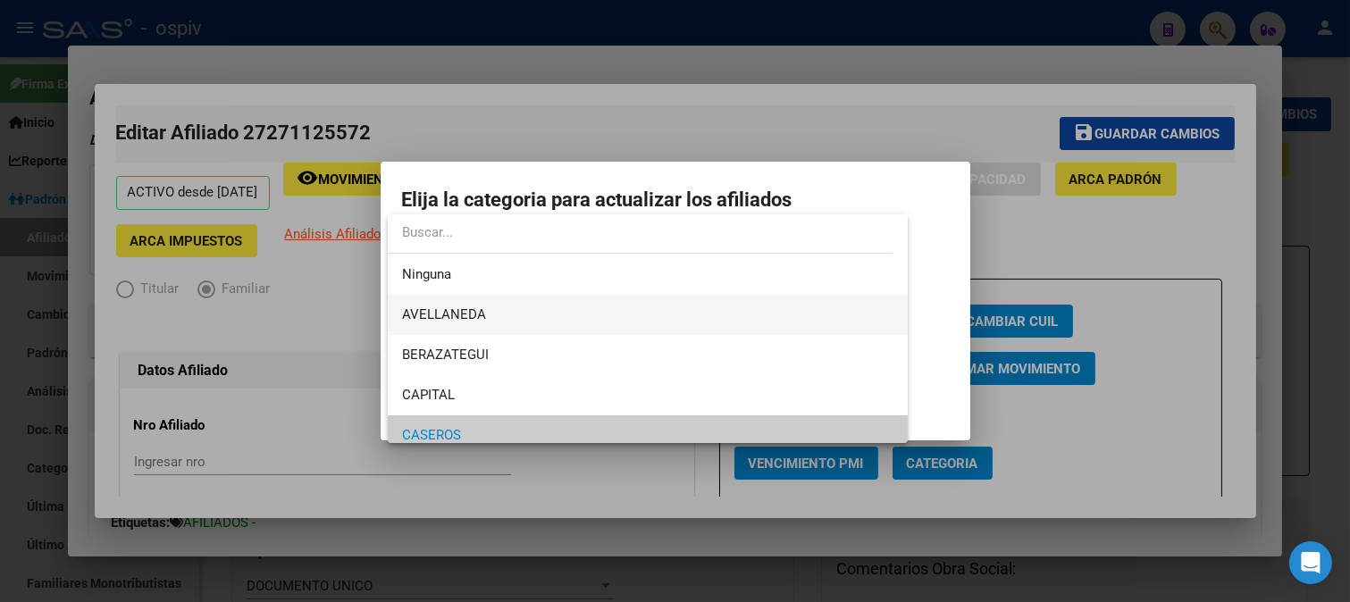
click at [461, 304] on span "AVELLANEDA" at bounding box center [648, 315] width 492 height 40
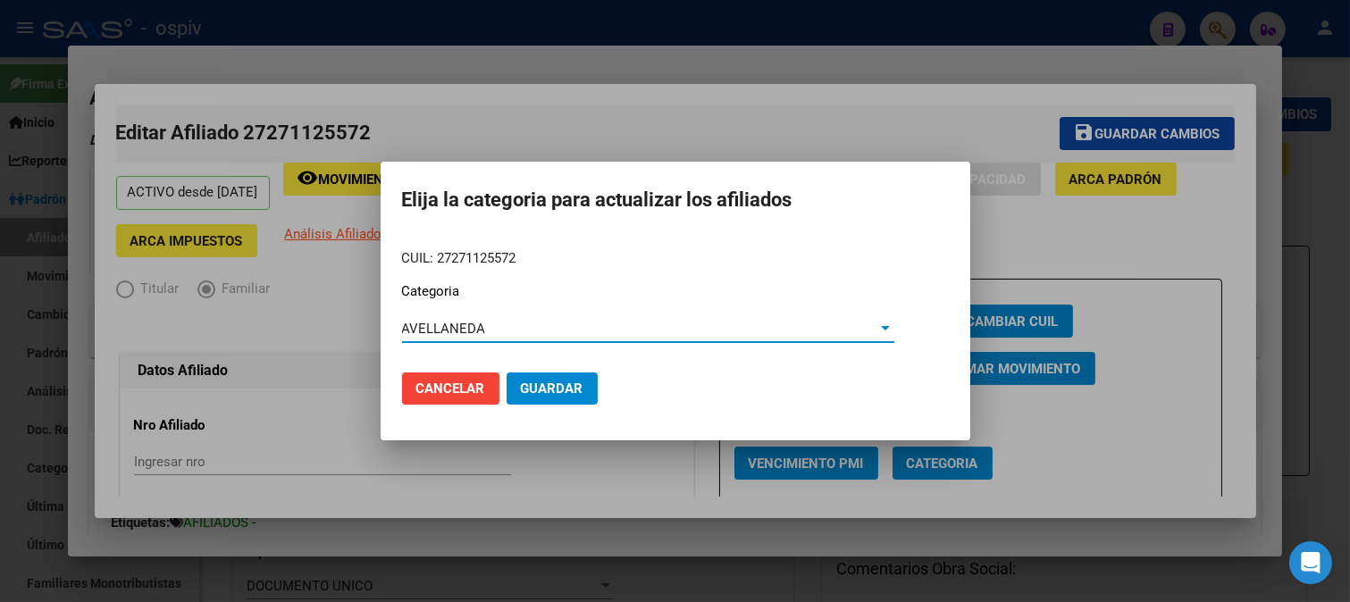
drag, startPoint x: 546, startPoint y: 384, endPoint x: 753, endPoint y: 387, distance: 207.2
click at [547, 384] on span "Guardar" at bounding box center [552, 388] width 63 height 16
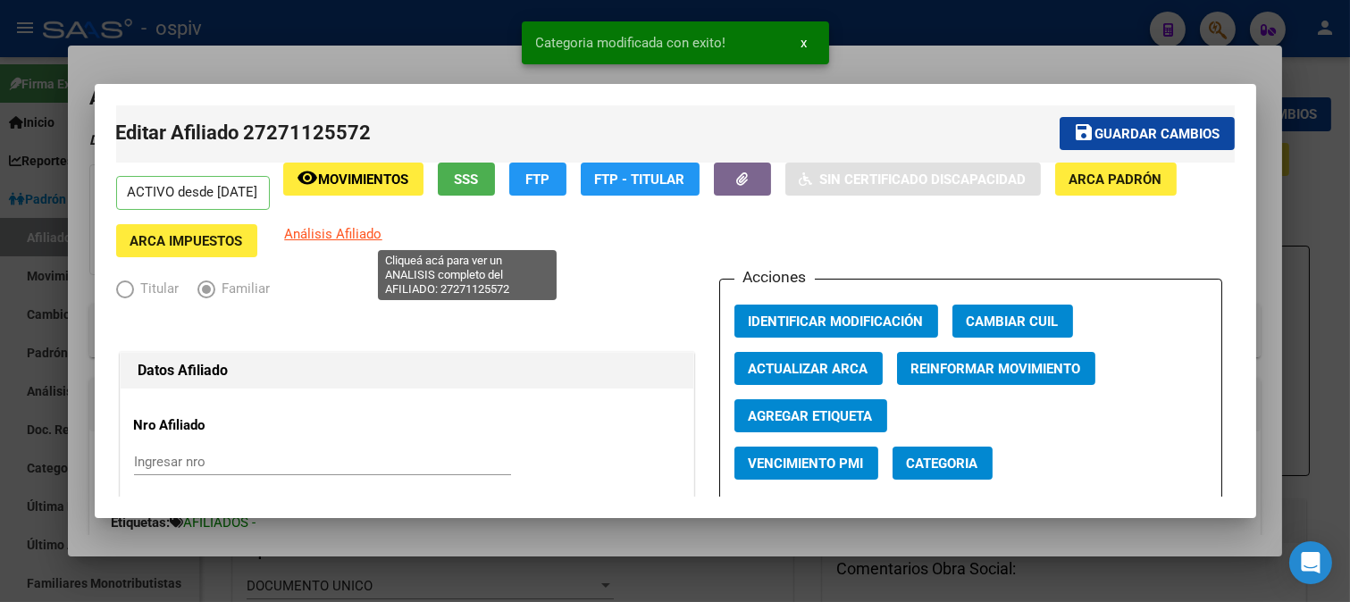
click at [382, 236] on span "Análisis Afiliado" at bounding box center [333, 234] width 97 height 16
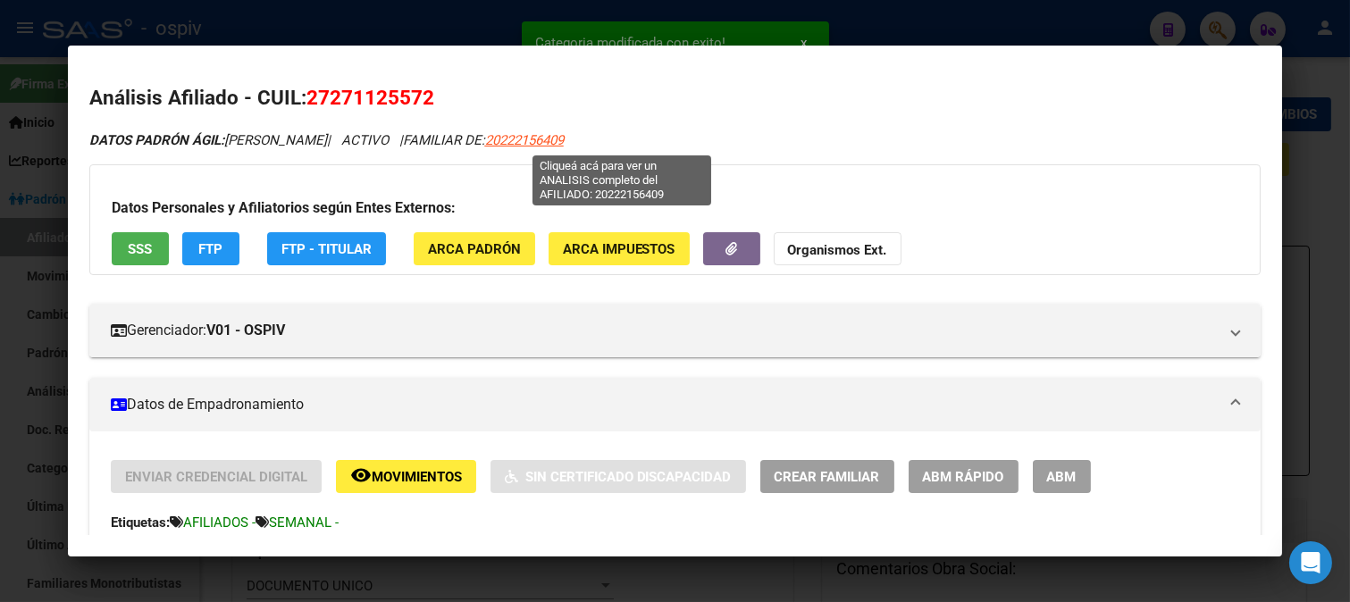
click at [564, 134] on span "20222156409" at bounding box center [524, 140] width 79 height 16
type textarea "20222156409"
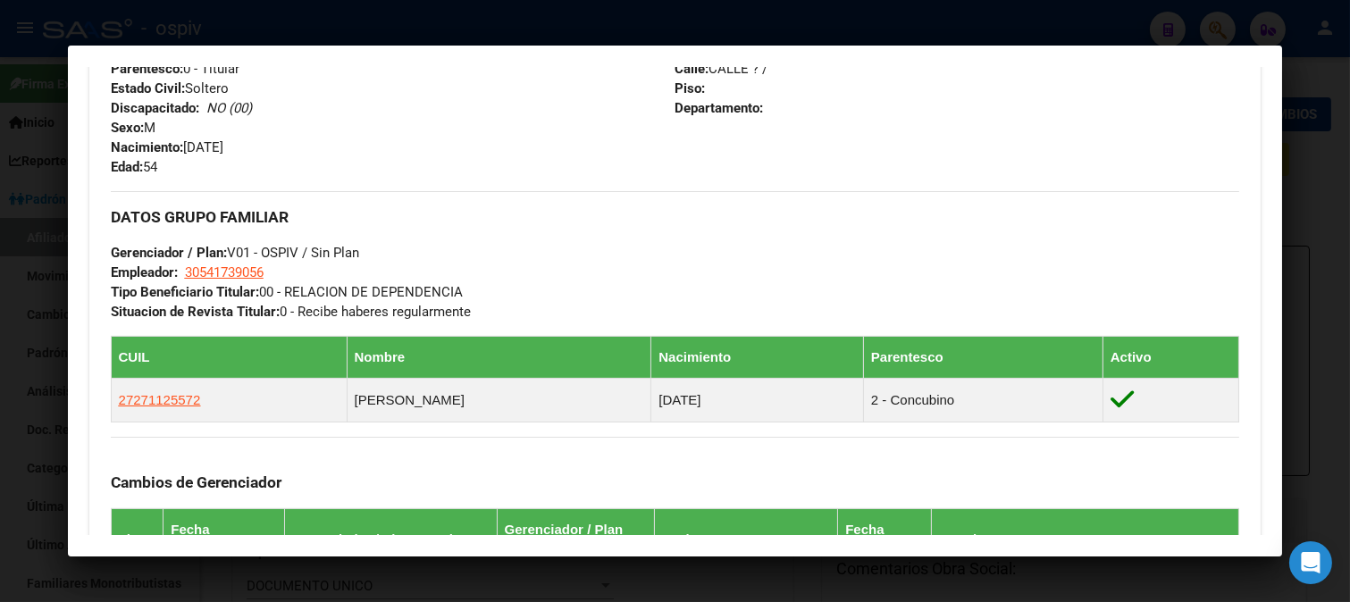
scroll to position [793, 0]
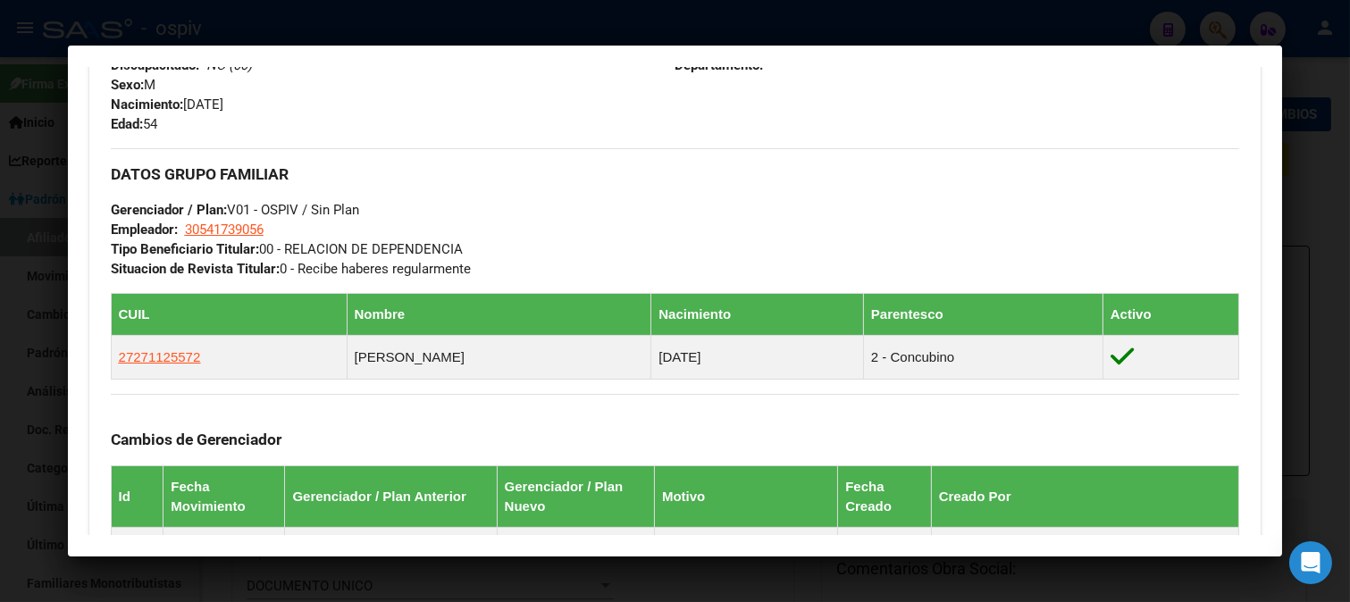
click at [1164, 92] on div "Teléfono Particular: Provincia: Buenos Aires Localidad: Quilmes Oeste Código Po…" at bounding box center [956, 35] width 564 height 196
click at [1229, 34] on div at bounding box center [675, 301] width 1350 height 602
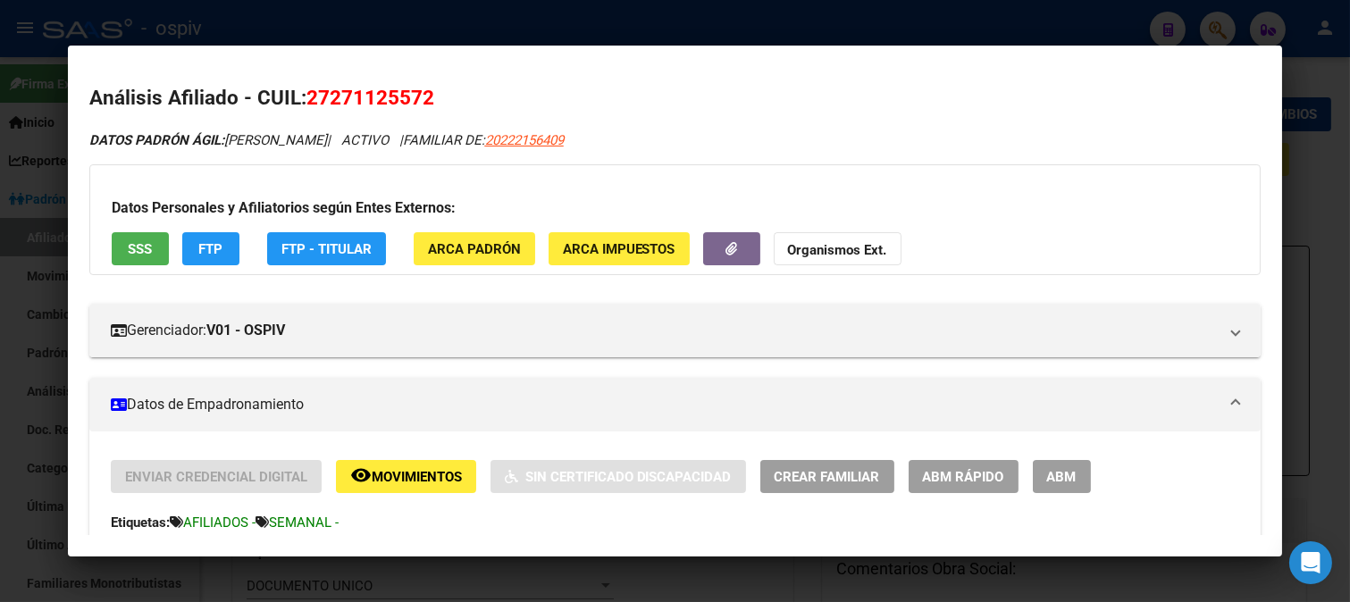
click at [1222, 28] on div at bounding box center [675, 301] width 1350 height 602
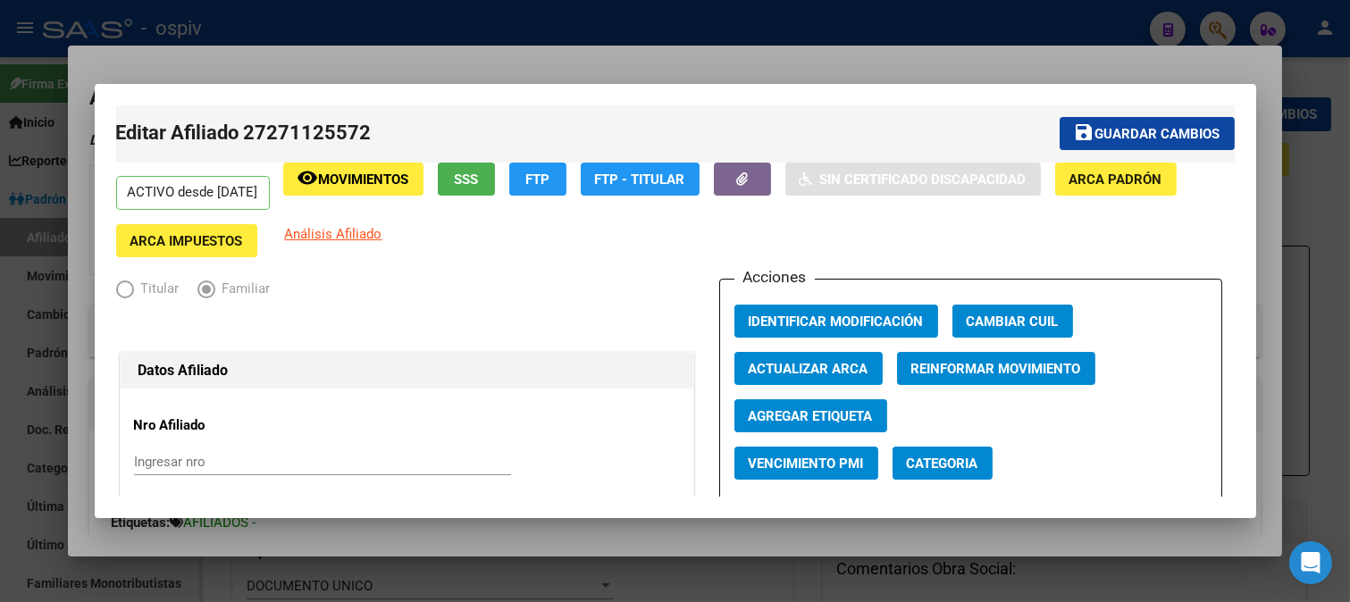
click at [1216, 22] on div at bounding box center [675, 301] width 1350 height 602
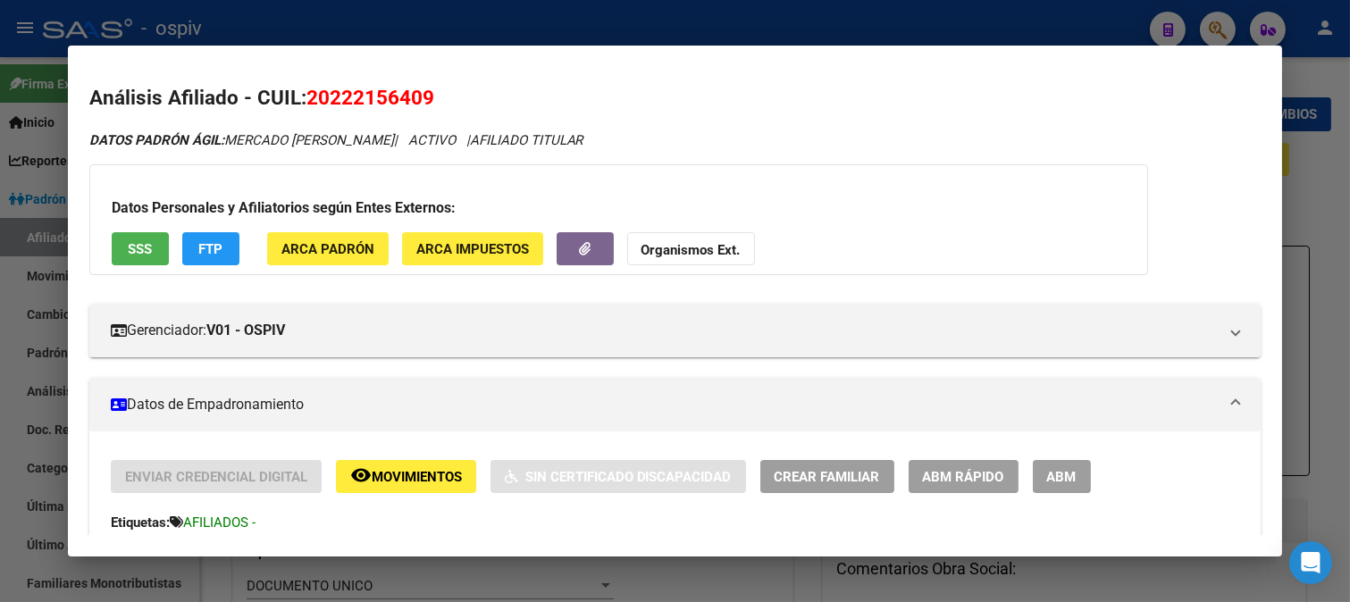
click at [1224, 34] on div at bounding box center [675, 301] width 1350 height 602
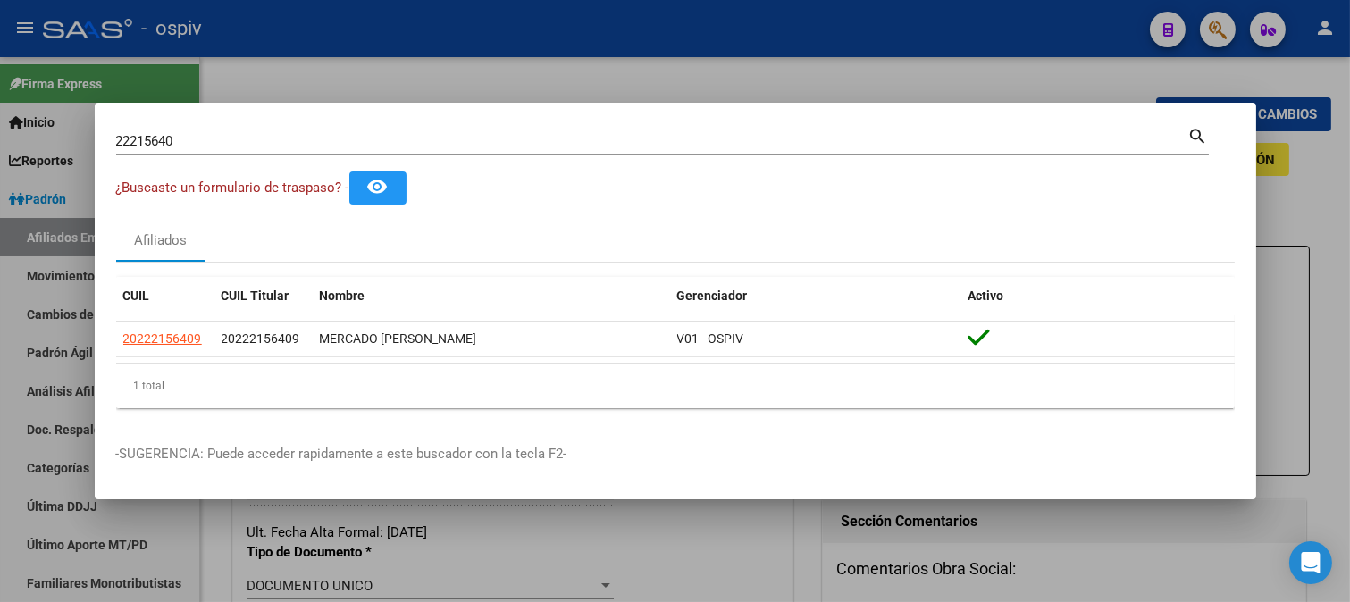
drag, startPoint x: 223, startPoint y: 153, endPoint x: 89, endPoint y: 146, distance: 134.2
click at [89, 146] on div "22215640 Buscar (apellido, dni, cuil, nro traspaso, cuit, obra social) search ¿…" at bounding box center [675, 301] width 1350 height 602
click at [223, 144] on input "22215640" at bounding box center [652, 141] width 1072 height 16
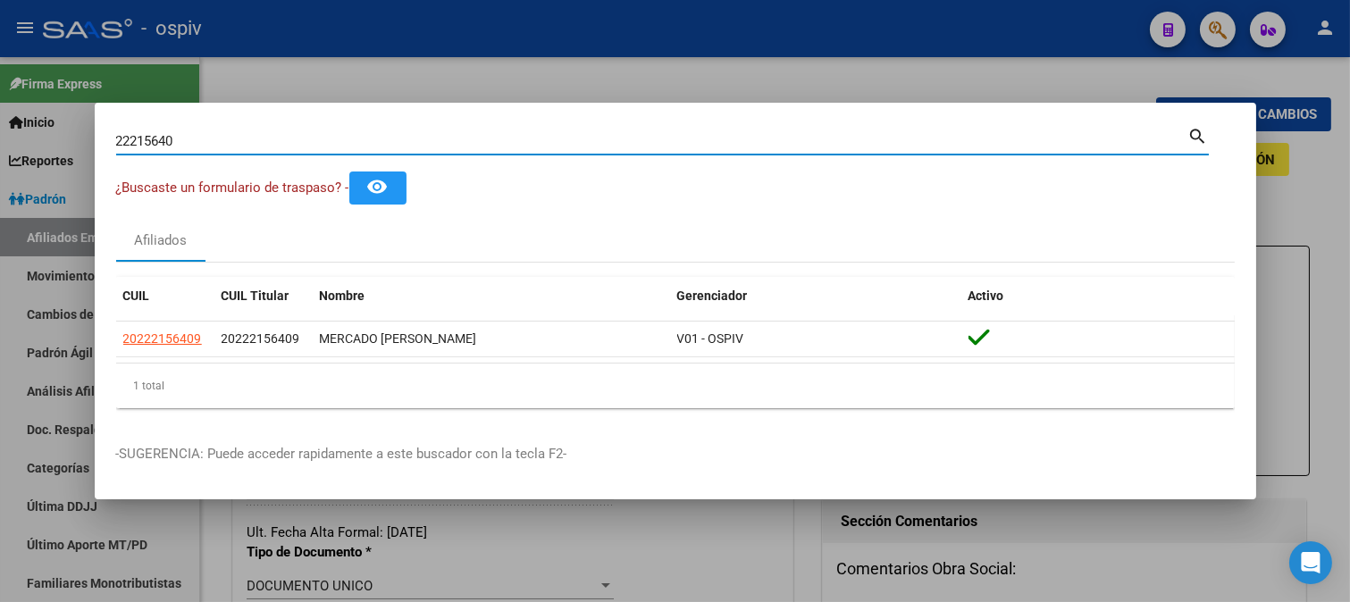
drag, startPoint x: 108, startPoint y: 141, endPoint x: 0, endPoint y: 109, distance: 112.8
click at [43, 143] on div "22215640 Buscar (apellido, dni, cuil, nro traspaso, cuit, obra social) search ¿…" at bounding box center [675, 301] width 1350 height 602
type input "27448678240"
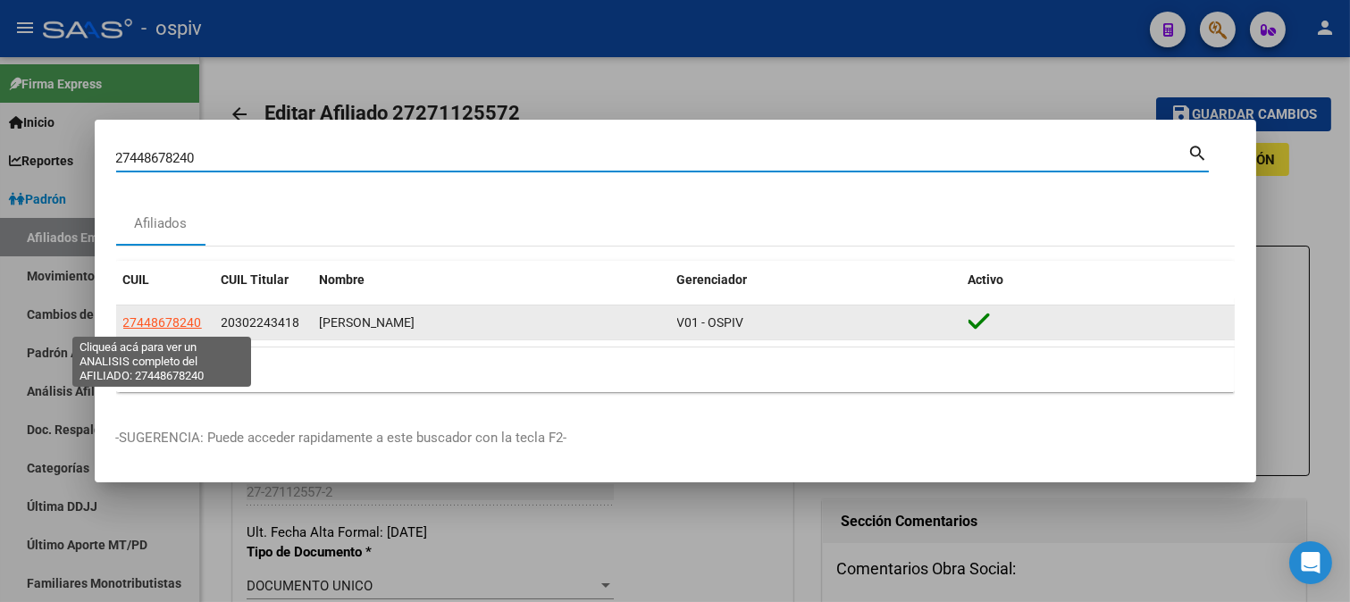
click at [181, 326] on span "27448678240" at bounding box center [162, 322] width 79 height 14
type textarea "27448678240"
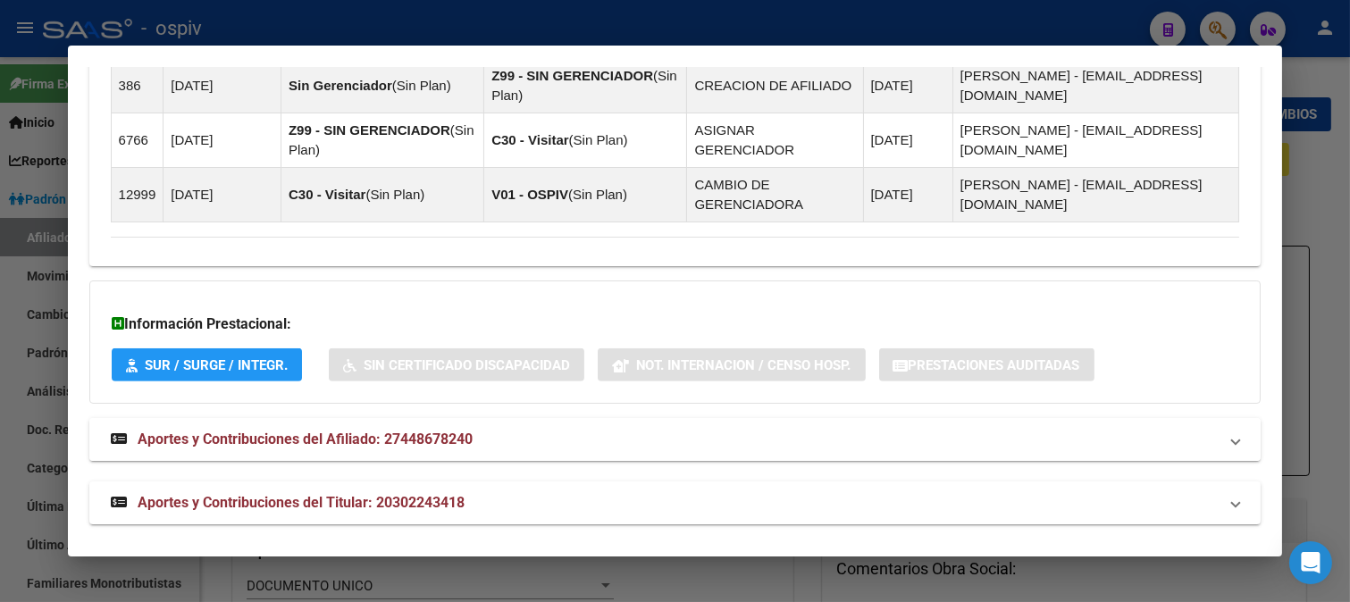
scroll to position [1423, 0]
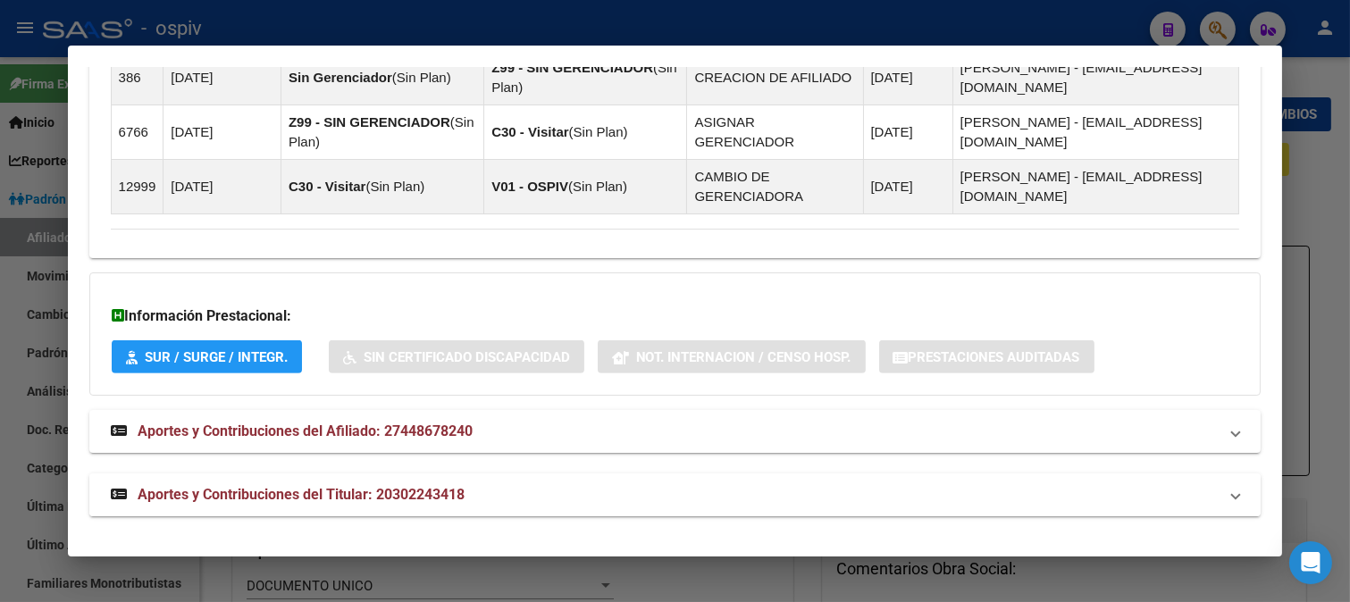
click at [416, 502] on span "Aportes y Contribuciones del Titular: 20302243418" at bounding box center [301, 494] width 327 height 17
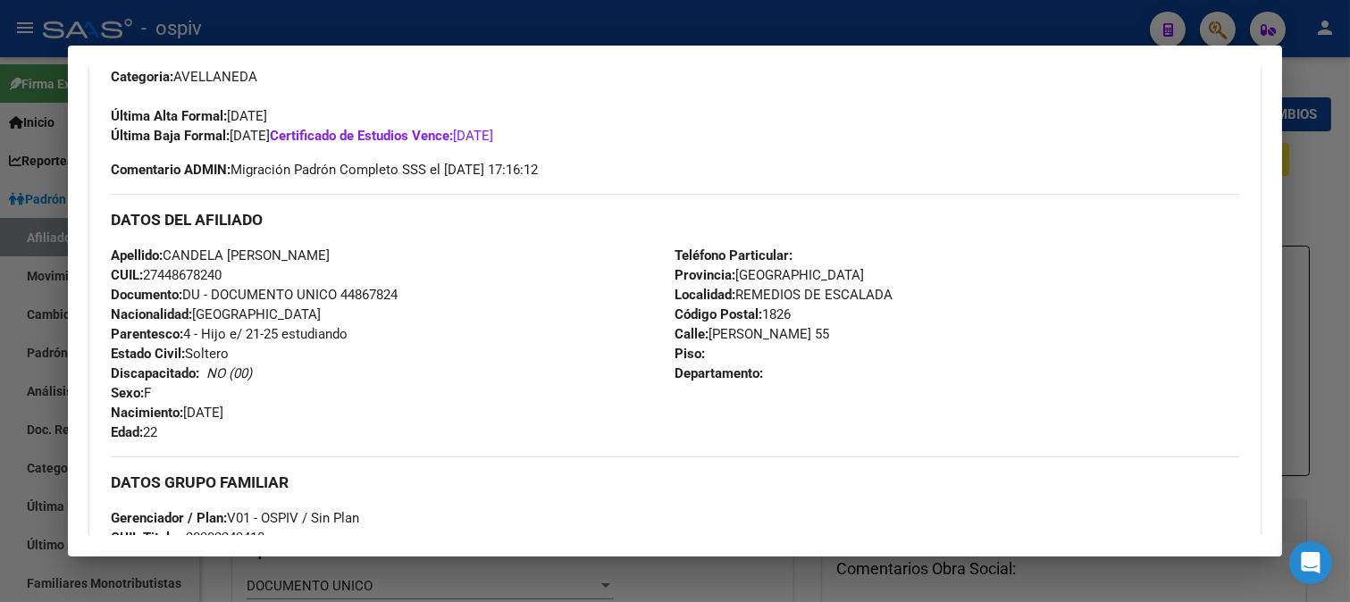
scroll to position [635, 0]
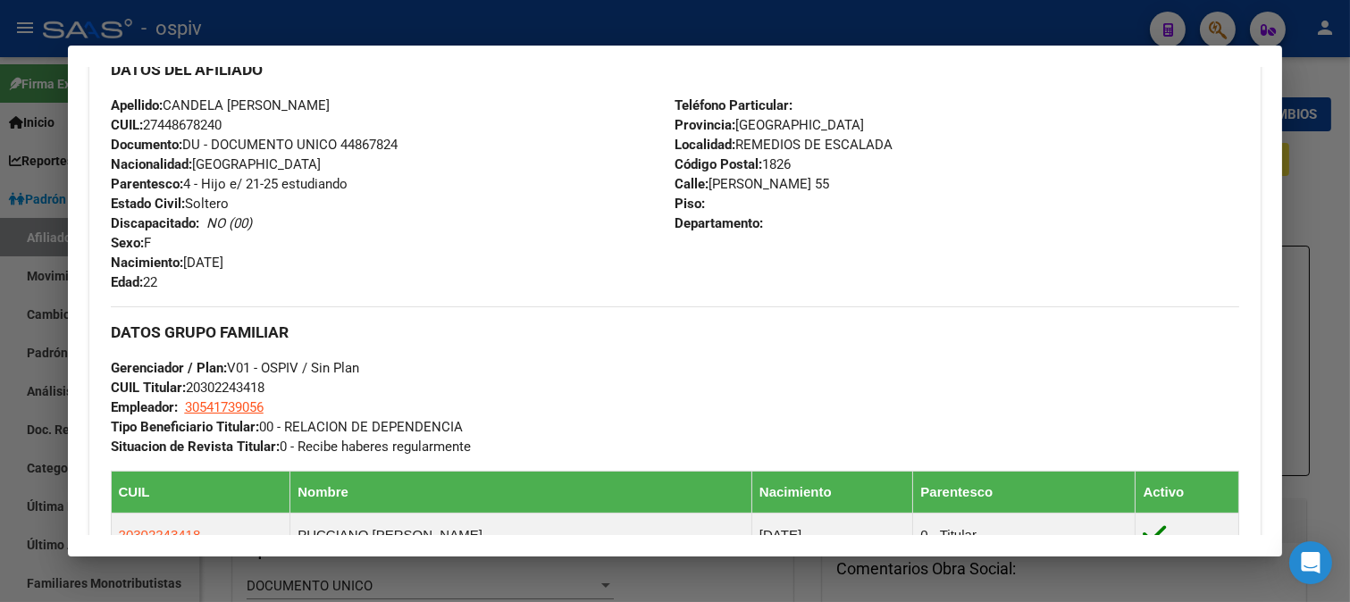
drag, startPoint x: 190, startPoint y: 389, endPoint x: 308, endPoint y: 393, distance: 117.9
click at [308, 393] on div "DATOS GRUPO FAMILIAR Gerenciador / Plan: V01 - OSPIV / Sin Plan CUIL Titular: 2…" at bounding box center [675, 381] width 1129 height 150
copy span "20302243418"
click at [1211, 25] on div at bounding box center [675, 301] width 1350 height 602
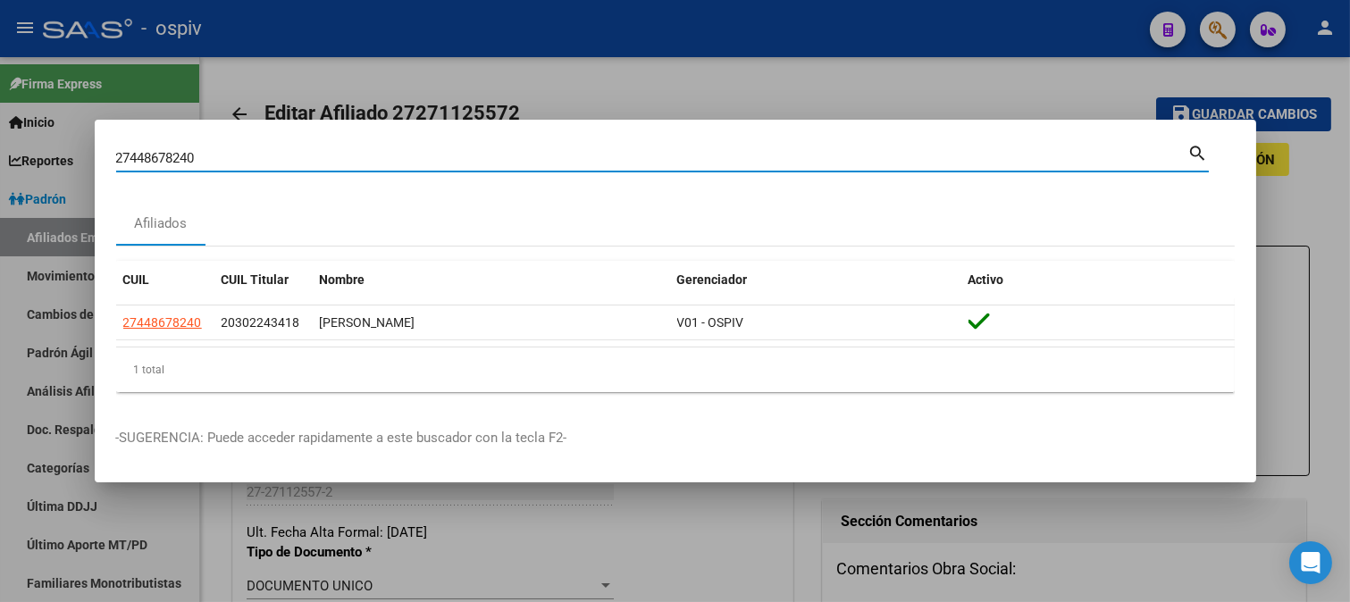
drag, startPoint x: 180, startPoint y: 157, endPoint x: 0, endPoint y: 159, distance: 180.4
click at [0, 159] on div "27448678240 Buscar (apellido, dni, cuil, nro traspaso, cuit, obra social) searc…" at bounding box center [675, 301] width 1350 height 602
type input "27556704126"
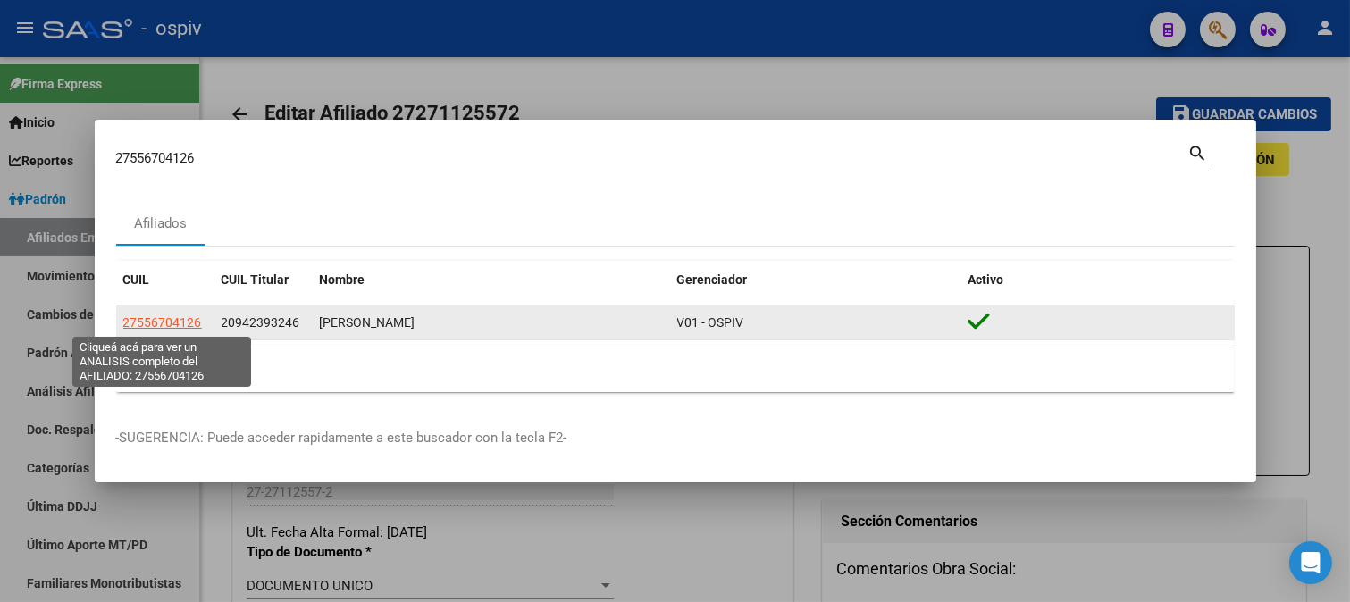
click at [164, 318] on span "27556704126" at bounding box center [162, 322] width 79 height 14
type textarea "27556704126"
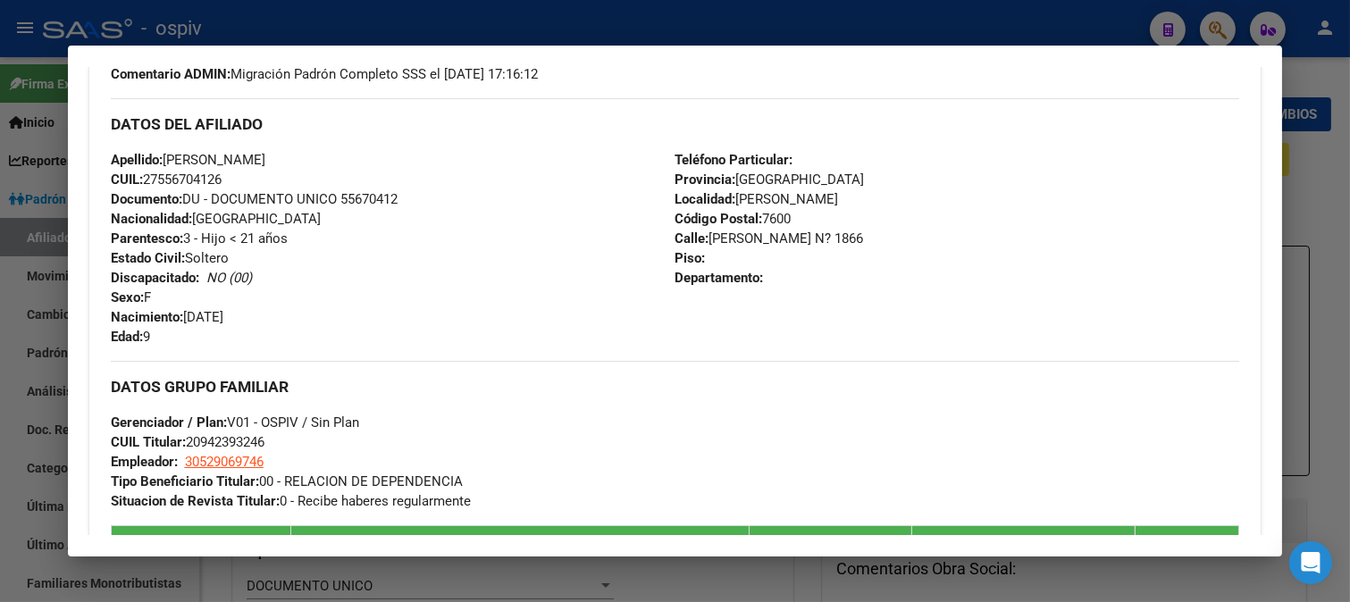
scroll to position [858, 0]
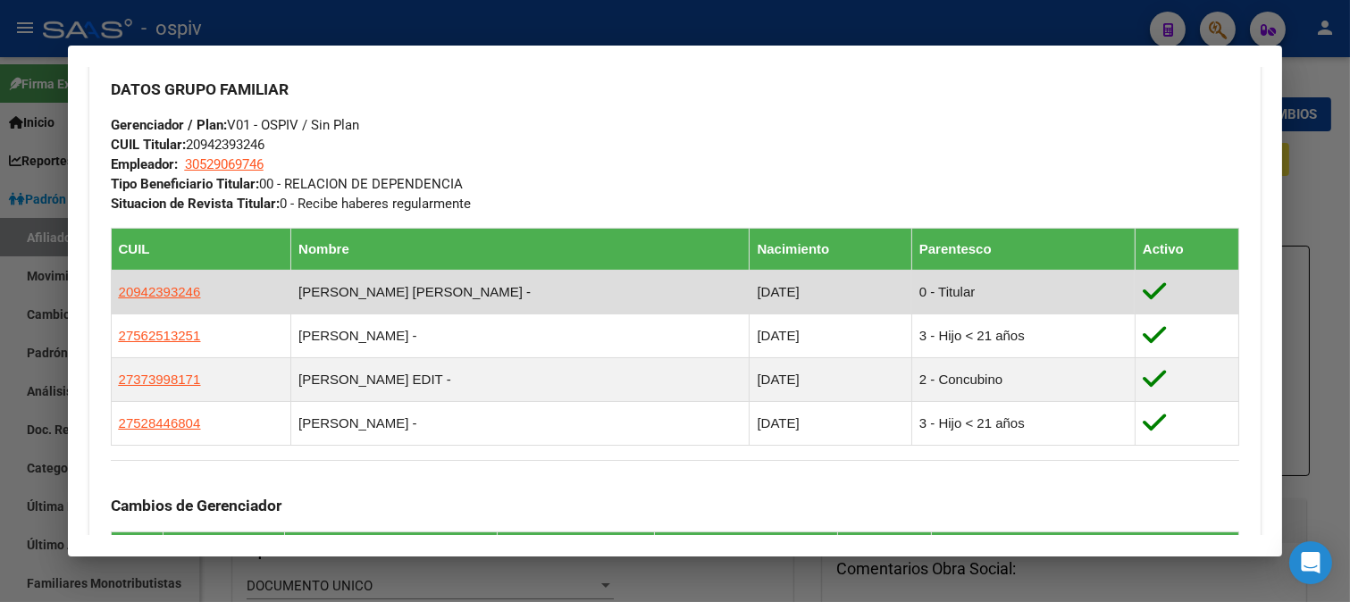
drag, startPoint x: 122, startPoint y: 291, endPoint x: 230, endPoint y: 290, distance: 108.1
click at [230, 290] on td "20942393246" at bounding box center [201, 292] width 180 height 44
click at [113, 288] on td "20942393246" at bounding box center [201, 292] width 180 height 44
drag, startPoint x: 117, startPoint y: 289, endPoint x: 421, endPoint y: 305, distance: 304.0
click at [210, 289] on td "20942393246" at bounding box center [201, 292] width 180 height 44
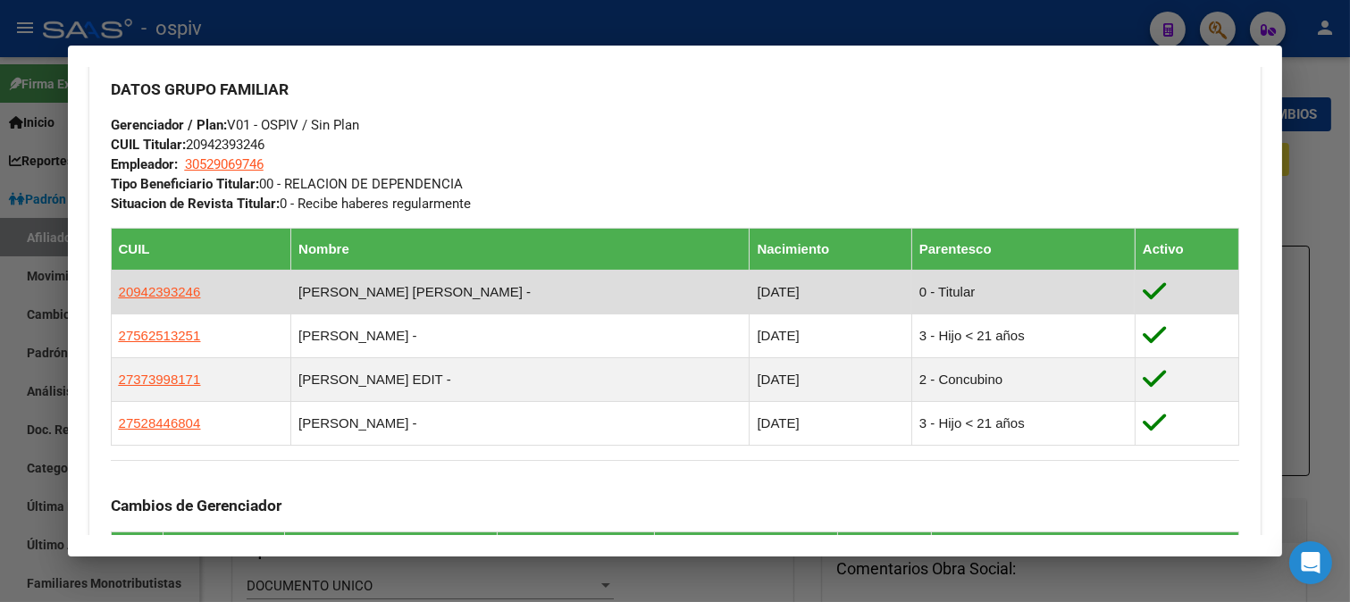
copy span "20942393246"
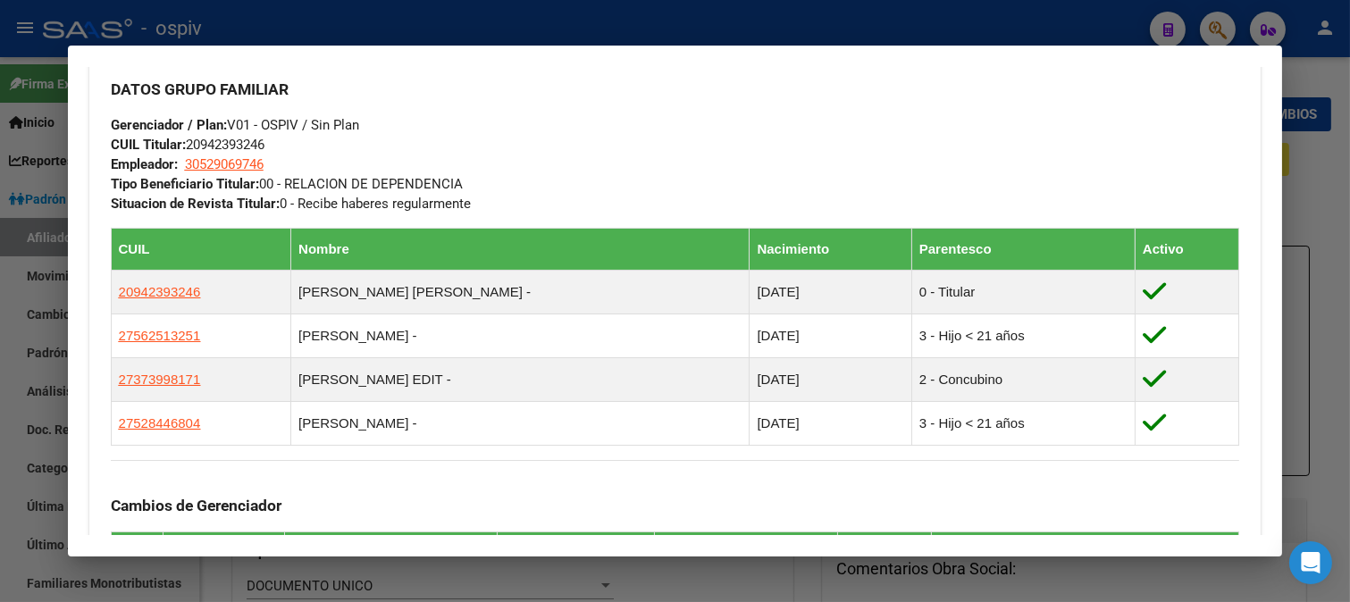
click at [1216, 32] on div at bounding box center [675, 301] width 1350 height 602
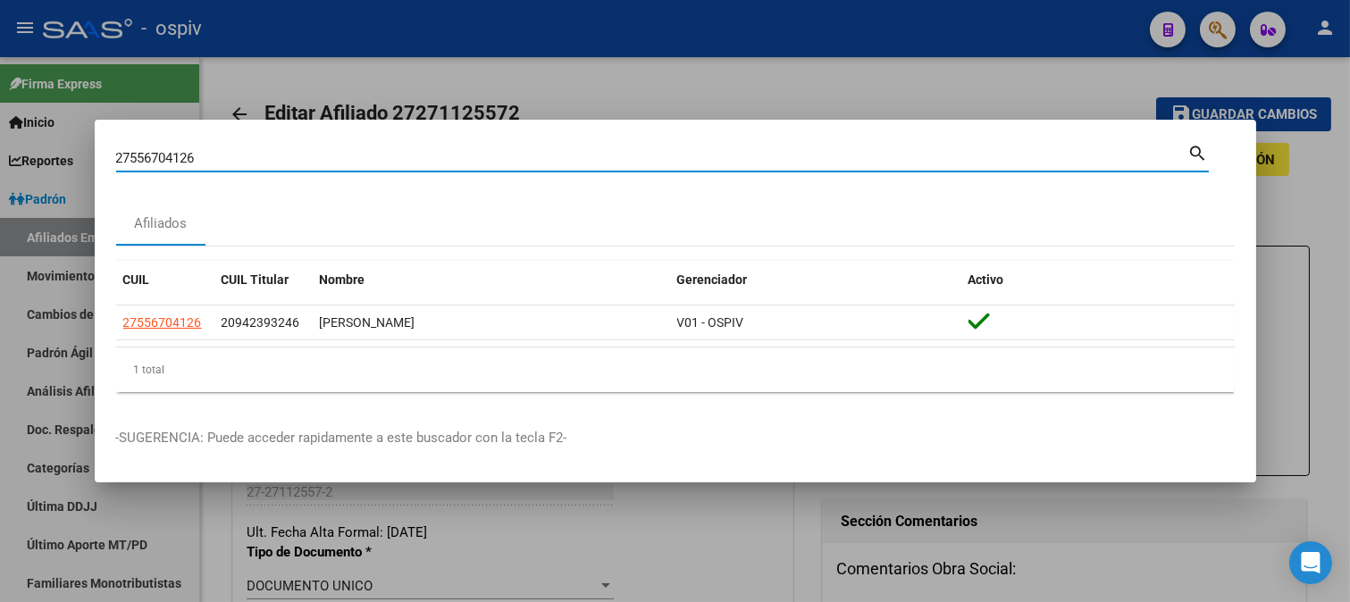
drag, startPoint x: 220, startPoint y: 152, endPoint x: 0, endPoint y: 172, distance: 220.7
click at [0, 172] on div "27556704126 Buscar (apellido, dni, cuil, nro traspaso, cuit, obra social) searc…" at bounding box center [675, 301] width 1350 height 602
type input "27276879664"
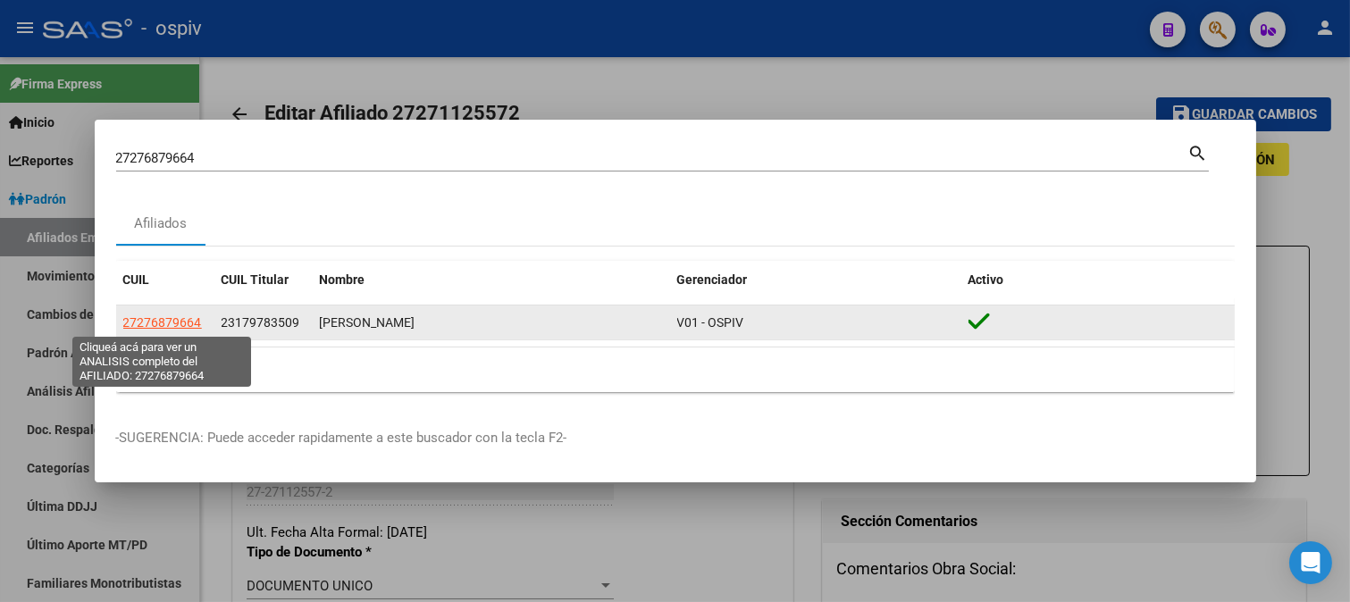
click at [185, 322] on span "27276879664" at bounding box center [162, 322] width 79 height 14
type textarea "27276879664"
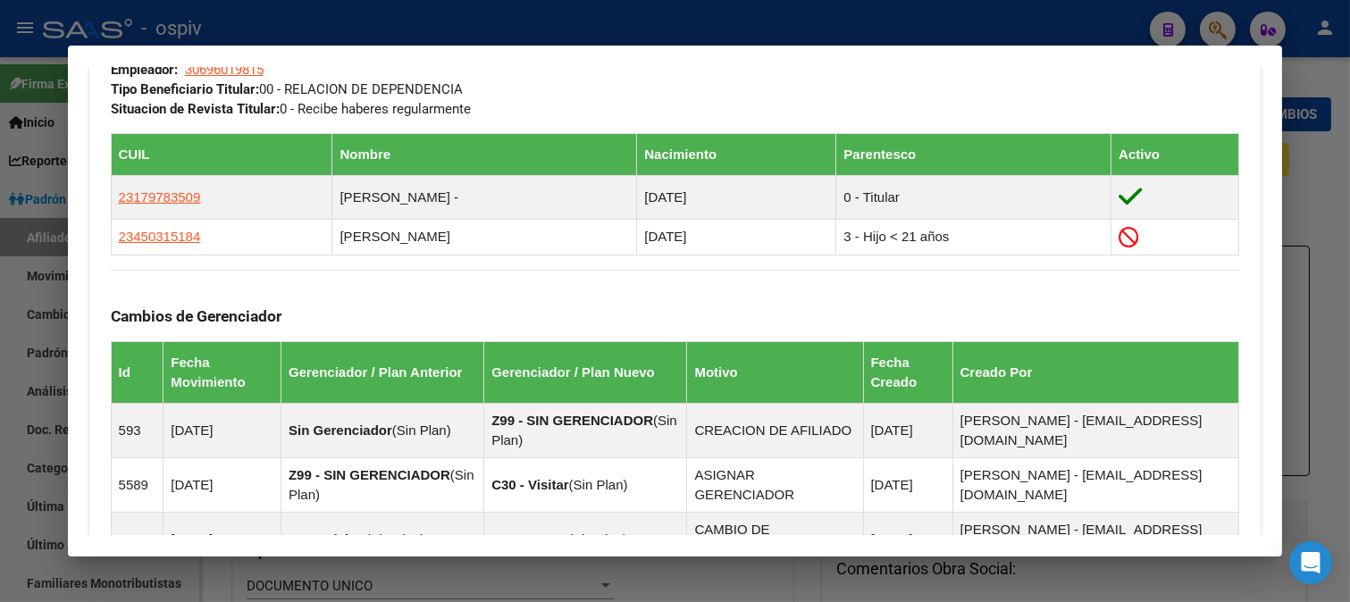
scroll to position [992, 0]
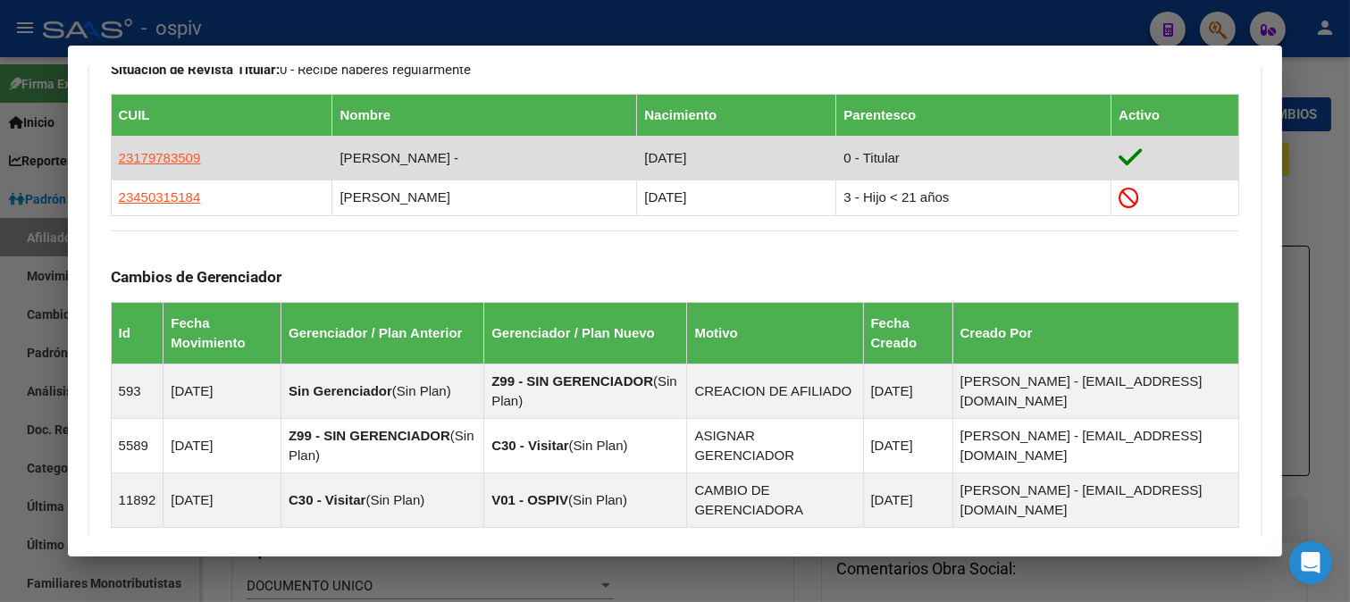
drag, startPoint x: 116, startPoint y: 157, endPoint x: 221, endPoint y: 157, distance: 105.4
click at [221, 157] on td "23179783509" at bounding box center [221, 158] width 221 height 44
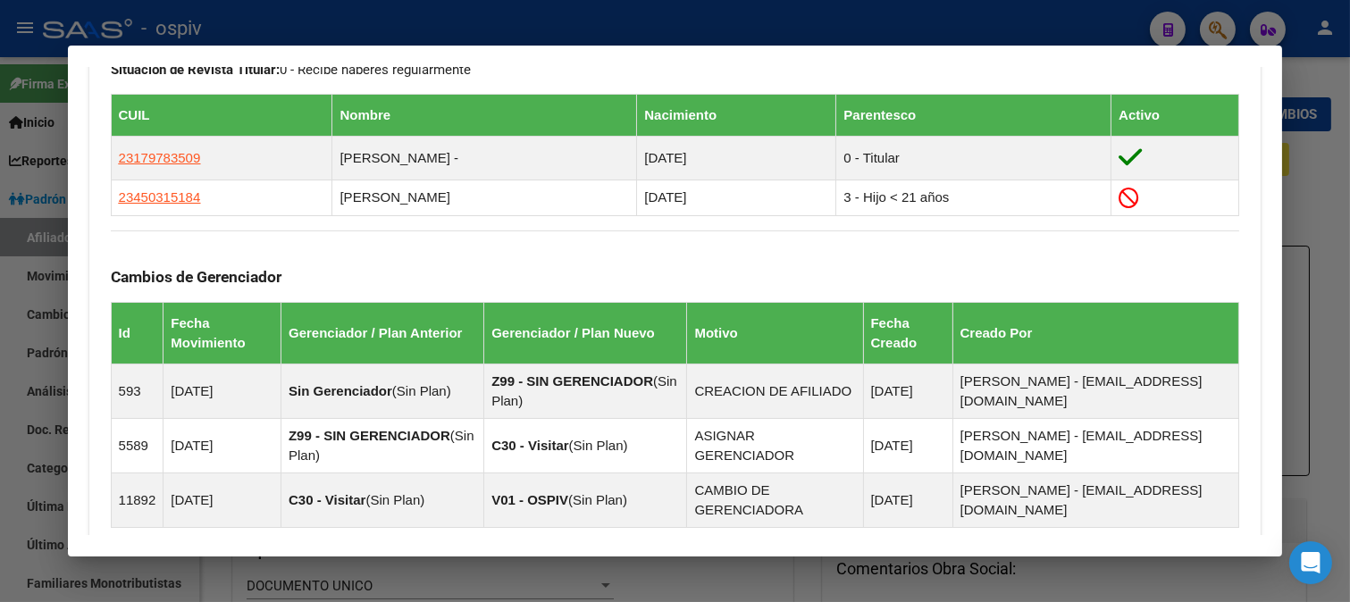
copy span "23179783509"
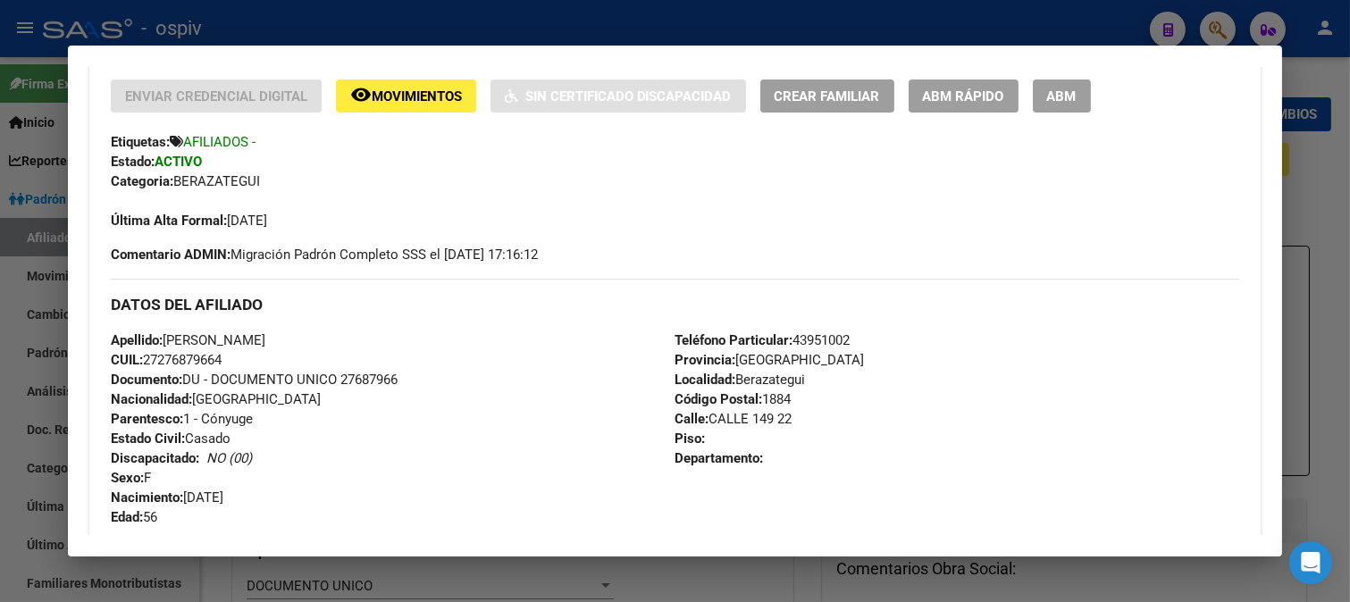
scroll to position [397, 0]
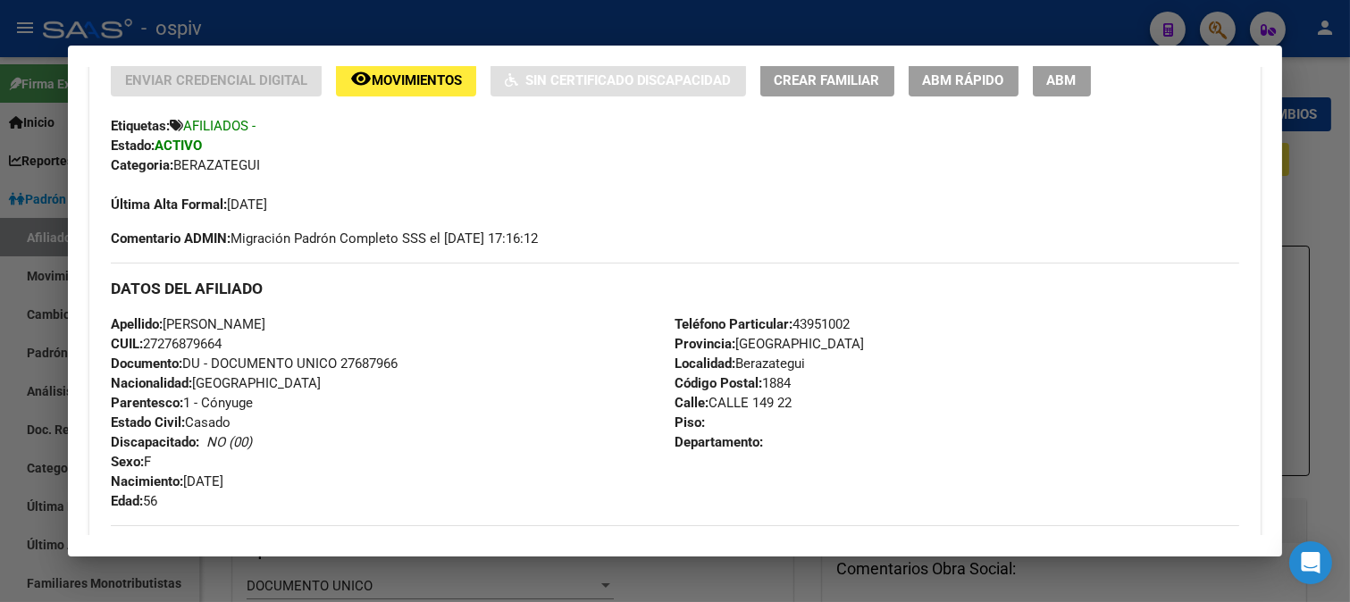
drag, startPoint x: 158, startPoint y: 346, endPoint x: 223, endPoint y: 340, distance: 65.4
click at [221, 340] on span "CUIL: 27276879664" at bounding box center [166, 344] width 111 height 16
copy span "27687966"
click at [400, 336] on div "Apellido: BUCHANAN GRACIELA ALEJANDRA CUIL: 27276879664 Documento: DU - DOCUMEN…" at bounding box center [393, 412] width 564 height 196
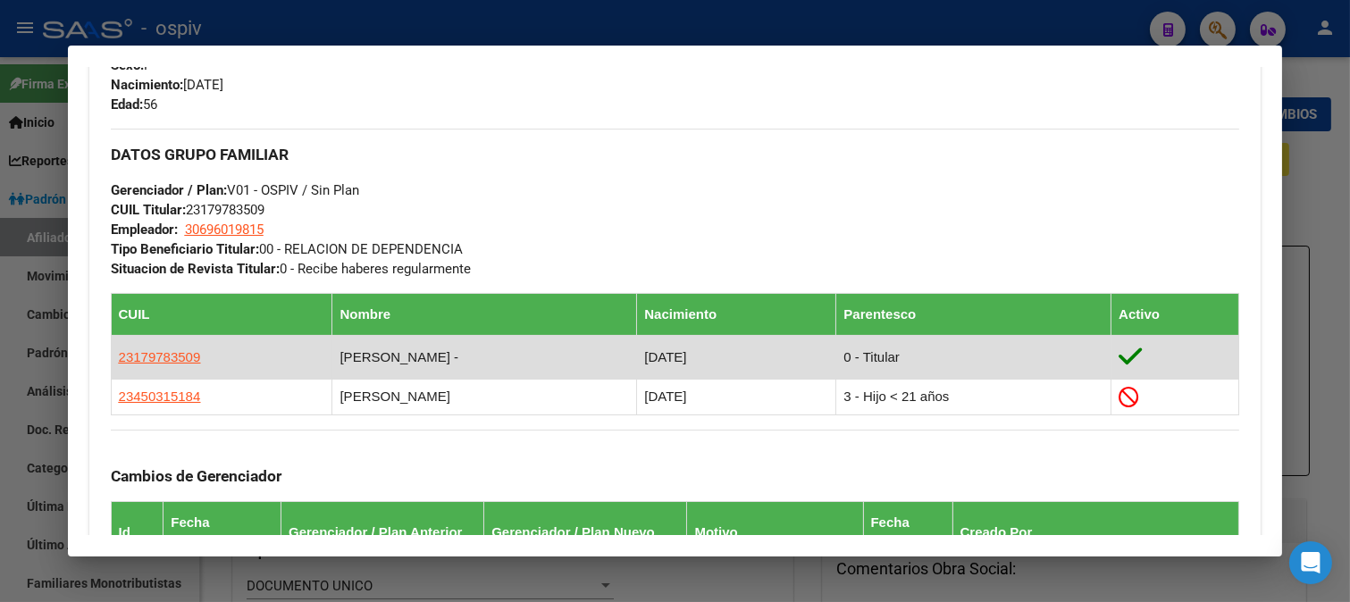
drag, startPoint x: 116, startPoint y: 355, endPoint x: 215, endPoint y: 362, distance: 99.3
click at [215, 362] on td "23179783509" at bounding box center [221, 357] width 221 height 44
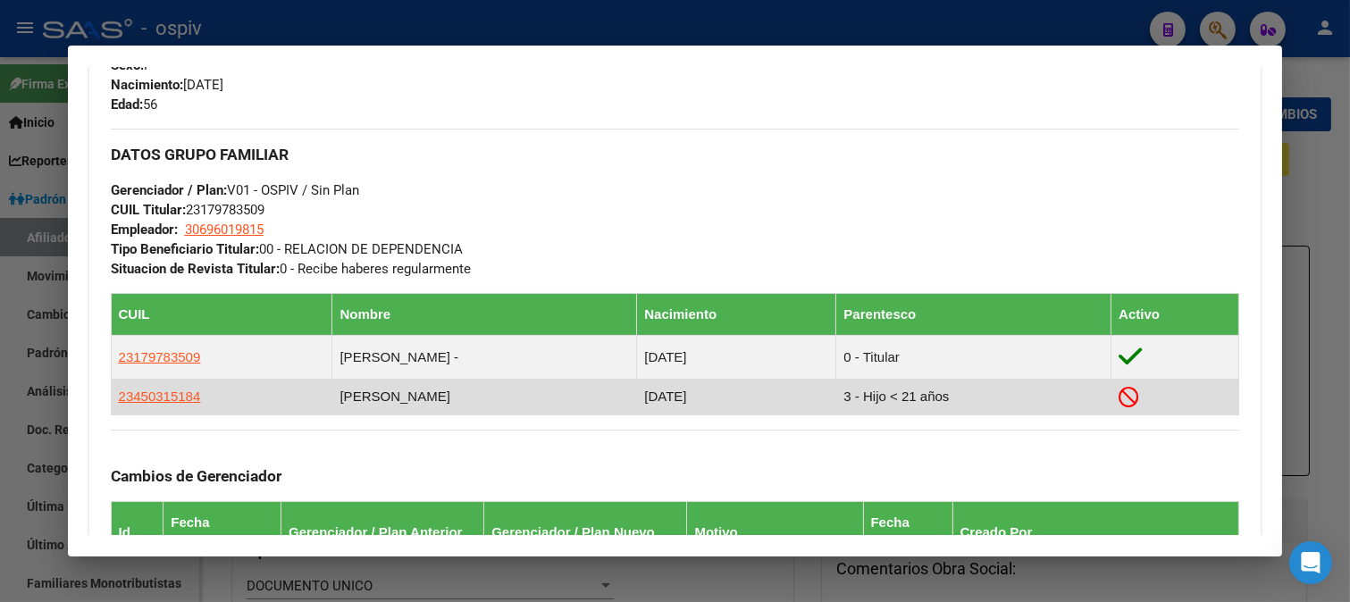
copy span "23179783509"
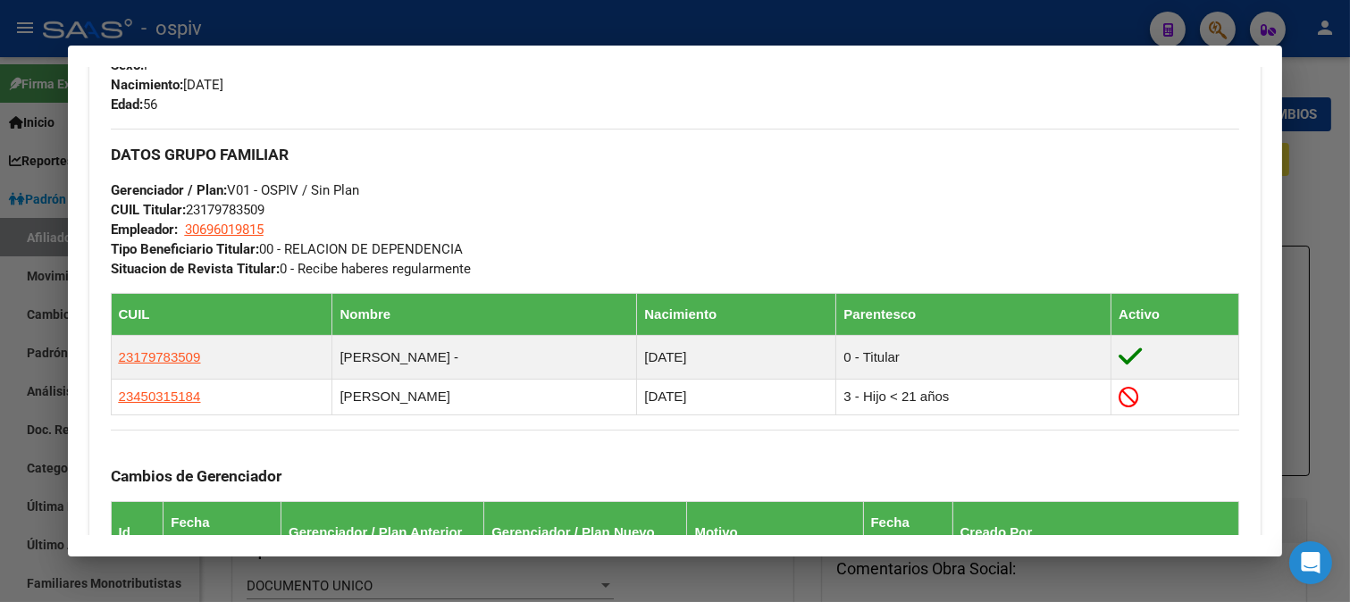
drag, startPoint x: 1220, startPoint y: 32, endPoint x: 180, endPoint y: 63, distance: 1041.0
click at [1219, 31] on div at bounding box center [675, 301] width 1350 height 602
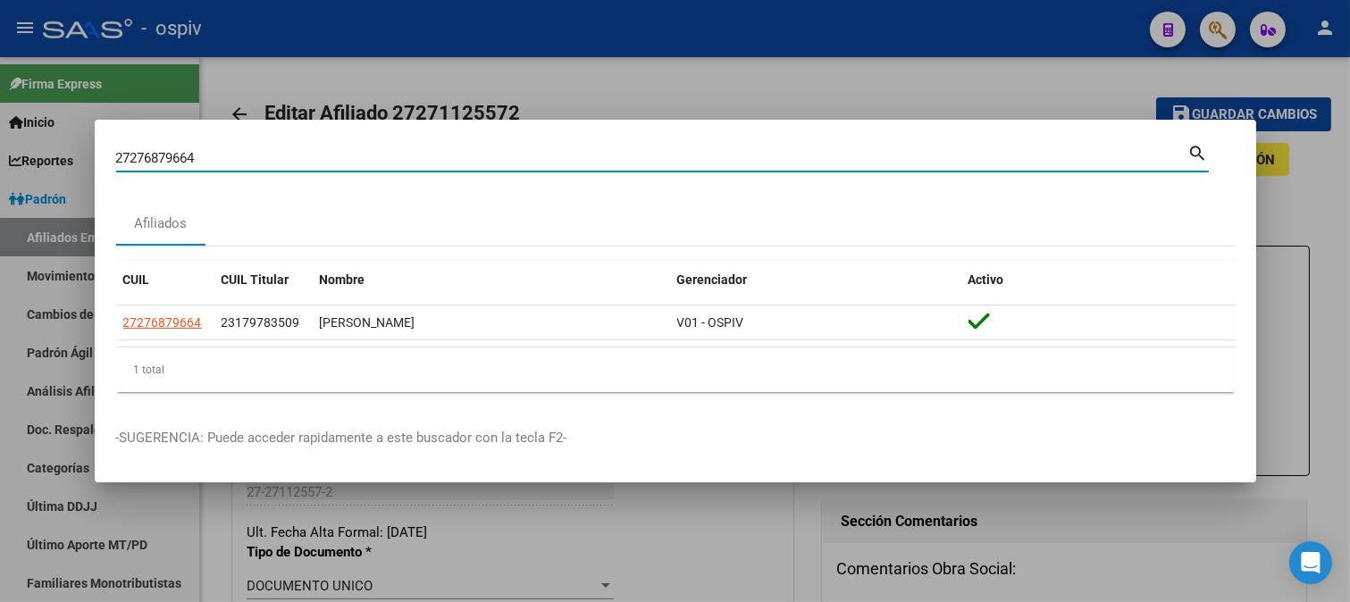
drag, startPoint x: 210, startPoint y: 163, endPoint x: 0, endPoint y: 140, distance: 211.2
click at [0, 138] on div "27276879664 Buscar (apellido, dni, cuil, nro traspaso, cuit, obra social) searc…" at bounding box center [675, 301] width 1350 height 602
type input "27528361752"
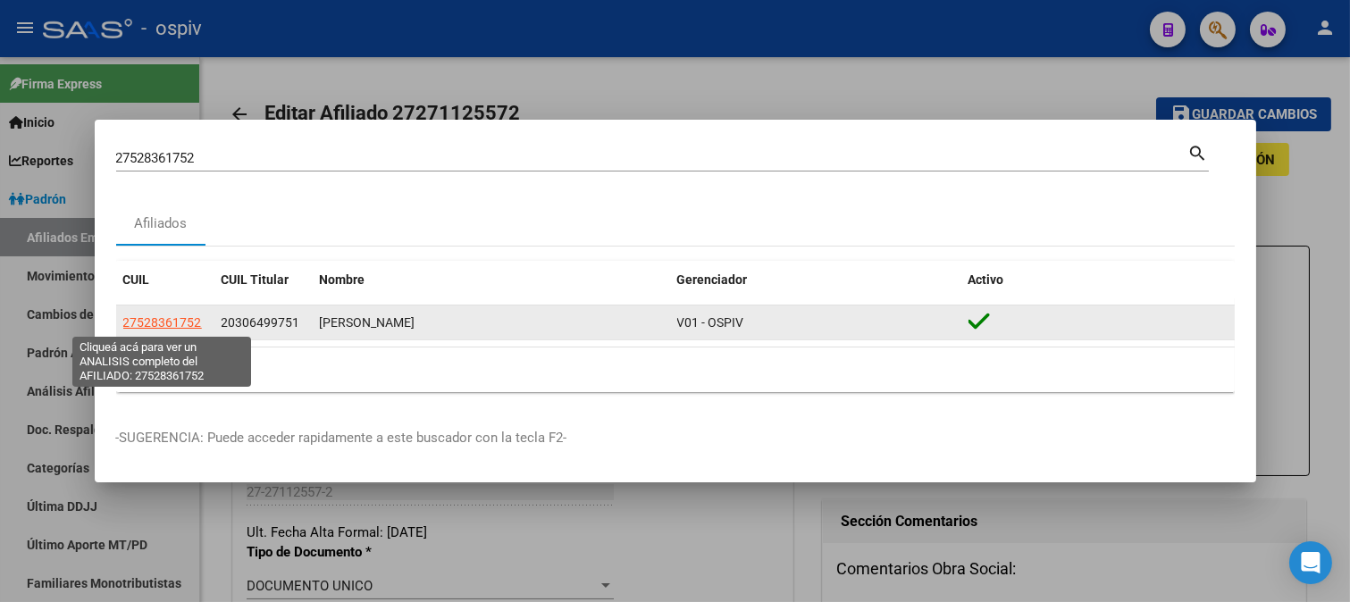
click at [171, 324] on span "27528361752" at bounding box center [162, 322] width 79 height 14
type textarea "27528361752"
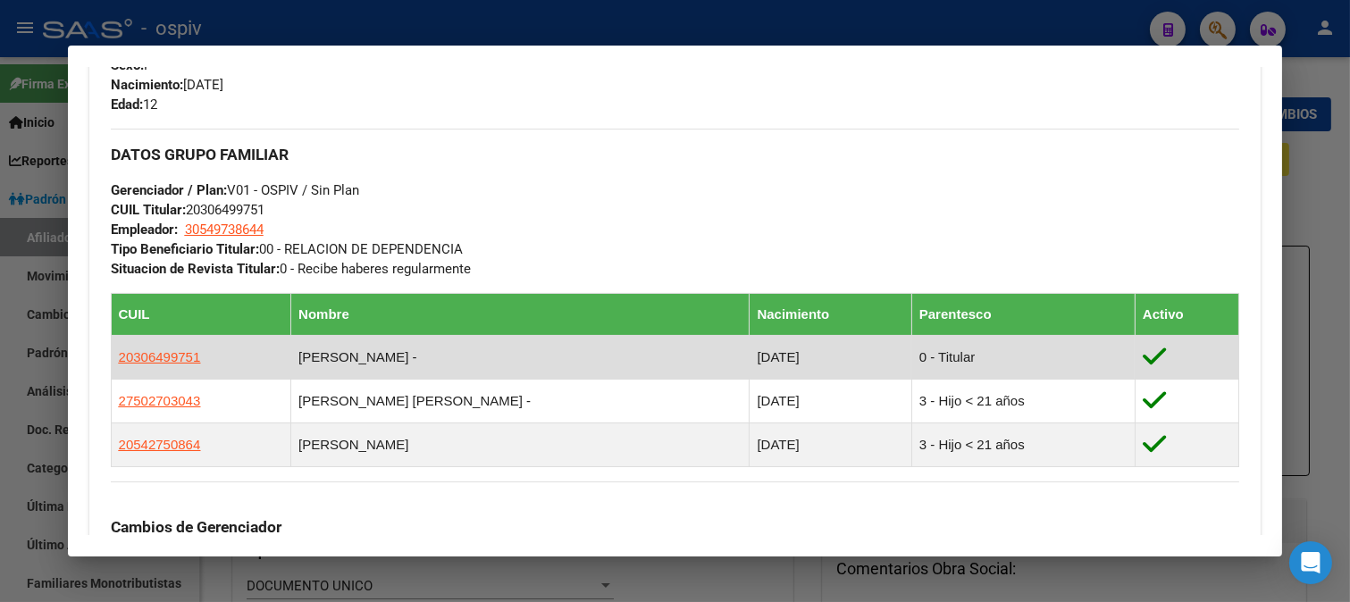
drag, startPoint x: 110, startPoint y: 352, endPoint x: 202, endPoint y: 351, distance: 92.0
click at [202, 351] on td "20306499751" at bounding box center [201, 357] width 180 height 44
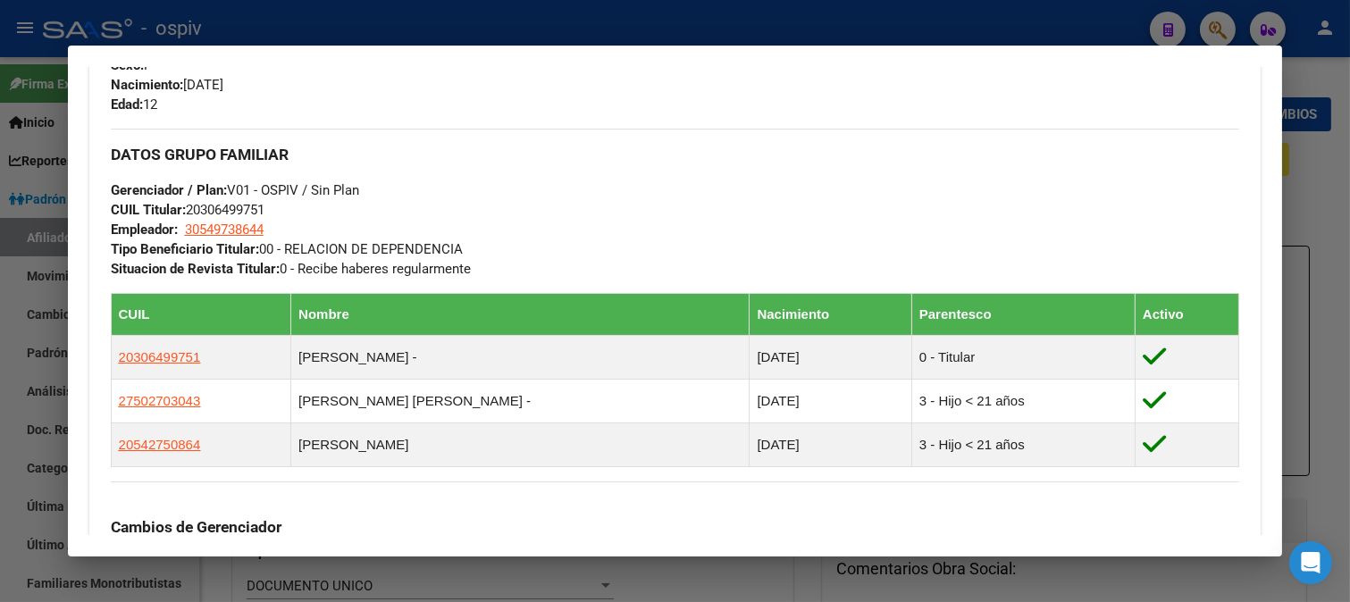
click at [638, 194] on div "DATOS GRUPO FAMILIAR Gerenciador / Plan: V01 - OSPIV / Sin Plan CUIL Titular: 2…" at bounding box center [675, 204] width 1129 height 150
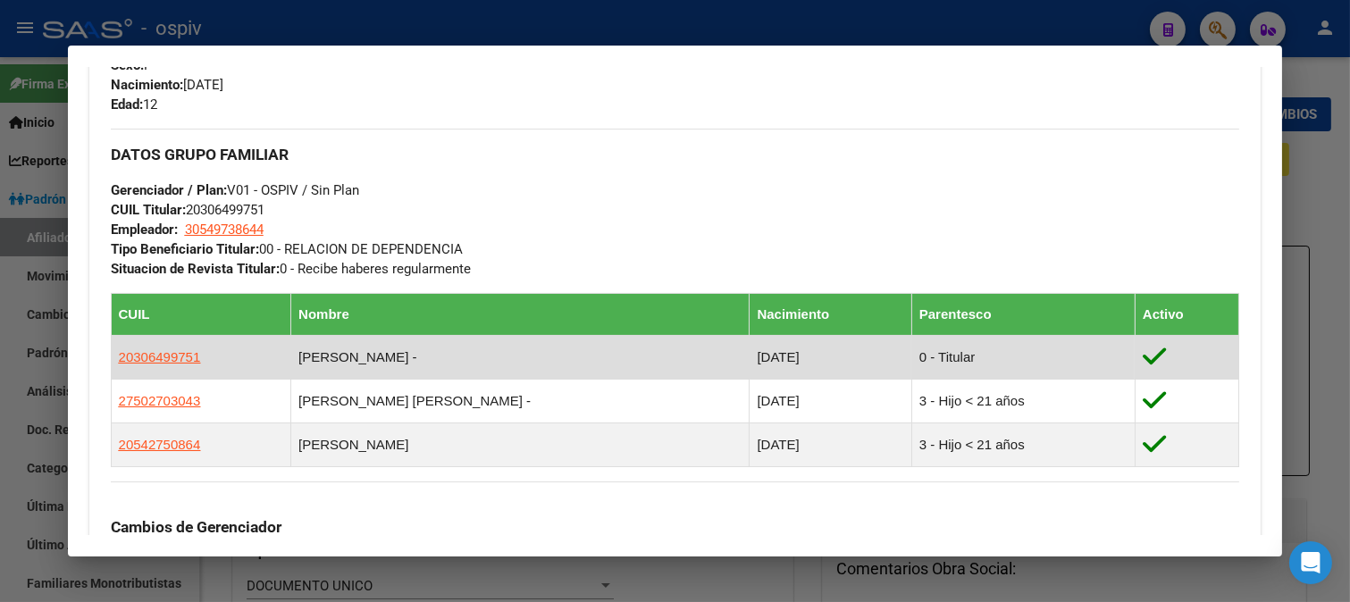
drag, startPoint x: 113, startPoint y: 355, endPoint x: 203, endPoint y: 372, distance: 90.9
click at [203, 372] on td "20306499751" at bounding box center [201, 357] width 180 height 44
copy span "20306499751"
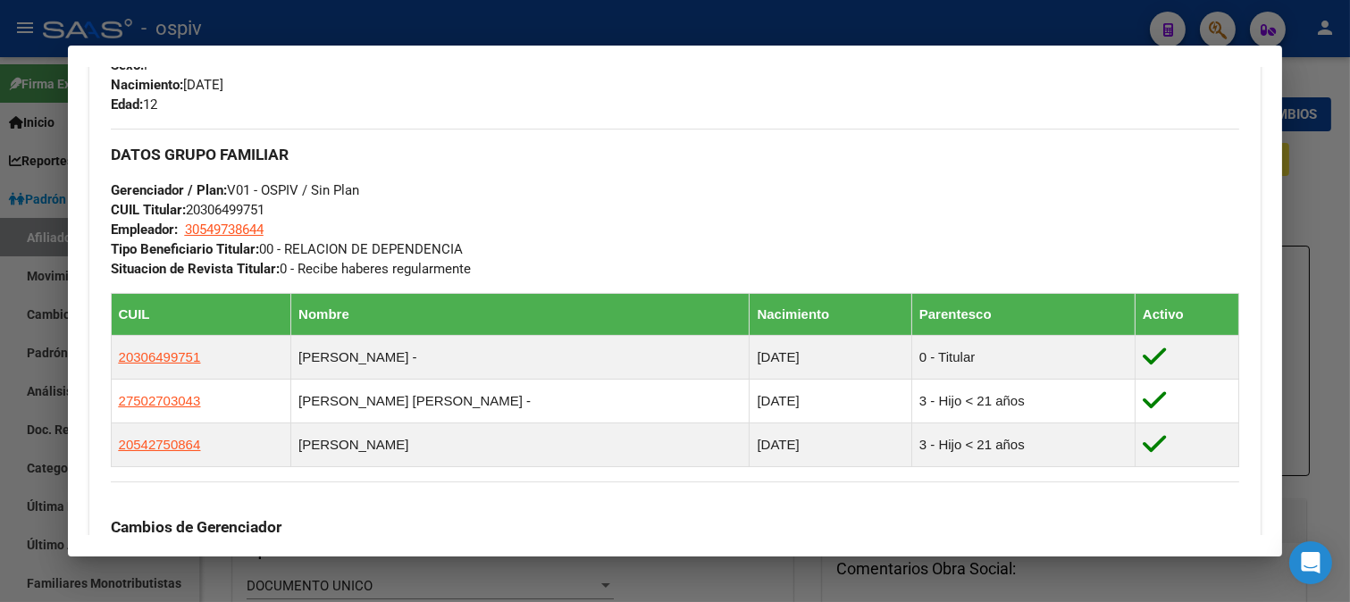
click at [1216, 13] on div at bounding box center [675, 301] width 1350 height 602
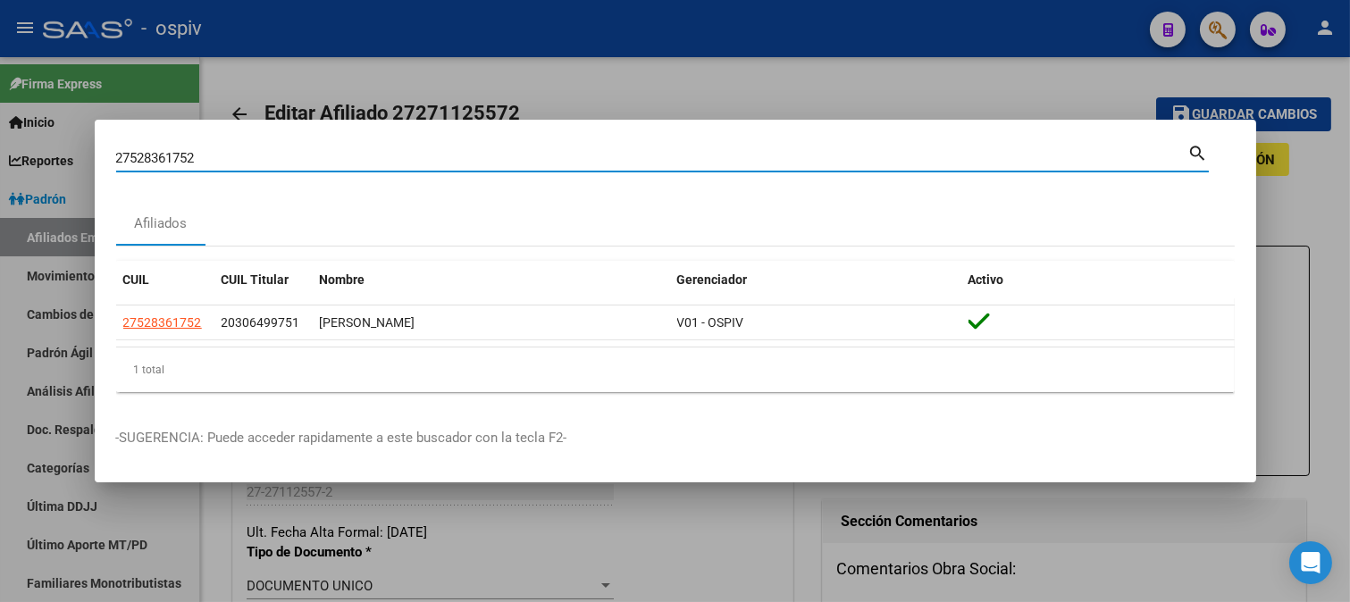
drag, startPoint x: 275, startPoint y: 148, endPoint x: 49, endPoint y: 161, distance: 226.3
click at [49, 161] on div "27528361752 Buscar (apellido, dni, cuil, nro traspaso, cuit, obra social) searc…" at bounding box center [675, 301] width 1350 height 602
drag, startPoint x: 193, startPoint y: 156, endPoint x: 52, endPoint y: 143, distance: 141.8
click at [52, 143] on div "97331 Buscar (apellido, dni, cuil, nro traspaso, cuit, obra social) search Afil…" at bounding box center [675, 301] width 1350 height 602
type input "3"
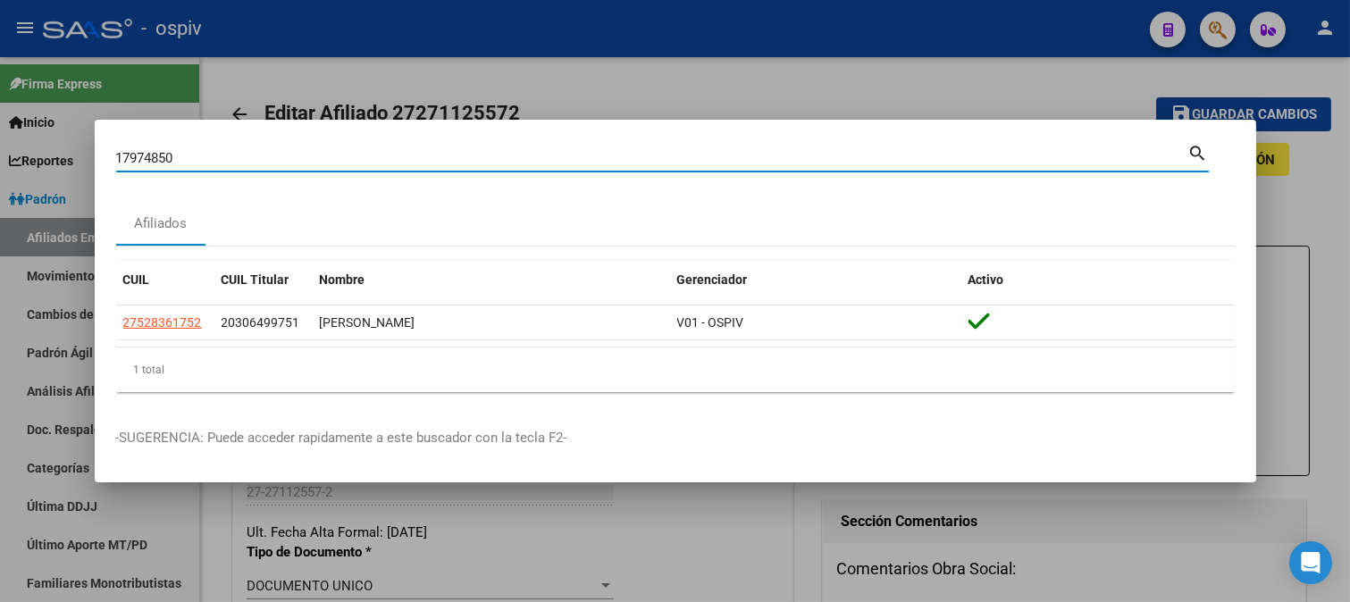
type input "17974850"
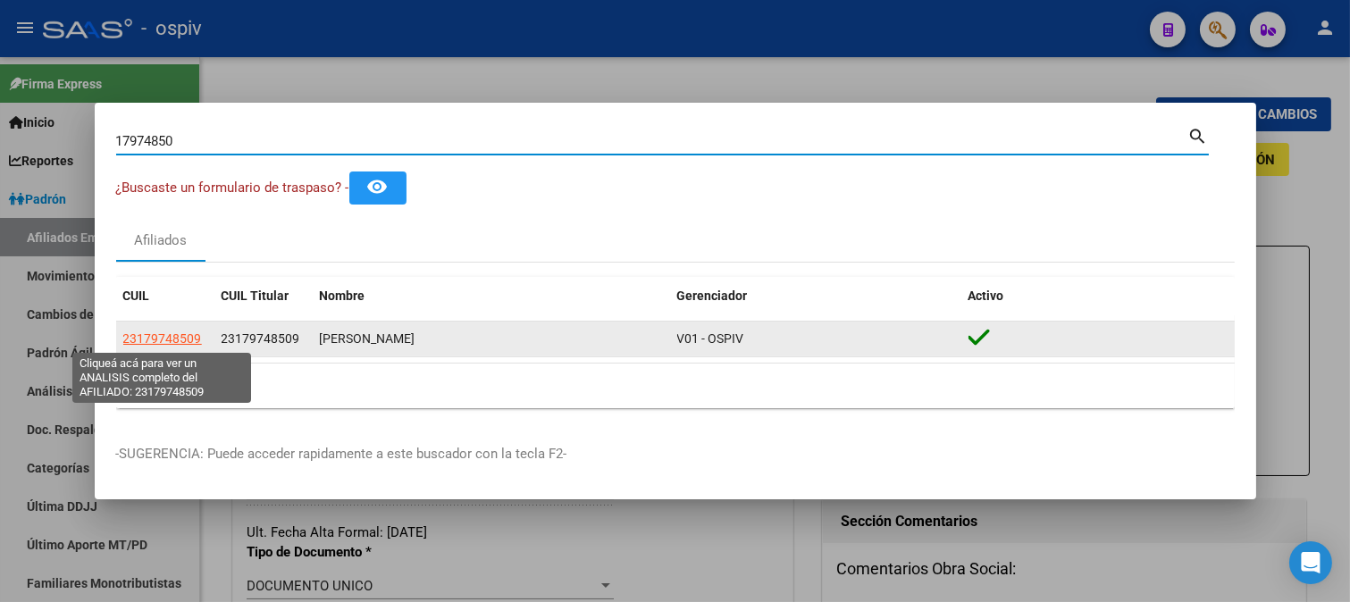
click at [163, 335] on span "23179748509" at bounding box center [162, 338] width 79 height 14
type textarea "23179748509"
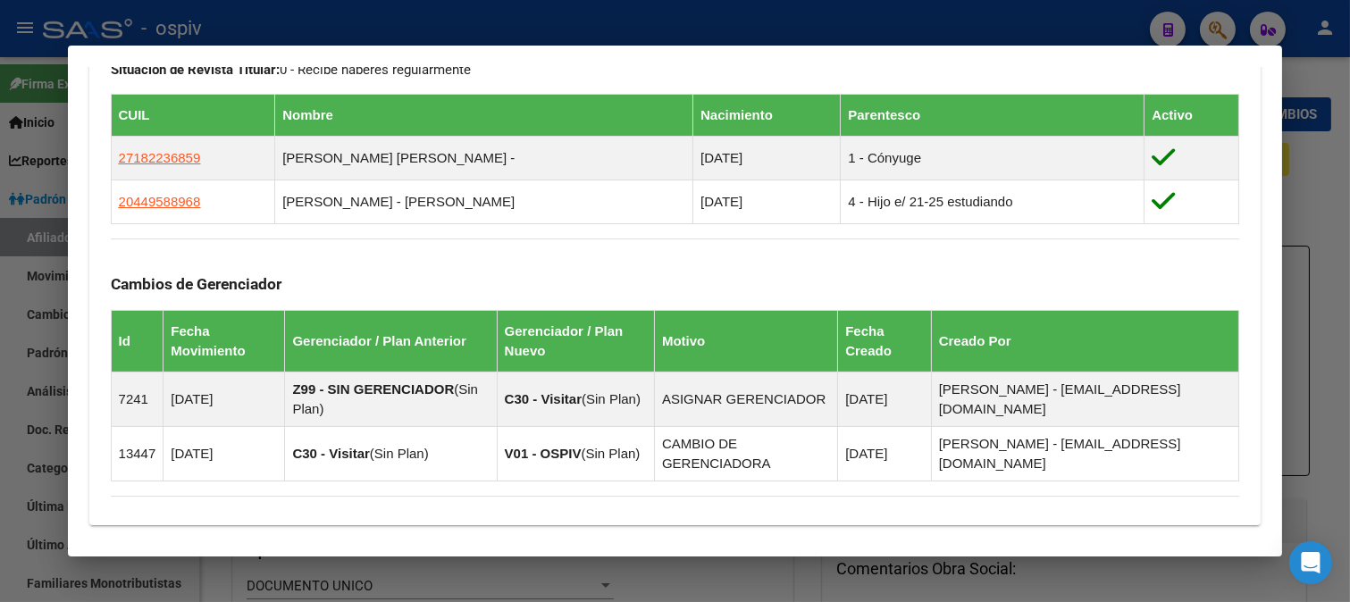
scroll to position [694, 0]
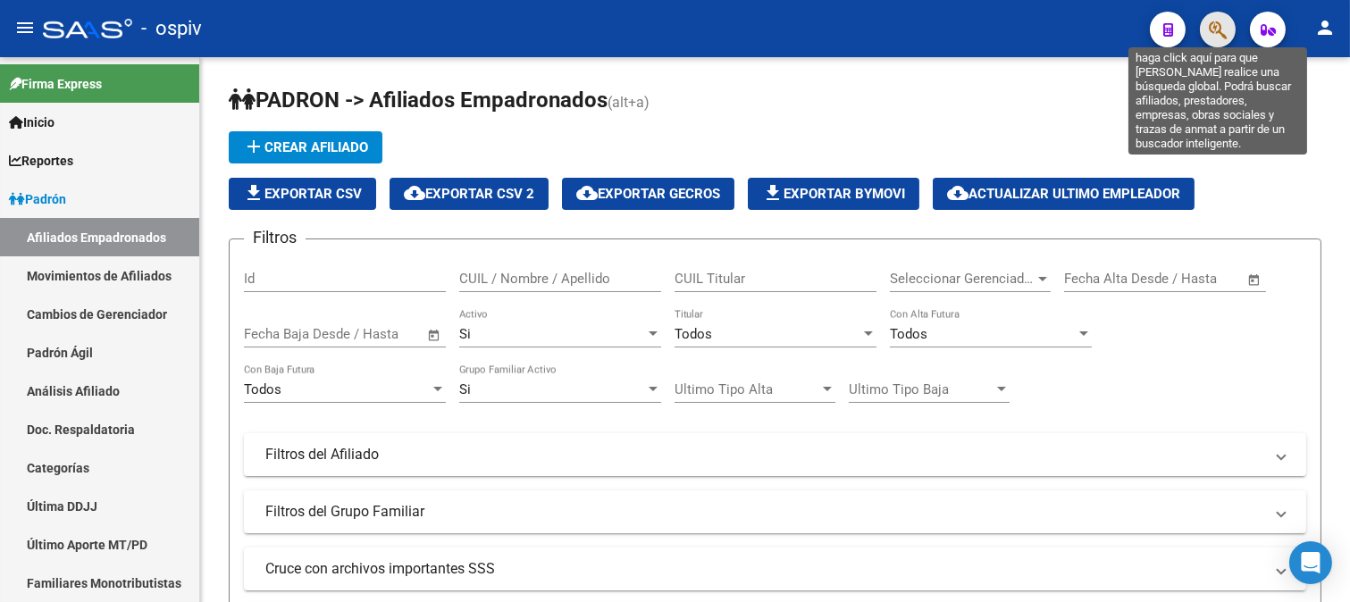
click at [1224, 20] on icon "button" at bounding box center [1217, 30] width 18 height 21
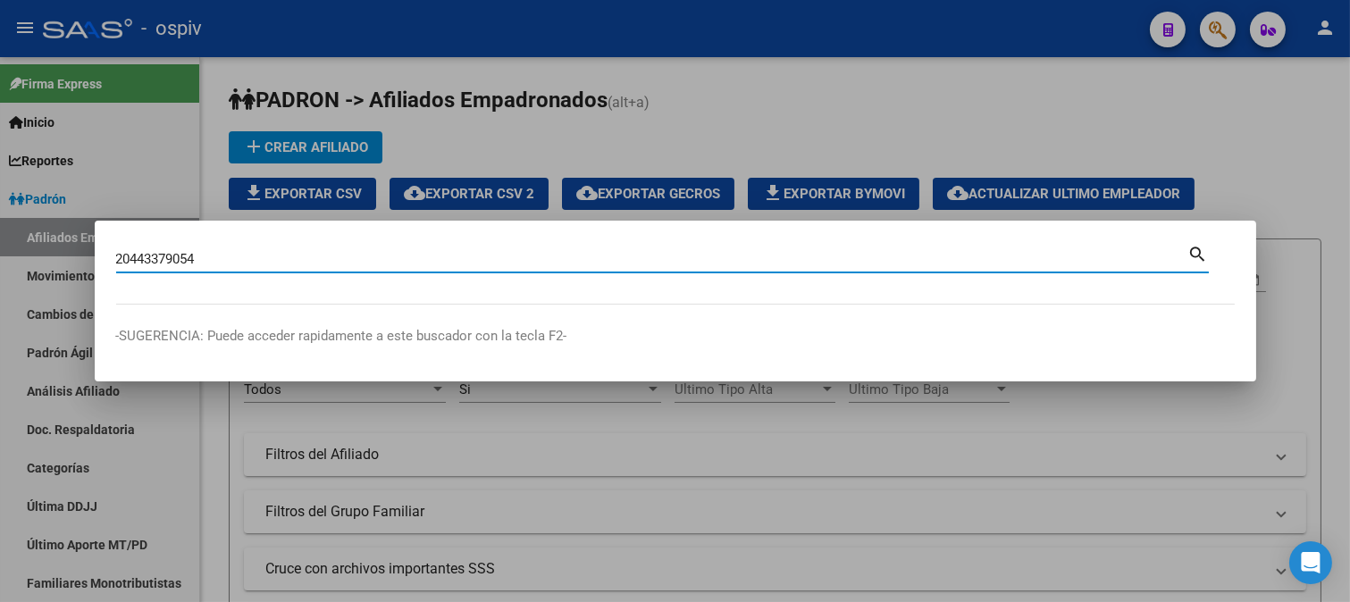
type input "20443379054"
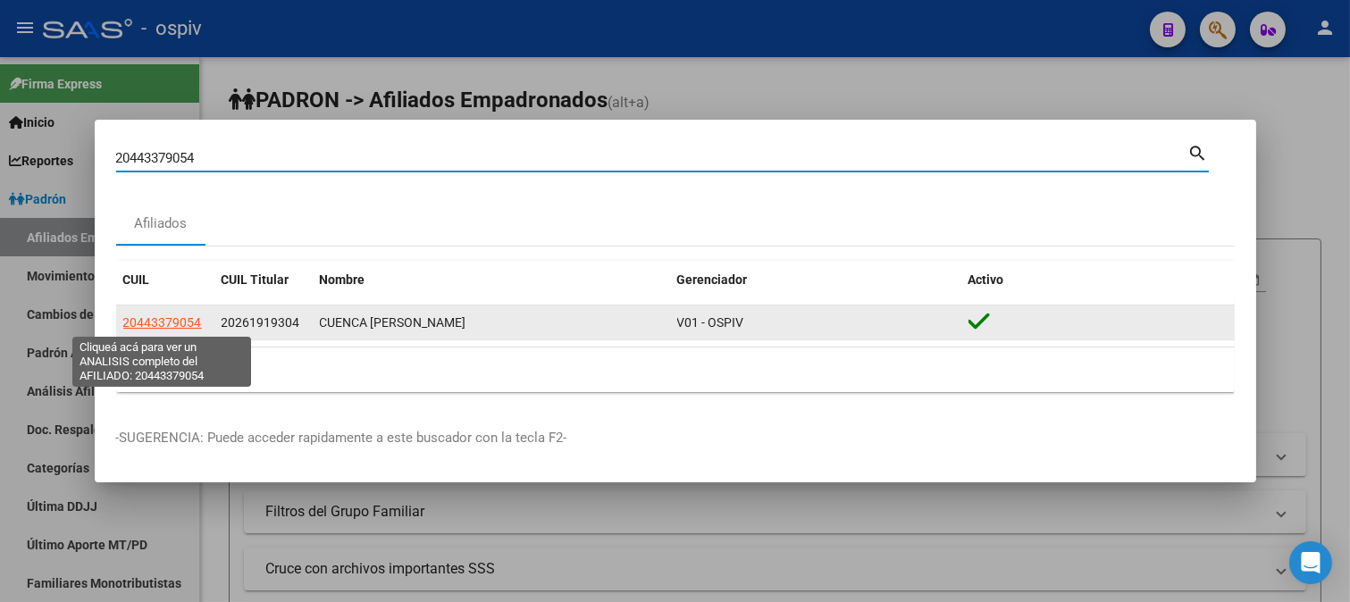
click at [154, 316] on span "20443379054" at bounding box center [162, 322] width 79 height 14
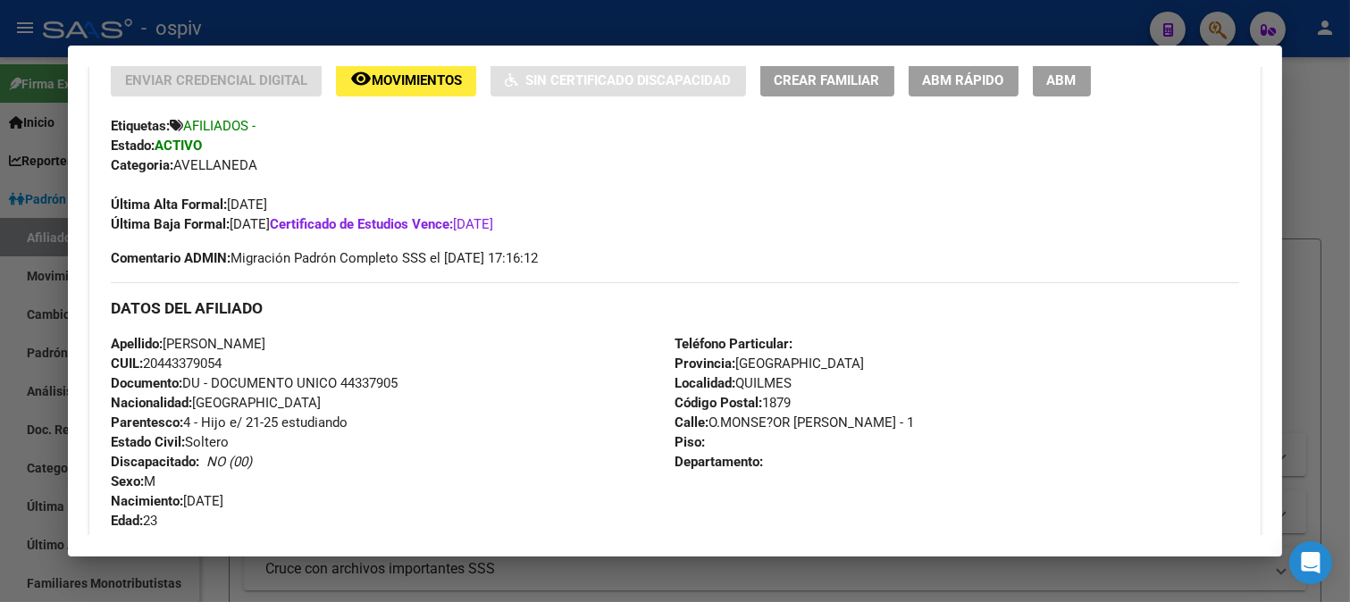
scroll to position [893, 0]
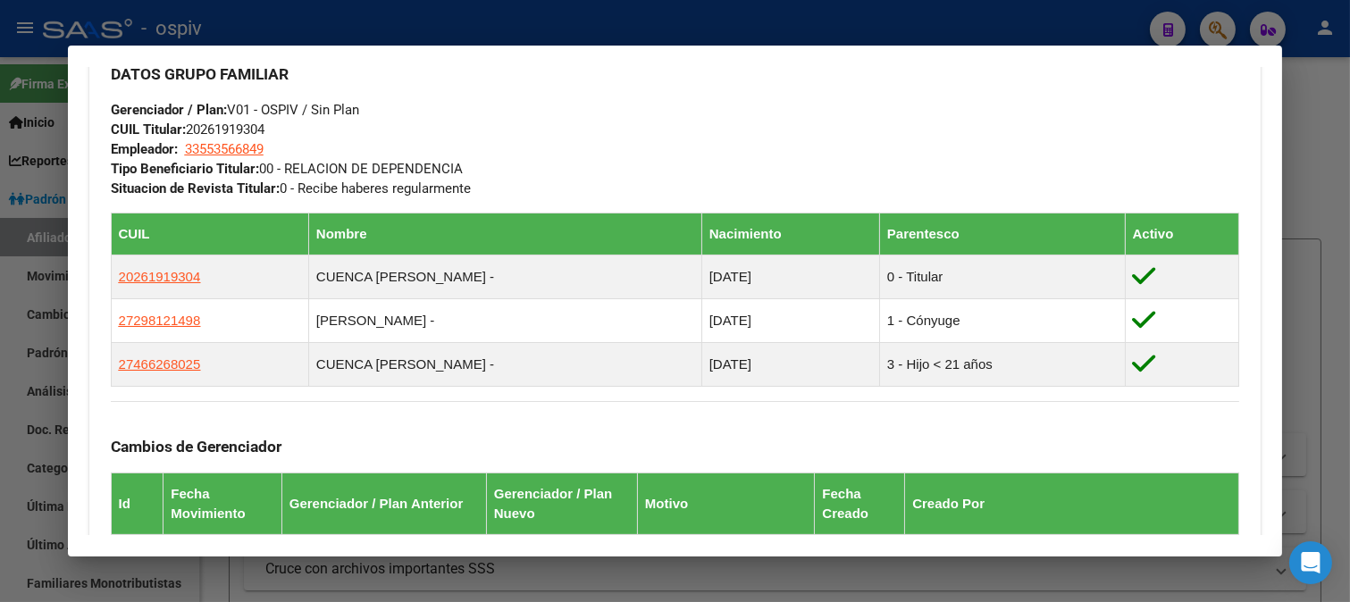
drag, startPoint x: 188, startPoint y: 125, endPoint x: 306, endPoint y: 138, distance: 118.7
click at [302, 135] on div "DATOS GRUPO FAMILIAR Gerenciador / Plan: V01 - OSPIV / Sin Plan CUIL Titular: 2…" at bounding box center [675, 123] width 1129 height 150
copy span "20261919304"
click at [1207, 29] on div at bounding box center [675, 301] width 1350 height 602
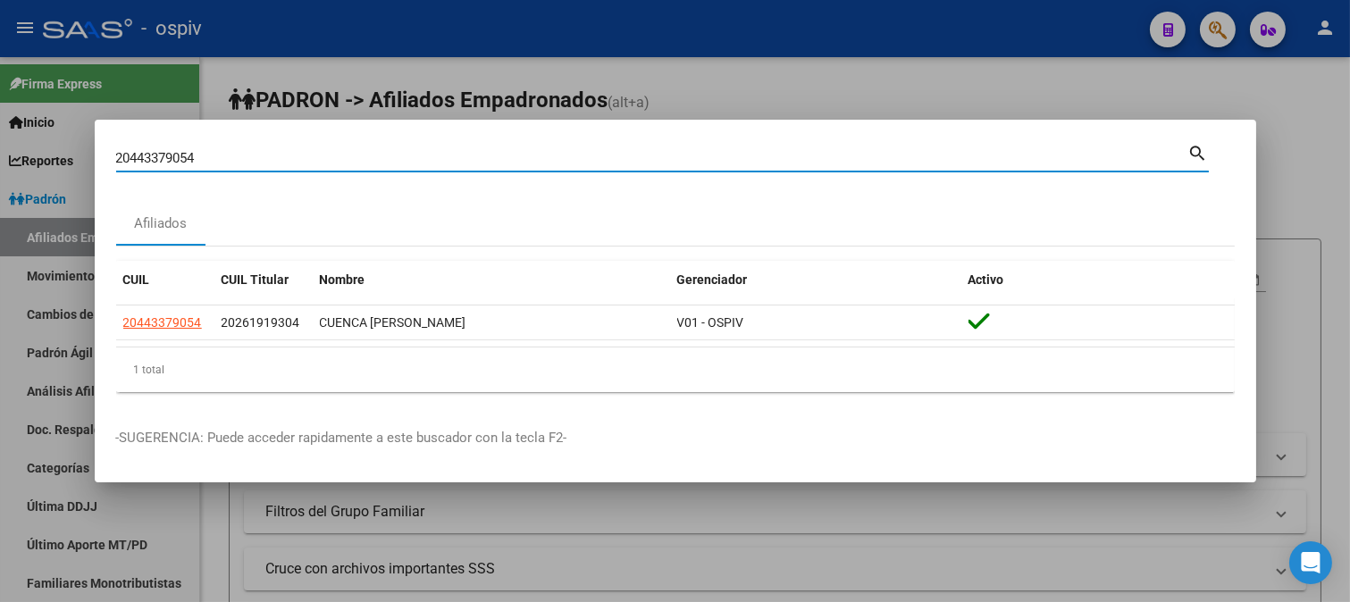
drag, startPoint x: 201, startPoint y: 161, endPoint x: 0, endPoint y: 147, distance: 201.4
click at [0, 147] on div "20443379054 Buscar (apellido, dni, cuil, nro traspaso, cuit, obra social) searc…" at bounding box center [675, 301] width 1350 height 602
type input "23395123939"
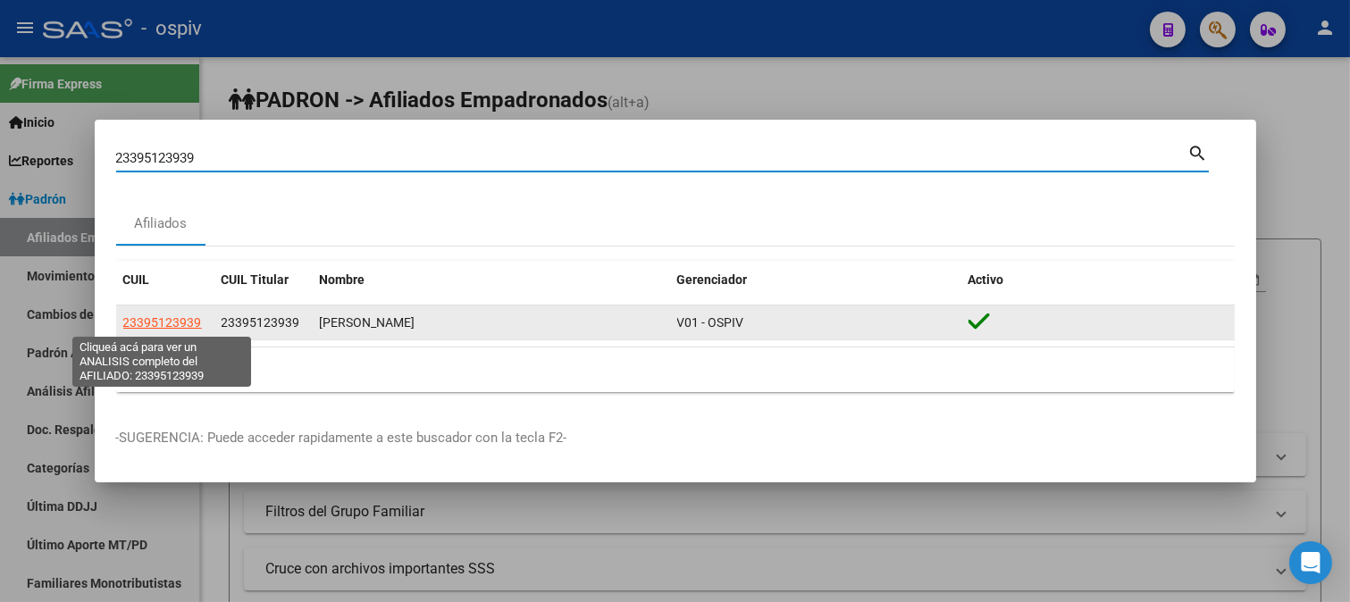
click at [177, 315] on span "23395123939" at bounding box center [162, 322] width 79 height 14
type textarea "23395123939"
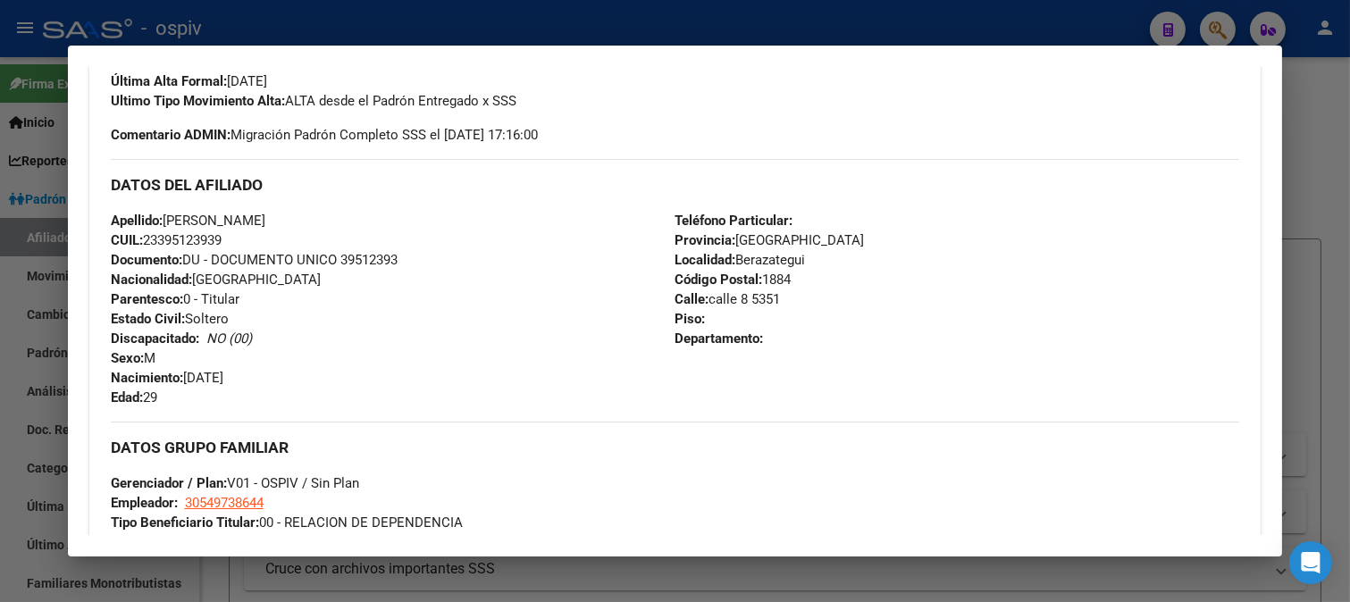
scroll to position [519, 0]
drag, startPoint x: 146, startPoint y: 241, endPoint x: 263, endPoint y: 234, distance: 118.1
click at [263, 234] on div "Apellido: [PERSON_NAME] [PERSON_NAME]: 23395123939 Documento: DU - DOCUMENTO UN…" at bounding box center [393, 310] width 564 height 196
copy span "23395123939"
click at [1215, 23] on div at bounding box center [675, 301] width 1350 height 602
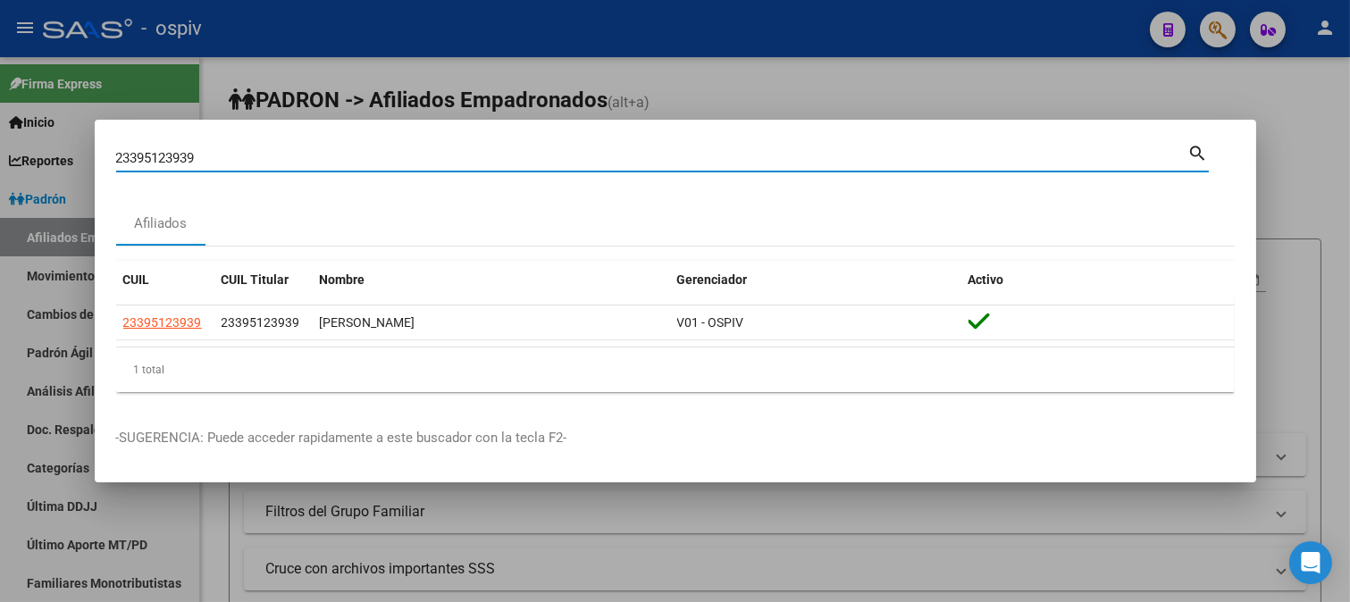
drag, startPoint x: 209, startPoint y: 157, endPoint x: 0, endPoint y: 149, distance: 209.1
click at [0, 149] on div "23395123939 Buscar (apellido, dni, cuil, nro traspaso, cuit, obra social) searc…" at bounding box center [675, 301] width 1350 height 602
type input "23938739234"
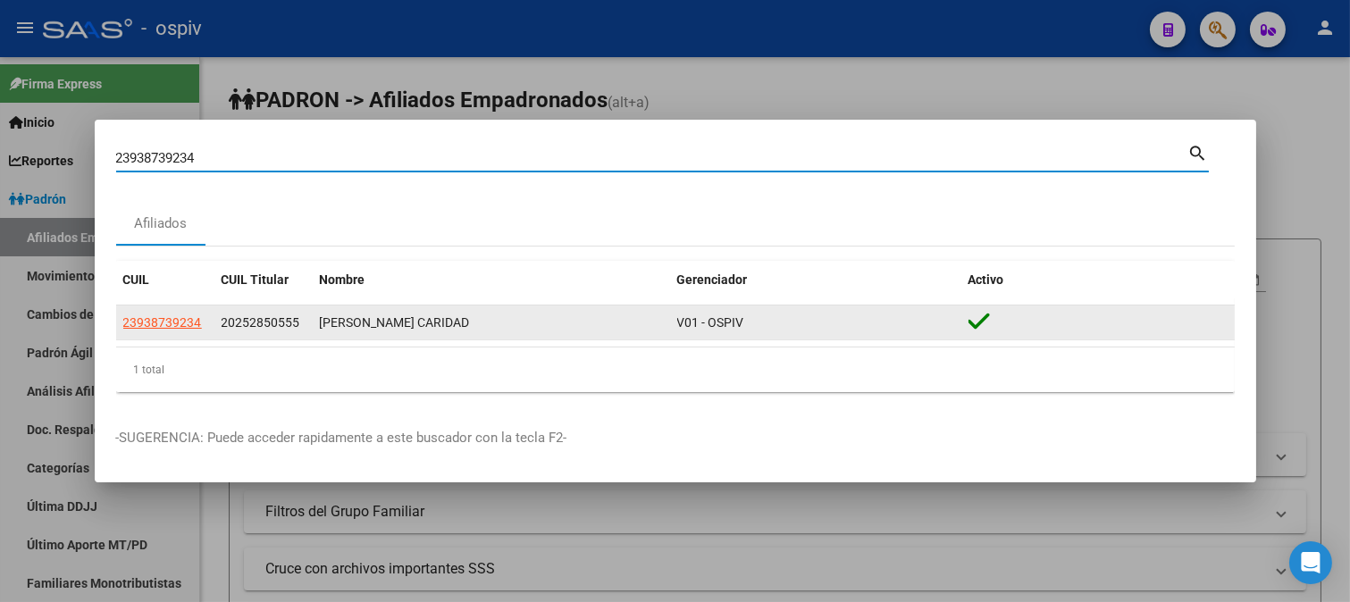
click at [167, 308] on datatable-body-cell "23938739234" at bounding box center [165, 322] width 98 height 35
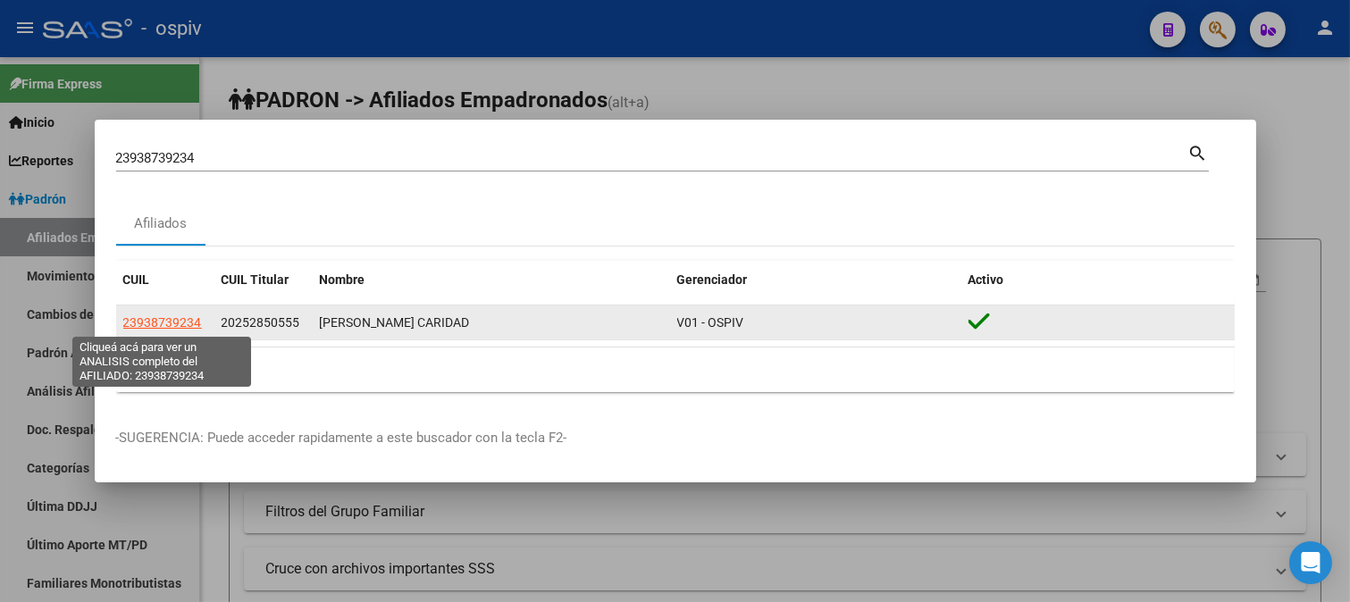
click at [177, 318] on span "23938739234" at bounding box center [162, 322] width 79 height 14
type textarea "23938739234"
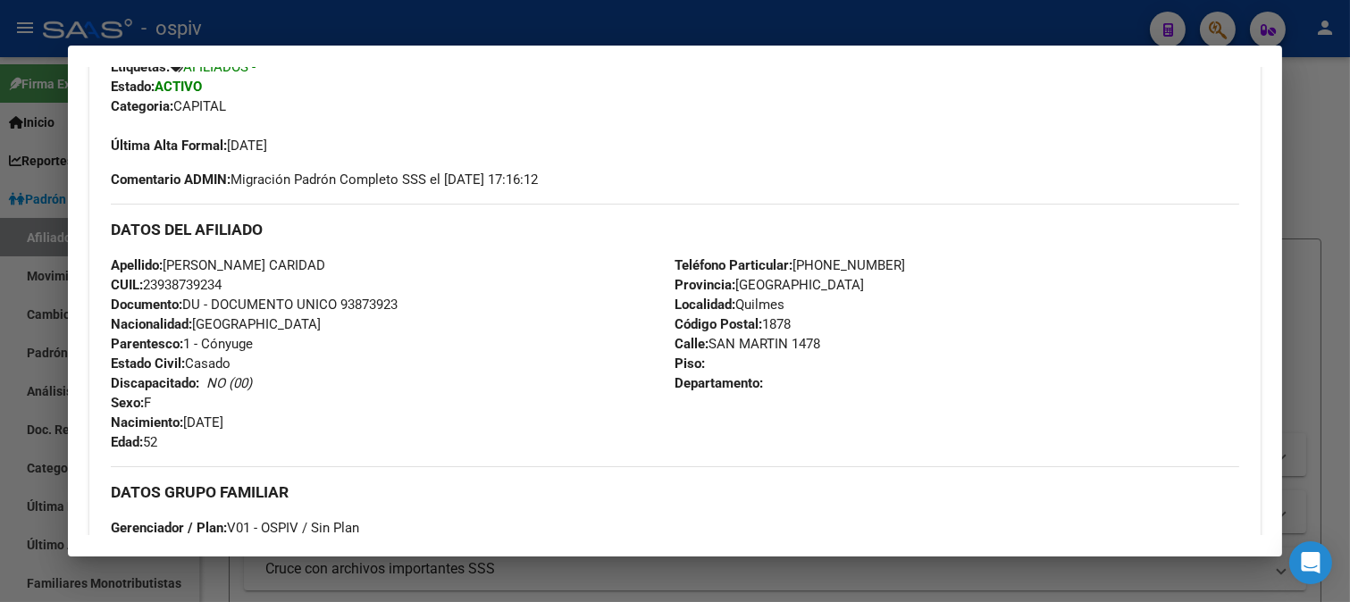
scroll to position [496, 0]
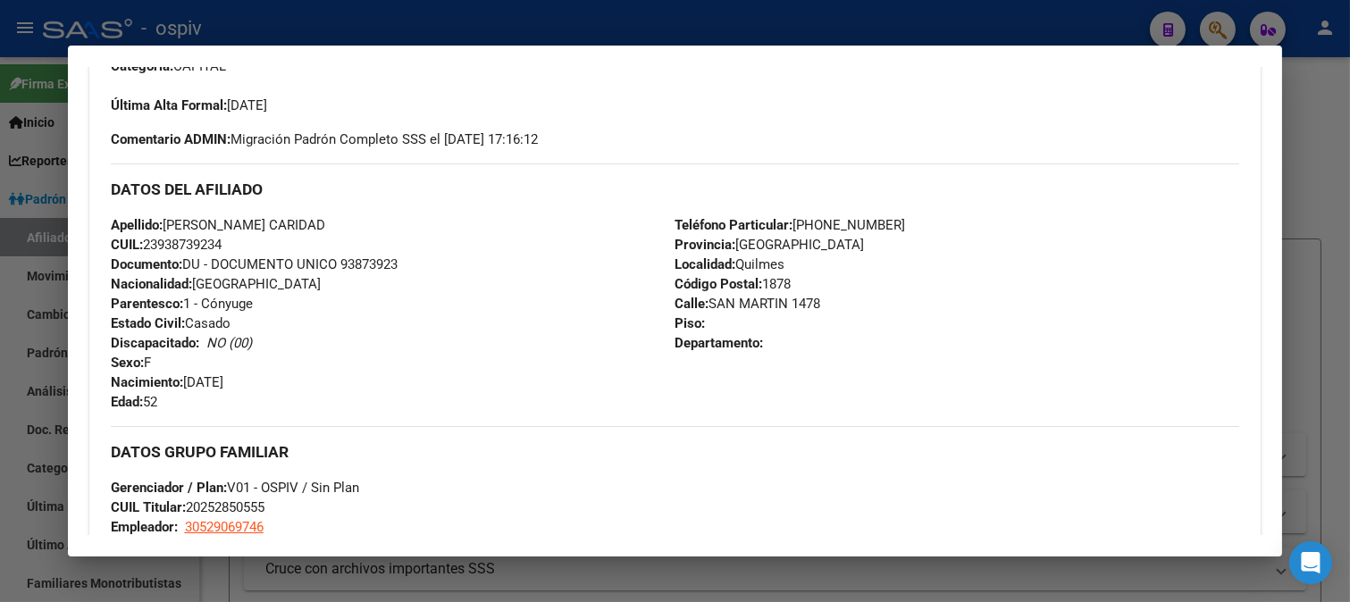
drag, startPoint x: 162, startPoint y: 239, endPoint x: 224, endPoint y: 244, distance: 62.7
click at [221, 244] on span "CUIL: 23938739234" at bounding box center [166, 245] width 111 height 16
copy span "93873923"
